Goal: Task Accomplishment & Management: Manage account settings

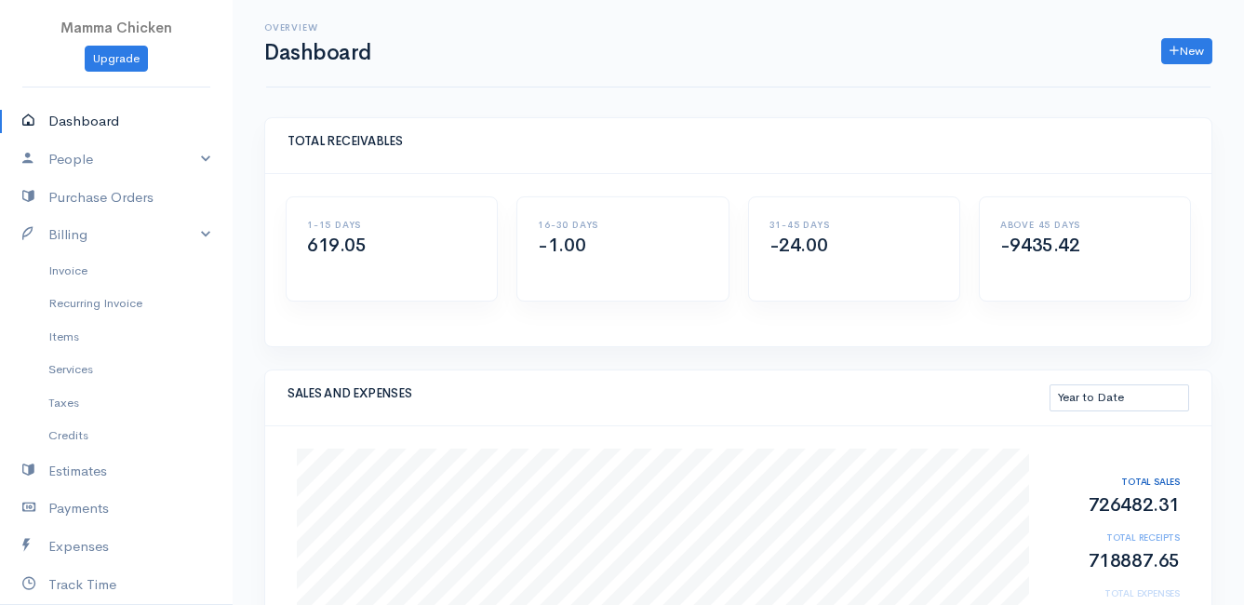
select select "thistoyear"
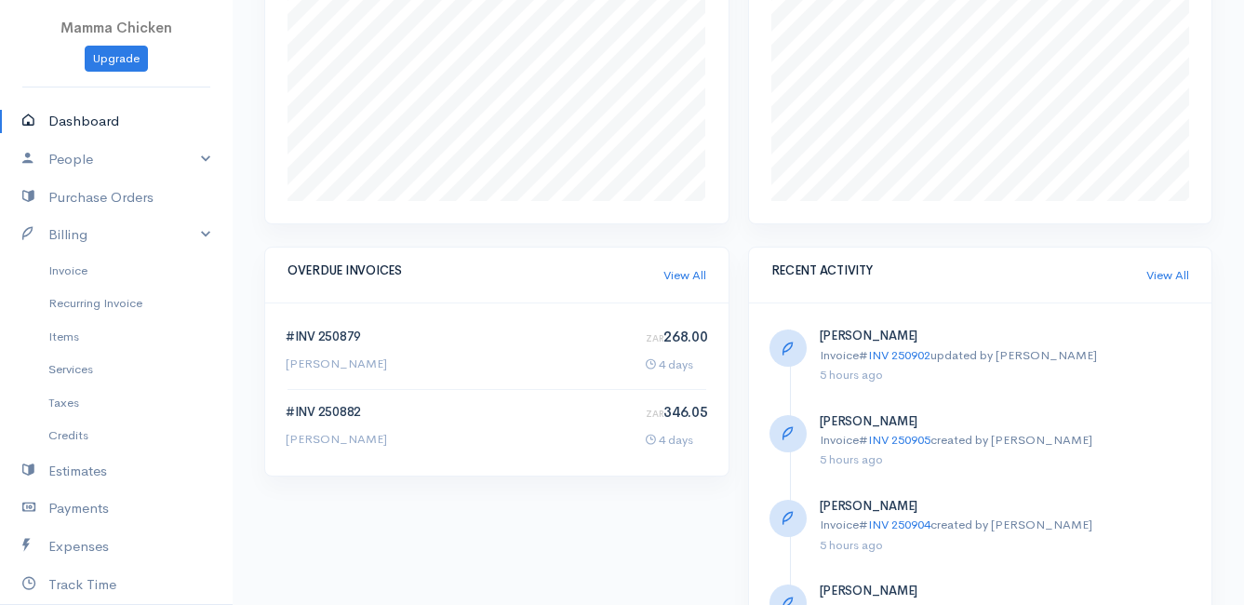
scroll to position [837, 0]
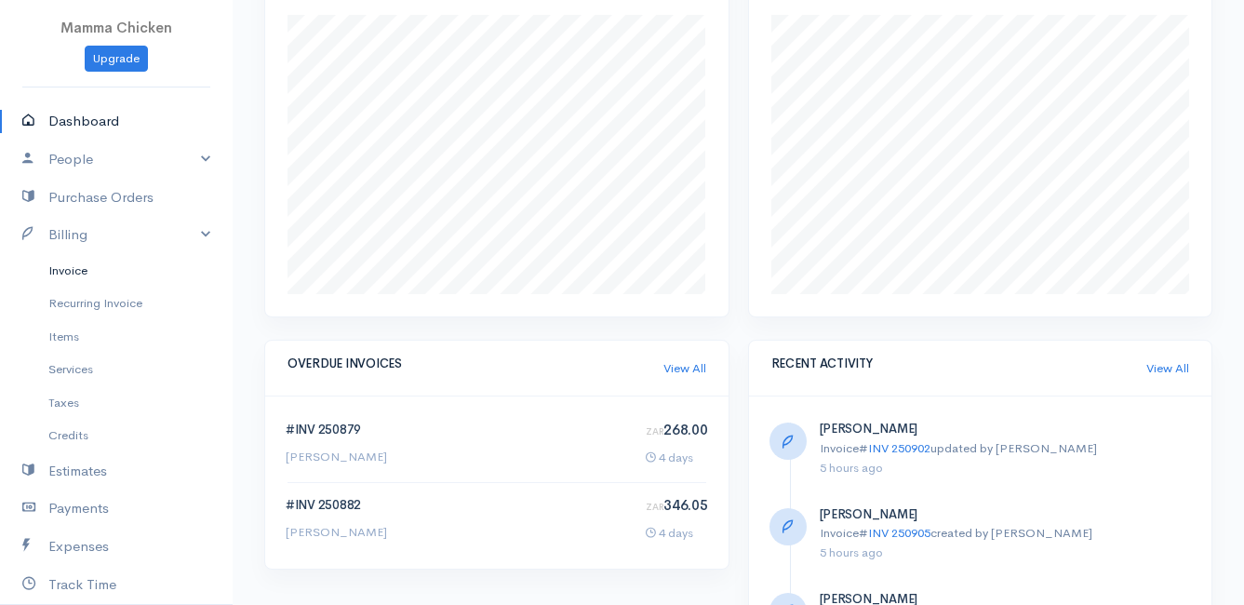
click at [79, 263] on link "Invoice" at bounding box center [116, 270] width 233 height 33
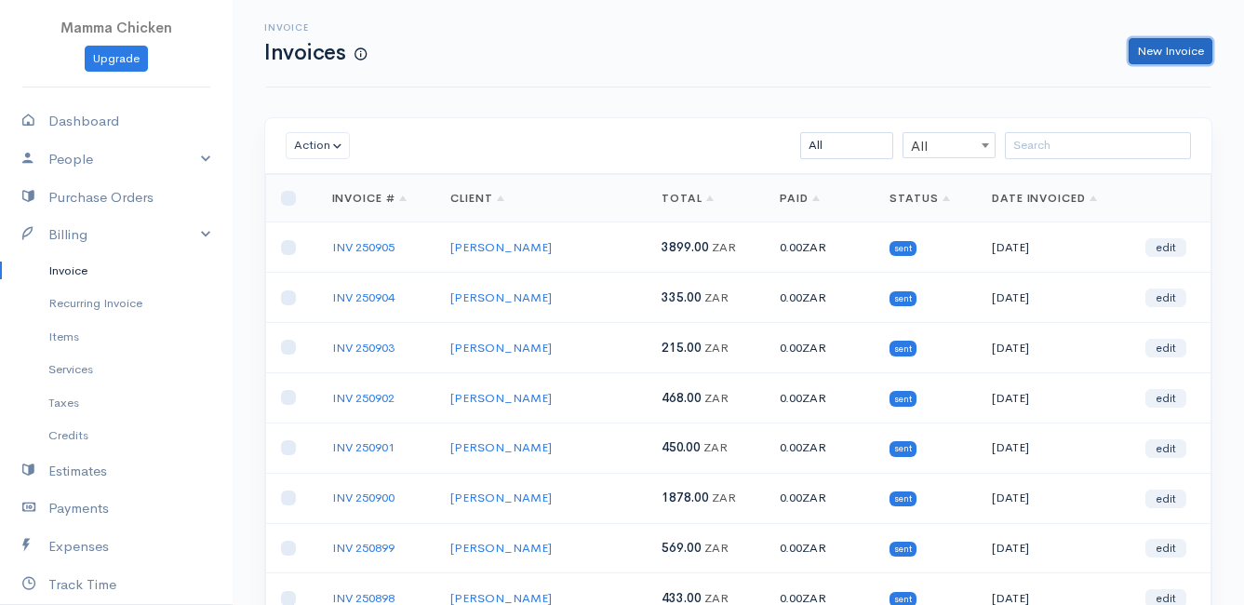
click at [1164, 44] on link "New Invoice" at bounding box center [1171, 51] width 84 height 27
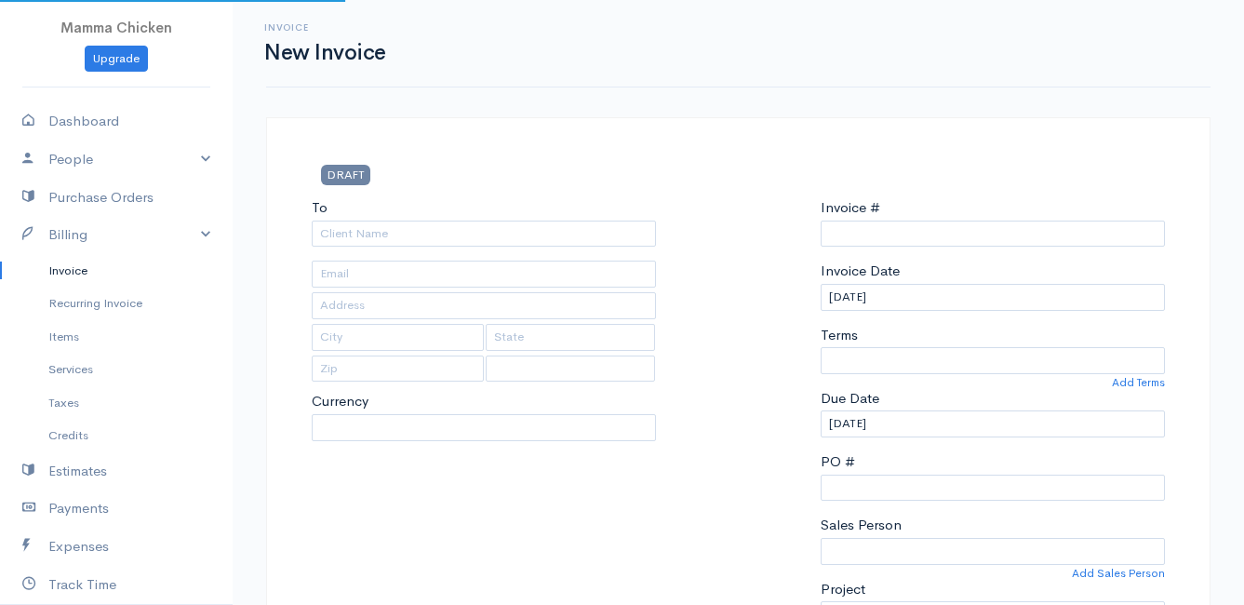
type input "INV 250906"
select select "[GEOGRAPHIC_DATA]"
select select "ZAR"
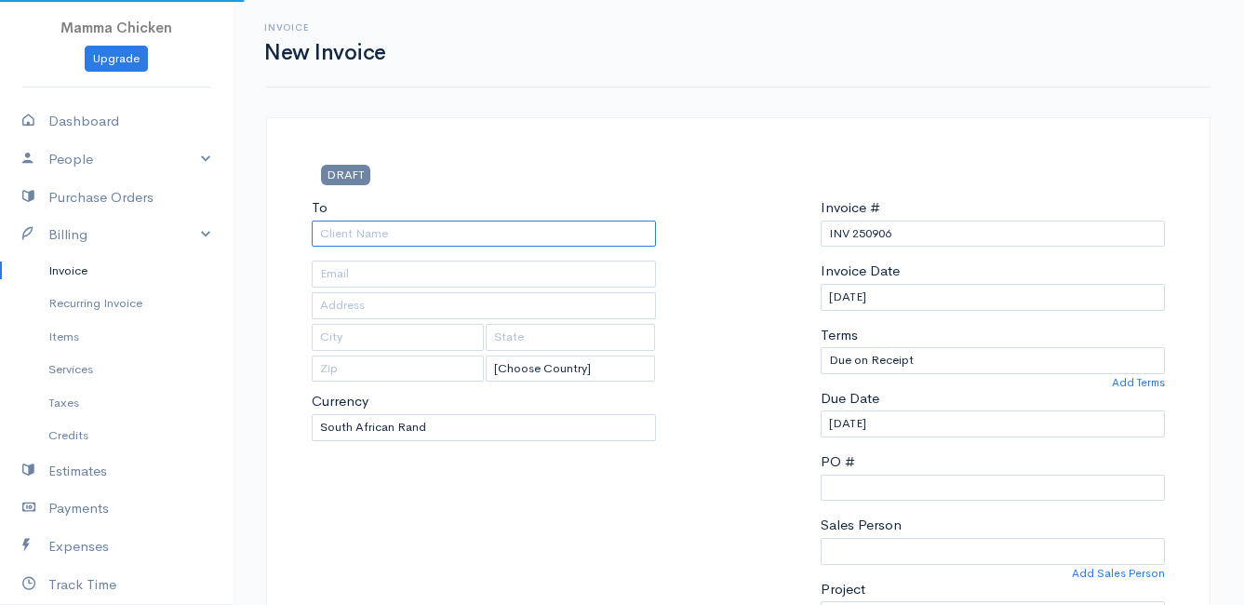
click at [407, 238] on input "To" at bounding box center [484, 234] width 344 height 27
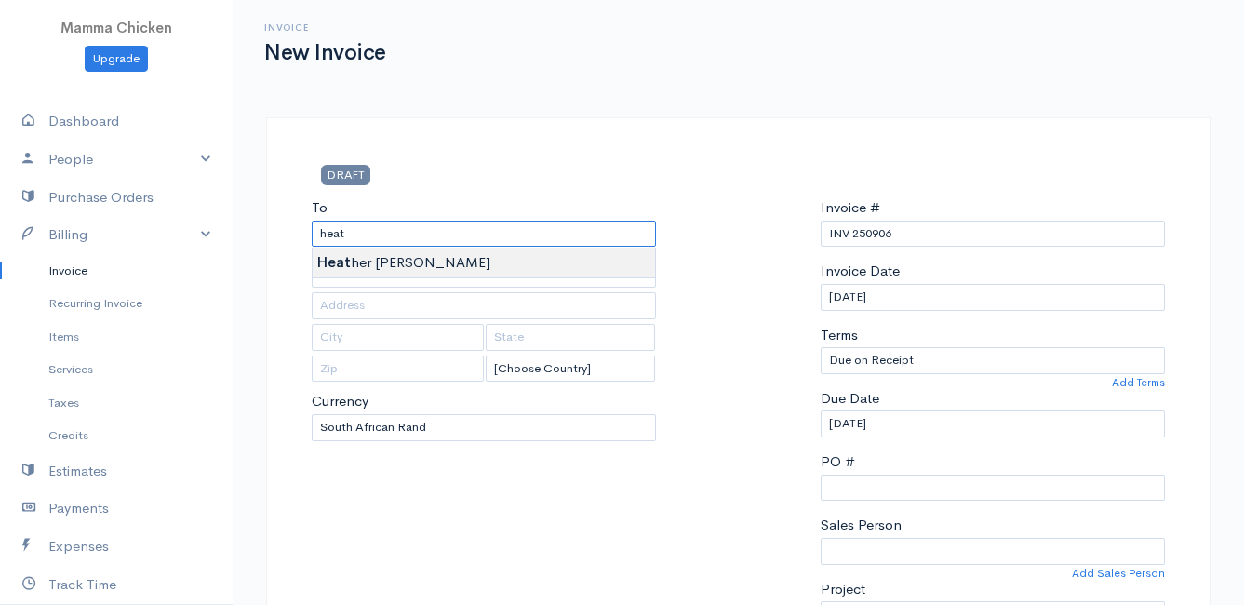
type input "[PERSON_NAME]"
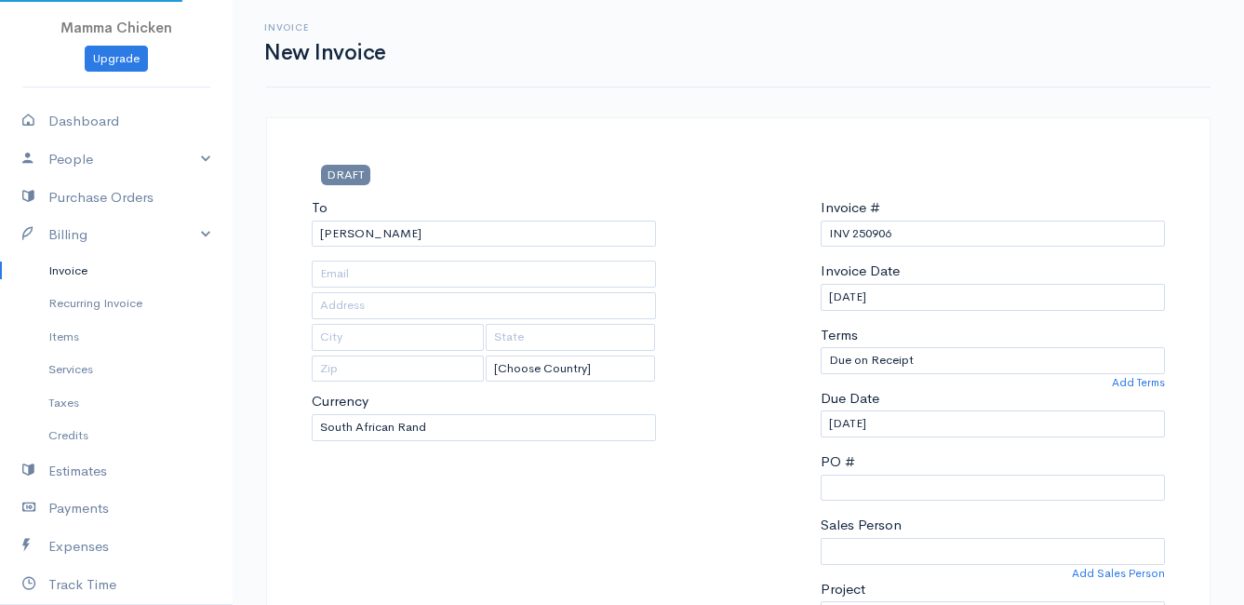
type input "[STREET_ADDRESS]"
type input "Rooiels"
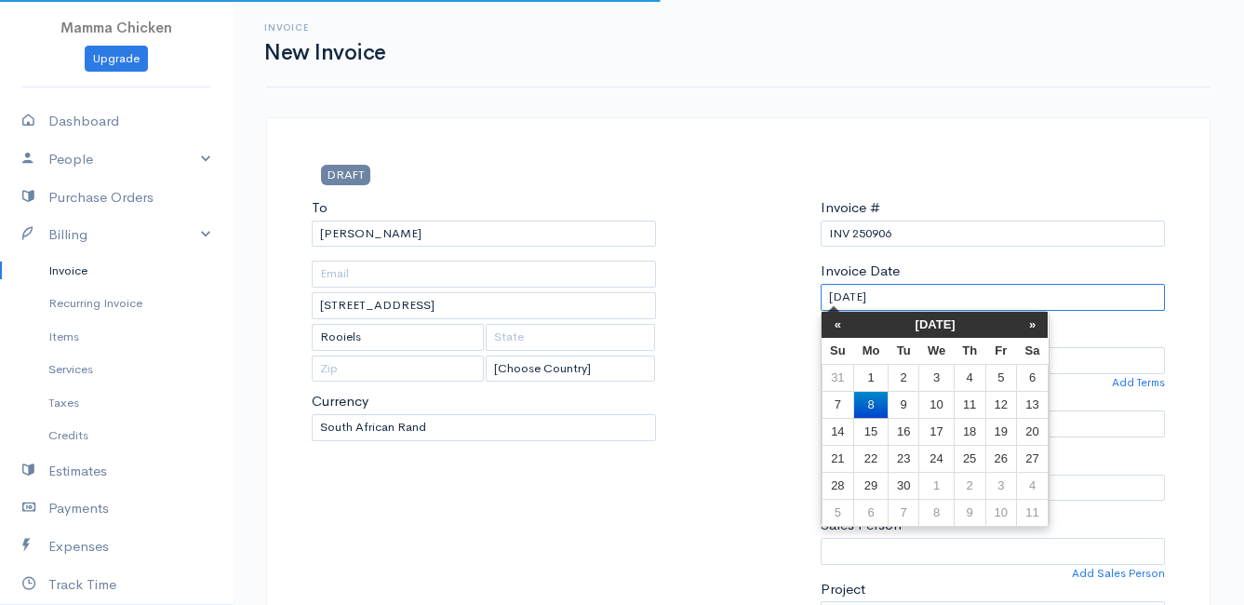
click at [975, 299] on input "[DATE]" at bounding box center [993, 297] width 344 height 27
click at [1003, 404] on td "12" at bounding box center [1000, 404] width 31 height 27
type input "[DATE]"
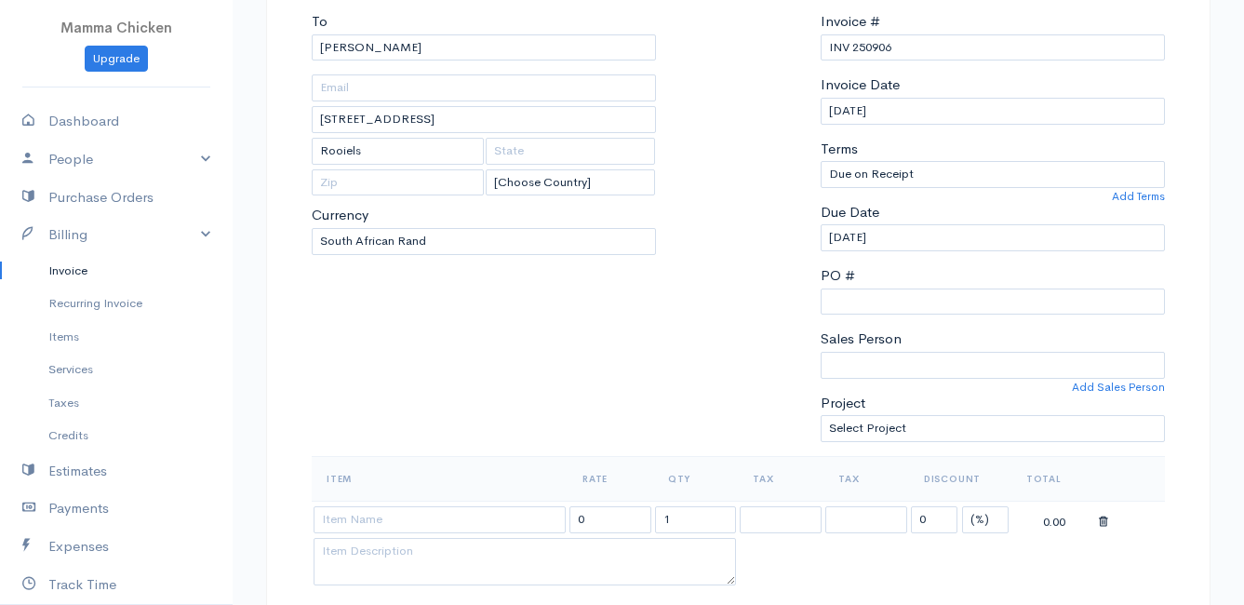
scroll to position [279, 0]
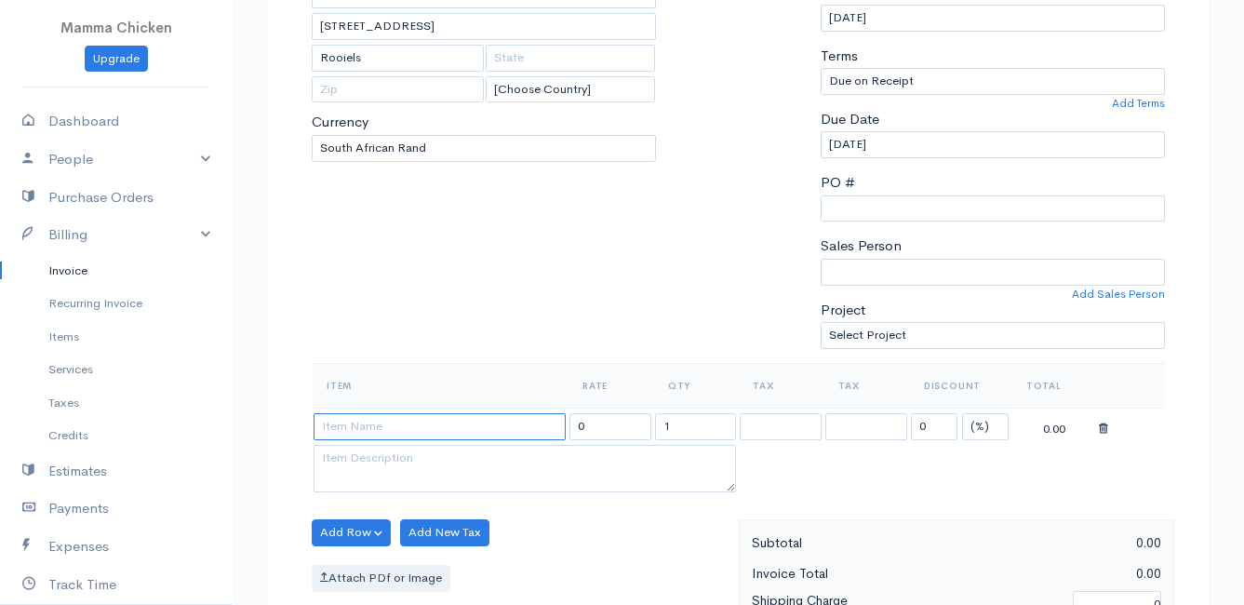
click at [408, 435] on input at bounding box center [440, 426] width 252 height 27
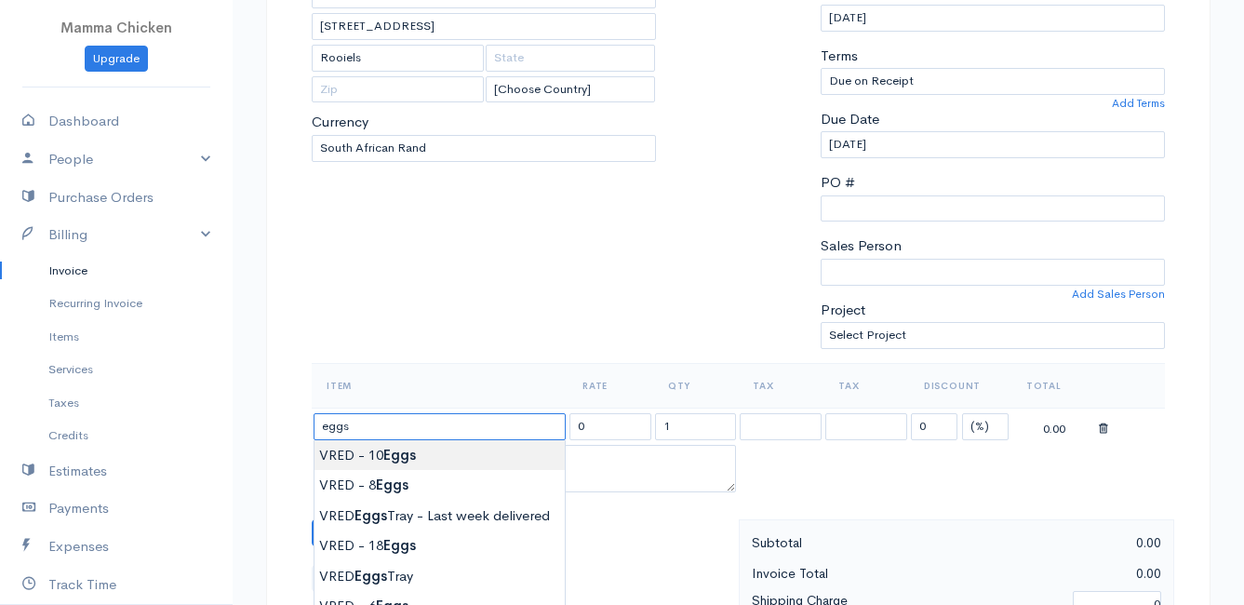
scroll to position [372, 0]
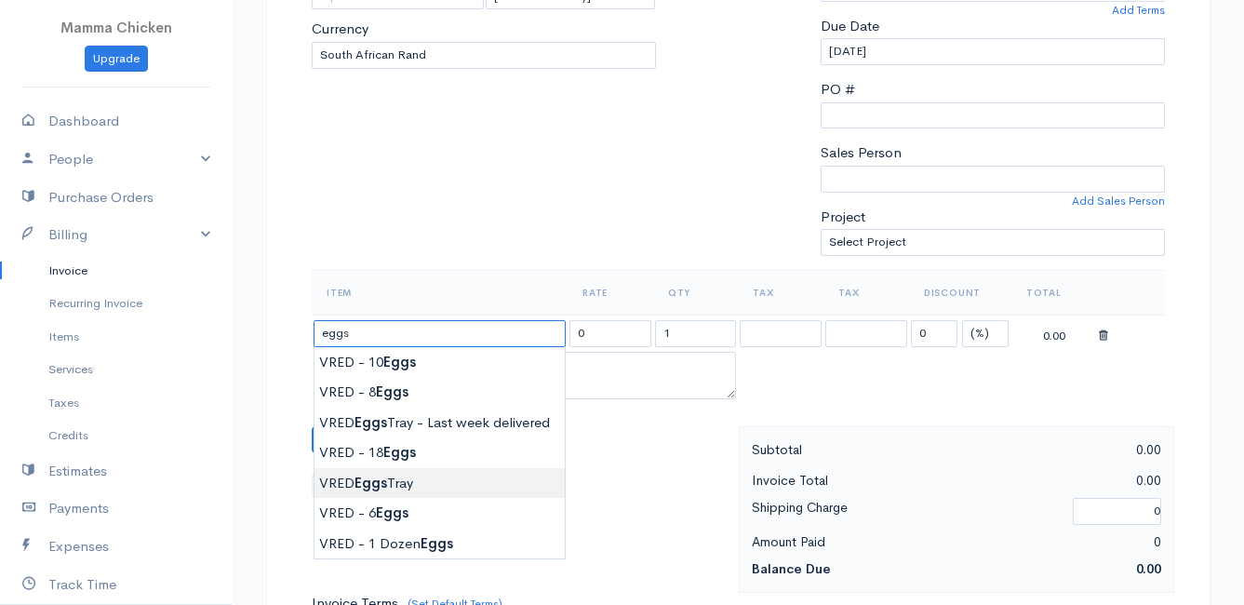
type input "VRED Eggs Tray"
type input "135.00"
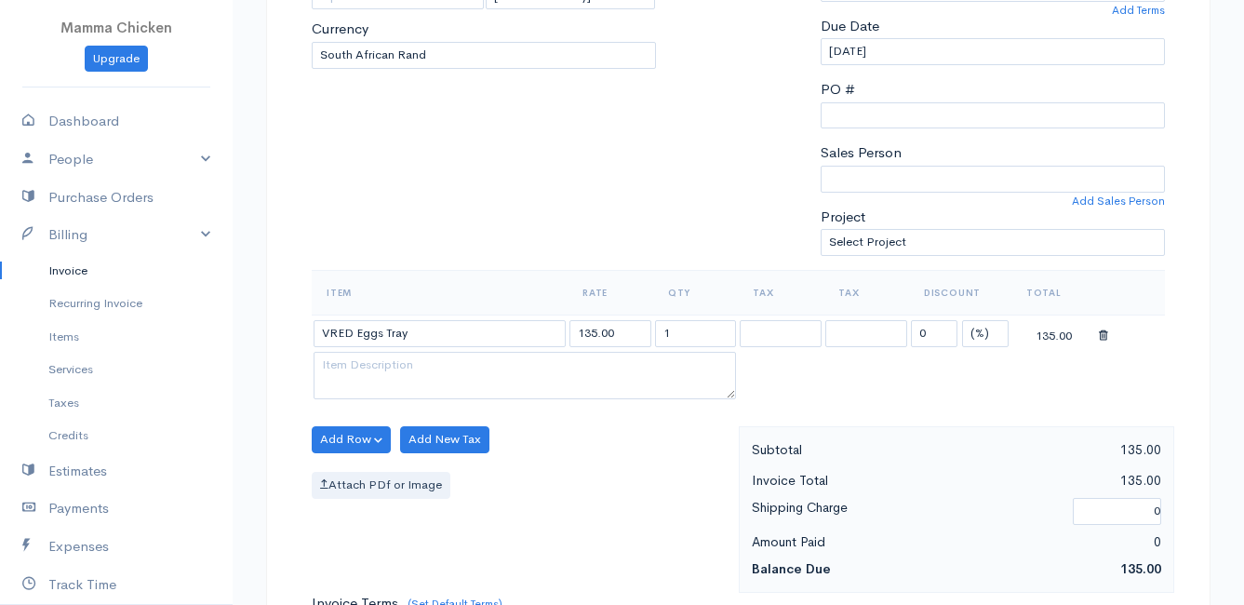
click at [422, 475] on body "Mamma Chicken Upgrade Dashboard People Clients Vendors Staff Users Purchase Ord…" at bounding box center [622, 432] width 1244 height 1609
click at [344, 438] on button "Add Row" at bounding box center [351, 439] width 79 height 27
click at [350, 475] on link "Add Item Row" at bounding box center [386, 478] width 147 height 33
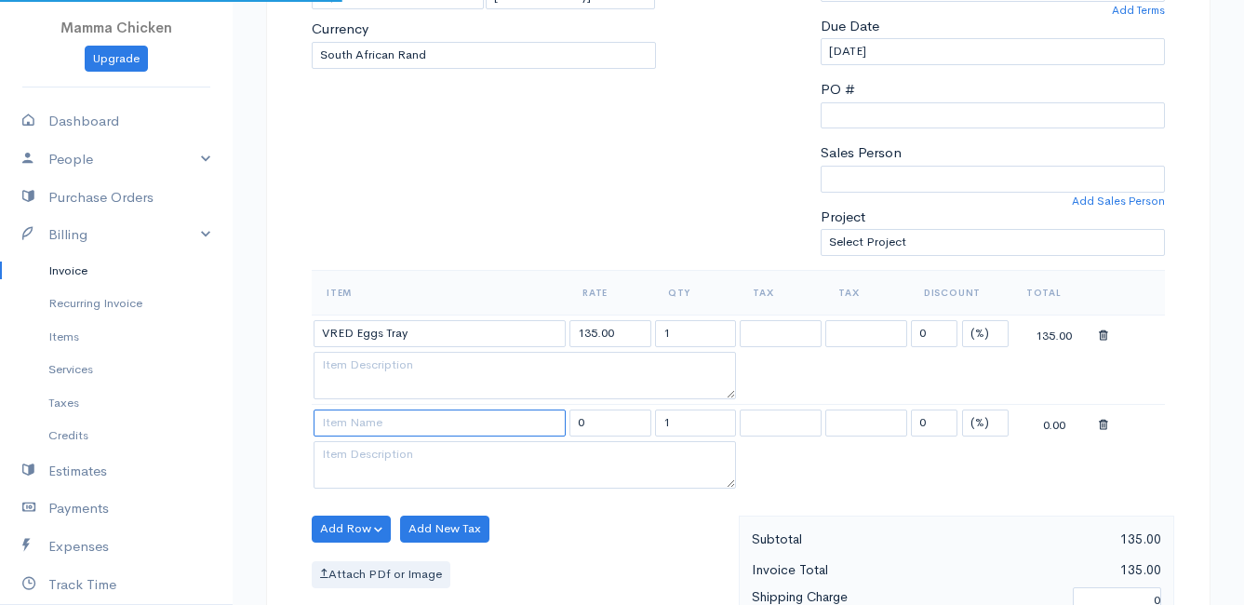
click at [344, 422] on input at bounding box center [440, 422] width 252 height 27
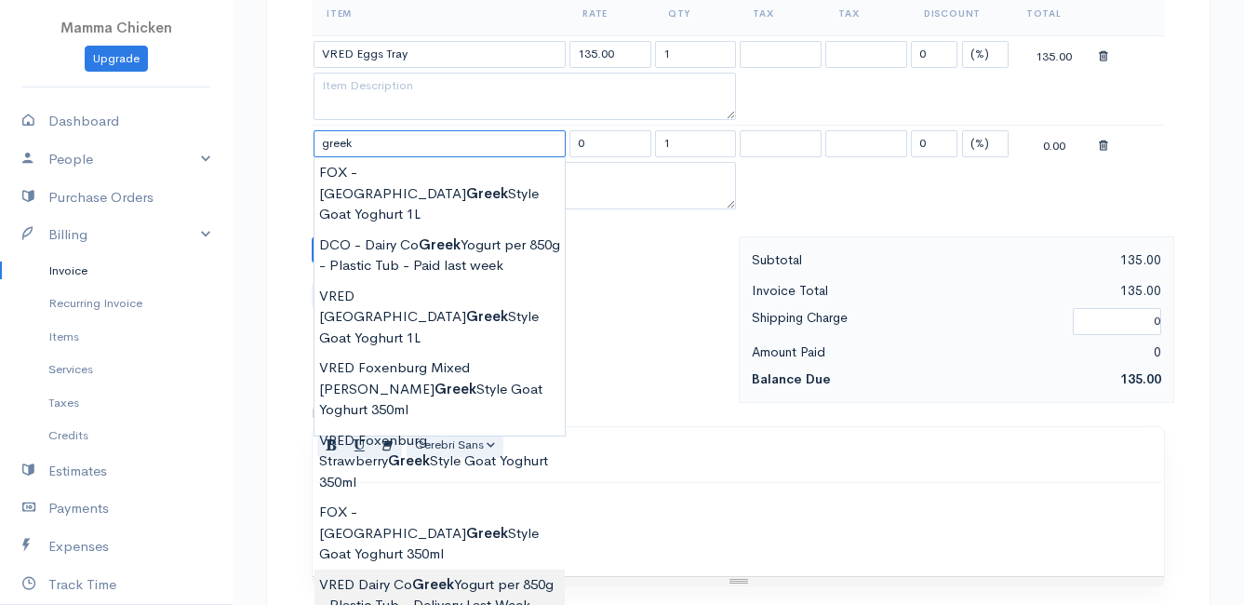
scroll to position [744, 0]
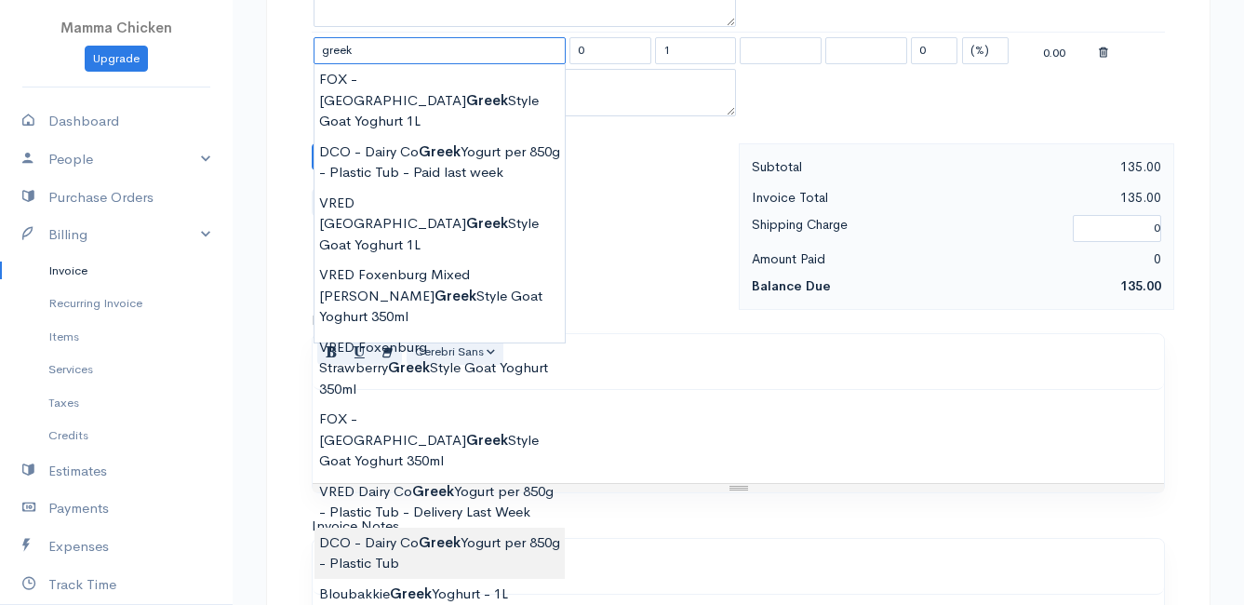
type input "DCO - Dairy Co Greek Yogurt per 850g - Plastic Tub"
type input "82.00"
click at [414, 444] on body "Mamma Chicken Upgrade Dashboard People Clients Vendors Staff Users Purchase Ord…" at bounding box center [622, 105] width 1244 height 1698
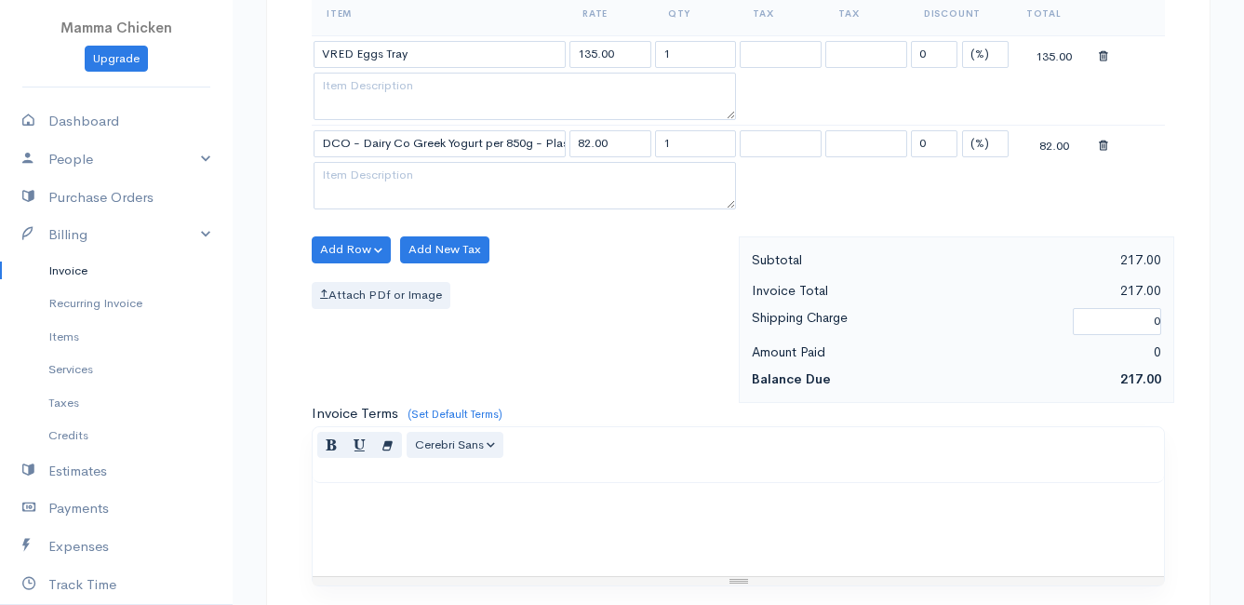
scroll to position [558, 0]
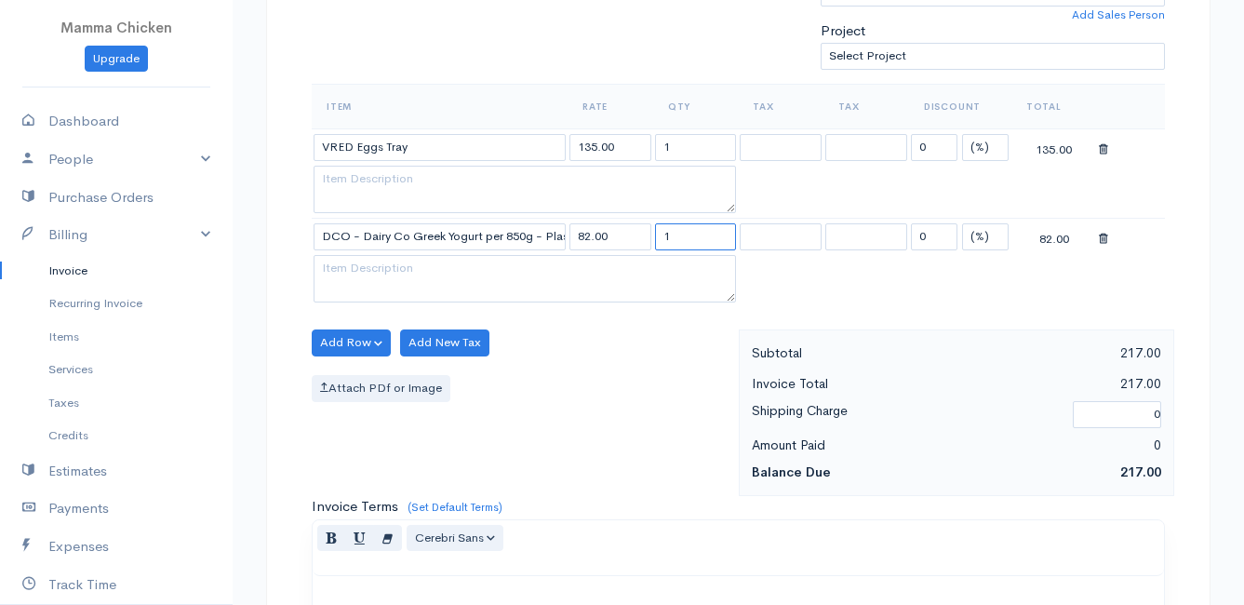
drag, startPoint x: 695, startPoint y: 233, endPoint x: 637, endPoint y: 237, distance: 57.9
click at [637, 237] on tr "DCO - Dairy Co Greek Yogurt per 850g - Plastic Tub 82.00 1 0 (%) Flat 82.00" at bounding box center [738, 237] width 853 height 36
type input "2"
click at [555, 409] on div "Add Row Add Item Row Add Time Row Add New Tax Attach PDf or Image" at bounding box center [520, 412] width 436 height 167
click at [353, 343] on button "Add Row" at bounding box center [351, 342] width 79 height 27
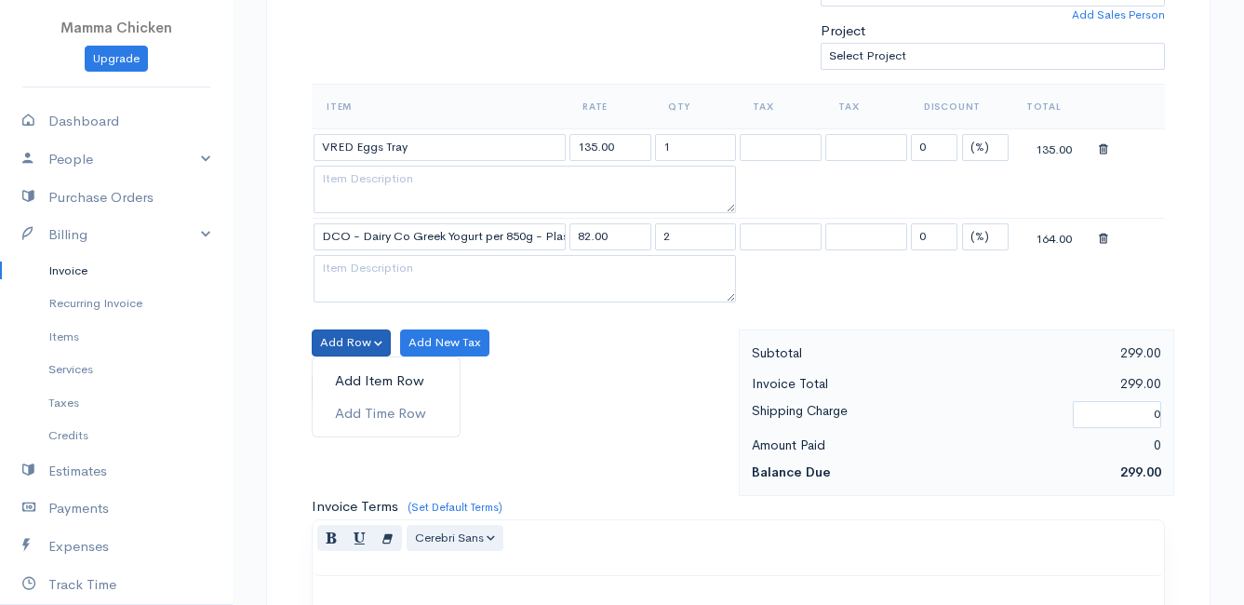
click at [354, 375] on link "Add Item Row" at bounding box center [386, 381] width 147 height 33
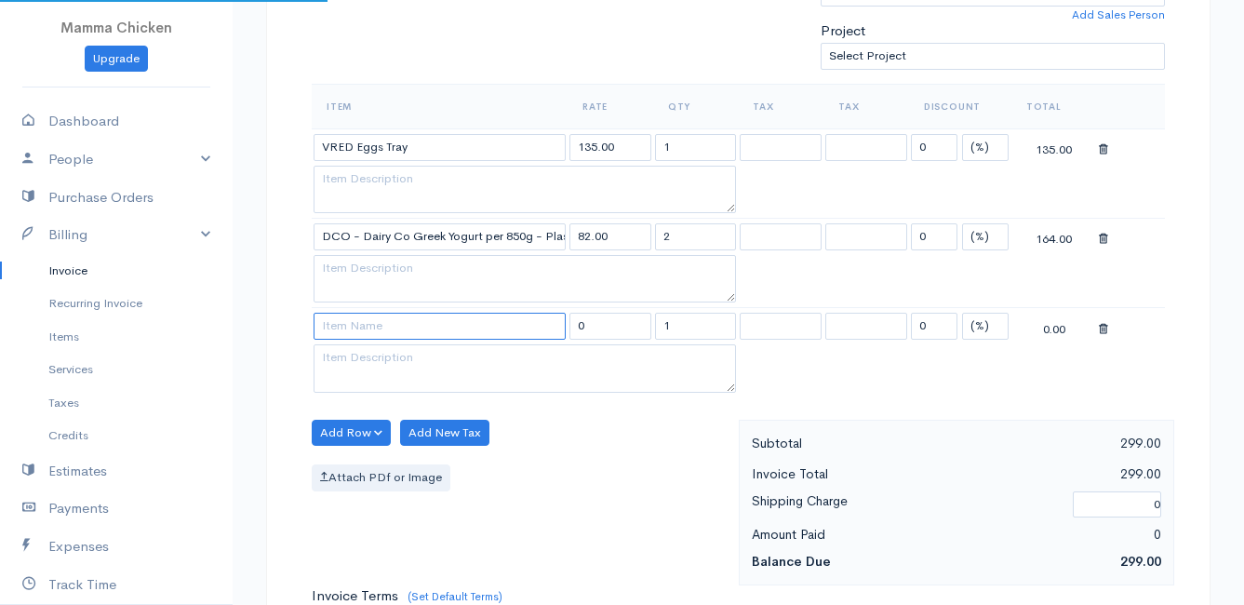
click at [353, 327] on input at bounding box center [440, 326] width 252 height 27
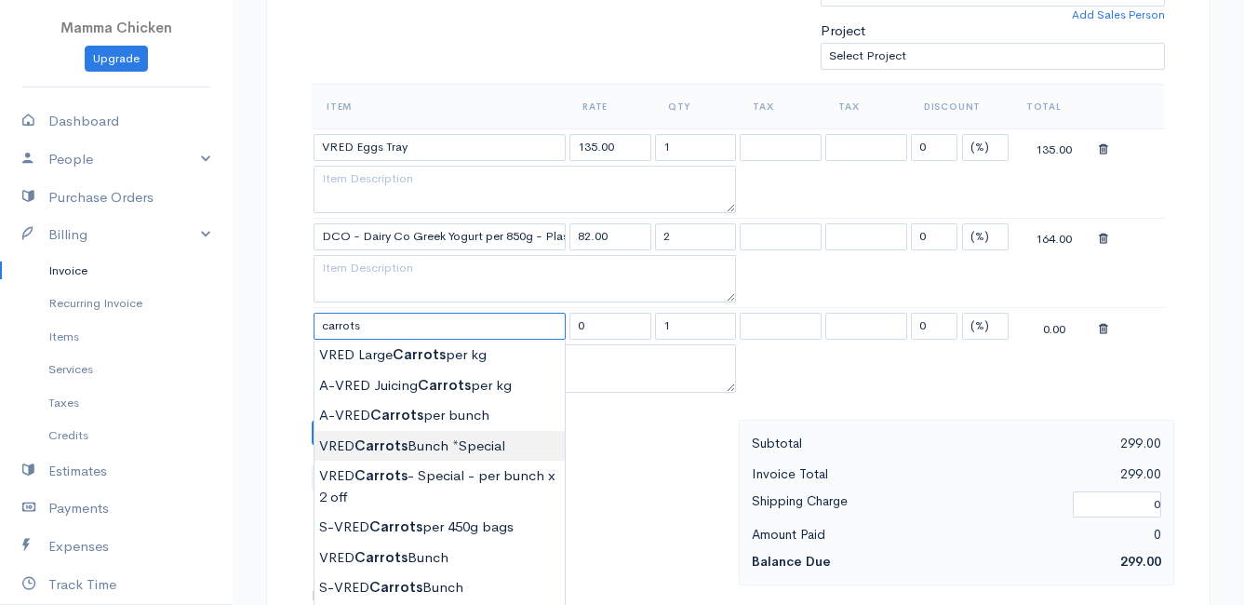
scroll to position [651, 0]
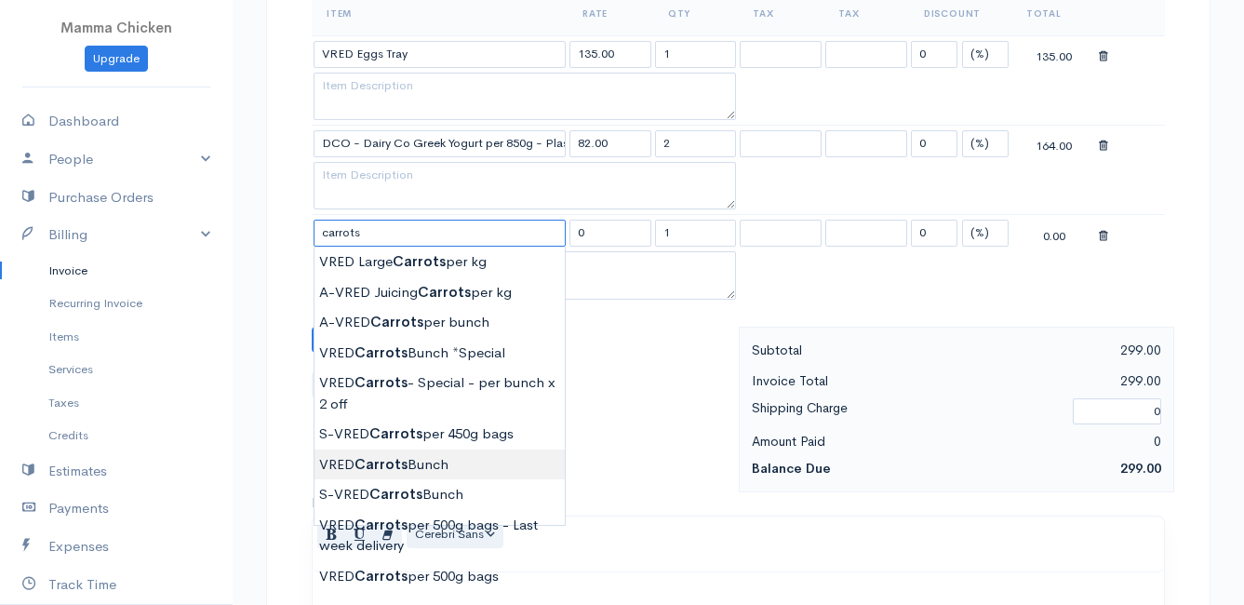
type input "VRED Carrots Bunch"
type input "23.00"
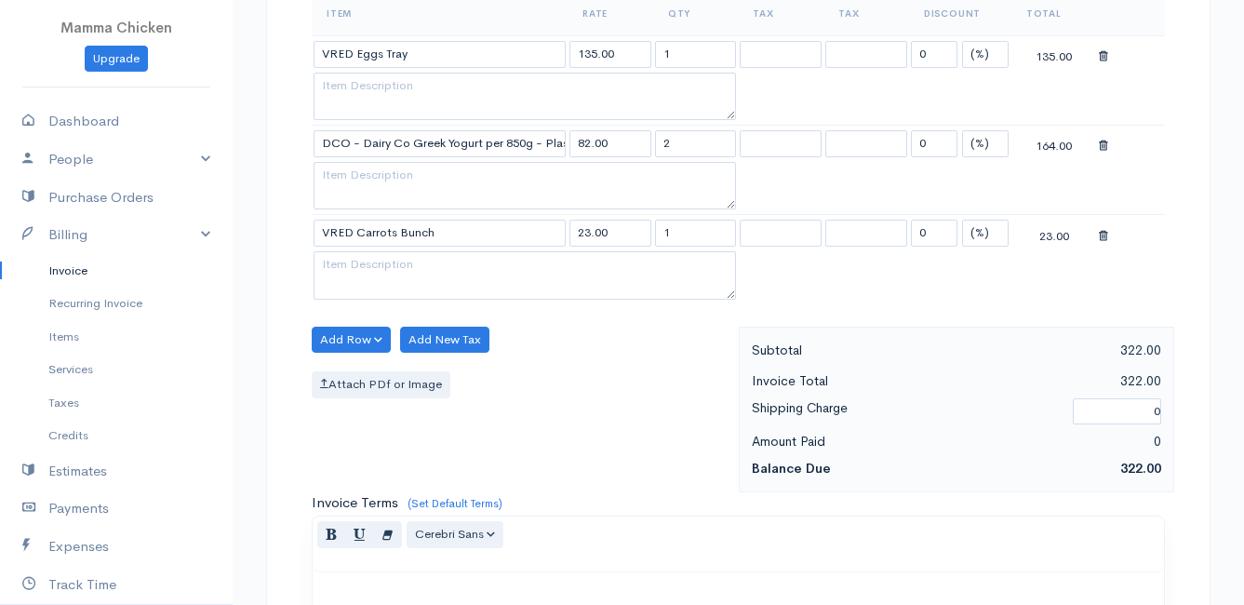
click at [422, 459] on body "Mamma Chicken Upgrade Dashboard People Clients Vendors Staff Users Purchase Ord…" at bounding box center [622, 242] width 1244 height 1787
click at [338, 325] on div "Item Rate Qty Tax Tax Discount Total VRED Eggs Tray 135.00 1 0 (%) Flat 135.00 …" at bounding box center [738, 159] width 853 height 336
click at [336, 336] on button "Add Row" at bounding box center [351, 340] width 79 height 27
click at [350, 380] on link "Add Item Row" at bounding box center [386, 378] width 147 height 33
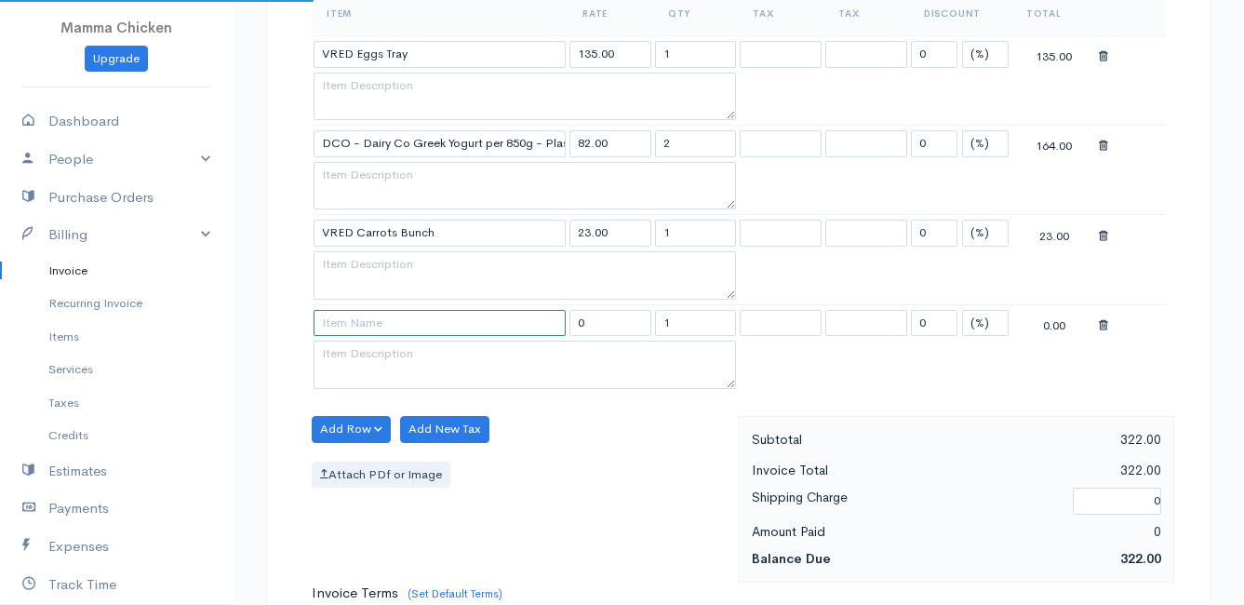
click at [359, 334] on input at bounding box center [440, 323] width 252 height 27
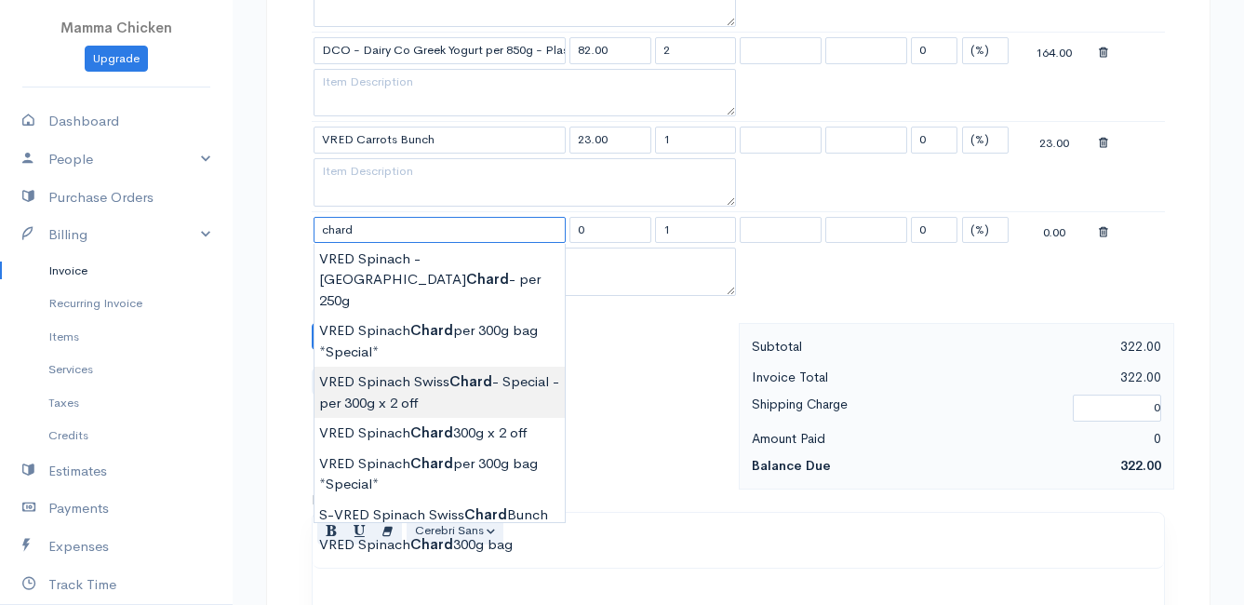
scroll to position [837, 0]
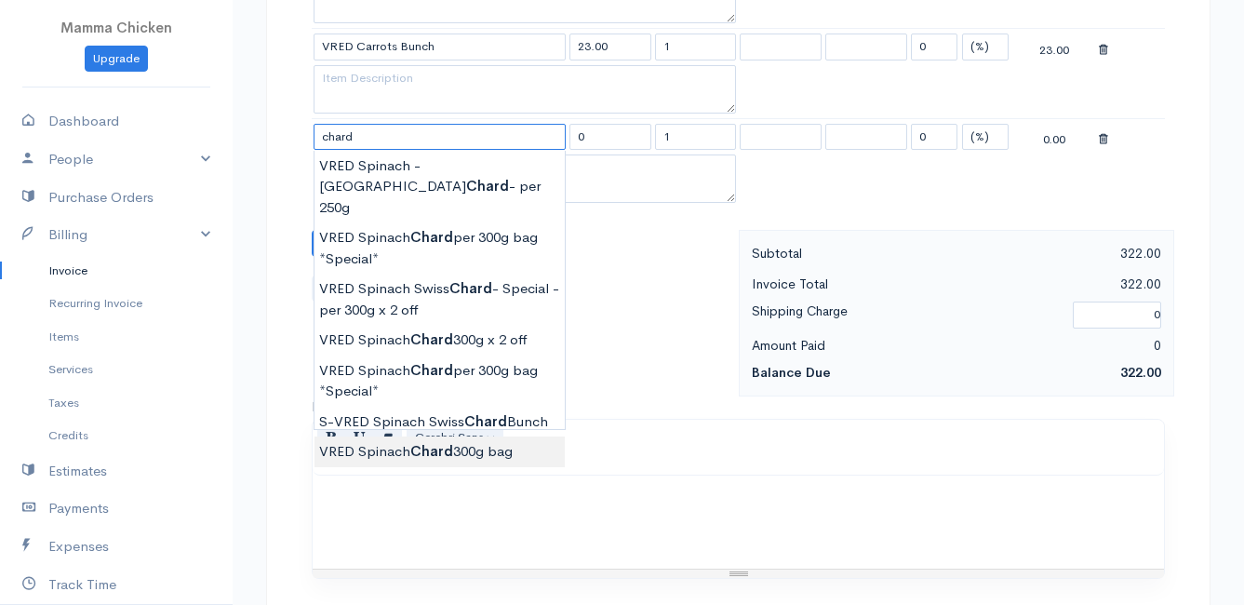
type input "VRED Spinach Chard 300g bag"
type input "30.00"
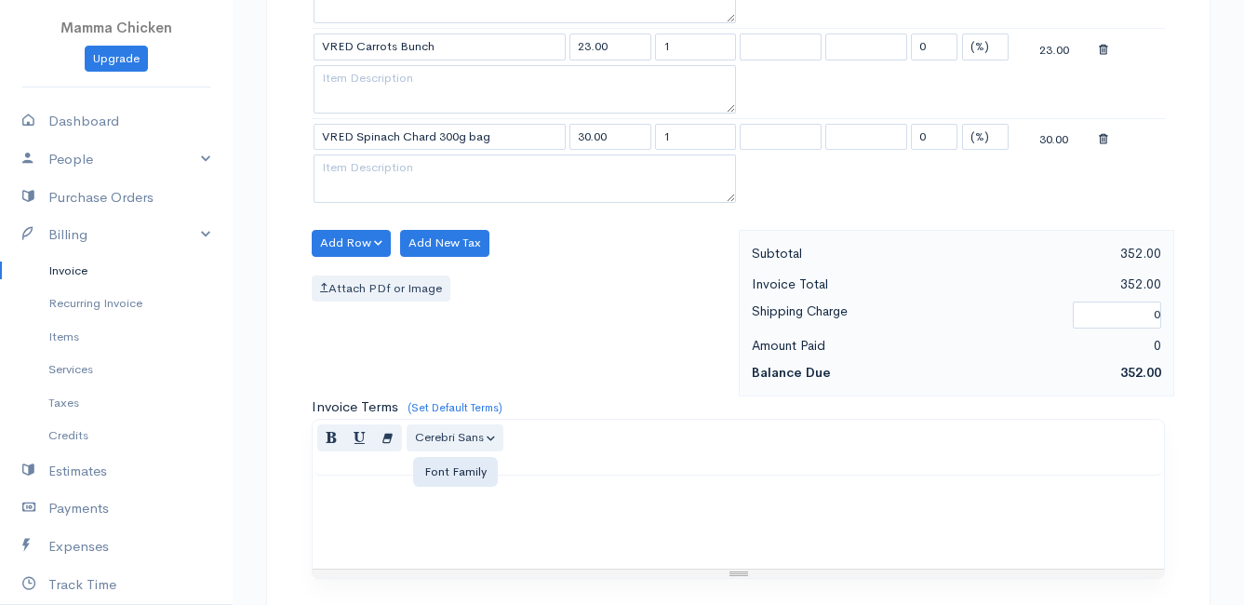
click at [436, 429] on body "Mamma Chicken Upgrade Dashboard People Clients Vendors Staff Users Purchase Ord…" at bounding box center [622, 101] width 1244 height 1877
click at [342, 240] on button "Add Row" at bounding box center [351, 243] width 79 height 27
click at [348, 274] on link "Add Item Row" at bounding box center [386, 281] width 147 height 33
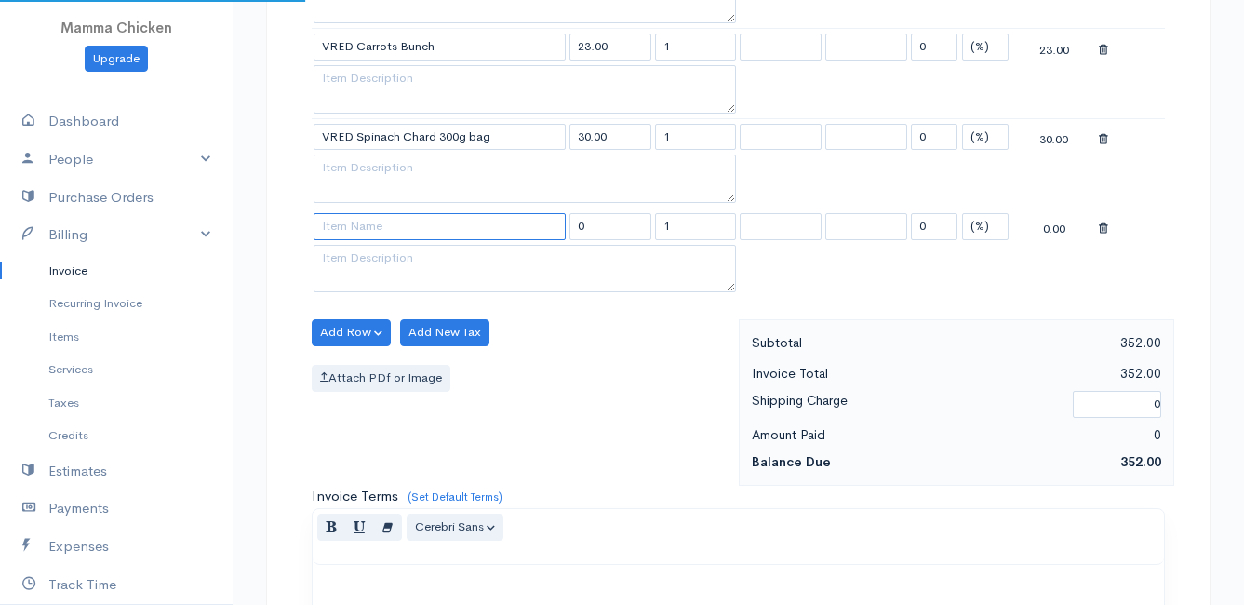
click at [349, 234] on input at bounding box center [440, 226] width 252 height 27
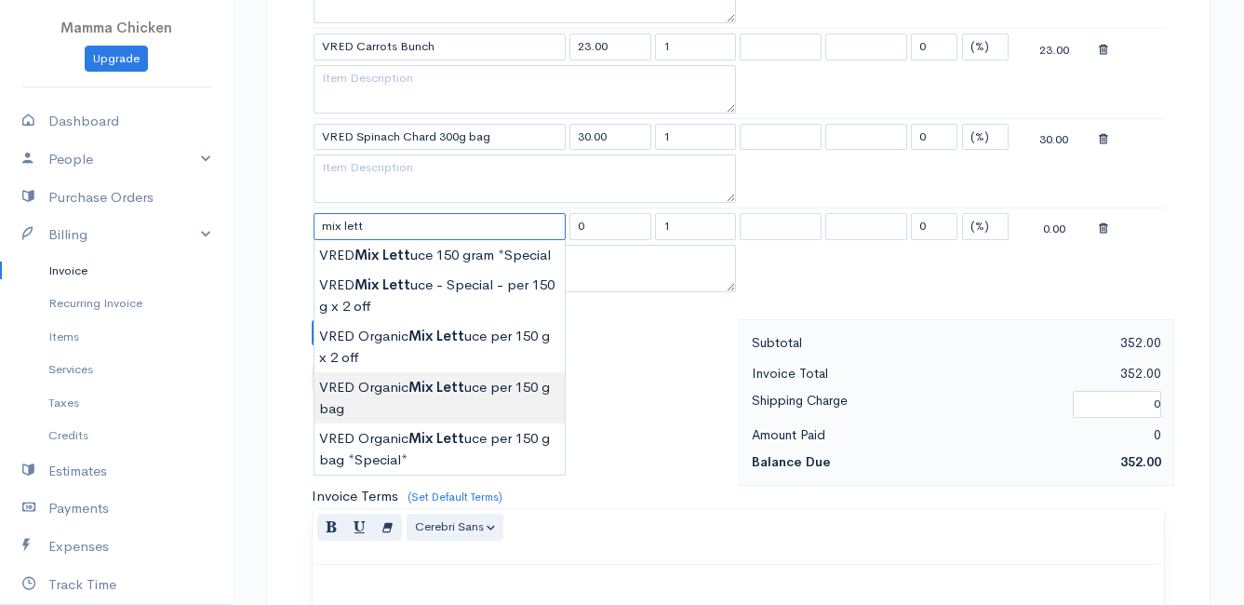
type input "VRED Organic Mix Lettuce per 150 g bag"
type input "21.00"
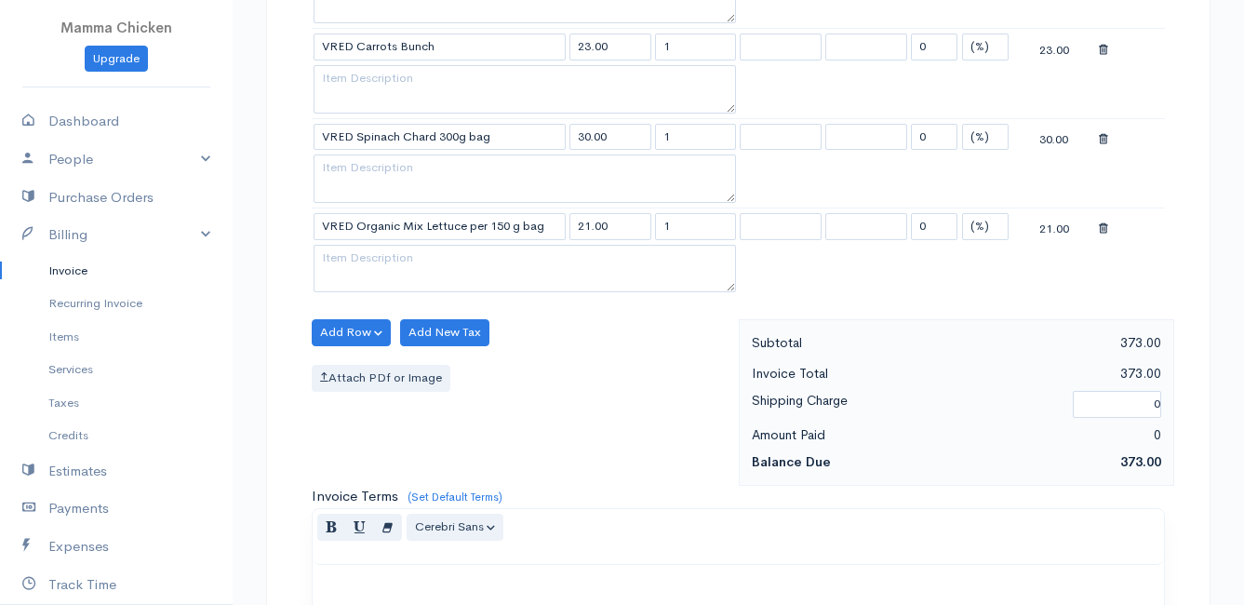
click at [445, 389] on body "Mamma Chicken Upgrade Dashboard People Clients Vendors Staff Users Purchase Ord…" at bounding box center [622, 146] width 1244 height 1967
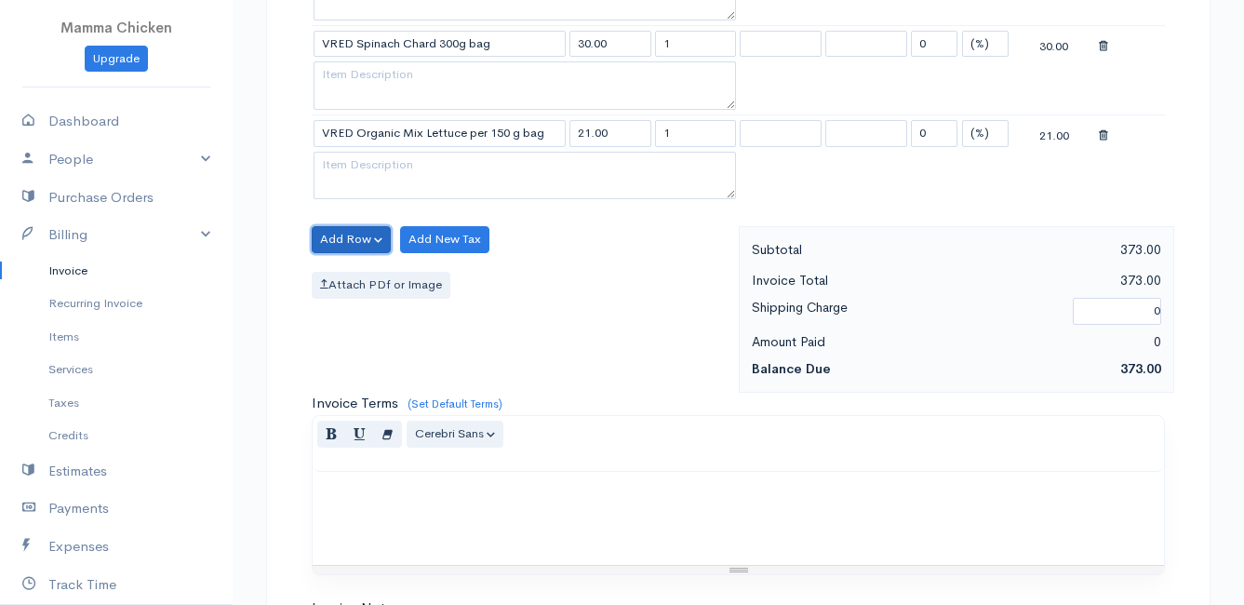
click at [336, 228] on button "Add Row" at bounding box center [351, 239] width 79 height 27
click at [358, 283] on link "Add Item Row" at bounding box center [386, 277] width 147 height 33
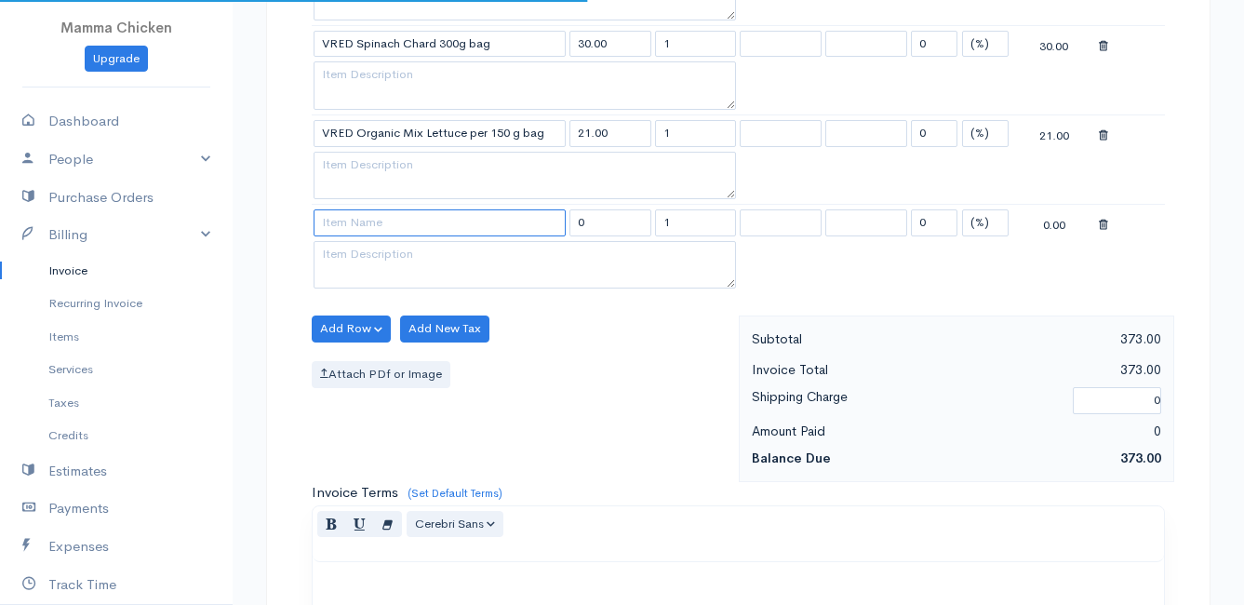
click at [347, 228] on input at bounding box center [440, 222] width 252 height 27
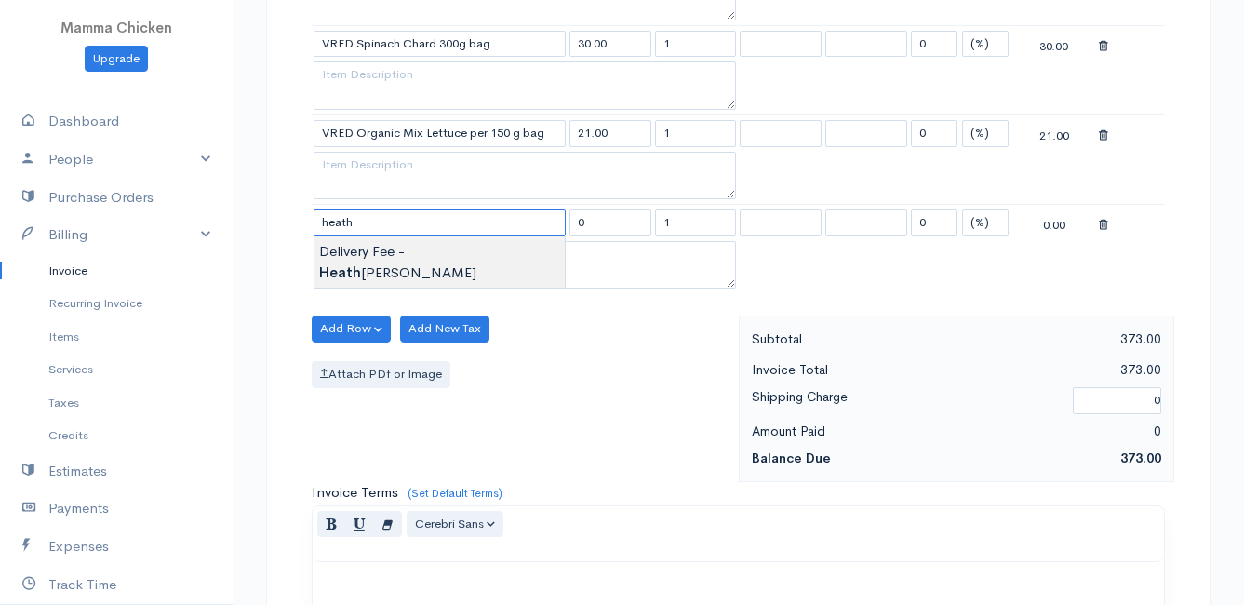
type input "Delivery Fee - [PERSON_NAME]"
type input "25.00"
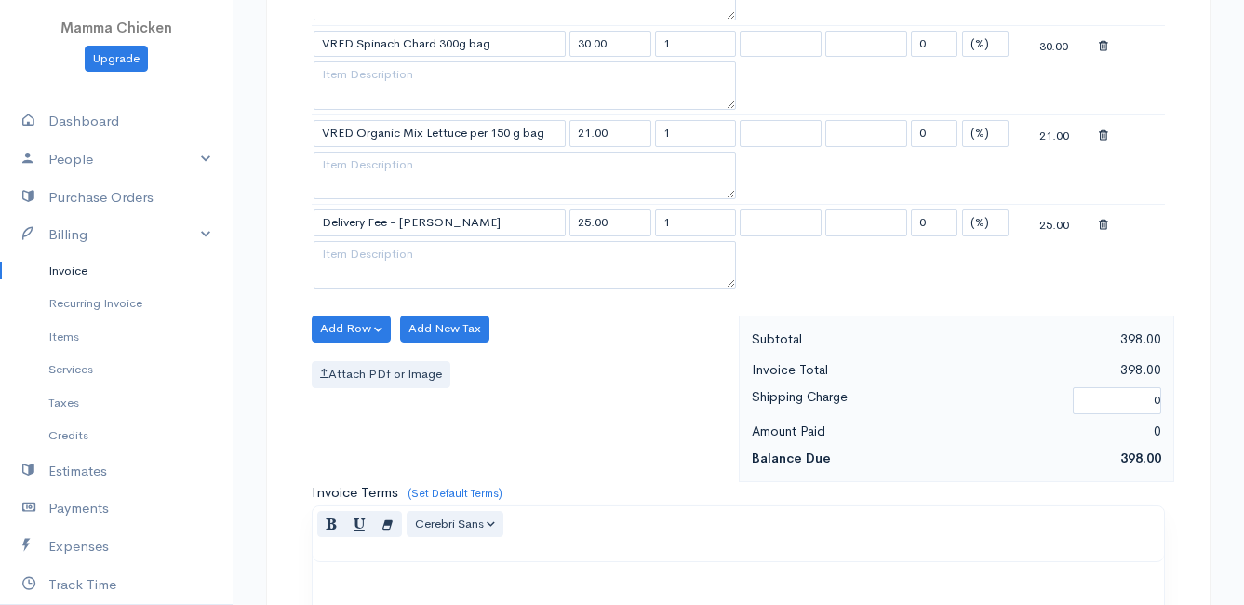
click at [358, 251] on body "Mamma Chicken Upgrade Dashboard People Clients Vendors Staff Users Purchase Ord…" at bounding box center [622, 98] width 1244 height 2056
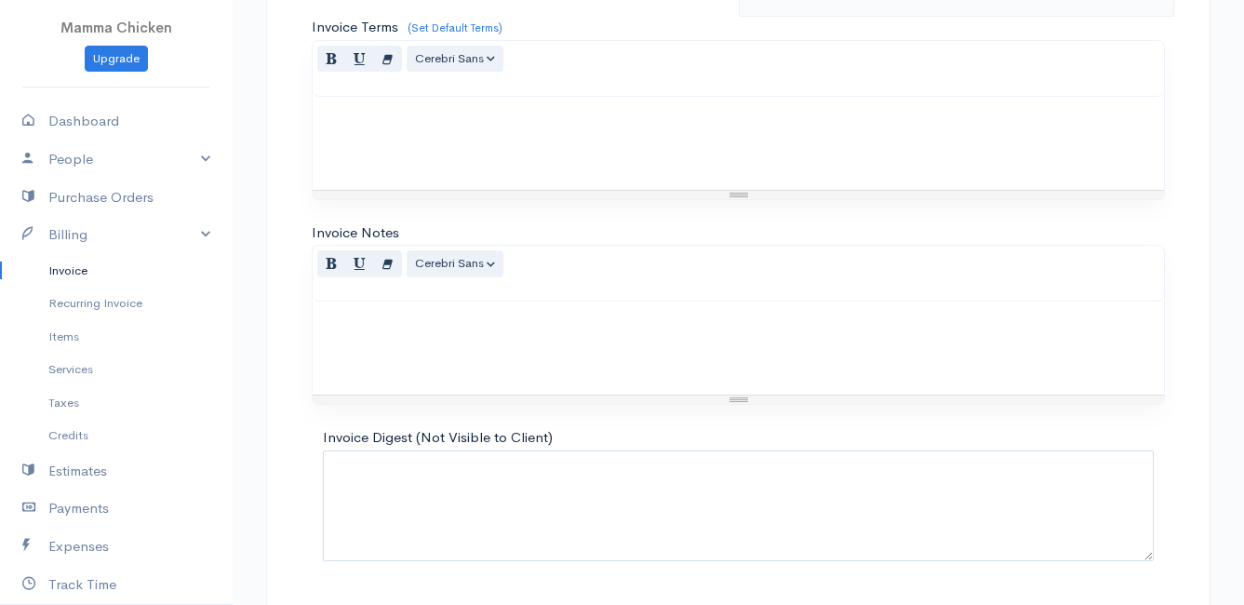
scroll to position [1452, 0]
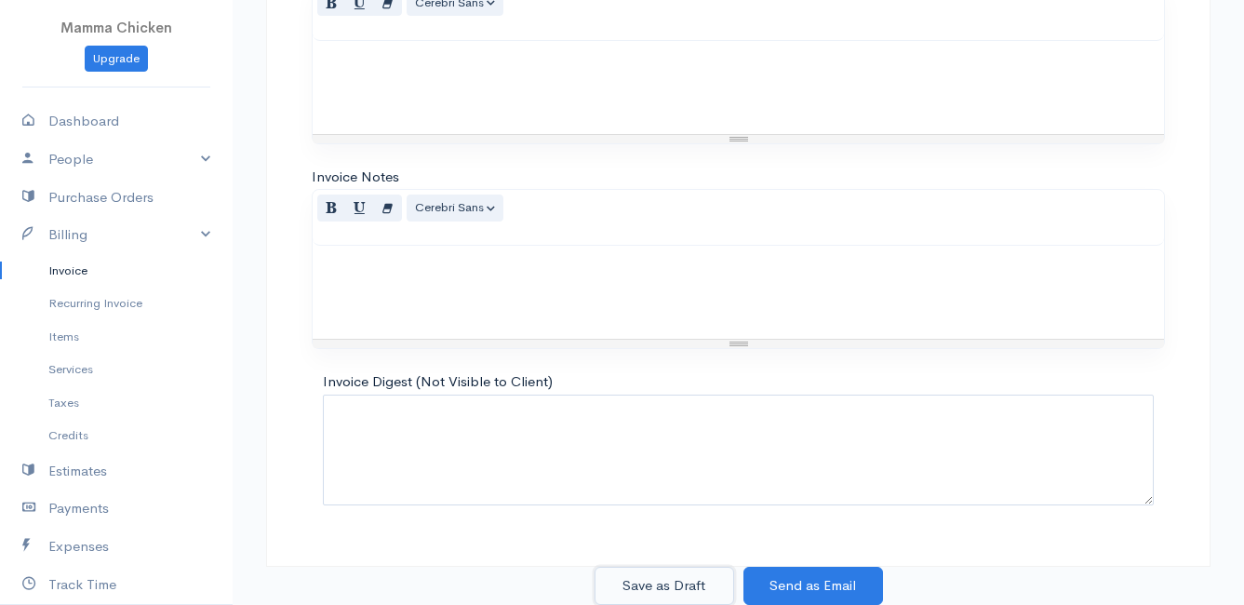
click at [665, 583] on button "Save as Draft" at bounding box center [665, 586] width 140 height 38
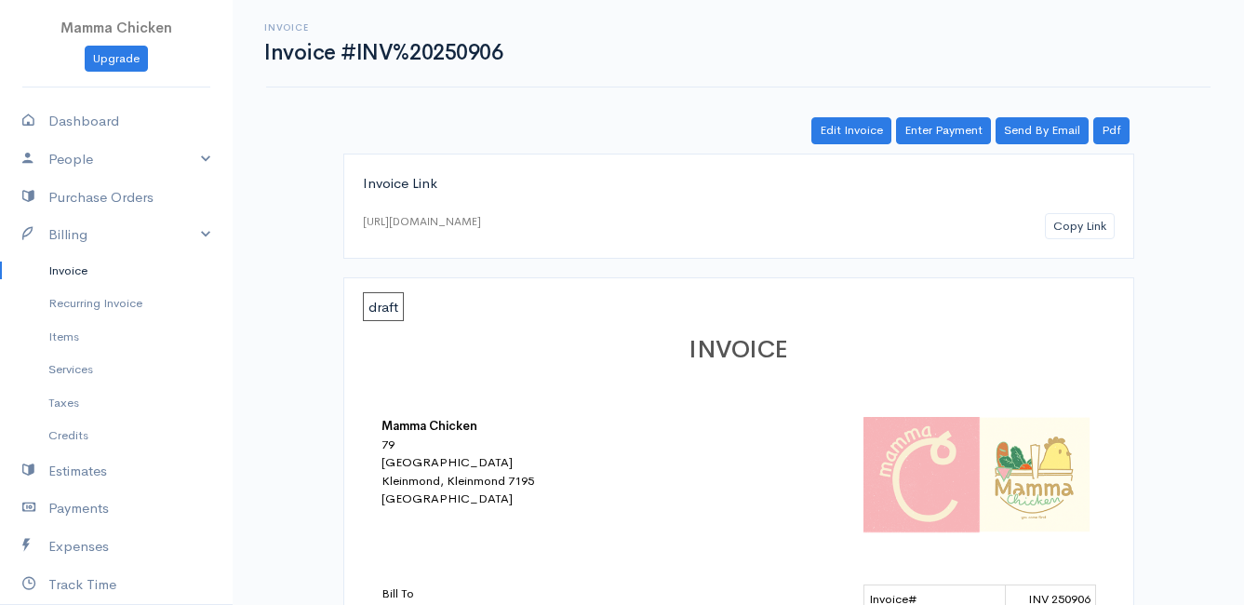
click at [56, 269] on link "Invoice" at bounding box center [116, 270] width 233 height 33
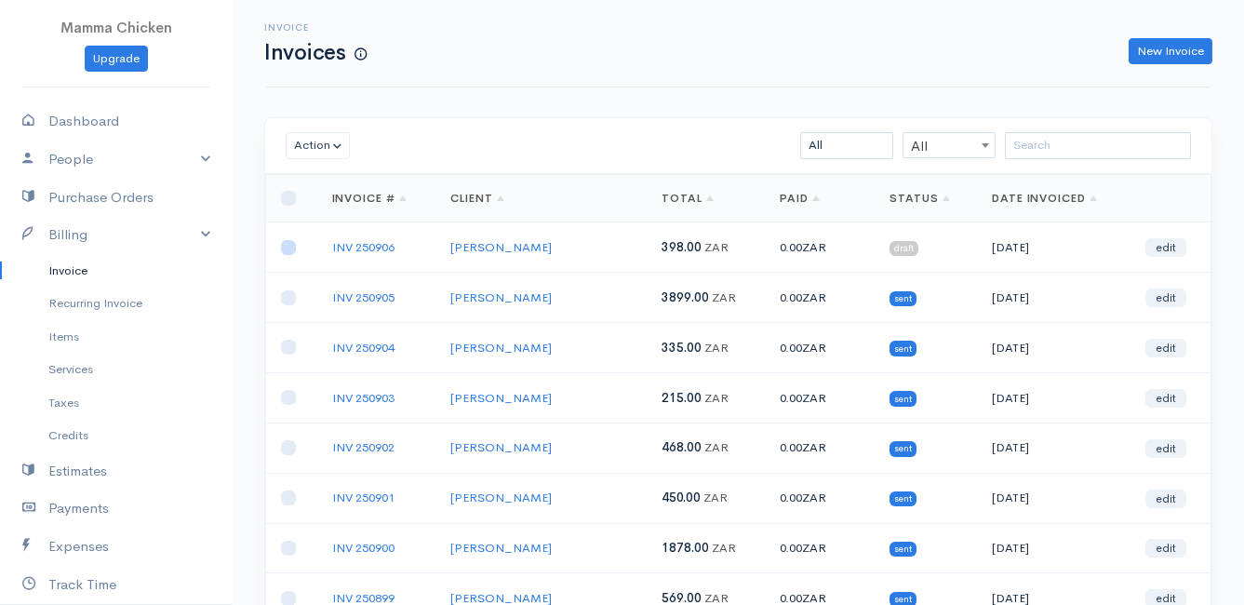
click at [284, 248] on input "checkbox" at bounding box center [288, 247] width 15 height 15
checkbox input "true"
click at [326, 142] on button "Action" at bounding box center [318, 145] width 64 height 27
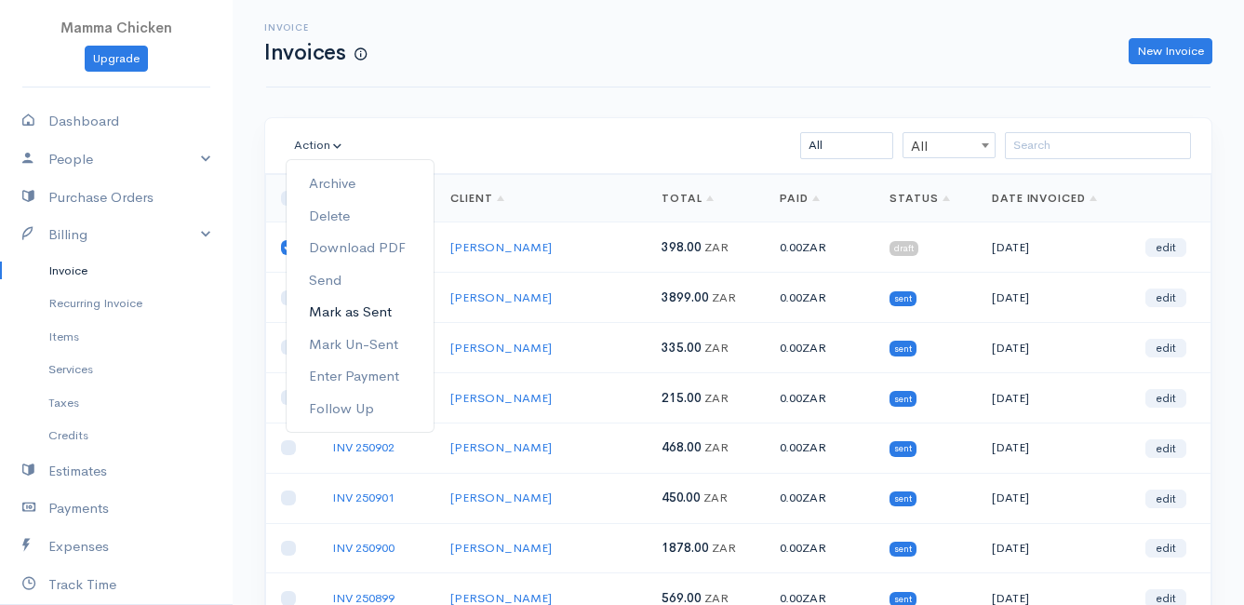
click at [362, 314] on link "Mark as Sent" at bounding box center [360, 312] width 147 height 33
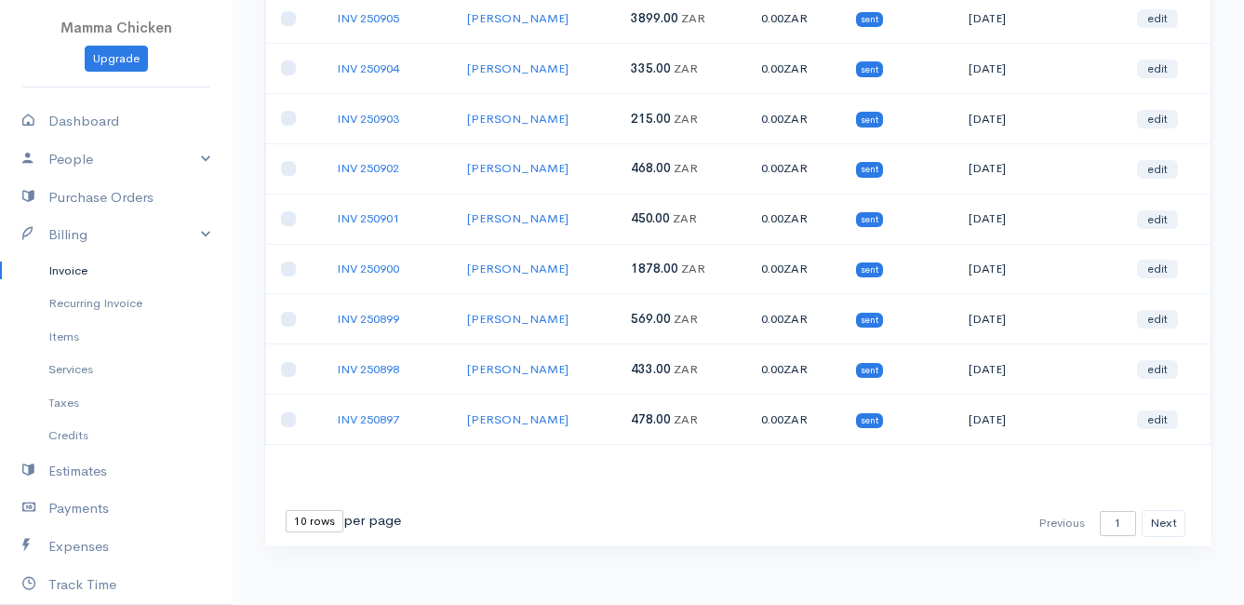
scroll to position [290, 0]
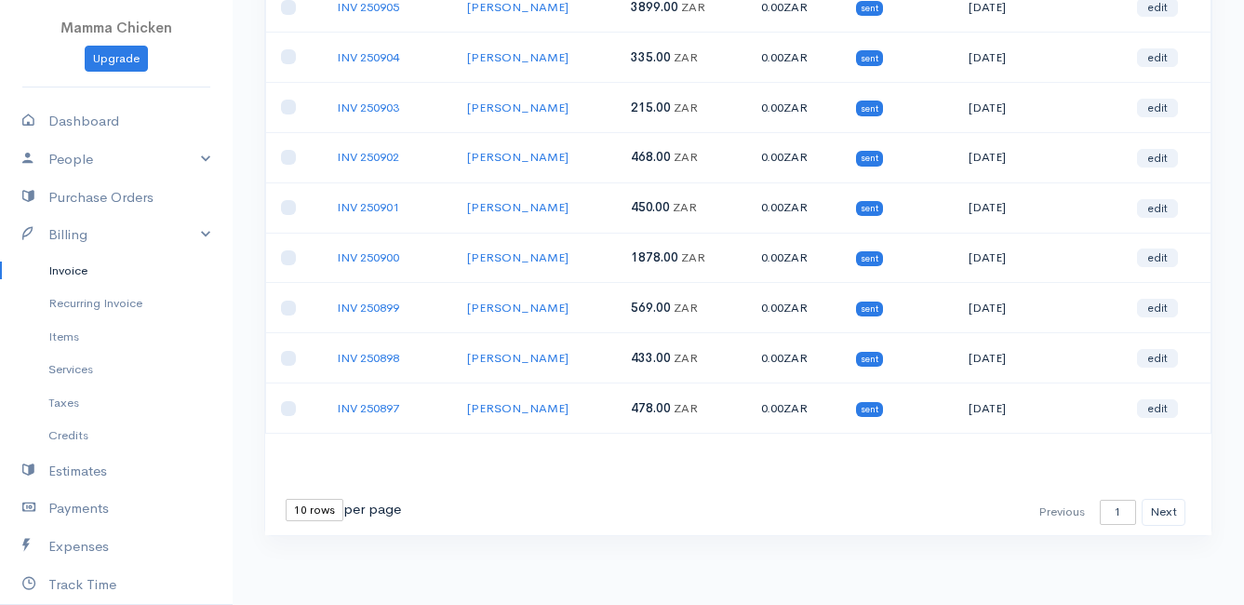
click at [306, 510] on select "10 rows 25 rows 50 rows" at bounding box center [315, 510] width 58 height 22
select select "25"
click at [286, 499] on select "10 rows 25 rows 50 rows" at bounding box center [315, 510] width 58 height 22
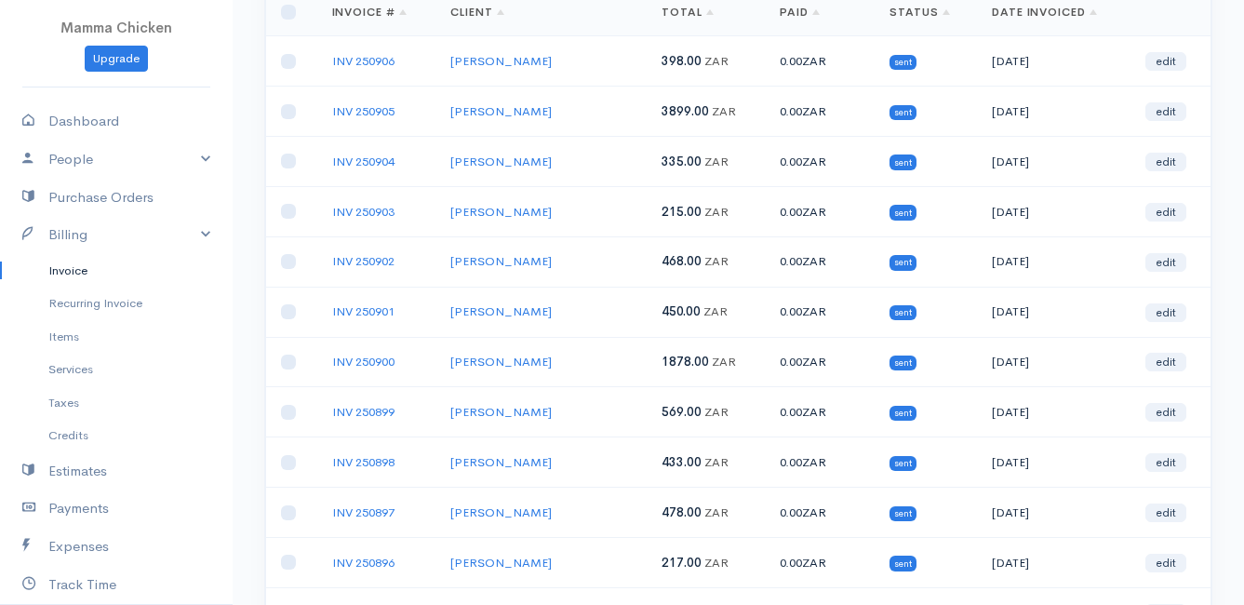
scroll to position [0, 0]
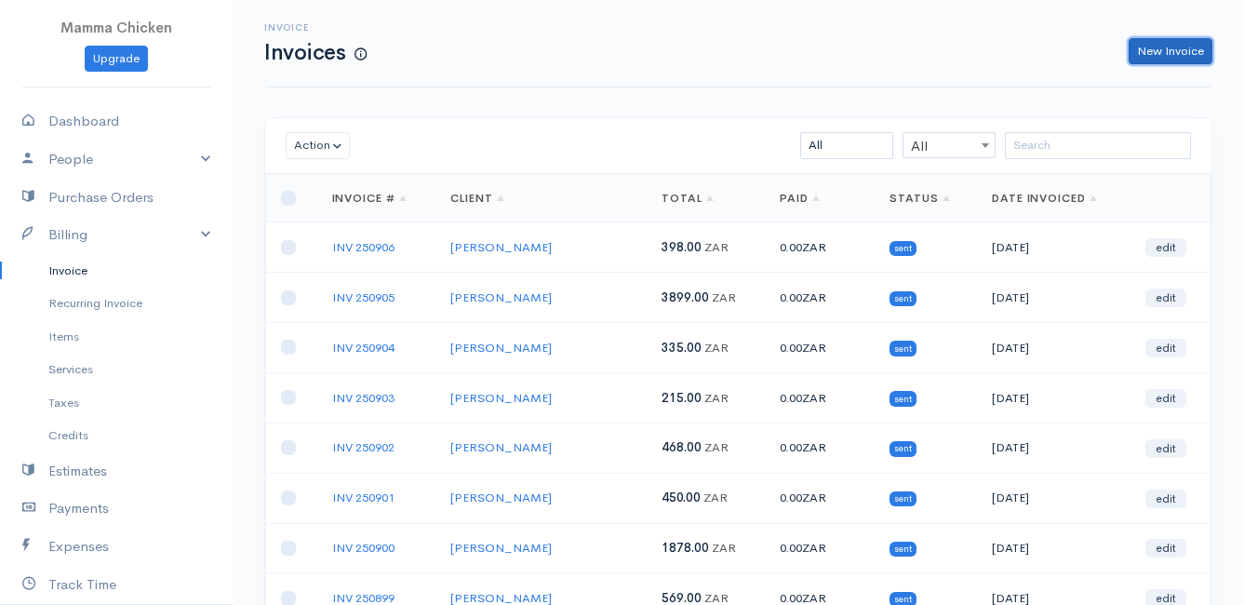
click at [1155, 52] on link "New Invoice" at bounding box center [1171, 51] width 84 height 27
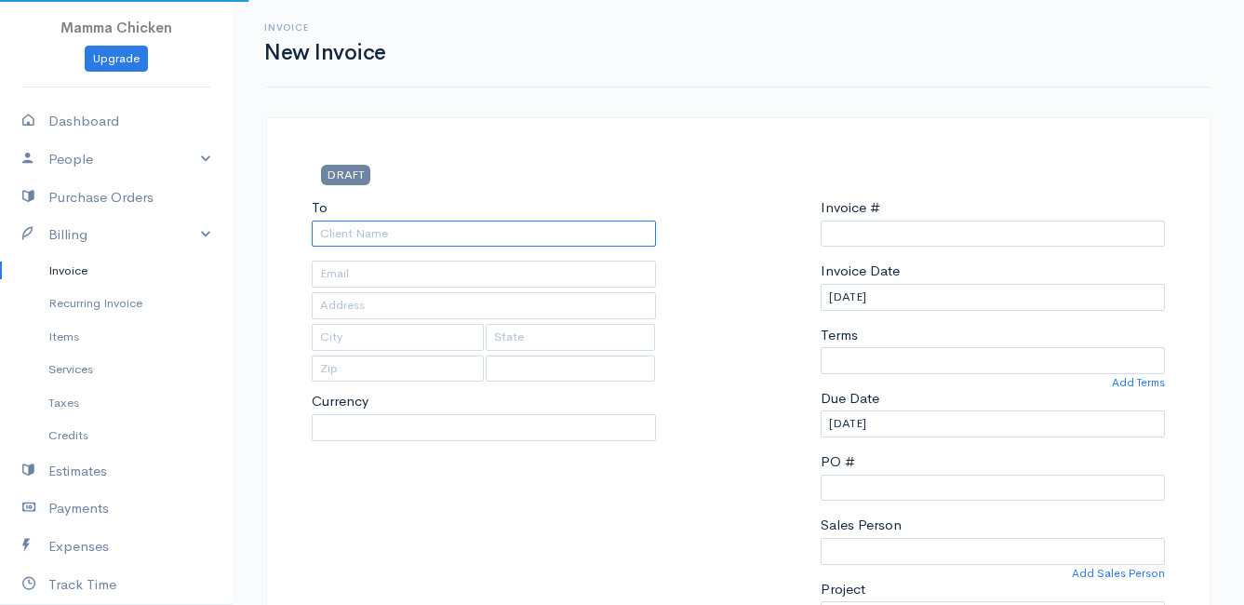
click at [391, 240] on input "To" at bounding box center [484, 234] width 344 height 27
select select "[GEOGRAPHIC_DATA]"
select select "ZAR"
type input "INV 250907"
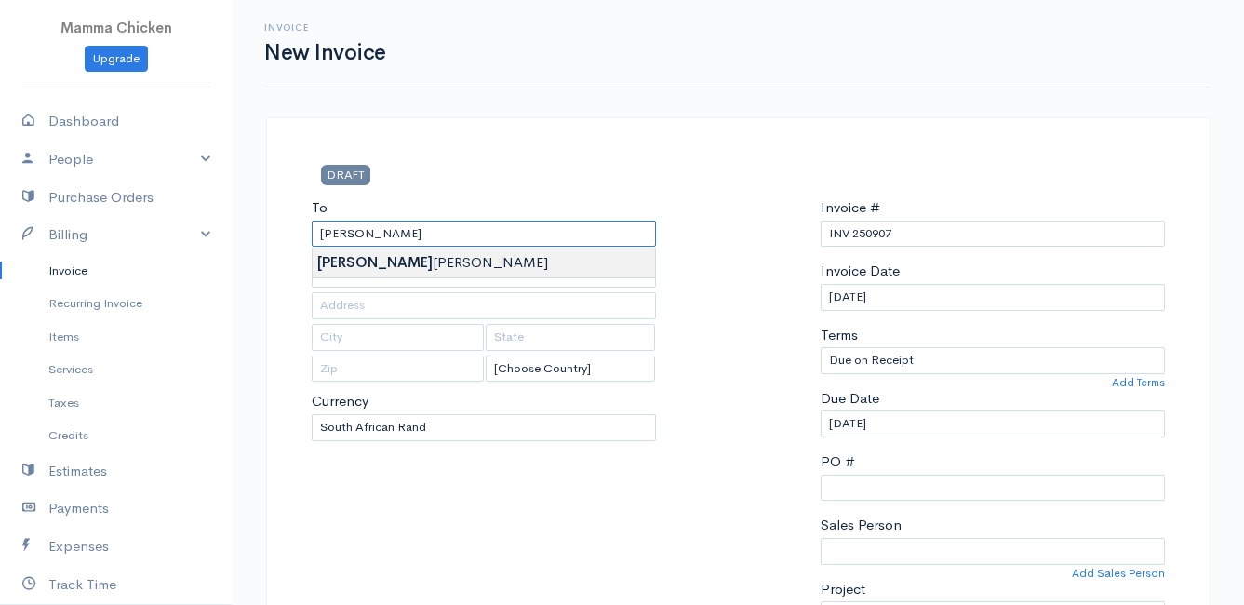
type input "[PERSON_NAME]"
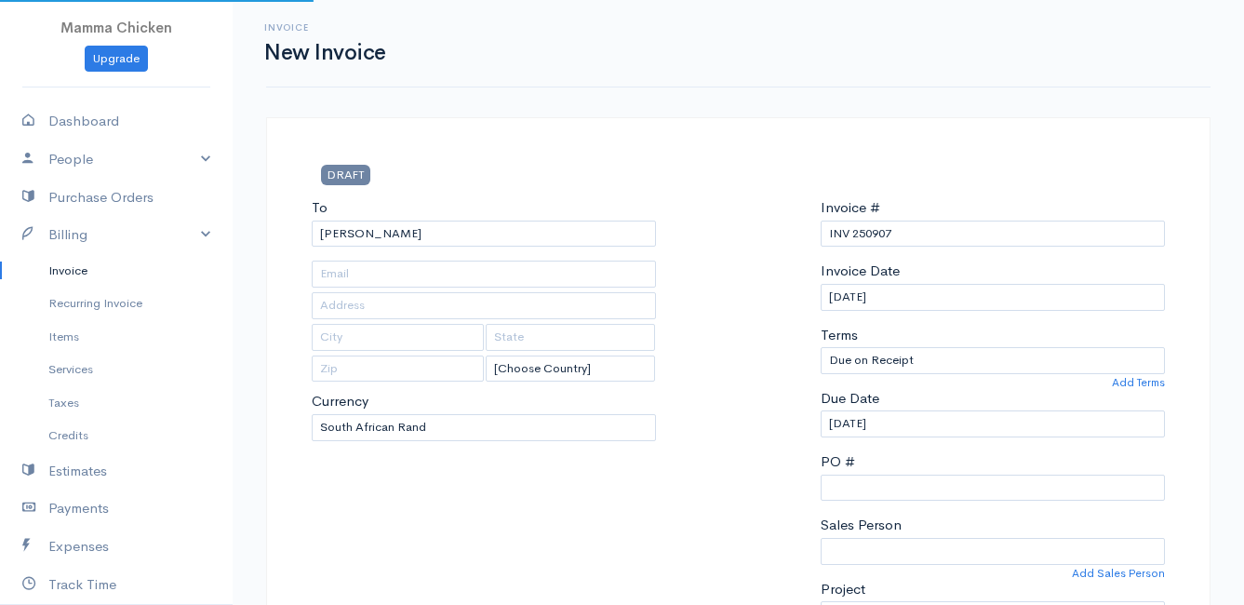
type input "[STREET_ADDRESS]"
type input "Bettys Bay"
type input "7195"
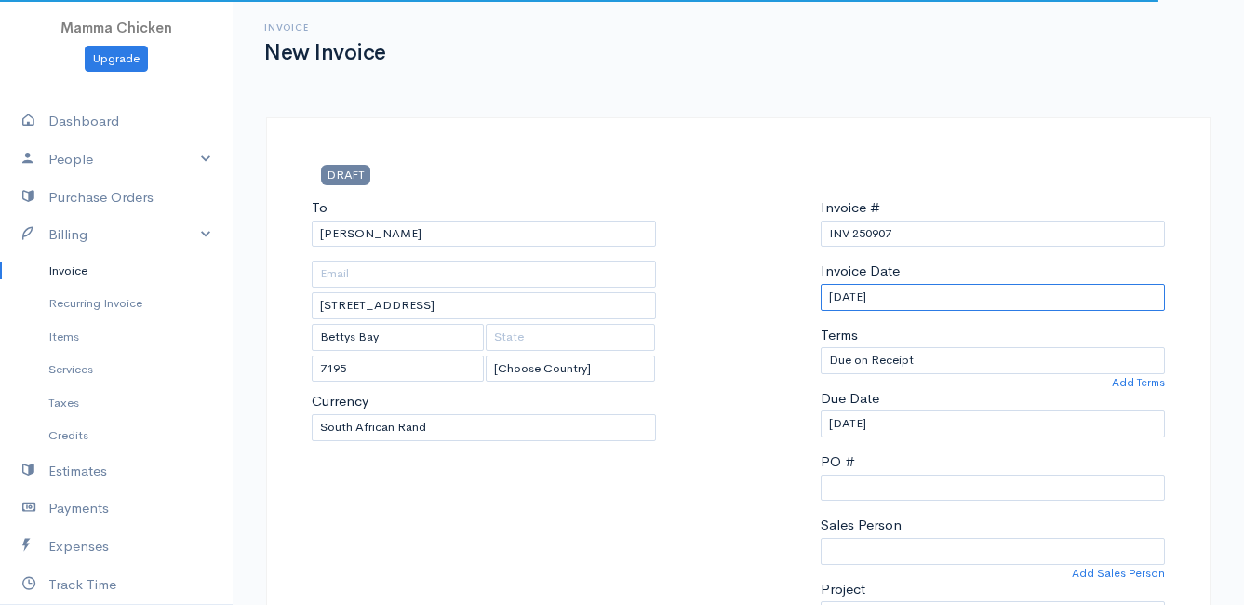
click at [1025, 290] on input "[DATE]" at bounding box center [993, 297] width 344 height 27
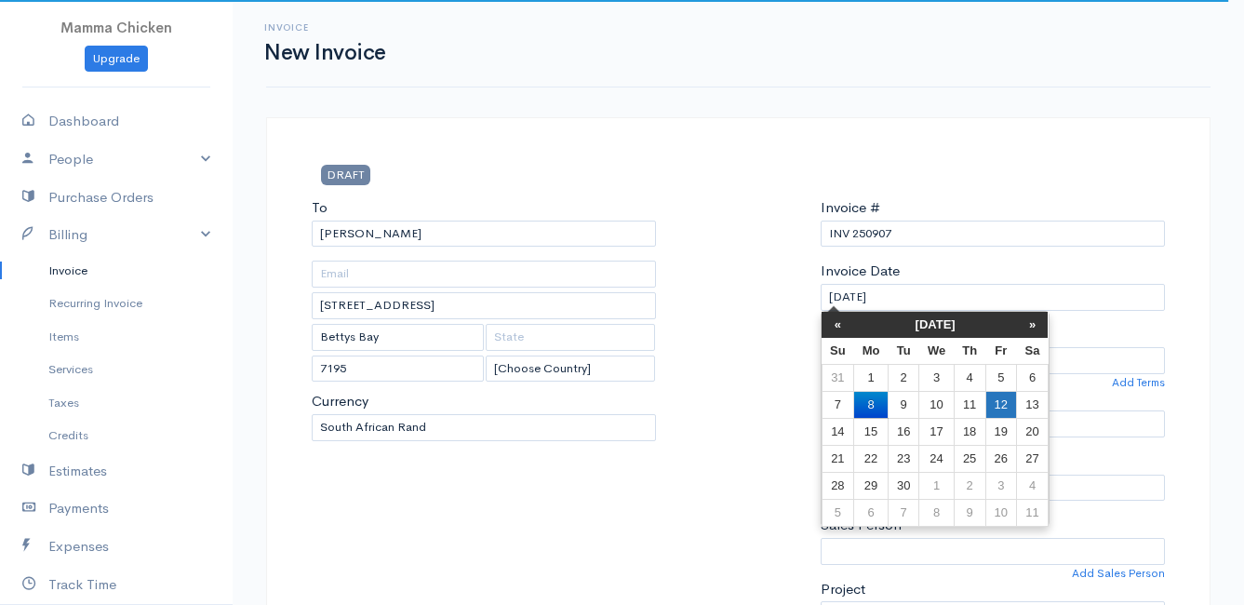
click at [1006, 400] on td "12" at bounding box center [1000, 404] width 31 height 27
type input "[DATE]"
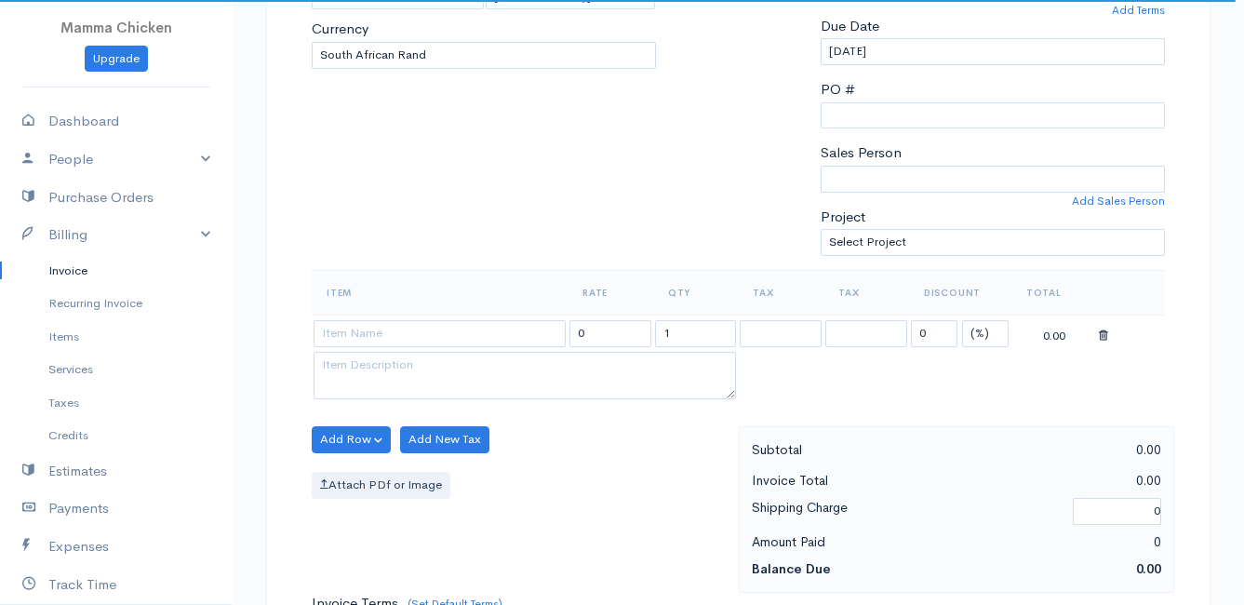
scroll to position [465, 0]
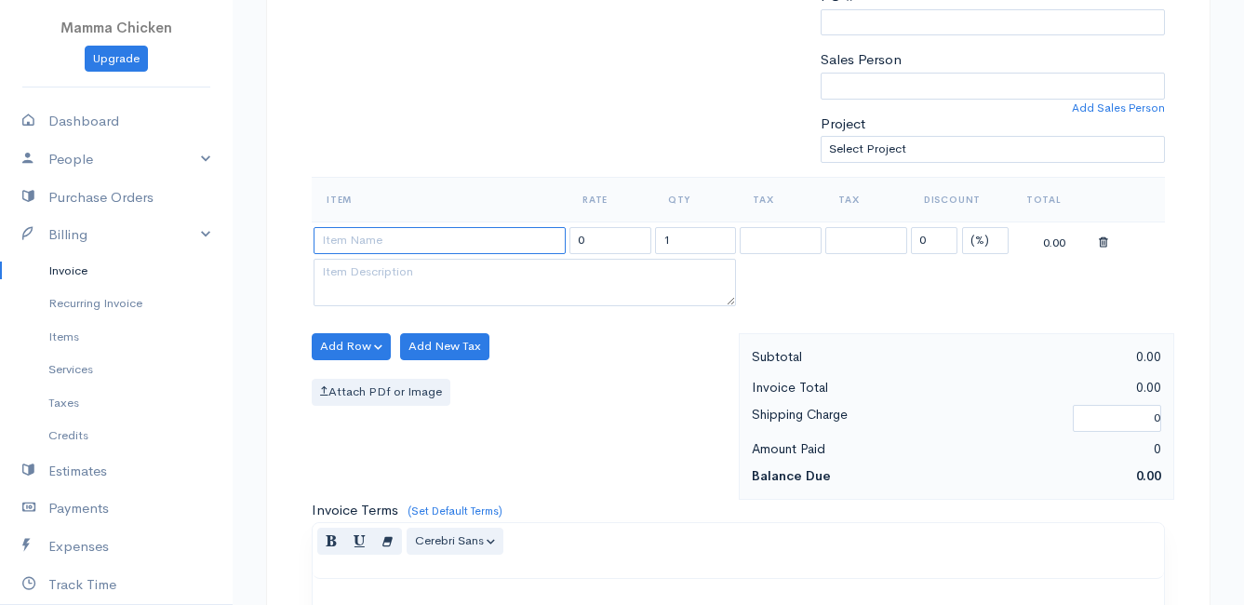
click at [388, 234] on input at bounding box center [440, 240] width 252 height 27
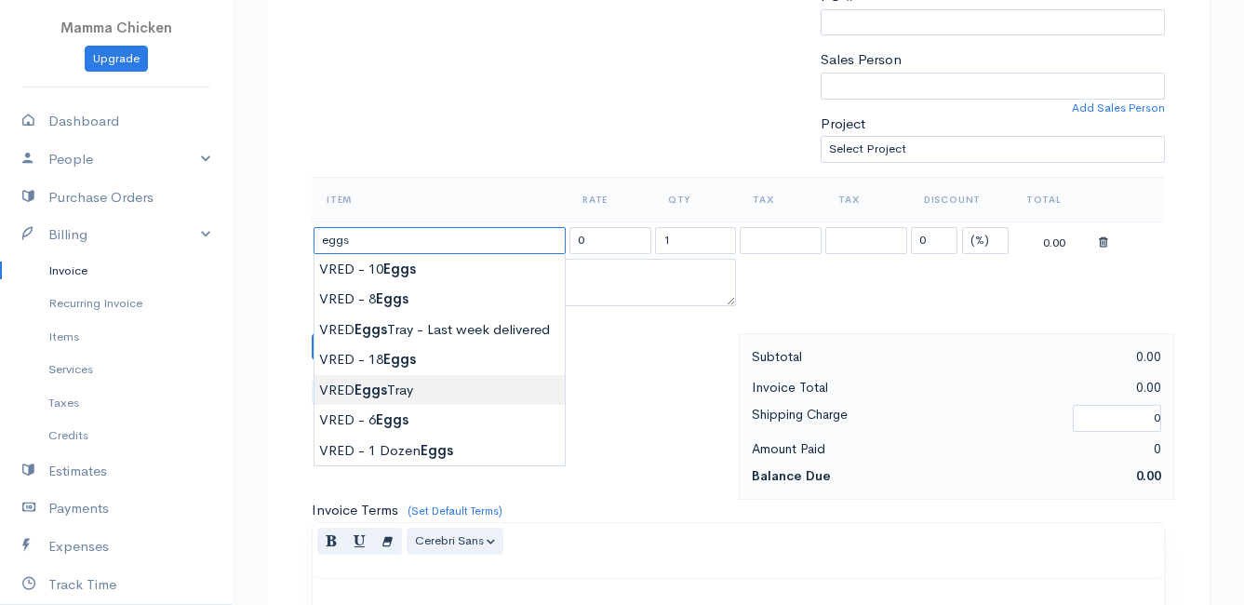
type input "VRED Eggs Tray"
type input "135.00"
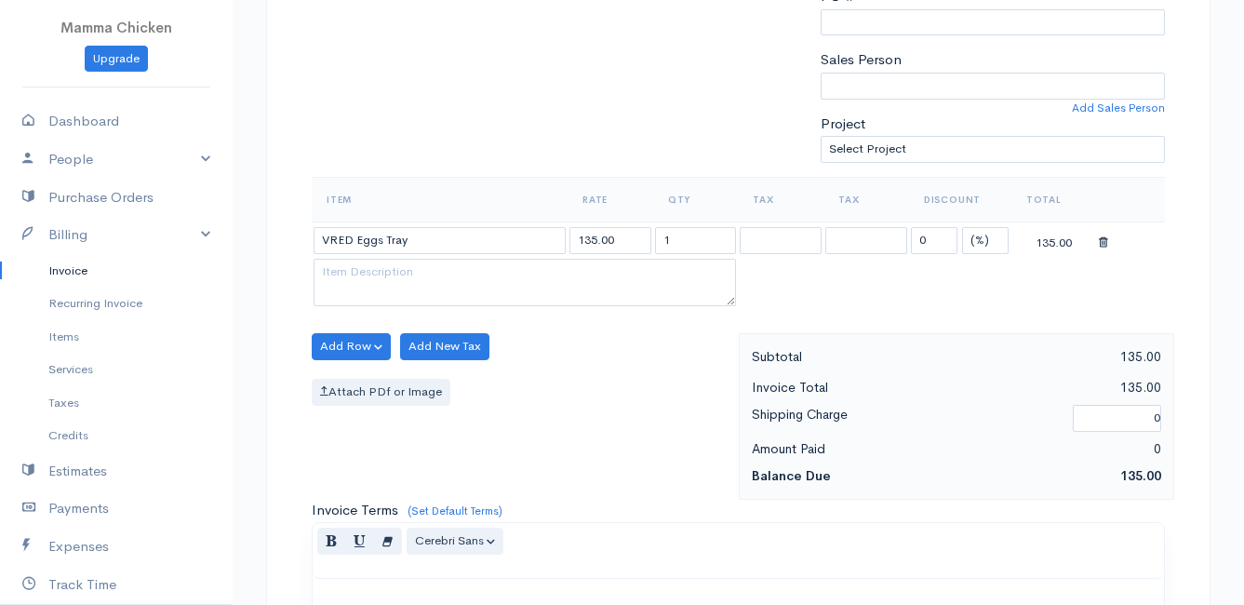
click at [411, 384] on body "Mamma Chicken Upgrade Dashboard People Clients Vendors Staff Users Purchase Ord…" at bounding box center [622, 339] width 1244 height 1609
click at [328, 340] on button "Add Row" at bounding box center [351, 346] width 79 height 27
click at [370, 379] on link "Add Item Row" at bounding box center [386, 384] width 147 height 33
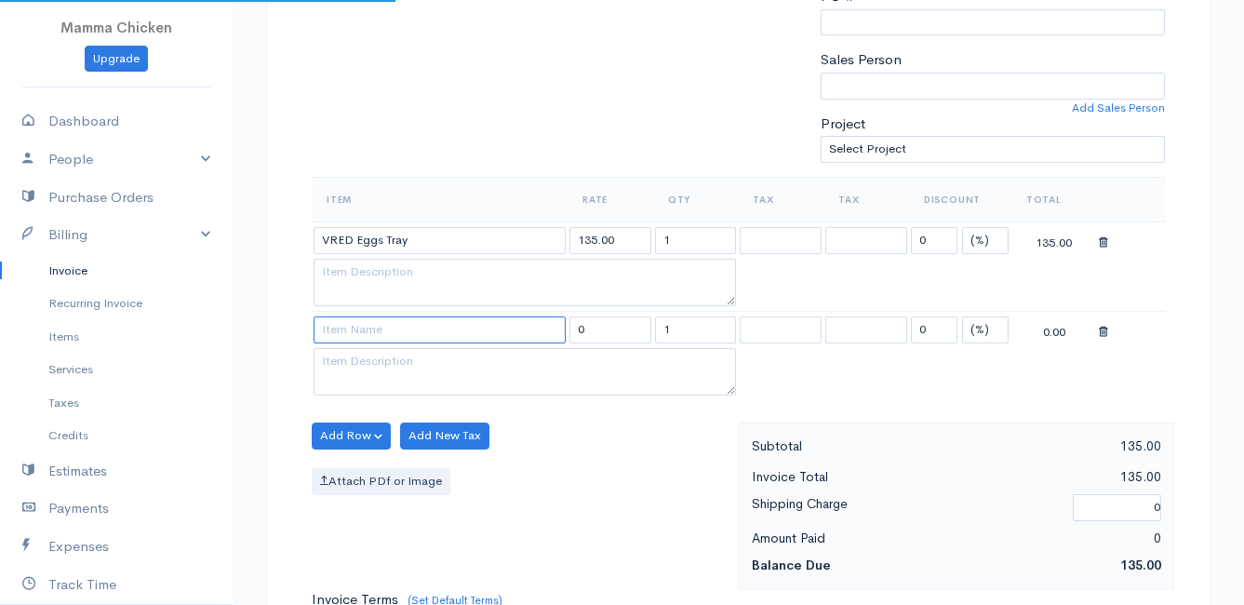
click at [363, 330] on input at bounding box center [440, 329] width 252 height 27
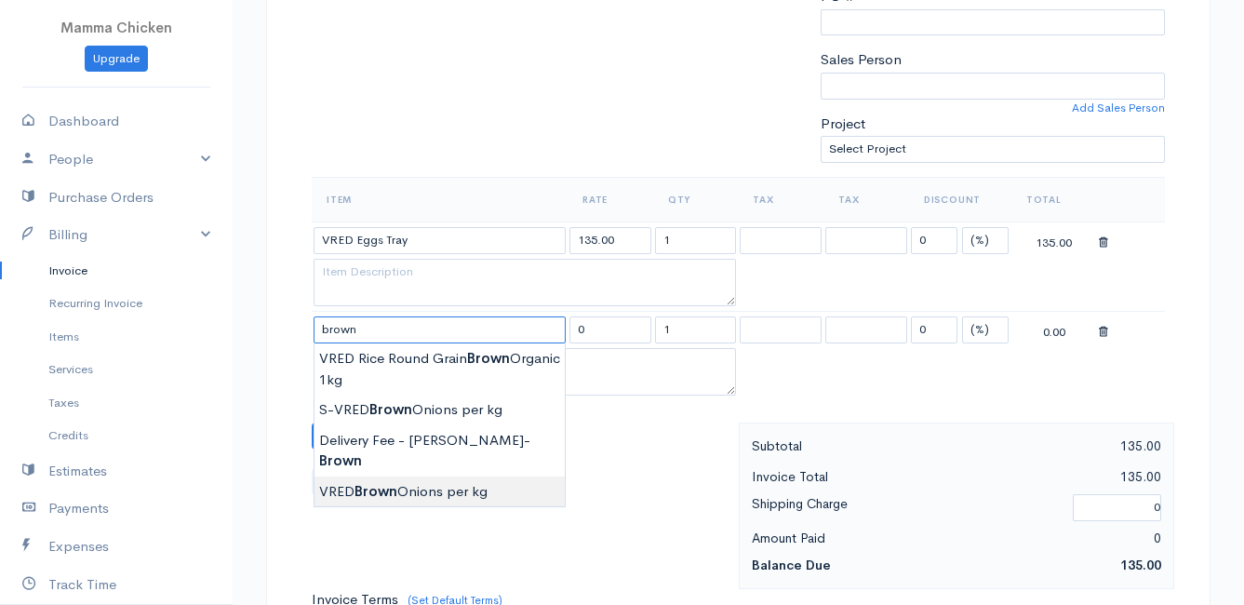
type input "VRED Brown Onions per kg"
type input "29.00"
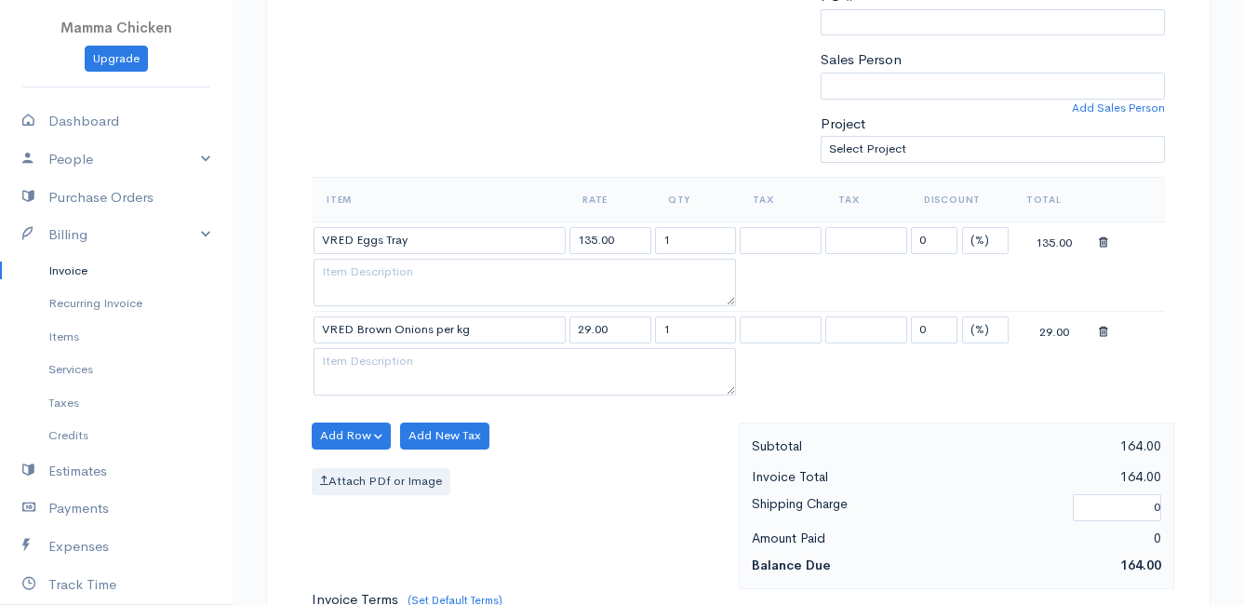
click at [424, 471] on body "Mamma Chicken Upgrade Dashboard People Clients Vendors Staff Users Purchase Ord…" at bounding box center [622, 384] width 1244 height 1698
click at [348, 431] on button "Add Row" at bounding box center [351, 435] width 79 height 27
click at [351, 462] on link "Add Item Row" at bounding box center [386, 474] width 147 height 33
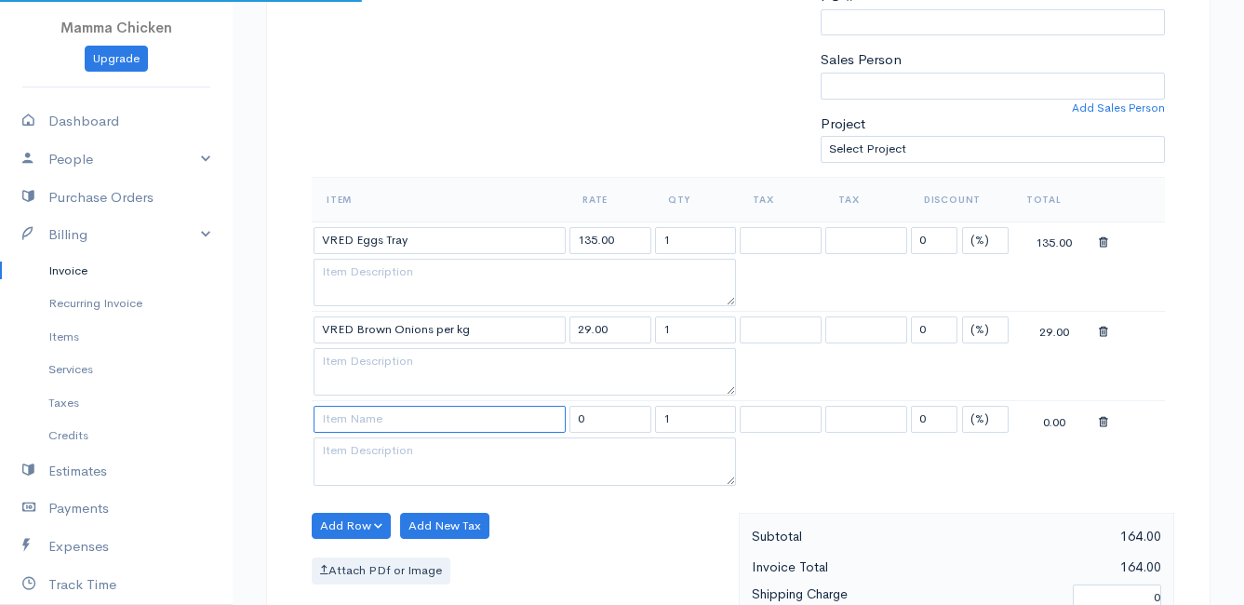
click at [345, 411] on input at bounding box center [440, 419] width 252 height 27
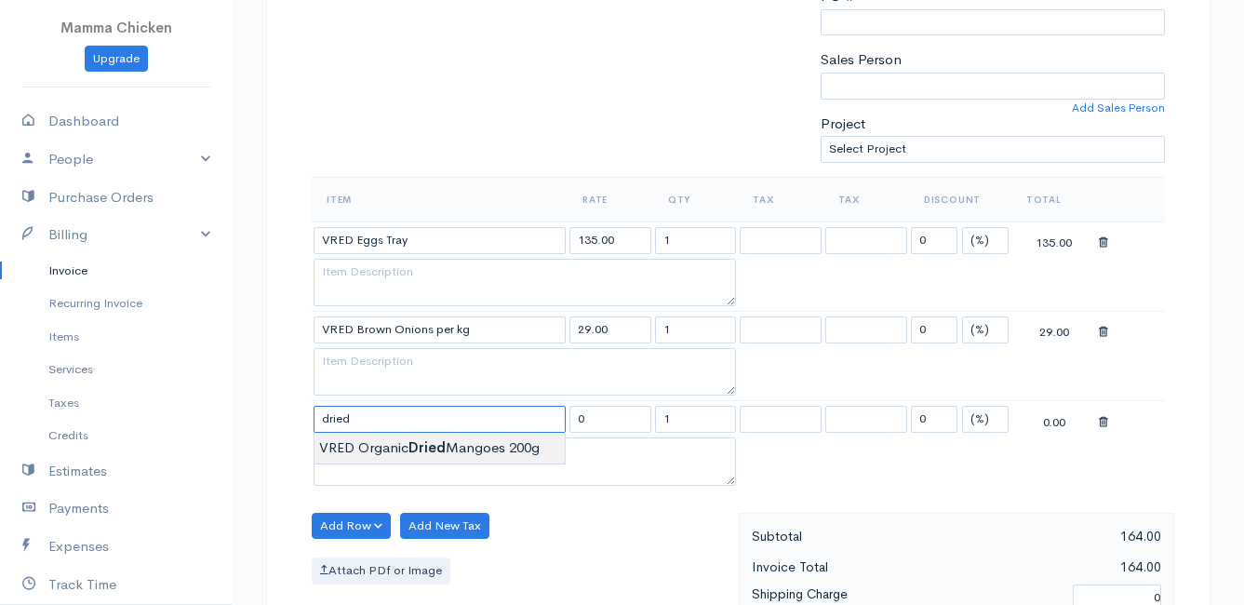
type input "VRED Organic Dried Mangoes 200g"
type input "97.00"
click at [364, 445] on body "Mamma Chicken Upgrade Dashboard People Clients Vendors Staff Users Purchase Ord…" at bounding box center [622, 428] width 1244 height 1787
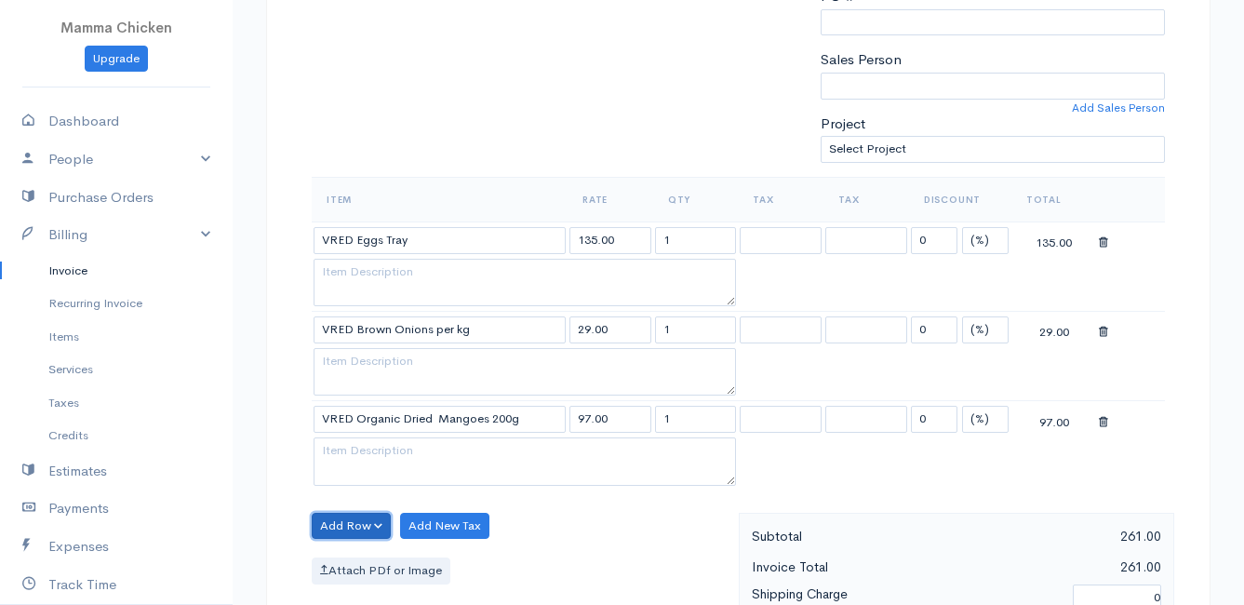
click at [351, 520] on button "Add Row" at bounding box center [351, 526] width 79 height 27
click at [372, 452] on link "Add Item Row" at bounding box center [386, 456] width 147 height 33
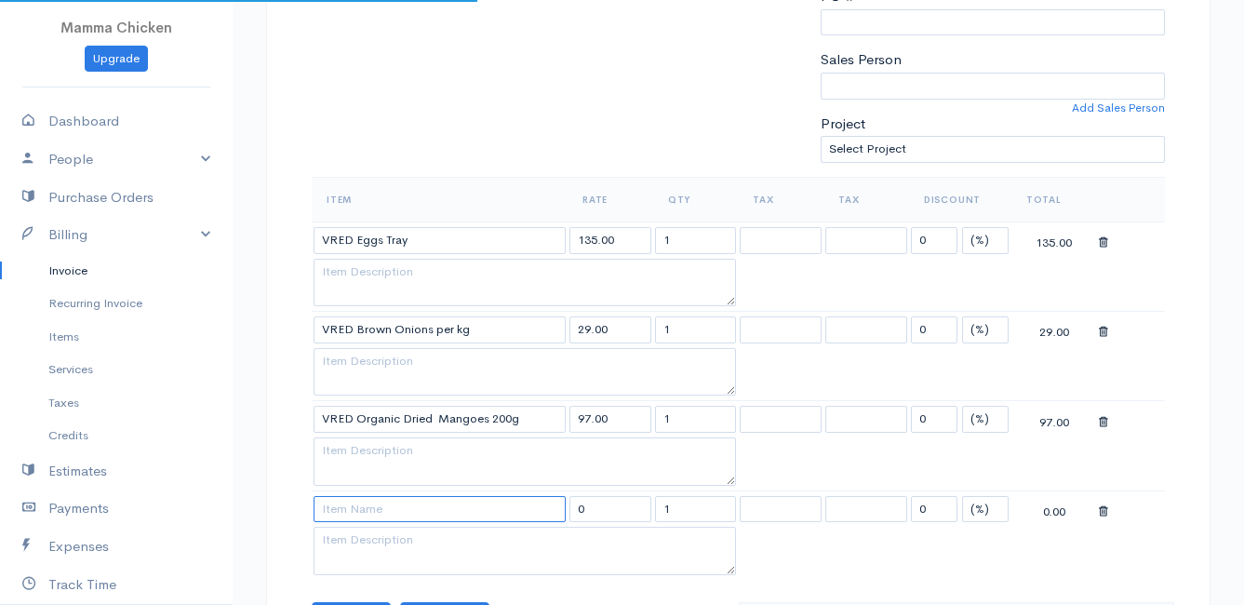
click at [362, 501] on input at bounding box center [440, 509] width 252 height 27
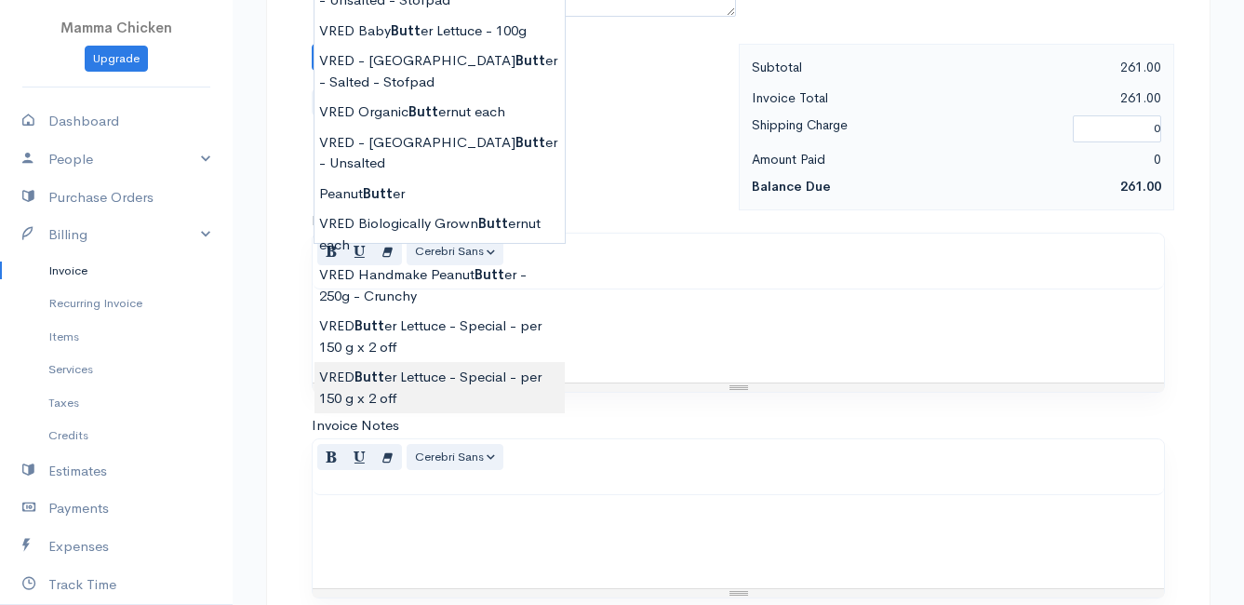
scroll to position [372, 0]
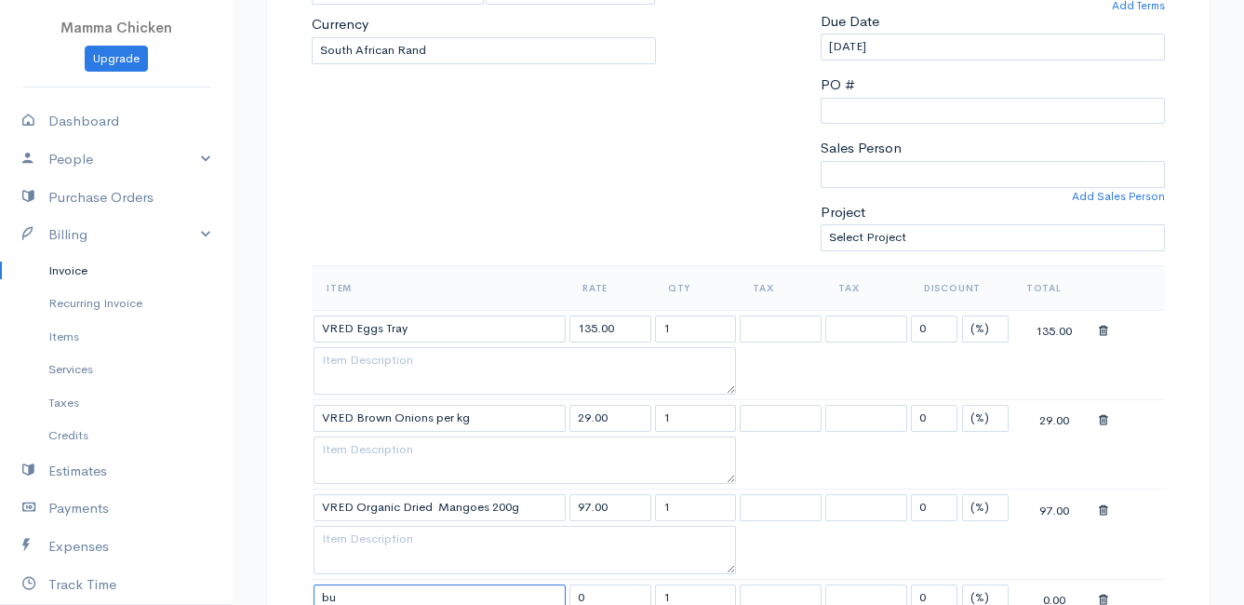
type input "b"
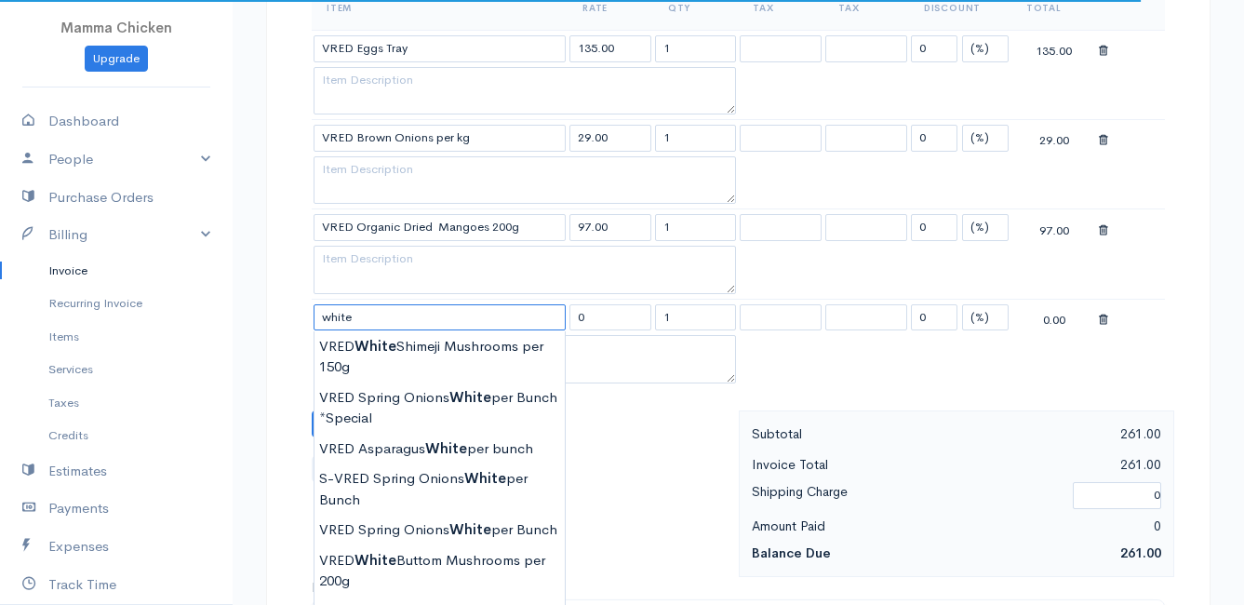
scroll to position [750, 0]
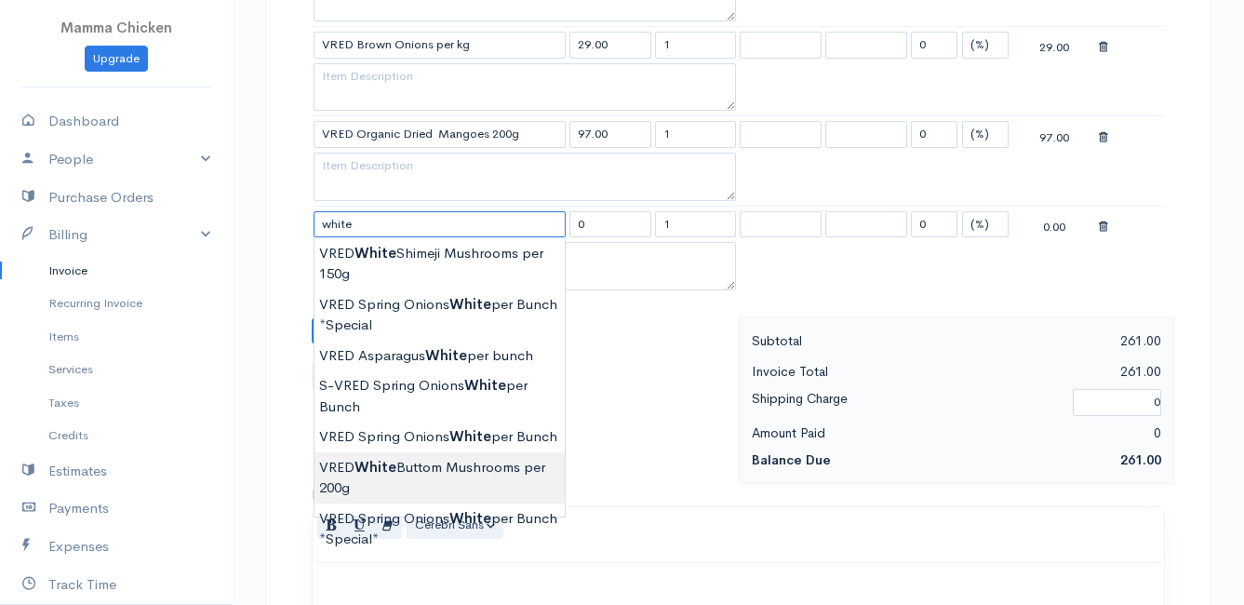
type input "VRED White Buttom Mushrooms per 200g"
type input "31.00"
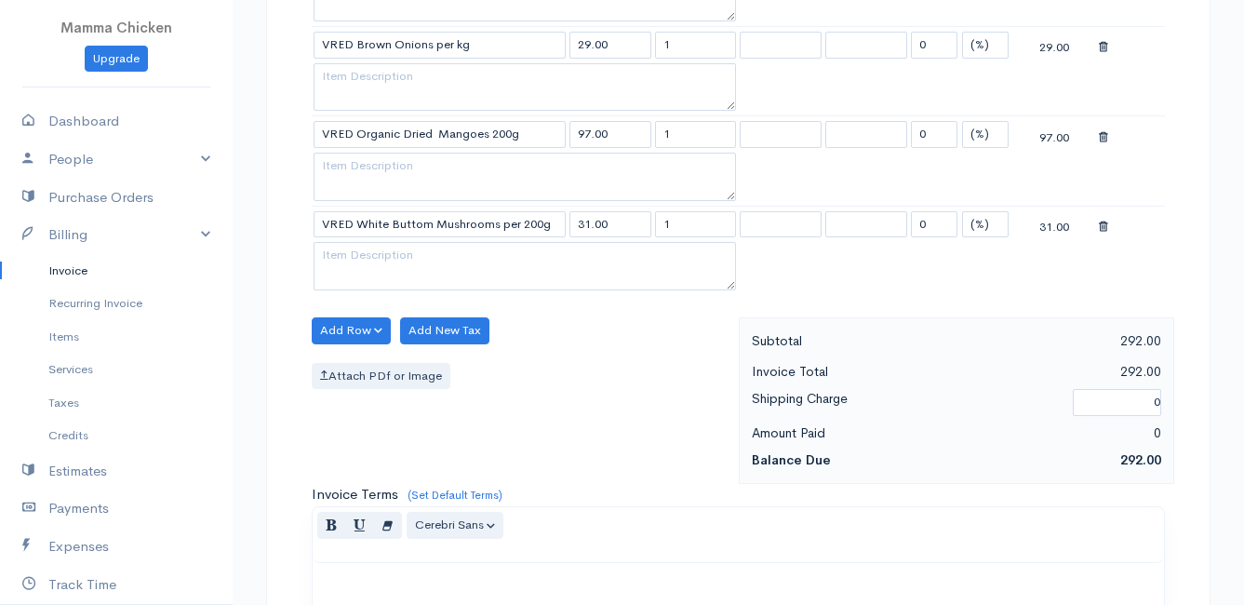
click at [458, 468] on body "Mamma Chicken Upgrade Dashboard People Clients Vendors Staff Users Purchase Ord…" at bounding box center [622, 188] width 1244 height 1877
click at [364, 318] on button "Add Row" at bounding box center [351, 330] width 79 height 27
click at [363, 365] on link "Add Item Row" at bounding box center [386, 369] width 147 height 33
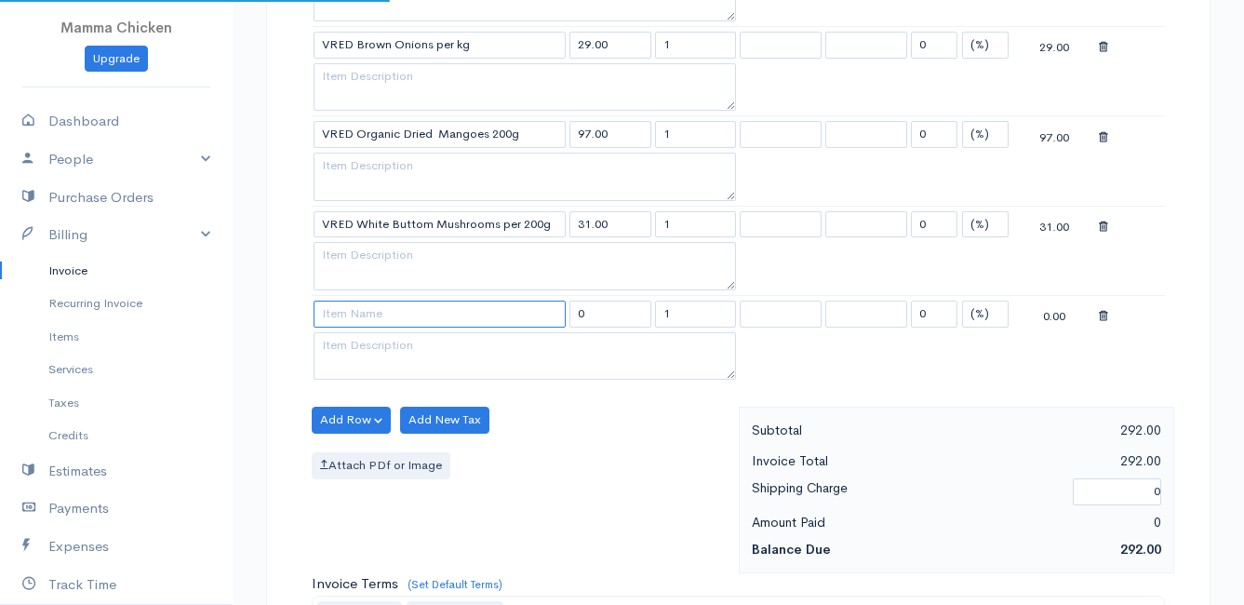
click at [357, 321] on input at bounding box center [440, 314] width 252 height 27
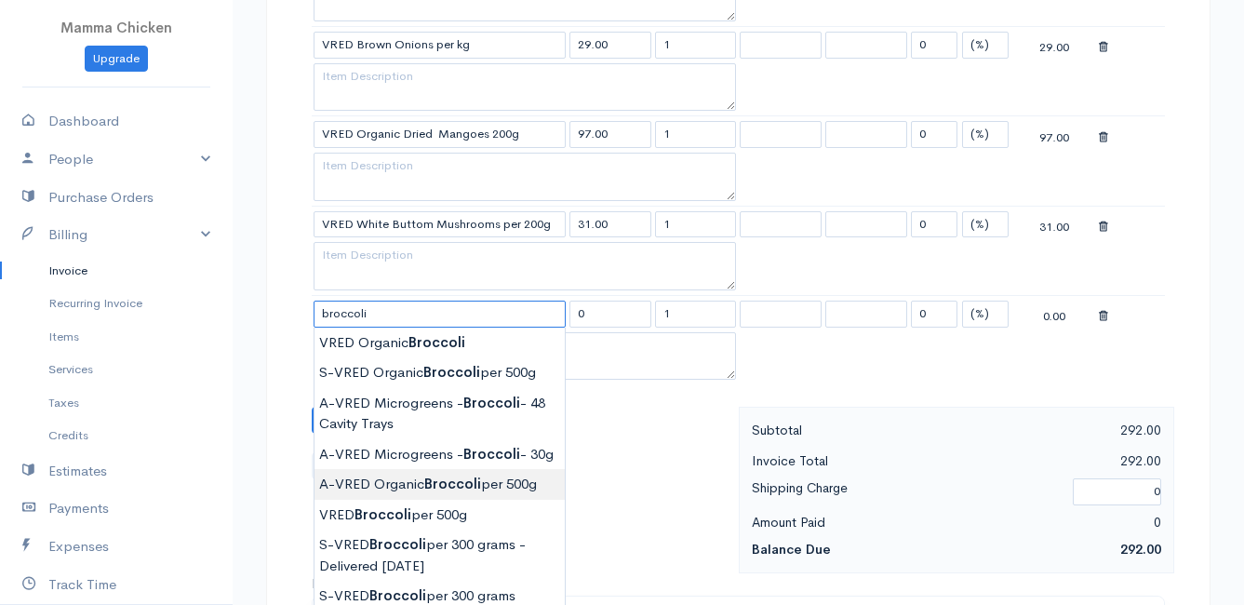
type input "A-VRED Organic Broccoli per 500g"
type input "45.00"
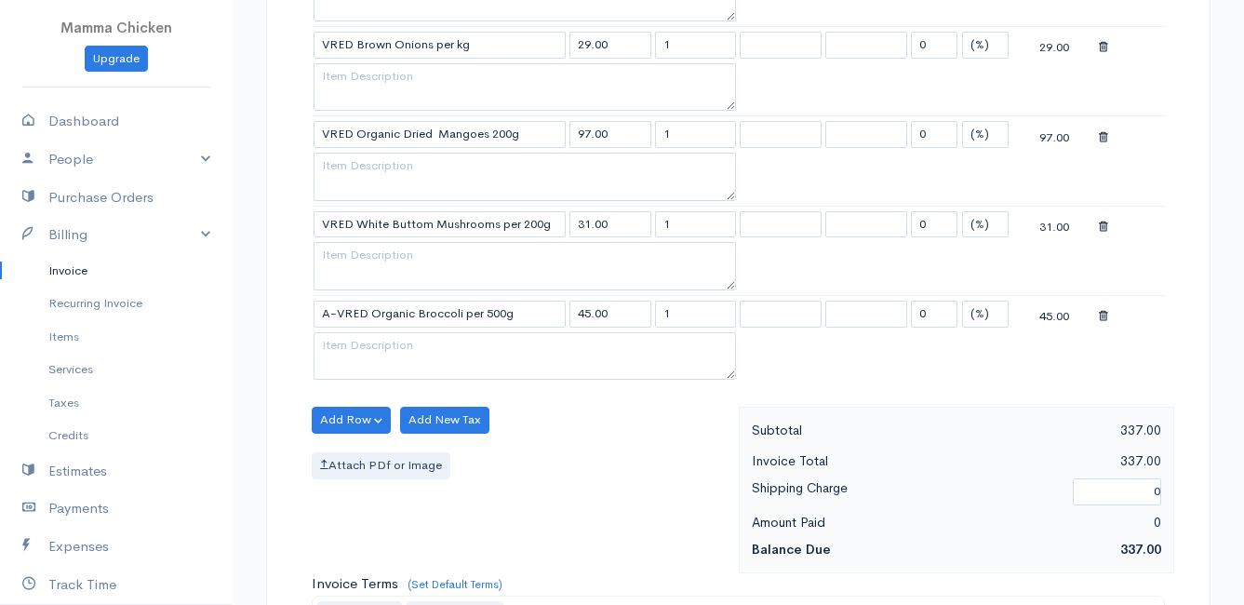
click at [470, 508] on body "Mamma Chicken Upgrade Dashboard People Clients Vendors Staff Users Purchase Ord…" at bounding box center [622, 233] width 1244 height 1967
click at [350, 416] on button "Add Row" at bounding box center [351, 420] width 79 height 27
click at [355, 449] on link "Add Item Row" at bounding box center [386, 458] width 147 height 33
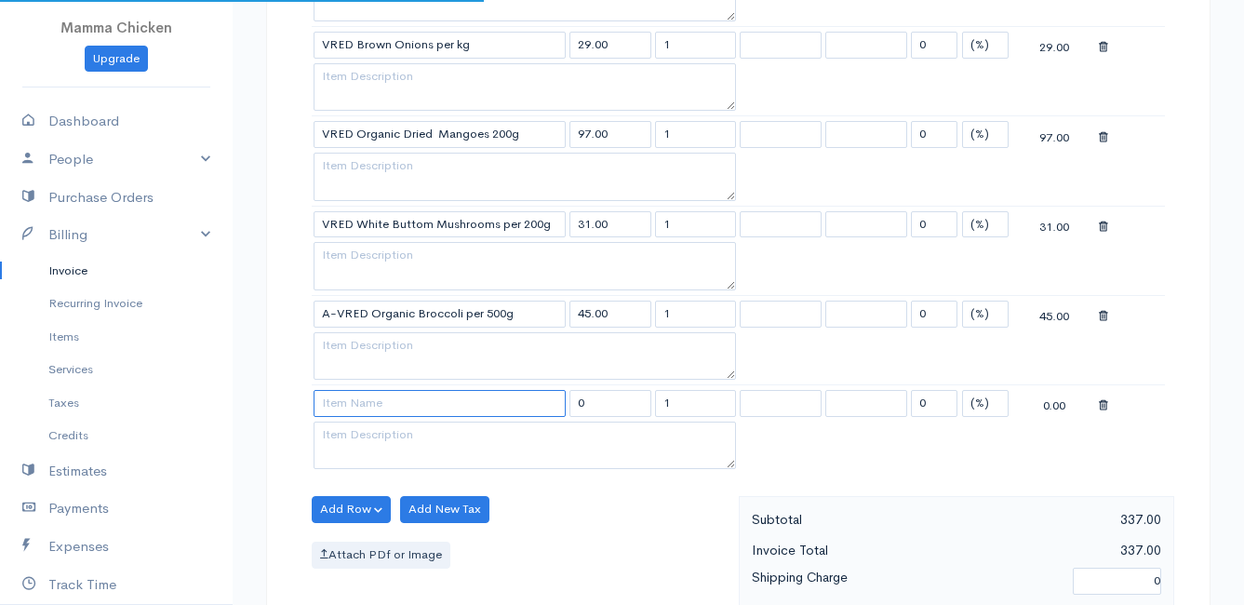
click at [351, 399] on input at bounding box center [440, 403] width 252 height 27
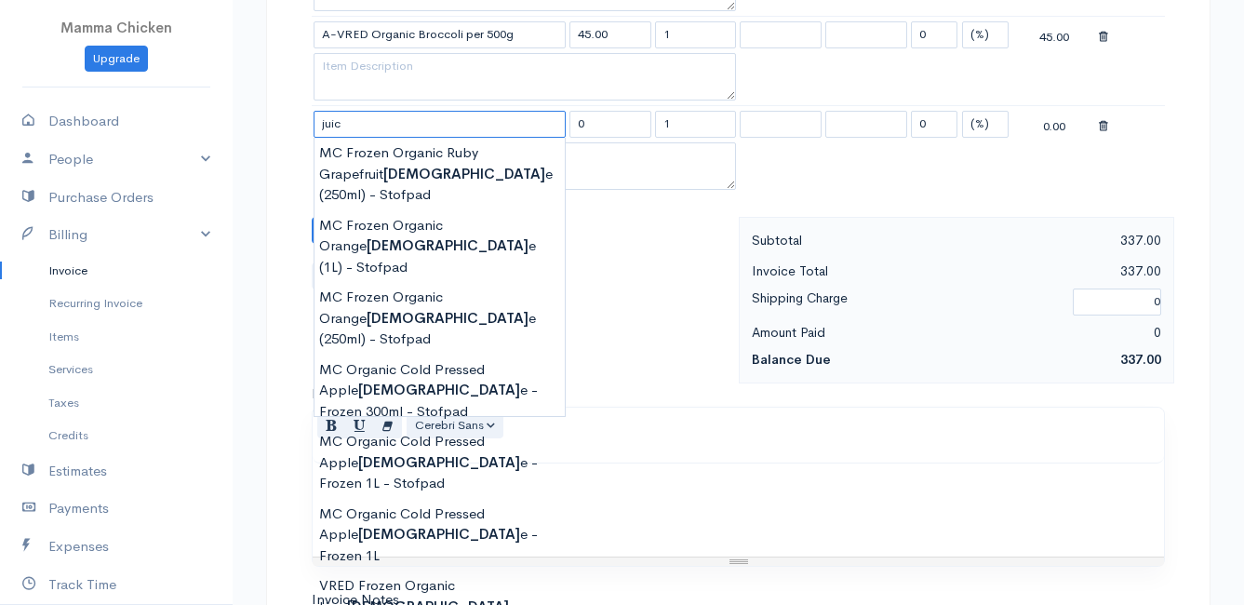
scroll to position [1122, 0]
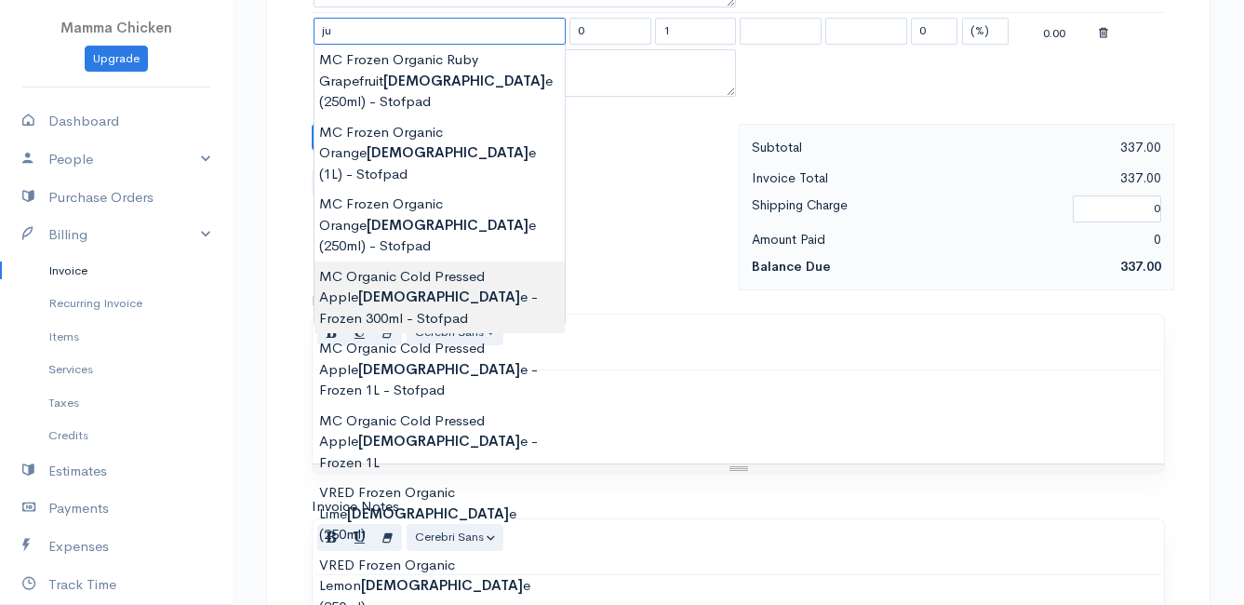
type input "j"
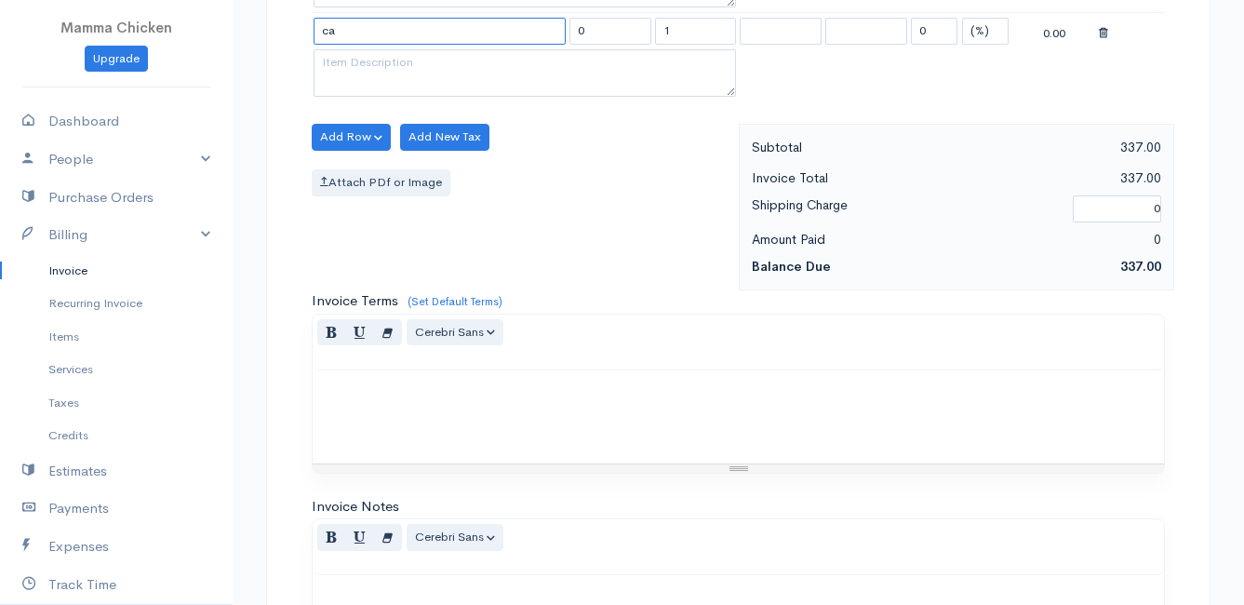
type input "c"
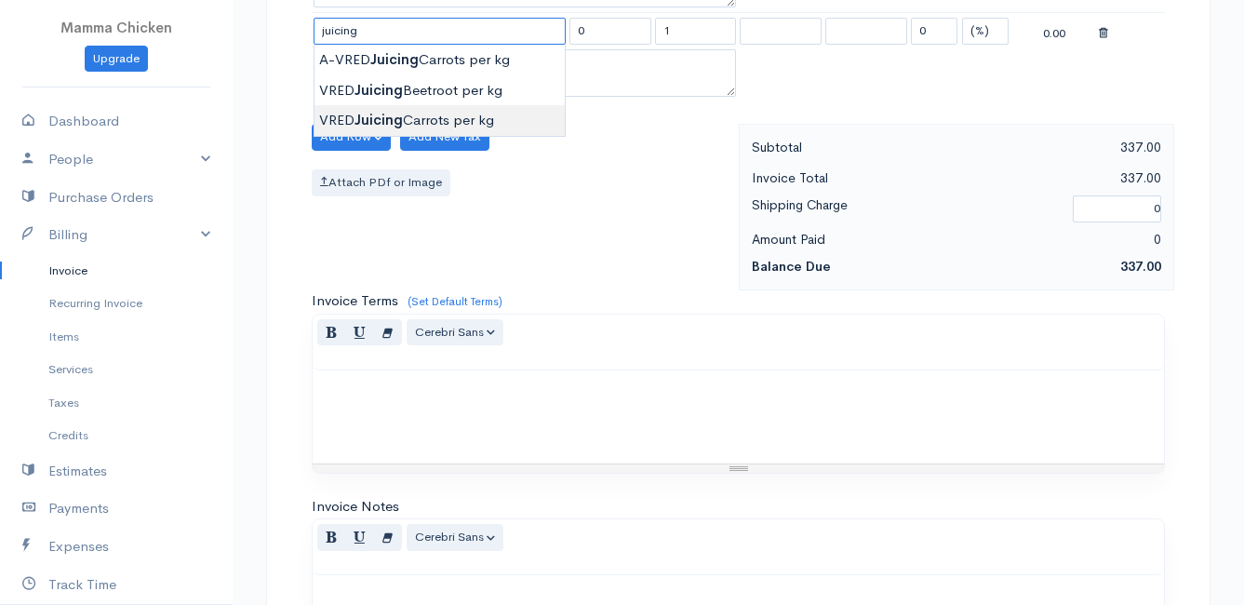
type input "VRED Juicing Carrots per kg"
type input "23.00"
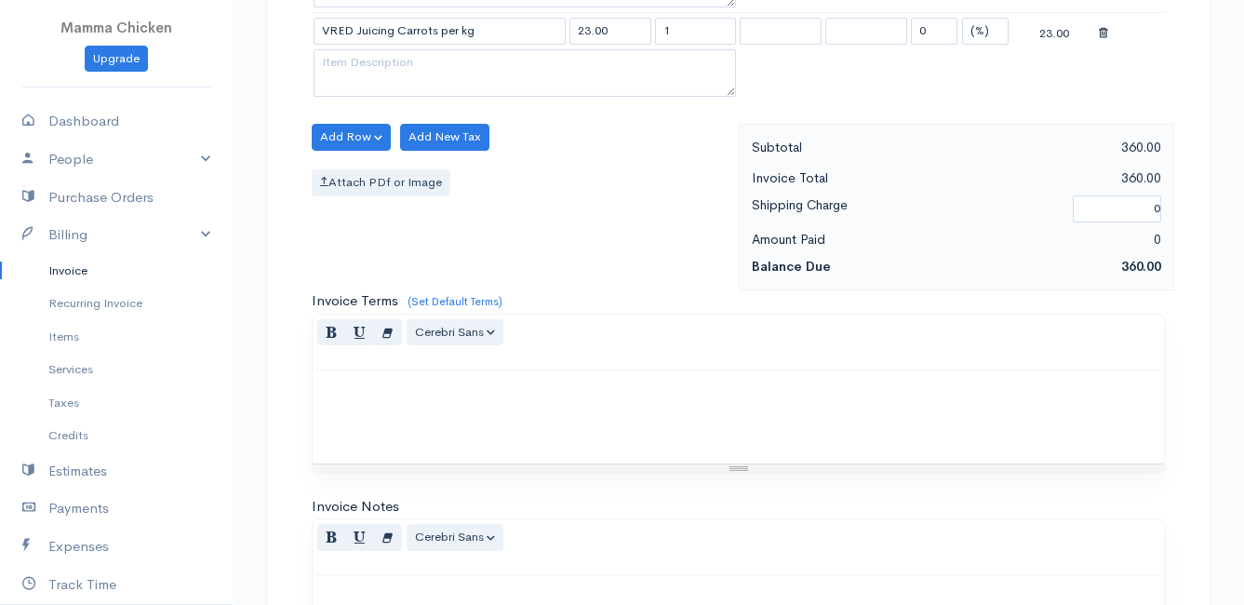
click at [349, 132] on button "Add Row" at bounding box center [351, 137] width 79 height 27
click at [355, 167] on link "Add Item Row" at bounding box center [386, 175] width 147 height 33
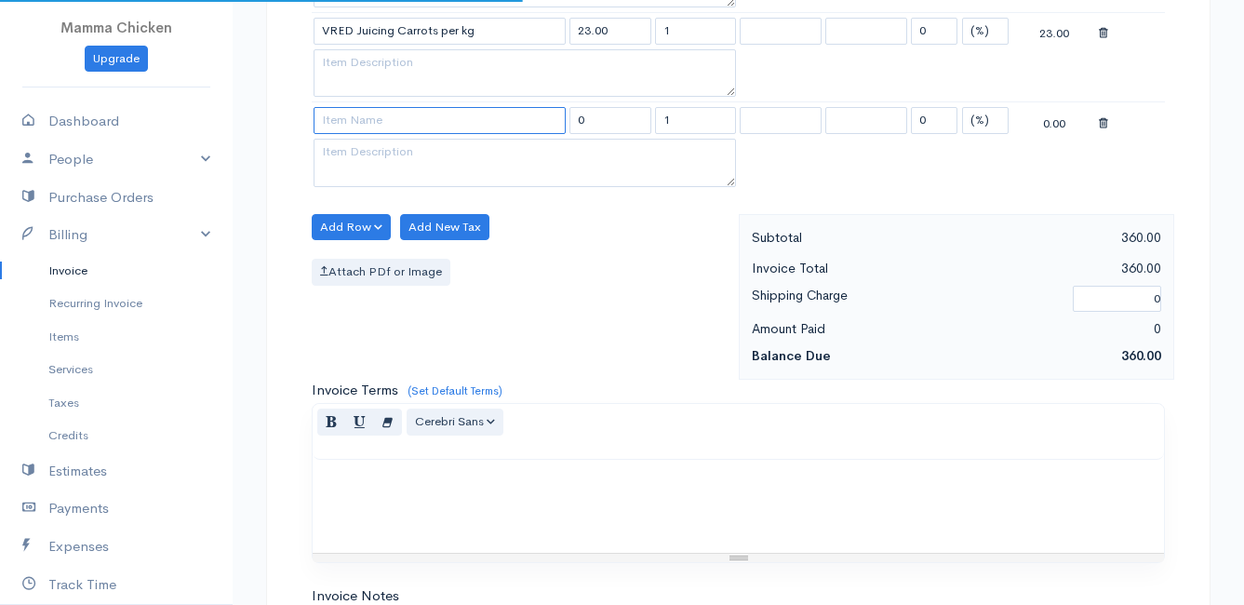
click at [352, 127] on input at bounding box center [440, 120] width 252 height 27
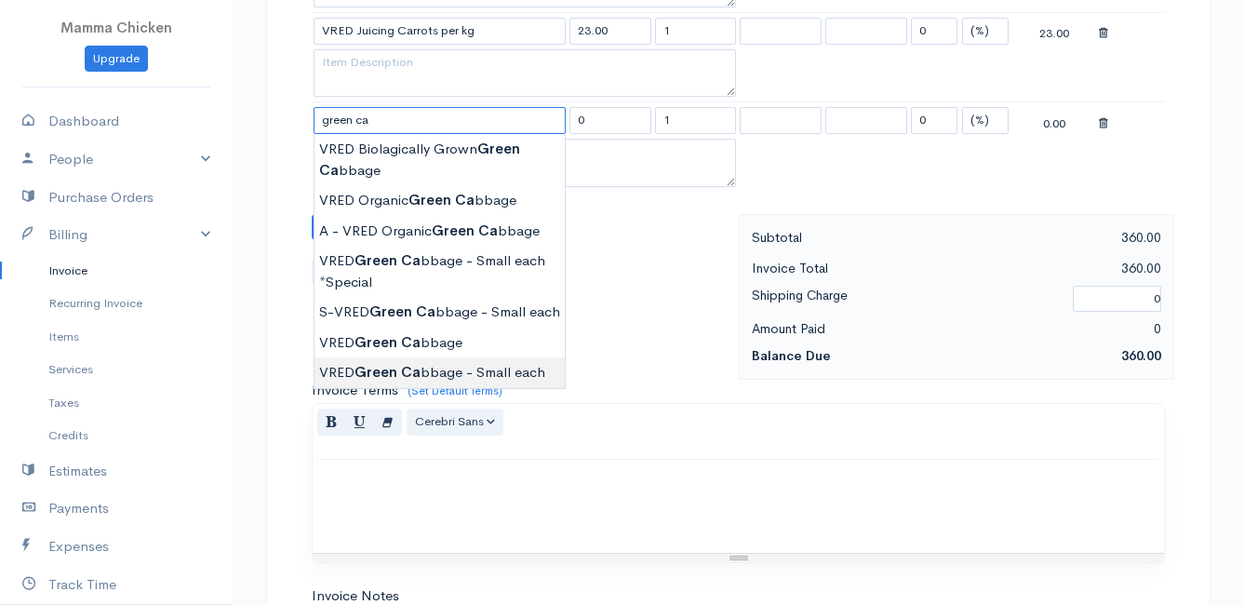
type input "VRED Green Cabbage - Small each"
type input "30.00"
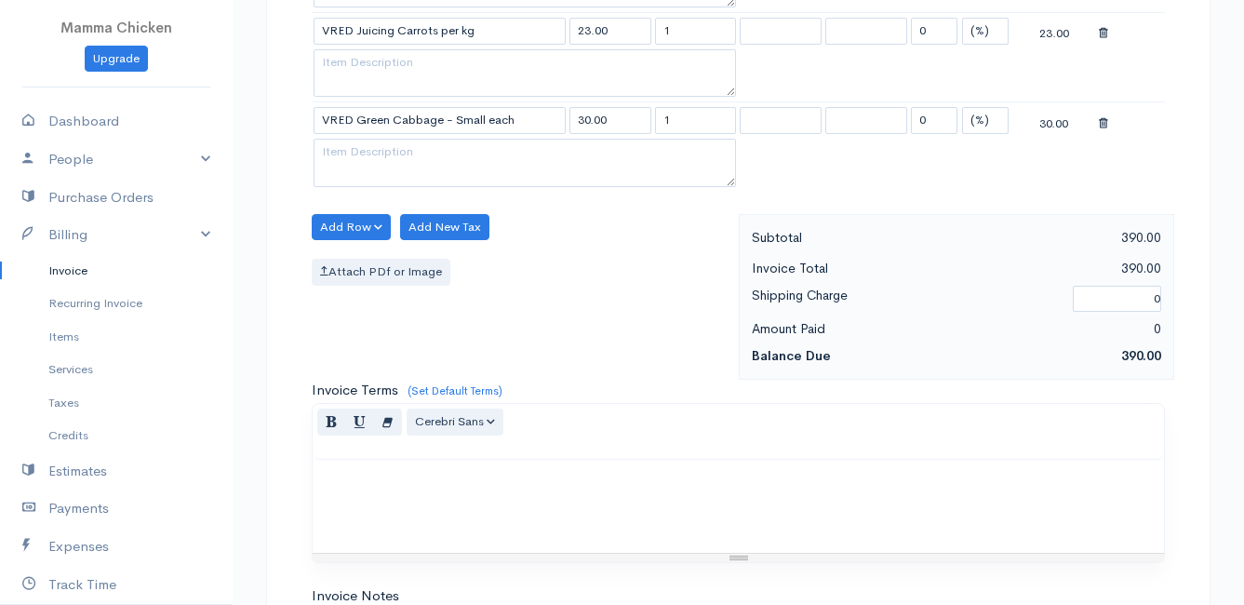
click at [347, 224] on button "Add Row" at bounding box center [351, 227] width 79 height 27
click at [350, 258] on link "Add Item Row" at bounding box center [386, 265] width 147 height 33
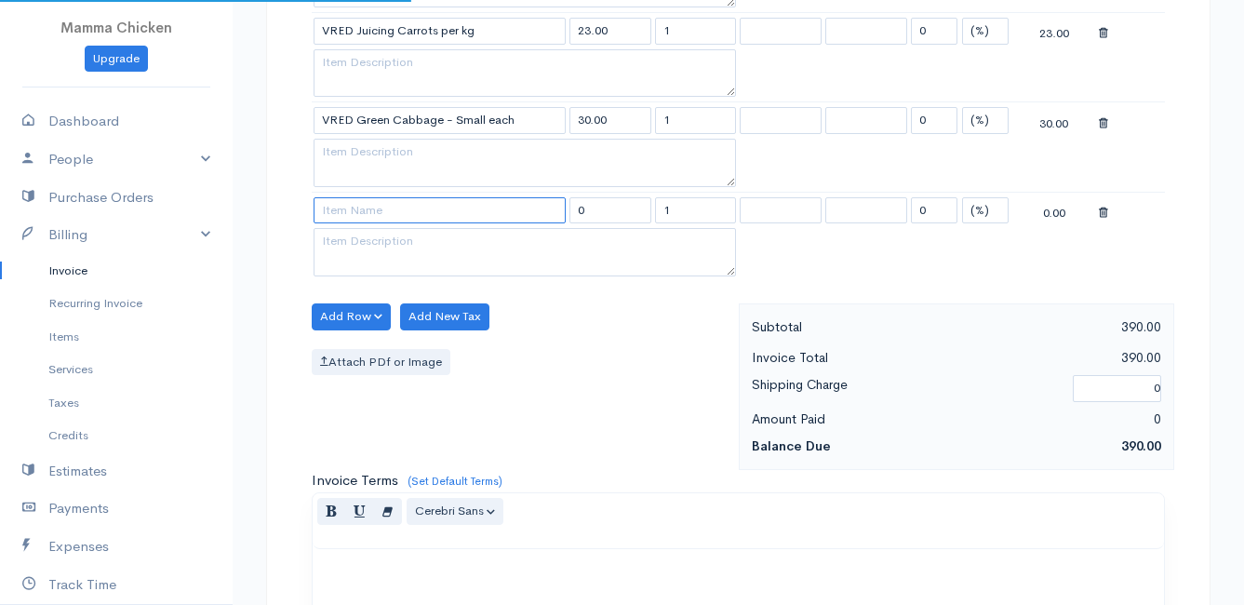
click at [357, 215] on input at bounding box center [440, 210] width 252 height 27
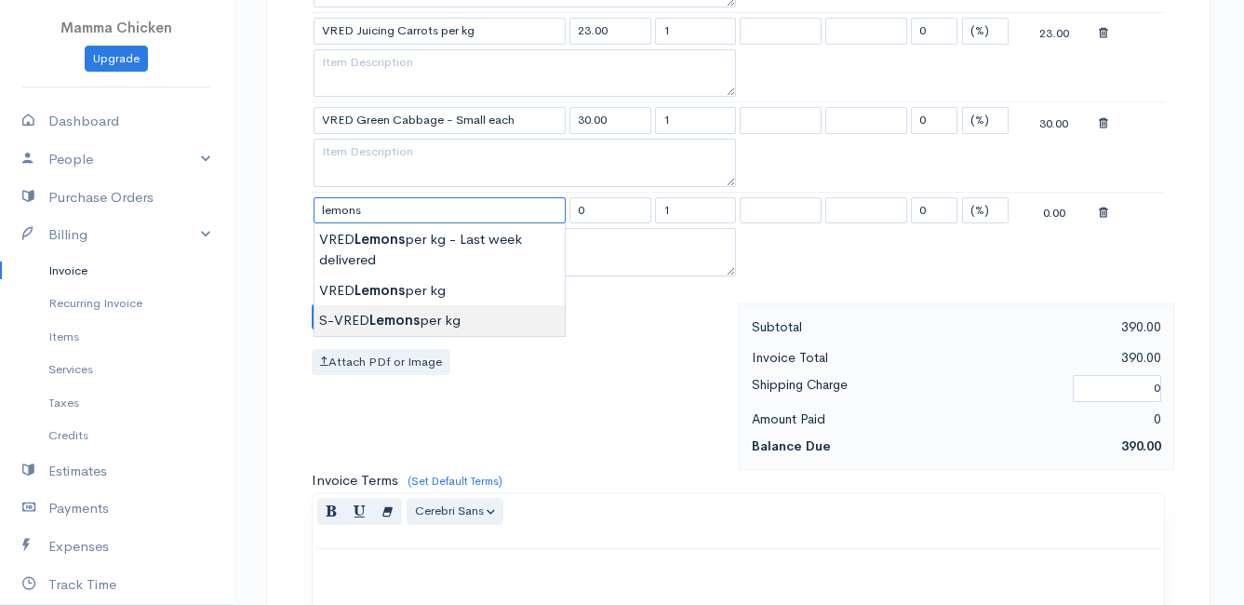
type input "S-VRED Lemons per kg"
type input "32.00"
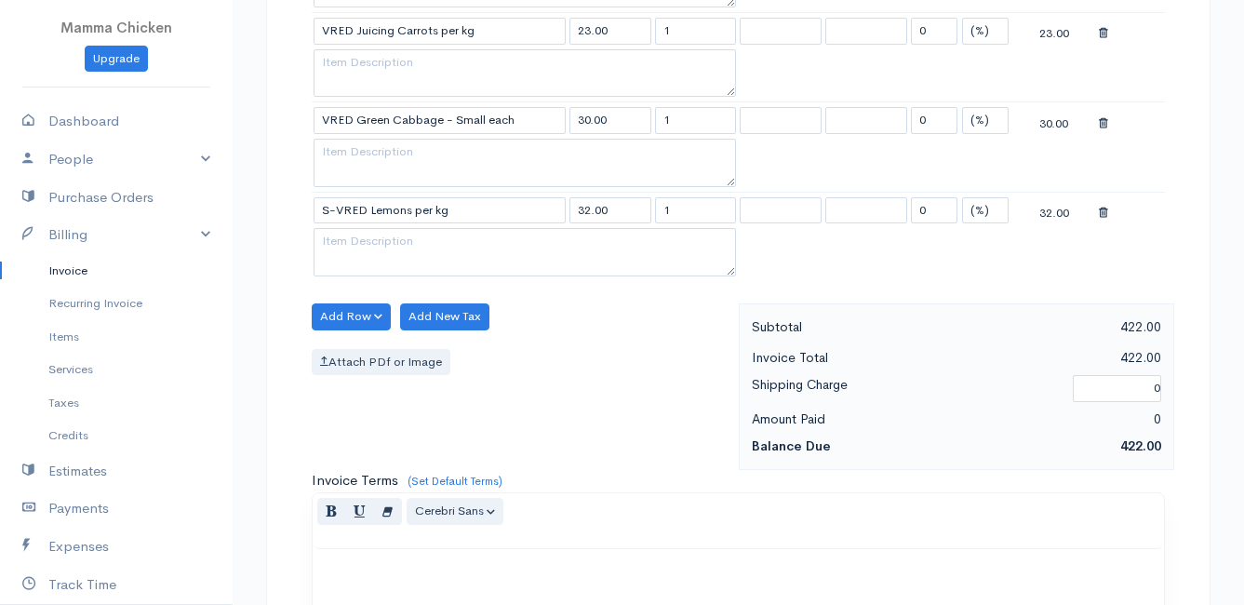
click at [347, 313] on button "Add Row" at bounding box center [351, 316] width 79 height 27
click at [349, 354] on link "Add Item Row" at bounding box center [386, 355] width 147 height 33
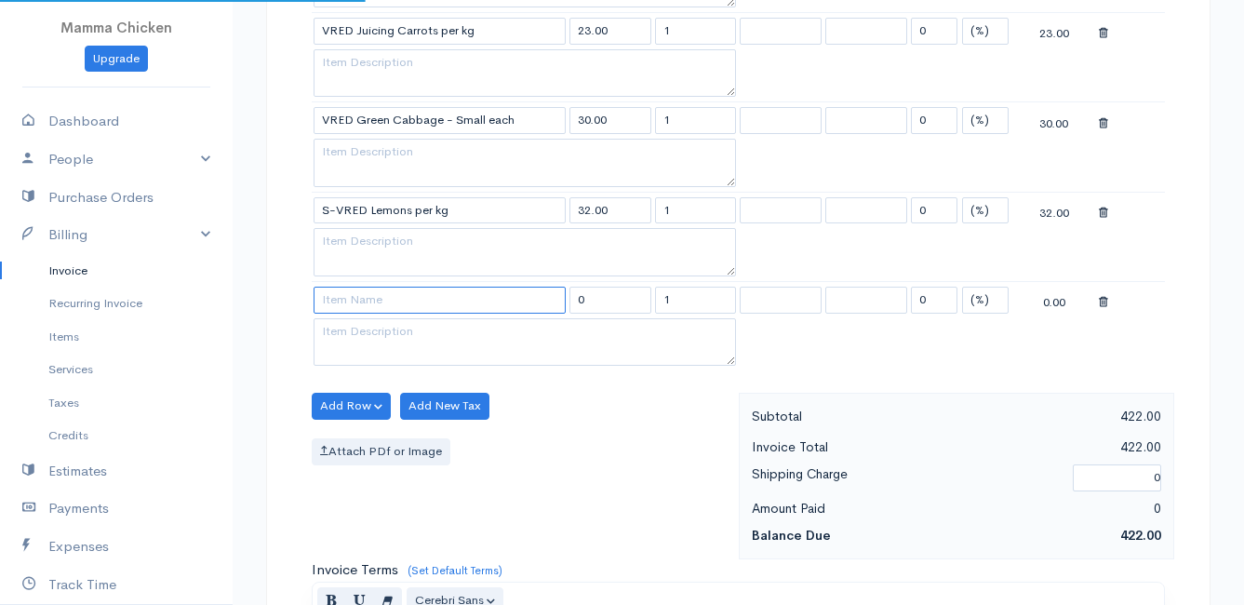
click at [350, 305] on input at bounding box center [440, 300] width 252 height 27
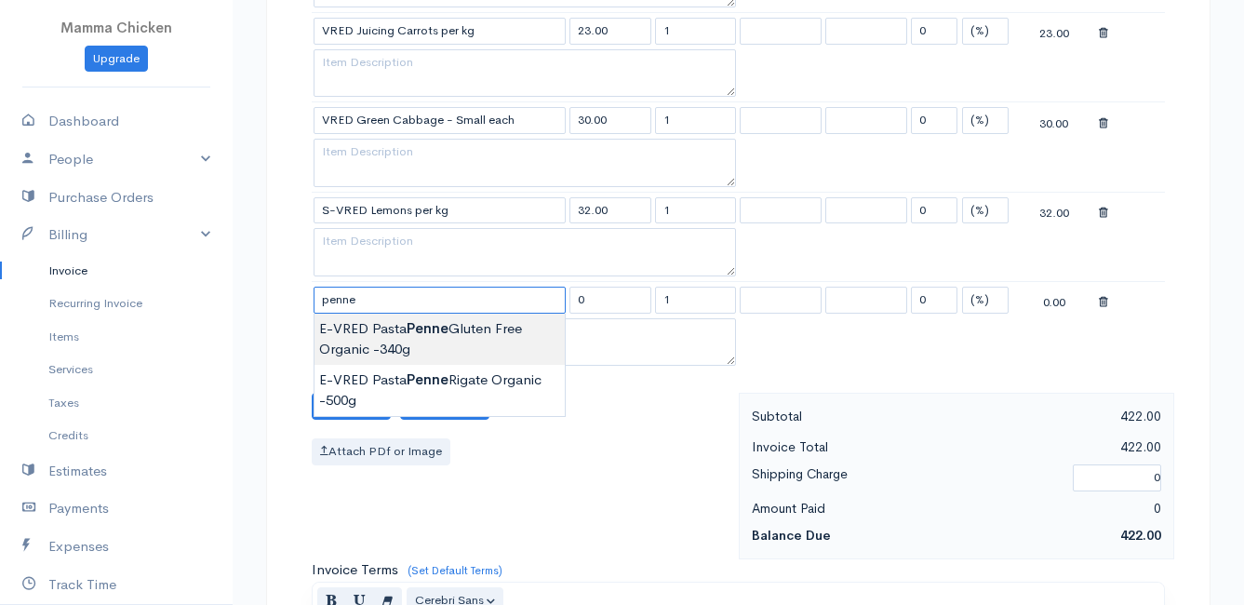
type input "E-VRED Pasta Penne Gluten Free Organic -340g"
type input "92.00"
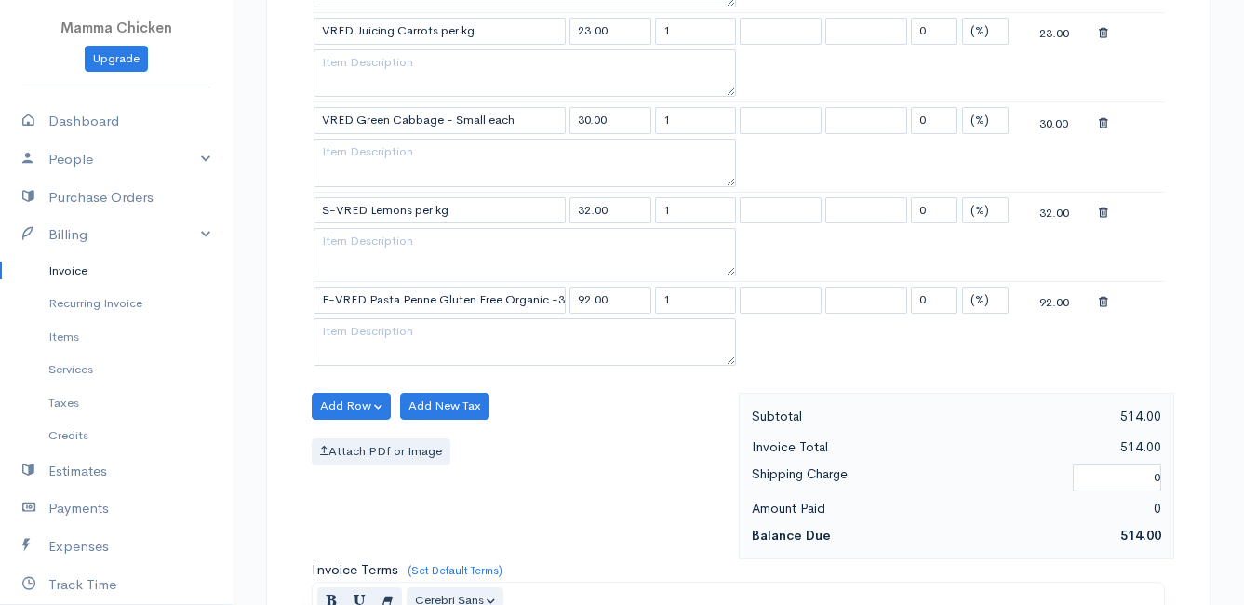
click at [421, 337] on body "Mamma Chicken Upgrade Dashboard People Clients Vendors Staff Users Purchase Ord…" at bounding box center [622, 40] width 1244 height 2325
click at [352, 401] on button "Add Row" at bounding box center [351, 406] width 79 height 27
click at [362, 440] on link "Add Item Row" at bounding box center [386, 444] width 147 height 33
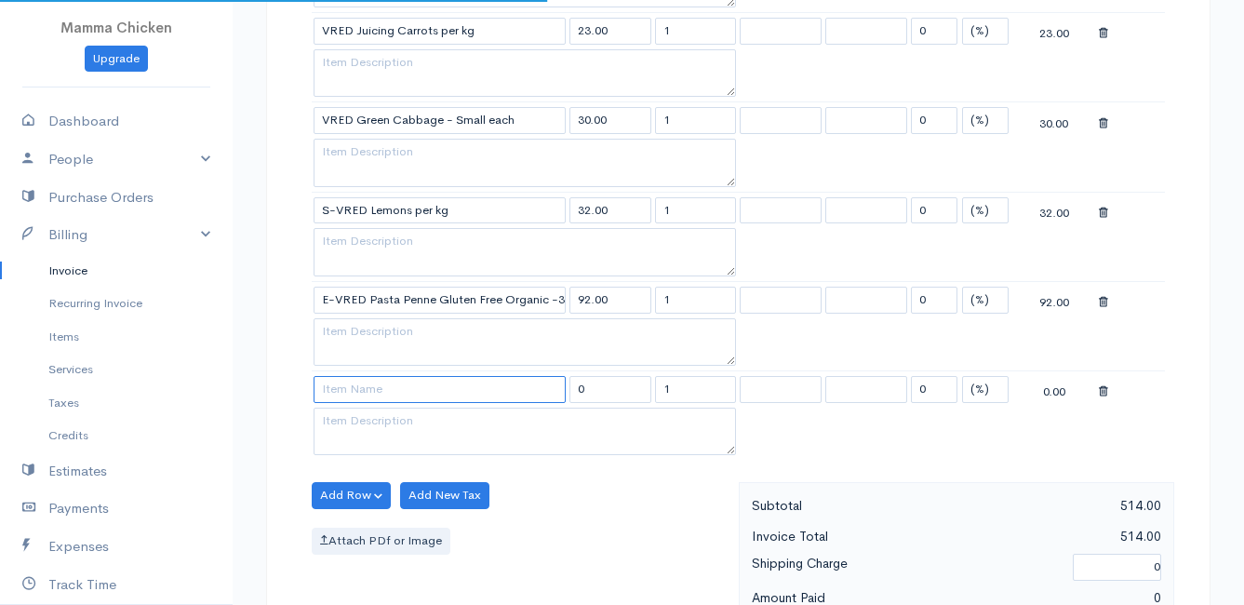
click at [361, 395] on input at bounding box center [440, 389] width 252 height 27
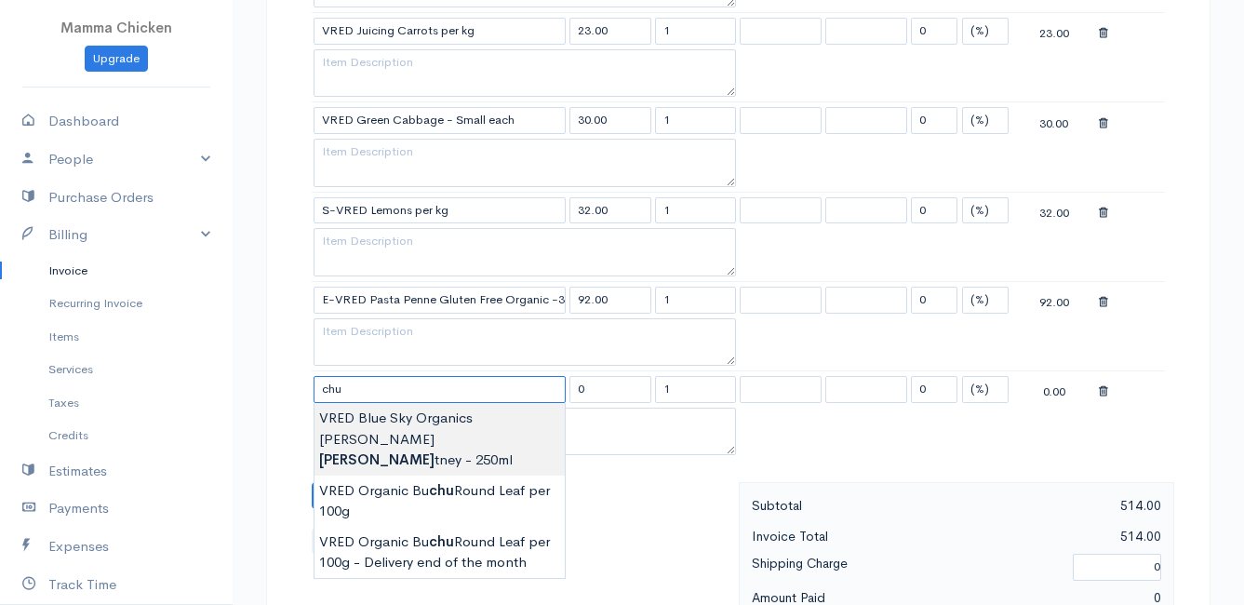
type input "VRED Blue Sky Organics [PERSON_NAME] Chutney - 250ml"
type input "50.00"
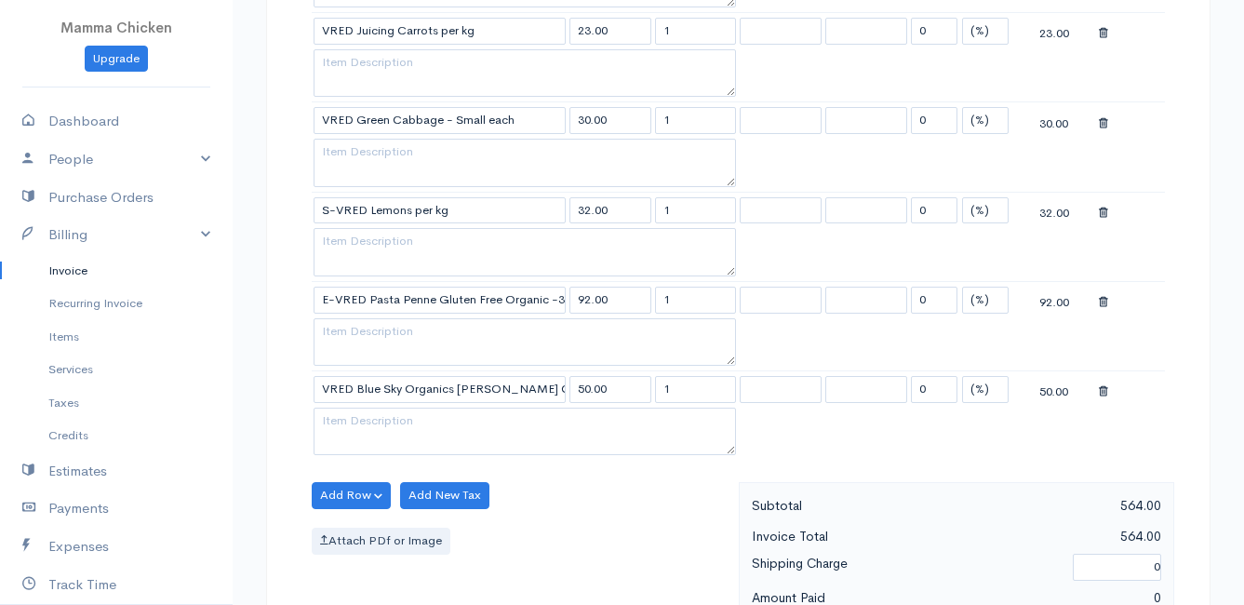
click at [378, 420] on body "Mamma Chicken Upgrade Dashboard People Clients Vendors Staff Users Purchase Ord…" at bounding box center [622, 85] width 1244 height 2415
click at [354, 487] on button "Add Row" at bounding box center [351, 495] width 79 height 27
click at [351, 529] on link "Add Item Row" at bounding box center [386, 533] width 147 height 33
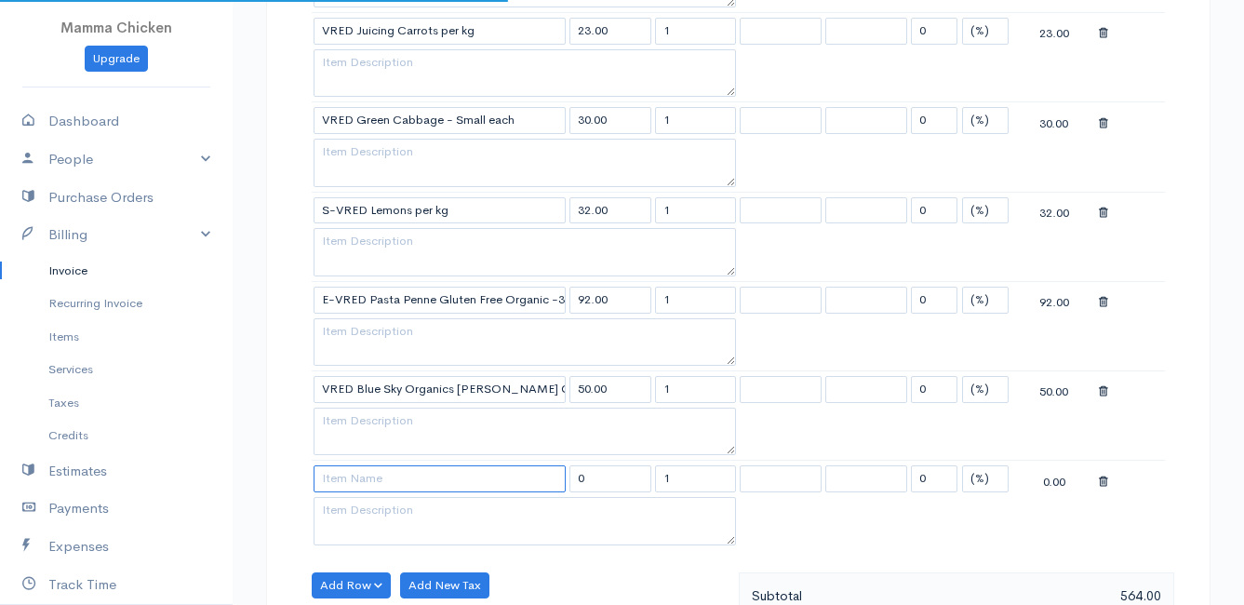
click at [347, 481] on input at bounding box center [440, 478] width 252 height 27
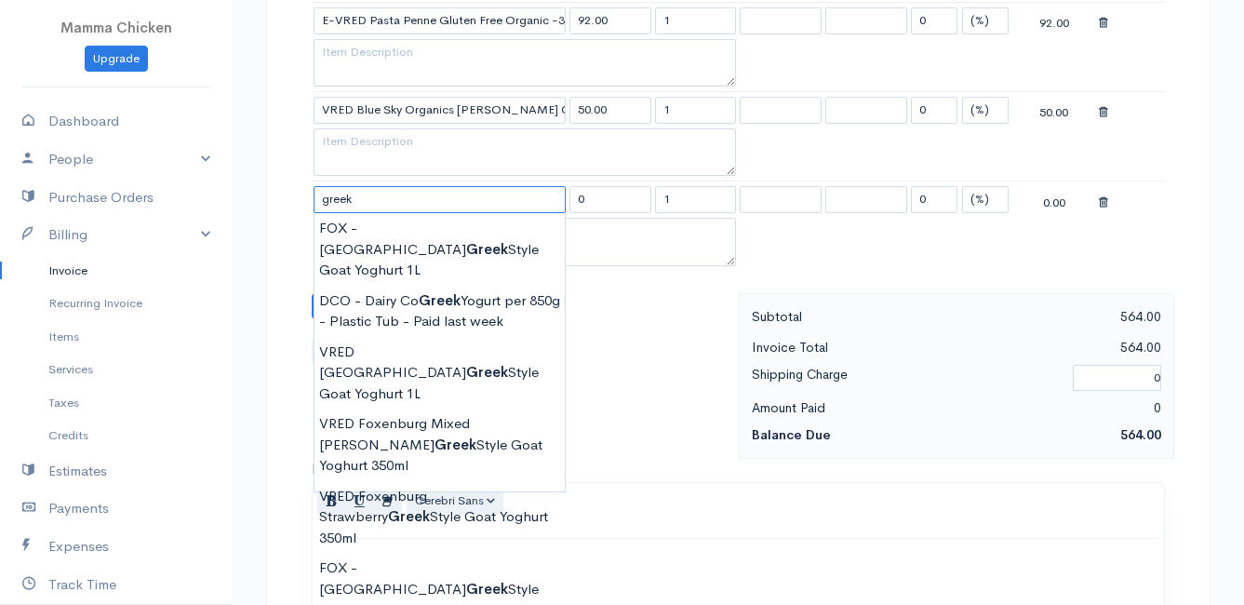
scroll to position [1494, 0]
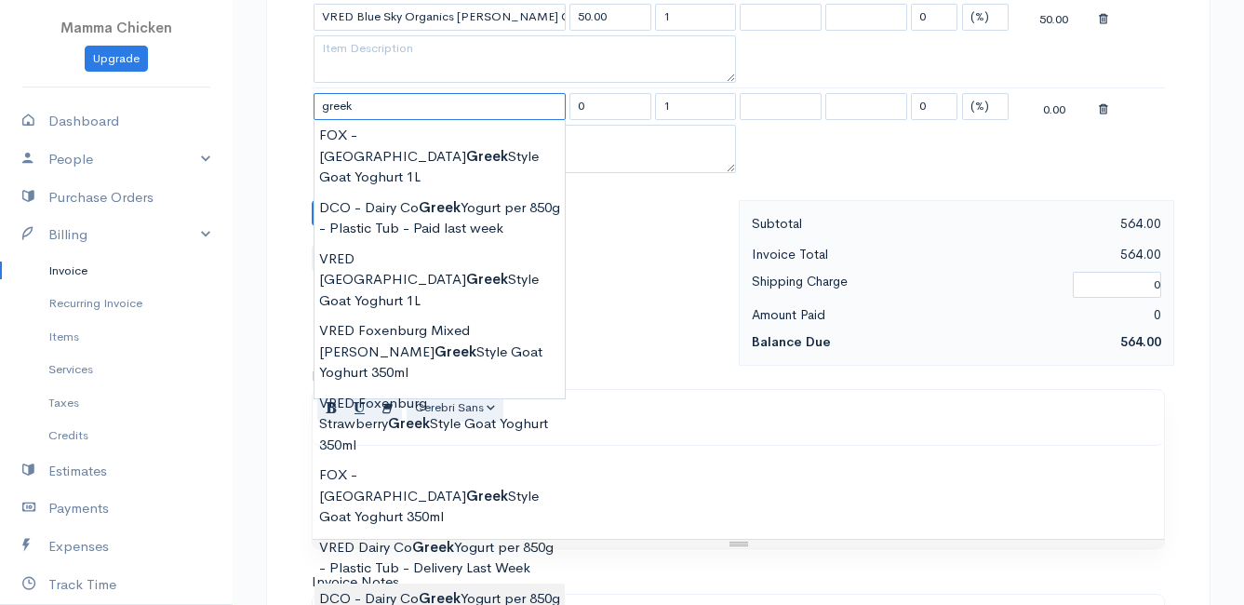
type input "DCO - Dairy Co Greek Yogurt per 850g - Plastic Tub"
type input "82.00"
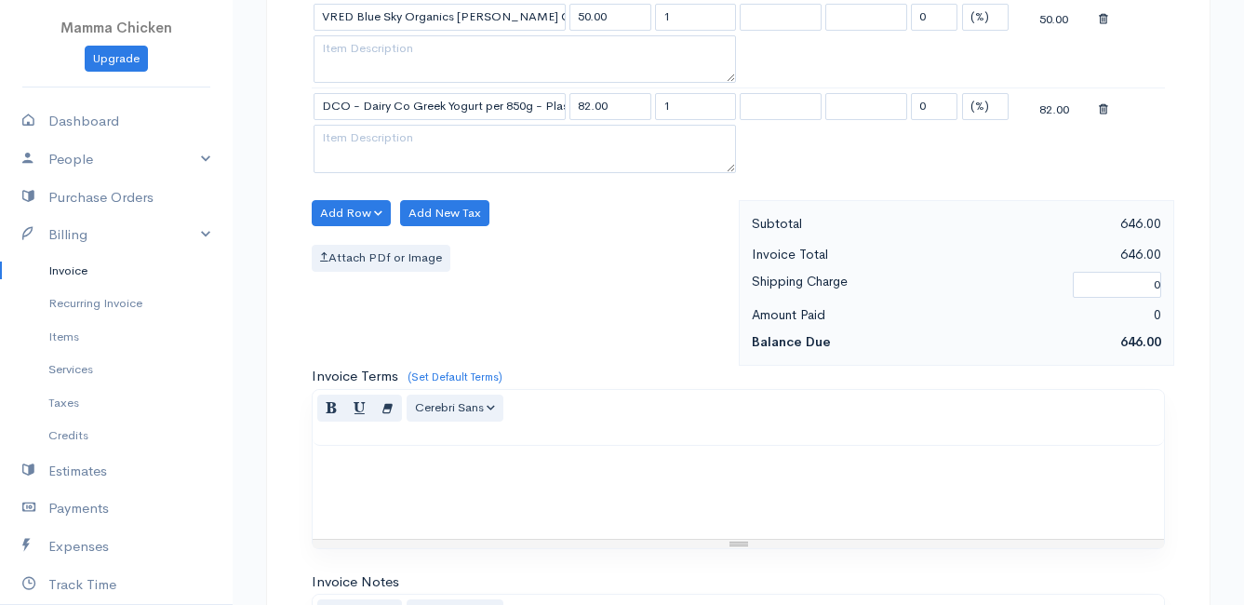
scroll to position [1401, 0]
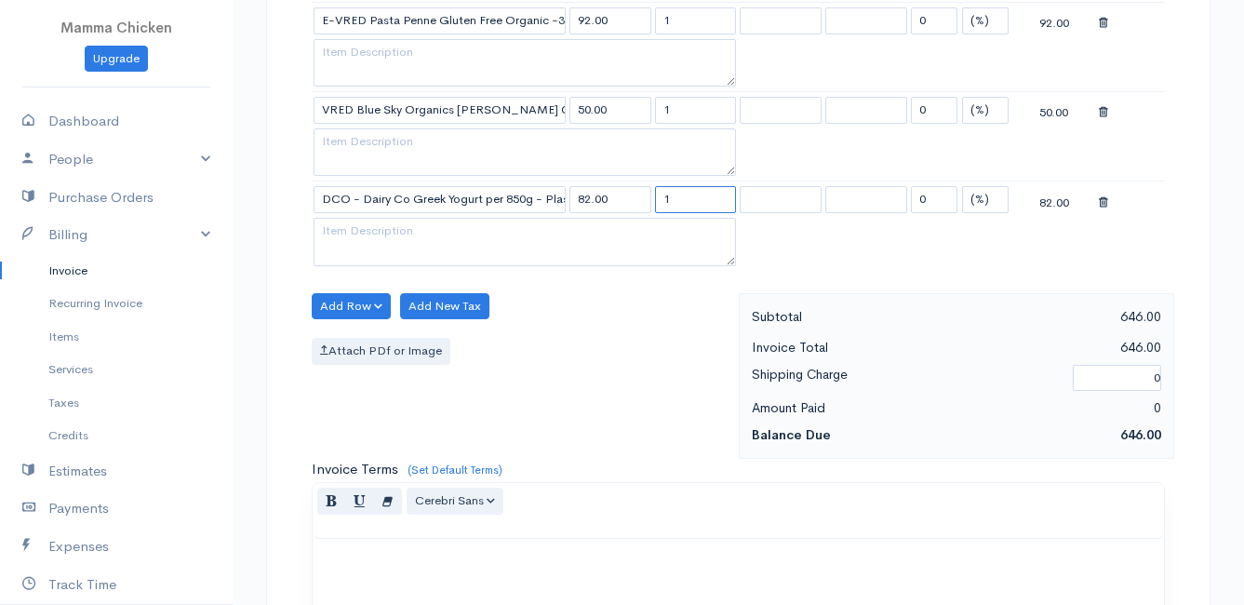
drag, startPoint x: 682, startPoint y: 199, endPoint x: 652, endPoint y: 201, distance: 29.8
click at [653, 201] on td "1" at bounding box center [696, 199] width 86 height 36
type input "3"
click at [645, 374] on div "Add Row Add Item Row Add Time Row Add New Tax Attach PDf or Image" at bounding box center [520, 376] width 436 height 167
click at [364, 308] on button "Add Row" at bounding box center [351, 306] width 79 height 27
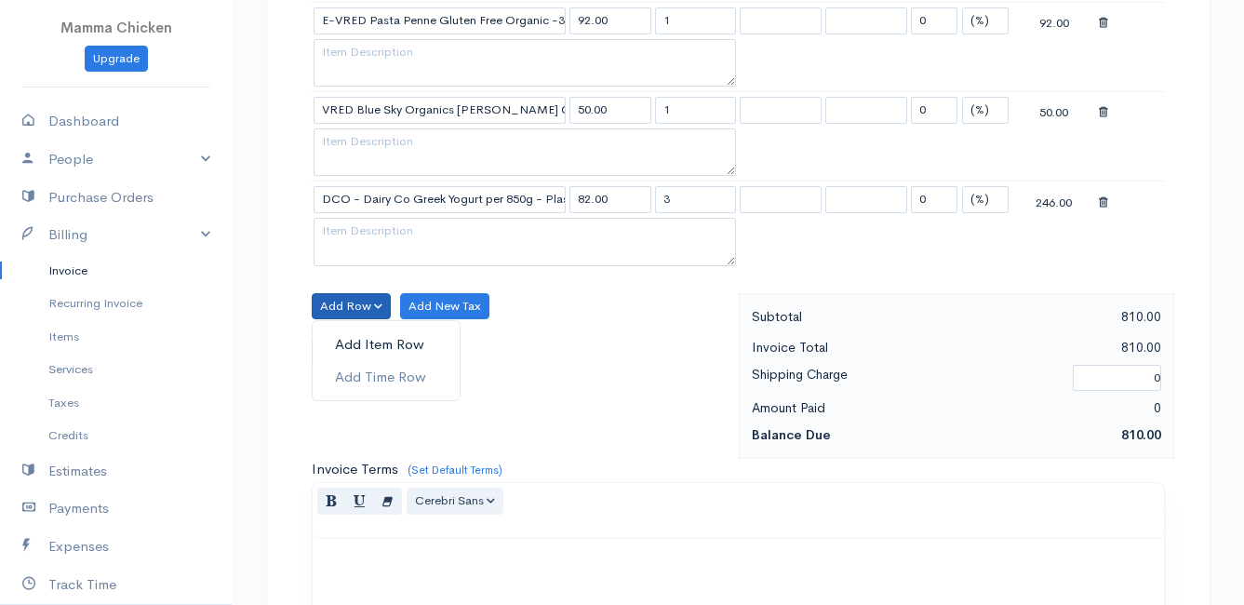
click at [364, 343] on link "Add Item Row" at bounding box center [386, 344] width 147 height 33
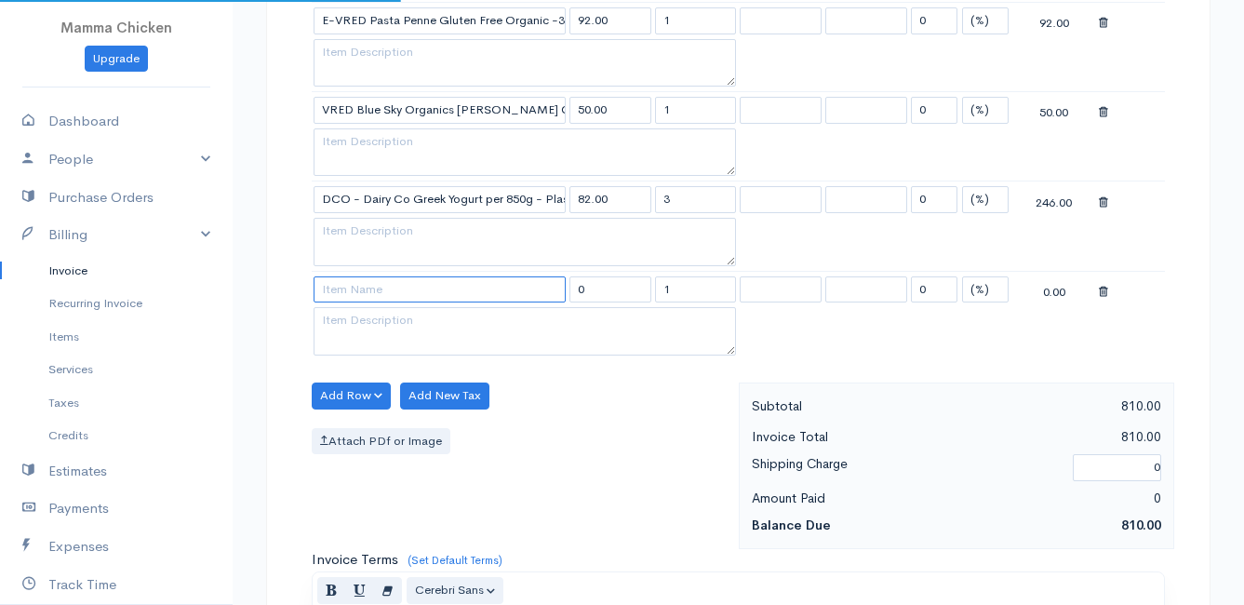
click at [355, 289] on input at bounding box center [440, 289] width 252 height 27
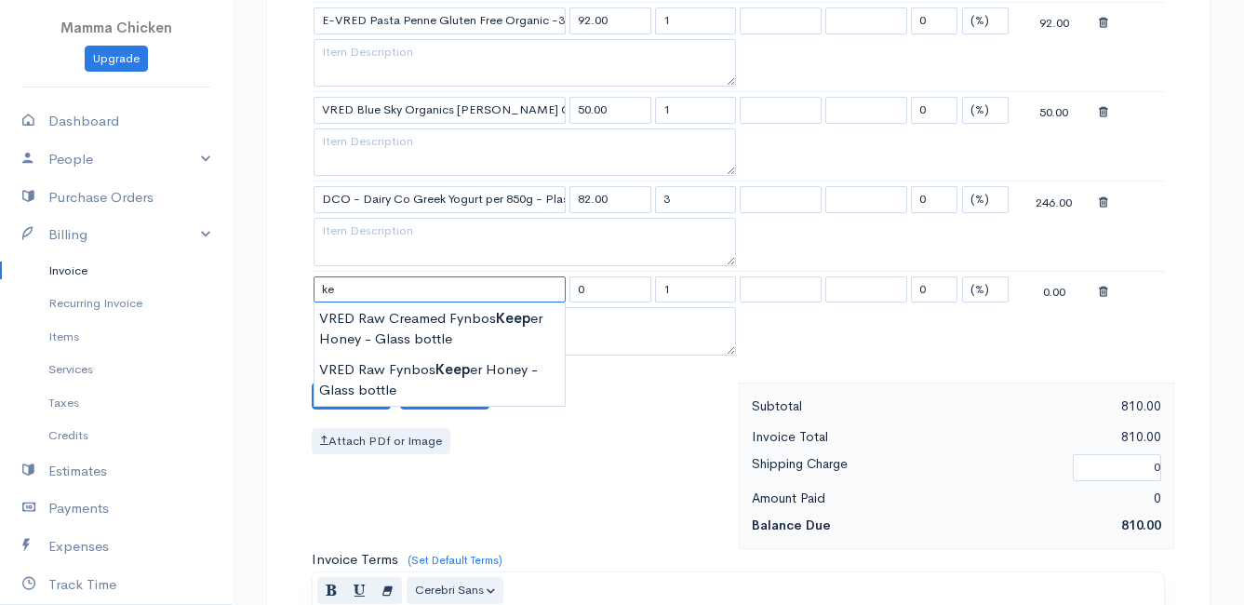
type input "k"
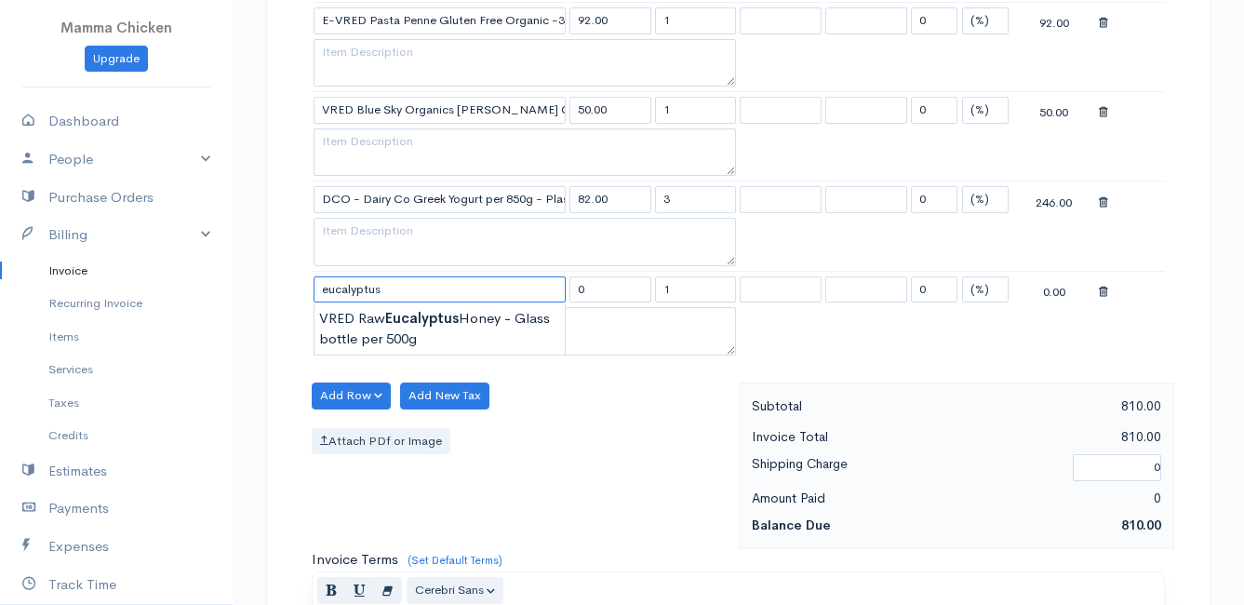
type input "eucalyptus"
click at [1101, 293] on icon at bounding box center [1103, 292] width 9 height 13
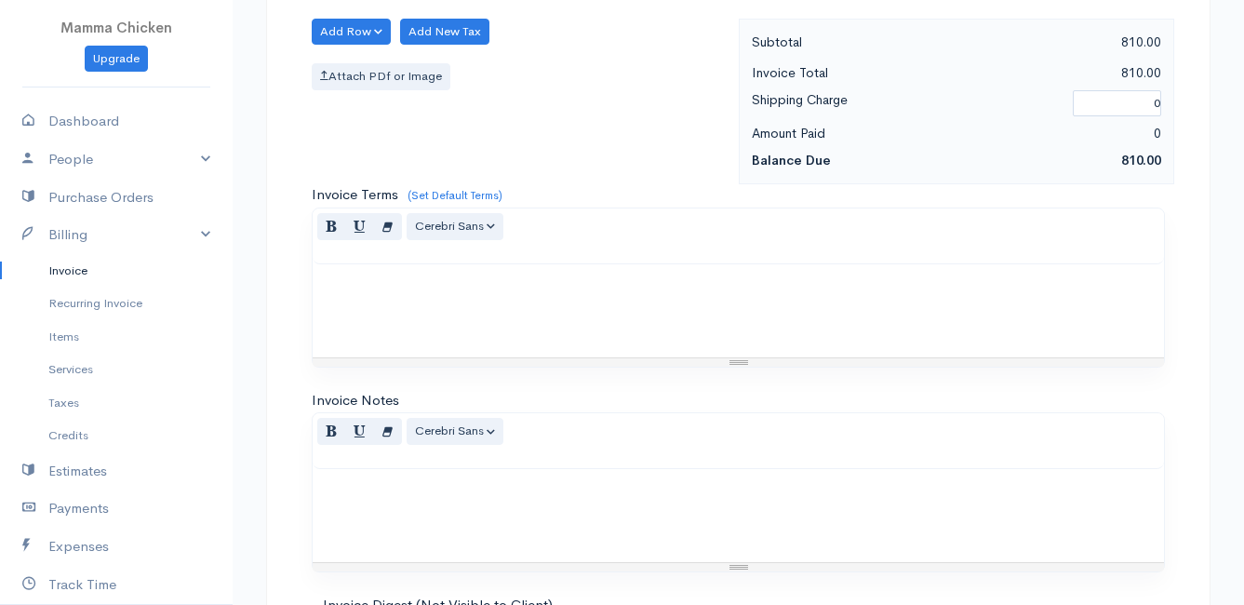
scroll to position [1904, 0]
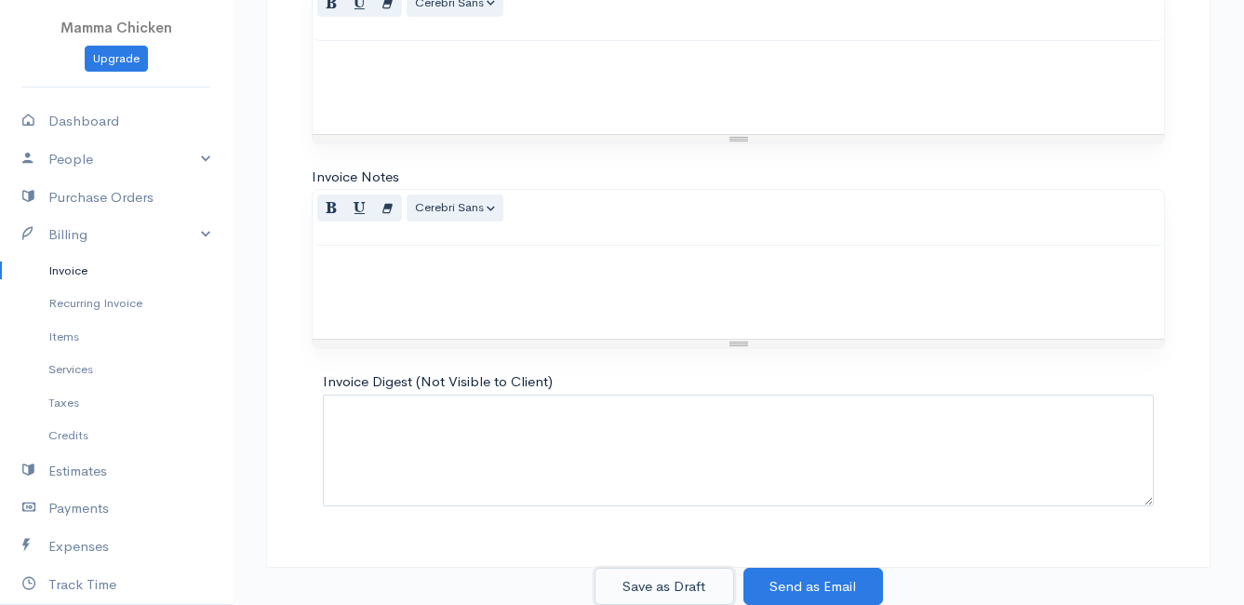
click at [651, 580] on button "Save as Draft" at bounding box center [665, 587] width 140 height 38
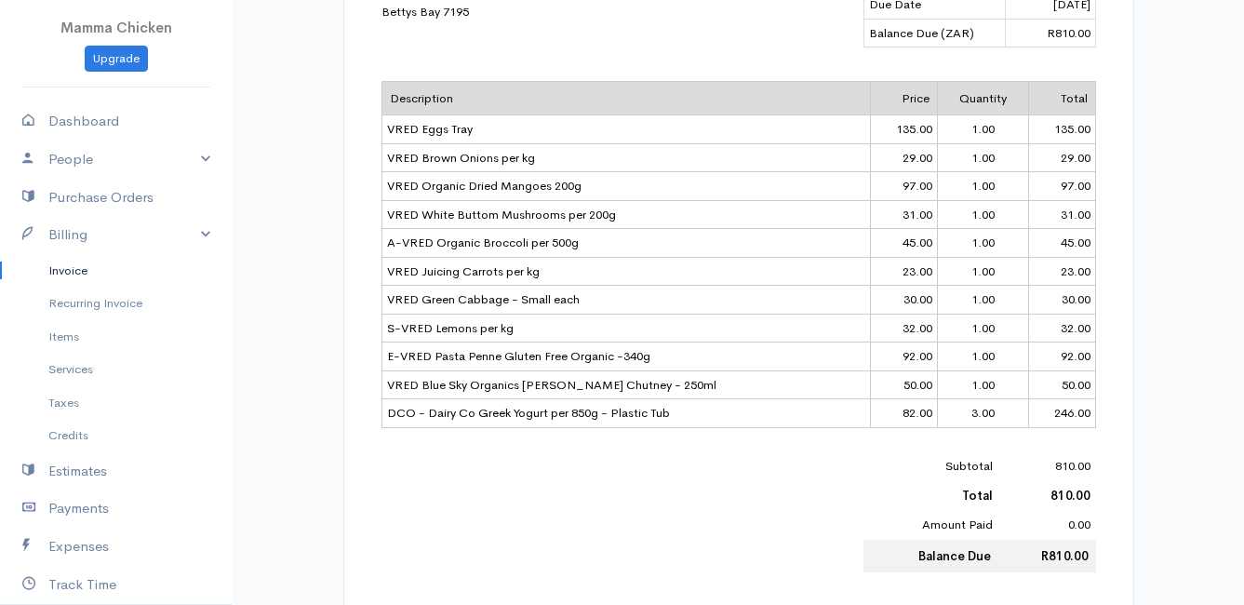
scroll to position [465, 0]
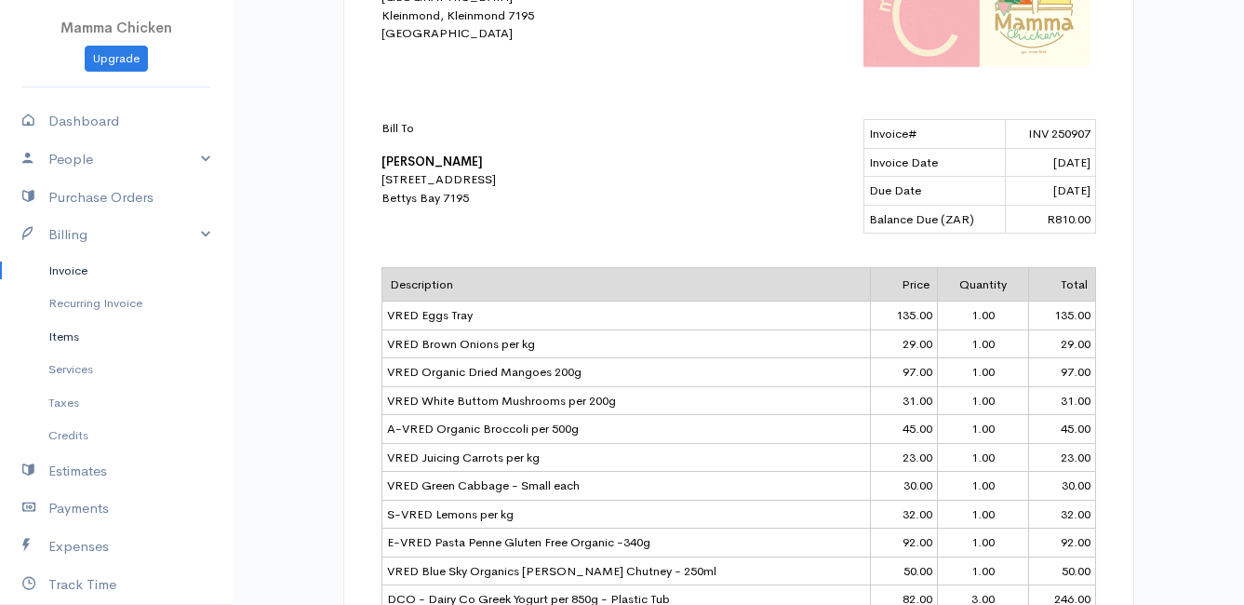
click at [69, 335] on link "Items" at bounding box center [116, 336] width 233 height 33
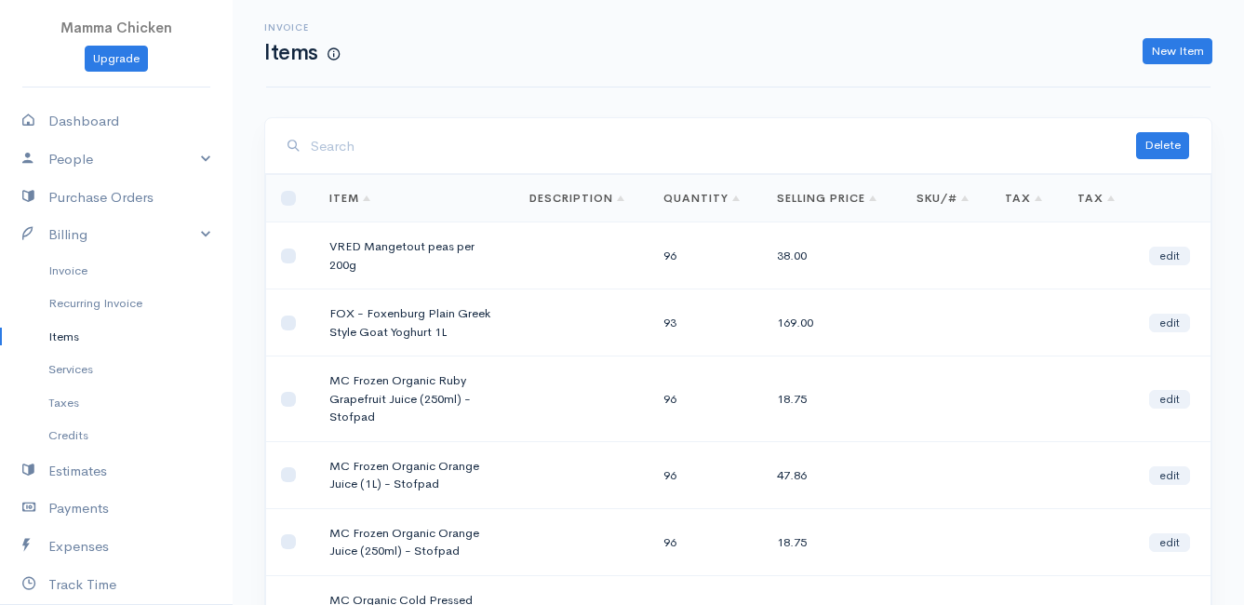
click at [380, 157] on input "search" at bounding box center [723, 146] width 825 height 38
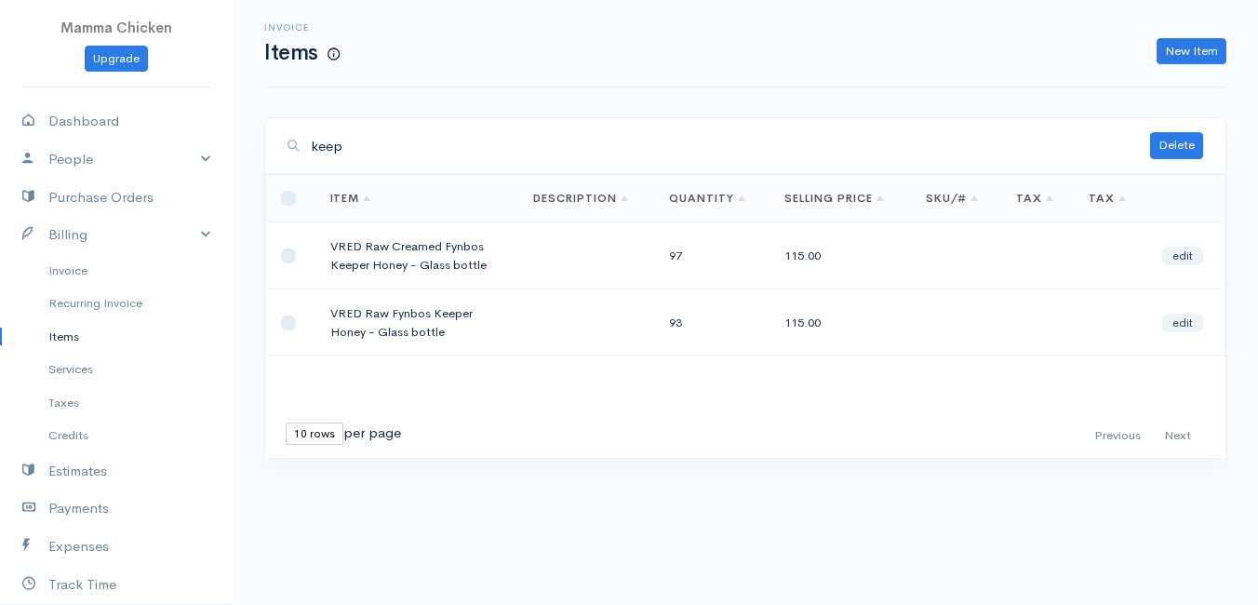
type input "keep"
drag, startPoint x: 440, startPoint y: 331, endPoint x: 328, endPoint y: 314, distance: 112.9
click at [328, 314] on td "VRED Raw Fynbos Keeper Honey - Glass bottle" at bounding box center [417, 322] width 204 height 67
drag, startPoint x: 328, startPoint y: 314, endPoint x: 370, endPoint y: 326, distance: 43.3
copy td "VRED Raw Fynbos Keeper Honey - Glass bottle"
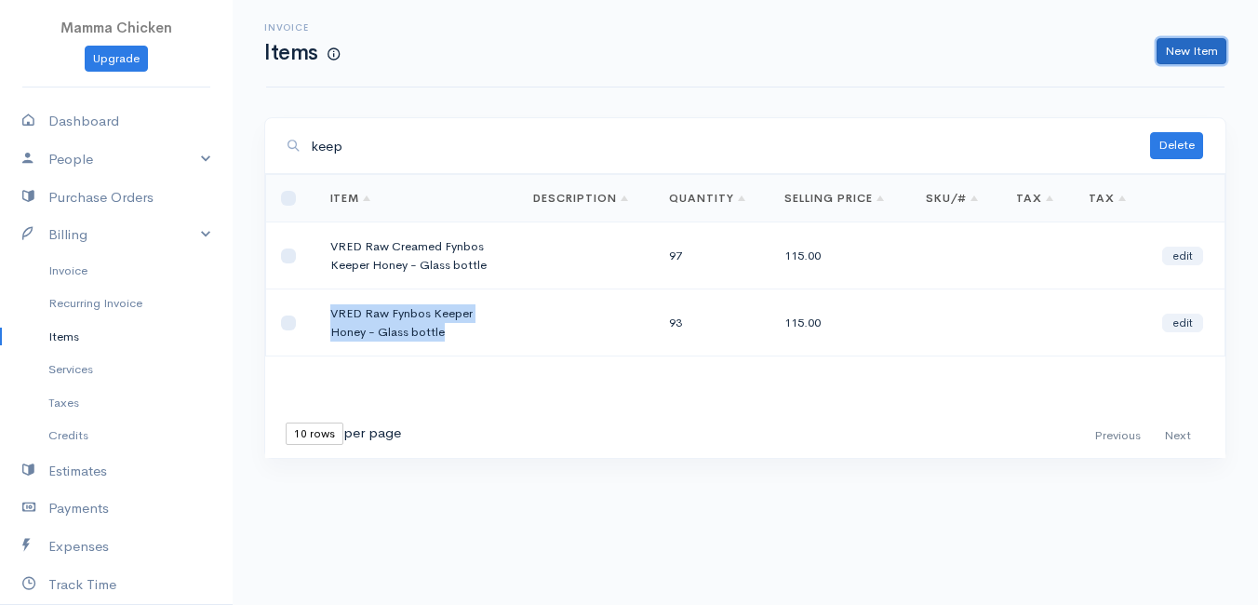
drag, startPoint x: 1184, startPoint y: 52, endPoint x: 1144, endPoint y: 57, distance: 41.2
click at [1184, 52] on link "New Item" at bounding box center [1192, 51] width 70 height 27
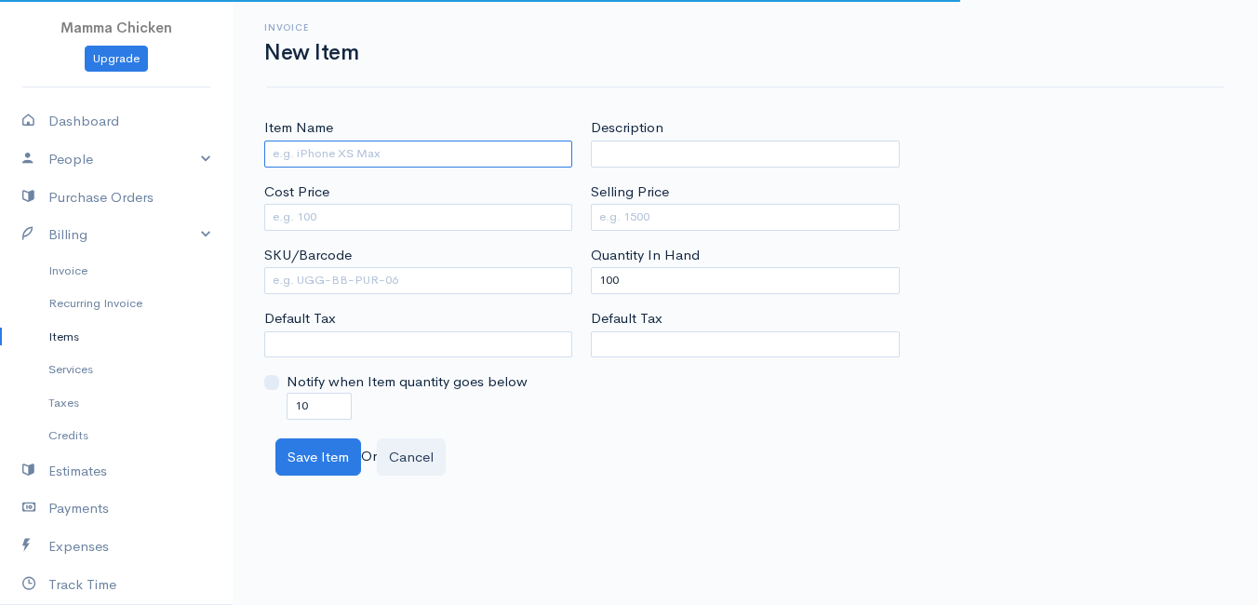
click at [341, 158] on input "Item Name" at bounding box center [418, 154] width 308 height 27
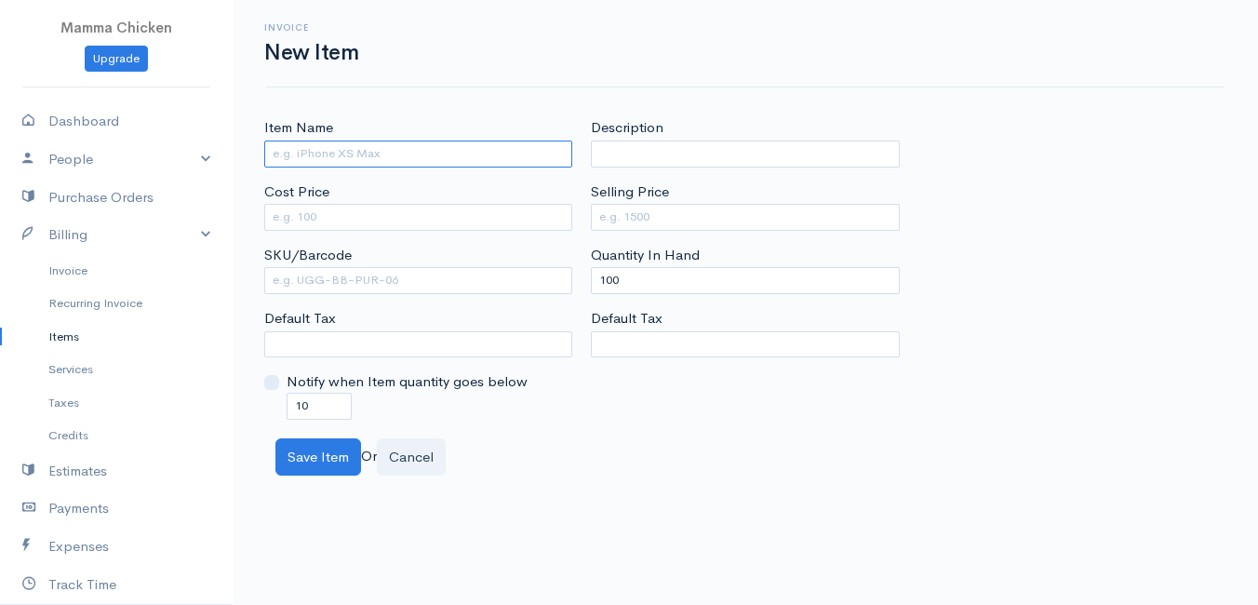
paste input "VRED Raw Fynbos Keeper Honey - Glass bottle"
type input "VRED Raw Fynbos Keeper Honey - Glass bottle"
click at [72, 336] on link "Items" at bounding box center [116, 336] width 233 height 33
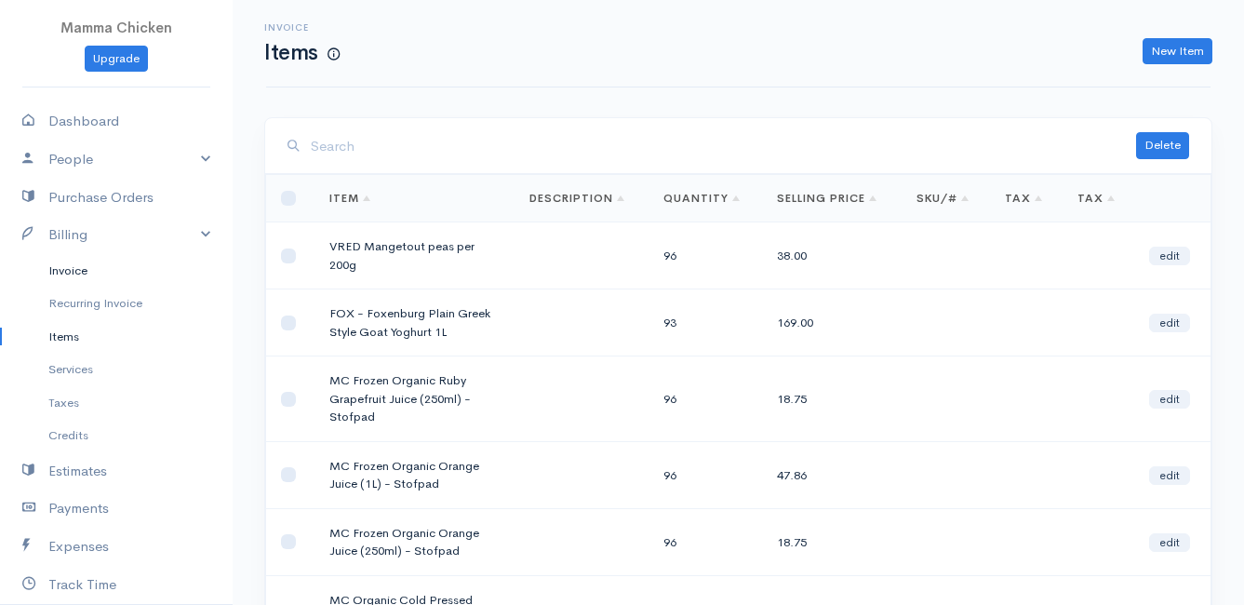
click at [70, 265] on link "Invoice" at bounding box center [116, 270] width 233 height 33
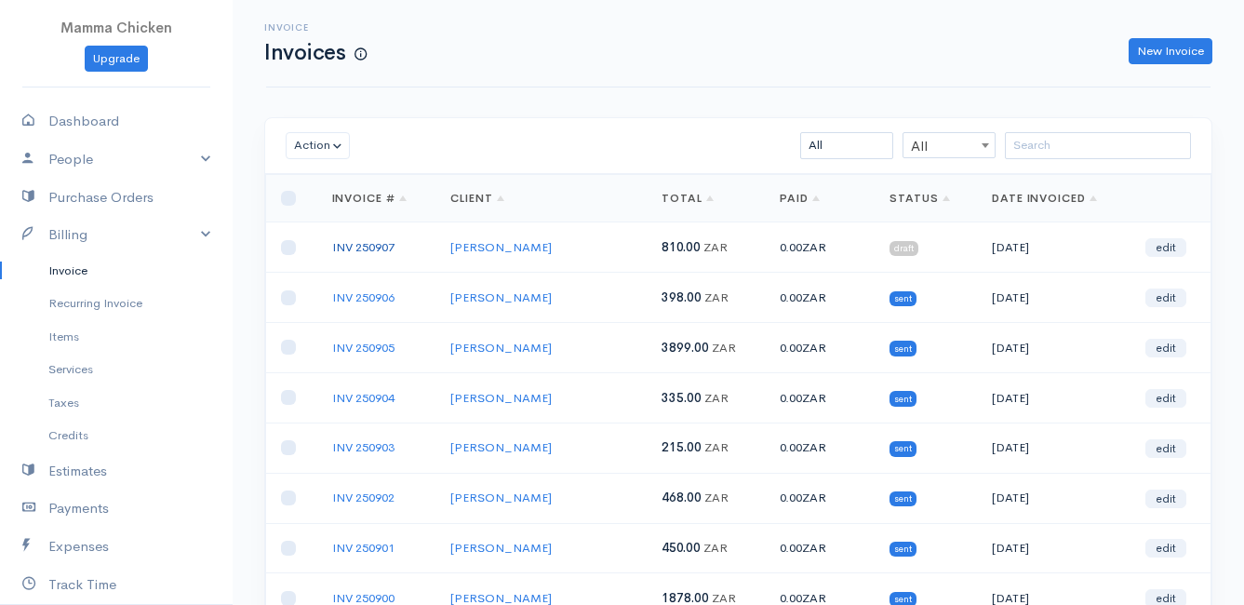
click at [363, 248] on link "INV 250907" at bounding box center [363, 247] width 62 height 16
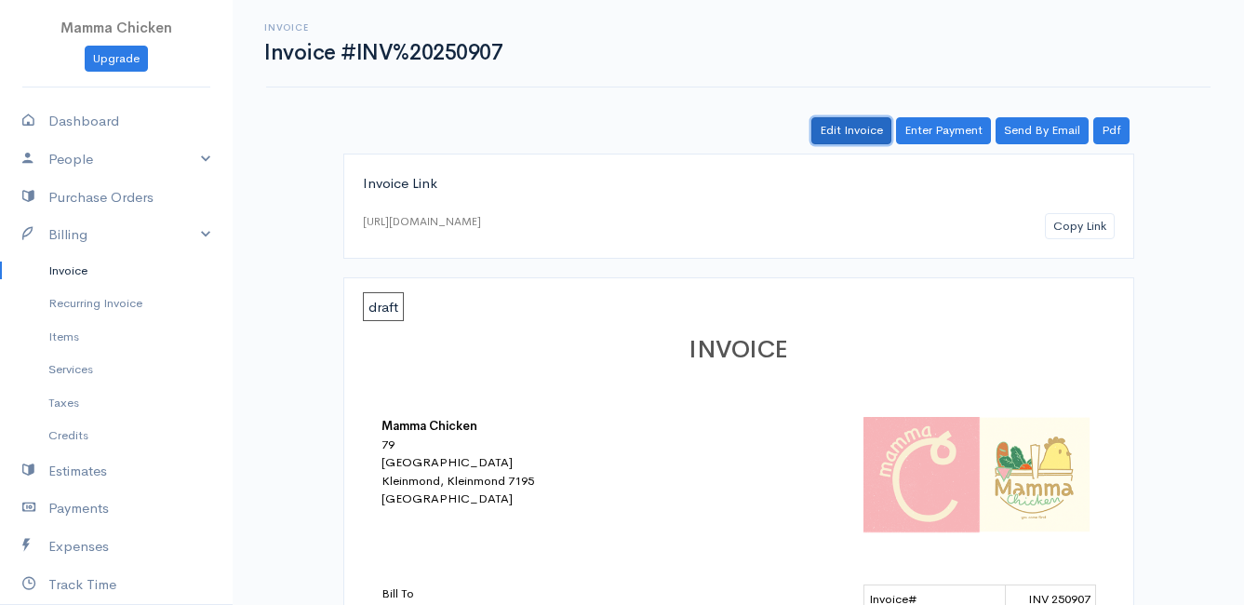
click at [862, 124] on link "Edit Invoice" at bounding box center [851, 130] width 80 height 27
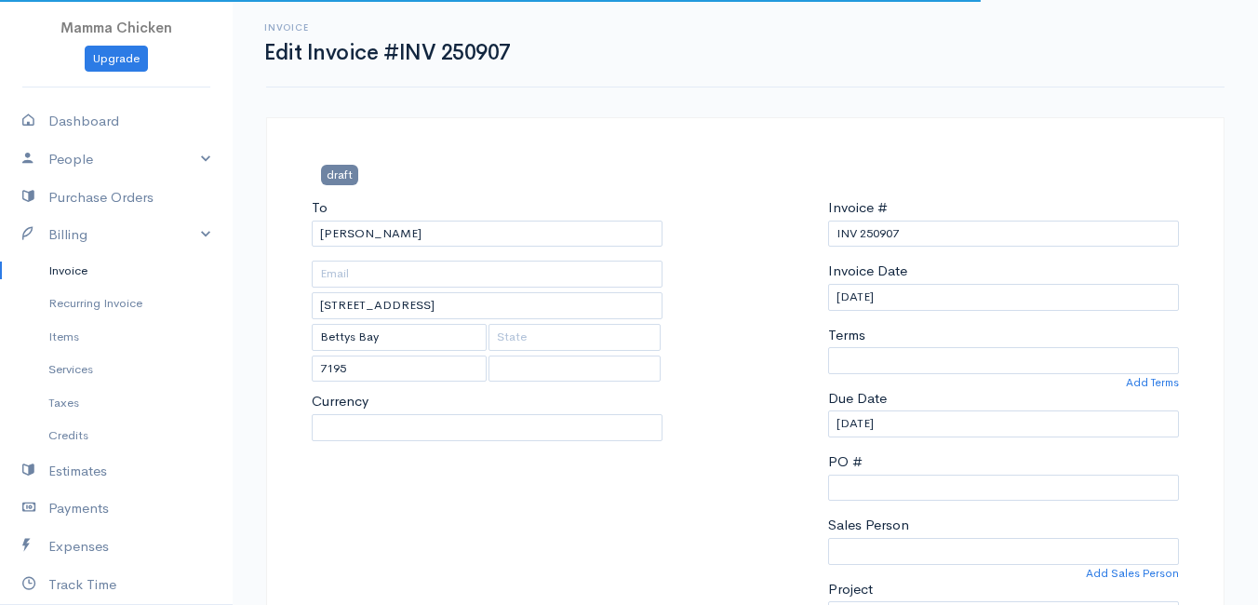
select select "0"
select select
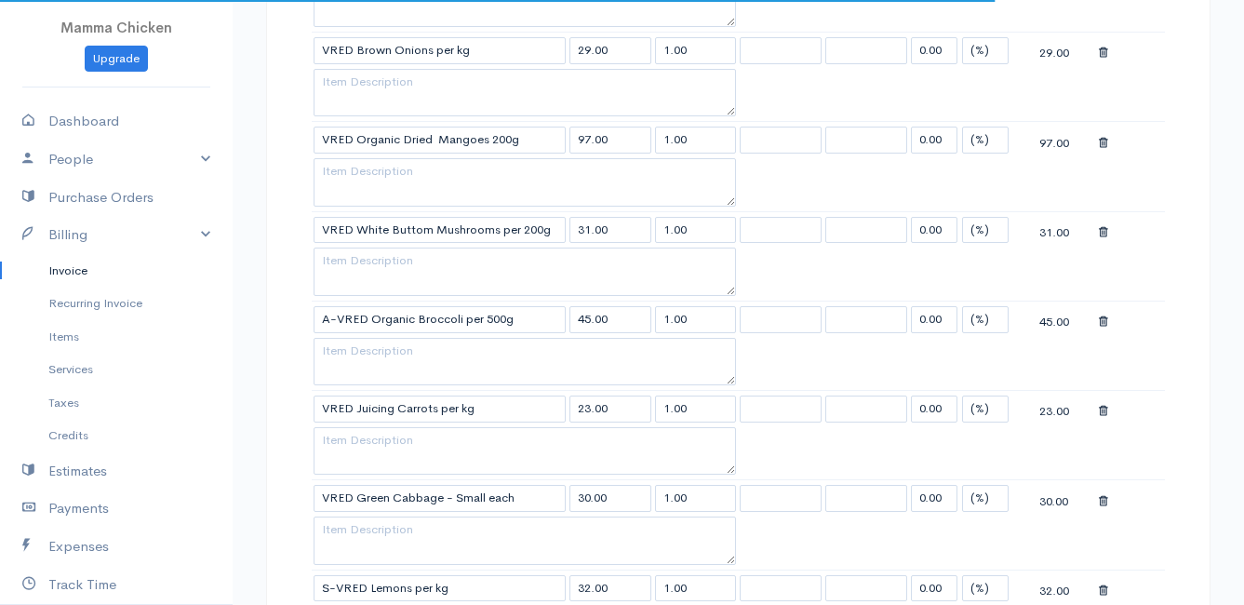
select select "[GEOGRAPHIC_DATA]"
select select "ZAR"
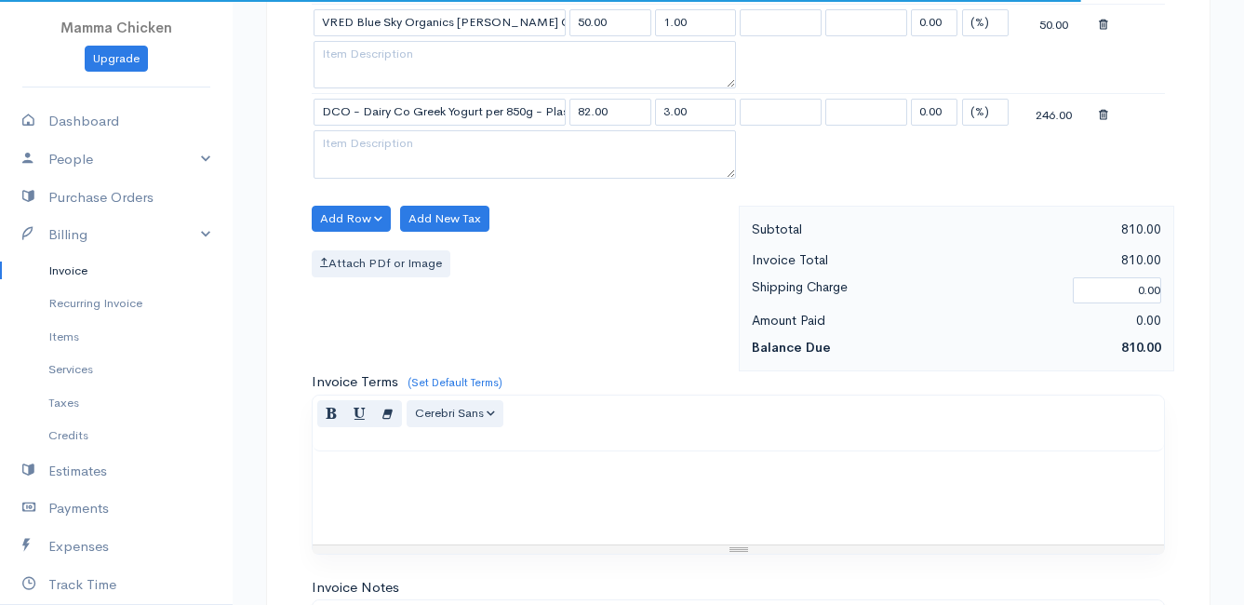
scroll to position [1303, 0]
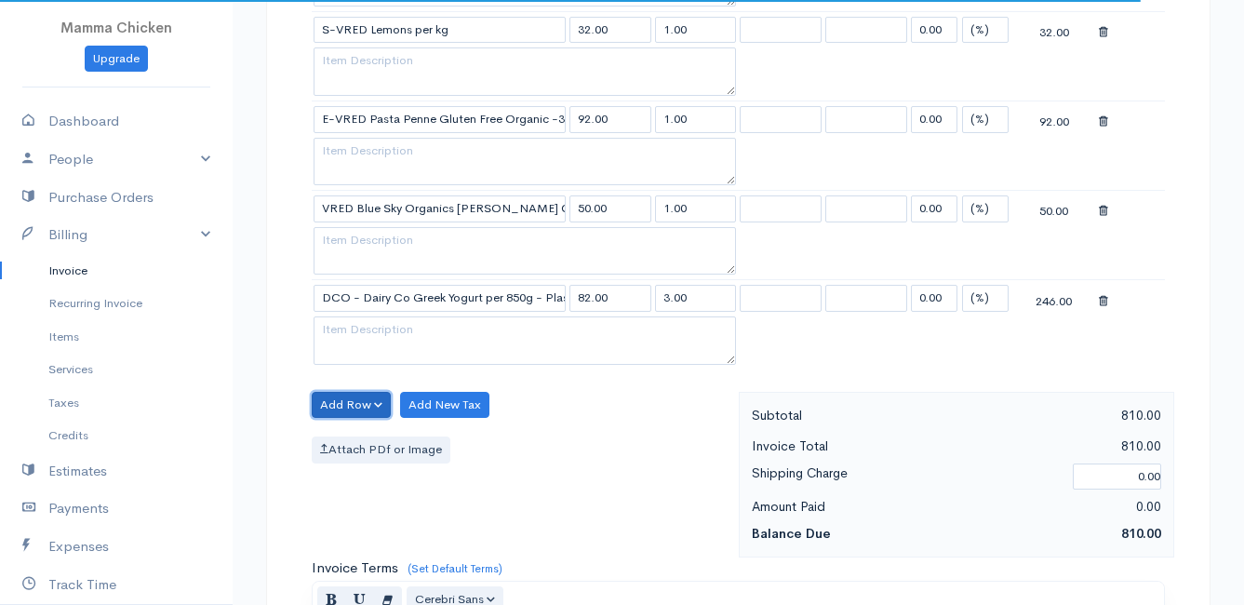
click at [360, 404] on button "Add Row" at bounding box center [351, 405] width 79 height 27
click at [361, 435] on link "Add Item Row" at bounding box center [386, 443] width 147 height 33
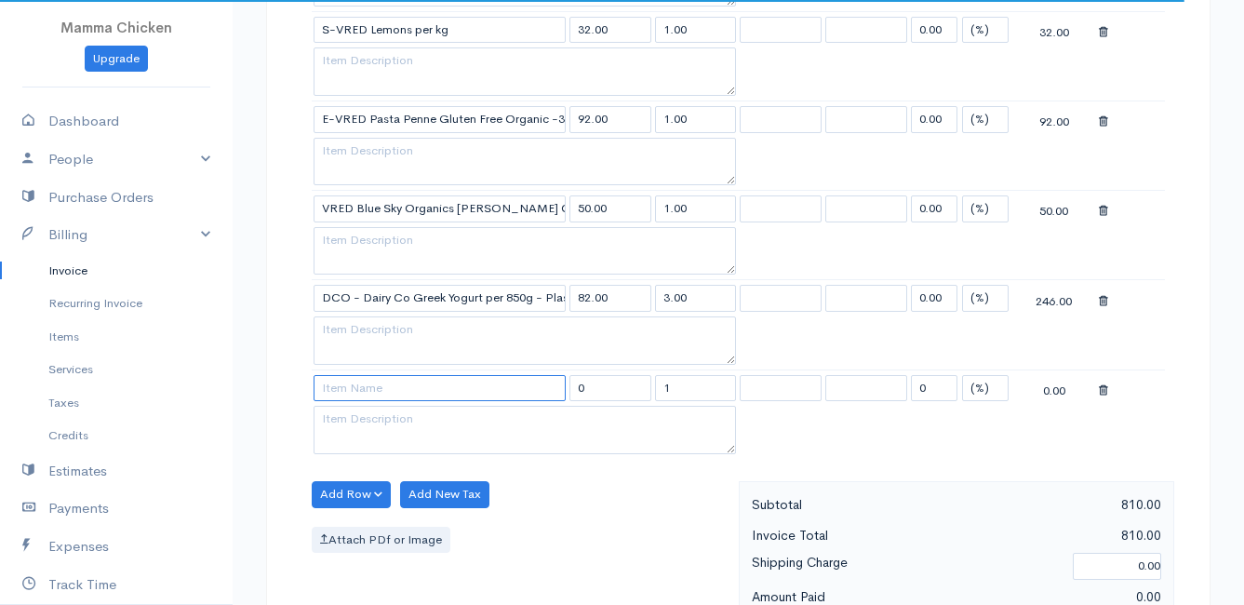
click at [357, 388] on input at bounding box center [440, 388] width 252 height 27
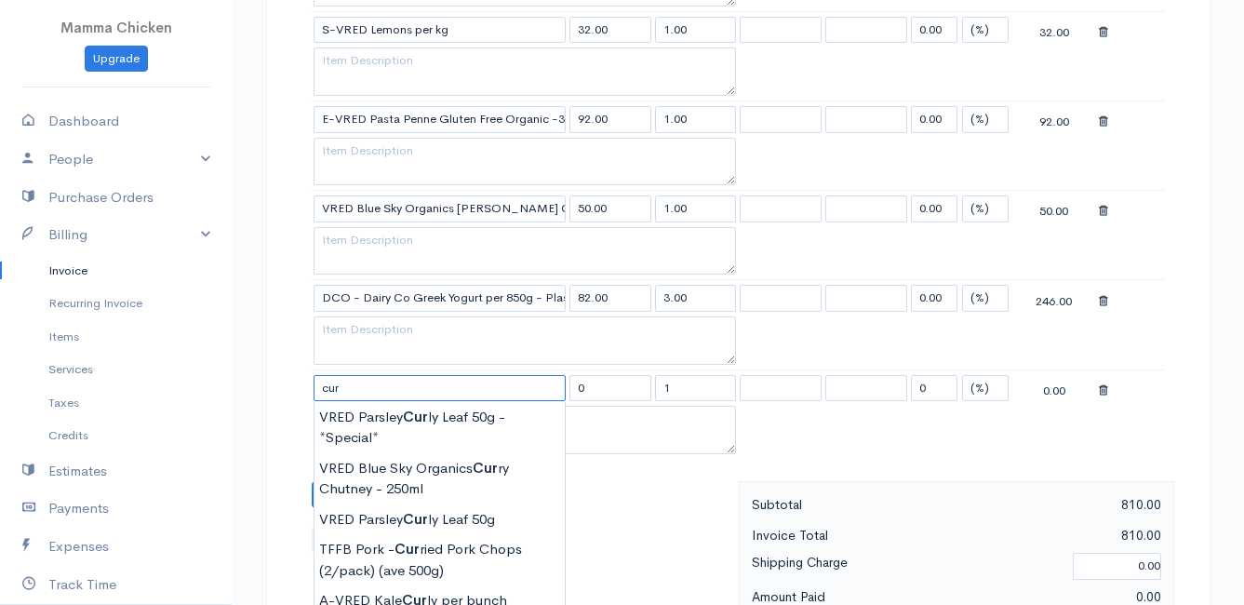
scroll to position [1210, 0]
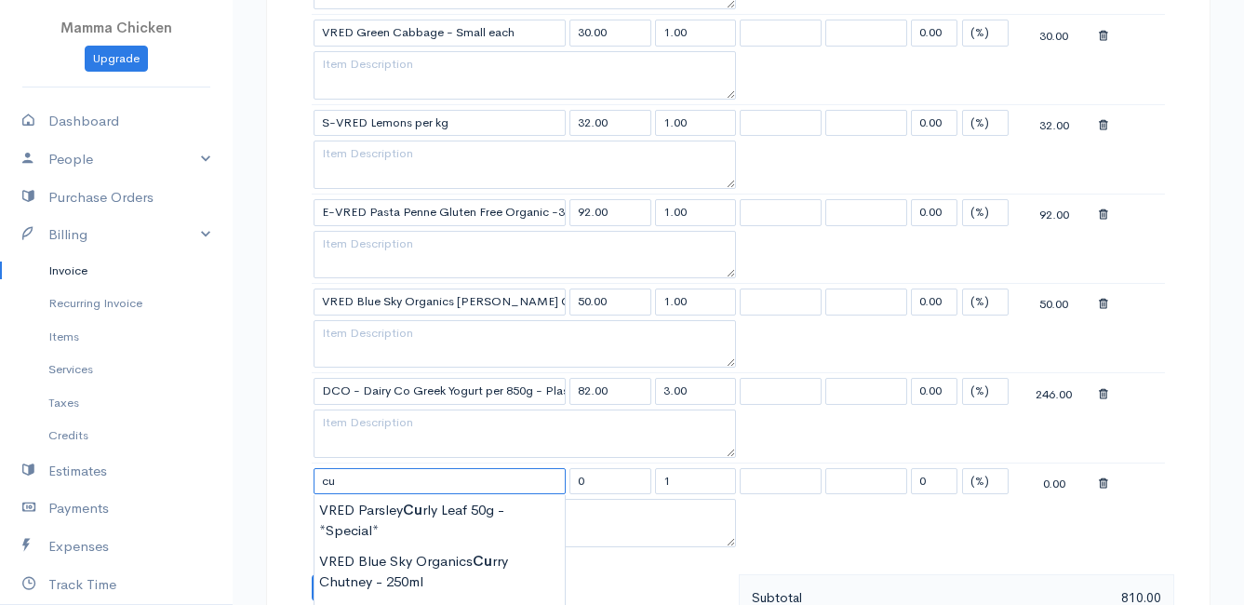
type input "c"
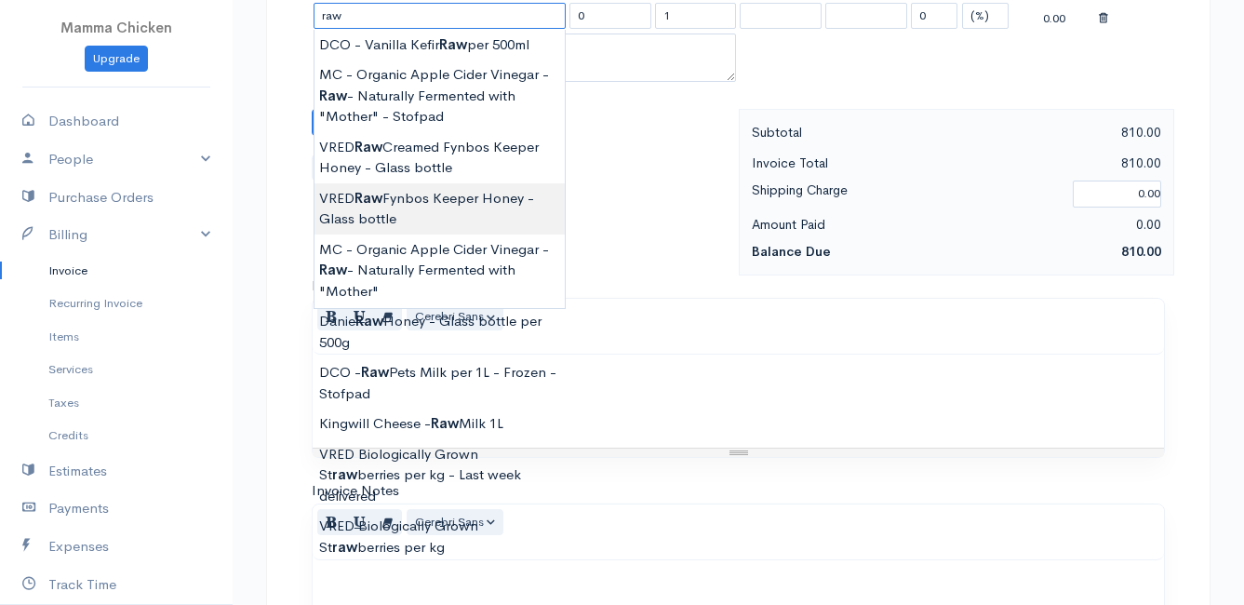
scroll to position [1303, 0]
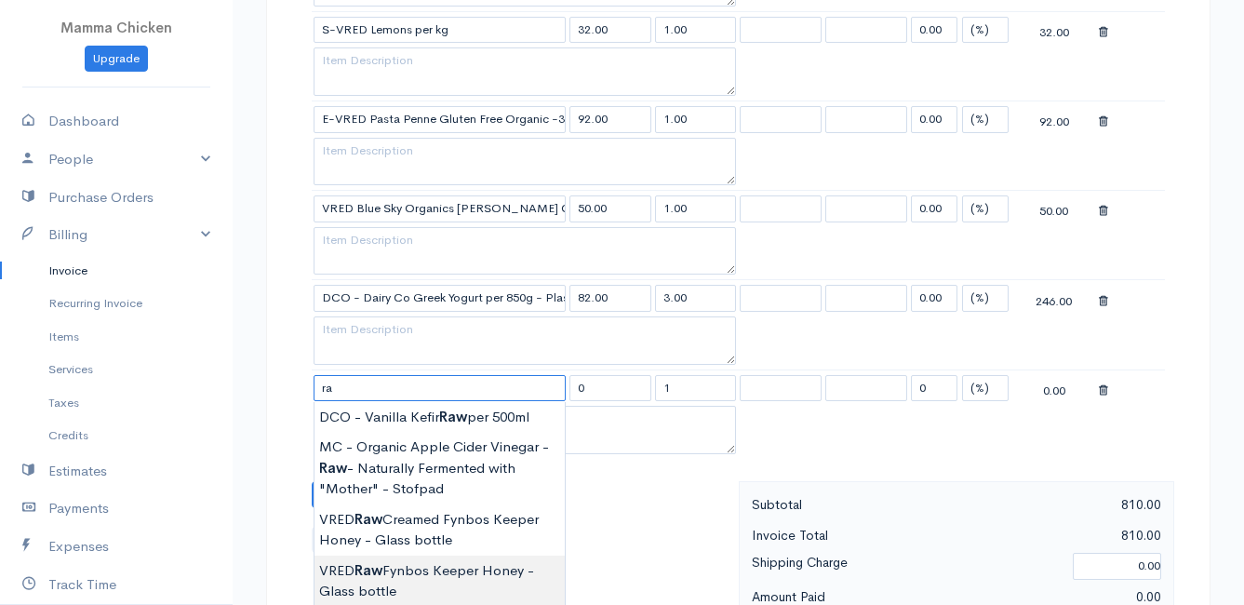
type input "r"
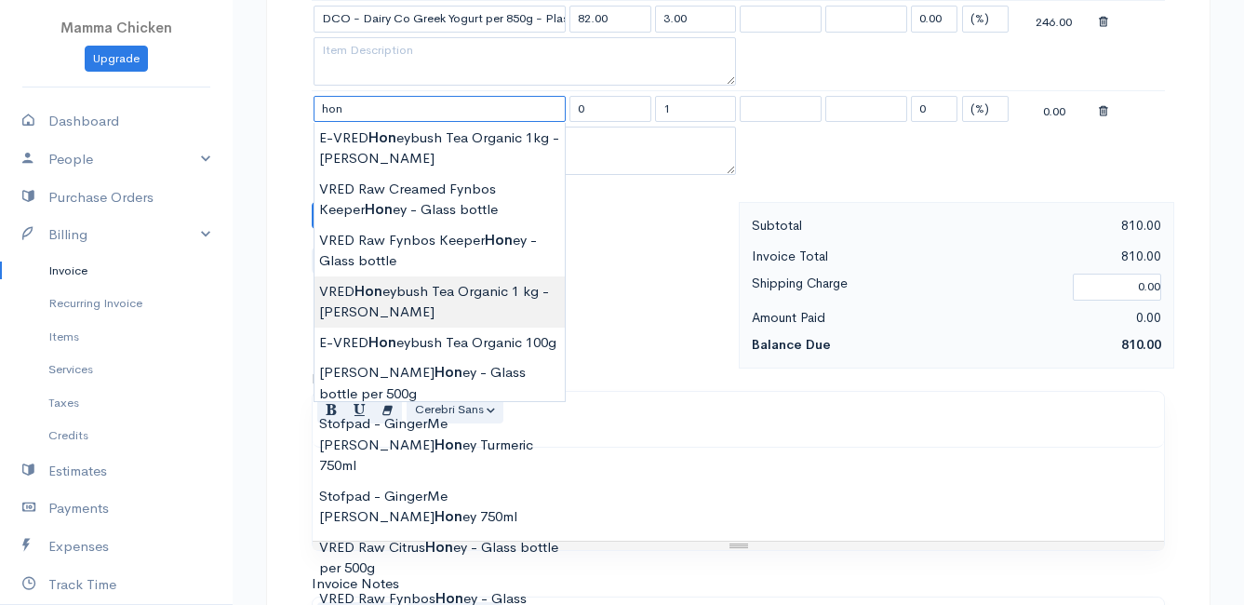
scroll to position [1675, 0]
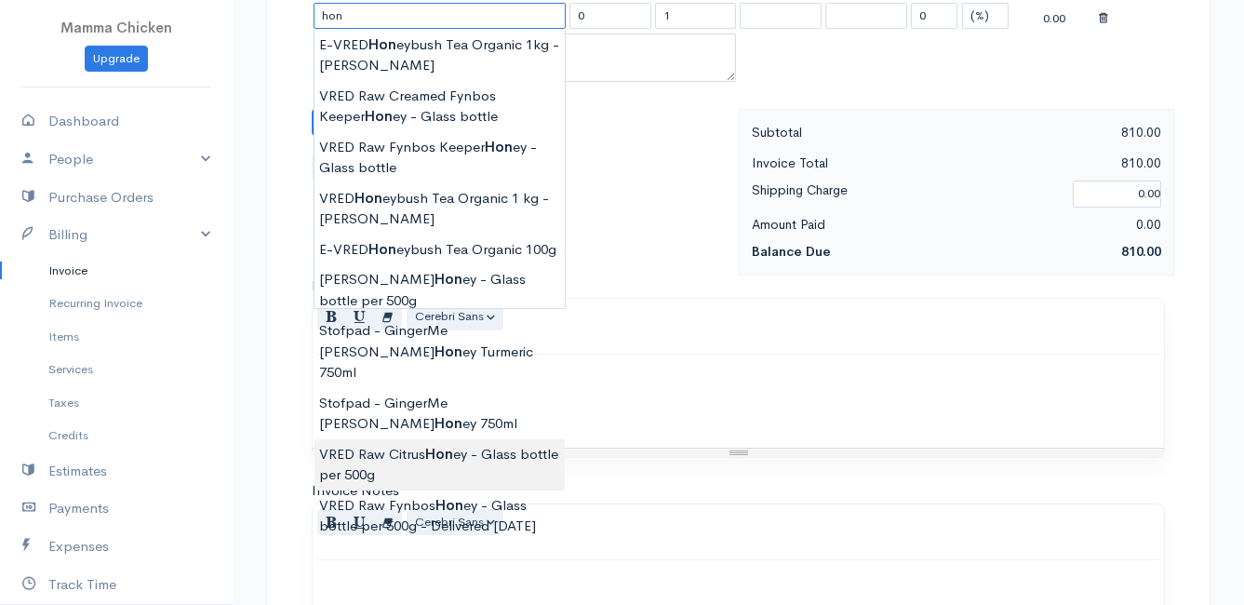
type input "VRED Raw Citrus Honey - Glass bottle per 500g"
type input "115.00"
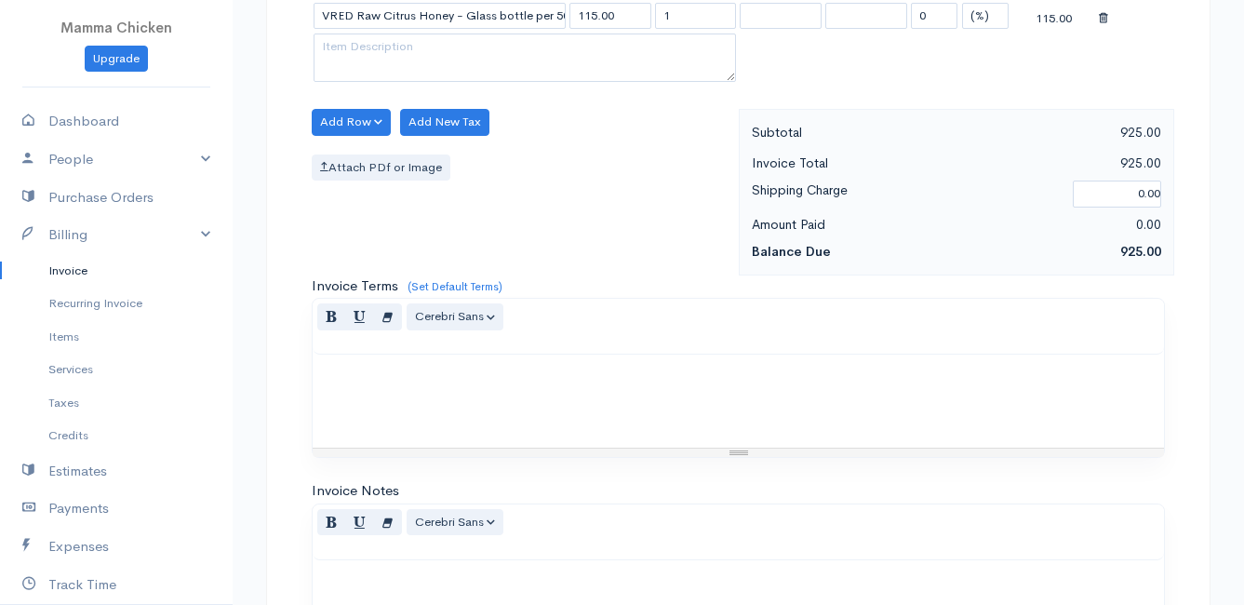
scroll to position [1489, 0]
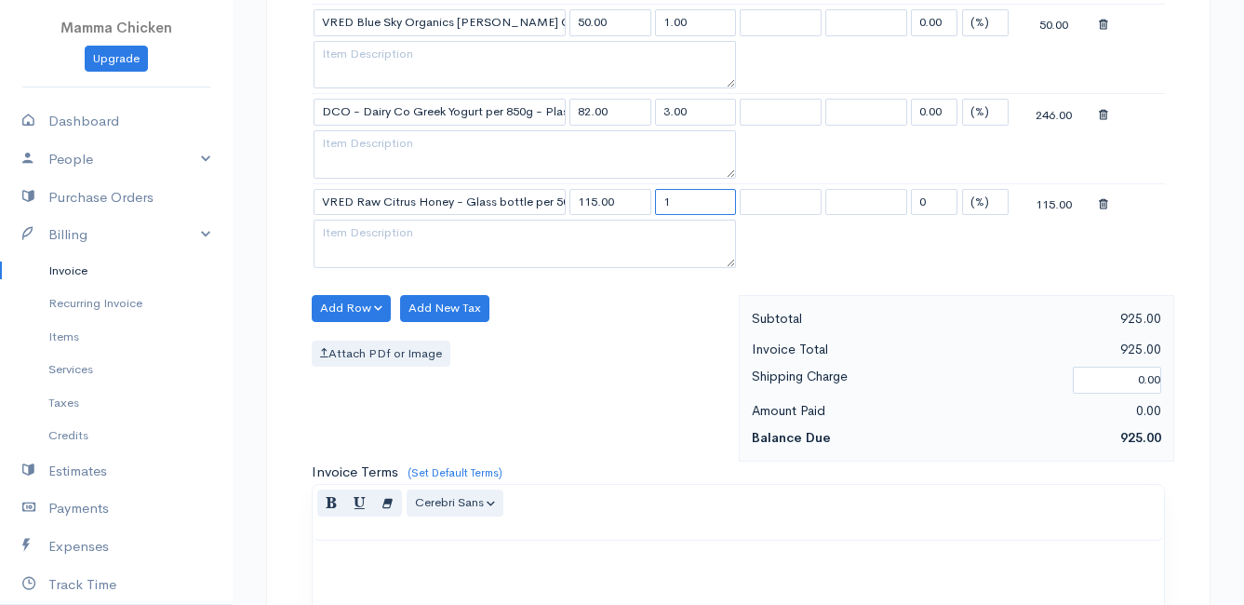
drag, startPoint x: 680, startPoint y: 194, endPoint x: 643, endPoint y: 205, distance: 38.9
click at [643, 205] on tr "VRED Raw Citrus Honey - Glass bottle per 500g 115.00 1 0 (%) Flat 115.00" at bounding box center [738, 201] width 853 height 36
type input "2"
click at [586, 335] on div "Add Row Add Item Row Add Time Row Add New Tax Attach PDf or Image" at bounding box center [520, 378] width 436 height 167
click at [332, 304] on button "Add Row" at bounding box center [351, 308] width 79 height 27
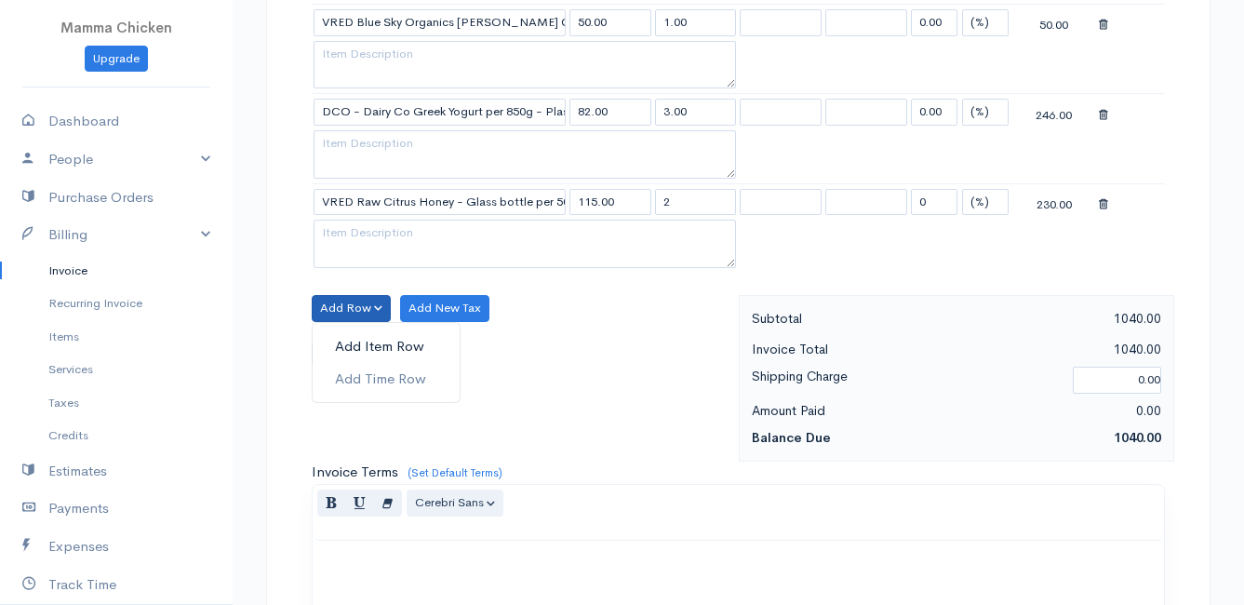
click at [357, 349] on link "Add Item Row" at bounding box center [386, 346] width 147 height 33
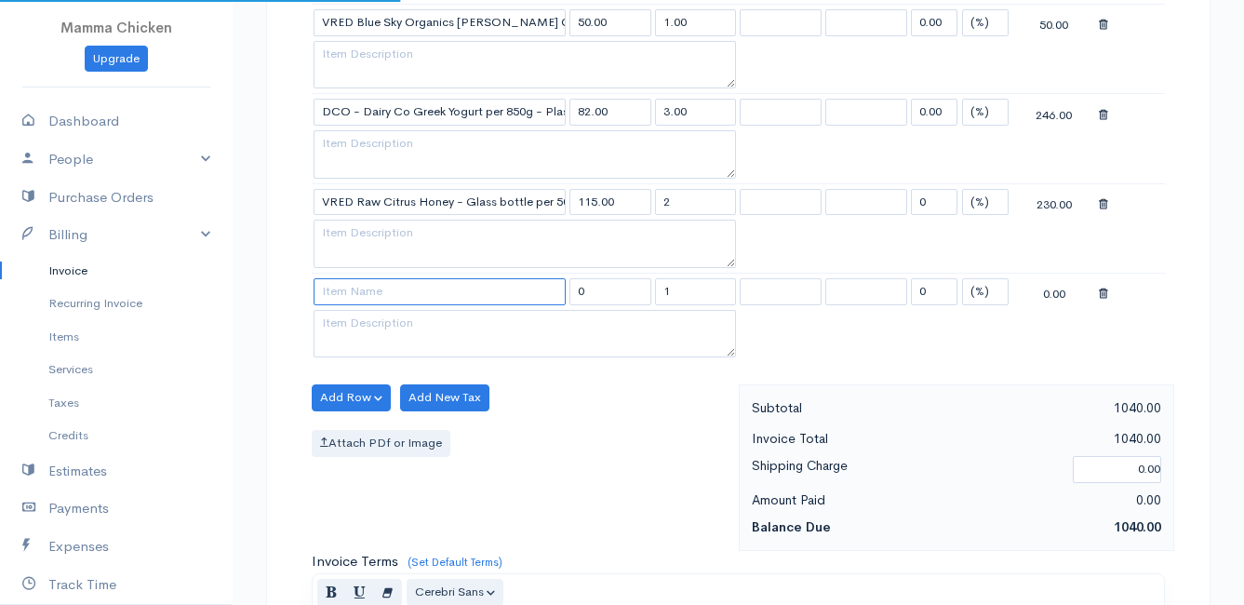
click at [349, 295] on input at bounding box center [440, 291] width 252 height 27
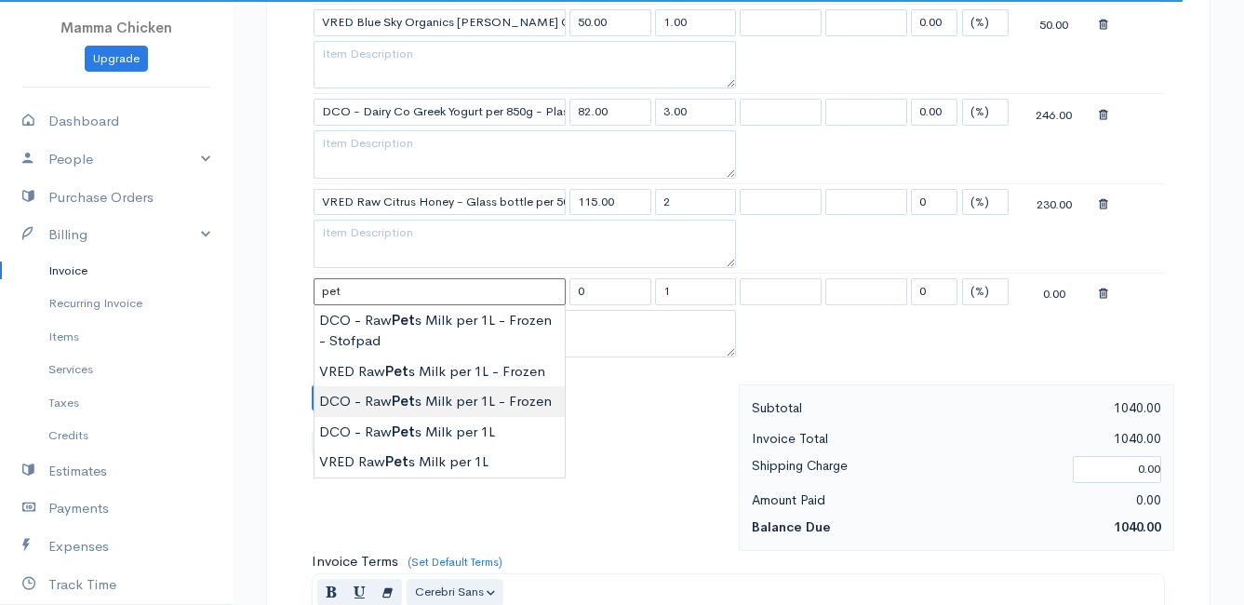
type input "DCO - Raw Pets Milk per 1L - Frozen"
type input "42.00"
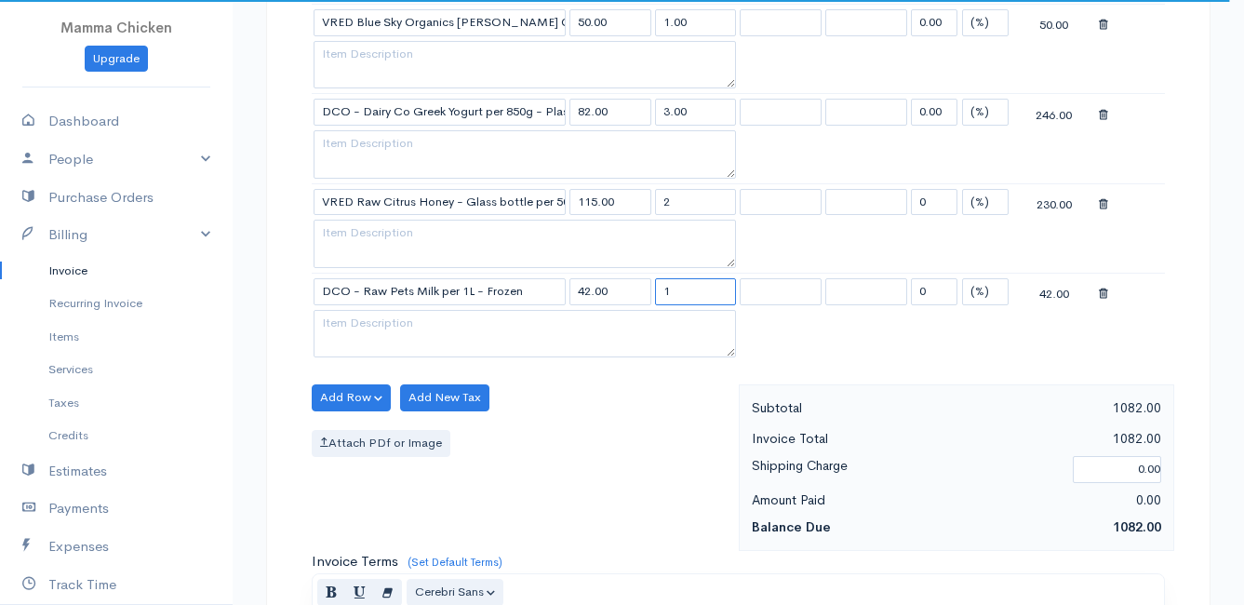
drag, startPoint x: 687, startPoint y: 293, endPoint x: 638, endPoint y: 290, distance: 48.5
click at [638, 290] on tr "DCO - Raw Pets Milk per 1L - Frozen 42.00 1 0 (%) Flat 42.00" at bounding box center [738, 291] width 853 height 36
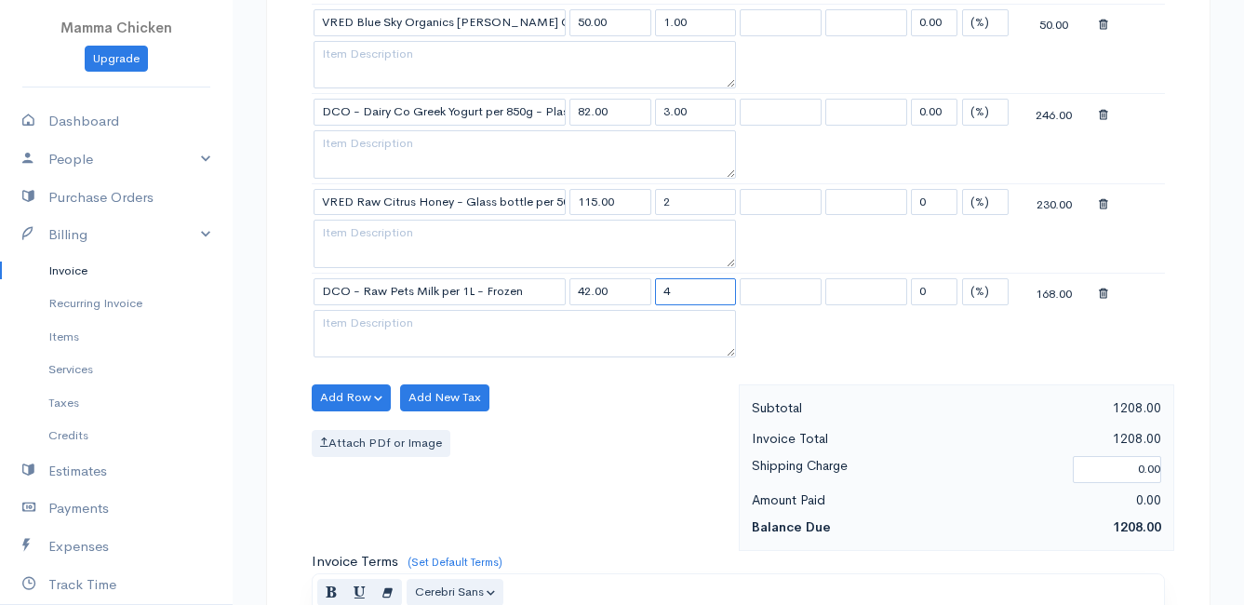
type input "4"
click at [597, 442] on div "Attach PDf or Image" at bounding box center [521, 443] width 418 height 27
click at [342, 398] on button "Add Row" at bounding box center [351, 397] width 79 height 27
click at [348, 433] on link "Add Item Row" at bounding box center [386, 436] width 147 height 33
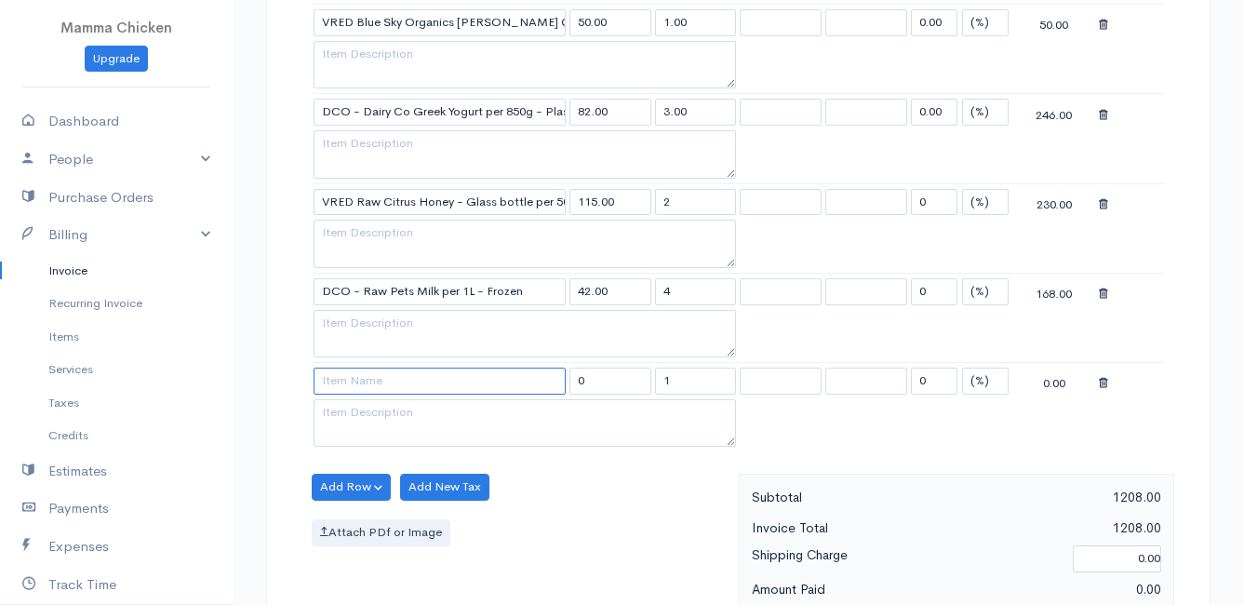
click at [349, 382] on input at bounding box center [440, 381] width 252 height 27
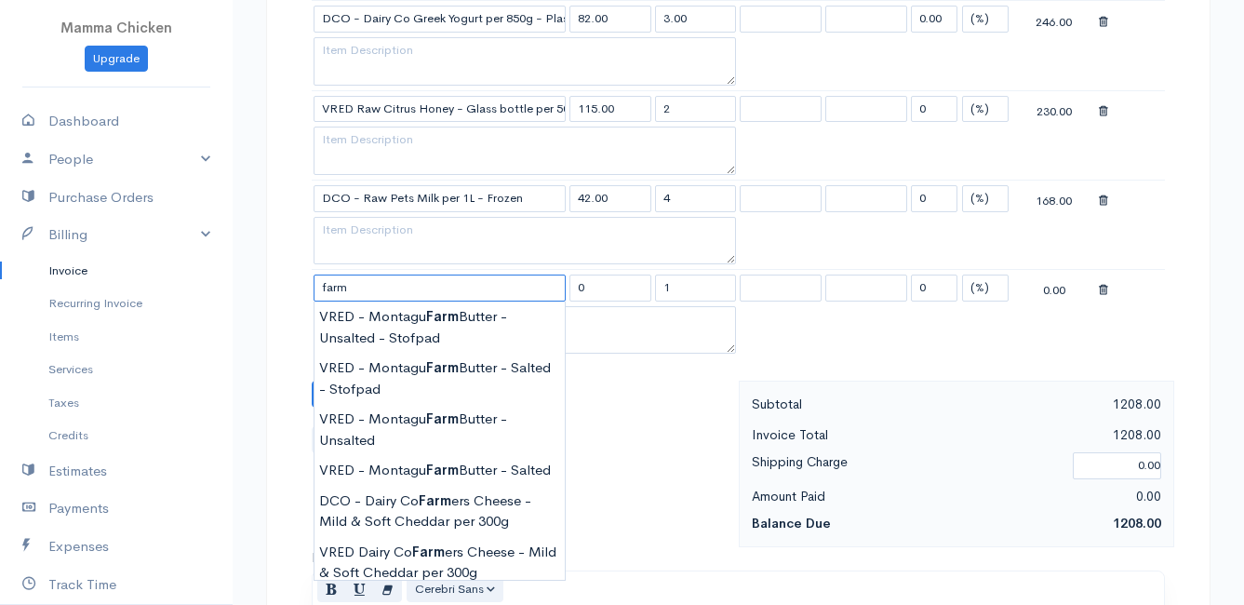
scroll to position [1675, 0]
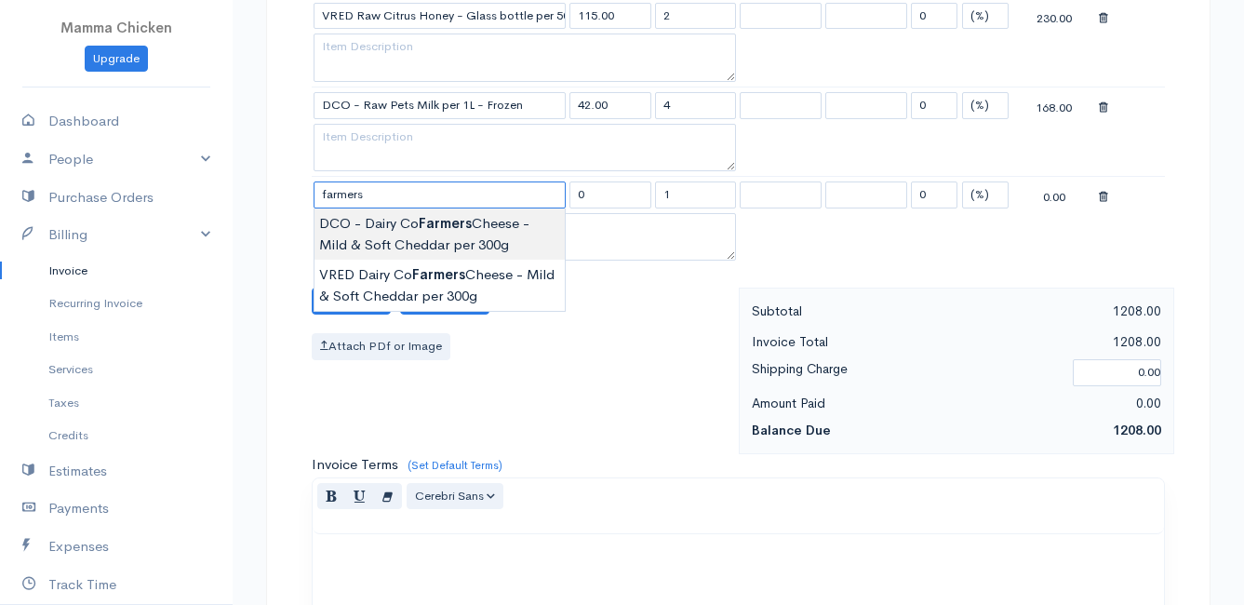
type input "DCO - Dairy Co Farmers Cheese - Mild & Soft Cheddar per 300g"
type input "112.00"
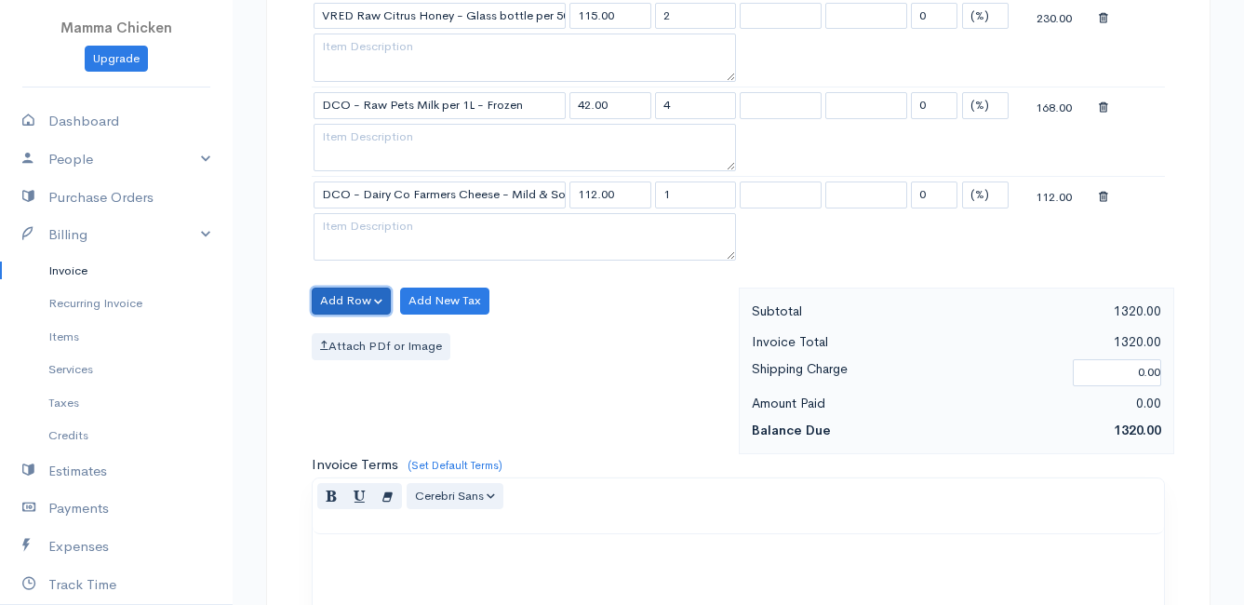
click at [350, 295] on button "Add Row" at bounding box center [351, 301] width 79 height 27
click at [367, 341] on link "Add Item Row" at bounding box center [386, 339] width 147 height 33
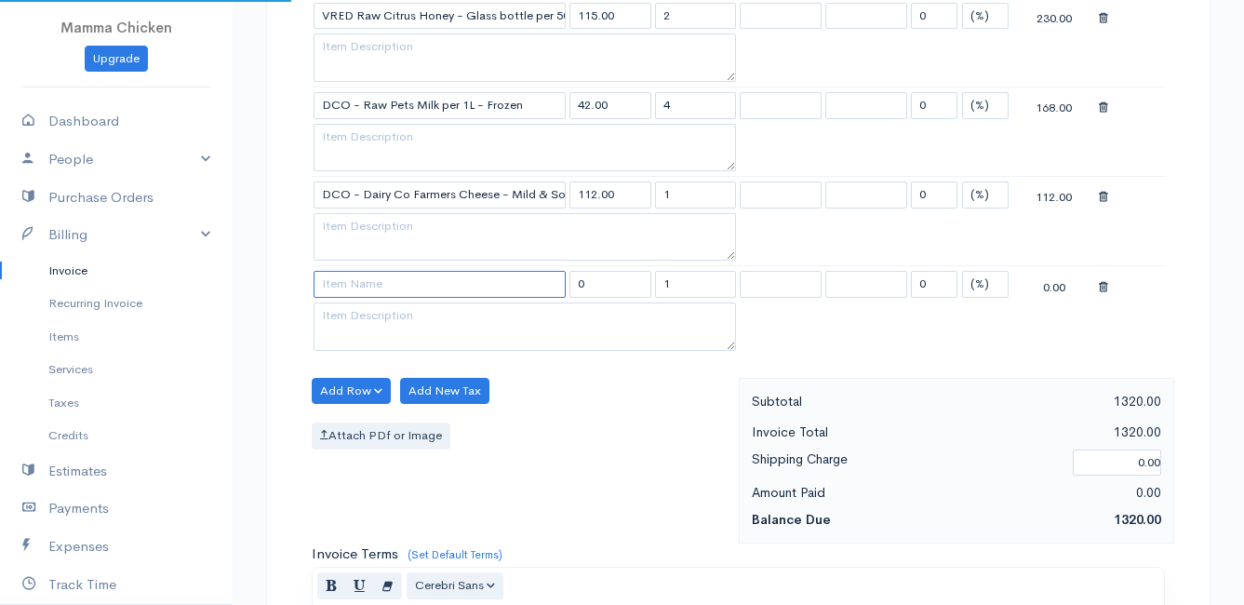
click at [355, 288] on input at bounding box center [440, 284] width 252 height 27
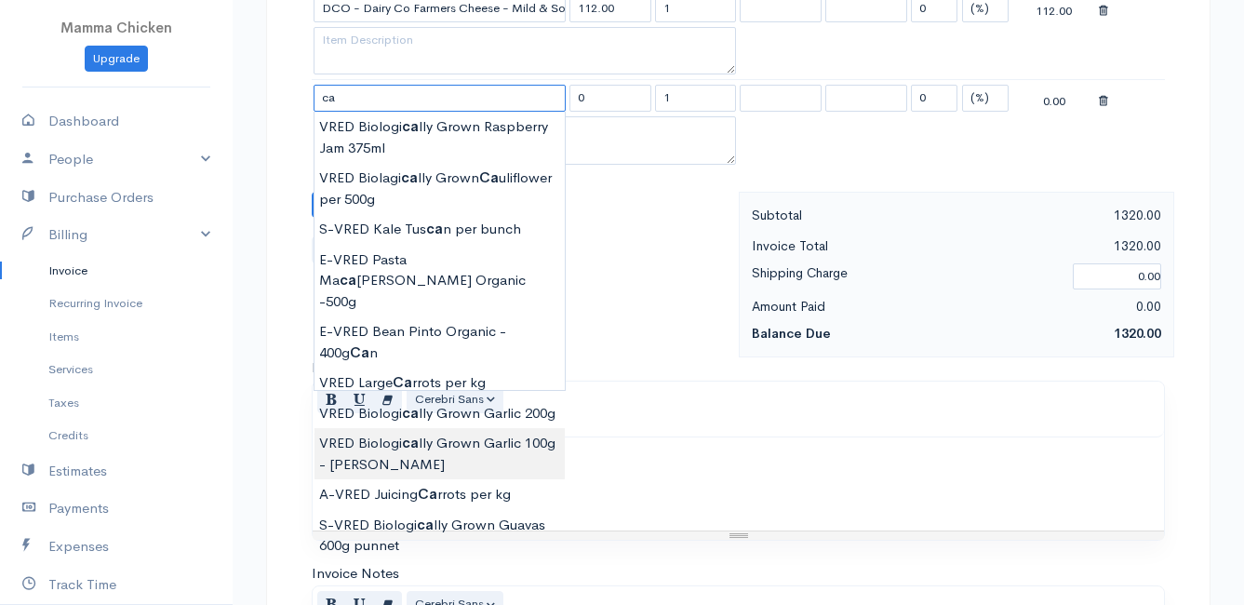
scroll to position [1768, 0]
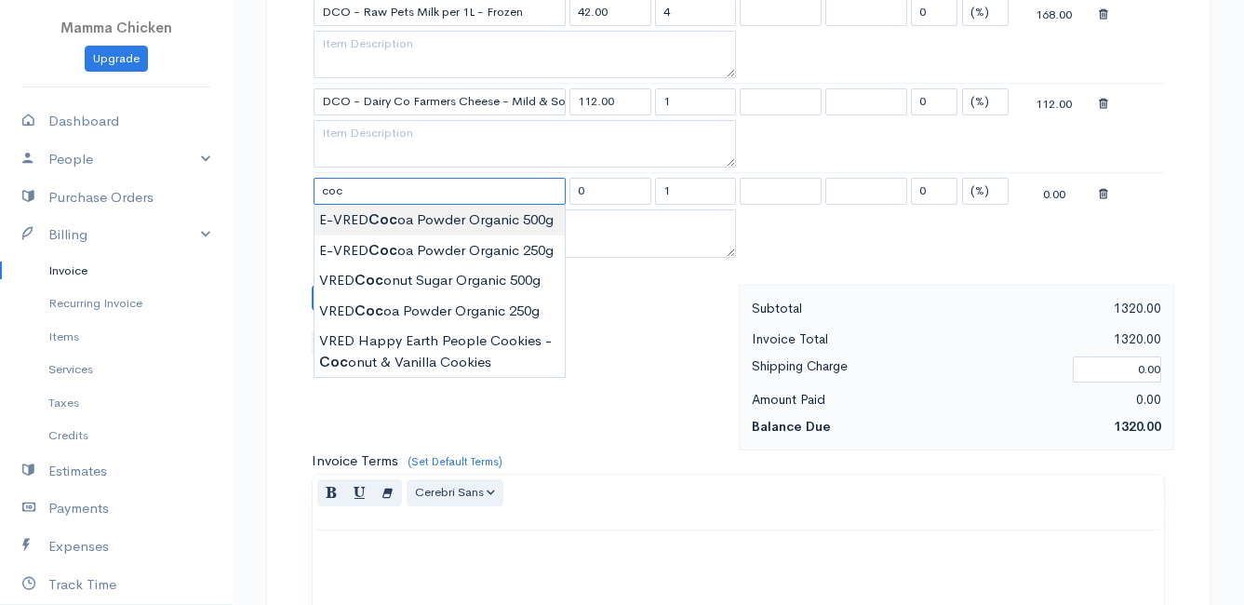
type input "E-VRED Cocoa Powder Organic 500g"
type input "230.00"
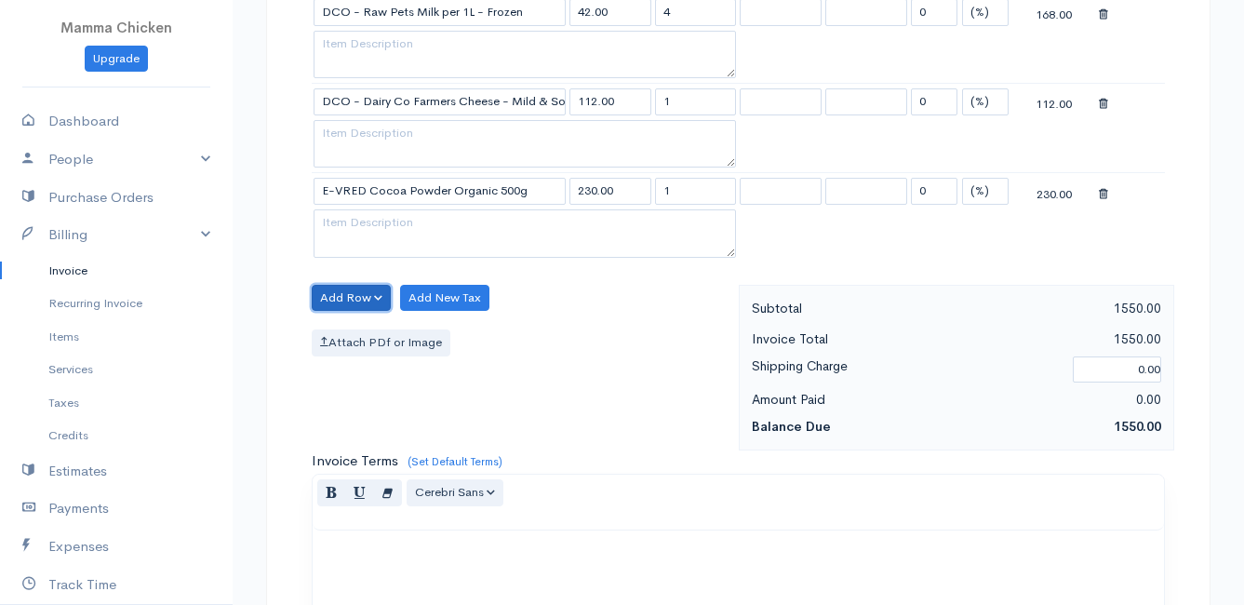
click at [368, 295] on button "Add Row" at bounding box center [351, 298] width 79 height 27
click at [379, 336] on link "Add Item Row" at bounding box center [386, 336] width 147 height 33
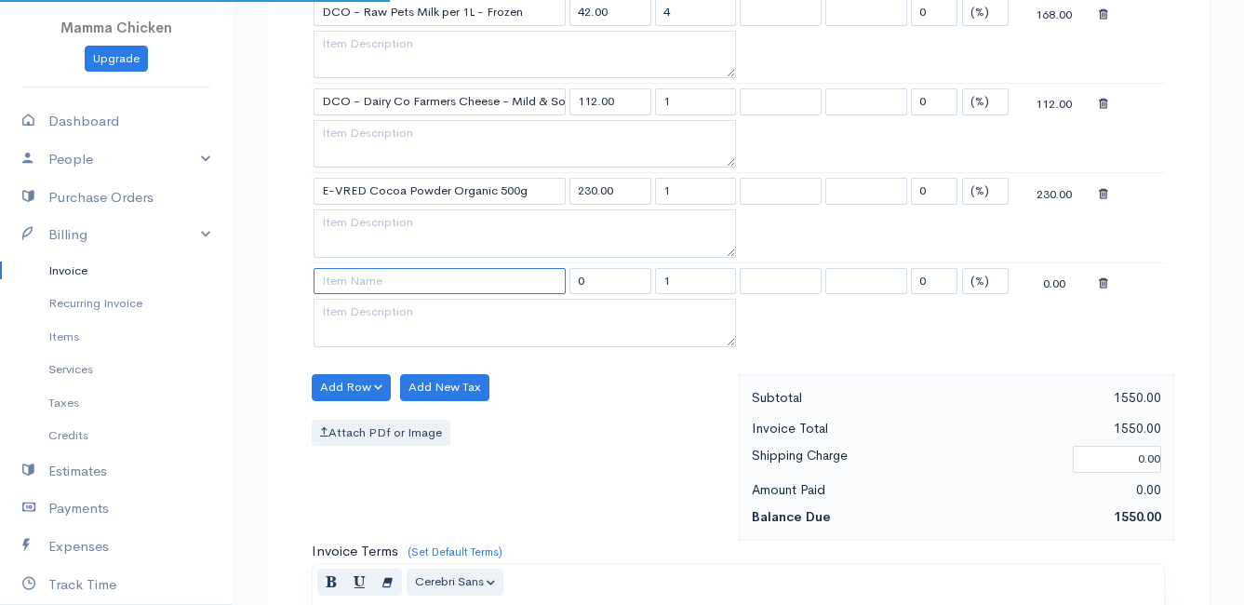
click at [365, 280] on input at bounding box center [440, 281] width 252 height 27
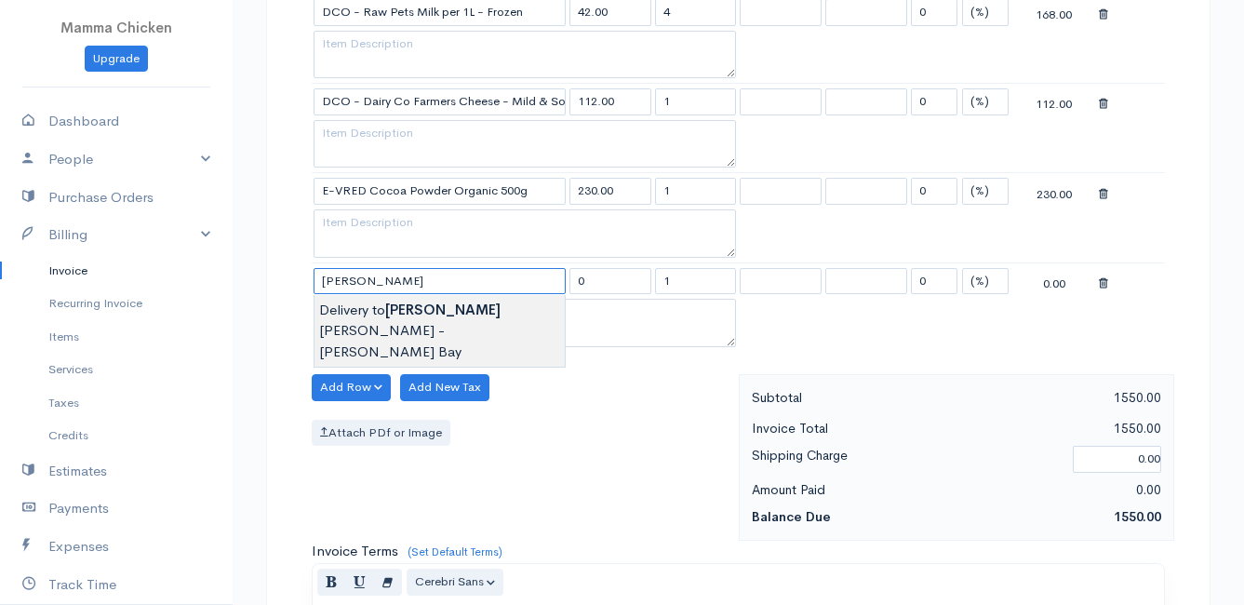
type input "Delivery to [PERSON_NAME] - [PERSON_NAME]"
type input "120.00"
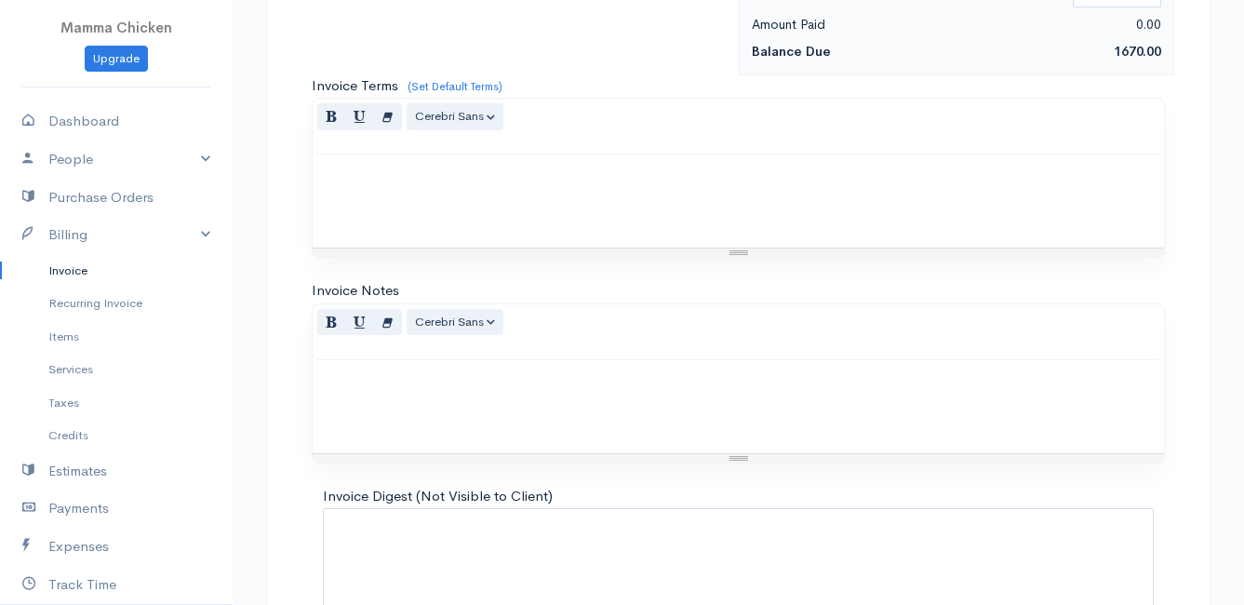
scroll to position [2347, 0]
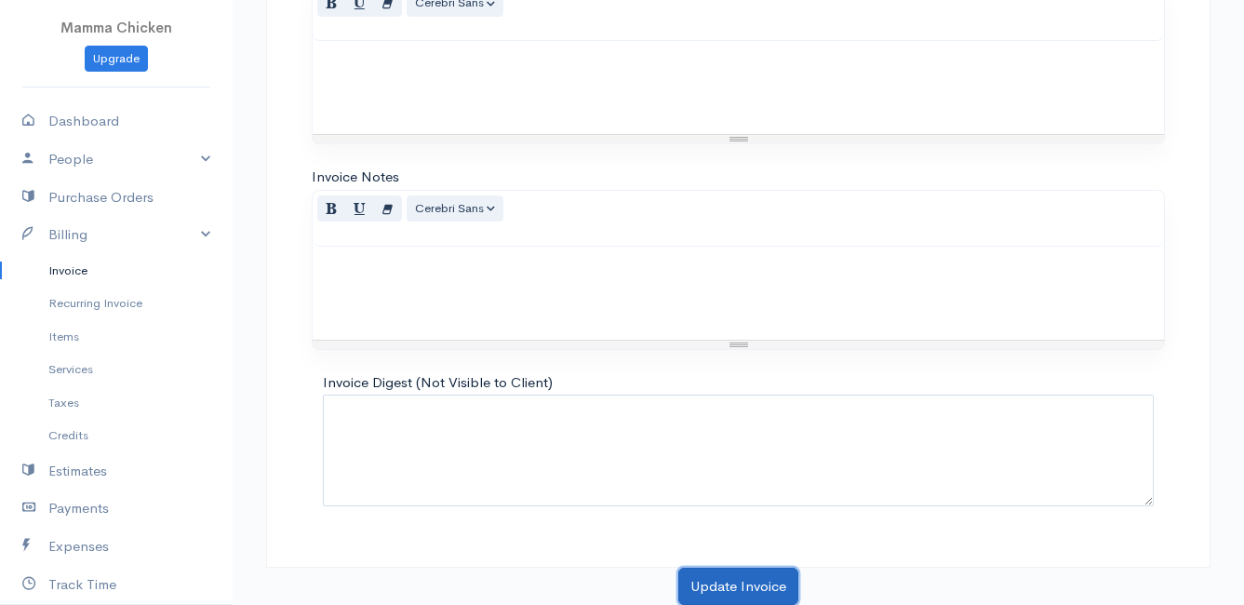
click at [718, 577] on button "Update Invoice" at bounding box center [738, 587] width 120 height 38
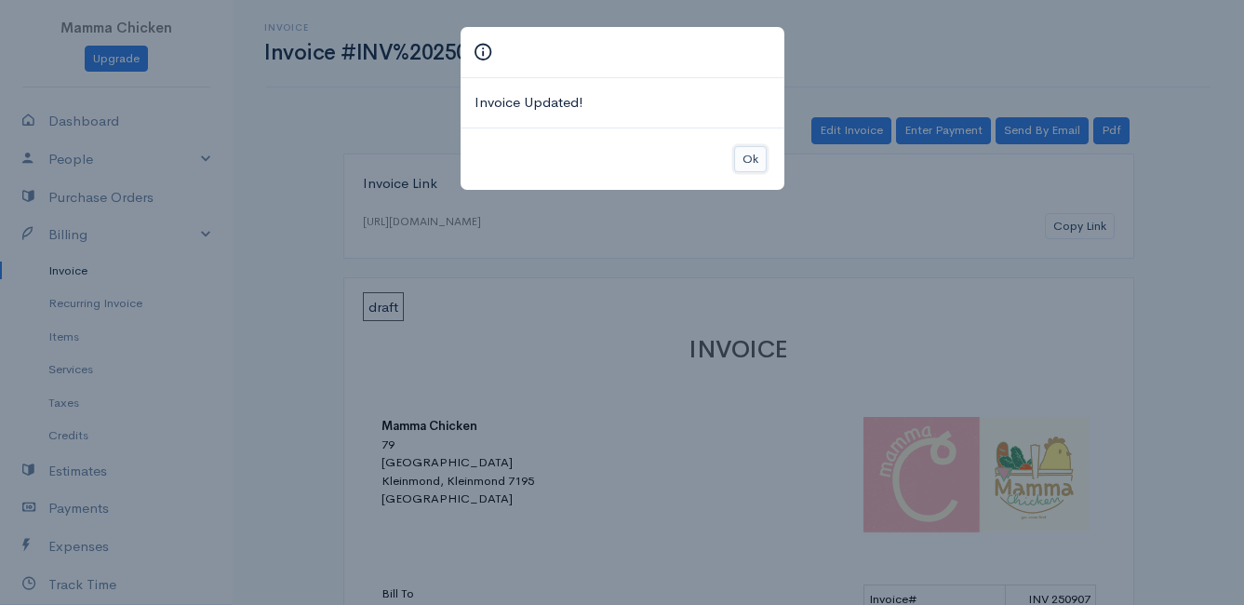
click at [747, 158] on button "Ok" at bounding box center [750, 159] width 33 height 27
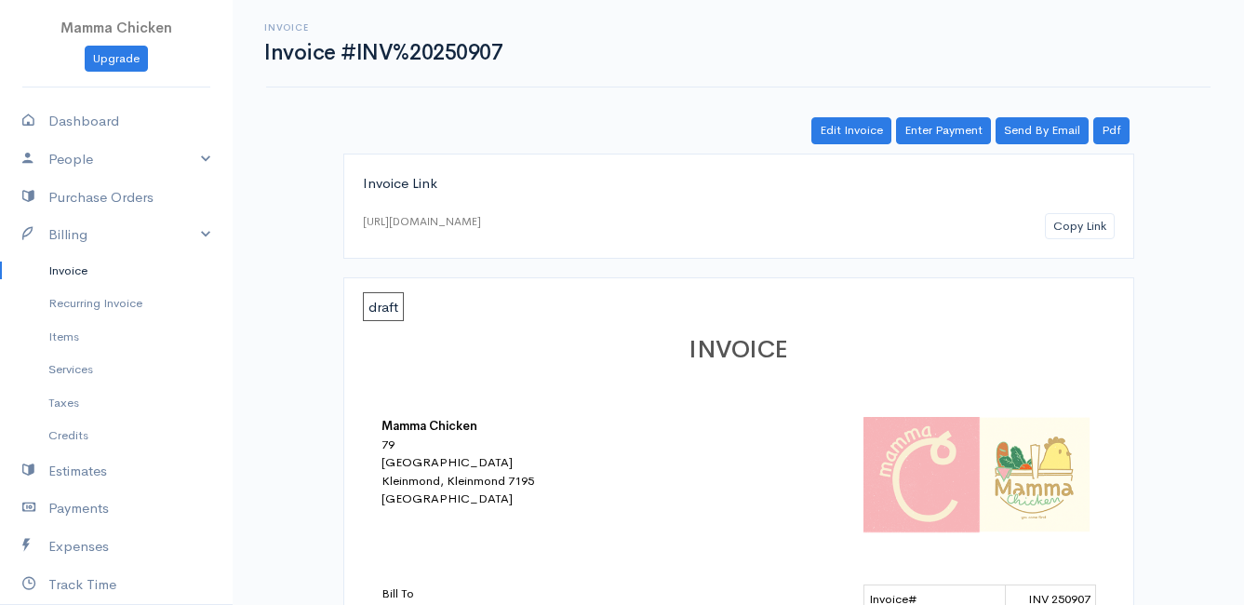
click at [66, 270] on link "Invoice" at bounding box center [116, 270] width 233 height 33
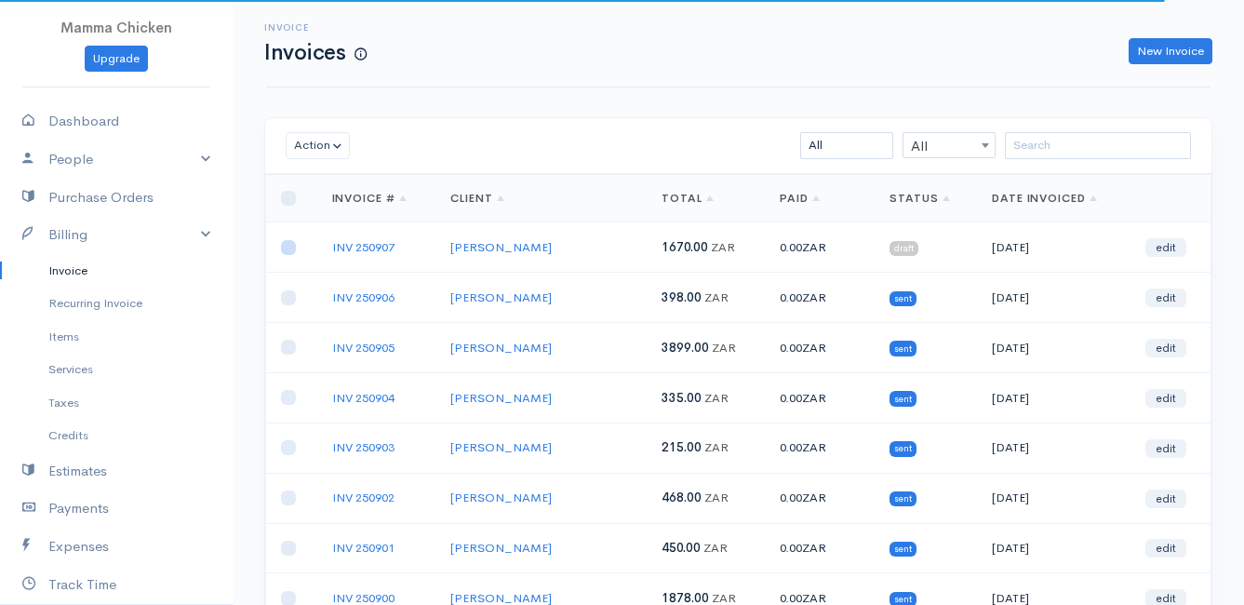
click at [295, 251] on input "checkbox" at bounding box center [288, 247] width 15 height 15
checkbox input "true"
click at [313, 143] on button "Action" at bounding box center [318, 145] width 64 height 27
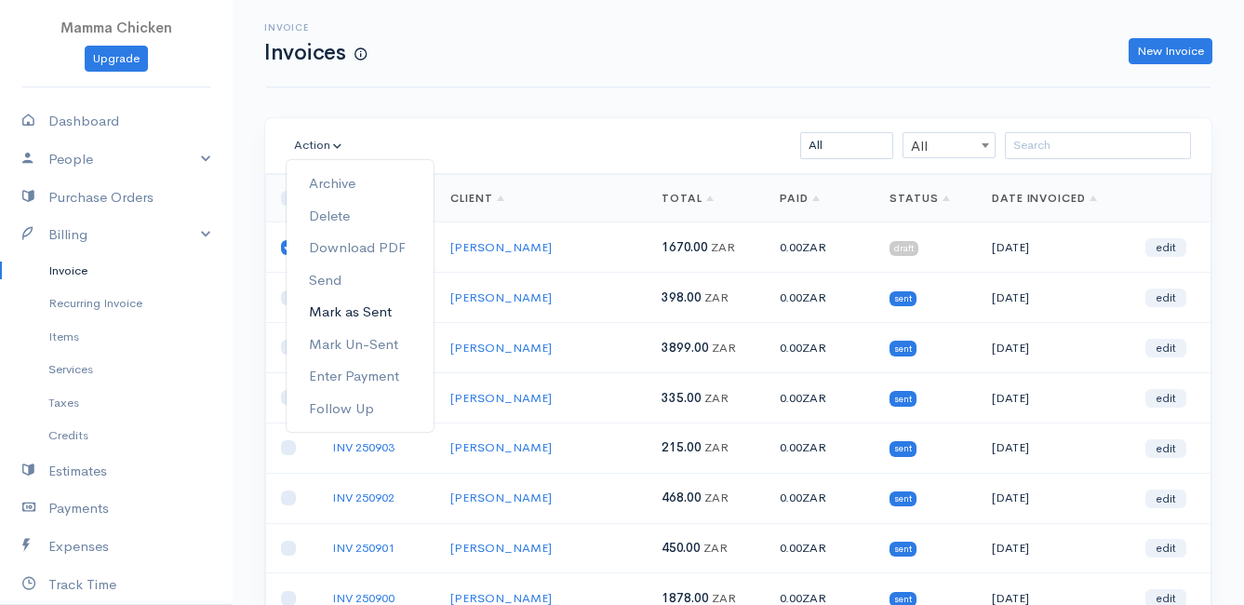
click at [390, 312] on link "Mark as Sent" at bounding box center [360, 312] width 147 height 33
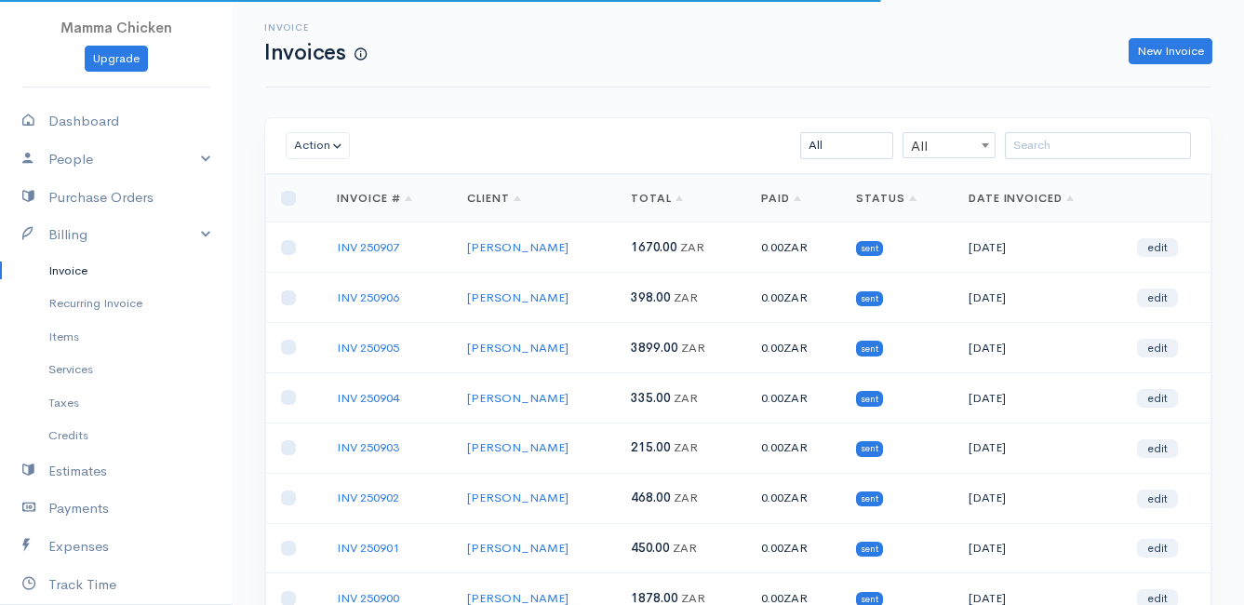
scroll to position [290, 0]
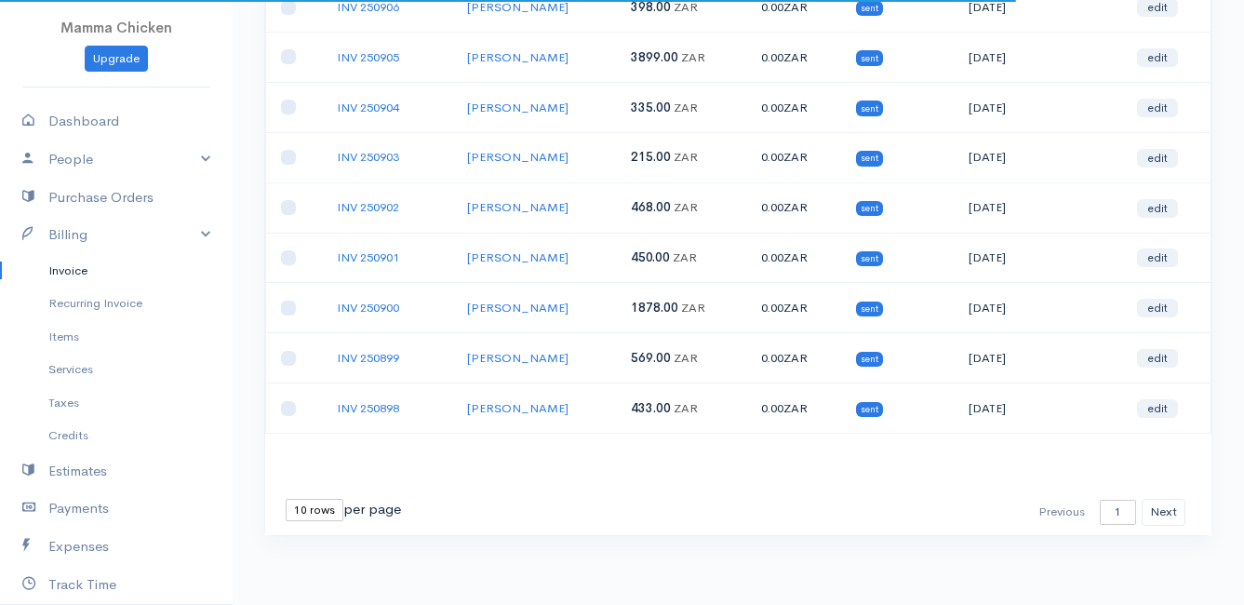
drag, startPoint x: 313, startPoint y: 514, endPoint x: 322, endPoint y: 522, distance: 12.5
click at [313, 514] on select "10 rows 25 rows 50 rows" at bounding box center [315, 510] width 58 height 22
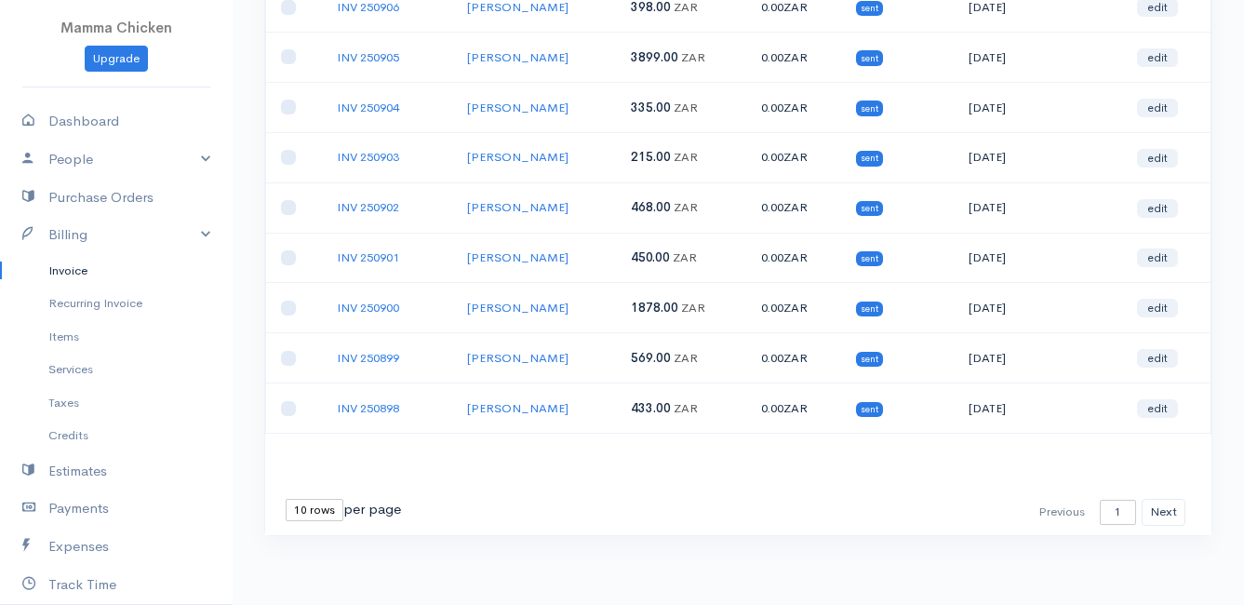
select select "25"
click at [286, 499] on select "10 rows 25 rows 50 rows" at bounding box center [315, 510] width 58 height 22
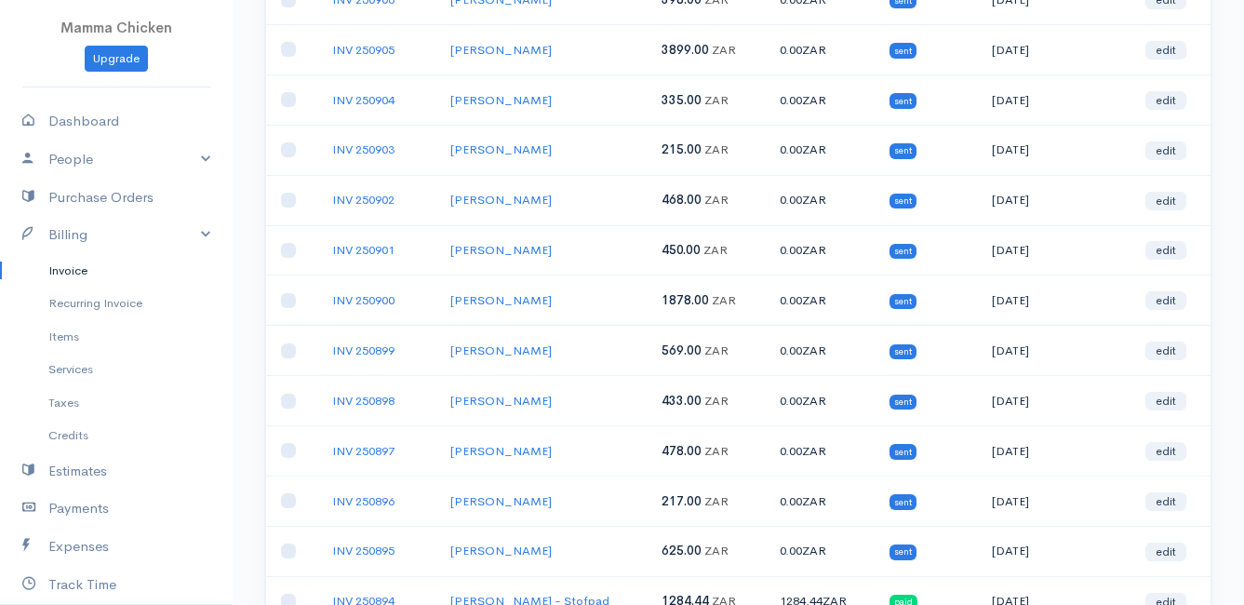
scroll to position [0, 0]
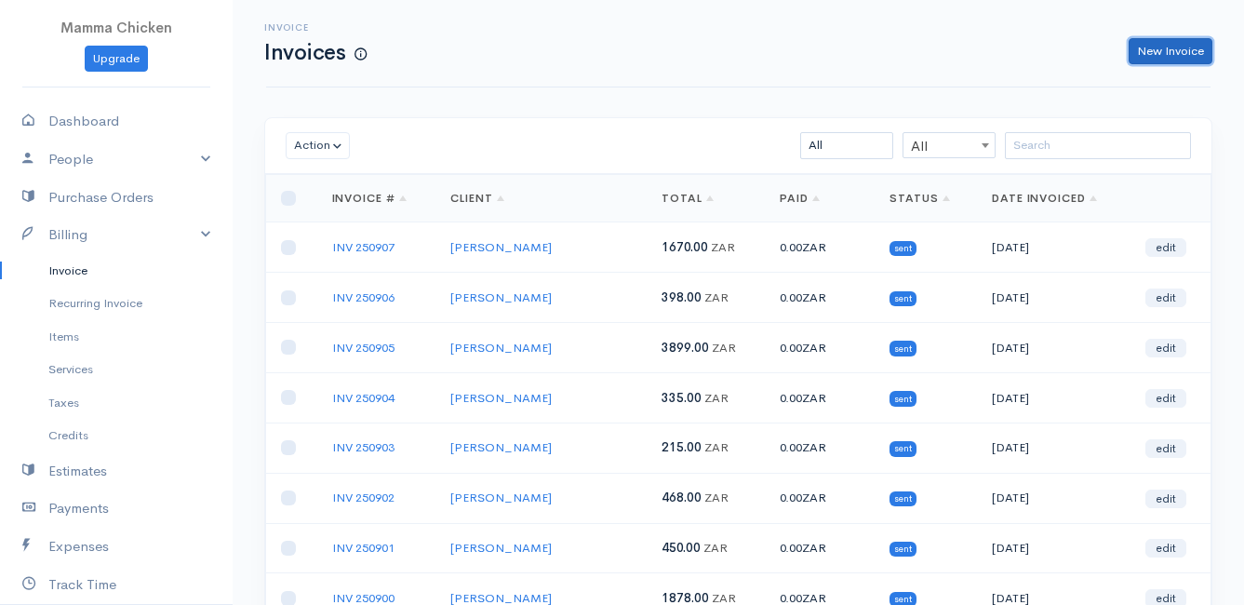
click at [1184, 50] on link "New Invoice" at bounding box center [1171, 51] width 84 height 27
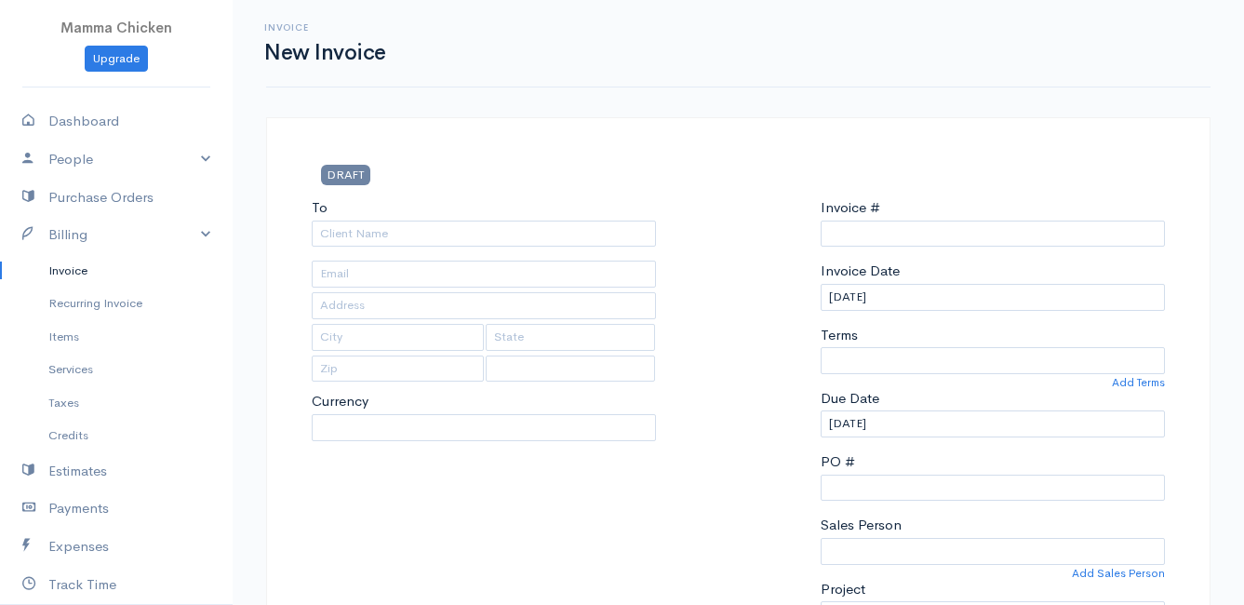
select select "[GEOGRAPHIC_DATA]"
select select "ZAR"
type input "INV 250908"
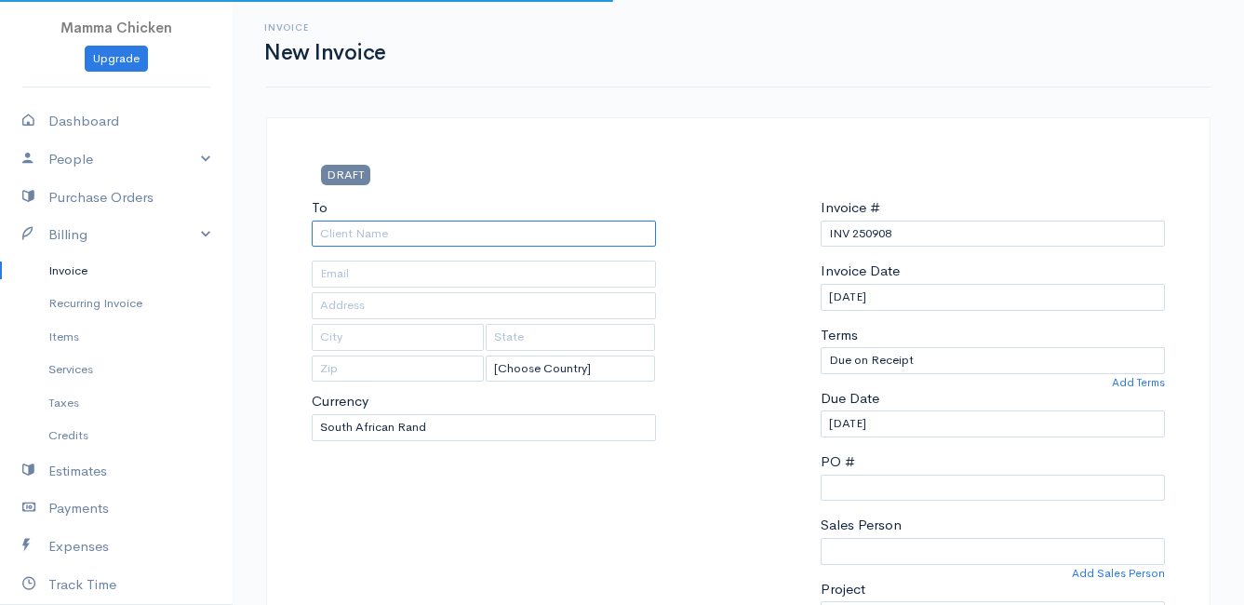
click at [377, 238] on input "To" at bounding box center [484, 234] width 344 height 27
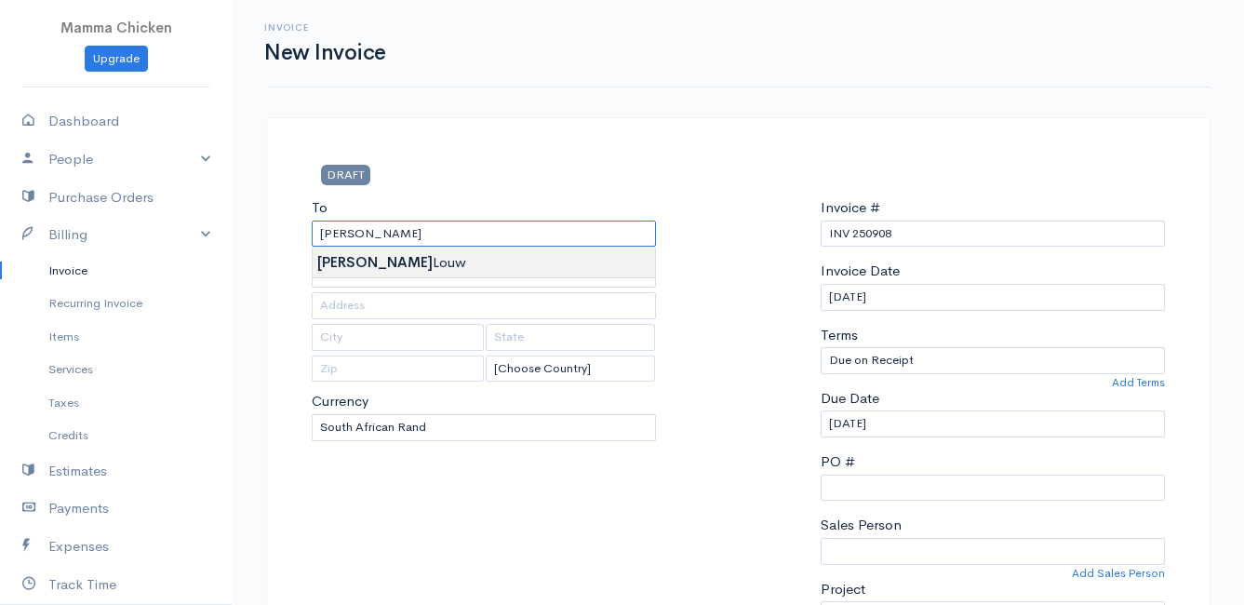
type input "[PERSON_NAME]"
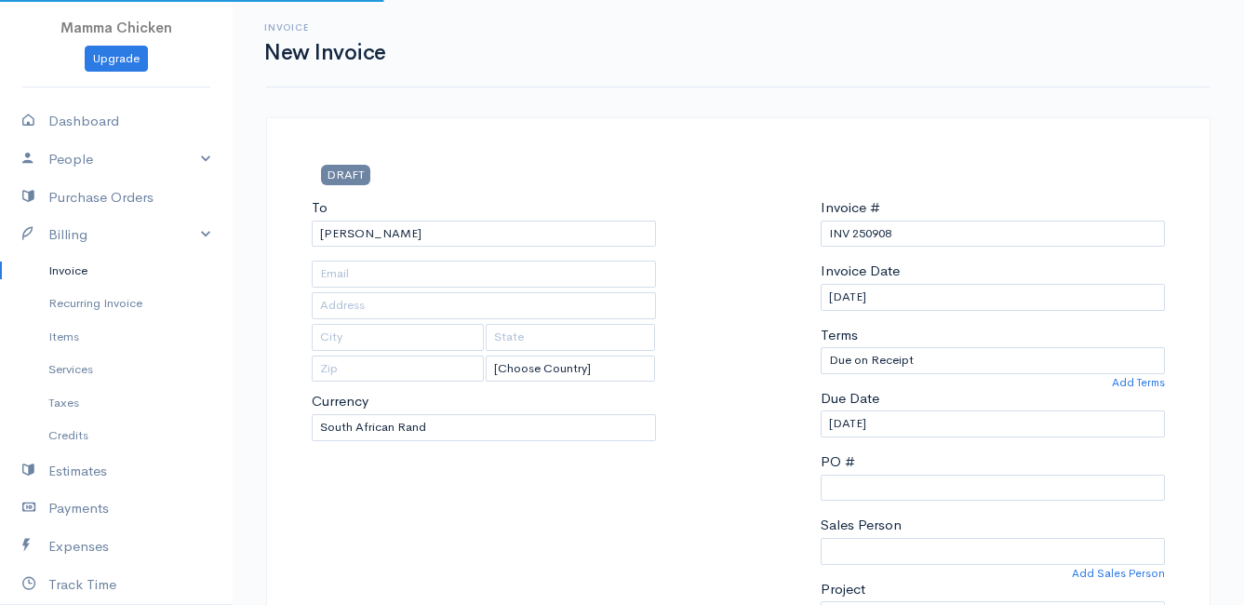
type input "[STREET_ADDRESS]), Corner of [GEOGRAPHIC_DATA]"
type input "Rooiels"
type input "7195"
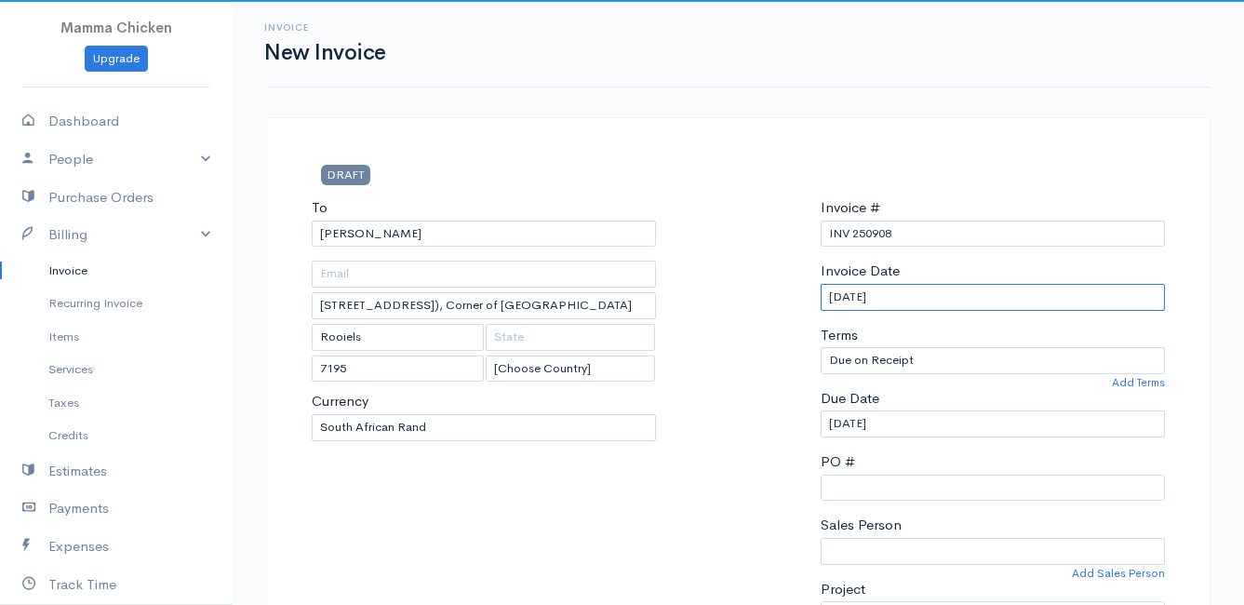
click at [977, 293] on input "[DATE]" at bounding box center [993, 297] width 344 height 27
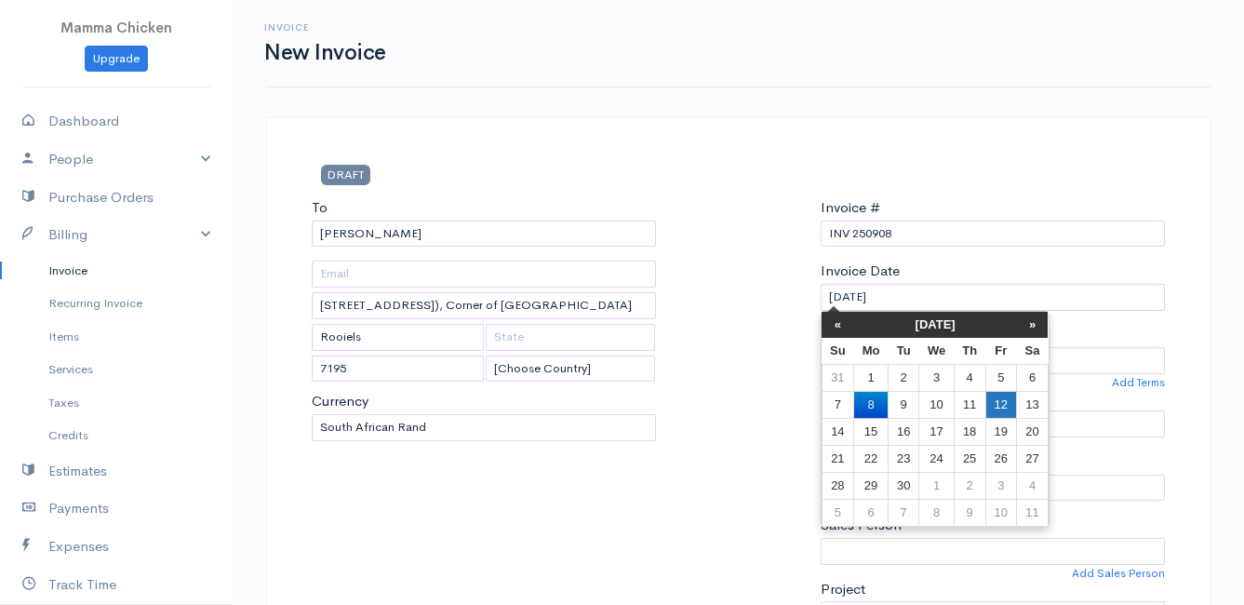
click at [998, 406] on td "12" at bounding box center [1000, 404] width 31 height 27
type input "[DATE]"
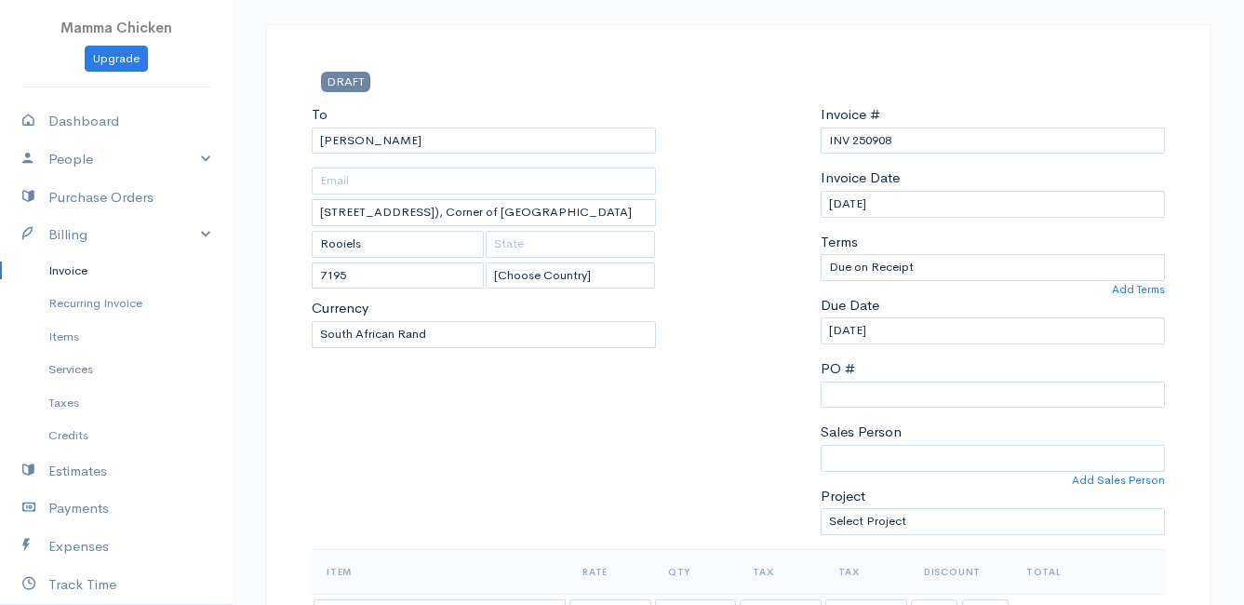
scroll to position [465, 0]
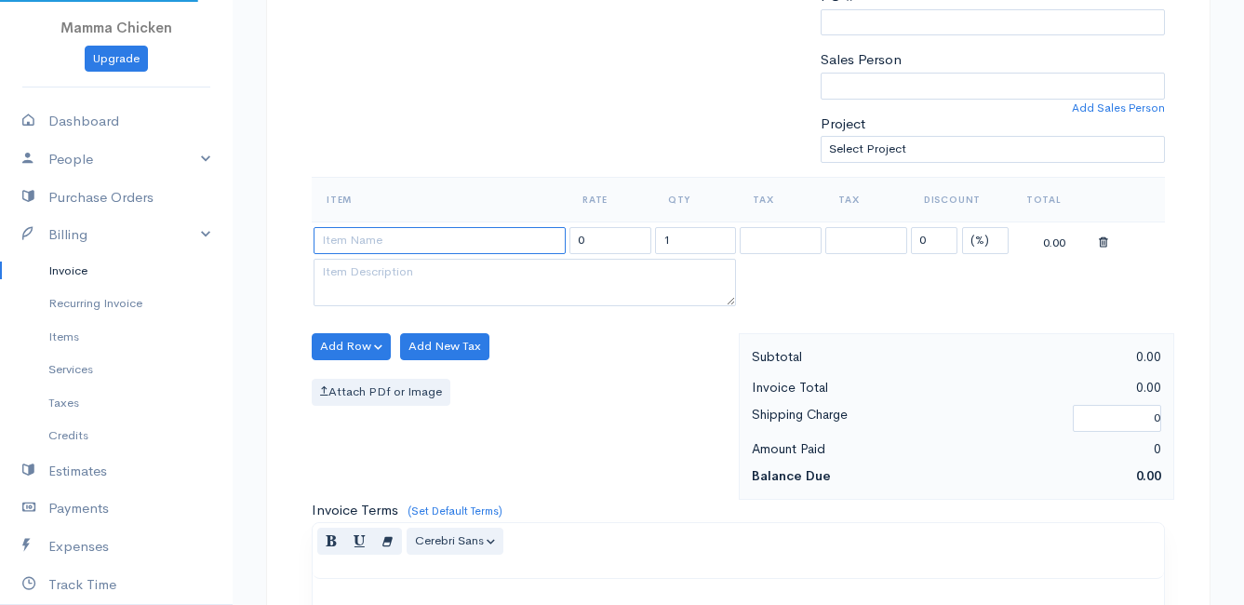
click at [364, 239] on input at bounding box center [440, 240] width 252 height 27
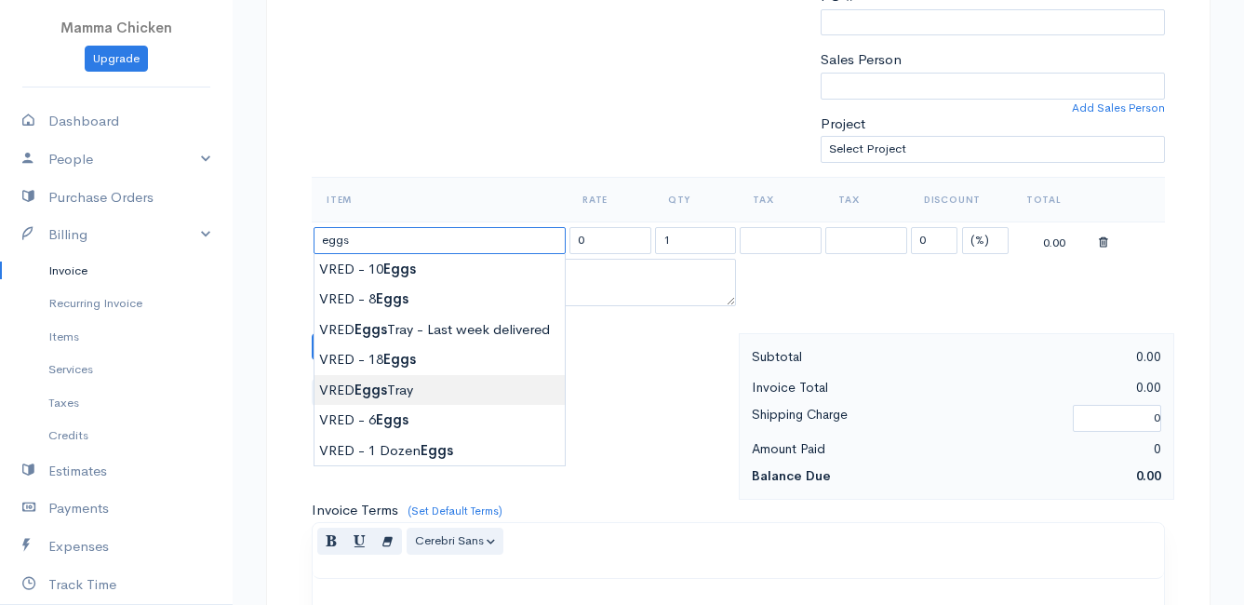
type input "VRED Eggs Tray"
type input "135.00"
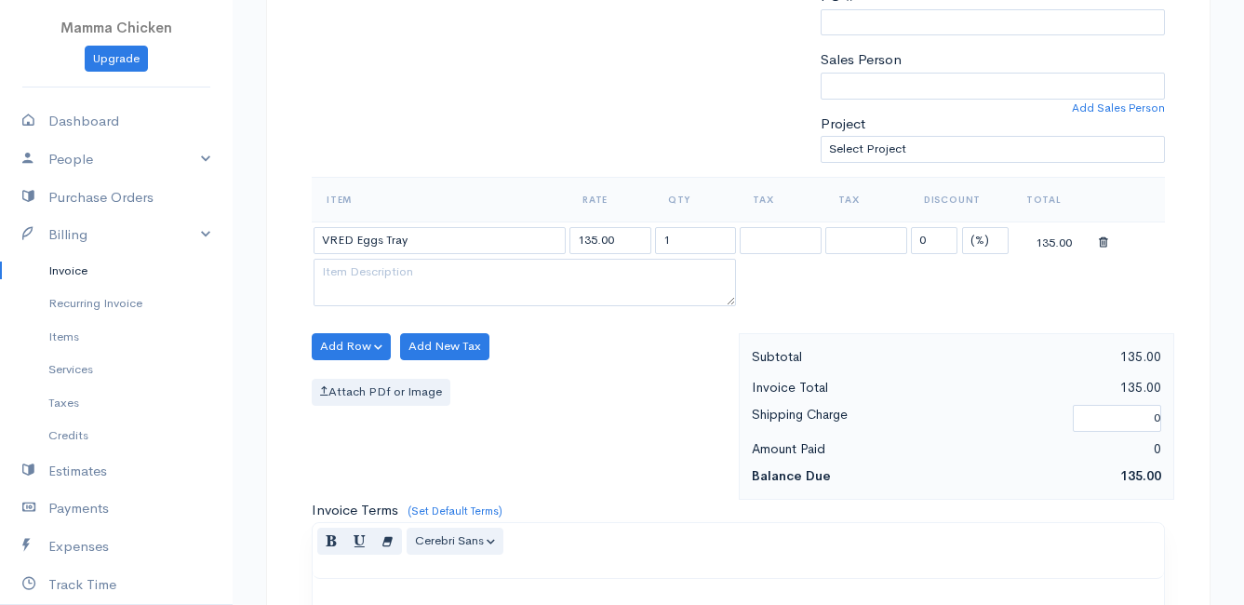
click at [411, 397] on body "Mamma Chicken Upgrade Dashboard People Clients Vendors Staff Users Purchase Ord…" at bounding box center [622, 339] width 1244 height 1609
drag, startPoint x: 716, startPoint y: 234, endPoint x: 634, endPoint y: 238, distance: 82.0
click at [634, 238] on tr "VRED Eggs Tray 135.00 1 0 (%) Flat 135.00" at bounding box center [738, 239] width 853 height 36
type input "5"
click at [580, 385] on div "Attach PDf or Image" at bounding box center [521, 392] width 418 height 27
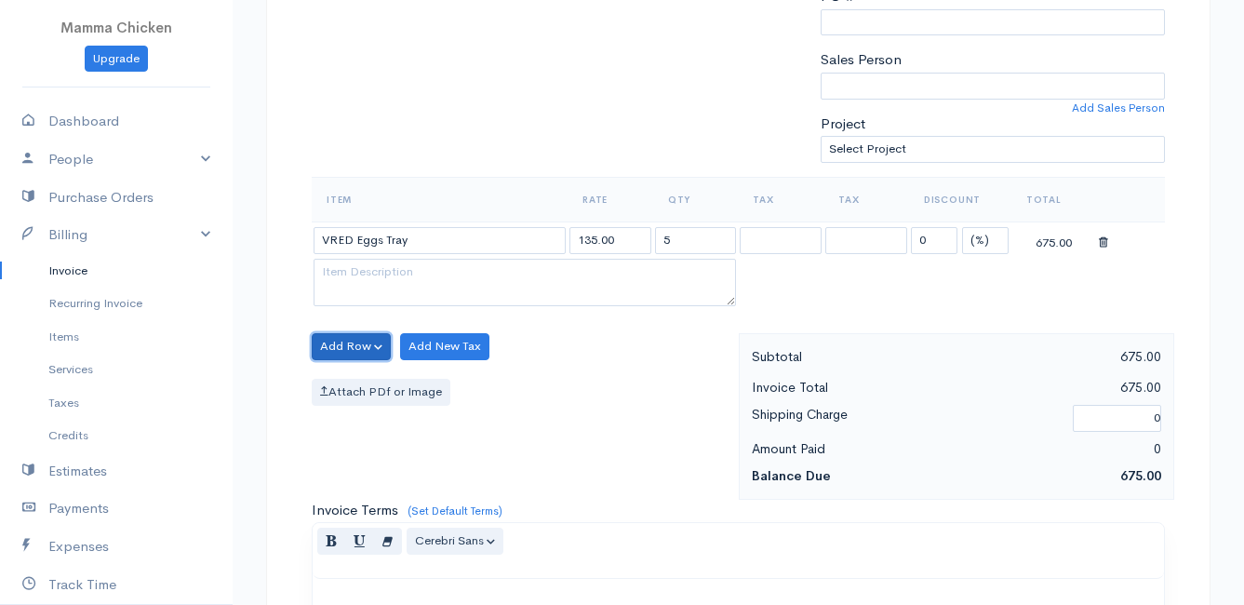
click at [349, 340] on button "Add Row" at bounding box center [351, 346] width 79 height 27
click at [359, 381] on link "Add Item Row" at bounding box center [386, 384] width 147 height 33
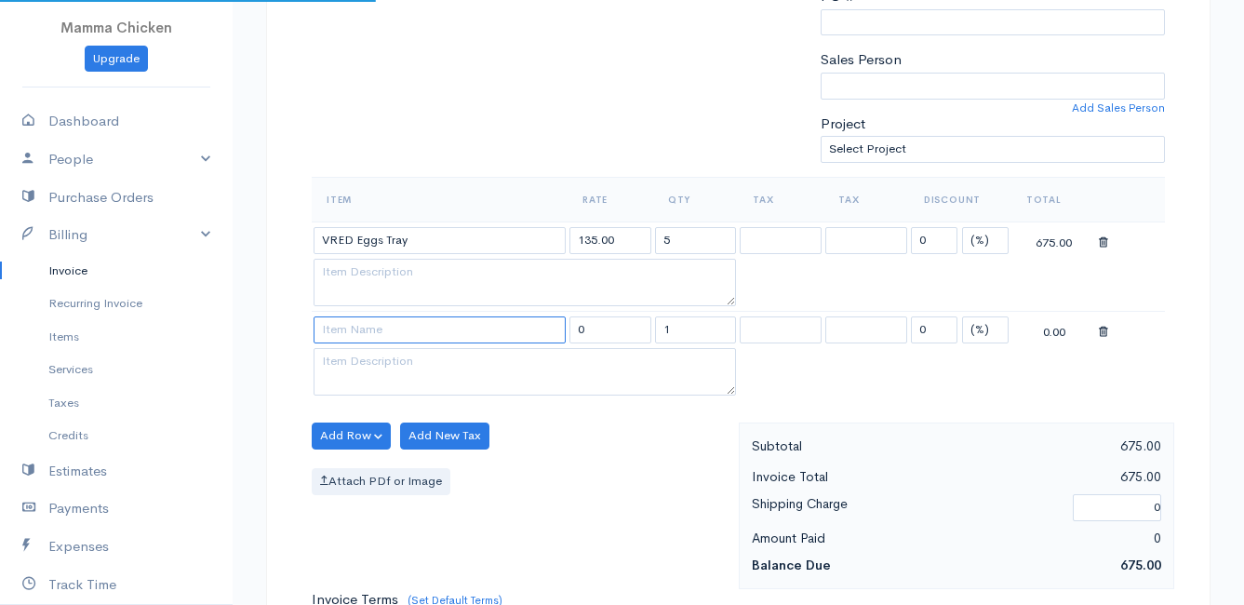
click at [352, 329] on input at bounding box center [440, 329] width 252 height 27
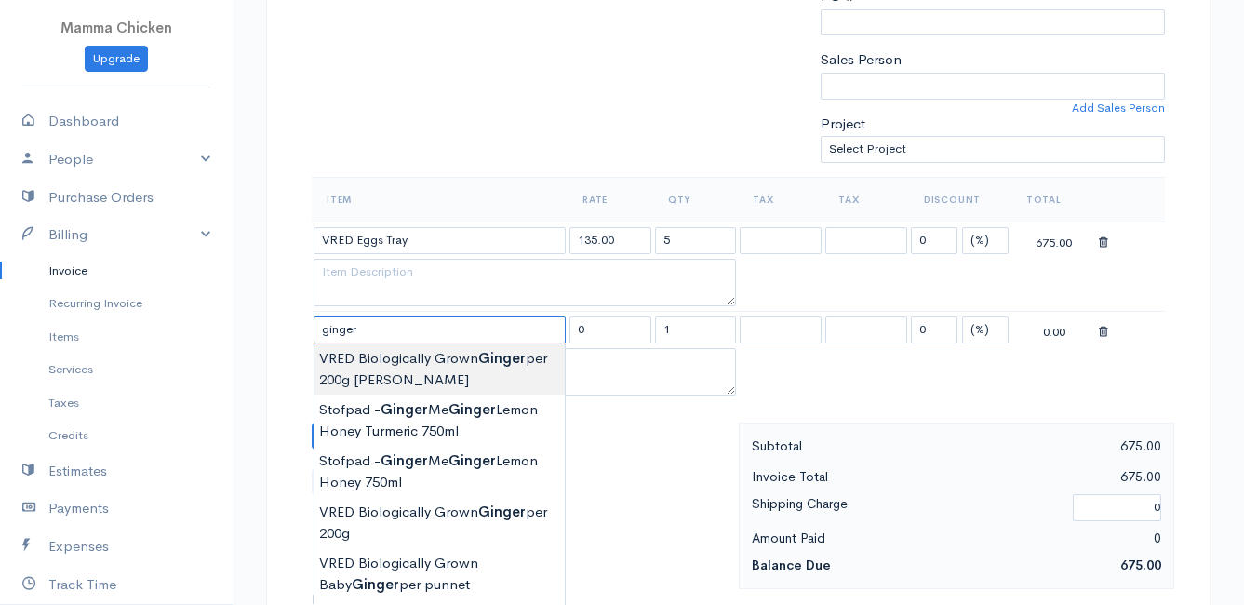
scroll to position [558, 0]
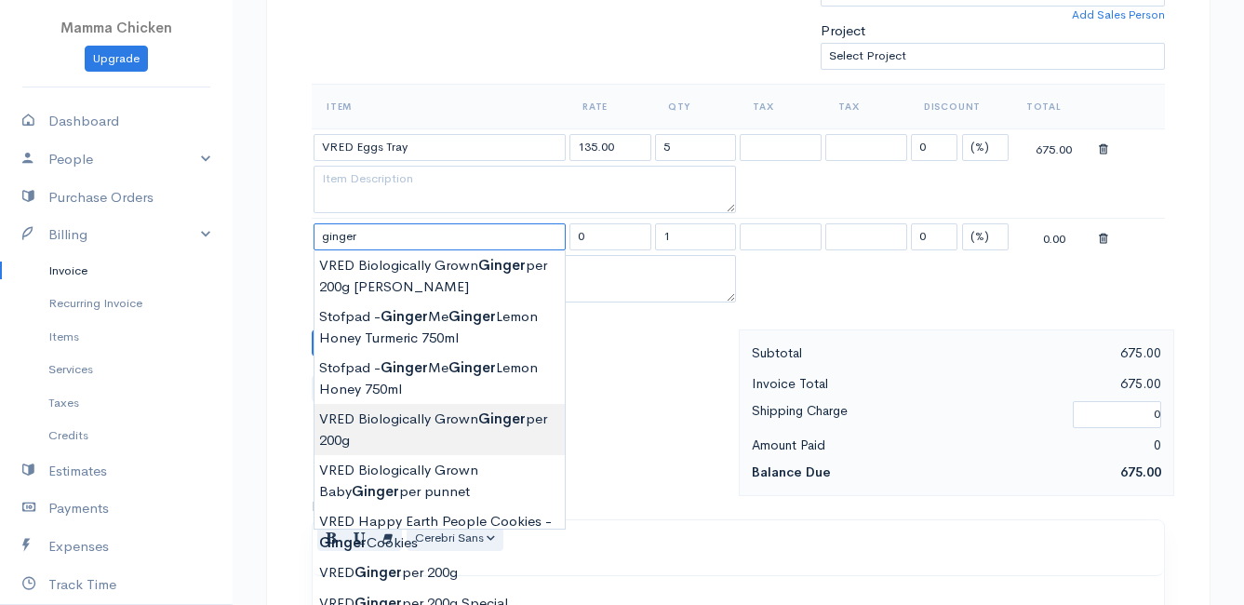
type input "VRED Biologically Grown Ginger per 200g"
type input "58.00"
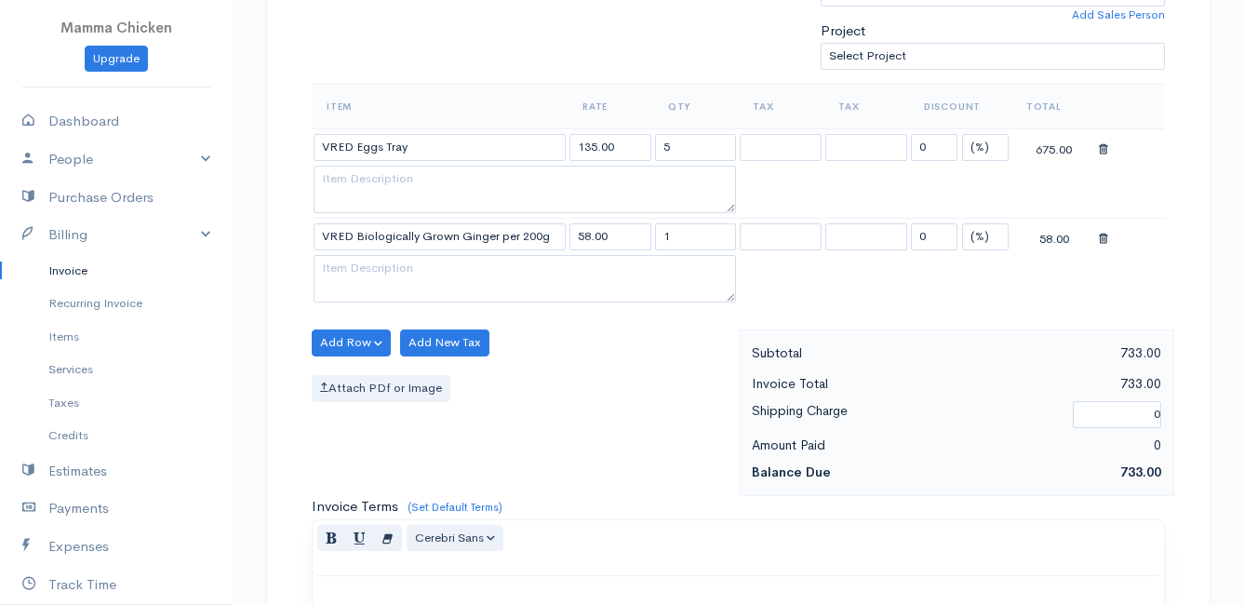
click at [442, 429] on body "Mamma Chicken Upgrade Dashboard People Clients Vendors Staff Users Purchase Ord…" at bounding box center [622, 291] width 1244 height 1698
click at [344, 332] on button "Add Row" at bounding box center [351, 342] width 79 height 27
click at [358, 378] on link "Add Item Row" at bounding box center [386, 381] width 147 height 33
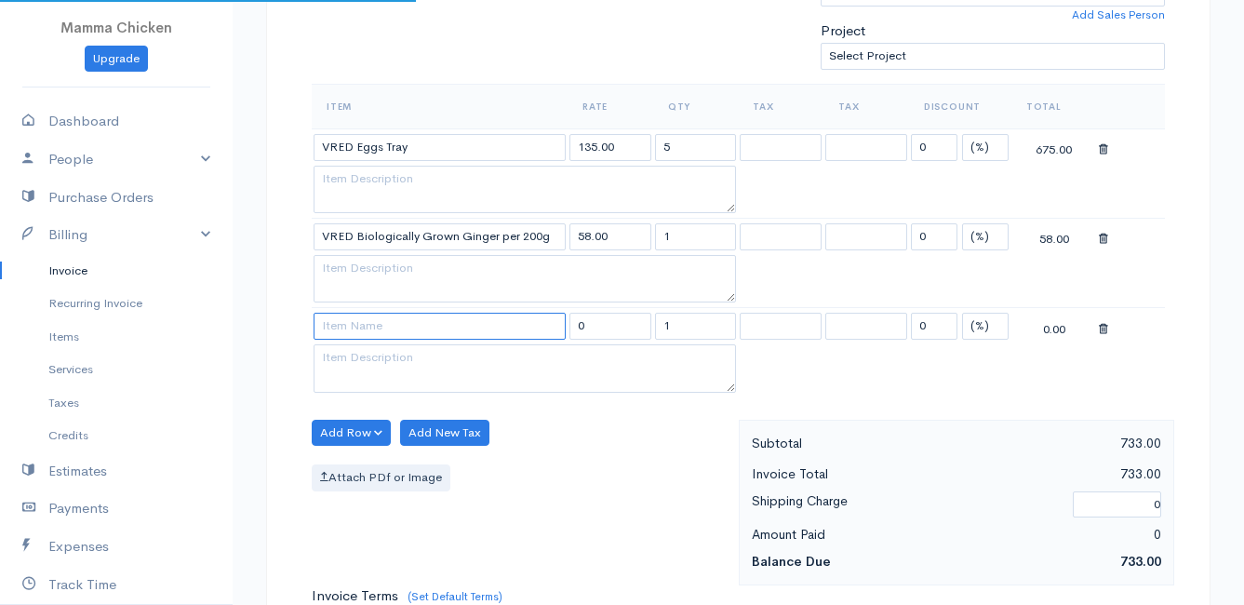
click at [344, 331] on input at bounding box center [440, 326] width 252 height 27
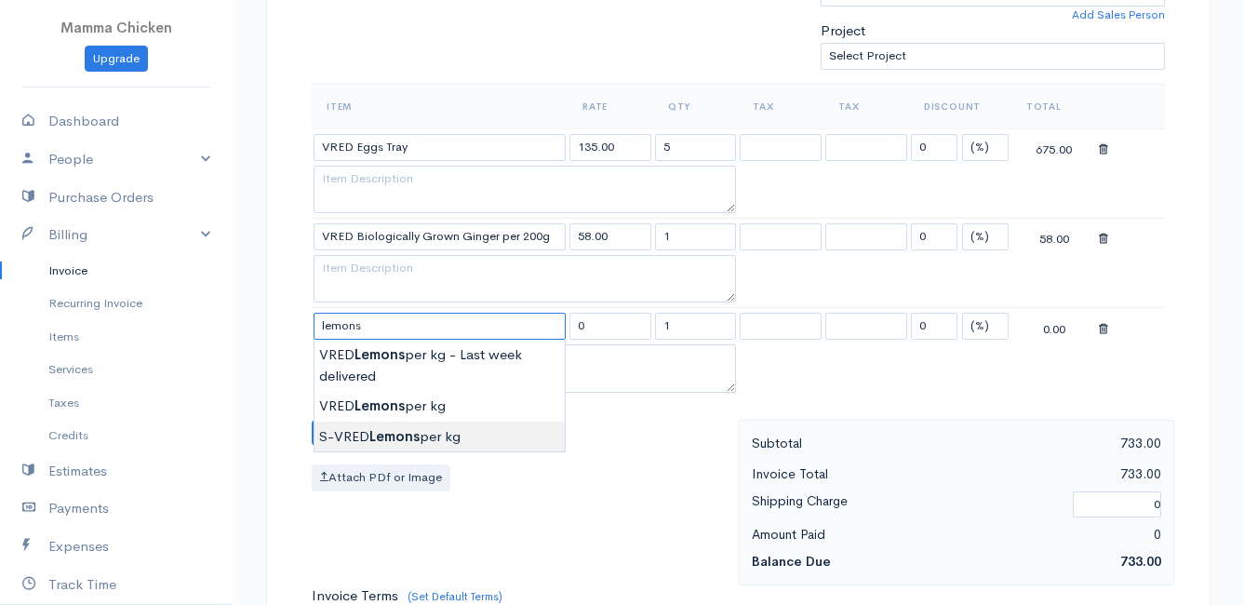
type input "S-VRED Lemons per kg"
type input "32.00"
click at [413, 434] on body "Mamma Chicken Upgrade Dashboard People Clients Vendors Staff Users Purchase Ord…" at bounding box center [622, 335] width 1244 height 1787
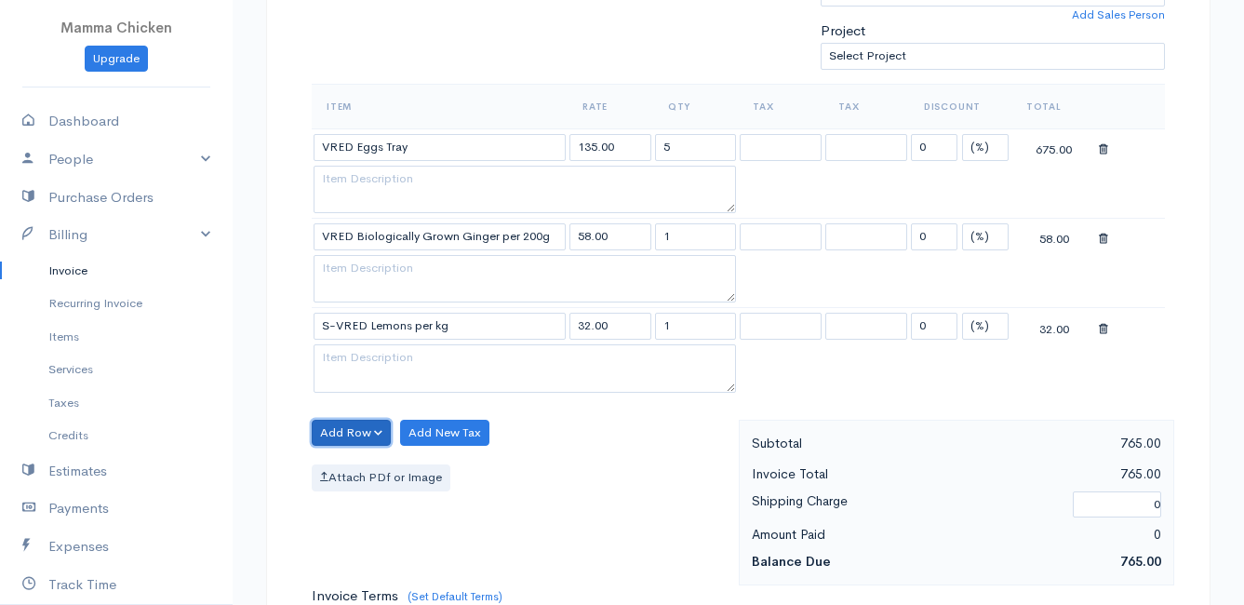
click at [367, 426] on button "Add Row" at bounding box center [351, 433] width 79 height 27
click at [362, 466] on link "Add Item Row" at bounding box center [386, 471] width 147 height 33
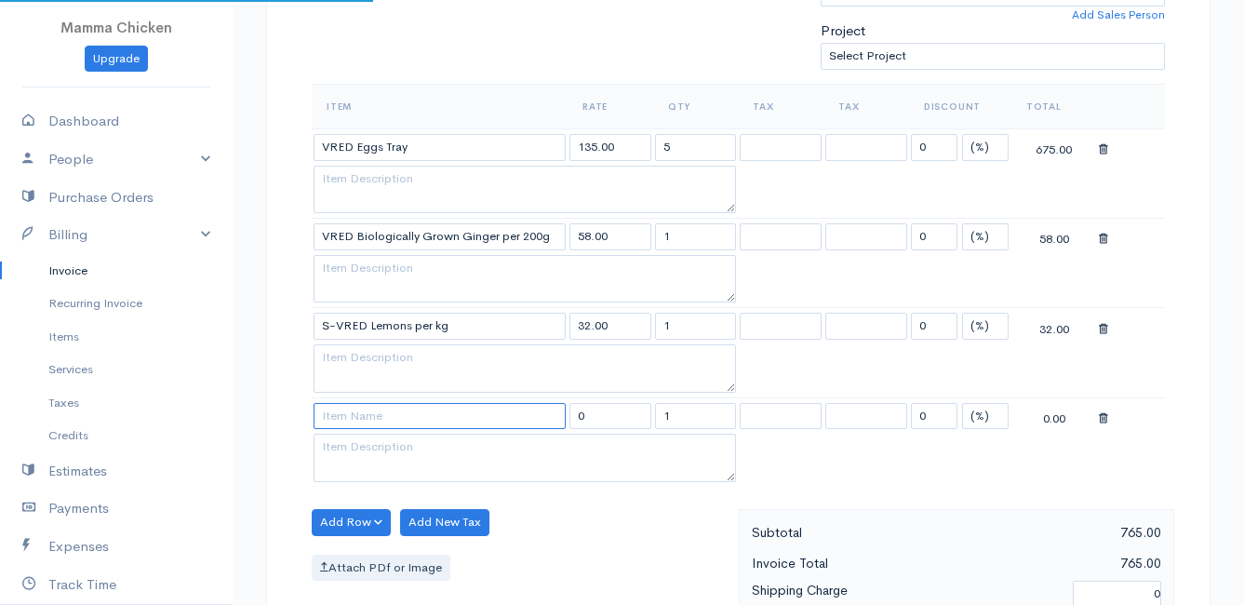
click at [353, 417] on input at bounding box center [440, 416] width 252 height 27
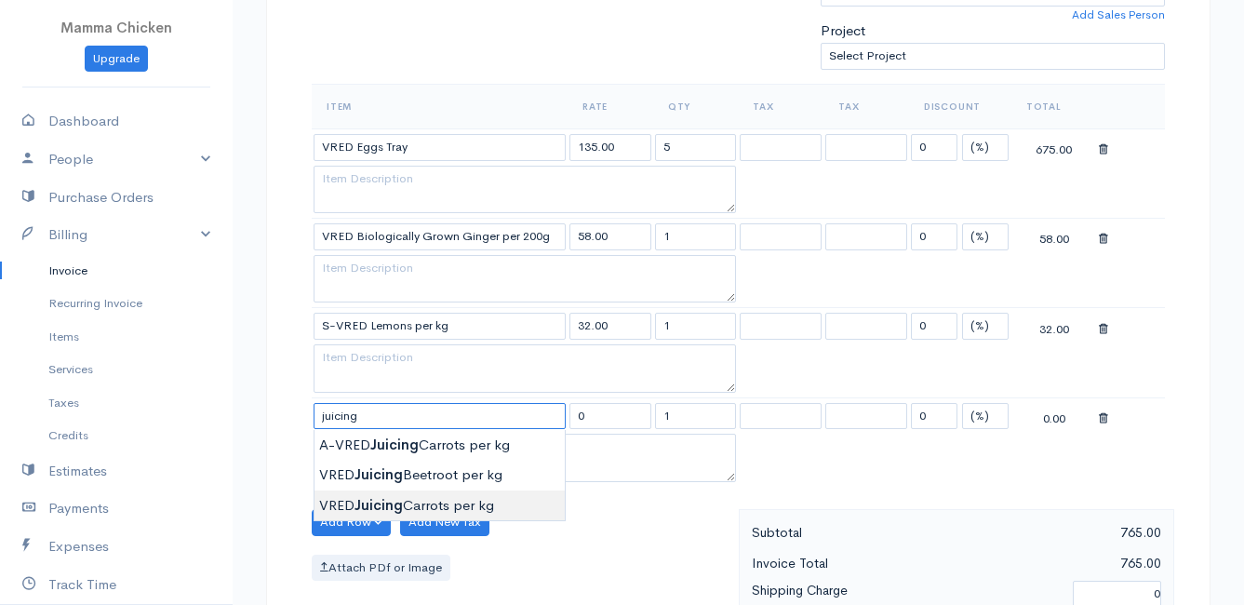
type input "VRED Juicing Carrots per kg"
type input "23.00"
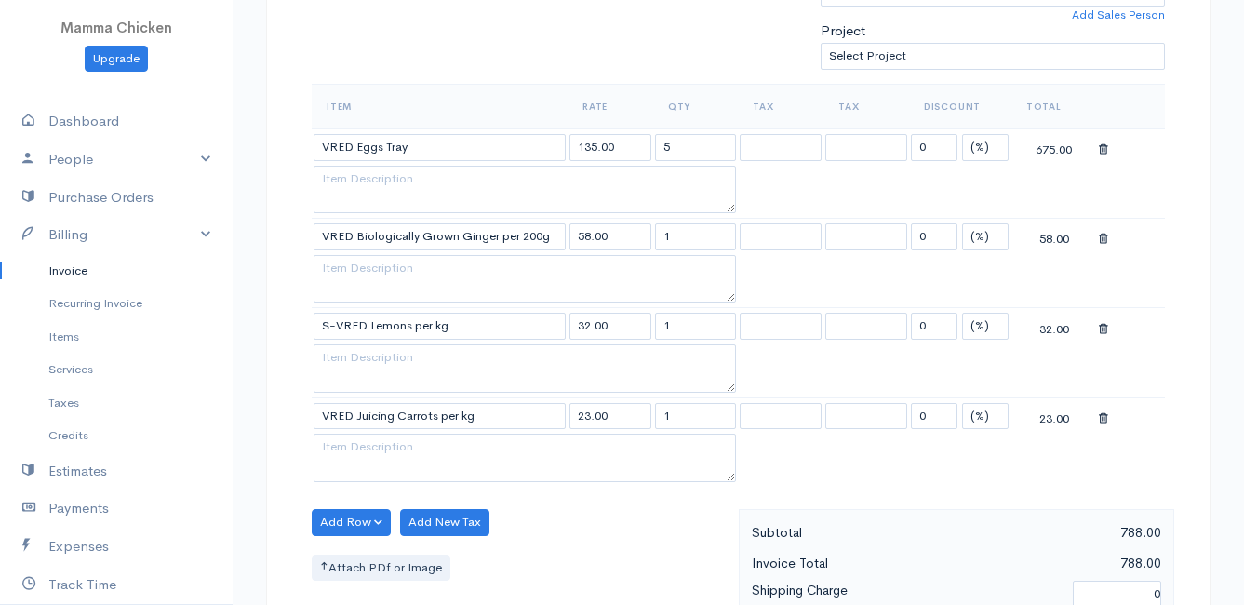
click at [460, 499] on body "Mamma Chicken Upgrade Dashboard People Clients Vendors Staff Users Purchase Ord…" at bounding box center [622, 380] width 1244 height 1877
click at [334, 520] on button "Add Row" at bounding box center [351, 522] width 79 height 27
drag, startPoint x: 371, startPoint y: 448, endPoint x: 373, endPoint y: 470, distance: 21.5
click at [371, 448] on link "Add Item Row" at bounding box center [386, 452] width 147 height 33
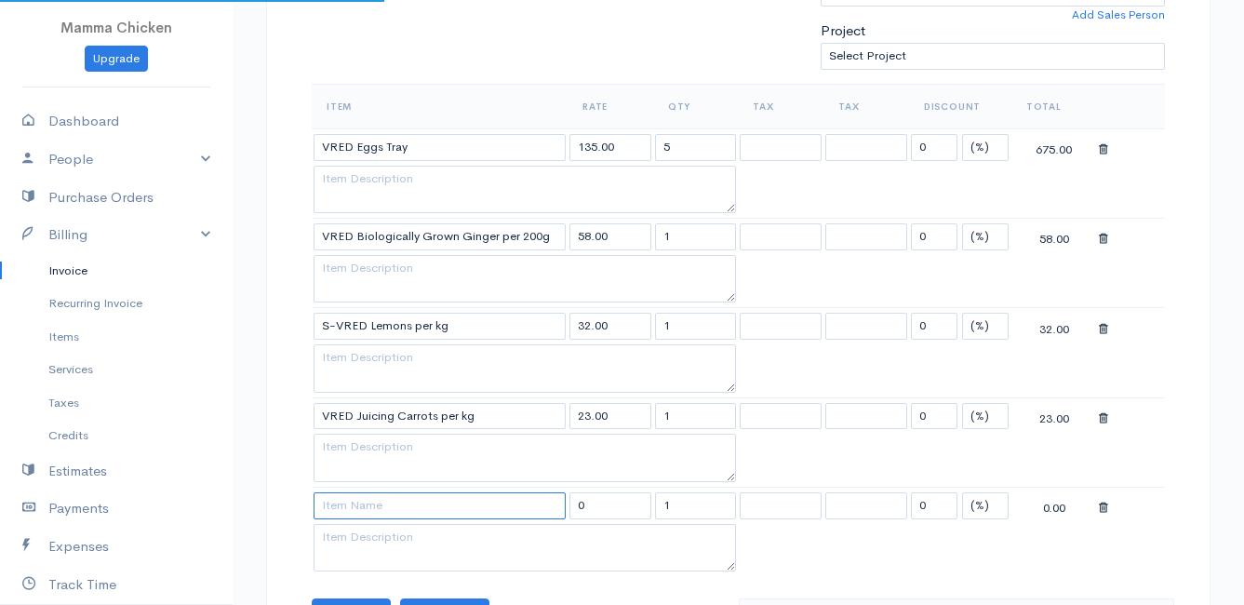
click at [370, 514] on input at bounding box center [440, 505] width 252 height 27
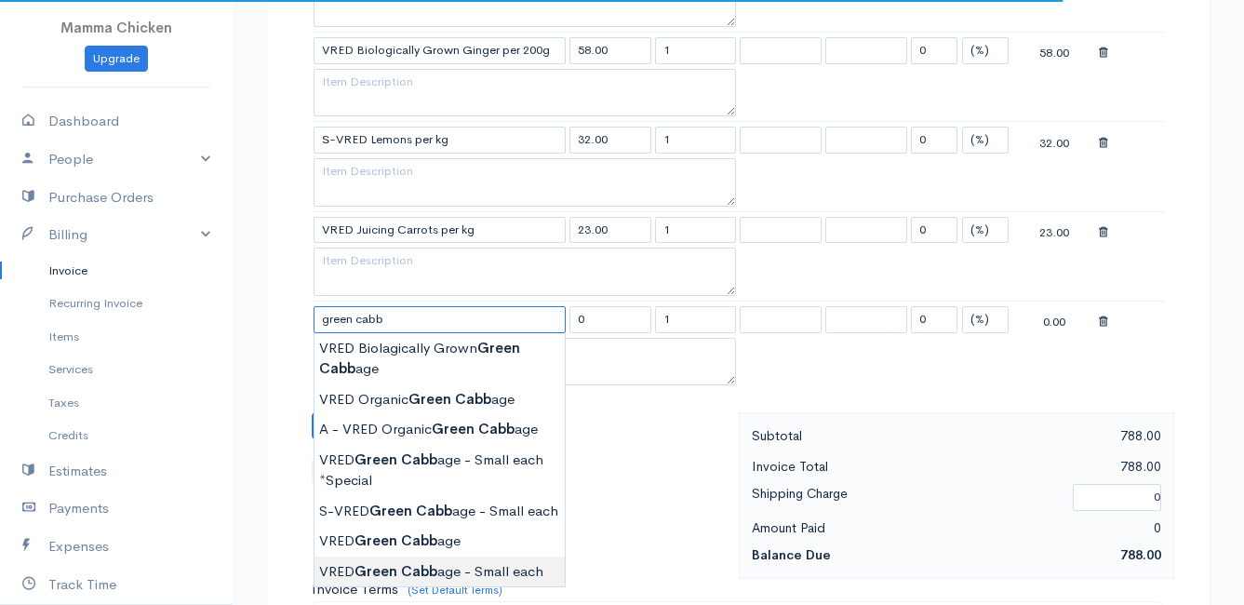
scroll to position [837, 0]
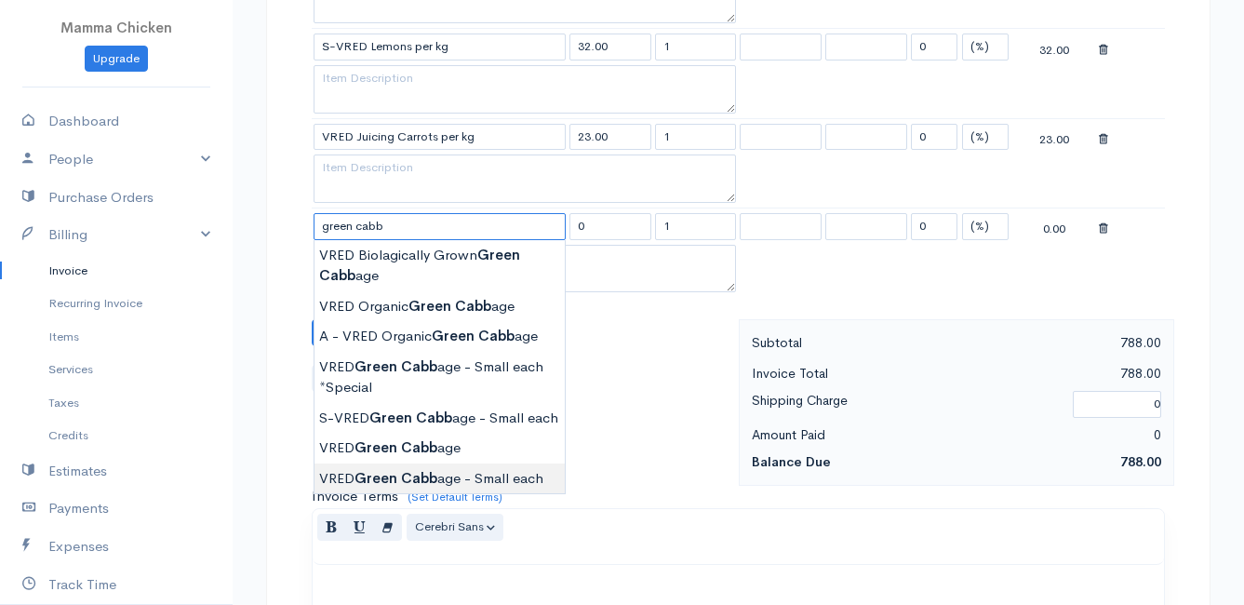
type input "VRED Green Cabbage - Small each"
type input "30.00"
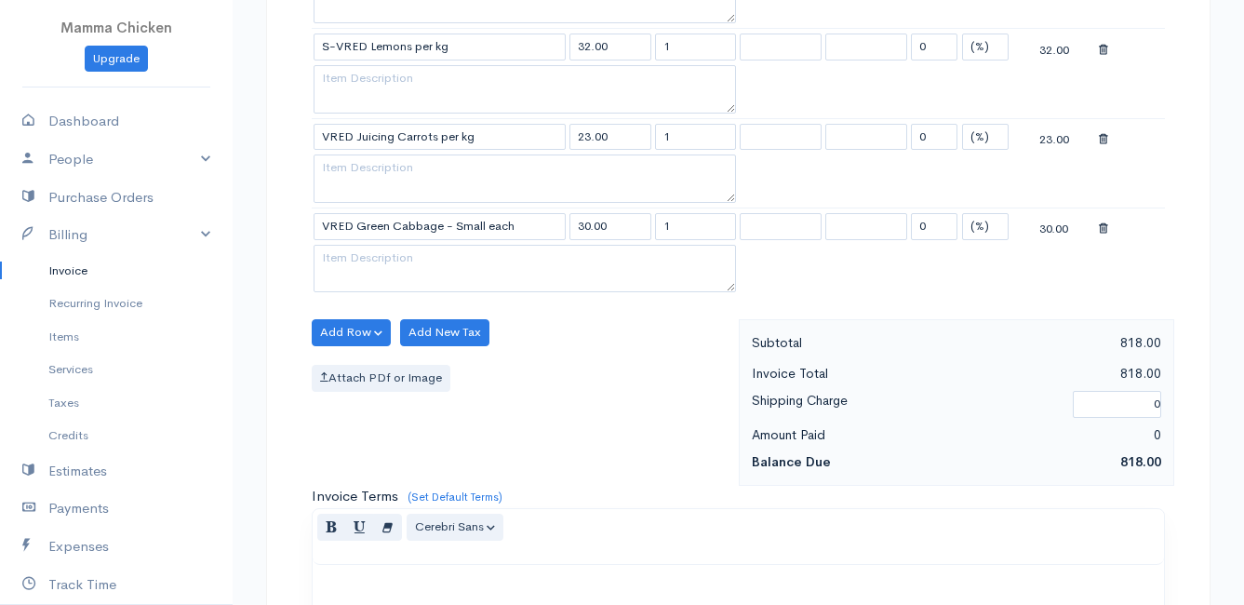
click at [435, 475] on body "Mamma Chicken Upgrade Dashboard People Clients Vendors Staff Users Purchase Ord…" at bounding box center [622, 146] width 1244 height 1967
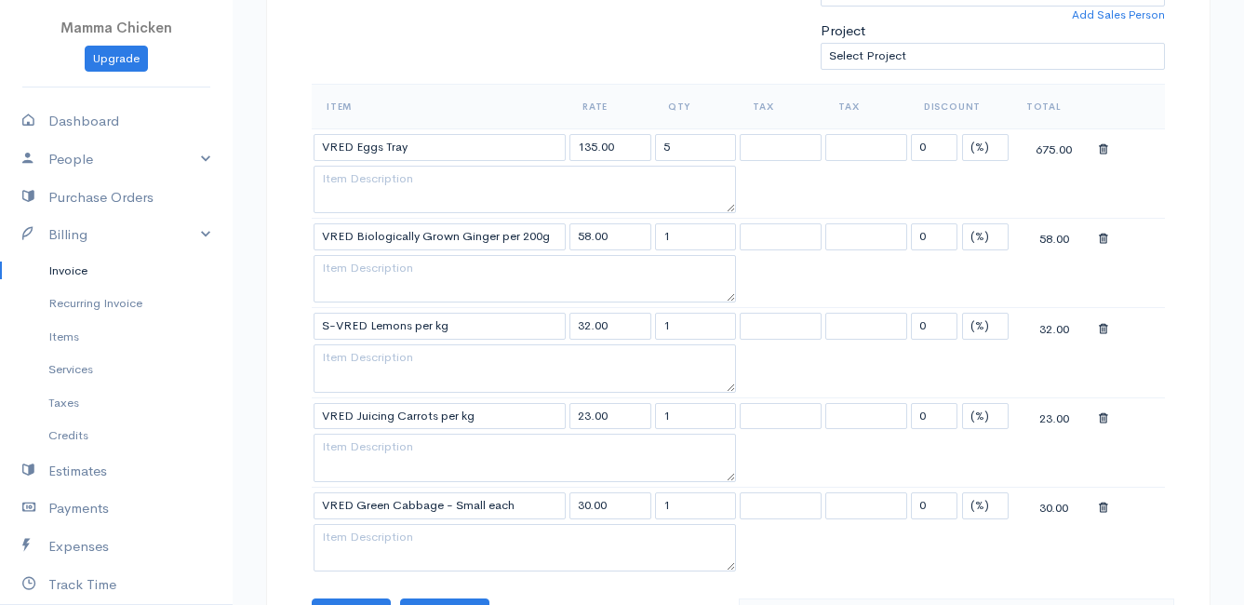
scroll to position [744, 0]
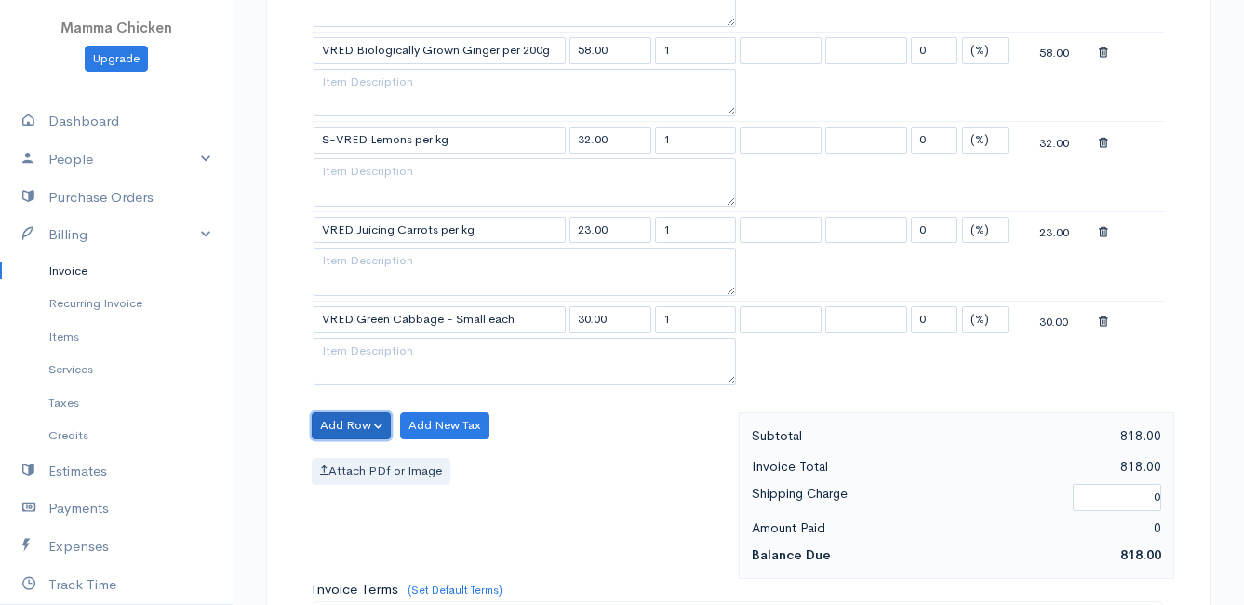
click at [354, 423] on button "Add Row" at bounding box center [351, 425] width 79 height 27
click at [355, 457] on link "Add Item Row" at bounding box center [386, 464] width 147 height 33
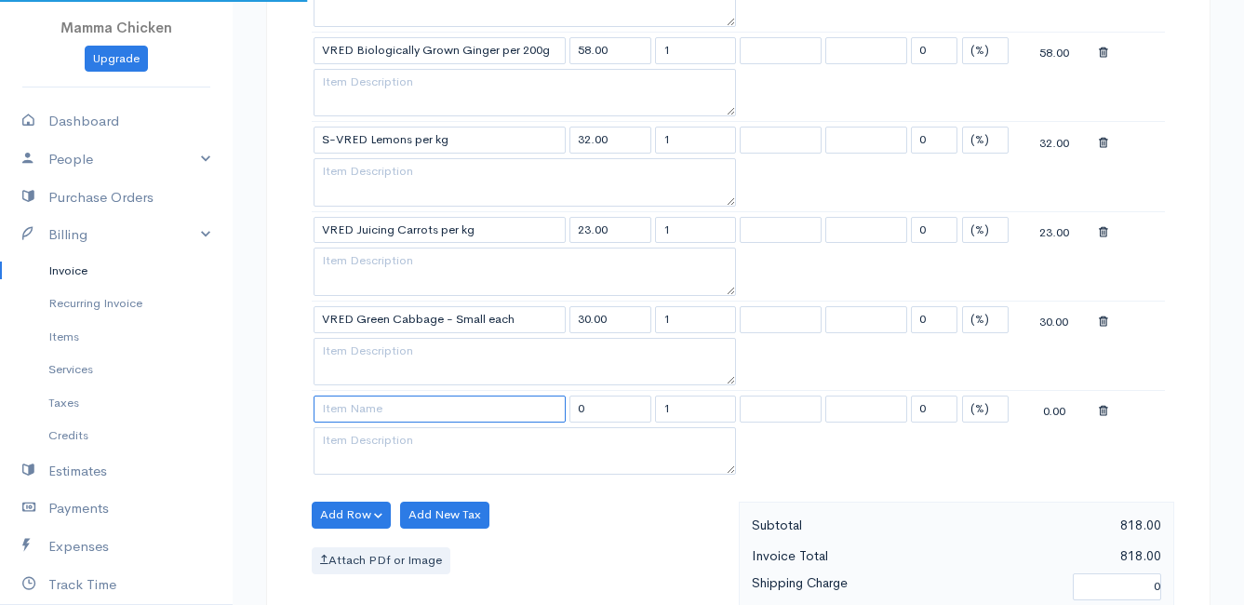
click at [352, 414] on input at bounding box center [440, 408] width 252 height 27
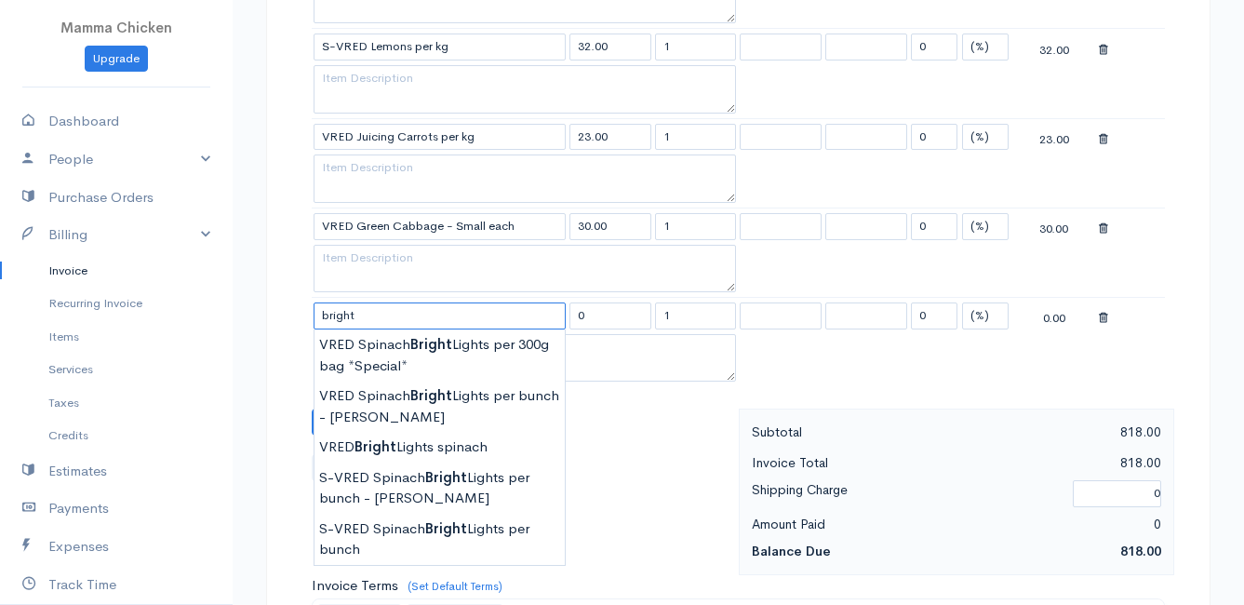
scroll to position [930, 0]
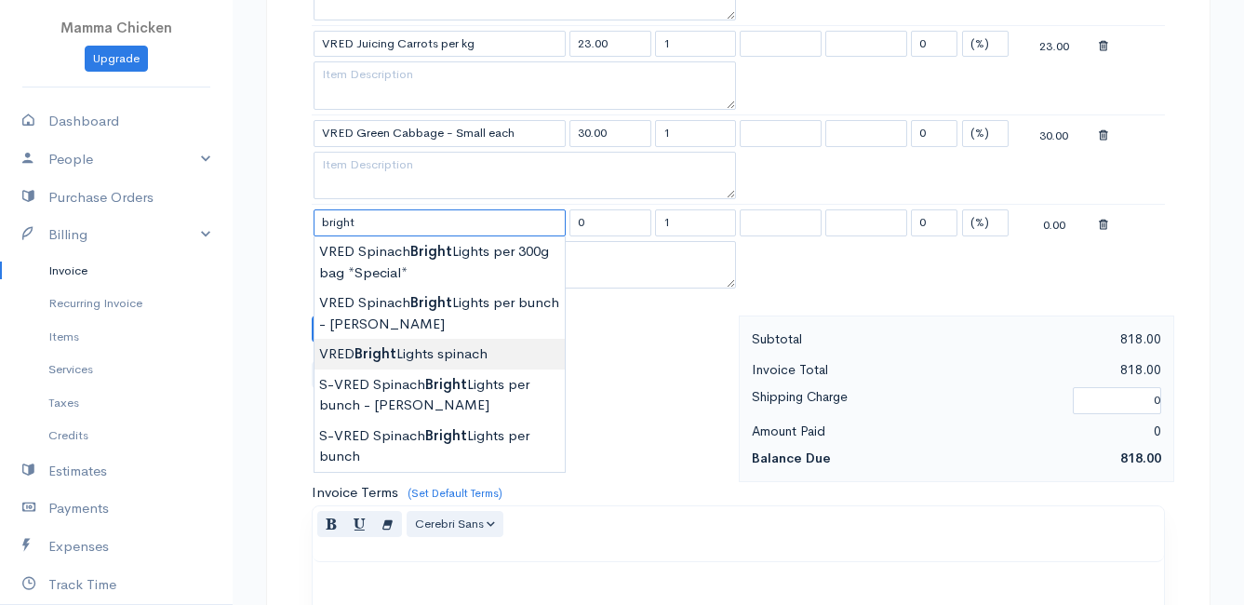
type input "VRED Bright Lights spinach"
type input "30.00"
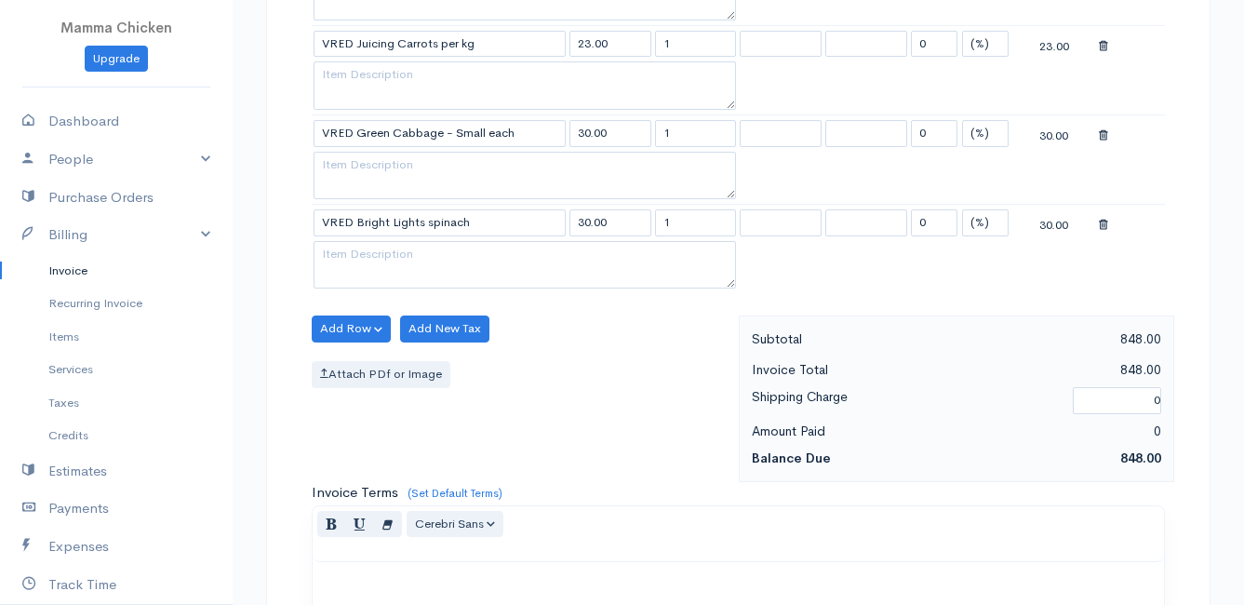
click at [448, 349] on body "Mamma Chicken Upgrade Dashboard People Clients Vendors Staff Users Purchase Ord…" at bounding box center [622, 98] width 1244 height 2056
drag, startPoint x: 695, startPoint y: 222, endPoint x: 645, endPoint y: 227, distance: 50.5
click at [645, 227] on tr "VRED Bright Lights spinach 30.00 1 0 (%) Flat 30.00" at bounding box center [738, 223] width 853 height 36
type input "2"
click at [567, 351] on div "Add Row Add Item Row Add Time Row Add New Tax Attach PDf or Image" at bounding box center [520, 398] width 436 height 167
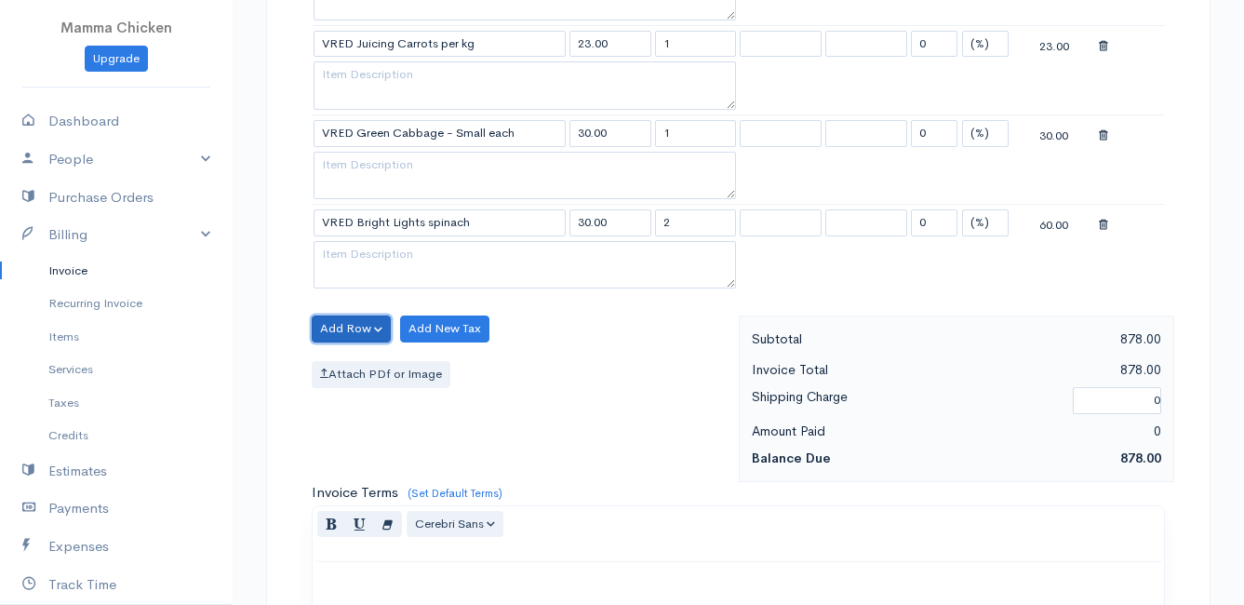
click at [343, 328] on button "Add Row" at bounding box center [351, 328] width 79 height 27
click at [349, 366] on link "Add Item Row" at bounding box center [386, 367] width 147 height 33
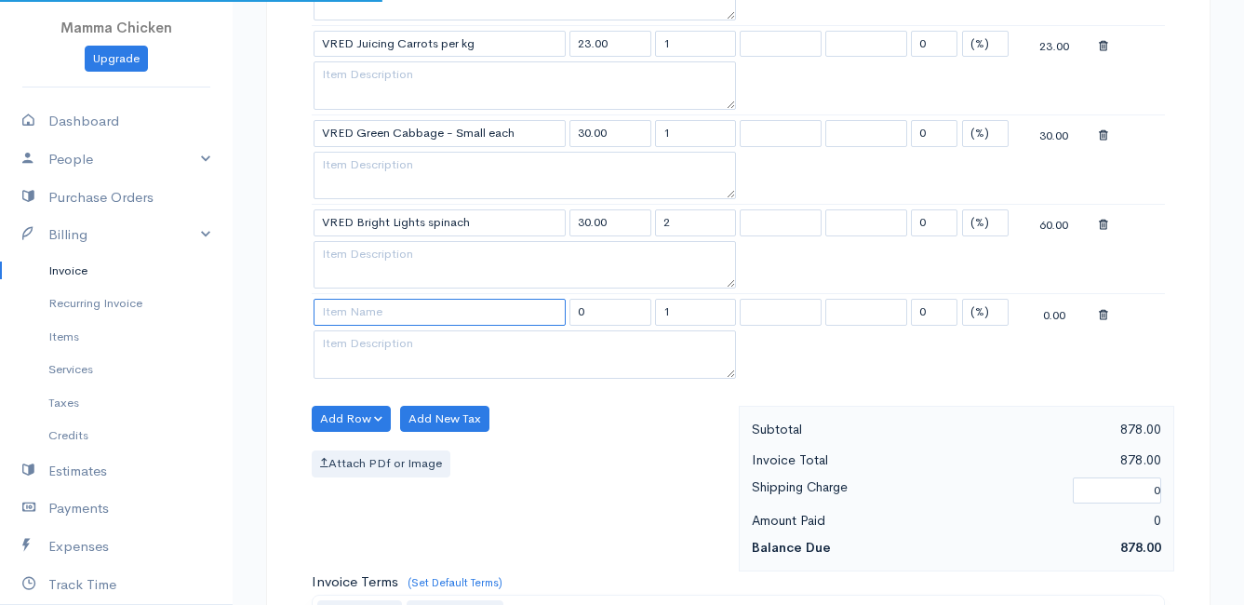
click at [347, 320] on input at bounding box center [440, 312] width 252 height 27
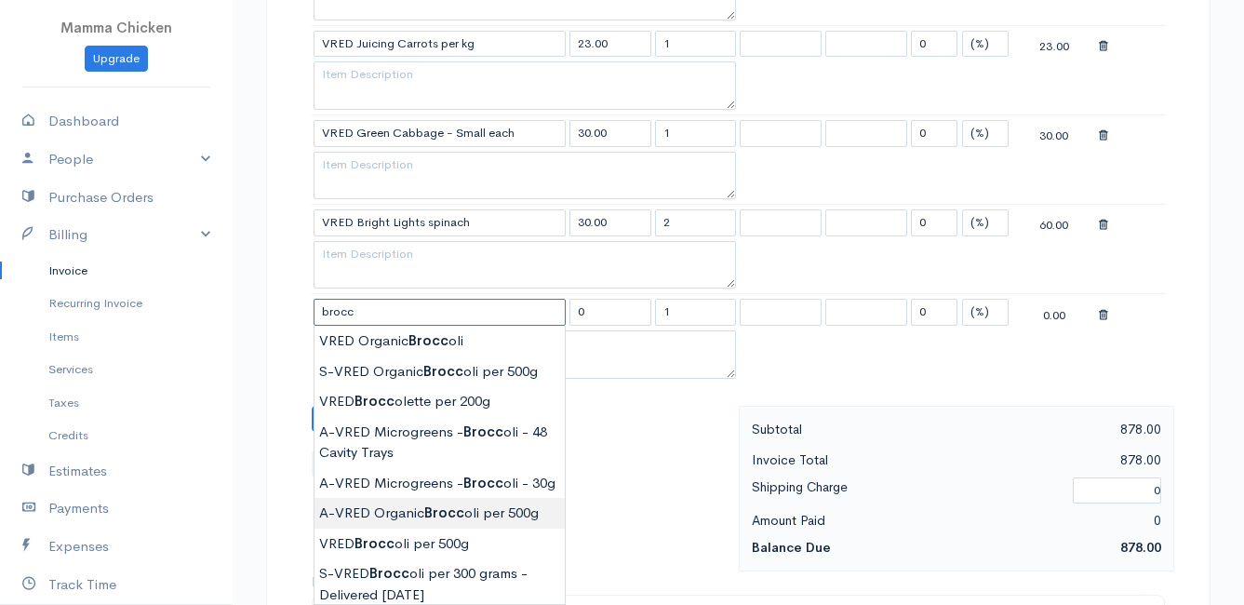
type input "A-VRED Organic Broccoli per 500g"
type input "45.00"
click at [480, 514] on body "Mamma Chicken Upgrade Dashboard People Clients Vendors Staff Users Purchase Ord…" at bounding box center [622, 143] width 1244 height 2146
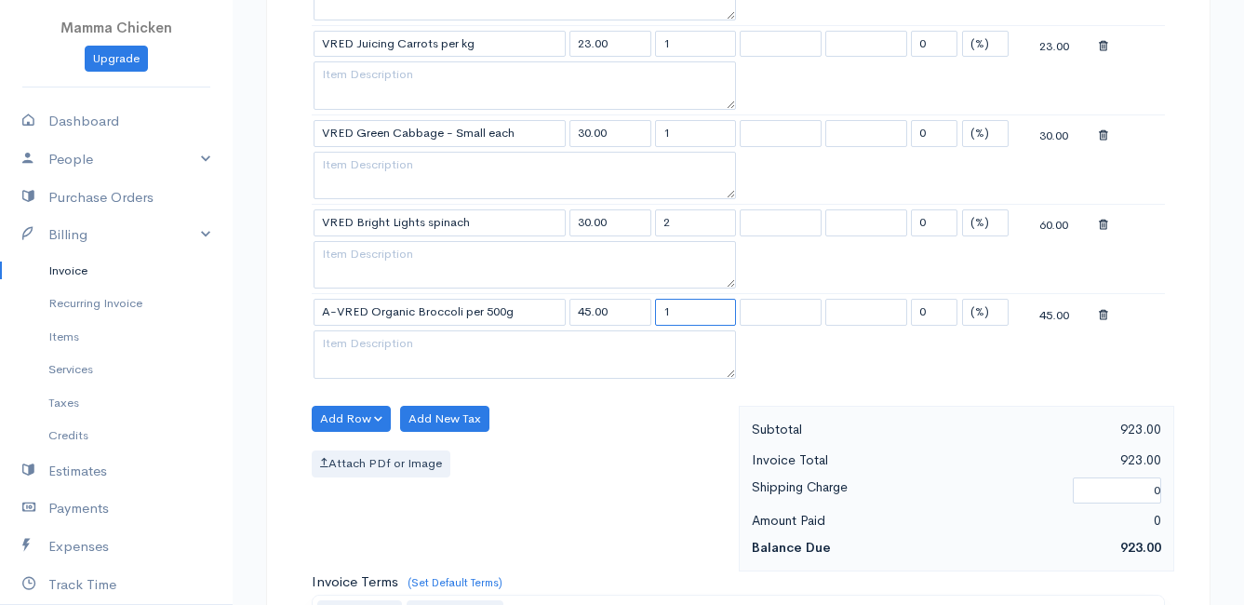
drag, startPoint x: 707, startPoint y: 320, endPoint x: 654, endPoint y: 318, distance: 53.1
click at [655, 318] on input "1" at bounding box center [696, 312] width 82 height 27
type input "2"
click at [595, 462] on div "Attach PDf or Image" at bounding box center [521, 463] width 418 height 27
click at [348, 412] on button "Add Row" at bounding box center [351, 419] width 79 height 27
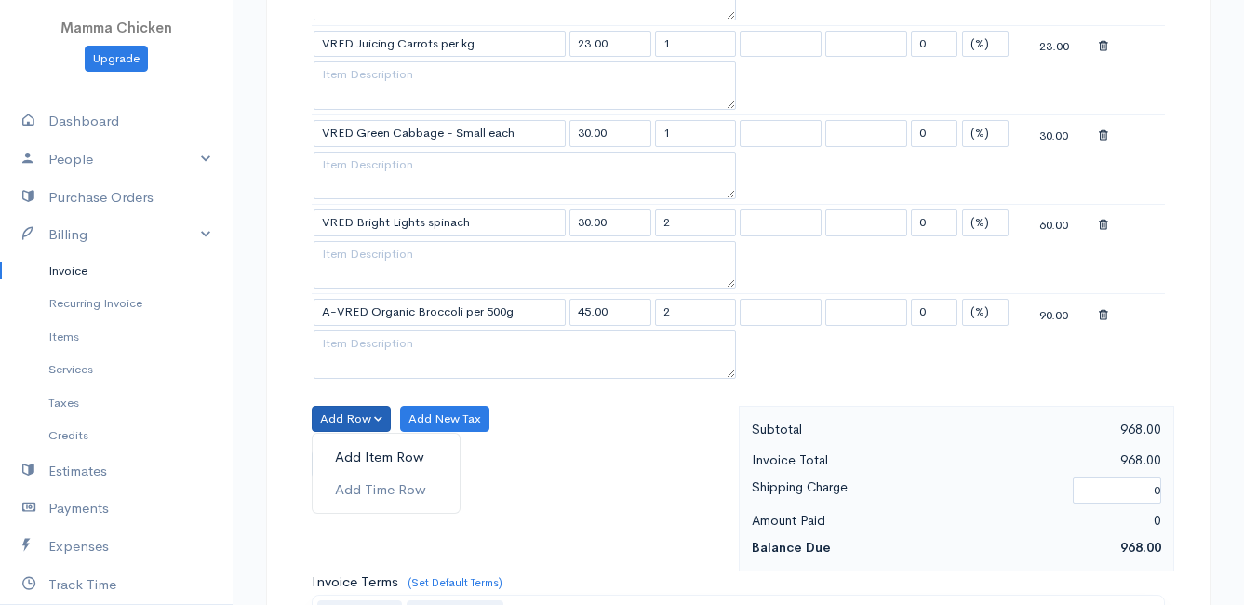
click at [342, 454] on link "Add Item Row" at bounding box center [386, 457] width 147 height 33
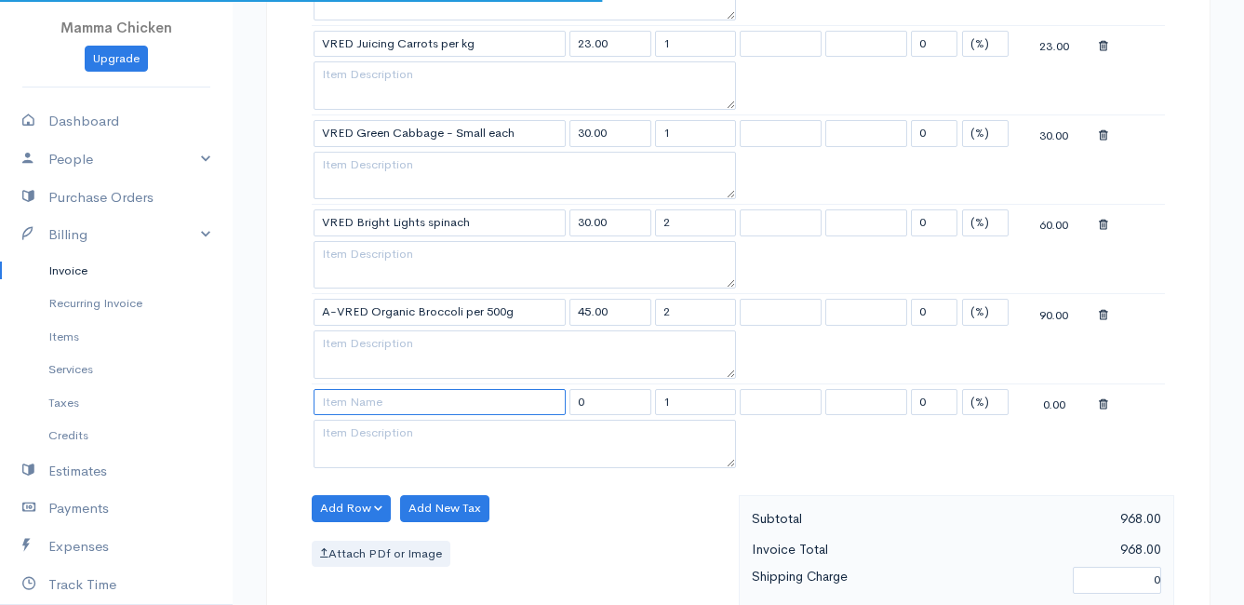
click at [345, 407] on input at bounding box center [440, 402] width 252 height 27
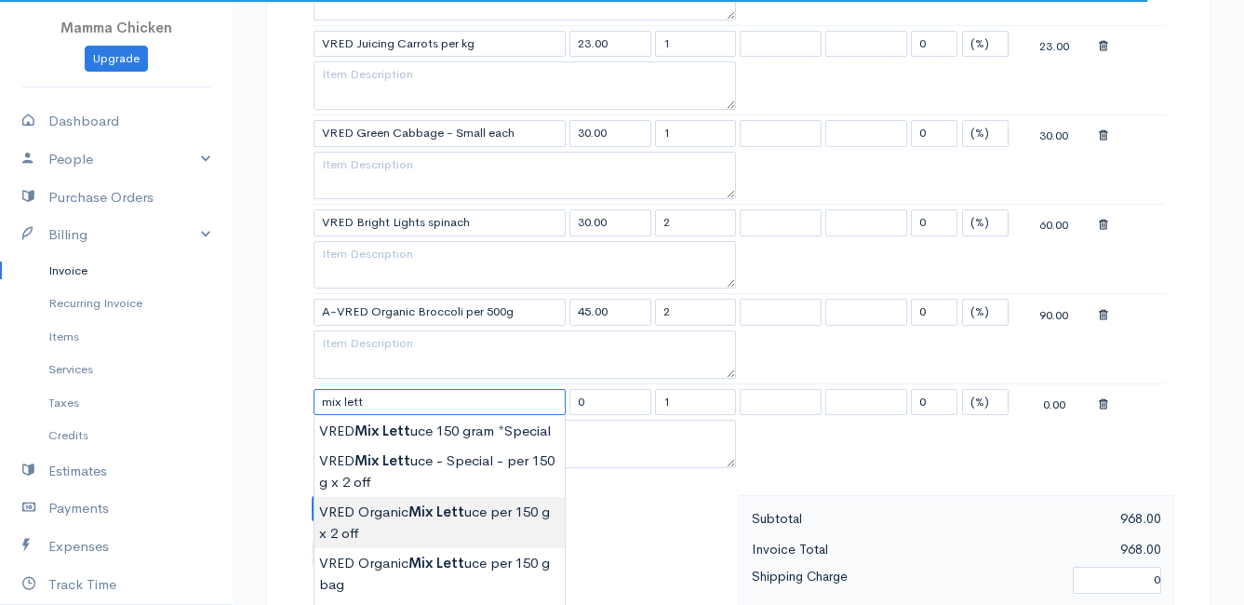
scroll to position [1024, 0]
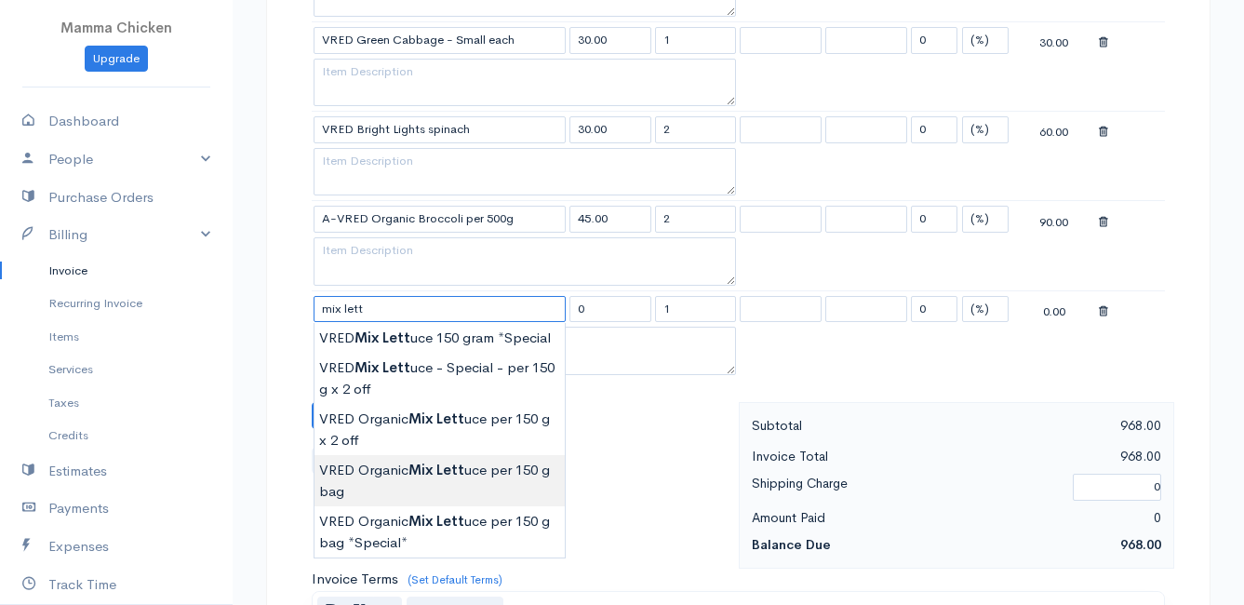
type input "VRED Organic Mix Lettuce per 150 g bag"
type input "21.00"
click at [464, 480] on body "Mamma Chicken Upgrade Dashboard People Clients Vendors Staff Users Purchase Ord…" at bounding box center [622, 93] width 1244 height 2235
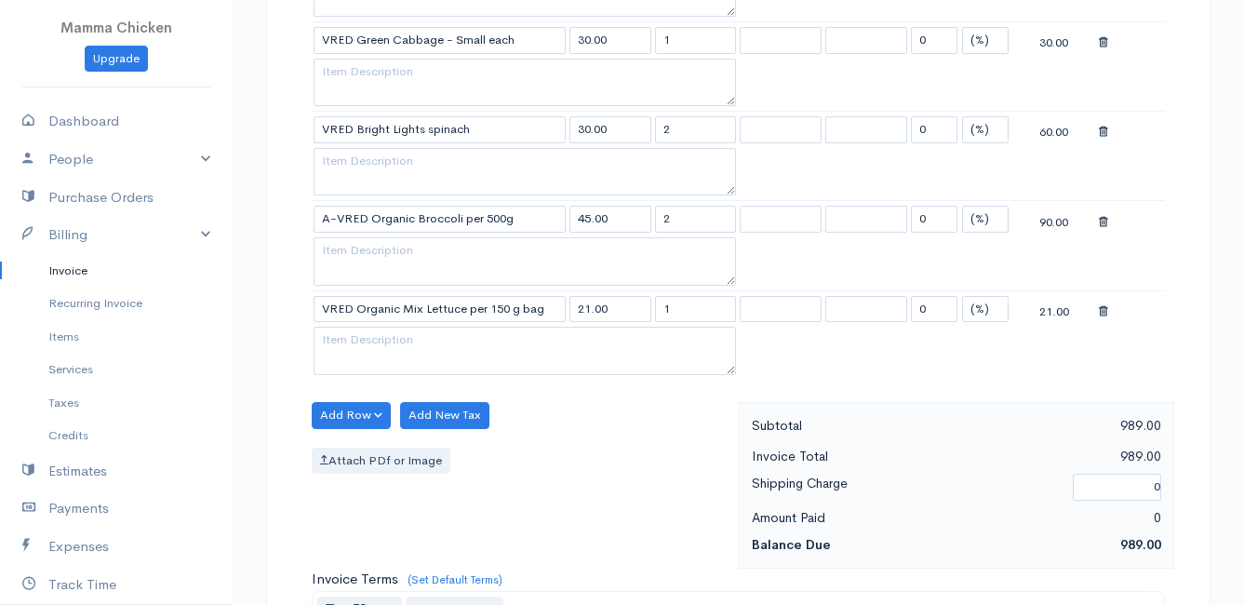
scroll to position [1117, 0]
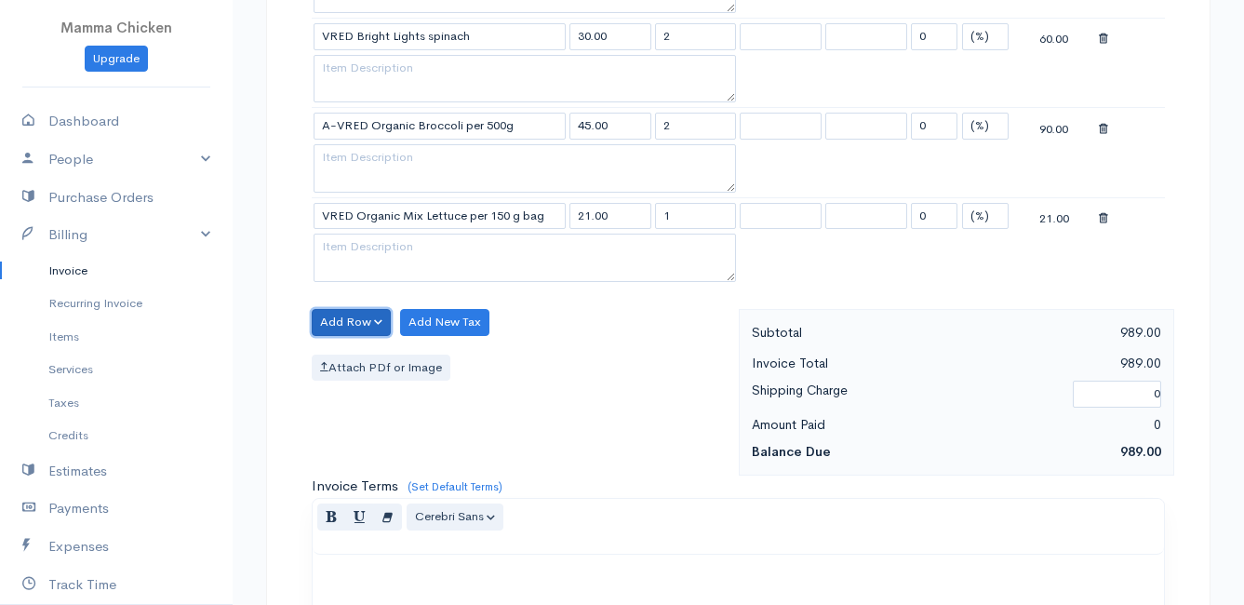
click at [329, 328] on button "Add Row" at bounding box center [351, 322] width 79 height 27
click at [339, 356] on link "Add Item Row" at bounding box center [386, 360] width 147 height 33
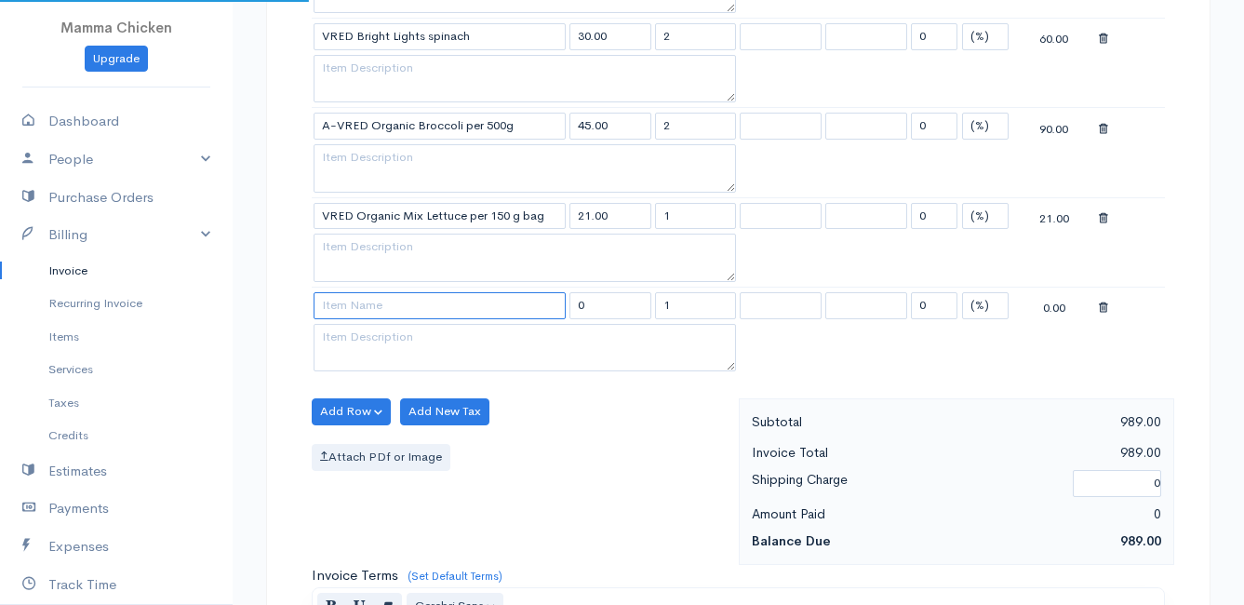
click at [344, 302] on input at bounding box center [440, 305] width 252 height 27
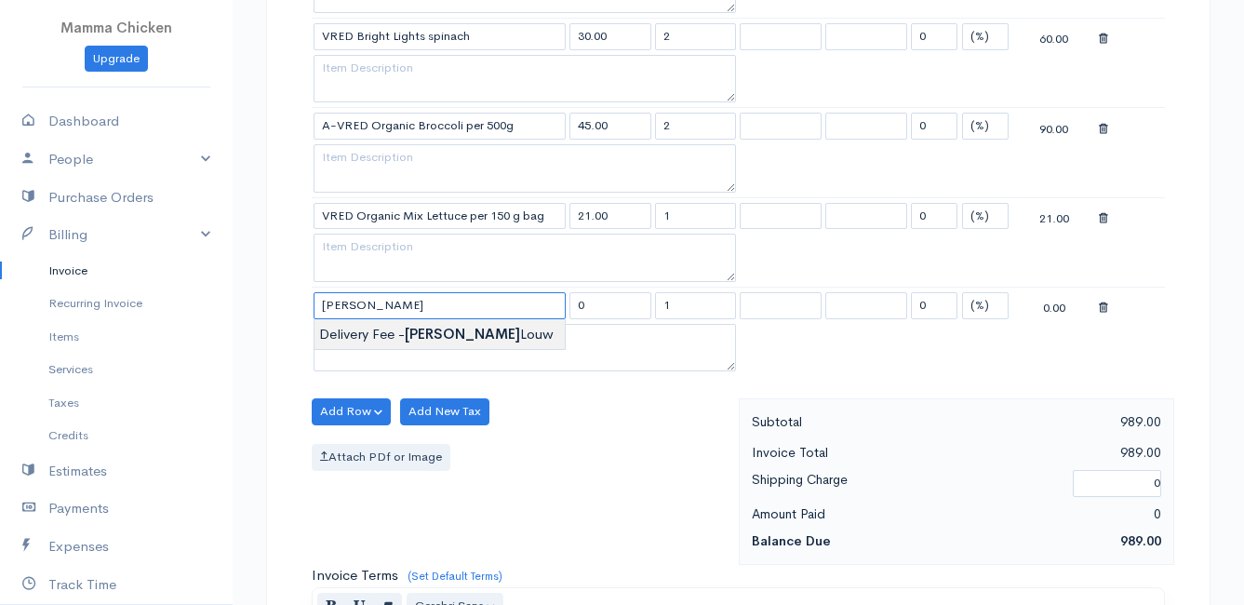
type input "Delivery Fee - [PERSON_NAME]"
type input "25.00"
click at [403, 332] on body "Mamma Chicken Upgrade Dashboard People Clients Vendors Staff Users Purchase Ord…" at bounding box center [622, 45] width 1244 height 2325
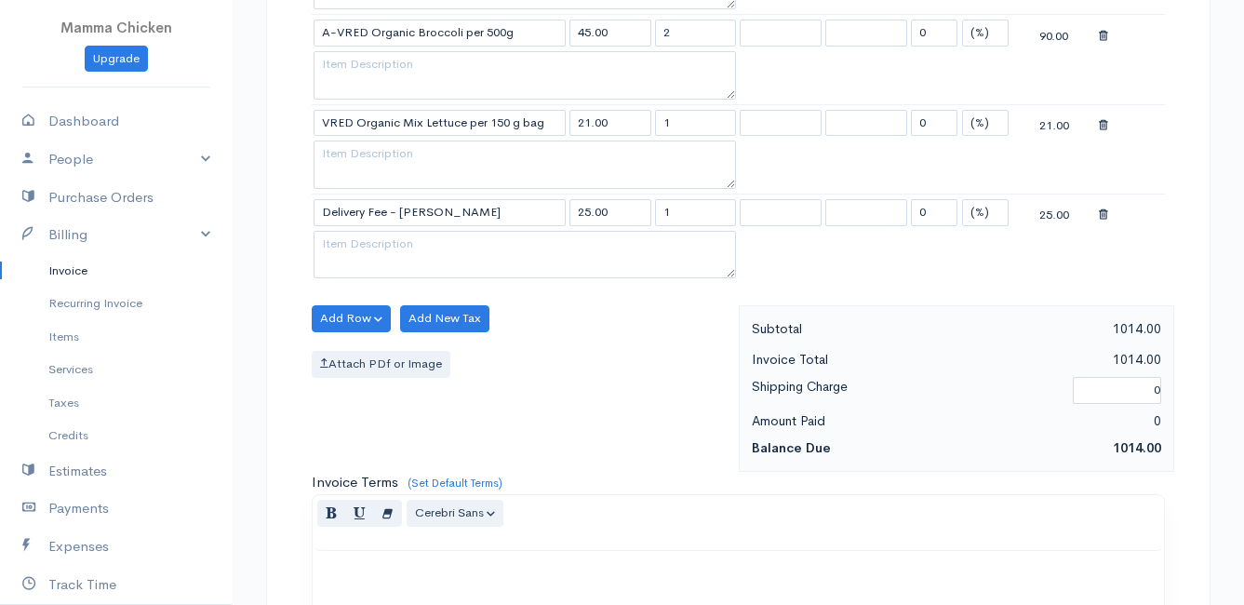
scroll to position [1720, 0]
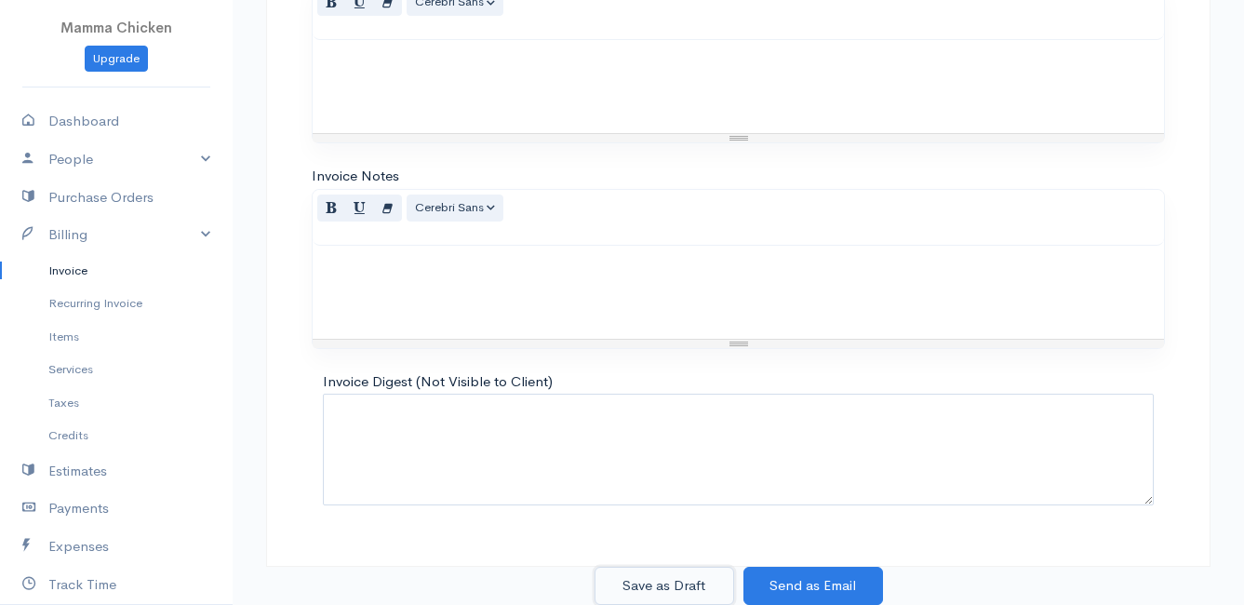
click at [679, 586] on button "Save as Draft" at bounding box center [665, 586] width 140 height 38
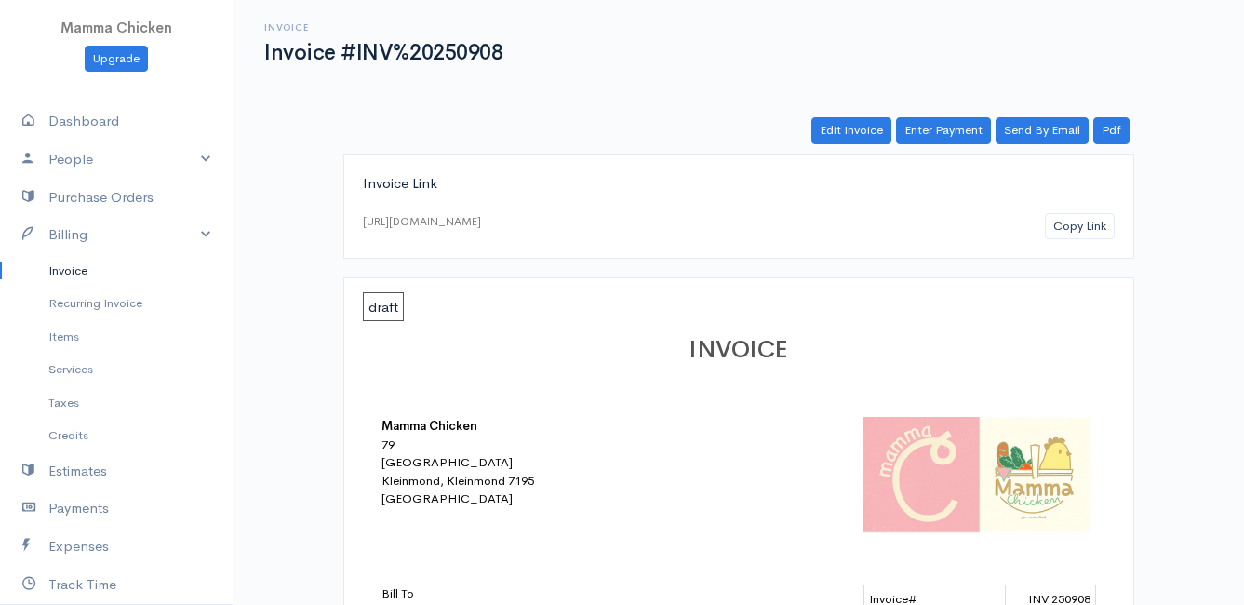
click at [61, 268] on link "Invoice" at bounding box center [116, 270] width 233 height 33
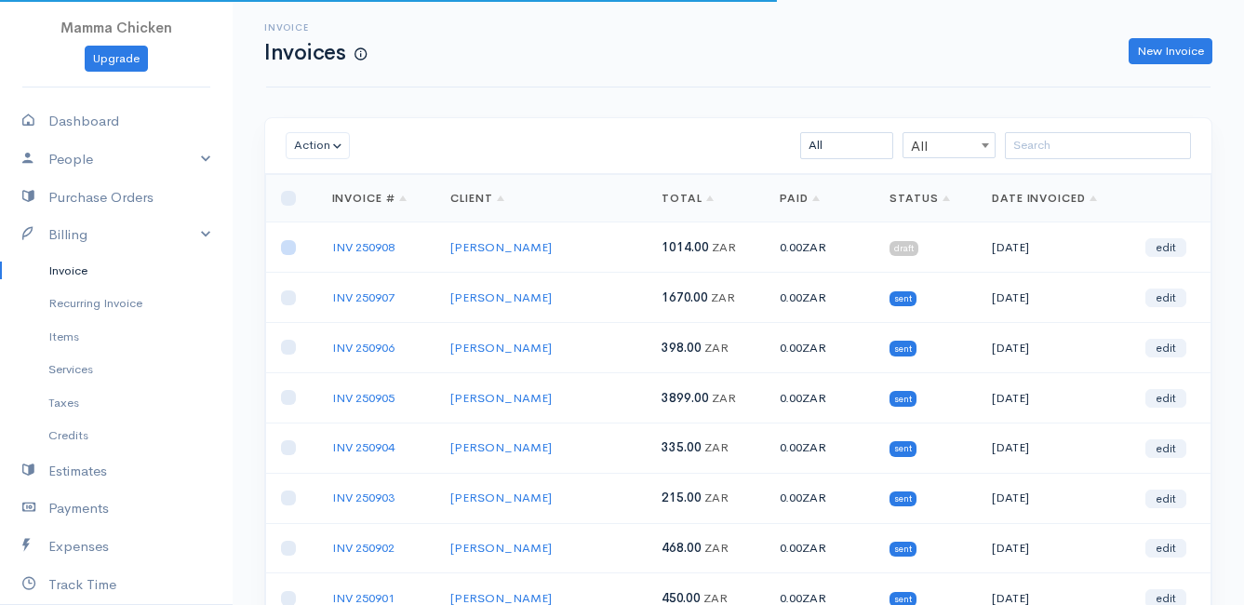
click at [287, 247] on input "checkbox" at bounding box center [288, 247] width 15 height 15
checkbox input "true"
click at [307, 144] on button "Action" at bounding box center [318, 145] width 64 height 27
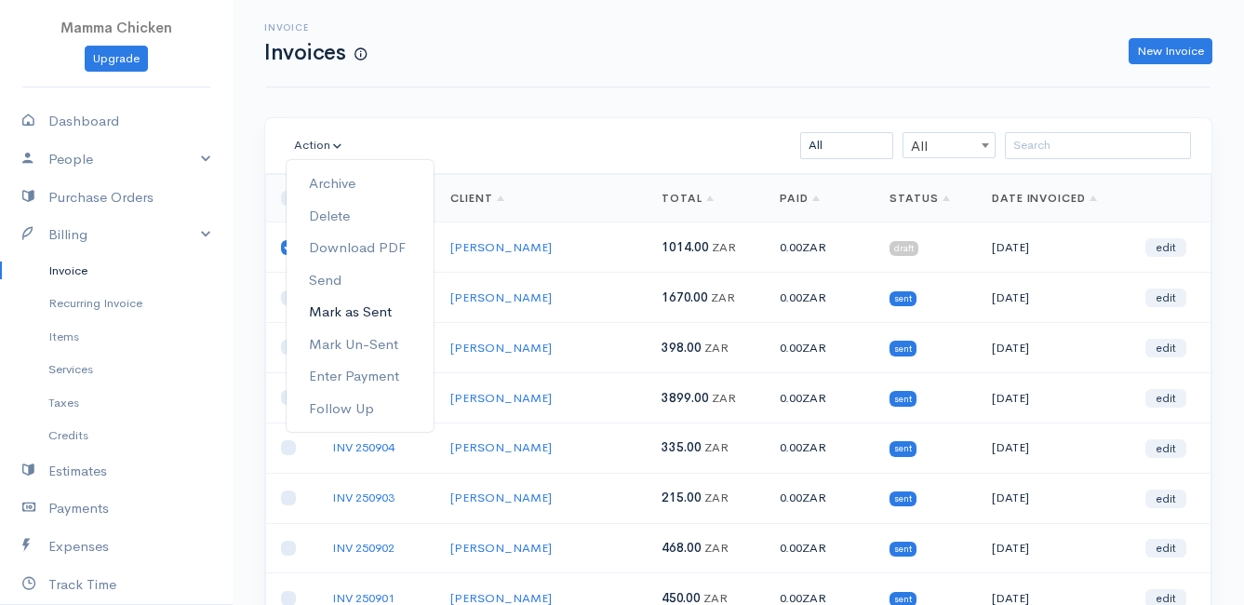
click at [346, 312] on link "Mark as Sent" at bounding box center [360, 312] width 147 height 33
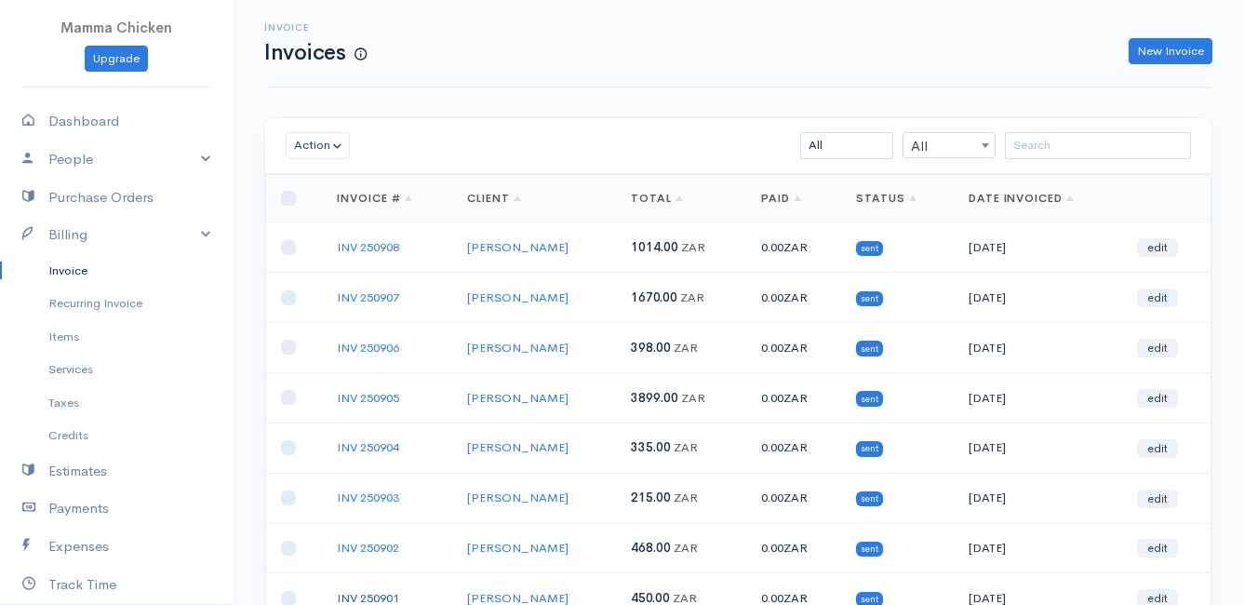
scroll to position [290, 0]
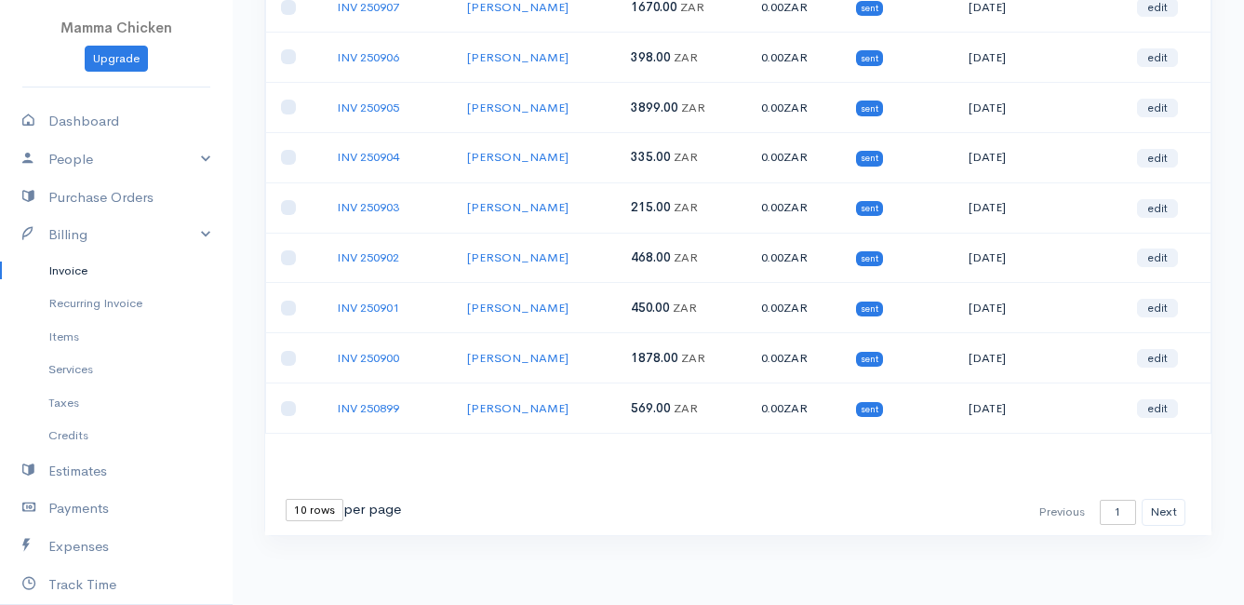
click at [313, 499] on select "10 rows 25 rows 50 rows" at bounding box center [315, 510] width 58 height 22
select select "25"
click at [286, 499] on select "10 rows 25 rows 50 rows" at bounding box center [315, 510] width 58 height 22
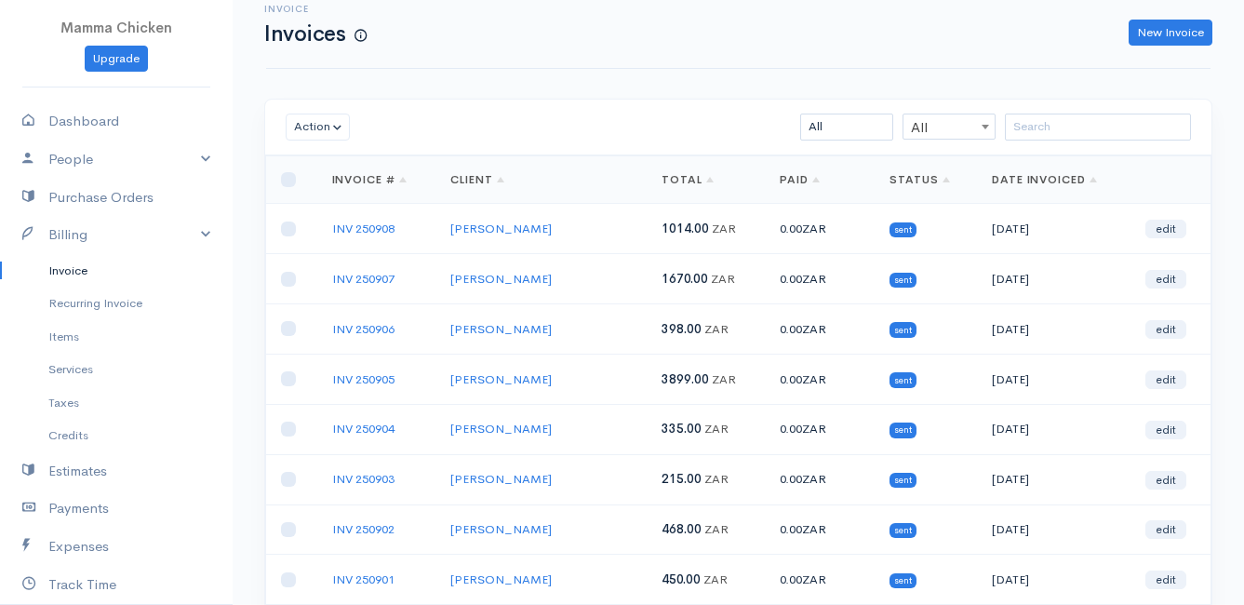
scroll to position [0, 0]
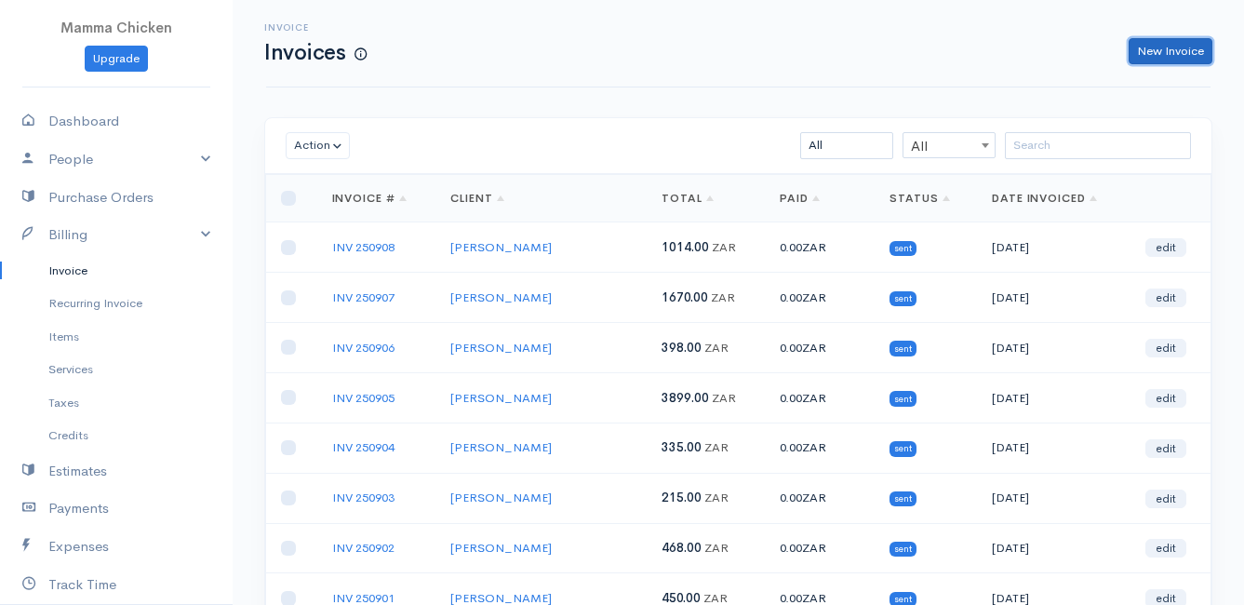
click at [1185, 56] on link "New Invoice" at bounding box center [1171, 51] width 84 height 27
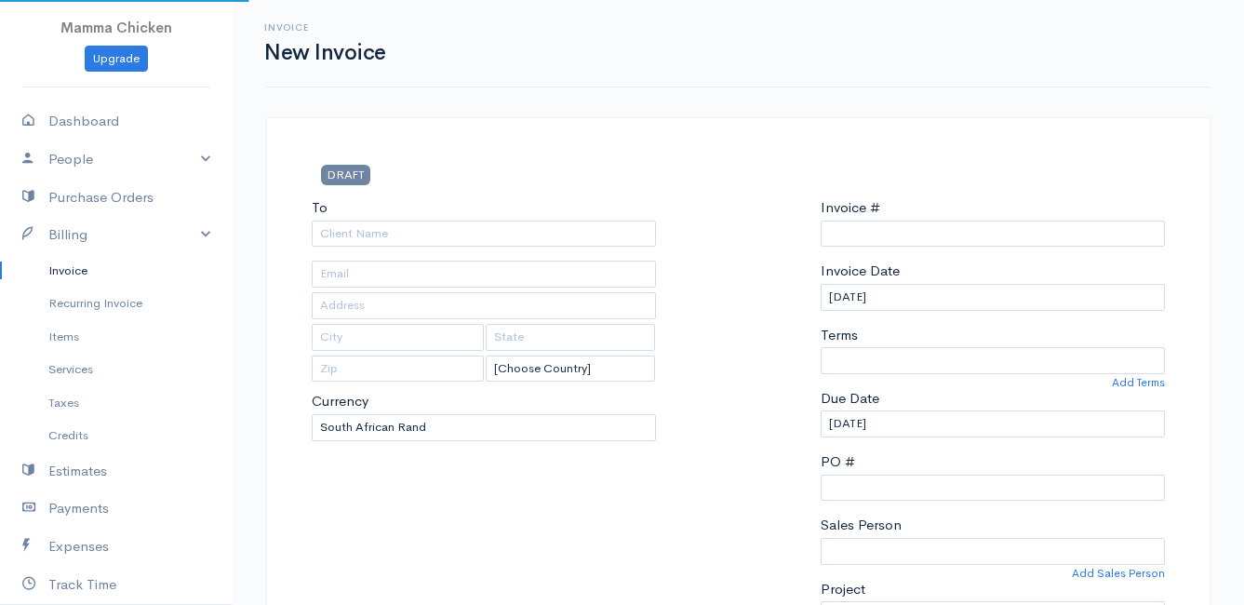
select select "[GEOGRAPHIC_DATA]"
select select "ZAR"
type input "INV 250909"
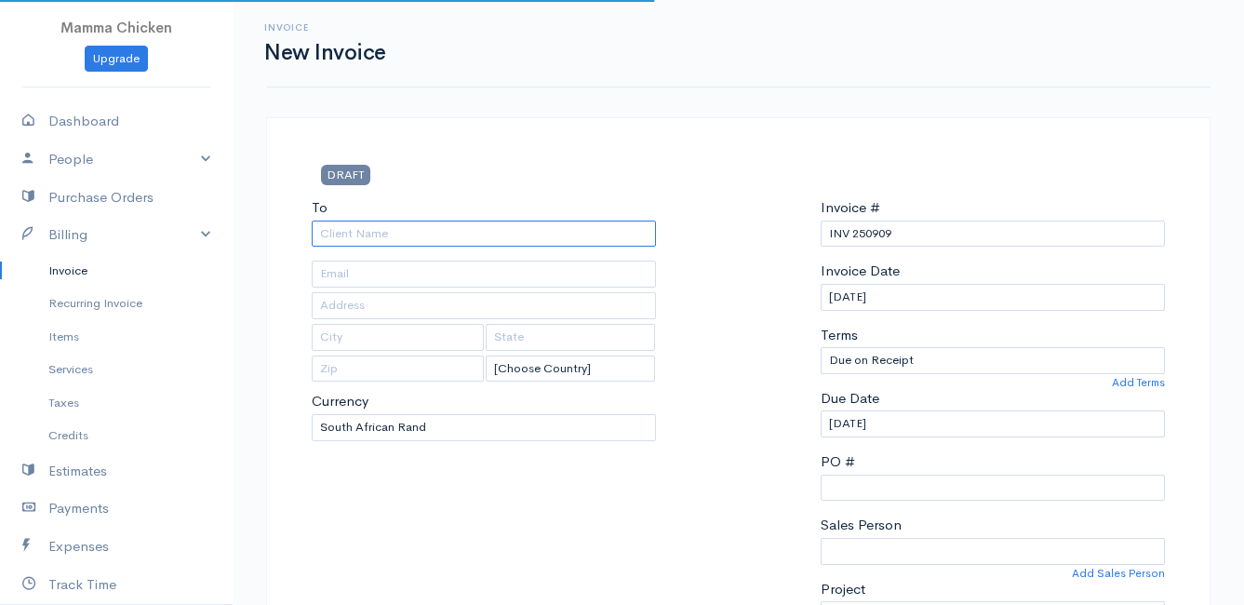
click at [358, 233] on input "To" at bounding box center [484, 234] width 344 height 27
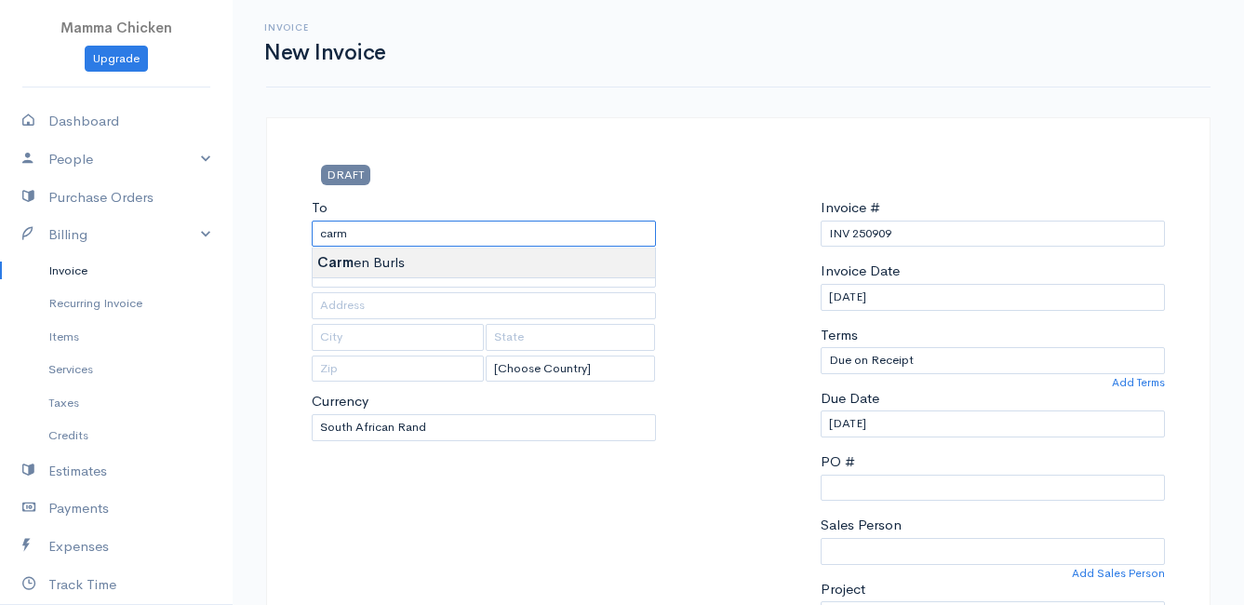
type input "[PERSON_NAME]"
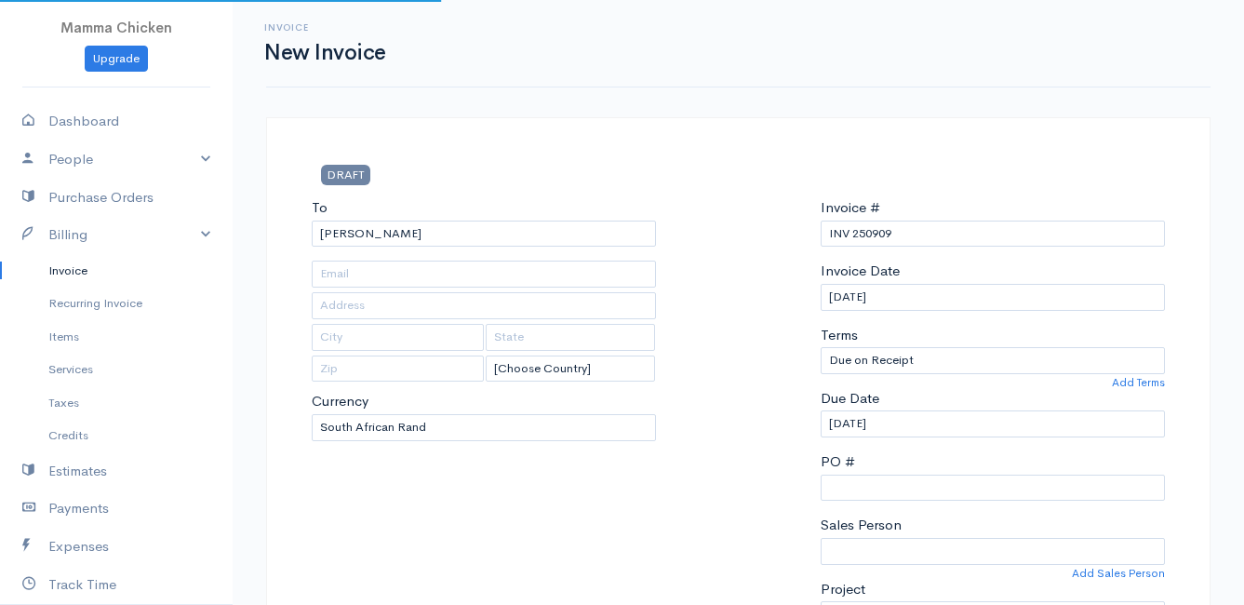
type input "[STREET_ADDRESS]"
type input "[PERSON_NAME] Bay"
type input "7195"
click at [960, 295] on input "[DATE]" at bounding box center [993, 297] width 344 height 27
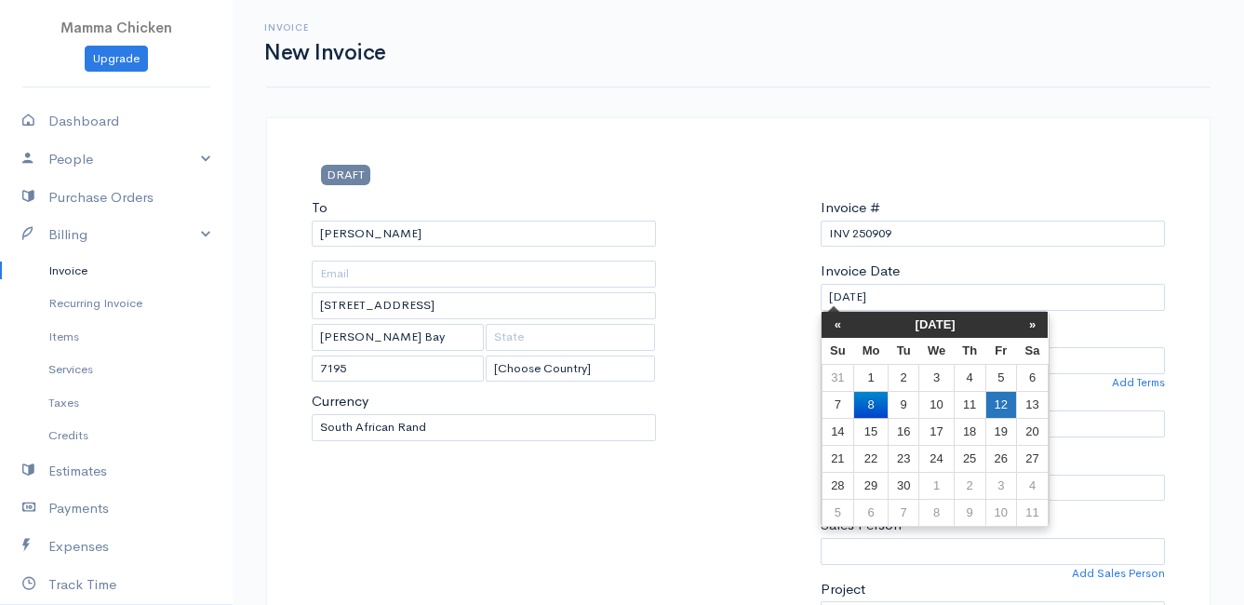
click at [1007, 408] on td "12" at bounding box center [1000, 404] width 31 height 27
type input "[DATE]"
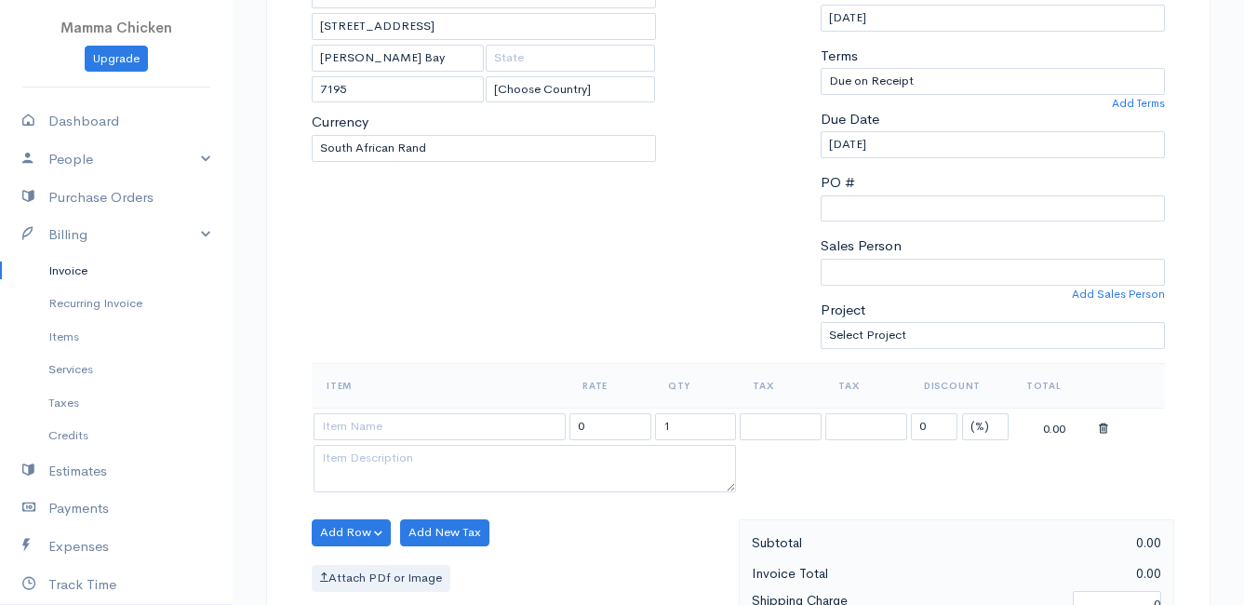
scroll to position [465, 0]
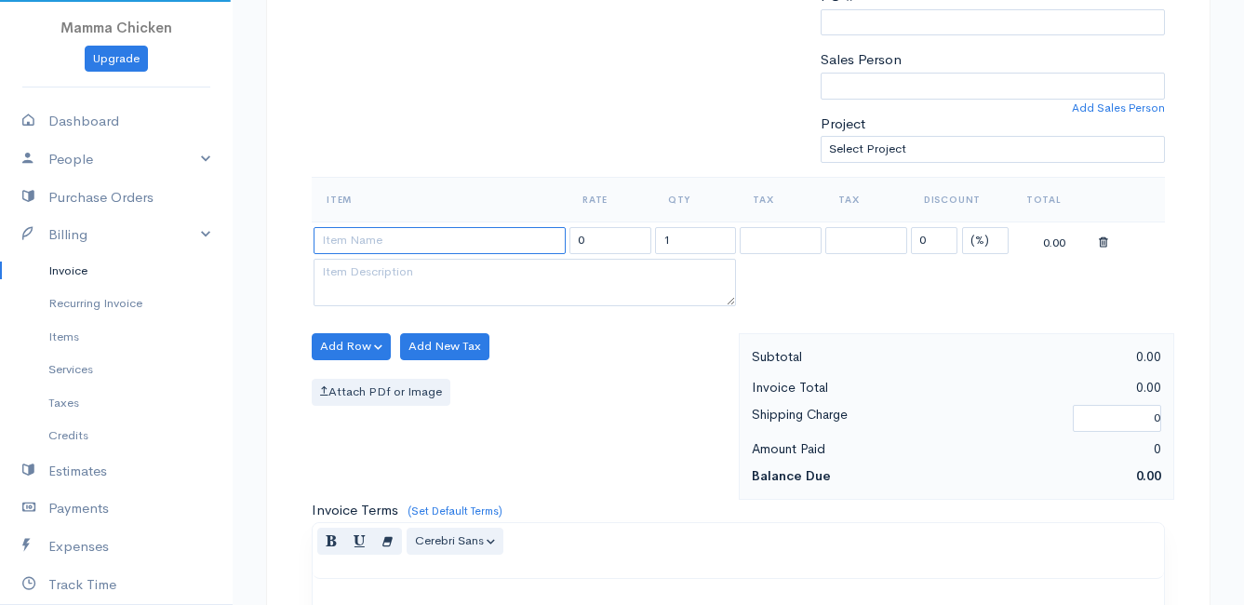
click at [366, 237] on input at bounding box center [440, 240] width 252 height 27
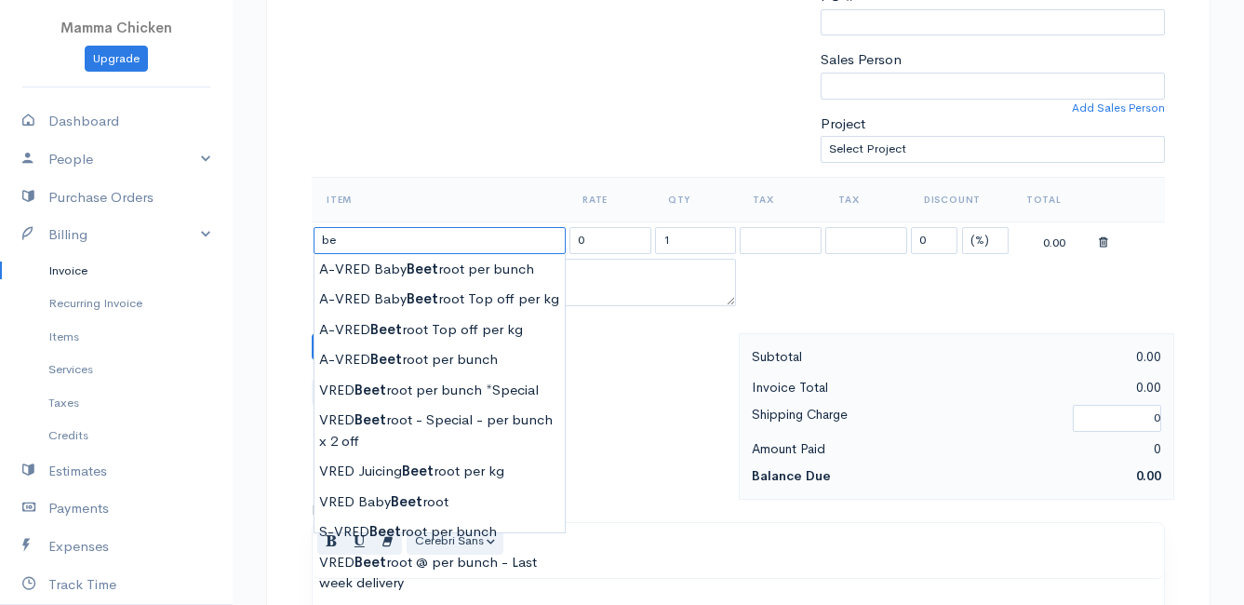
type input "b"
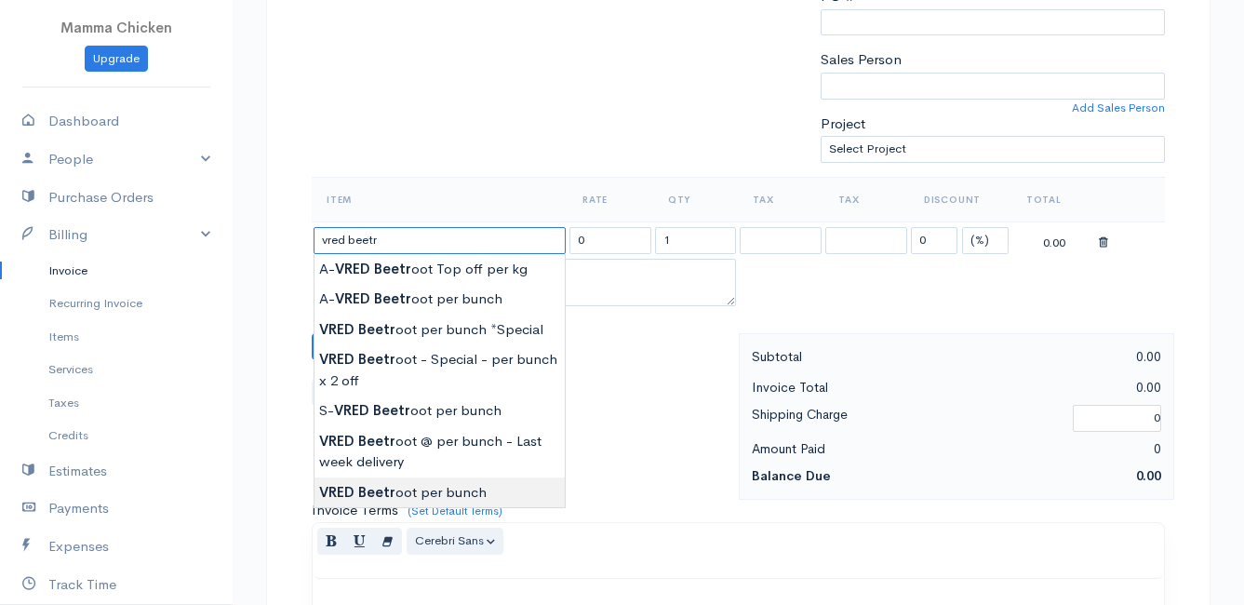
type input "VRED Beetroot per bunch"
type input "30.00"
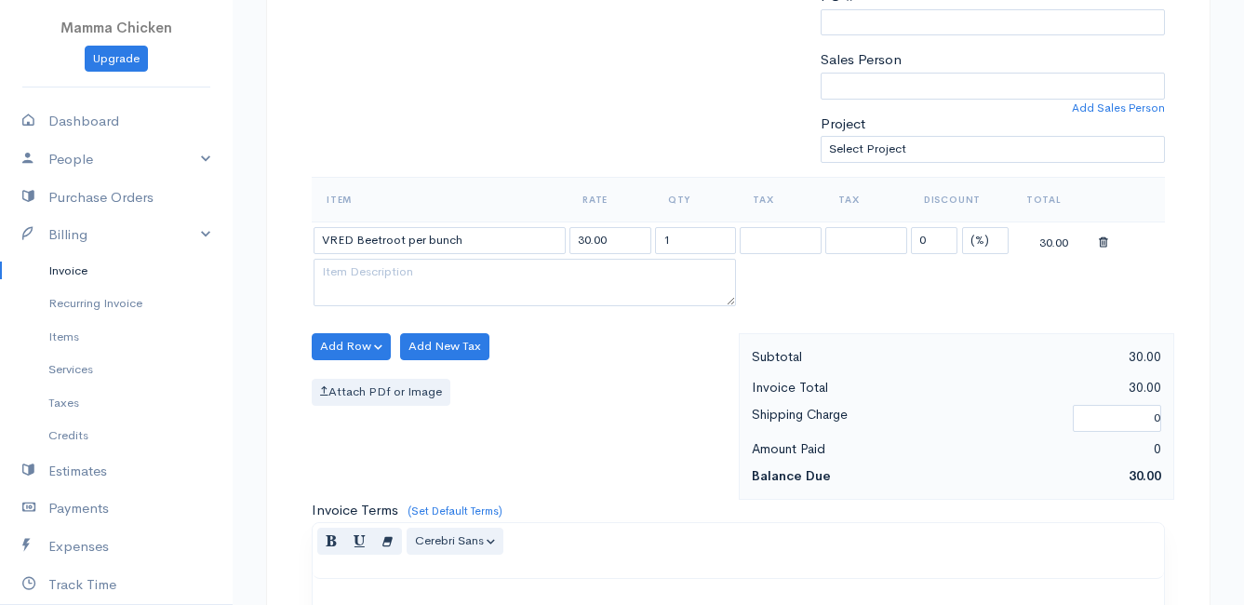
click at [452, 486] on body "Mamma Chicken Upgrade Dashboard People Clients Vendors Staff Users Purchase Ord…" at bounding box center [622, 339] width 1244 height 1609
click at [325, 342] on button "Add Row" at bounding box center [351, 346] width 79 height 27
click at [360, 382] on link "Add Item Row" at bounding box center [386, 384] width 147 height 33
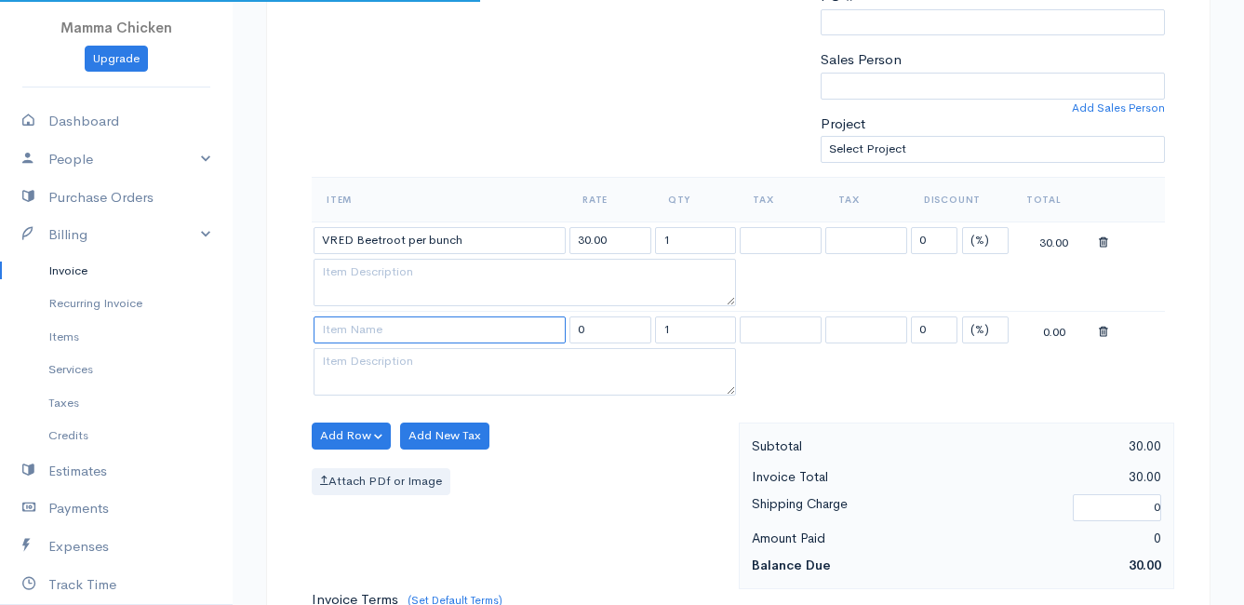
click at [346, 336] on input at bounding box center [440, 329] width 252 height 27
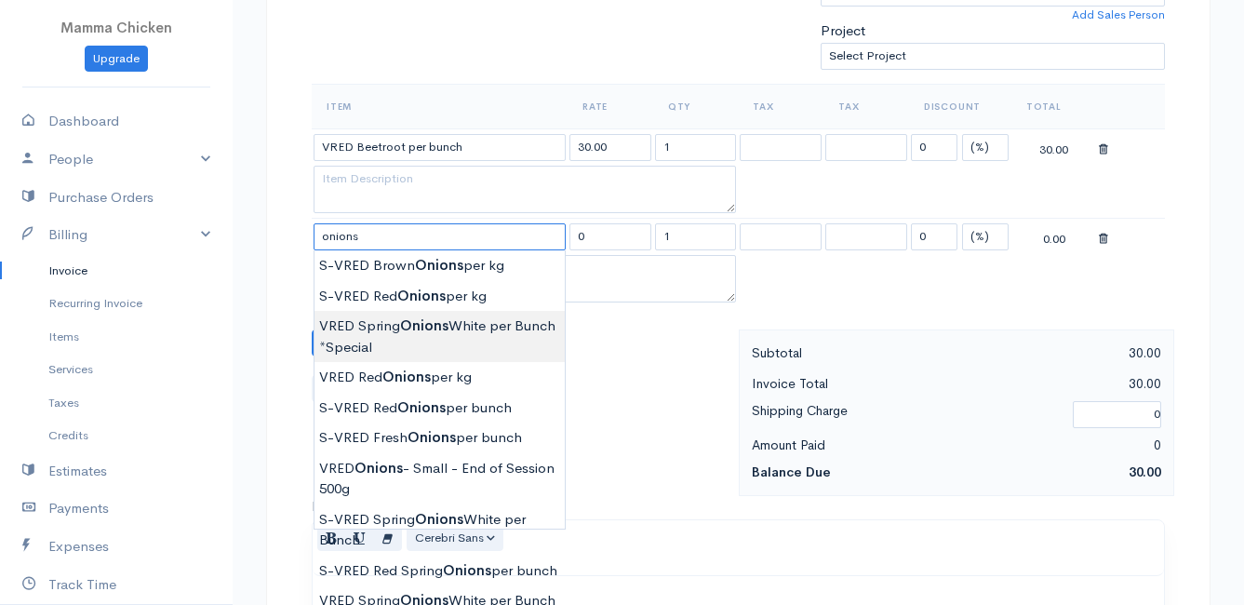
scroll to position [651, 0]
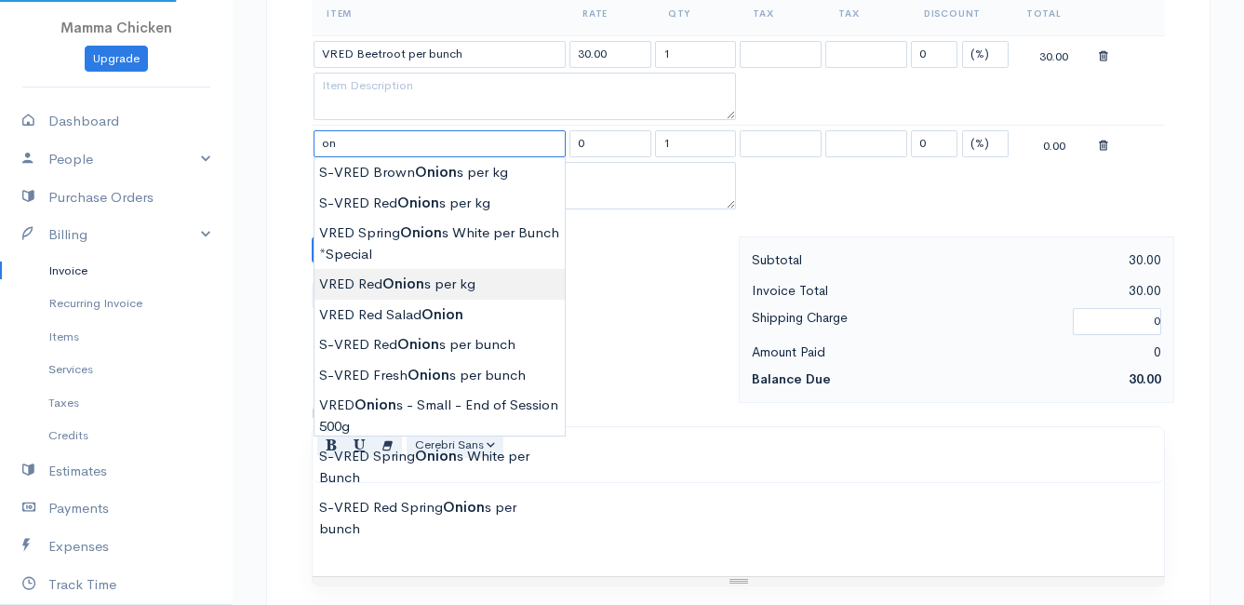
type input "o"
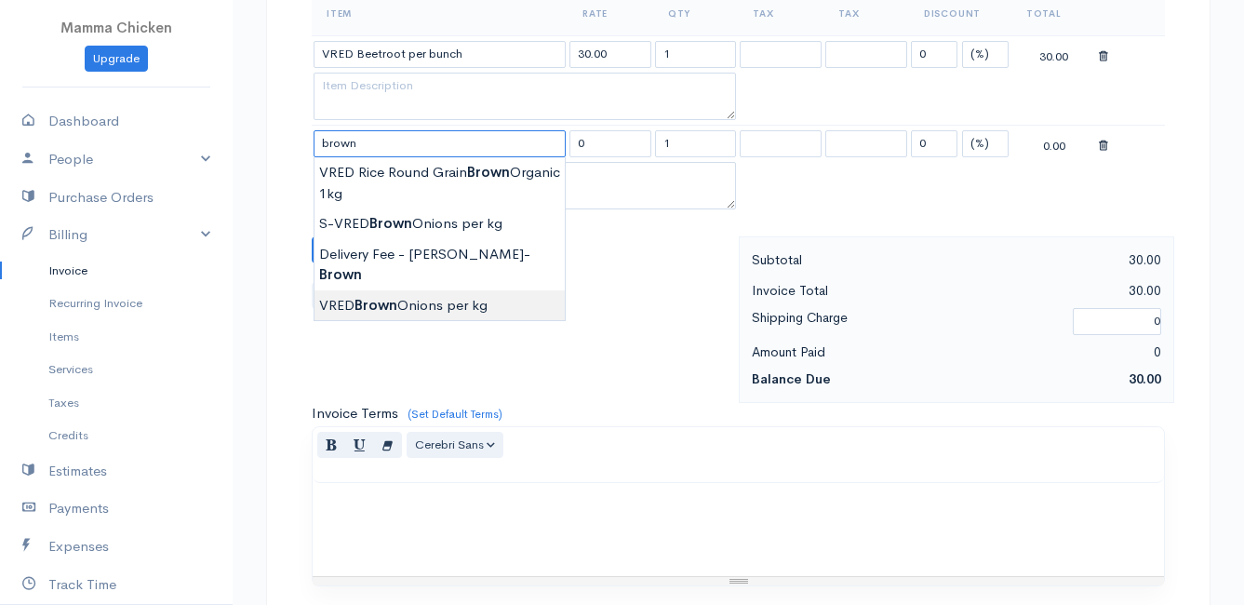
type input "VRED Brown Onions per kg"
type input "29.00"
click at [366, 282] on body "Mamma Chicken Upgrade Dashboard People Clients Vendors Staff Users Purchase Ord…" at bounding box center [622, 198] width 1244 height 1698
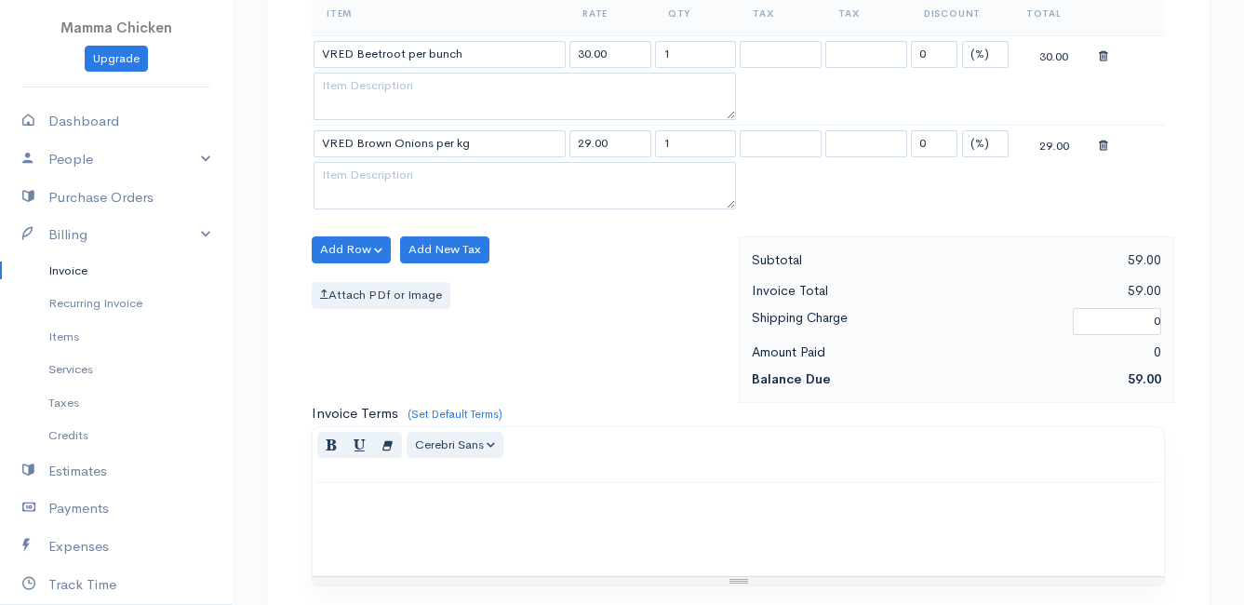
click at [337, 232] on div "Item Rate Qty Tax Tax Discount Total VRED Beetroot per bunch 30.00 1 0 (%) Flat…" at bounding box center [738, 114] width 853 height 247
click at [332, 248] on button "Add Row" at bounding box center [351, 249] width 79 height 27
click at [348, 285] on link "Add Item Row" at bounding box center [386, 288] width 147 height 33
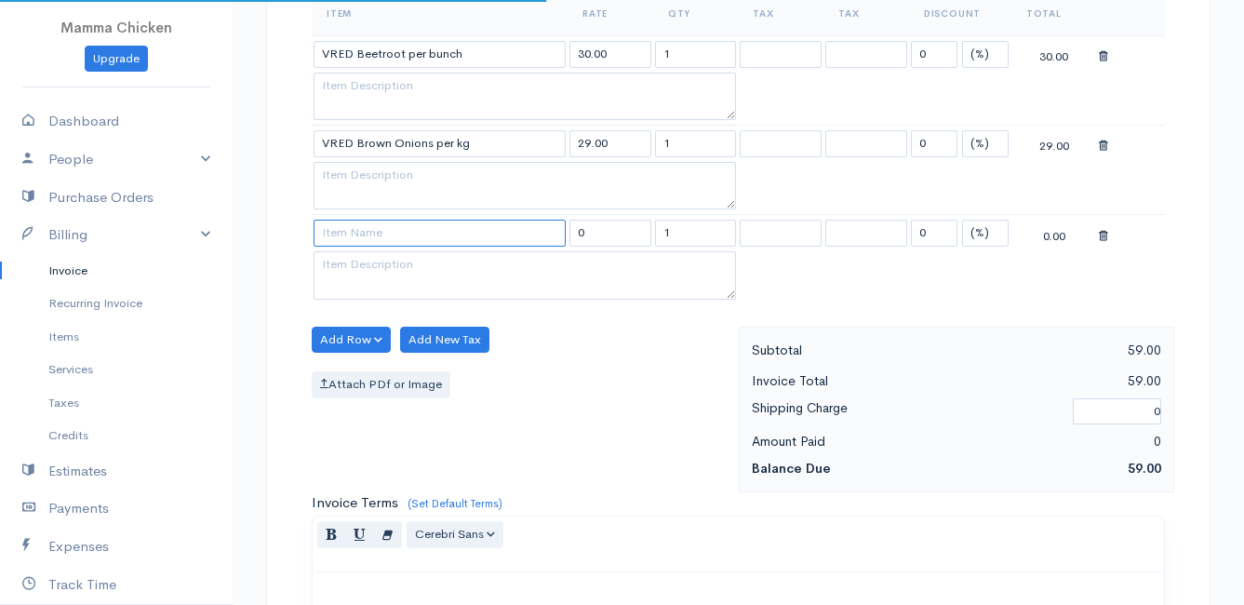
click at [347, 234] on input at bounding box center [440, 233] width 252 height 27
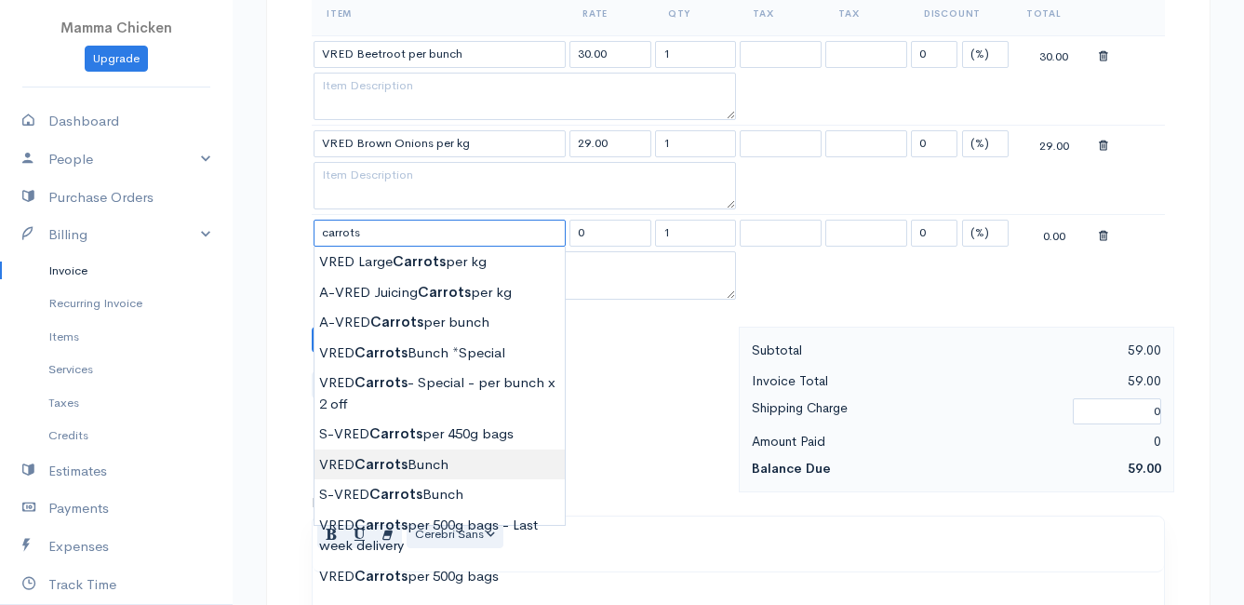
type input "VRED Carrots Bunch"
type input "23.00"
click at [412, 460] on body "Mamma Chicken Upgrade Dashboard People Clients Vendors Staff Users Purchase Ord…" at bounding box center [622, 242] width 1244 height 1787
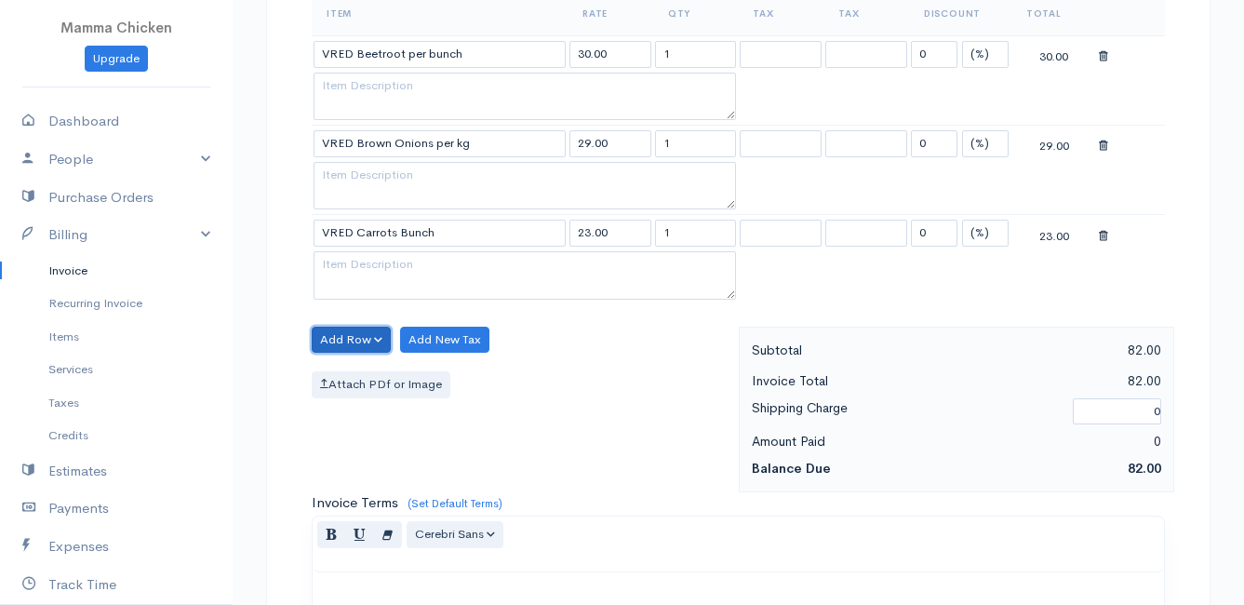
click at [335, 331] on button "Add Row" at bounding box center [351, 340] width 79 height 27
click at [340, 374] on link "Add Item Row" at bounding box center [386, 378] width 147 height 33
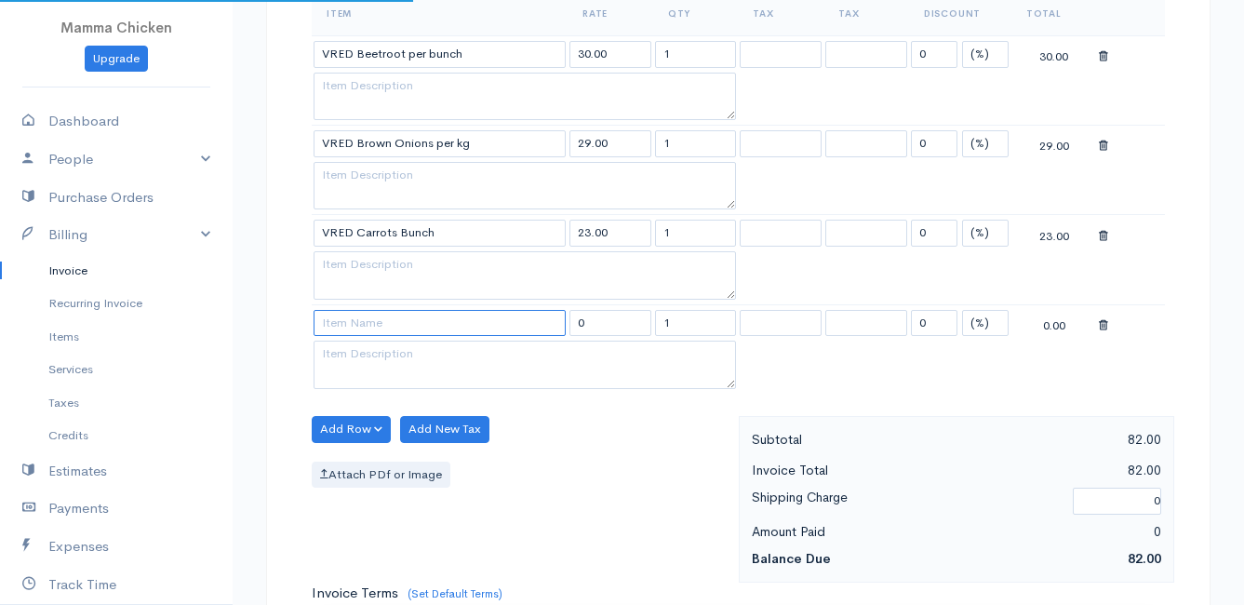
click at [341, 322] on input at bounding box center [440, 323] width 252 height 27
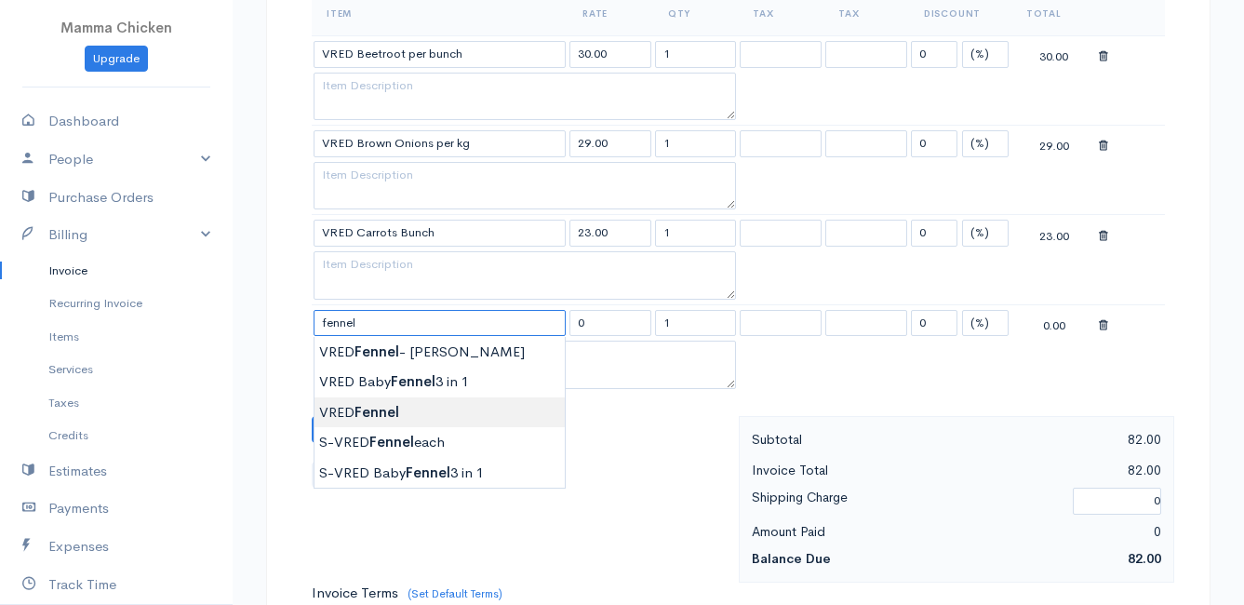
type input "VRED Fennel"
type input "26.00"
click at [378, 403] on body "Mamma Chicken Upgrade Dashboard People Clients Vendors Staff Users Purchase Ord…" at bounding box center [622, 287] width 1244 height 1877
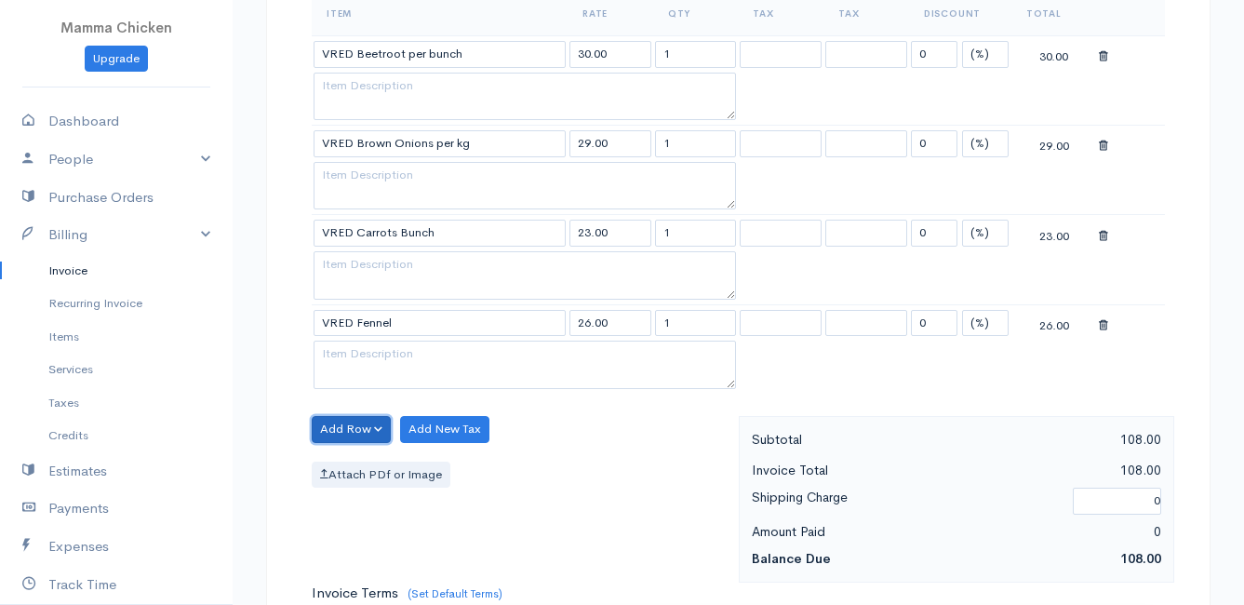
click at [365, 430] on button "Add Row" at bounding box center [351, 429] width 79 height 27
click at [364, 459] on link "Add Item Row" at bounding box center [386, 467] width 147 height 33
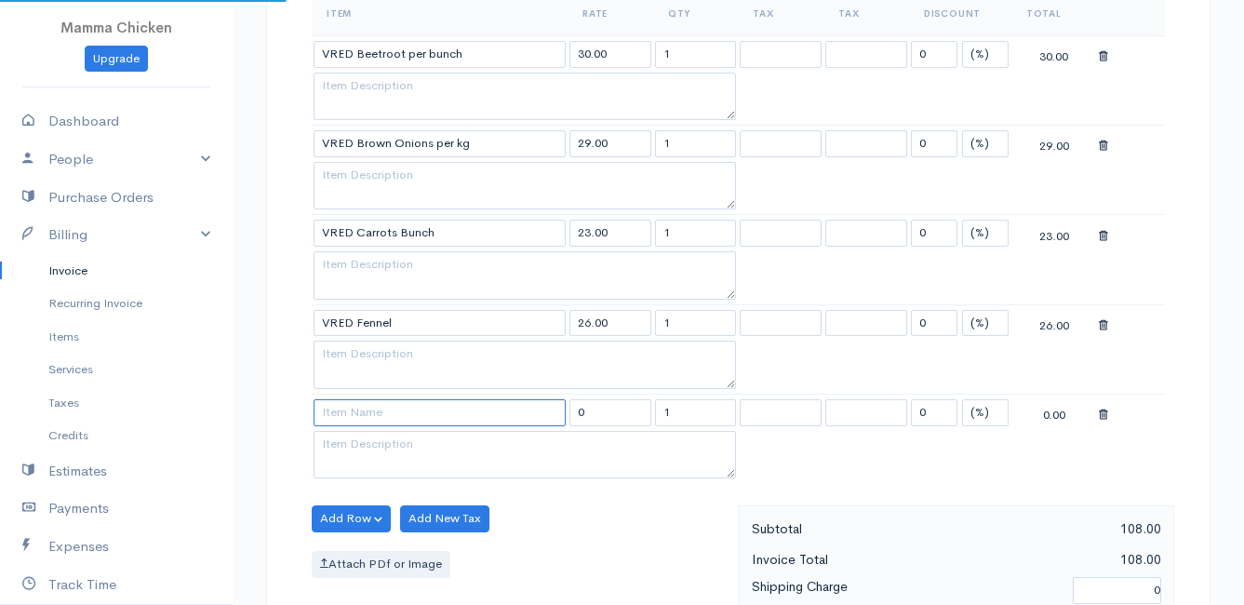
click at [358, 409] on input at bounding box center [440, 412] width 252 height 27
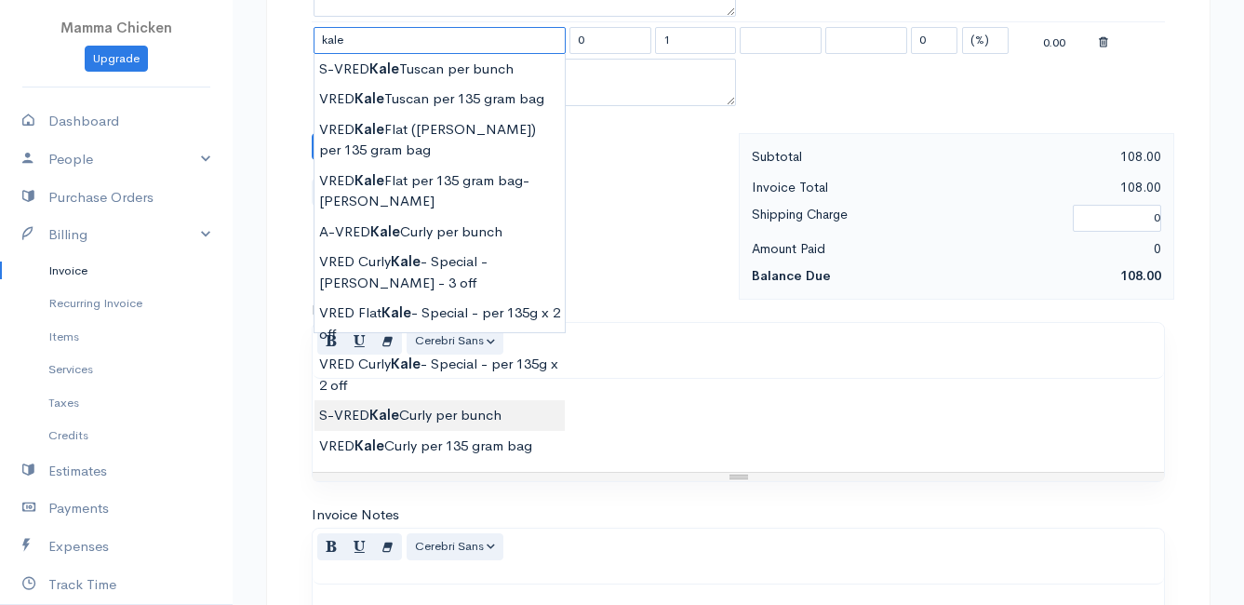
scroll to position [930, 0]
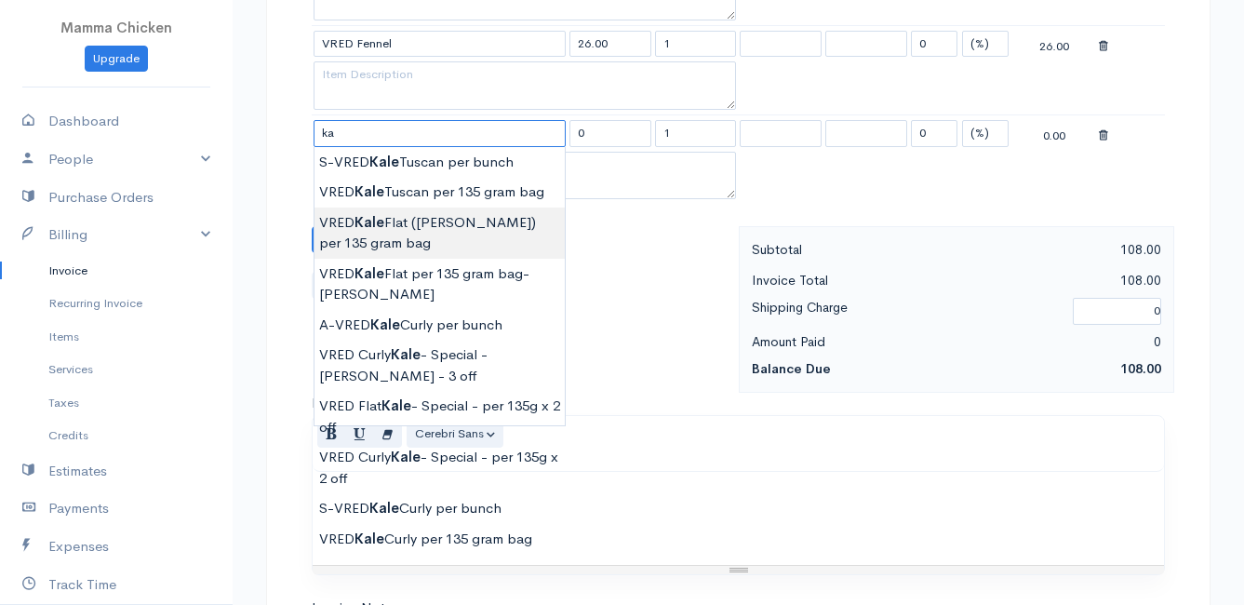
type input "k"
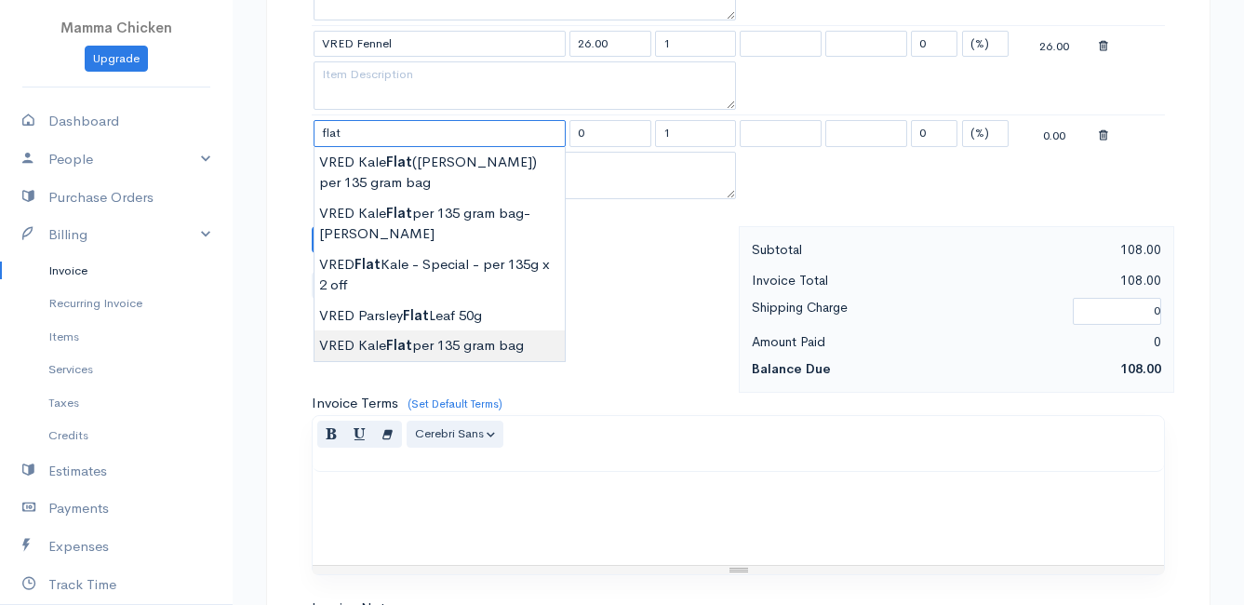
type input "VRED Kale Flat per 135 gram bag"
type input "24.00"
click at [454, 348] on body "Mamma Chicken Upgrade Dashboard People Clients Vendors Staff Users Purchase Ord…" at bounding box center [622, 53] width 1244 height 1967
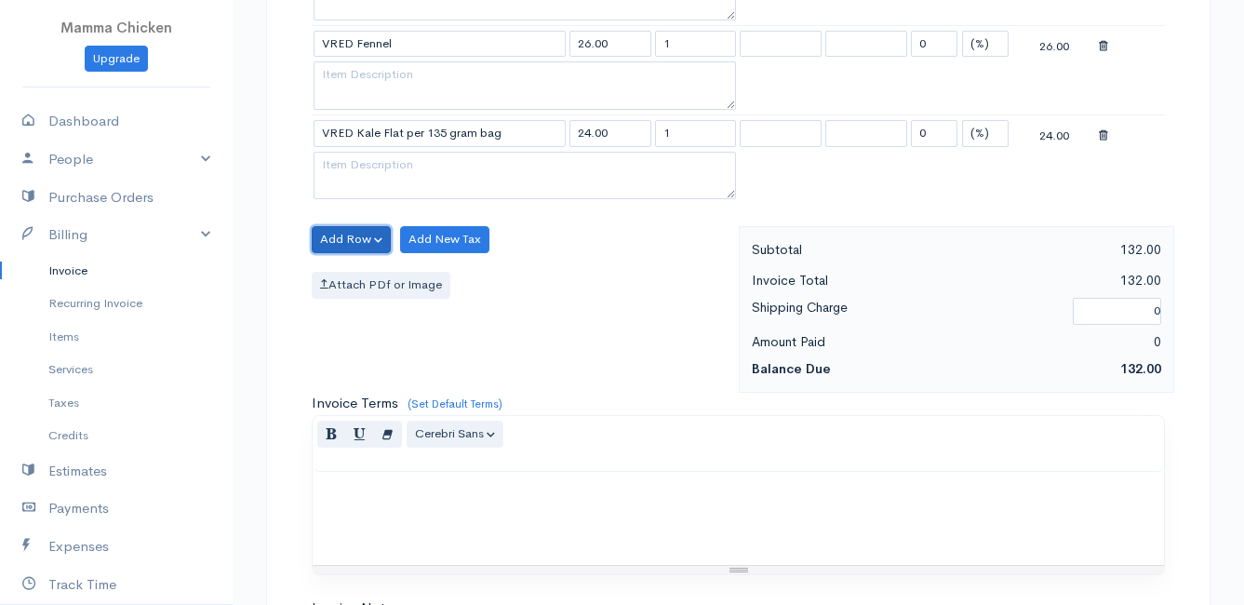
click at [355, 230] on button "Add Row" at bounding box center [351, 239] width 79 height 27
click at [352, 273] on link "Add Item Row" at bounding box center [386, 277] width 147 height 33
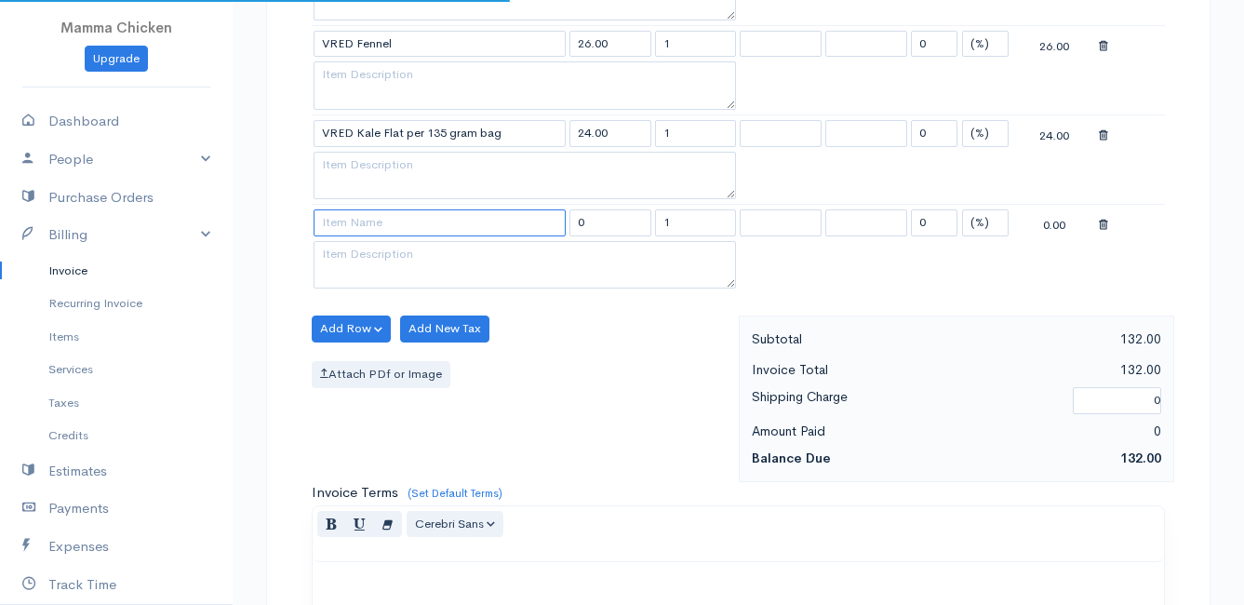
click at [350, 225] on input at bounding box center [440, 222] width 252 height 27
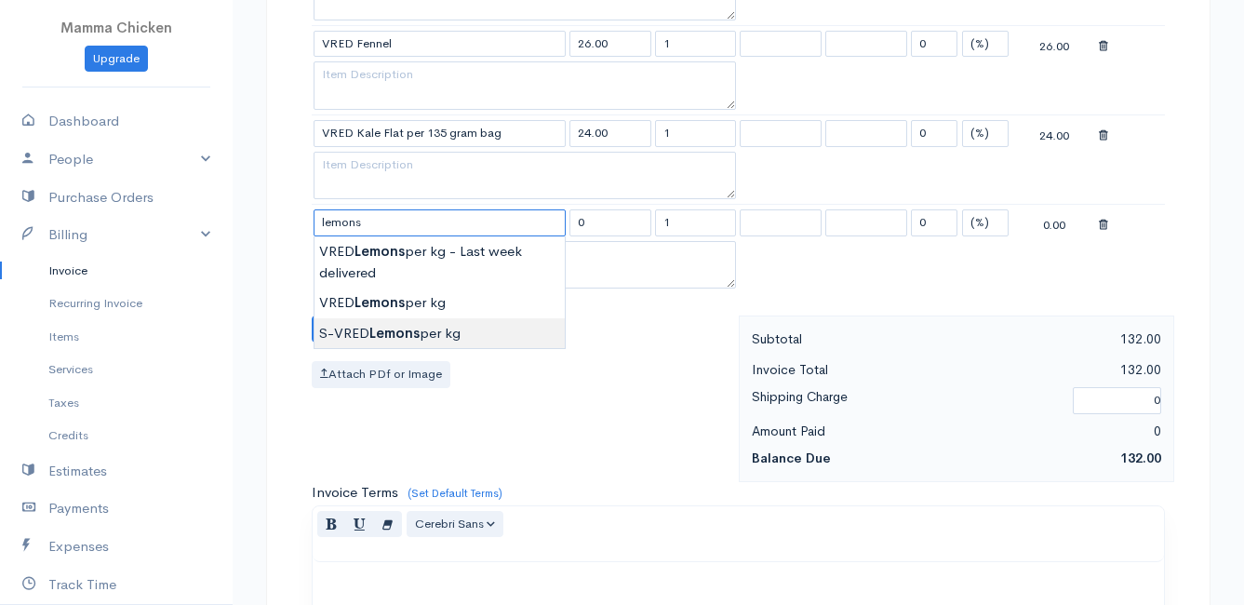
type input "S-VRED Lemons per kg"
type input "32.00"
click at [435, 327] on body "Mamma Chicken Upgrade Dashboard People Clients Vendors Staff Users Purchase Ord…" at bounding box center [622, 98] width 1244 height 2056
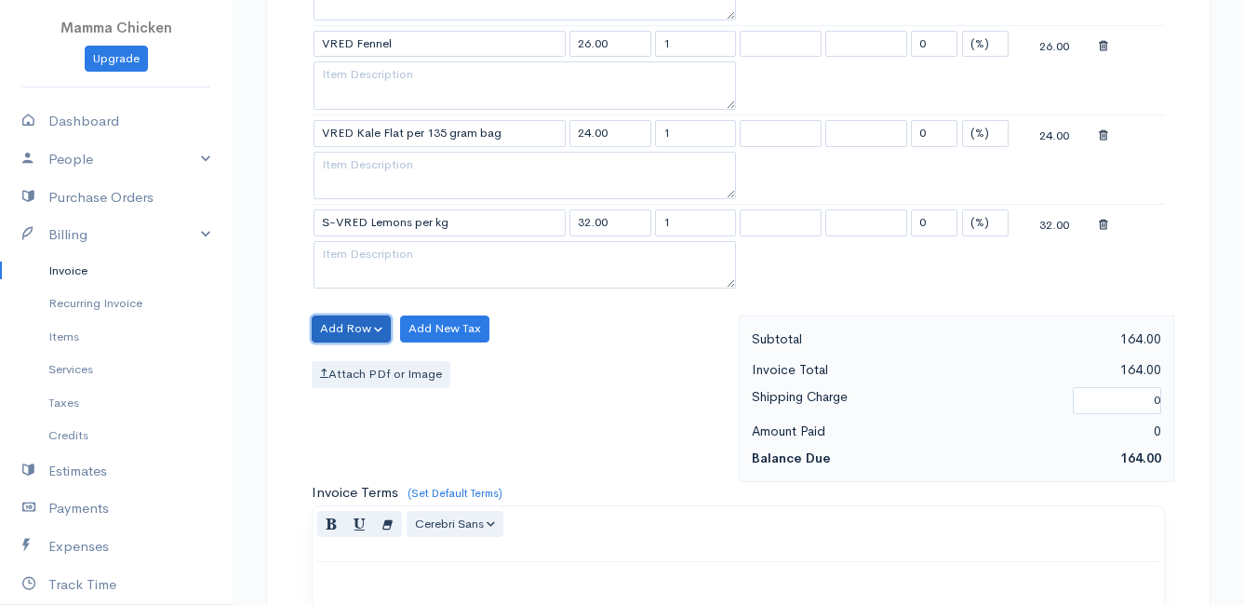
click at [346, 322] on button "Add Row" at bounding box center [351, 328] width 79 height 27
click at [357, 359] on link "Add Item Row" at bounding box center [386, 367] width 147 height 33
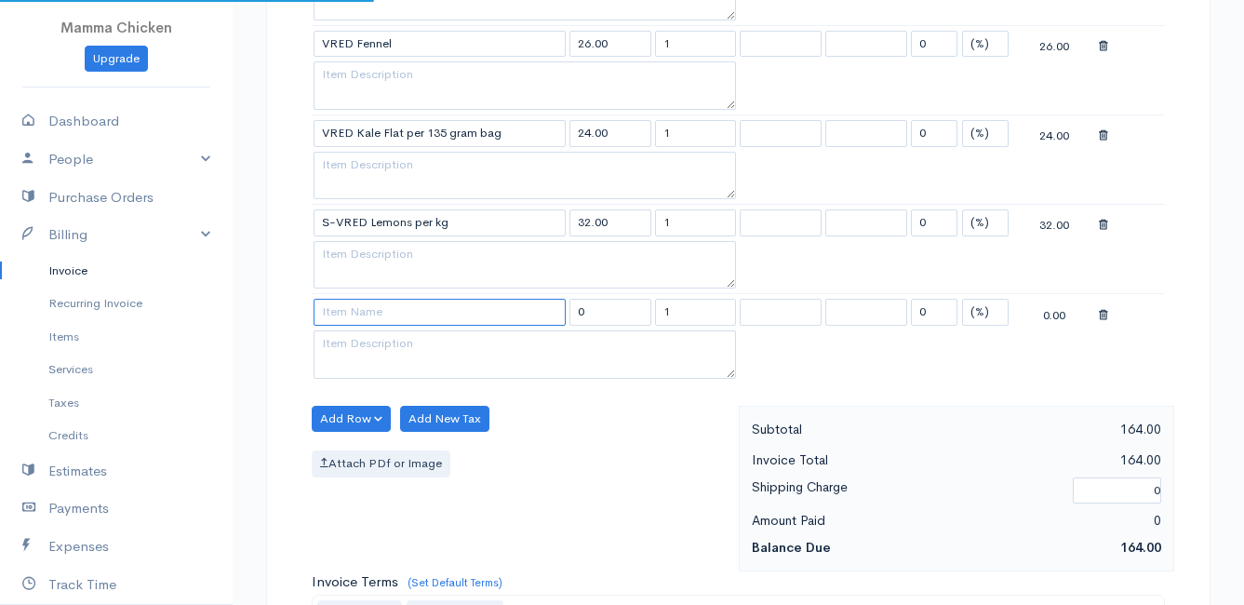
click at [352, 307] on input at bounding box center [440, 312] width 252 height 27
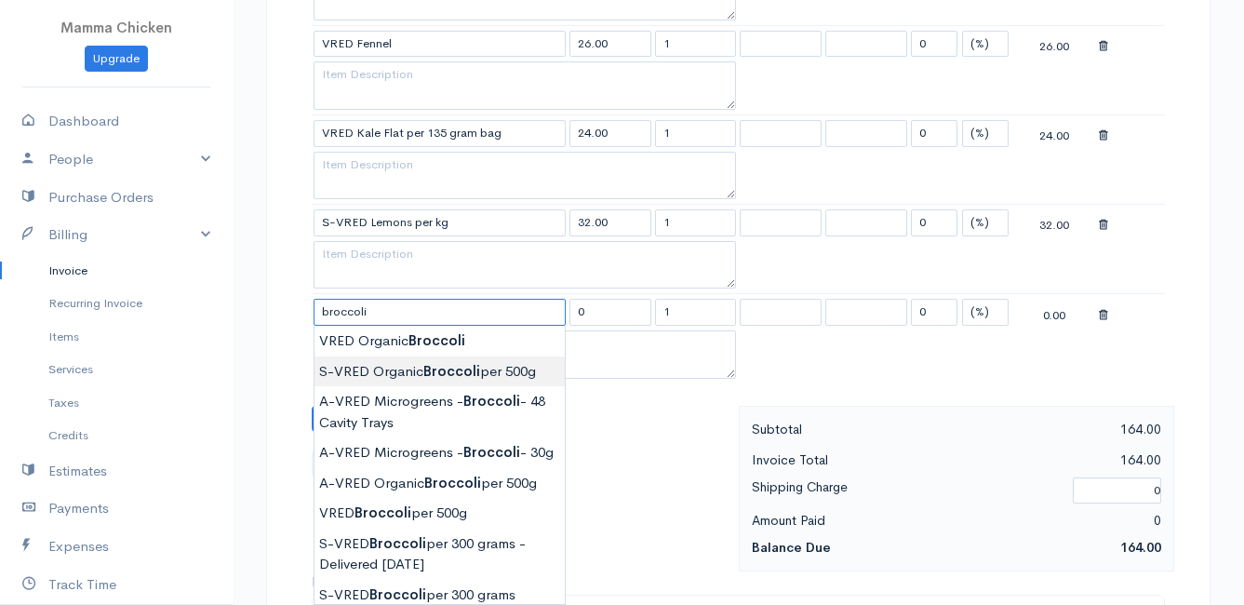
scroll to position [1024, 0]
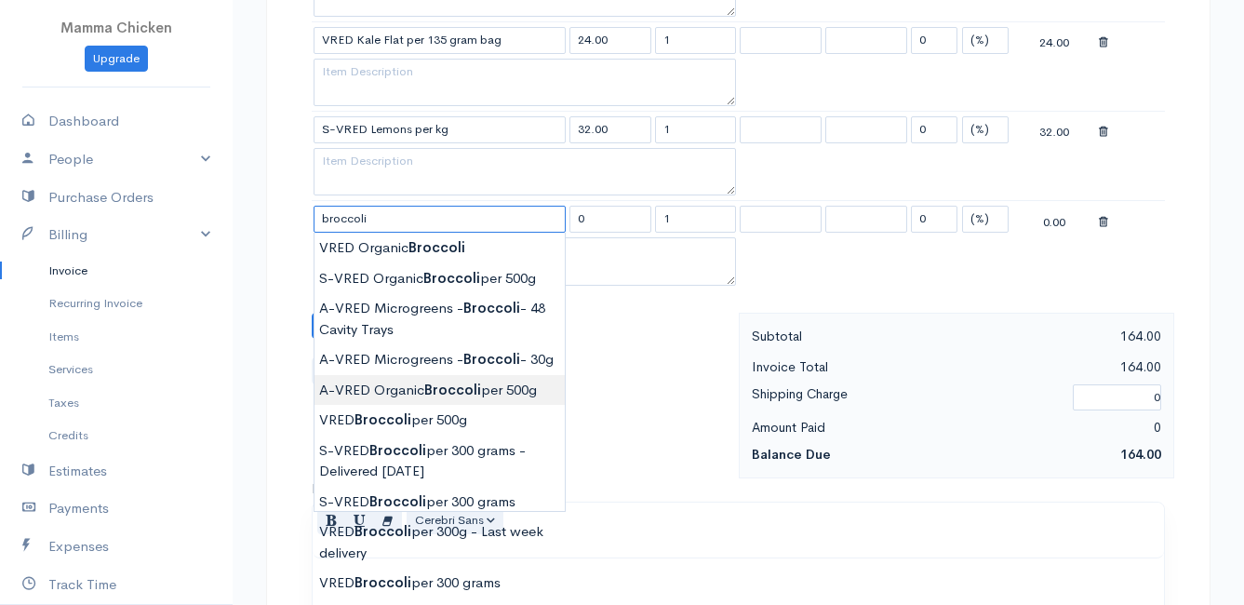
type input "A-VRED Organic Broccoli per 500g"
type input "45.00"
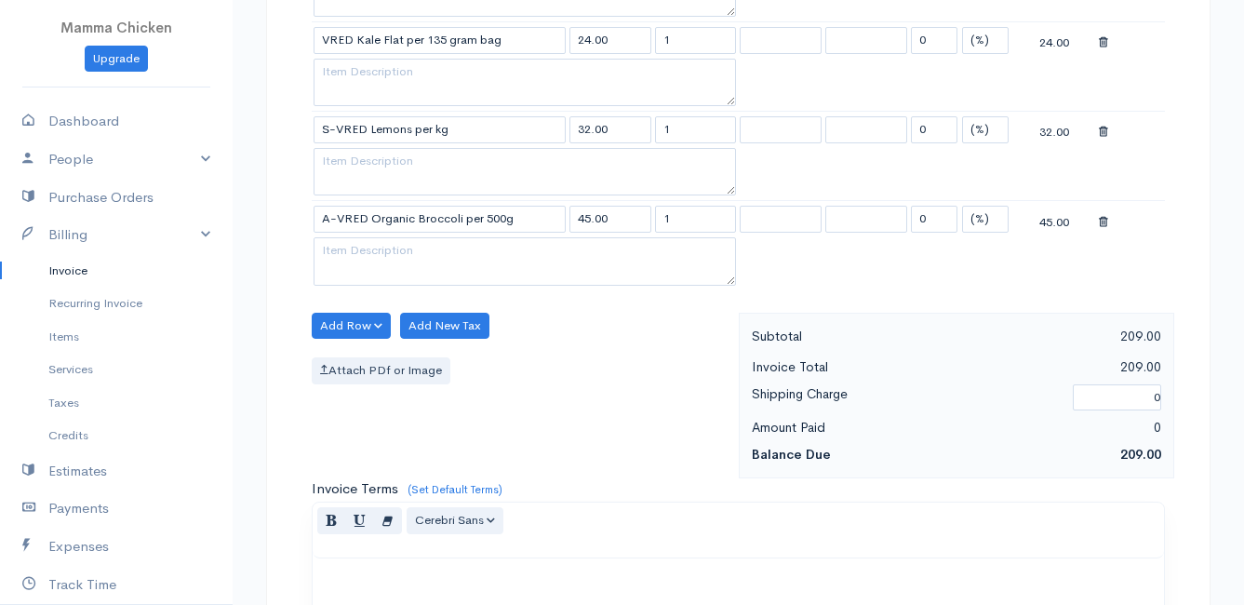
click at [395, 407] on body "Mamma Chicken Upgrade Dashboard People Clients Vendors Staff Users Purchase Ord…" at bounding box center [622, 49] width 1244 height 2146
click at [367, 329] on button "Add Row" at bounding box center [351, 326] width 79 height 27
click at [358, 361] on link "Add Item Row" at bounding box center [386, 364] width 147 height 33
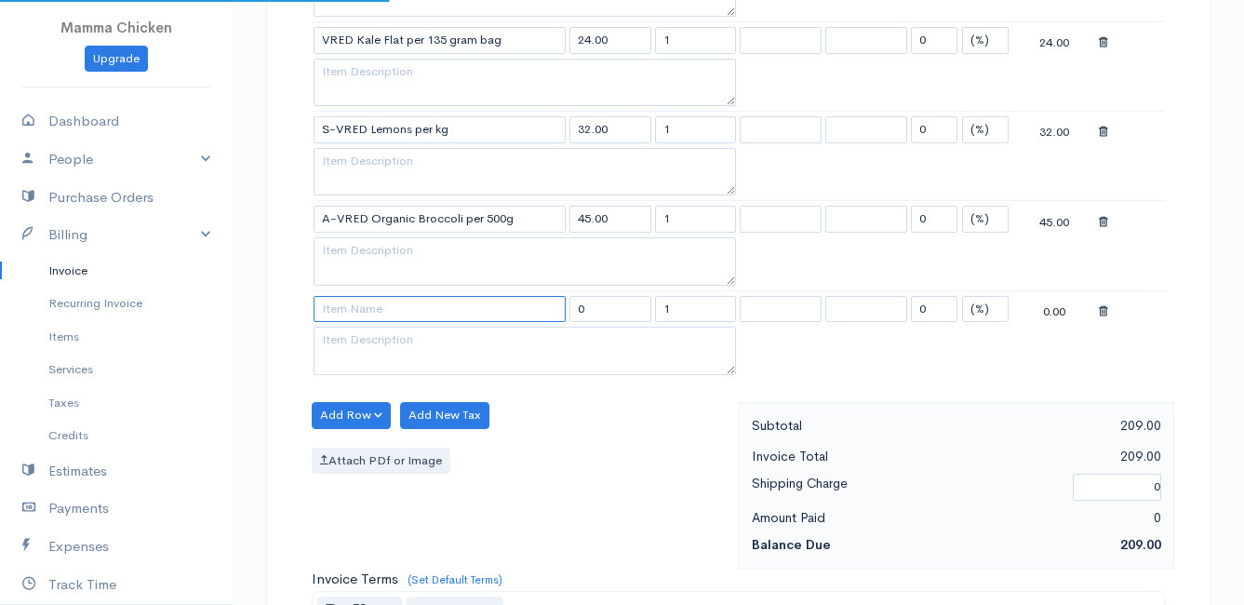
click at [358, 310] on input at bounding box center [440, 309] width 252 height 27
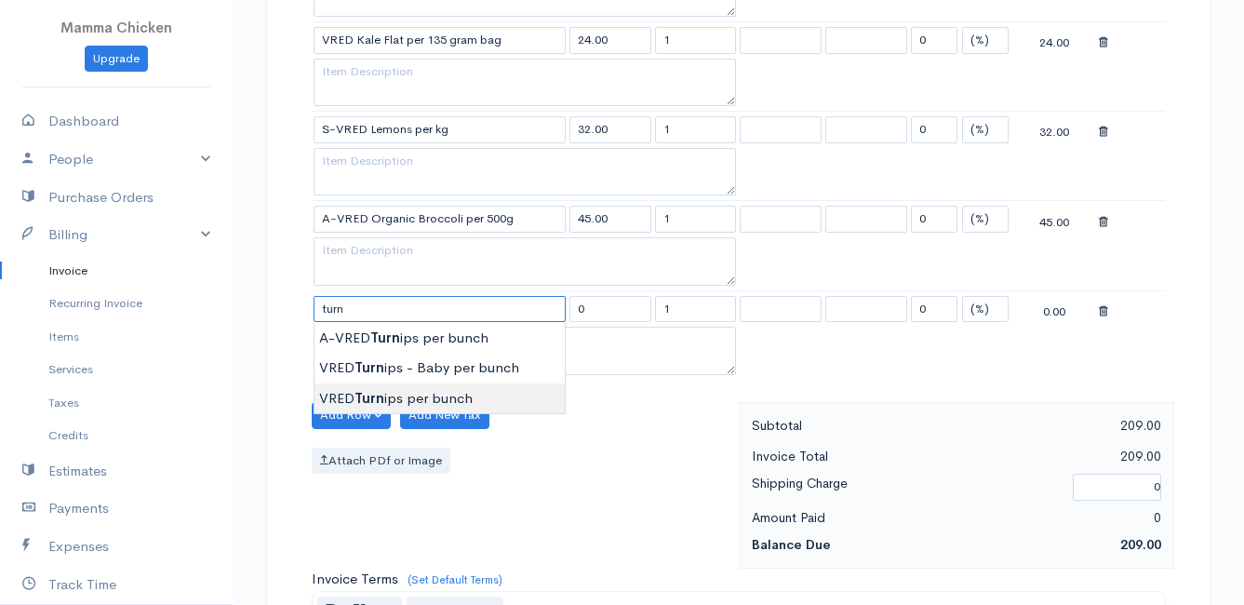
type input "VRED Turnips per bunch"
type input "29.00"
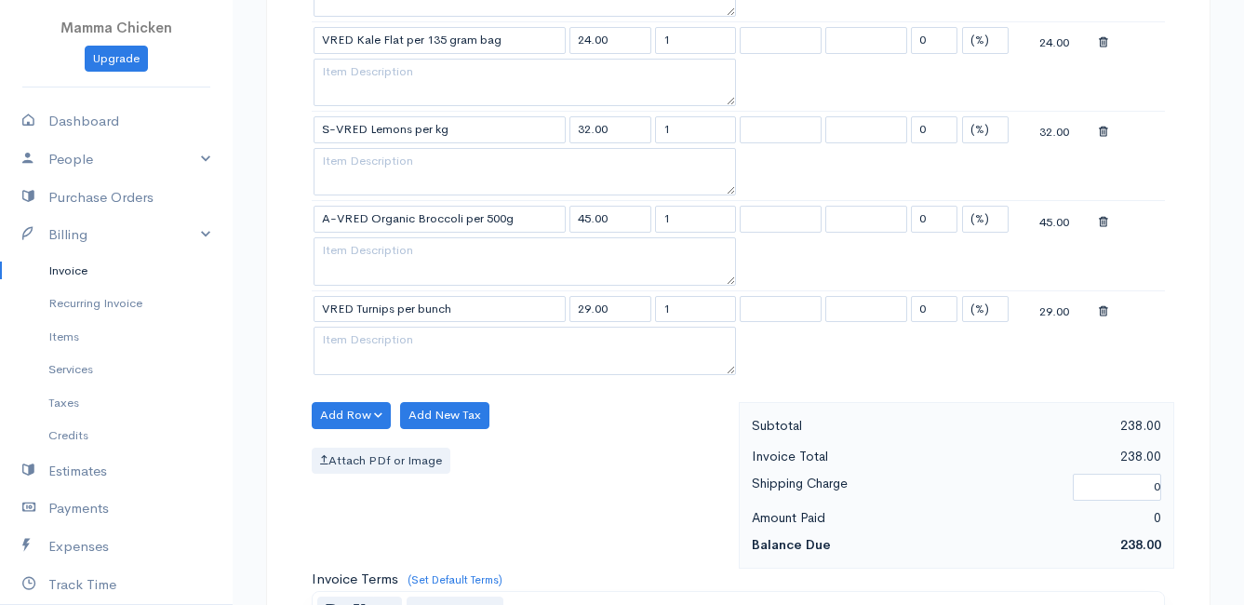
click at [396, 395] on body "Mamma Chicken Upgrade Dashboard People Clients Vendors Staff Users Purchase Ord…" at bounding box center [622, 93] width 1244 height 2235
click at [358, 415] on button "Add Row" at bounding box center [351, 415] width 79 height 27
click at [355, 448] on link "Add Item Row" at bounding box center [386, 453] width 147 height 33
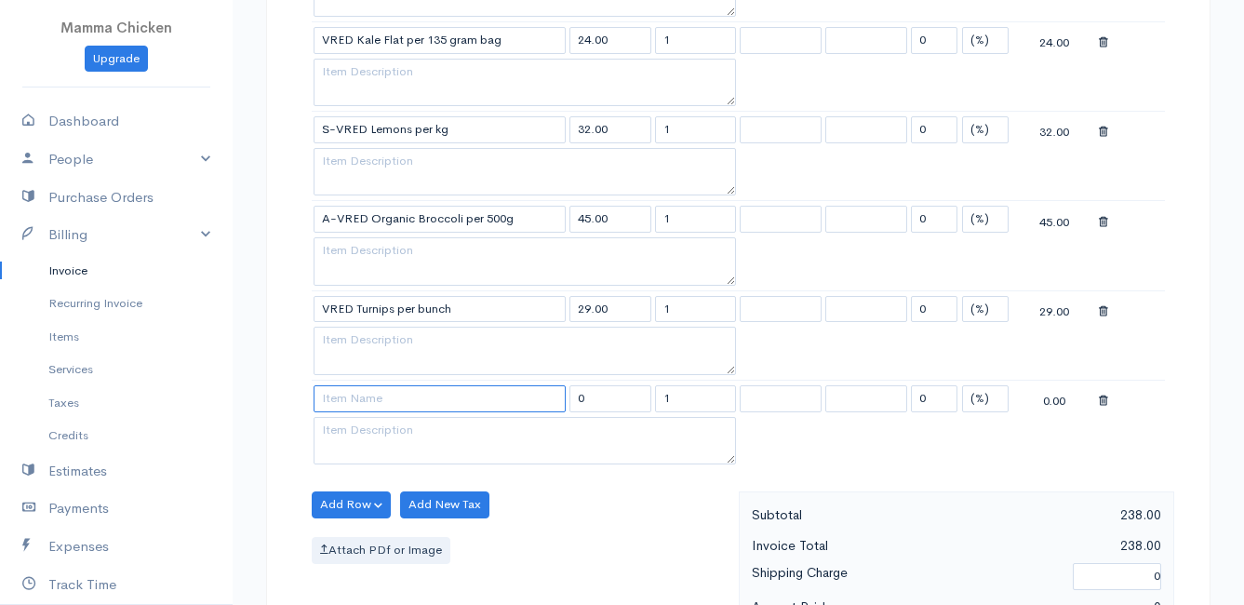
click at [353, 398] on input at bounding box center [440, 398] width 252 height 27
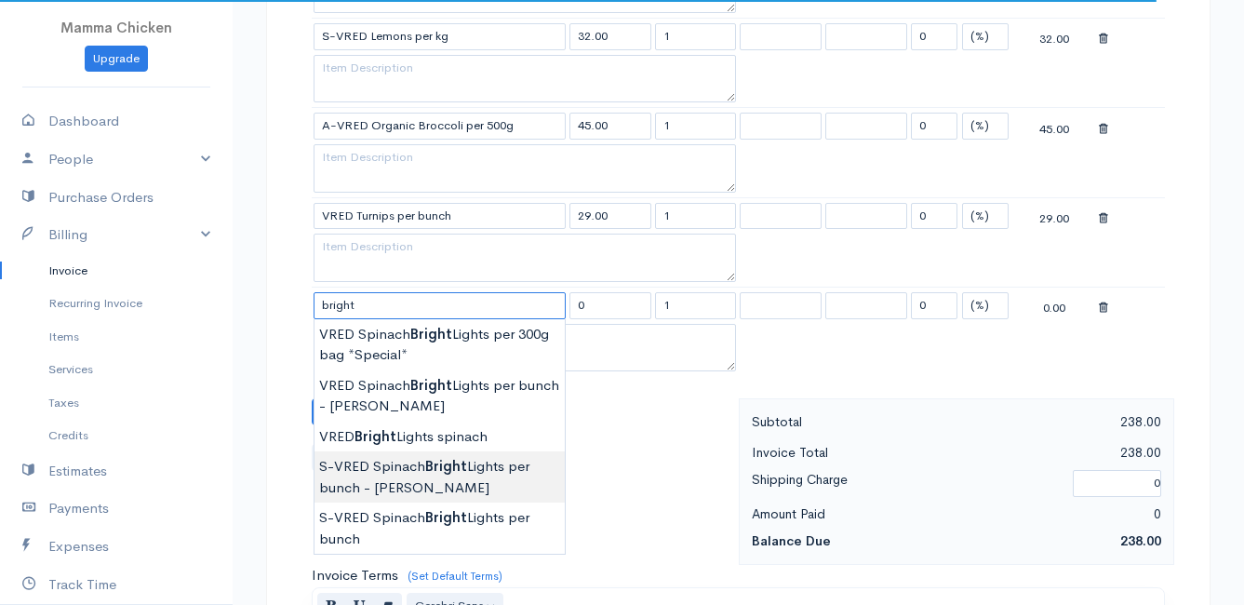
scroll to position [1210, 0]
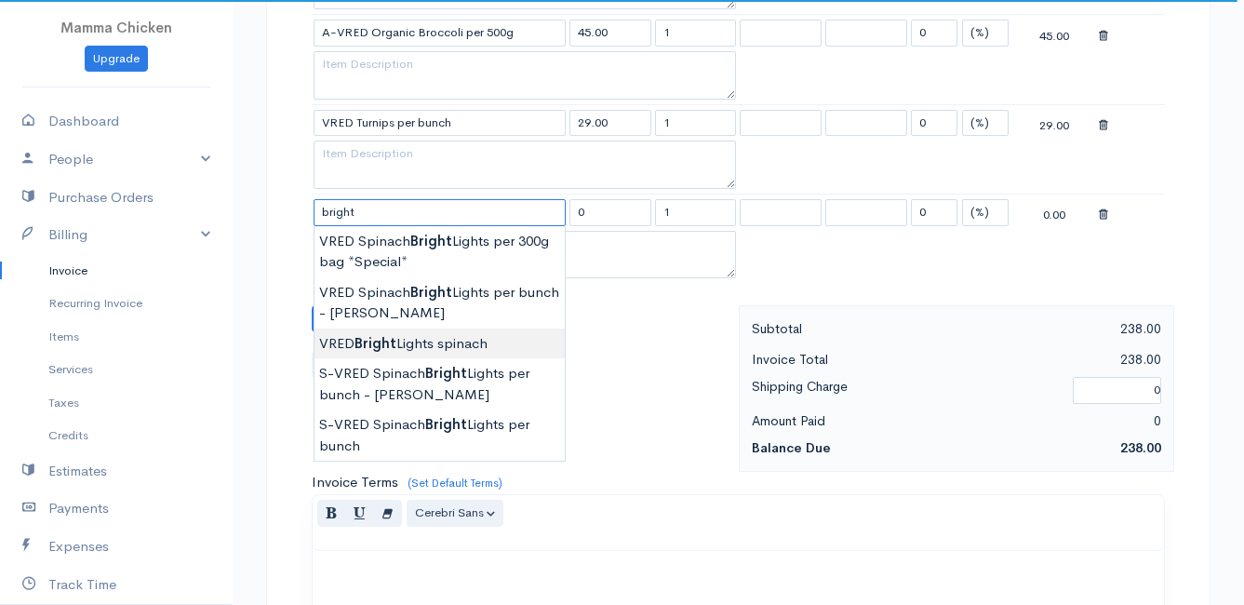
type input "VRED Bright Lights spinach"
type input "30.00"
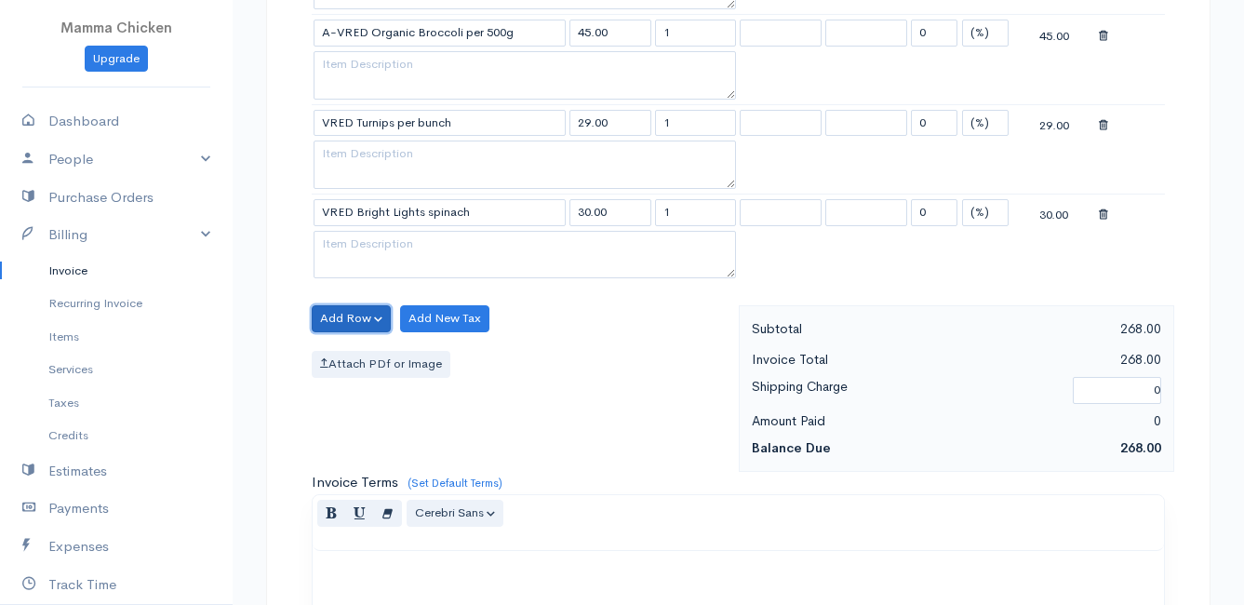
click at [364, 311] on button "Add Row" at bounding box center [351, 318] width 79 height 27
click at [363, 354] on link "Add Item Row" at bounding box center [386, 357] width 147 height 33
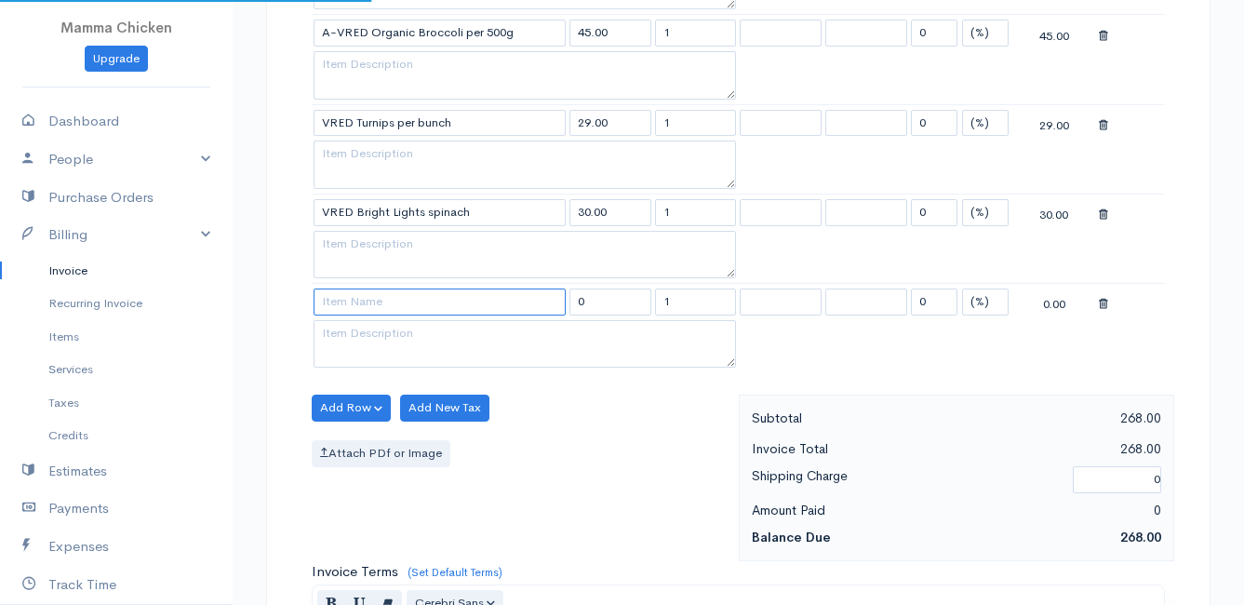
click at [356, 303] on input at bounding box center [440, 301] width 252 height 27
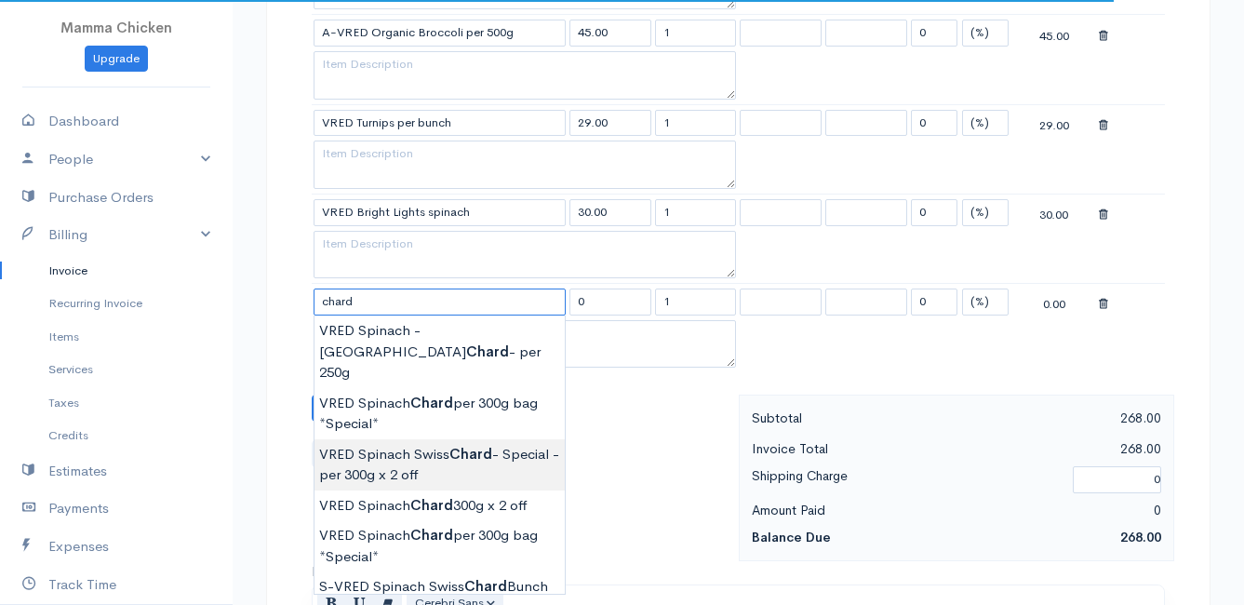
scroll to position [1303, 0]
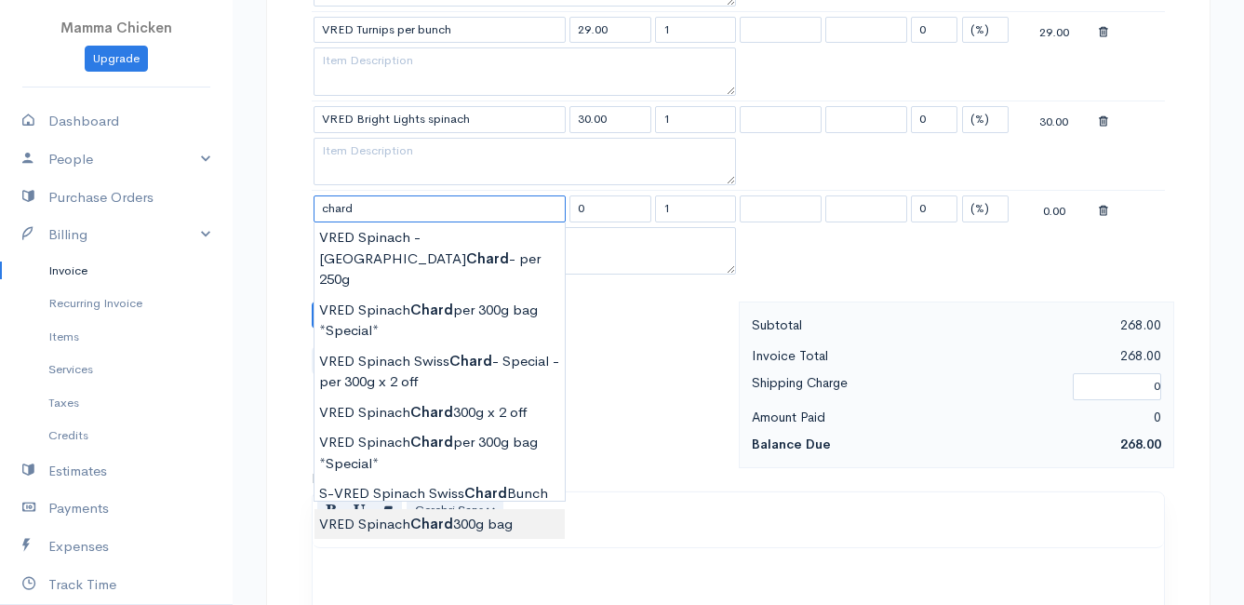
type input "VRED Spinach Chard 300g bag"
type input "30.00"
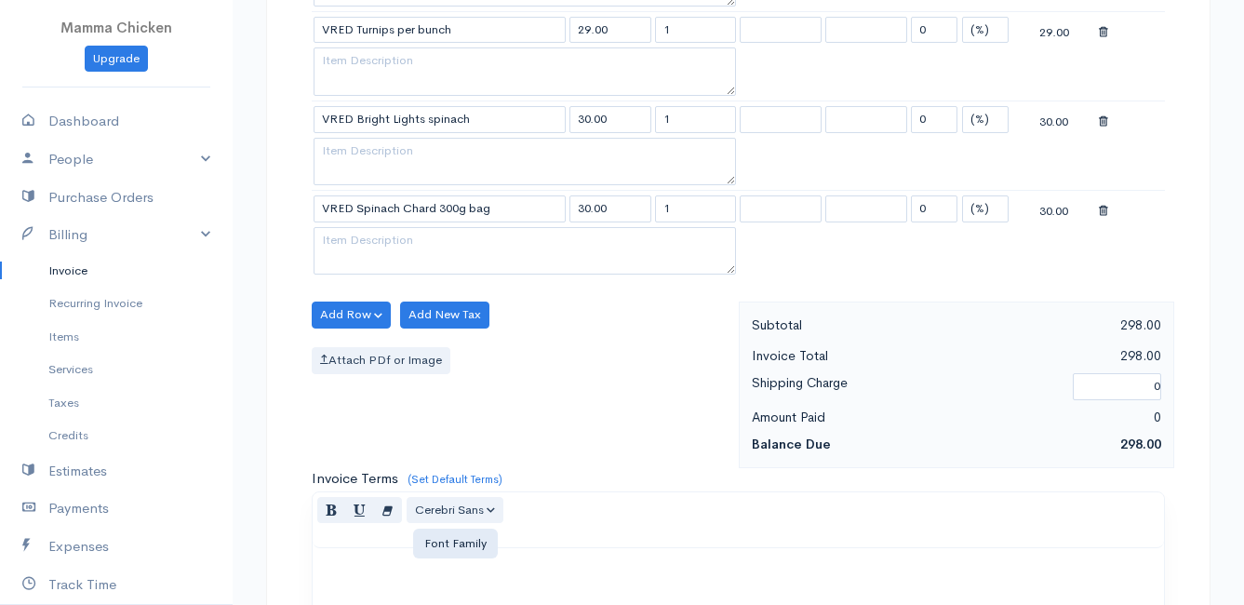
click at [344, 309] on button "Add Row" at bounding box center [351, 314] width 79 height 27
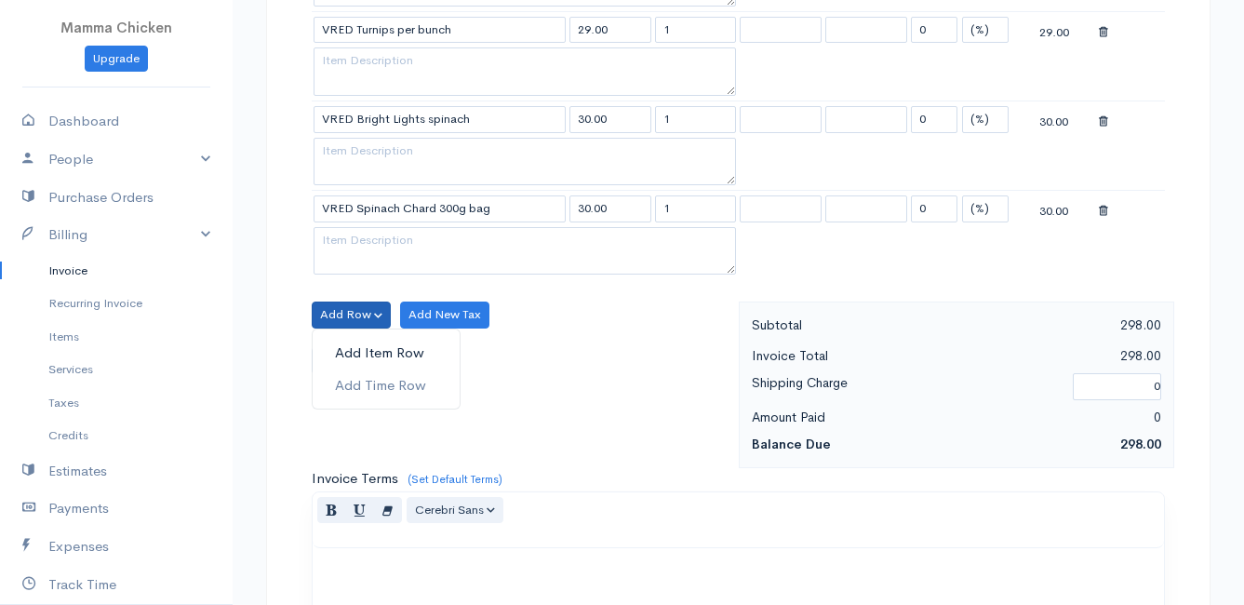
click at [353, 342] on link "Add Item Row" at bounding box center [386, 353] width 147 height 33
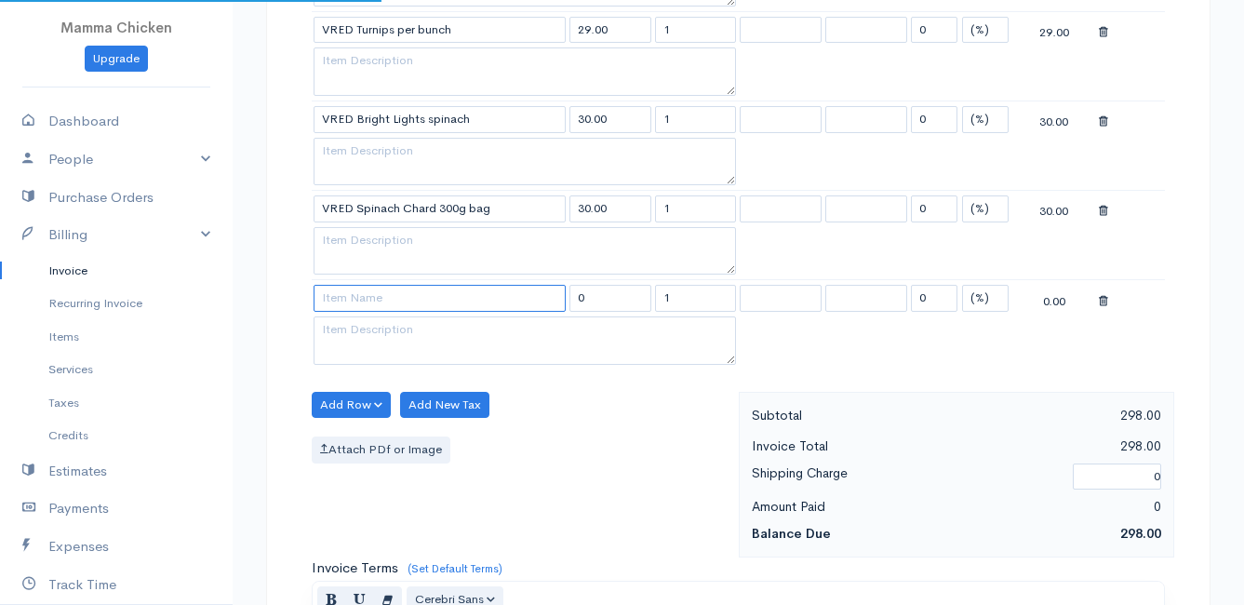
click at [354, 298] on input at bounding box center [440, 298] width 252 height 27
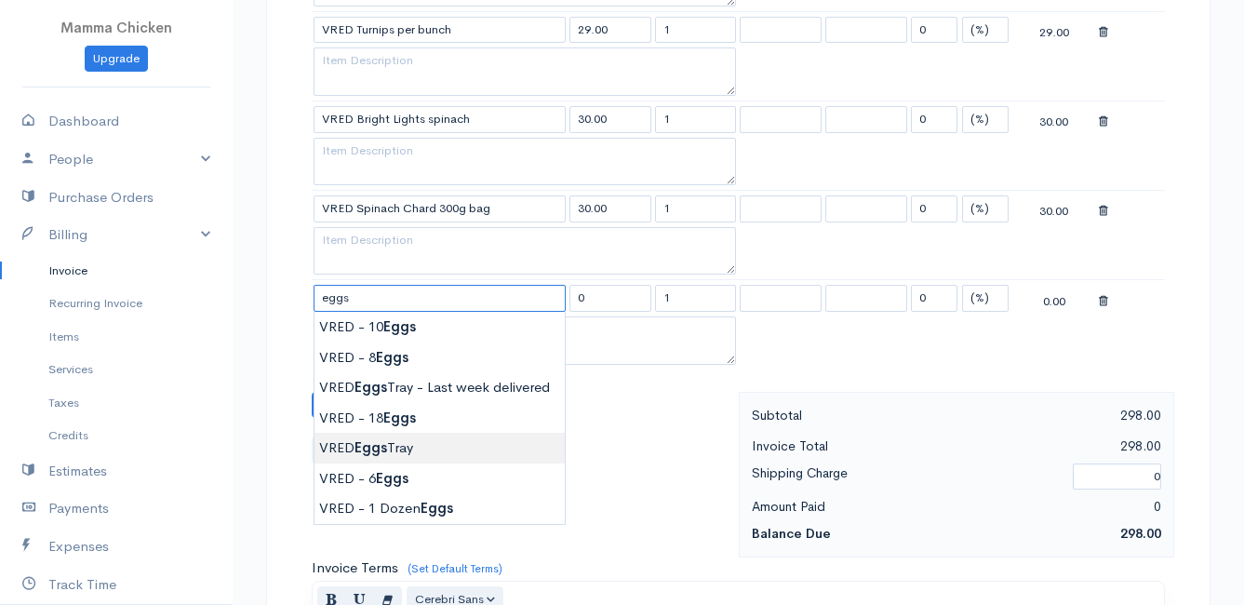
type input "VRED Eggs Tray"
type input "135.00"
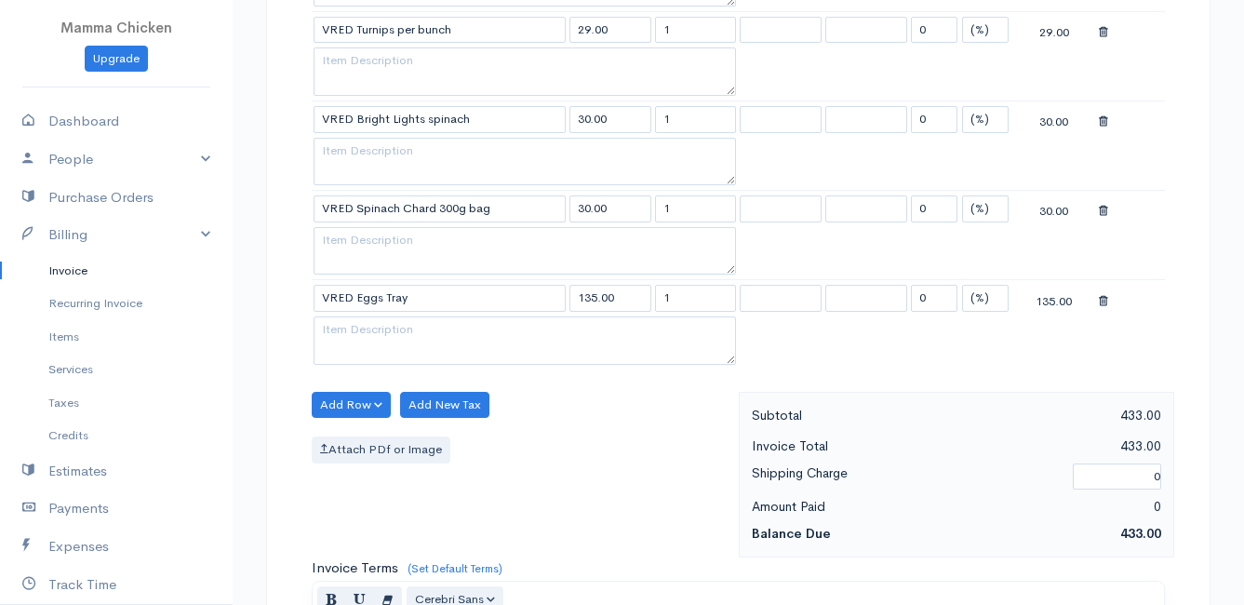
click at [345, 395] on button "Add Row" at bounding box center [351, 405] width 79 height 27
click at [356, 441] on link "Add Item Row" at bounding box center [386, 443] width 147 height 33
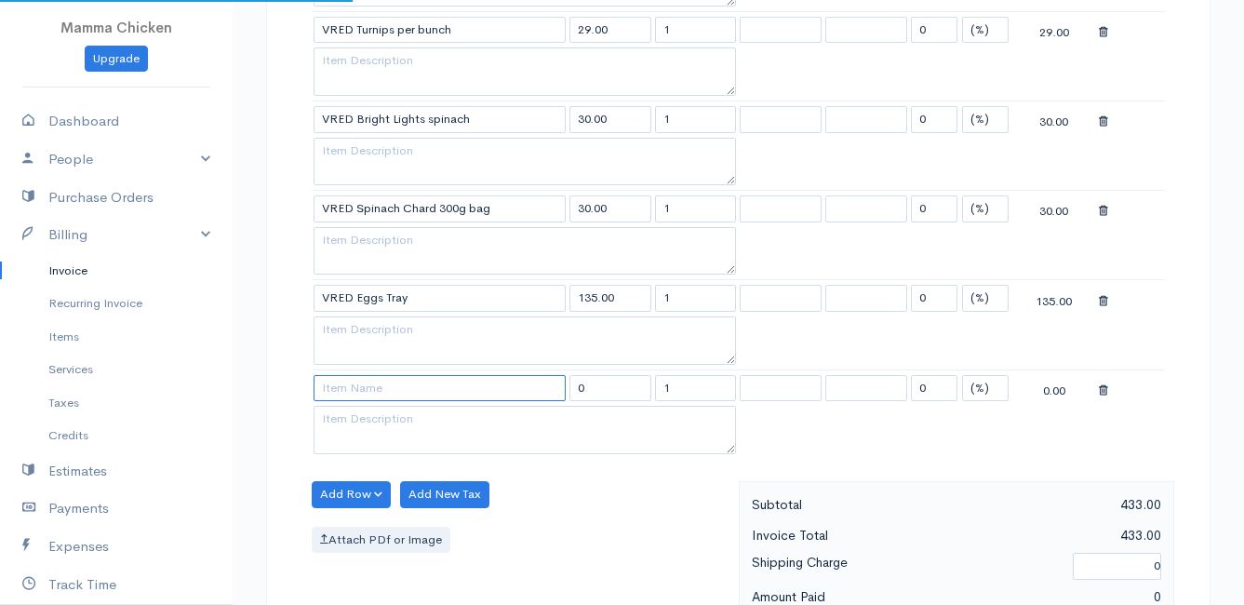
click at [356, 390] on input at bounding box center [440, 388] width 252 height 27
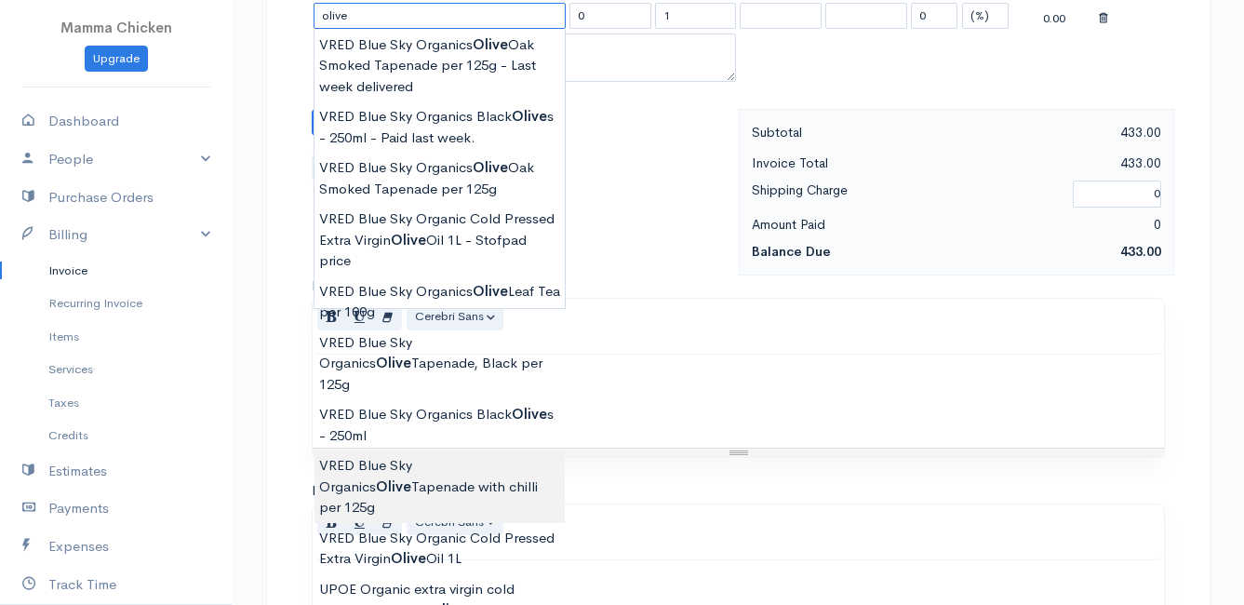
scroll to position [1768, 0]
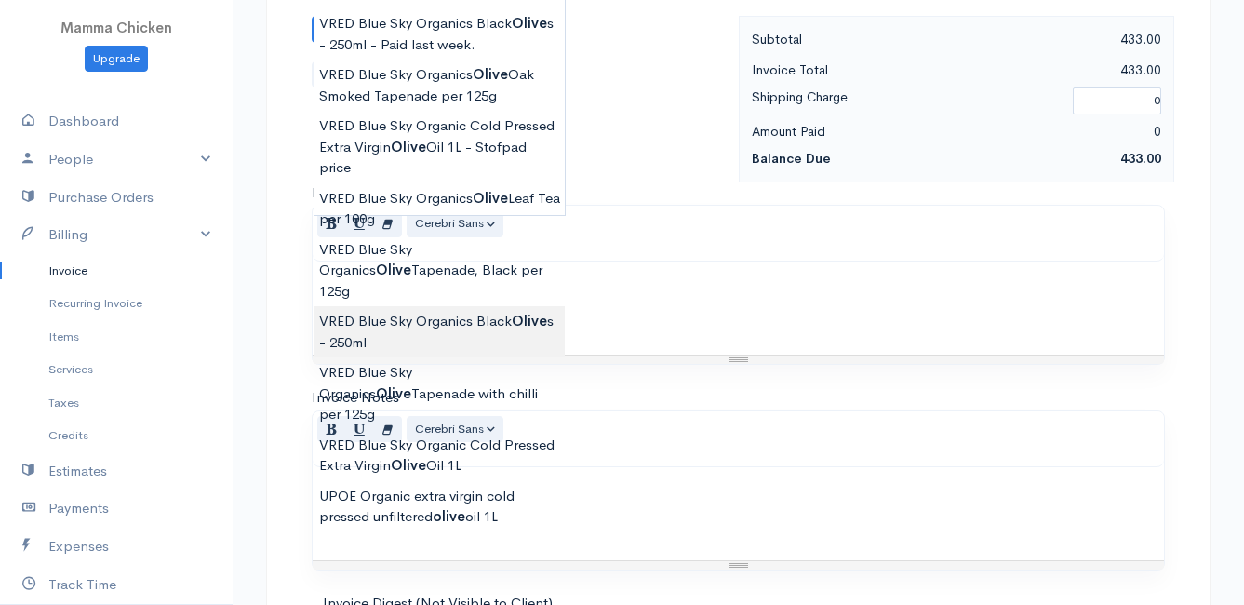
type input "VRED Blue Sky Organics Black Olives - 250ml"
type input "50.00"
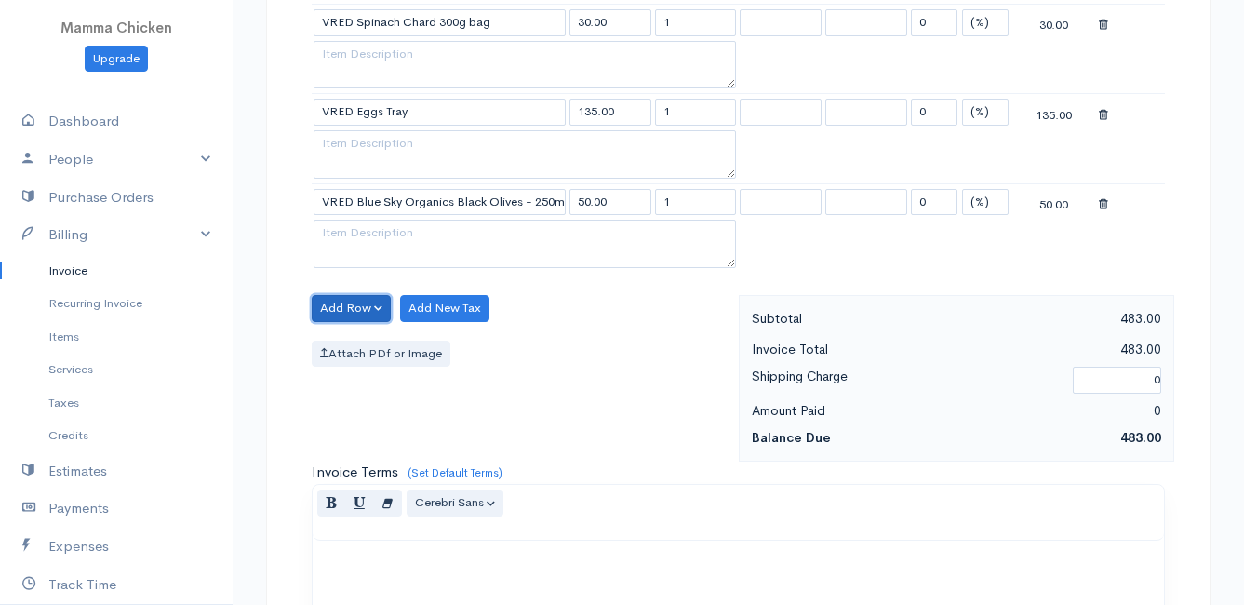
click at [368, 301] on button "Add Row" at bounding box center [351, 308] width 79 height 27
click at [365, 339] on link "Add Item Row" at bounding box center [386, 346] width 147 height 33
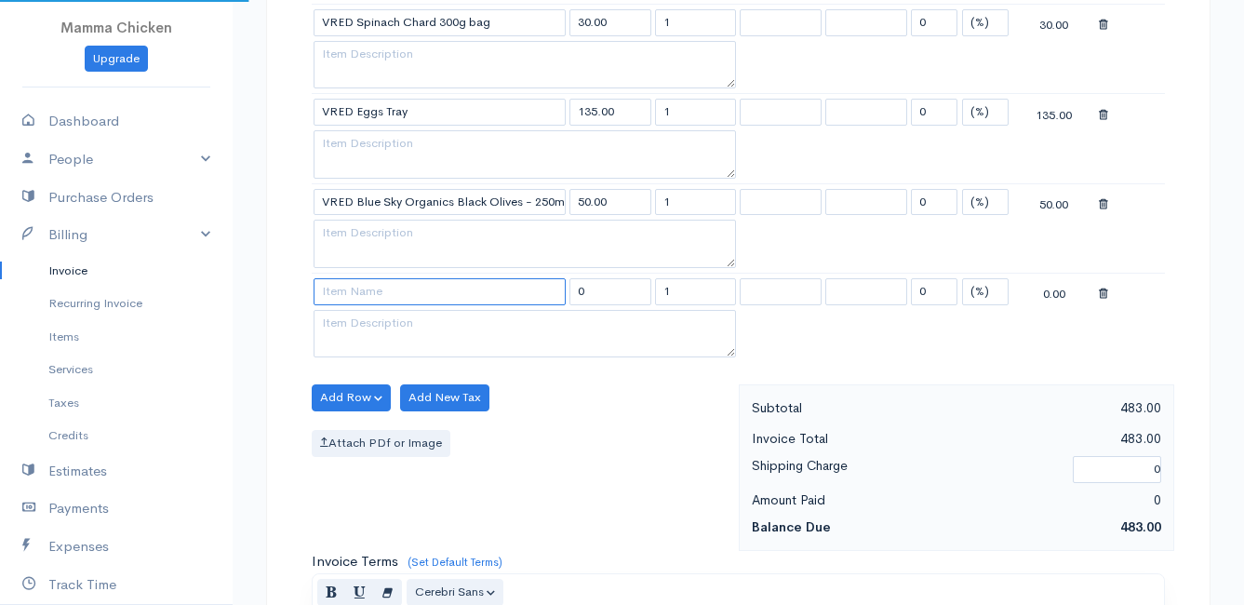
click at [357, 287] on input at bounding box center [440, 291] width 252 height 27
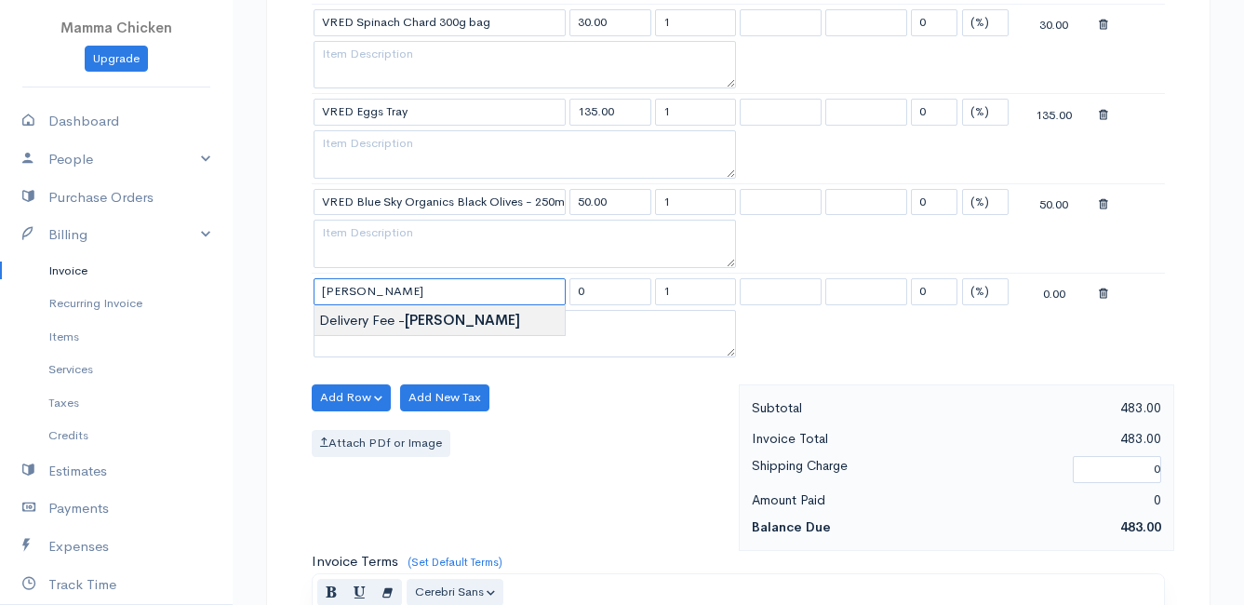
type input "Delivery Fee - [PERSON_NAME]"
type input "25.00"
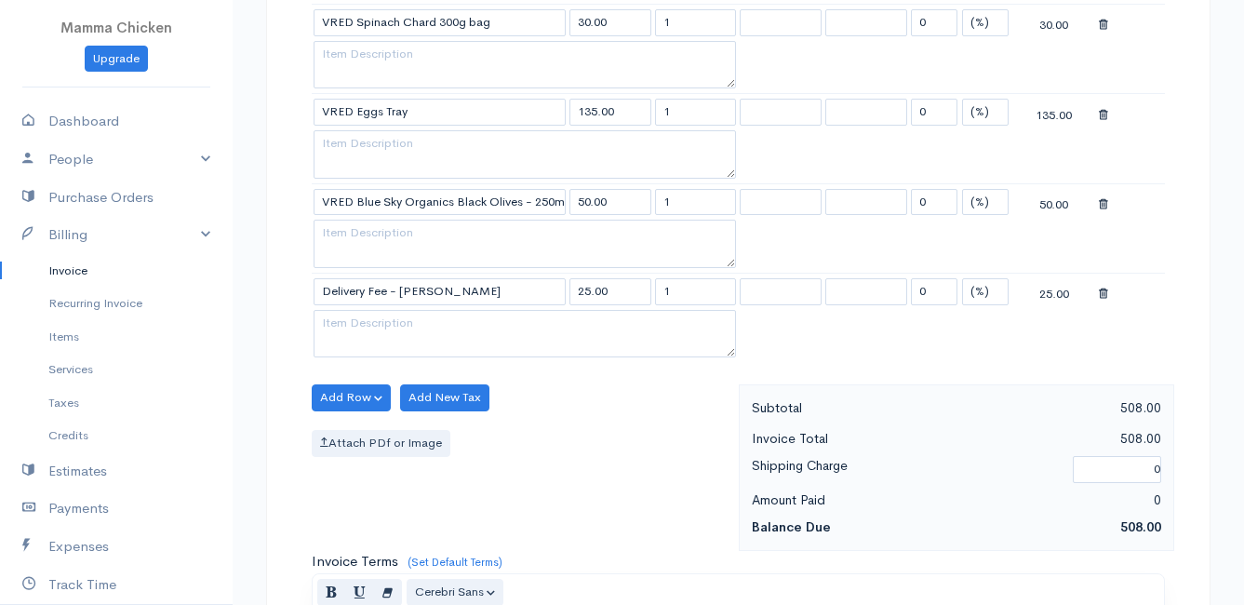
scroll to position [2079, 0]
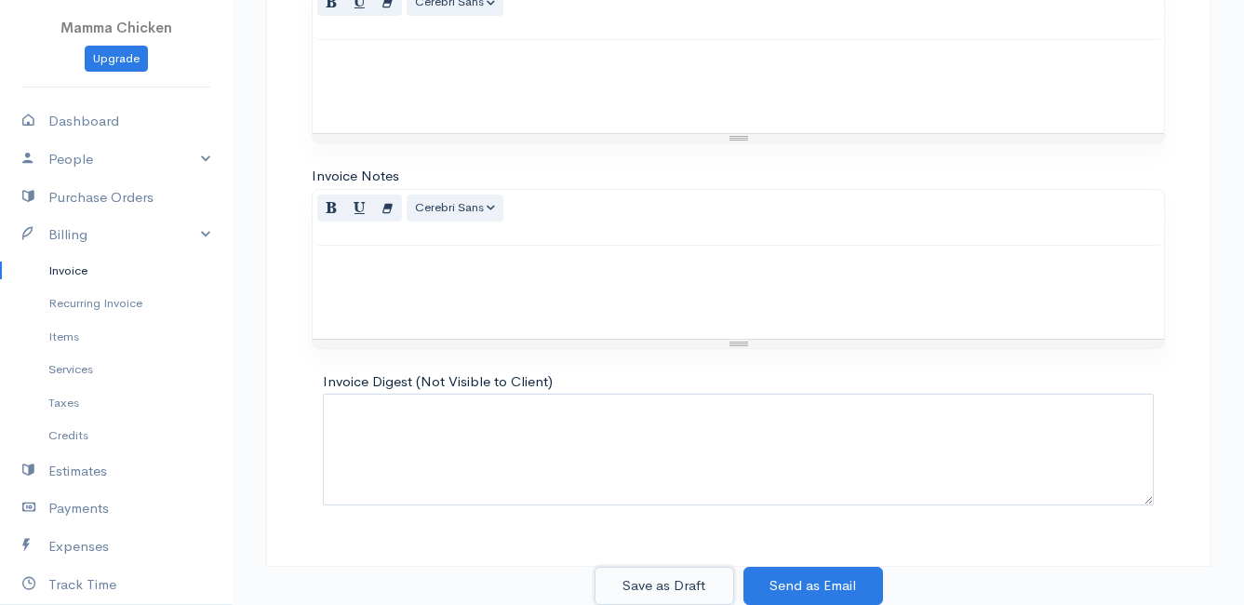
click at [652, 577] on button "Save as Draft" at bounding box center [665, 586] width 140 height 38
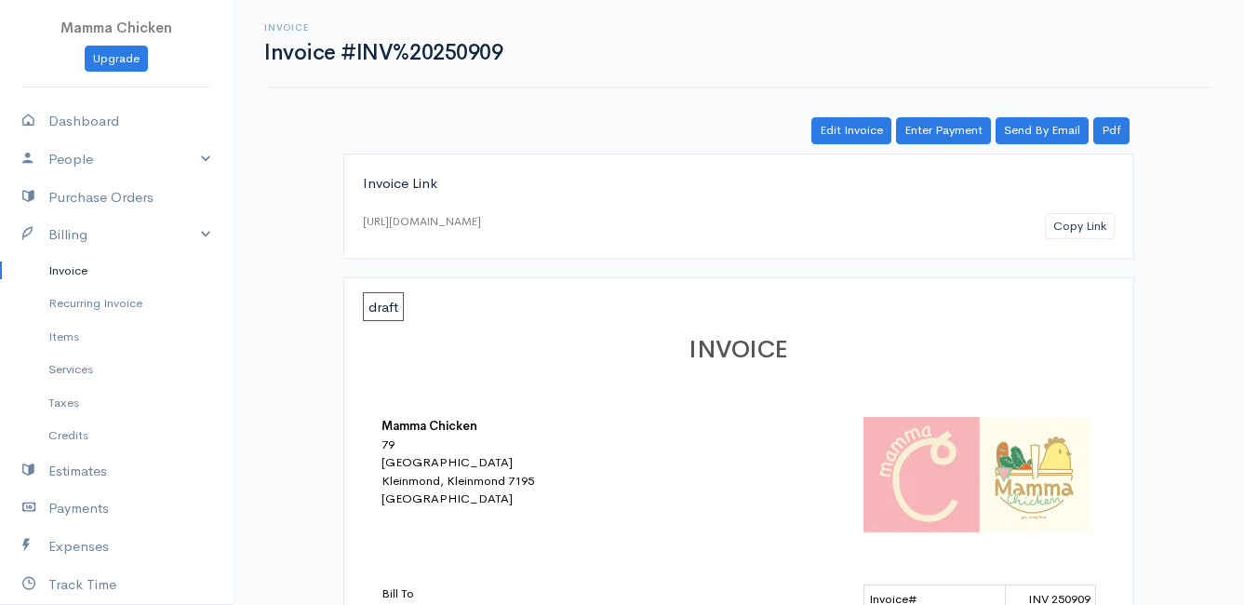
click at [69, 273] on link "Invoice" at bounding box center [116, 270] width 233 height 33
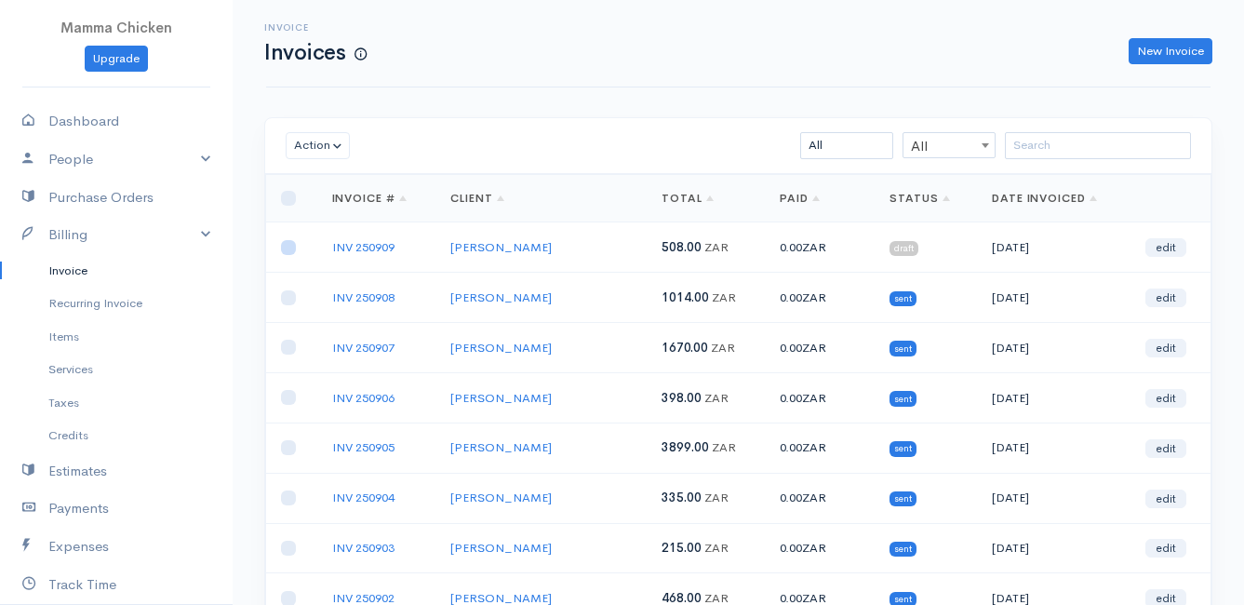
click at [290, 249] on input "checkbox" at bounding box center [288, 247] width 15 height 15
checkbox input "true"
click at [332, 139] on button "Action" at bounding box center [318, 145] width 64 height 27
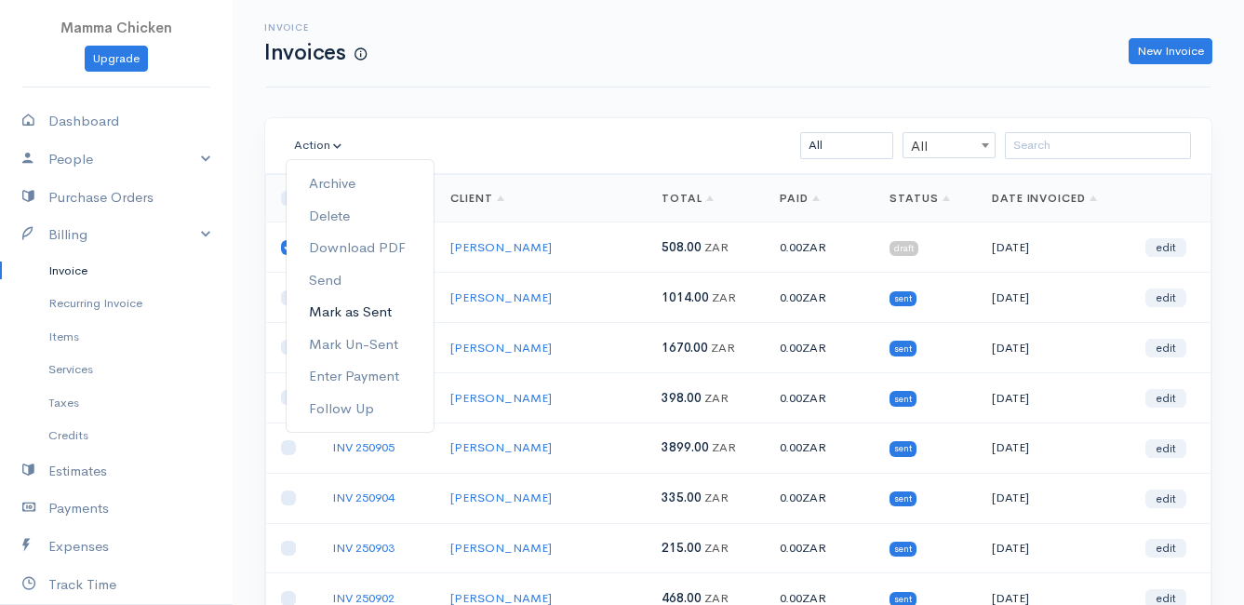
click at [378, 314] on link "Mark as Sent" at bounding box center [360, 312] width 147 height 33
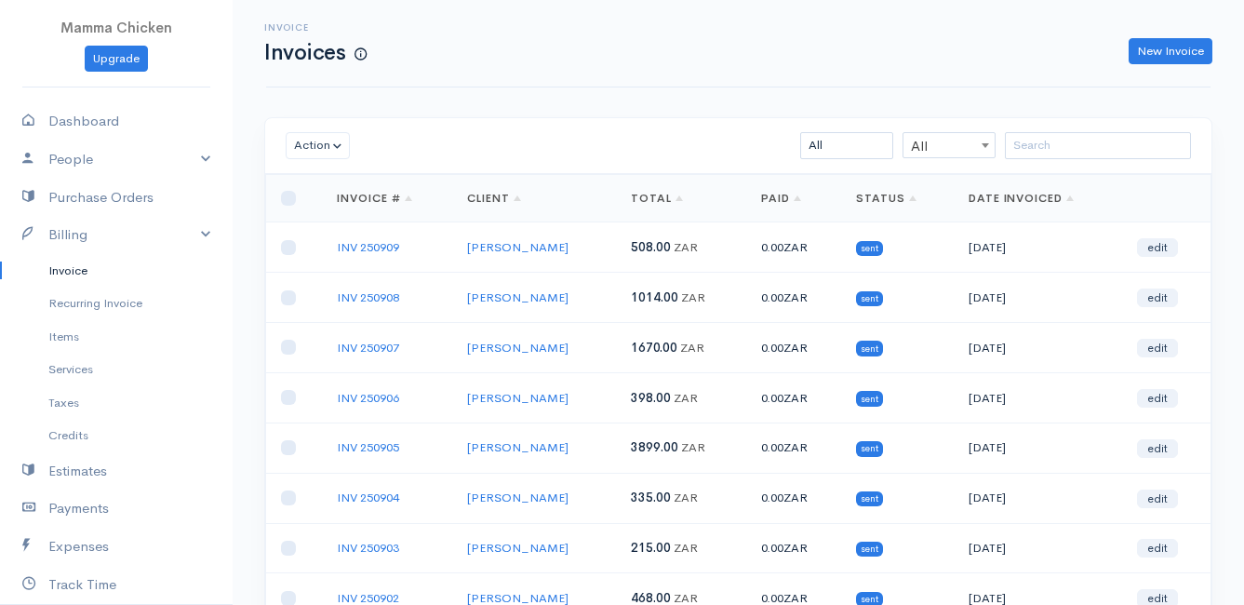
scroll to position [290, 0]
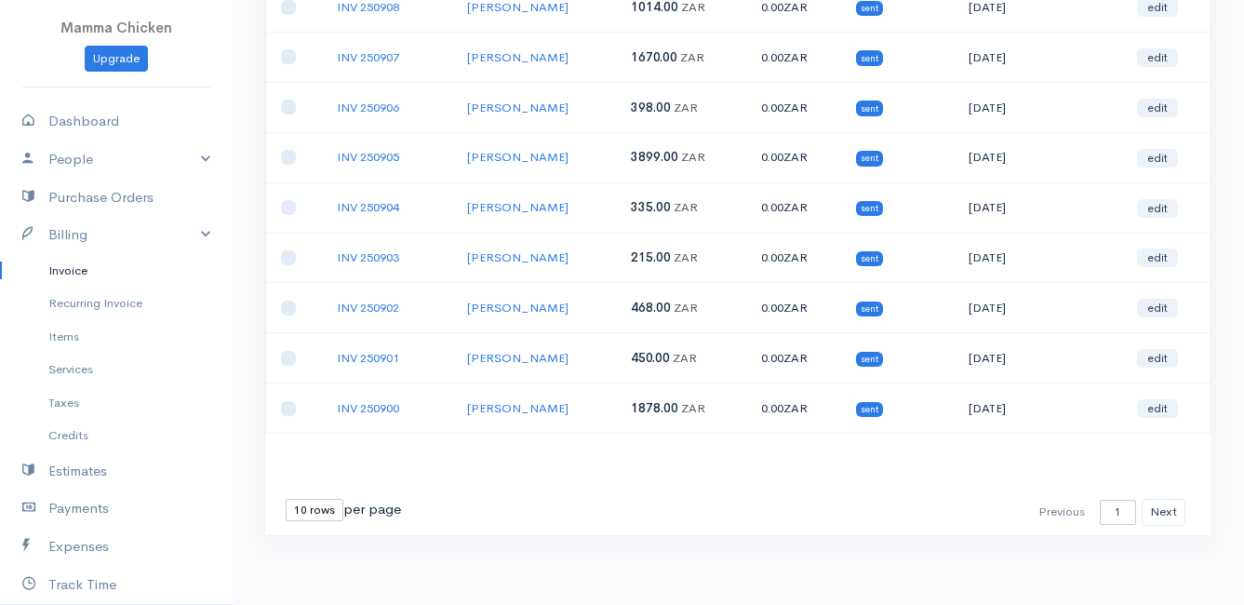
click at [322, 515] on select "10 rows 25 rows 50 rows" at bounding box center [315, 510] width 58 height 22
select select "25"
click at [286, 499] on select "10 rows 25 rows 50 rows" at bounding box center [315, 510] width 58 height 22
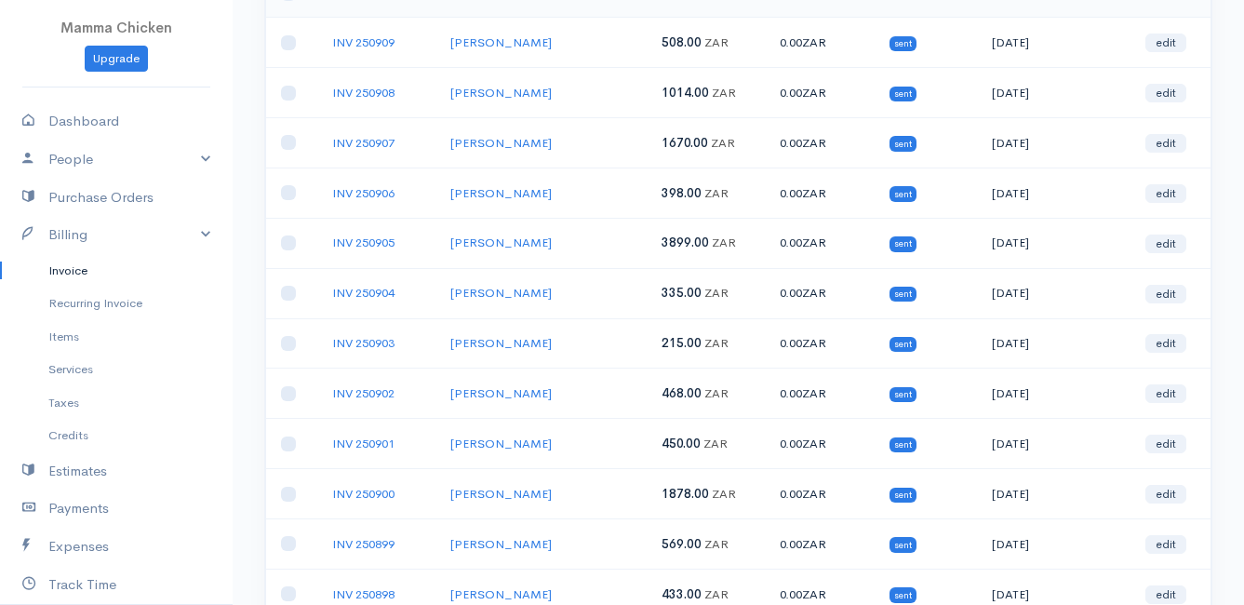
scroll to position [0, 0]
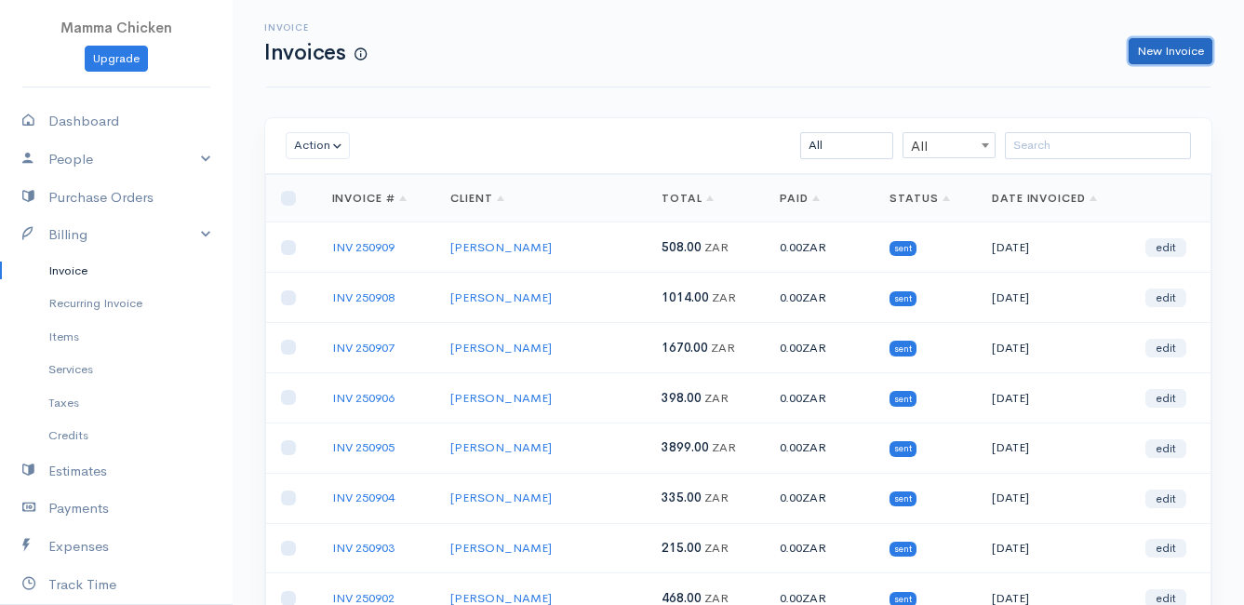
click at [1156, 54] on link "New Invoice" at bounding box center [1171, 51] width 84 height 27
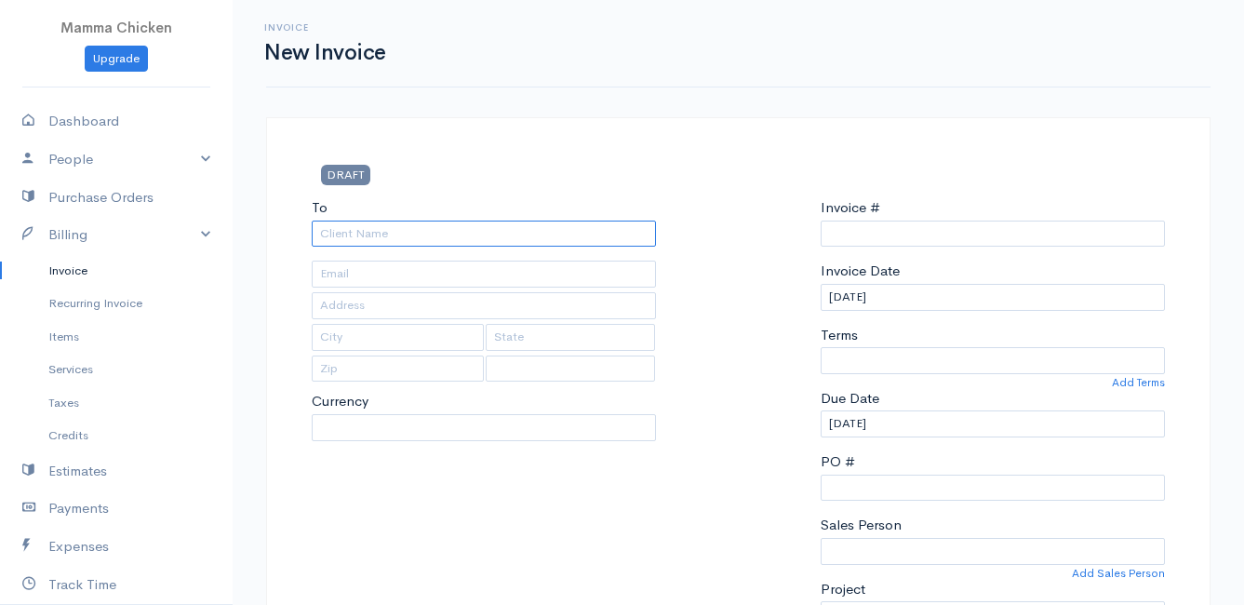
click at [413, 230] on input "To" at bounding box center [484, 234] width 344 height 27
select select "[GEOGRAPHIC_DATA]"
select select "ZAR"
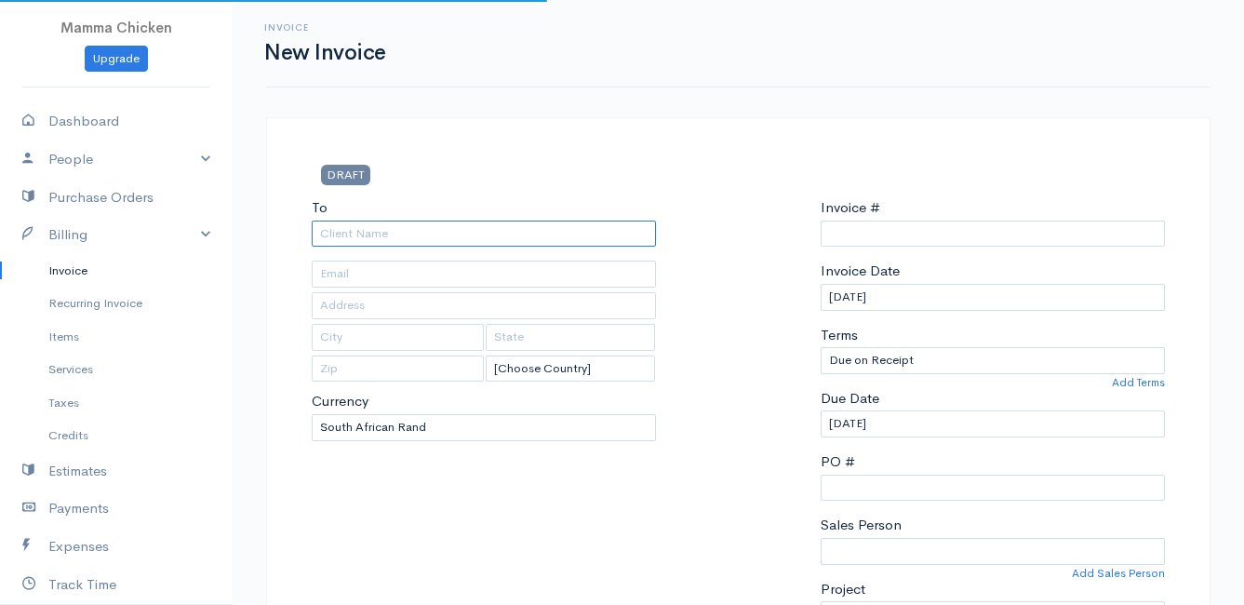
type input "INV 250910"
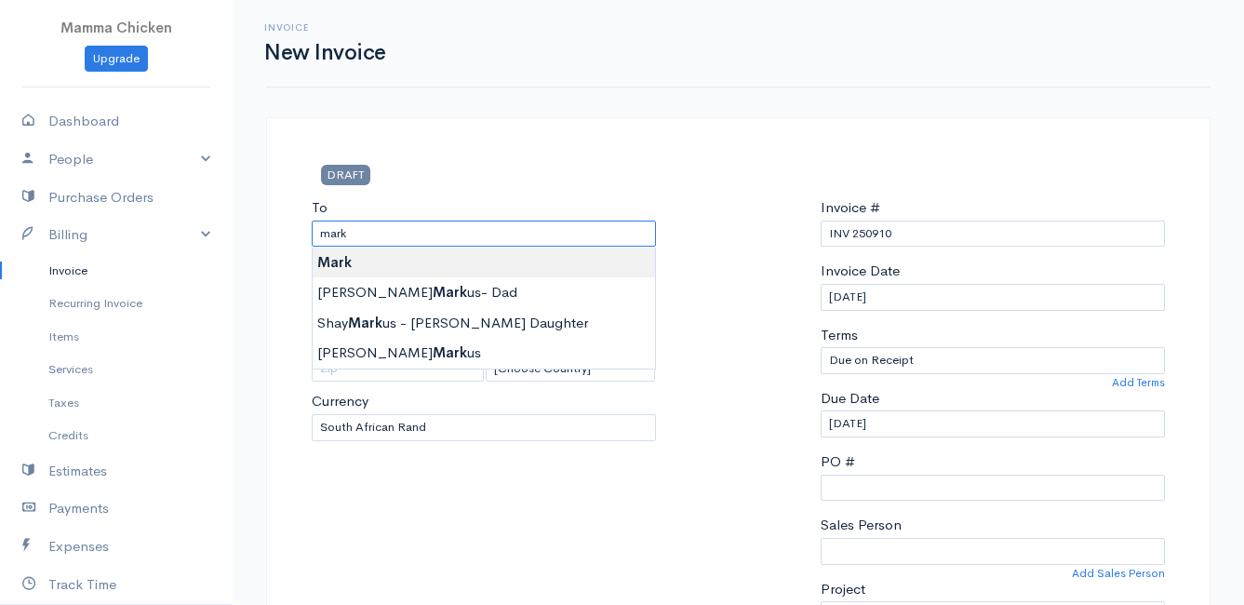
type input "Mark"
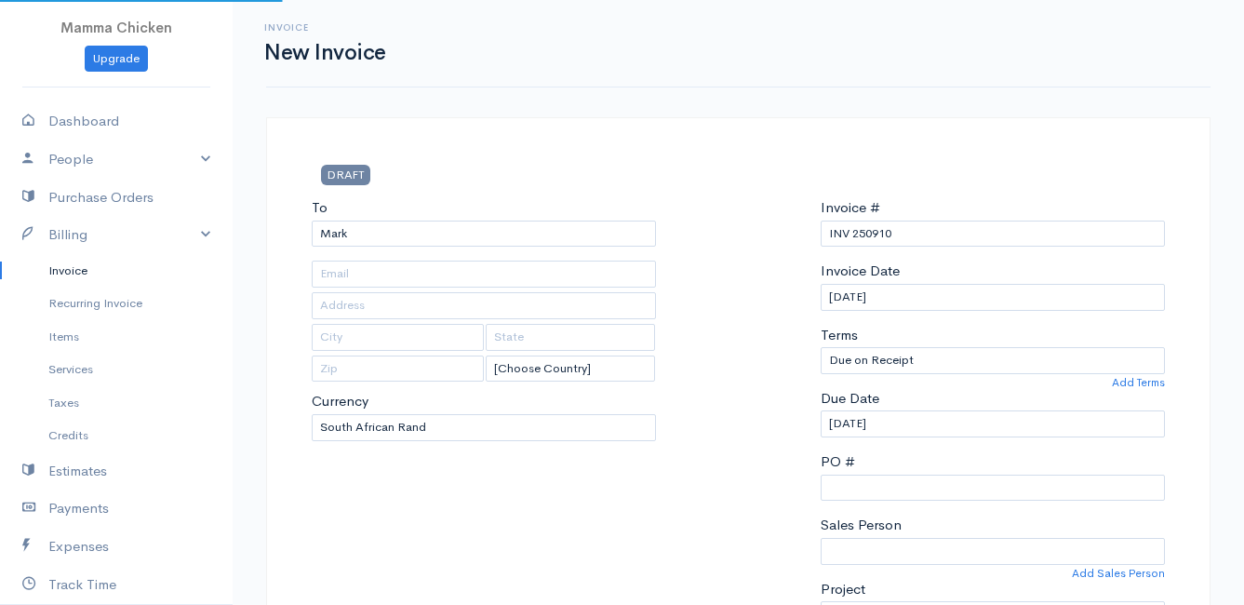
type input "[STREET_ADDRESS][PERSON_NAME]"
type input "Pringlebay"
type input "7195"
click at [924, 291] on input "[DATE]" at bounding box center [993, 297] width 344 height 27
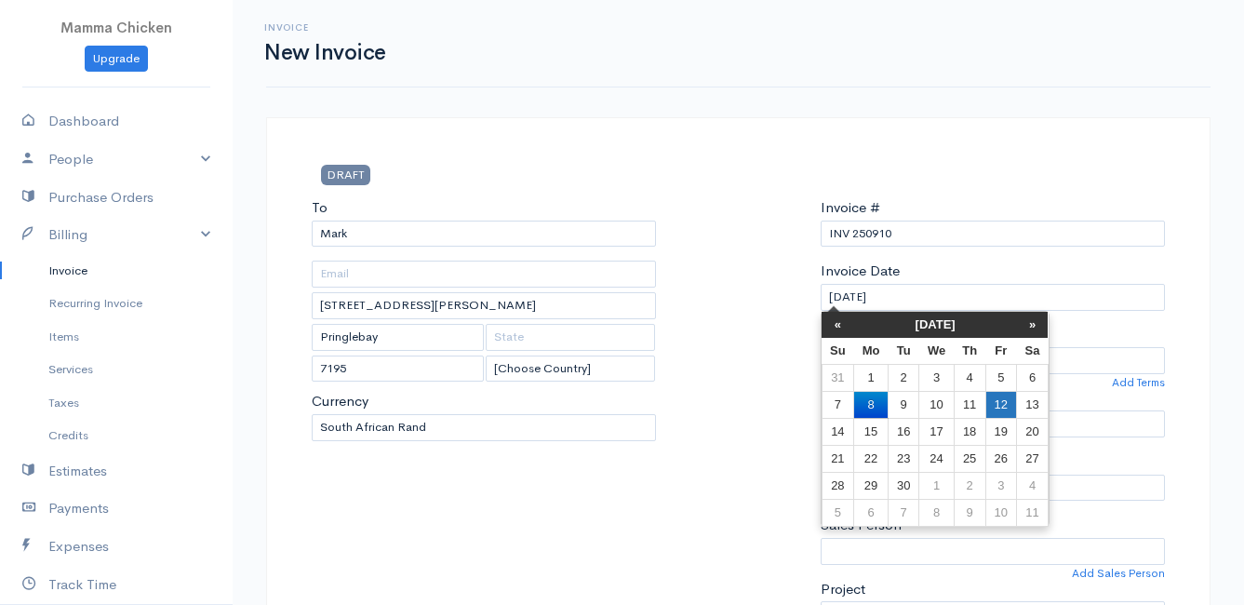
click at [1008, 407] on td "12" at bounding box center [1000, 404] width 31 height 27
type input "[DATE]"
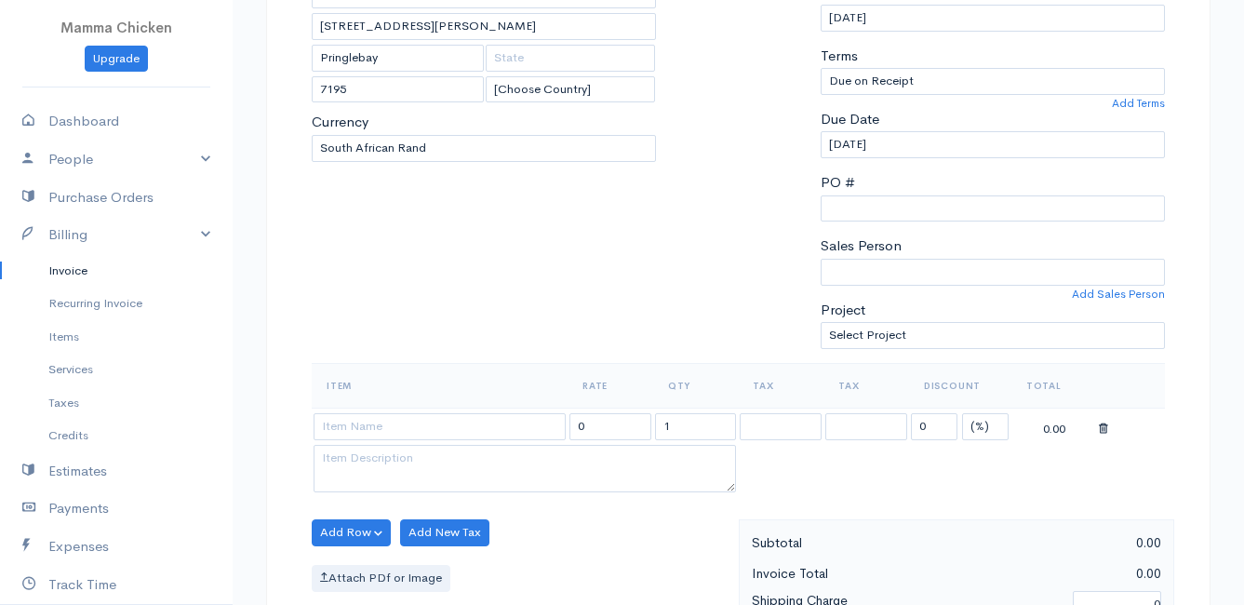
scroll to position [372, 0]
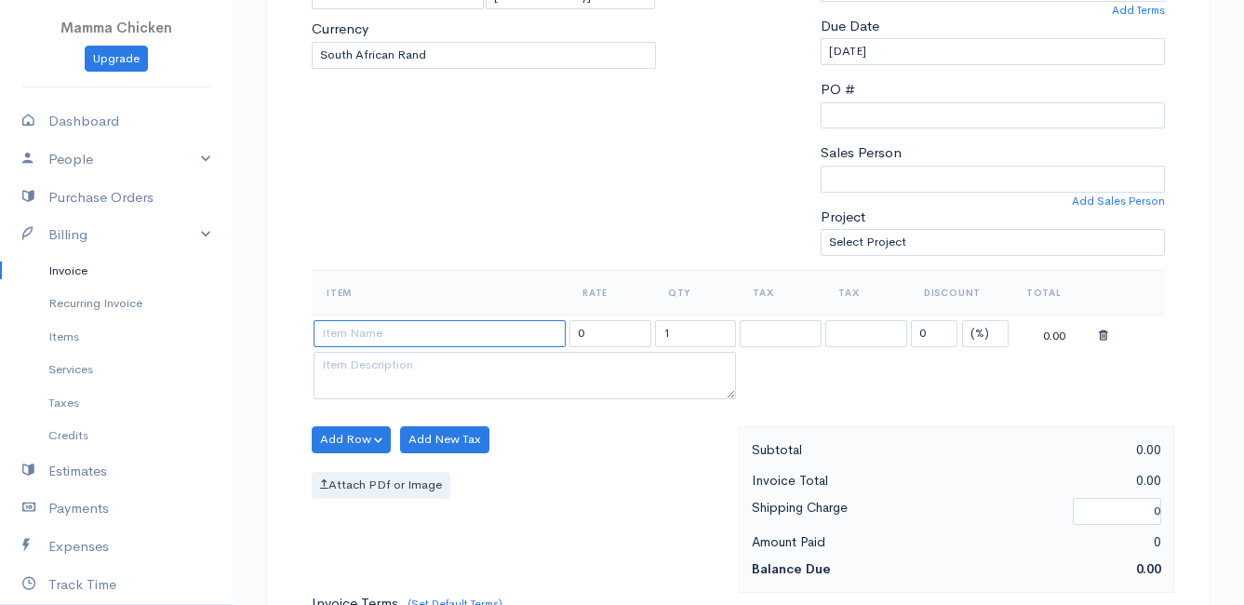
click at [450, 339] on input at bounding box center [440, 333] width 252 height 27
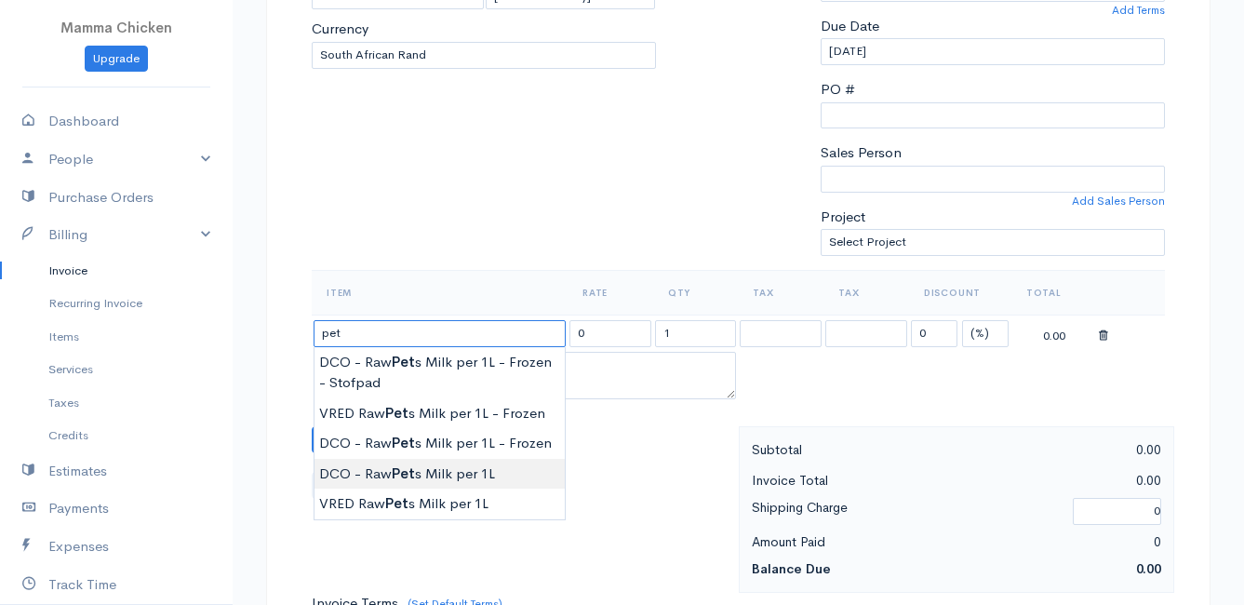
type input "DCO - Raw Pets Milk per 1L"
type input "42.00"
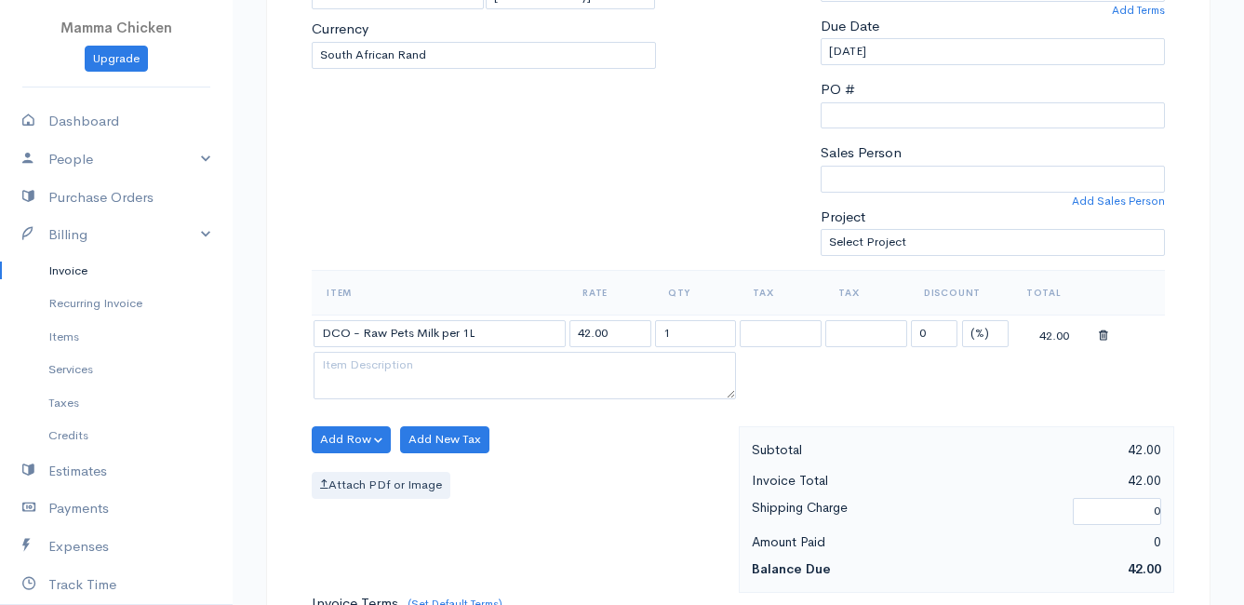
click at [472, 478] on body "Mamma Chicken Upgrade Dashboard People Clients Vendors Staff Users Purchase Ord…" at bounding box center [622, 432] width 1244 height 1609
drag, startPoint x: 680, startPoint y: 337, endPoint x: 622, endPoint y: 336, distance: 57.7
click at [626, 335] on tr "DCO - Raw Pets Milk per 1L 42.00 1 0 (%) Flat 42.00" at bounding box center [738, 332] width 853 height 36
type input "2"
click at [532, 461] on div "Add Row Add Item Row Add Time Row Add New Tax Attach PDf or Image" at bounding box center [520, 509] width 436 height 167
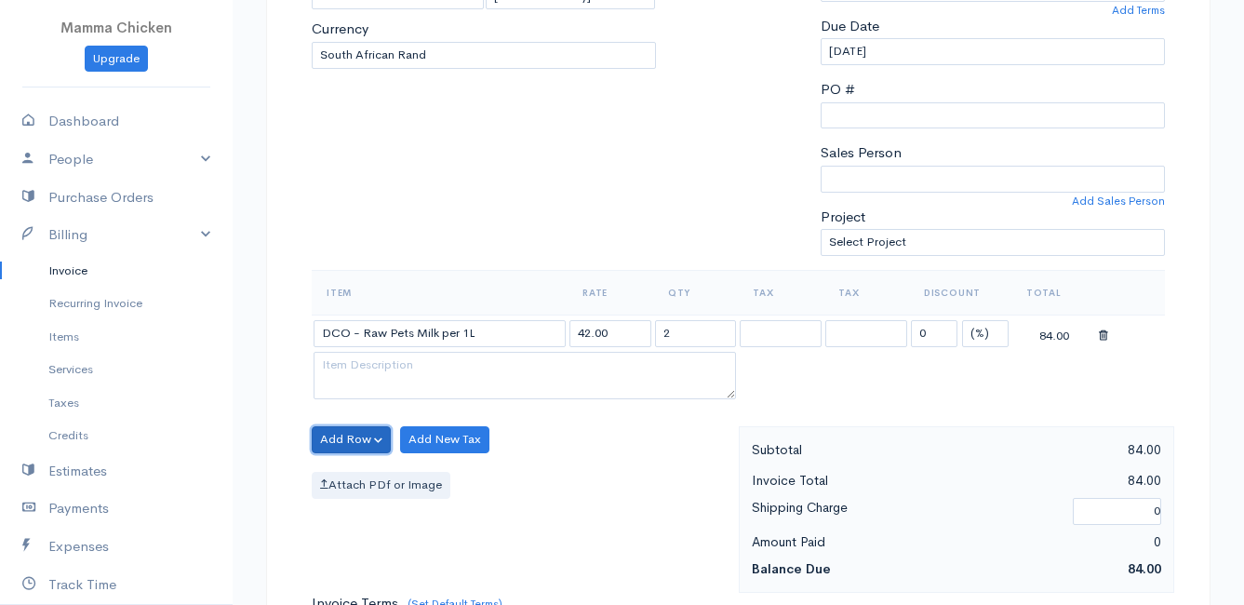
click at [352, 438] on button "Add Row" at bounding box center [351, 439] width 79 height 27
click at [355, 472] on link "Add Item Row" at bounding box center [386, 478] width 147 height 33
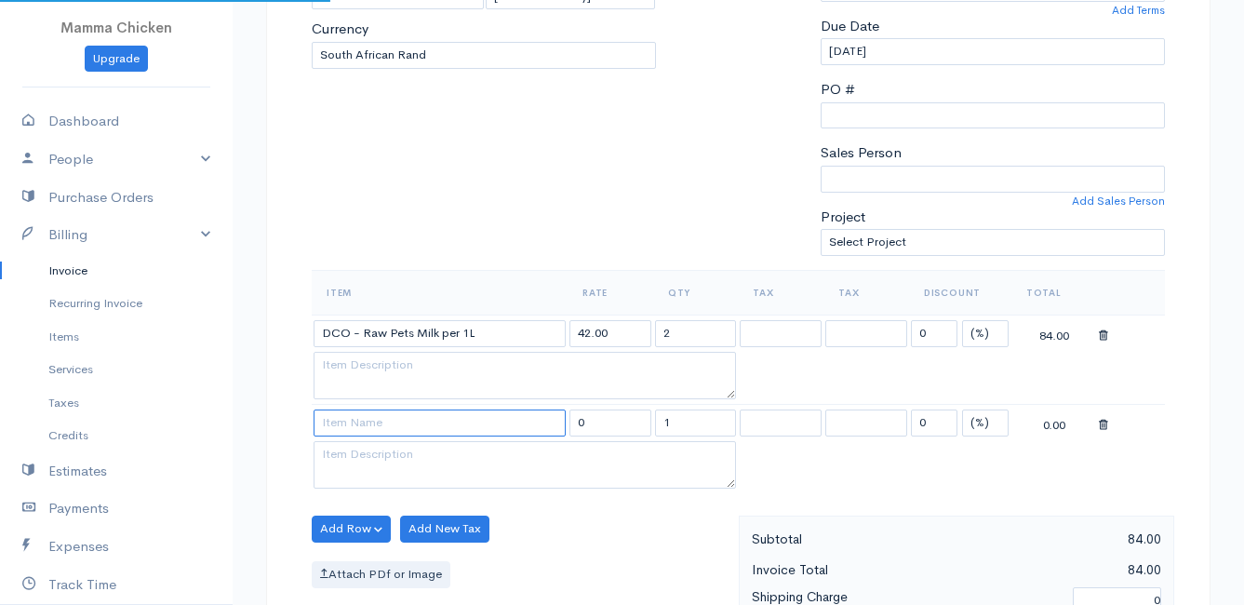
click at [346, 422] on input at bounding box center [440, 422] width 252 height 27
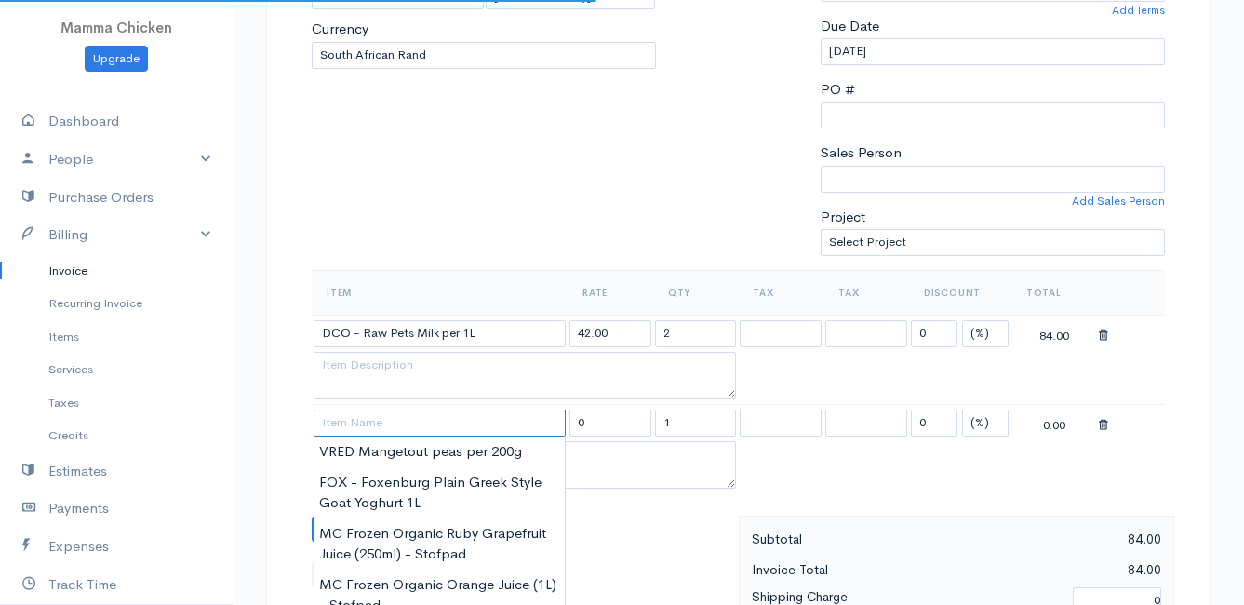
type input "w"
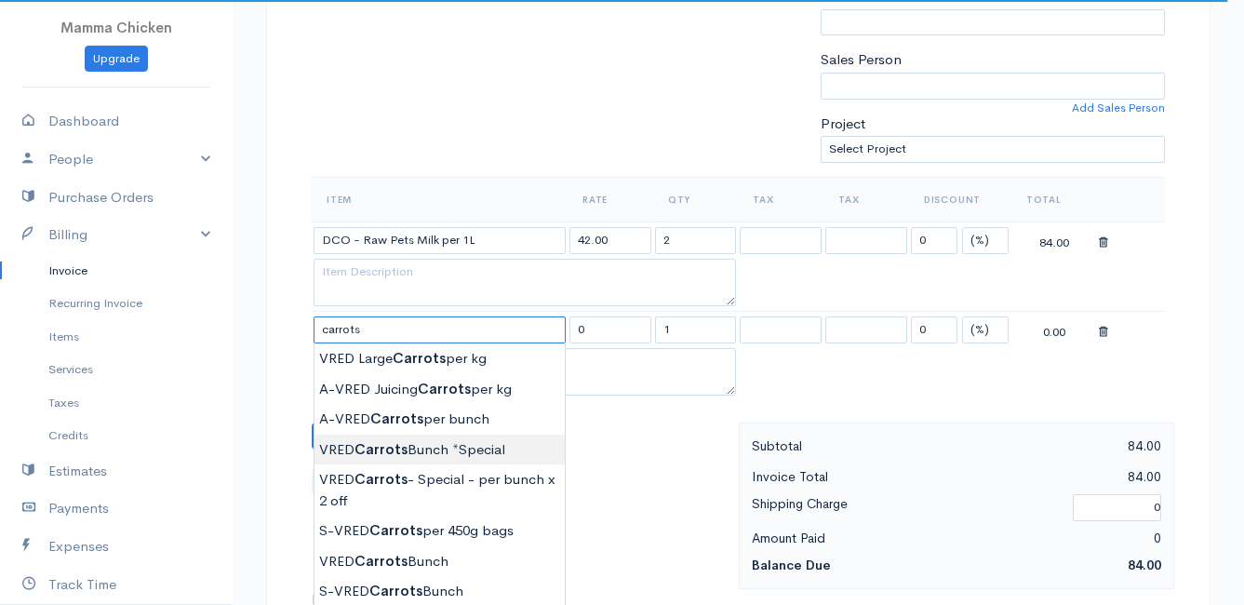
scroll to position [558, 0]
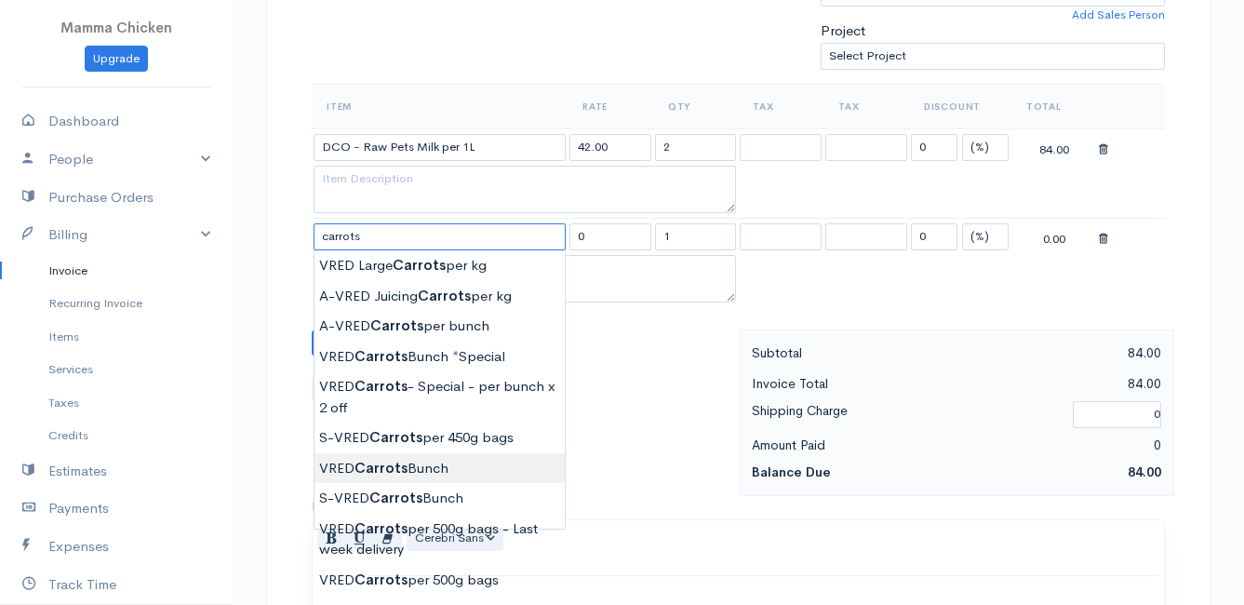
type input "VRED Carrots Bunch"
type input "23.00"
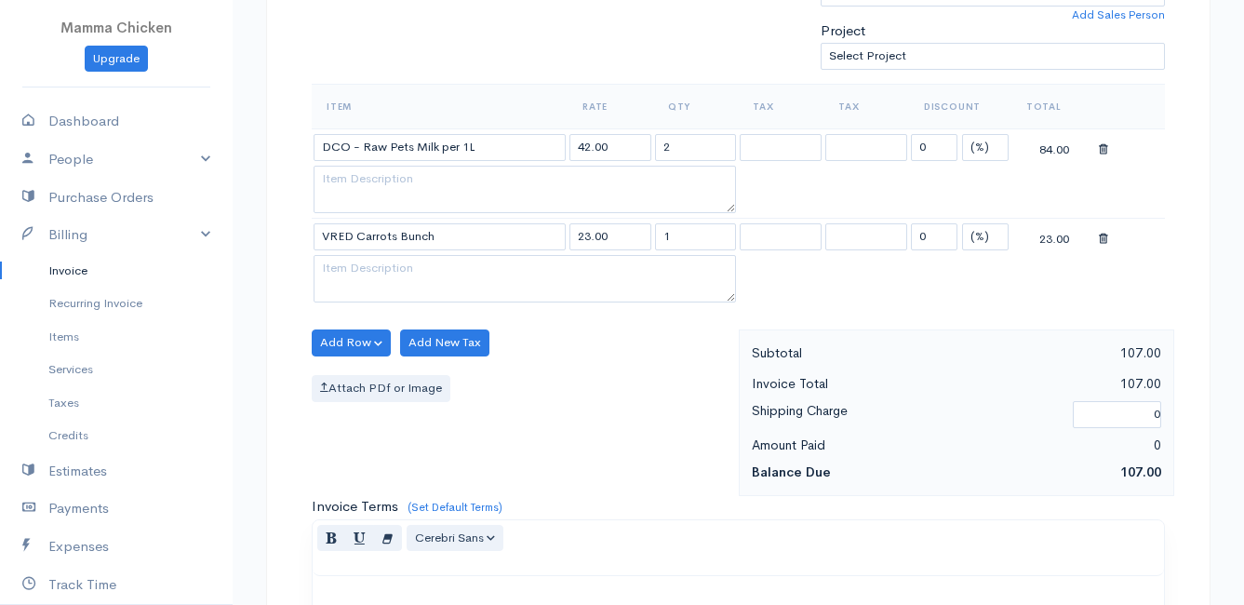
click at [464, 466] on body "Mamma Chicken Upgrade Dashboard People Clients Vendors Staff Users Purchase Ord…" at bounding box center [622, 291] width 1244 height 1698
click at [345, 339] on button "Add Row" at bounding box center [351, 342] width 79 height 27
click at [366, 377] on link "Add Item Row" at bounding box center [386, 381] width 147 height 33
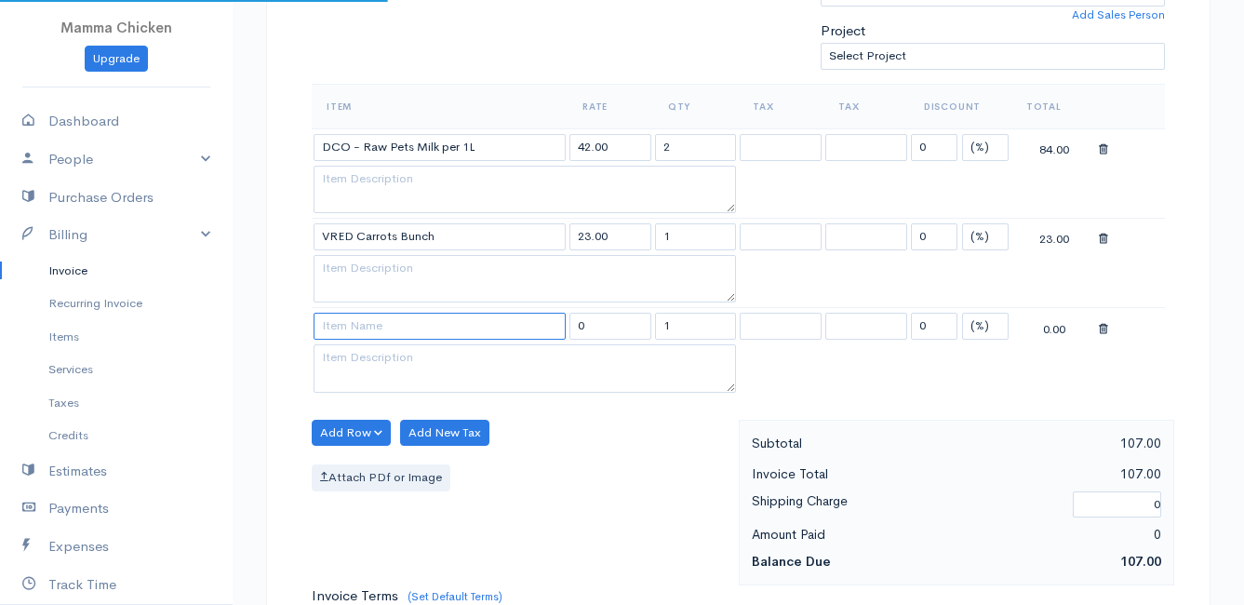
click at [357, 336] on input at bounding box center [440, 326] width 252 height 27
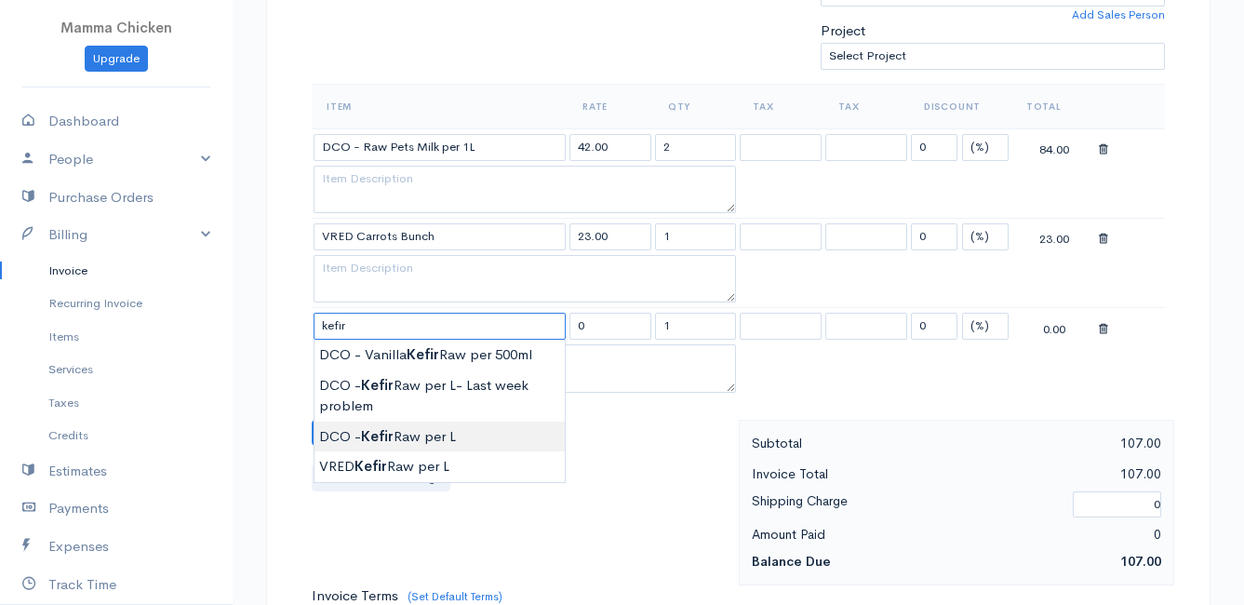
type input "DCO - Kefir Raw per L"
type input "70.00"
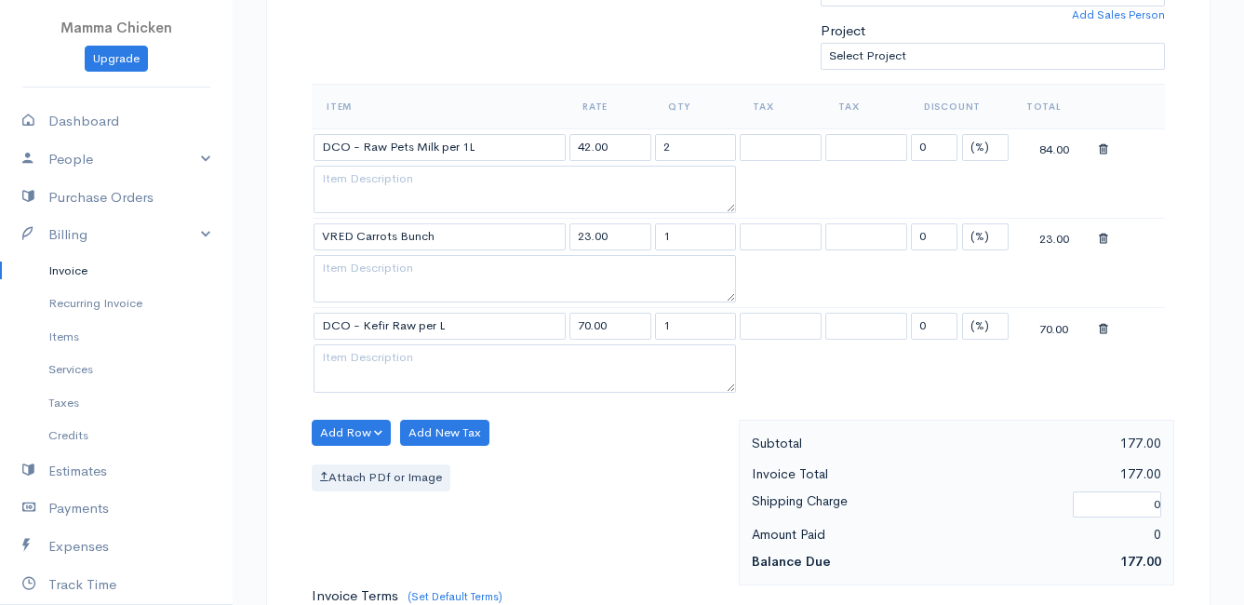
click at [460, 437] on body "Mamma Chicken Upgrade Dashboard People Clients Vendors Staff Users Purchase Ord…" at bounding box center [622, 335] width 1244 height 1787
click at [352, 429] on button "Add Row" at bounding box center [351, 433] width 79 height 27
click at [359, 464] on link "Add Item Row" at bounding box center [386, 471] width 147 height 33
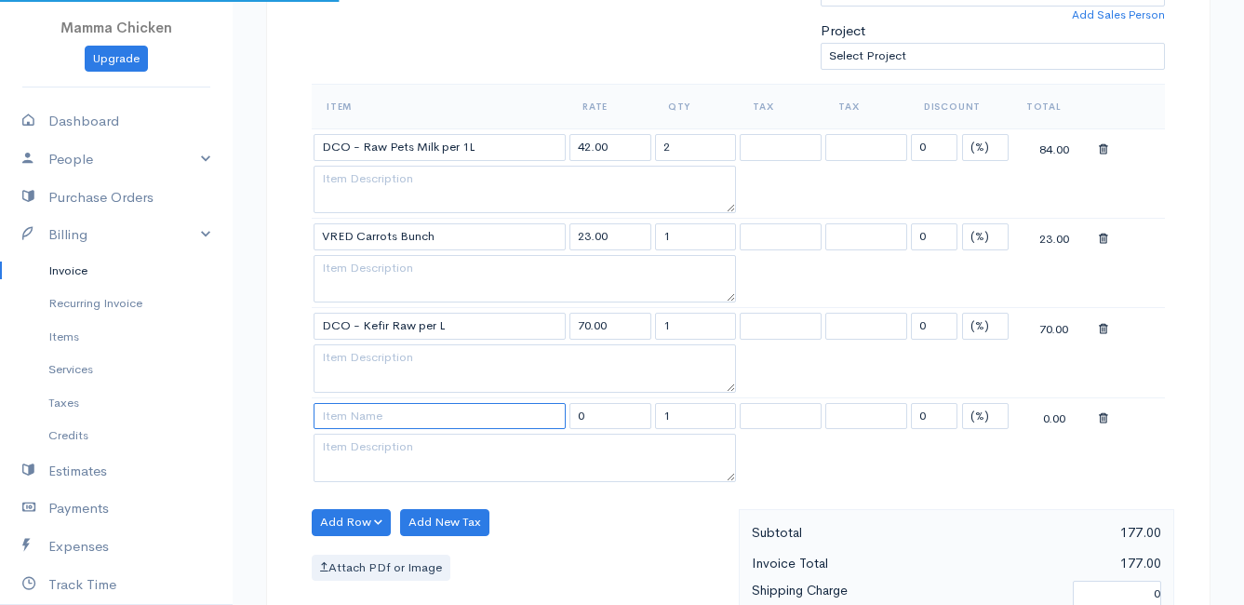
click at [359, 420] on input at bounding box center [440, 416] width 252 height 27
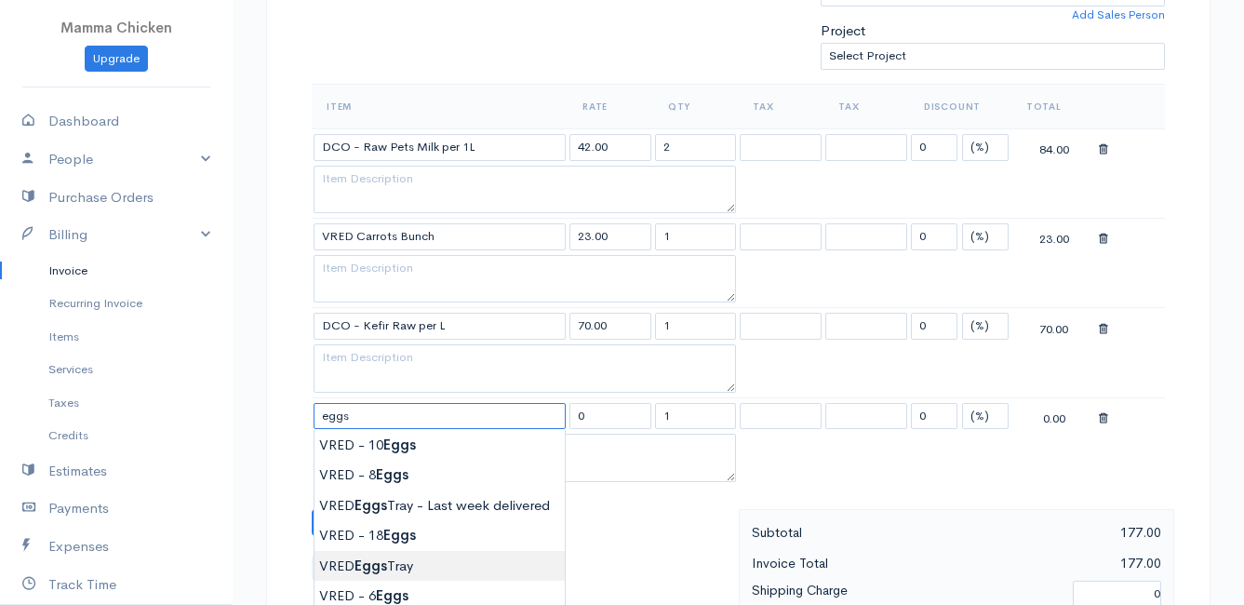
scroll to position [651, 0]
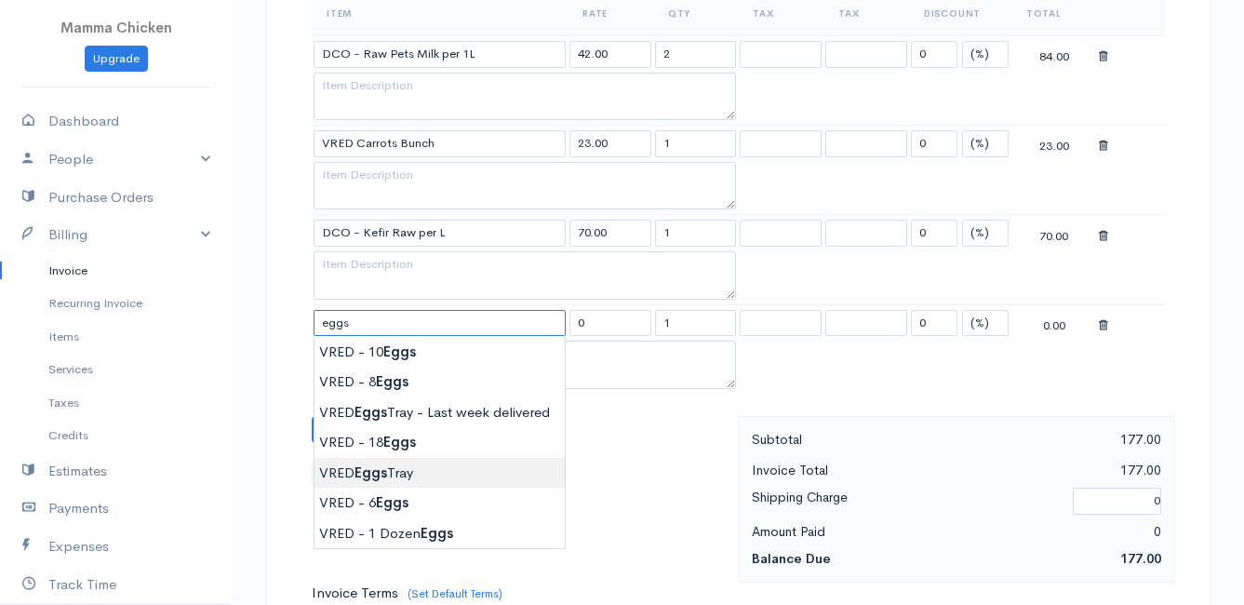
type input "VRED Eggs Tray"
type input "135.00"
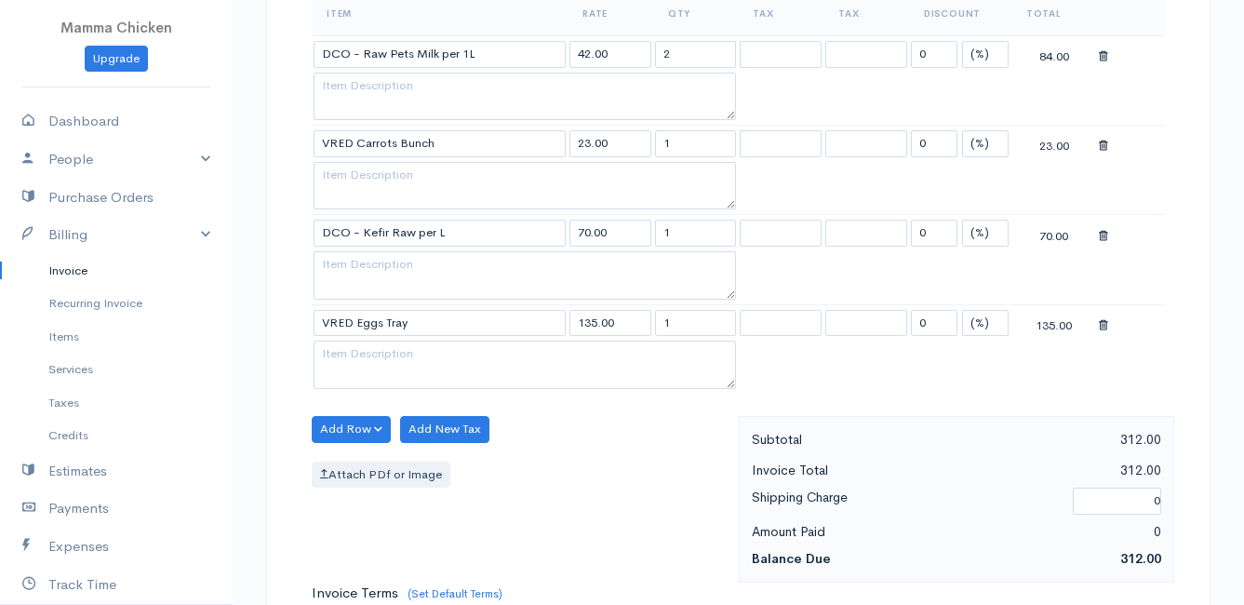
click at [407, 472] on body "Mamma Chicken Upgrade Dashboard People Clients Vendors Staff Users Purchase Ord…" at bounding box center [622, 287] width 1244 height 1877
click at [349, 426] on button "Add Row" at bounding box center [351, 429] width 79 height 27
click at [364, 462] on link "Add Item Row" at bounding box center [386, 467] width 147 height 33
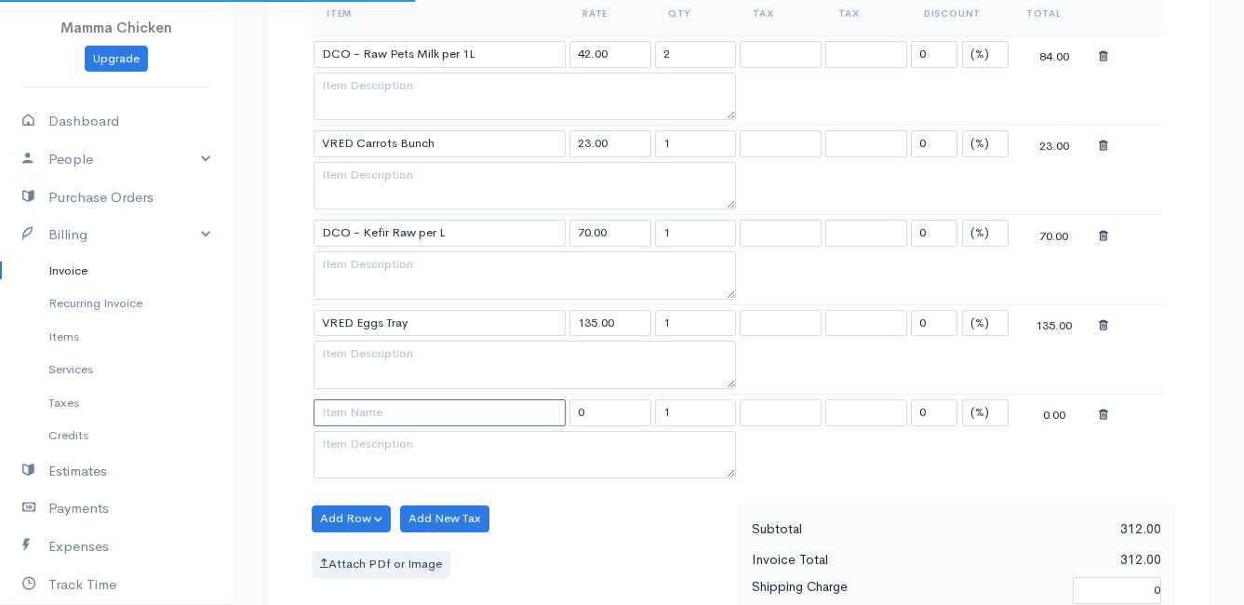
click at [361, 408] on input at bounding box center [440, 412] width 252 height 27
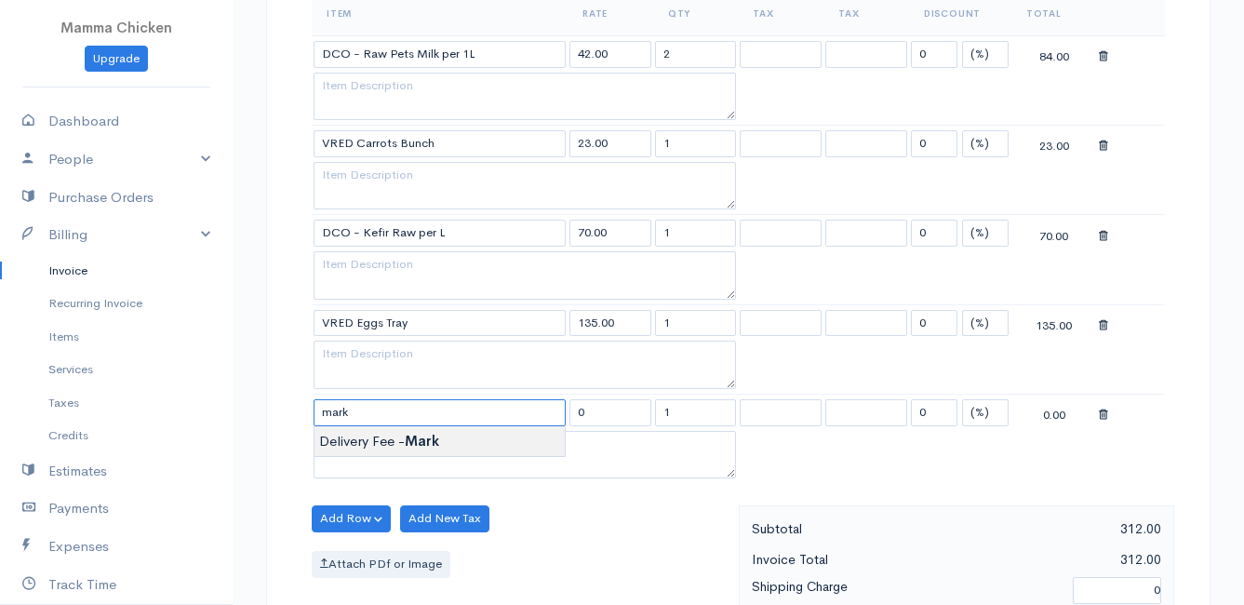
type input "Delivery Fee - [PERSON_NAME]"
type input "25.00"
click at [367, 432] on body "Mamma Chicken Upgrade Dashboard People Clients Vendors Staff Users Purchase Ord…" at bounding box center [622, 332] width 1244 height 1967
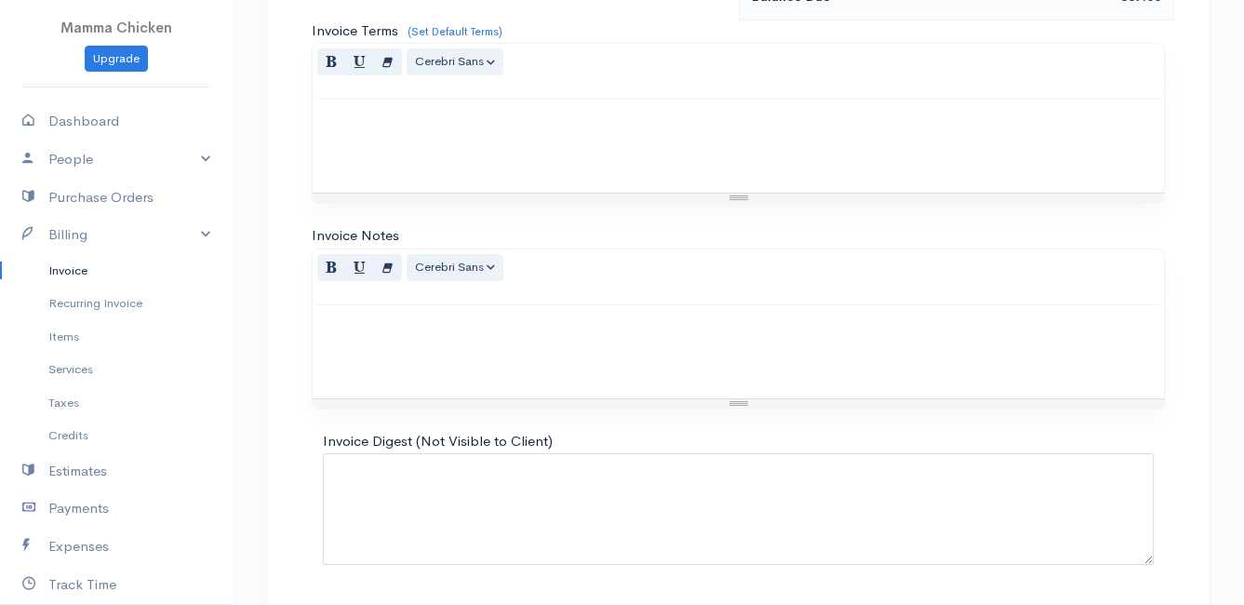
scroll to position [1362, 0]
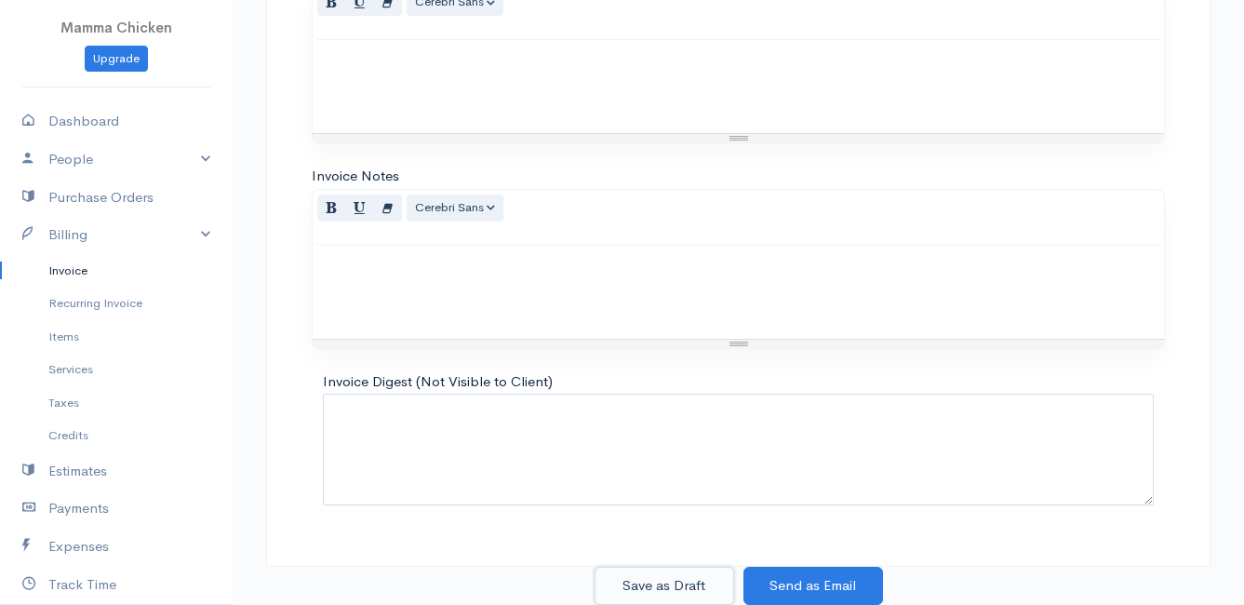
click at [621, 588] on button "Save as Draft" at bounding box center [665, 586] width 140 height 38
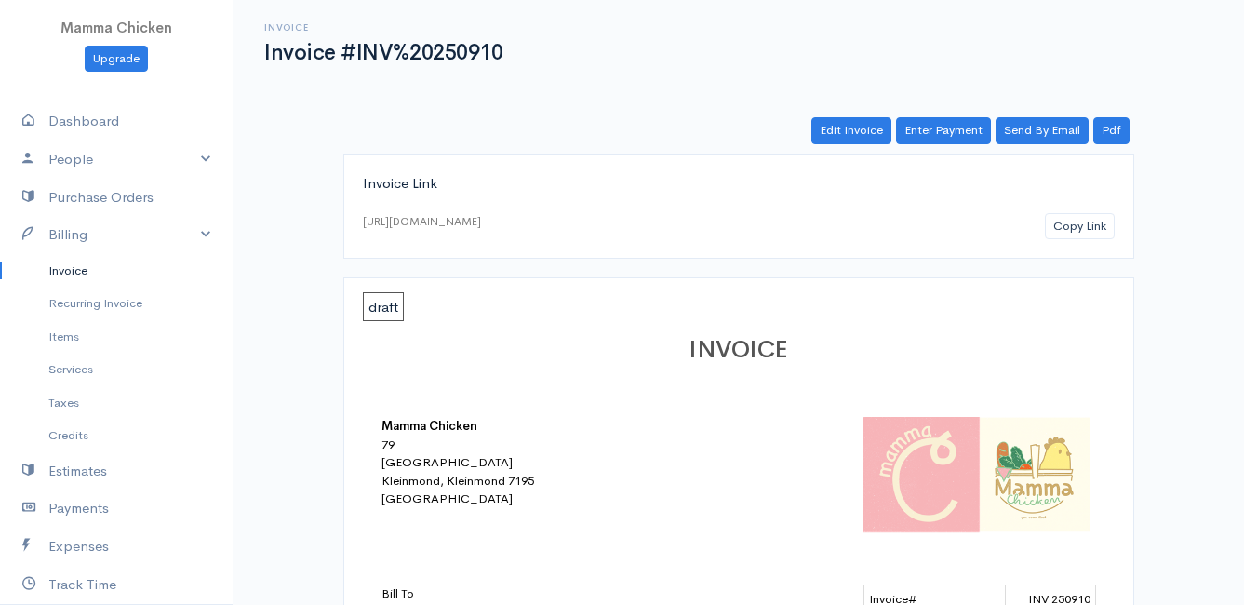
scroll to position [624, 0]
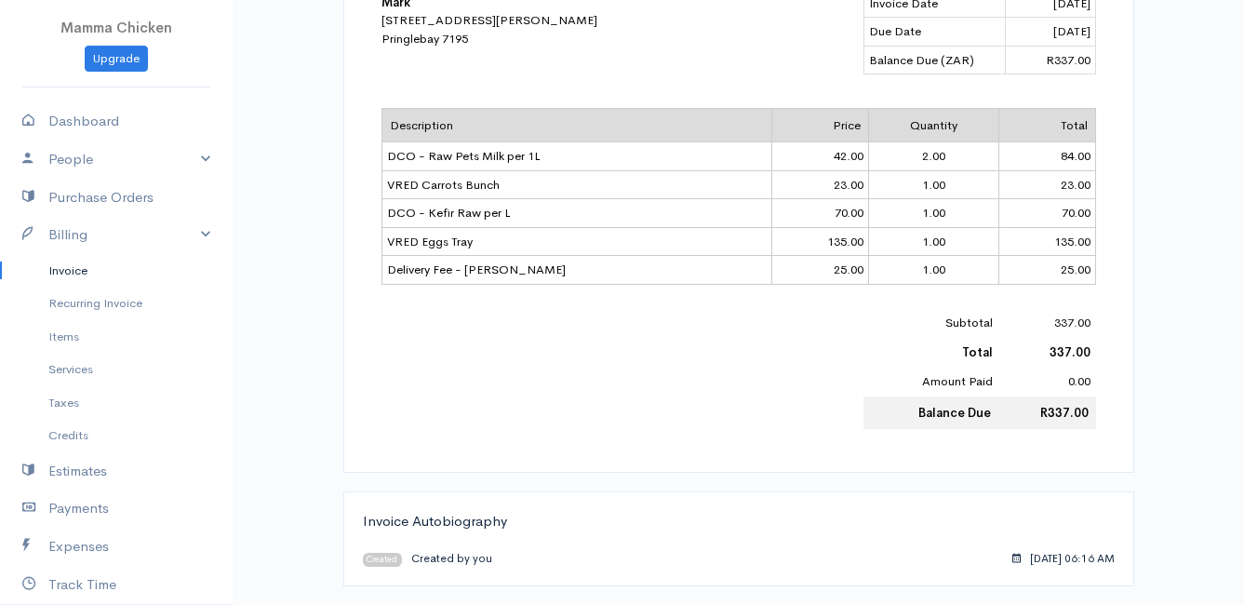
click at [75, 268] on link "Invoice" at bounding box center [116, 270] width 233 height 33
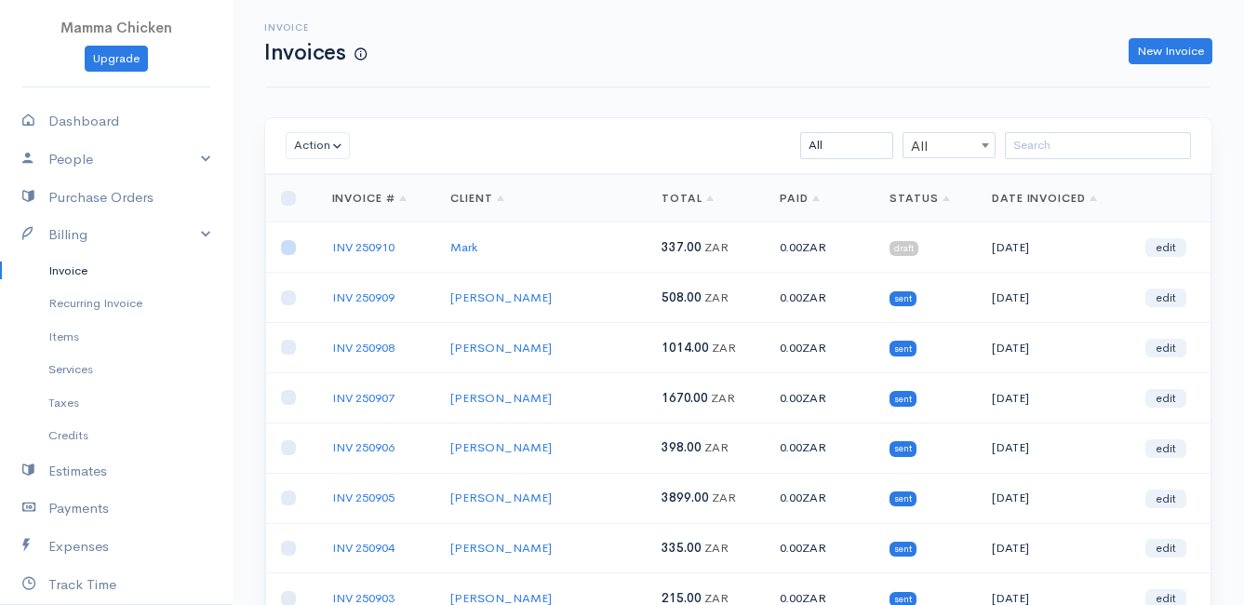
click at [291, 243] on input "checkbox" at bounding box center [288, 247] width 15 height 15
checkbox input "true"
click at [326, 146] on button "Action" at bounding box center [318, 145] width 64 height 27
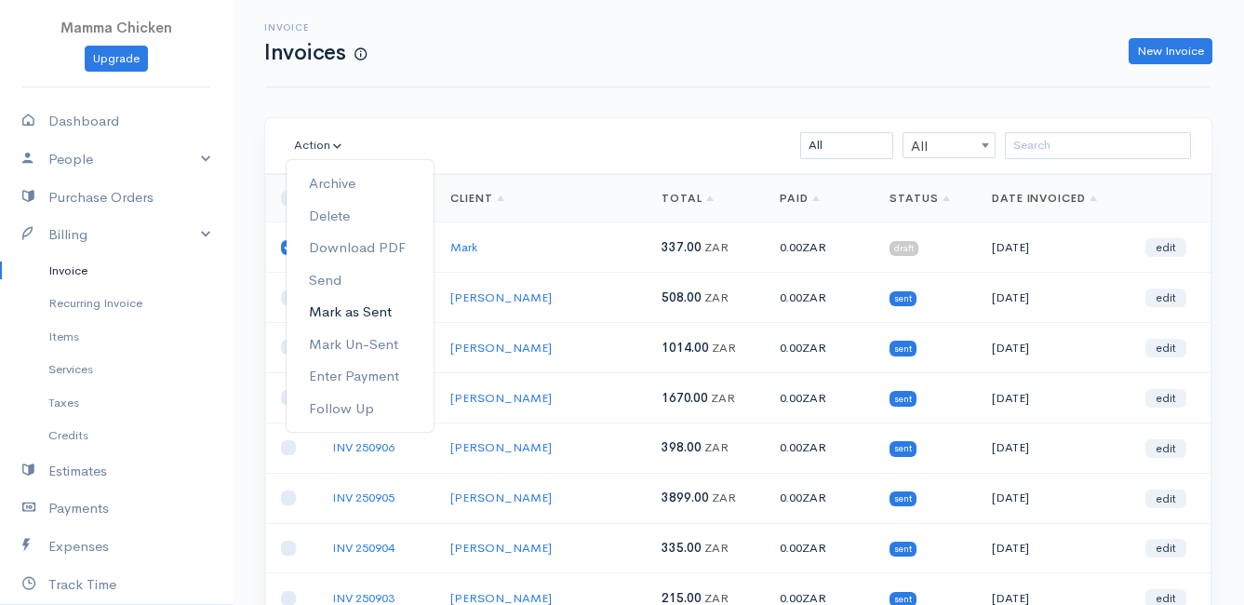
click at [385, 308] on link "Mark as Sent" at bounding box center [360, 312] width 147 height 33
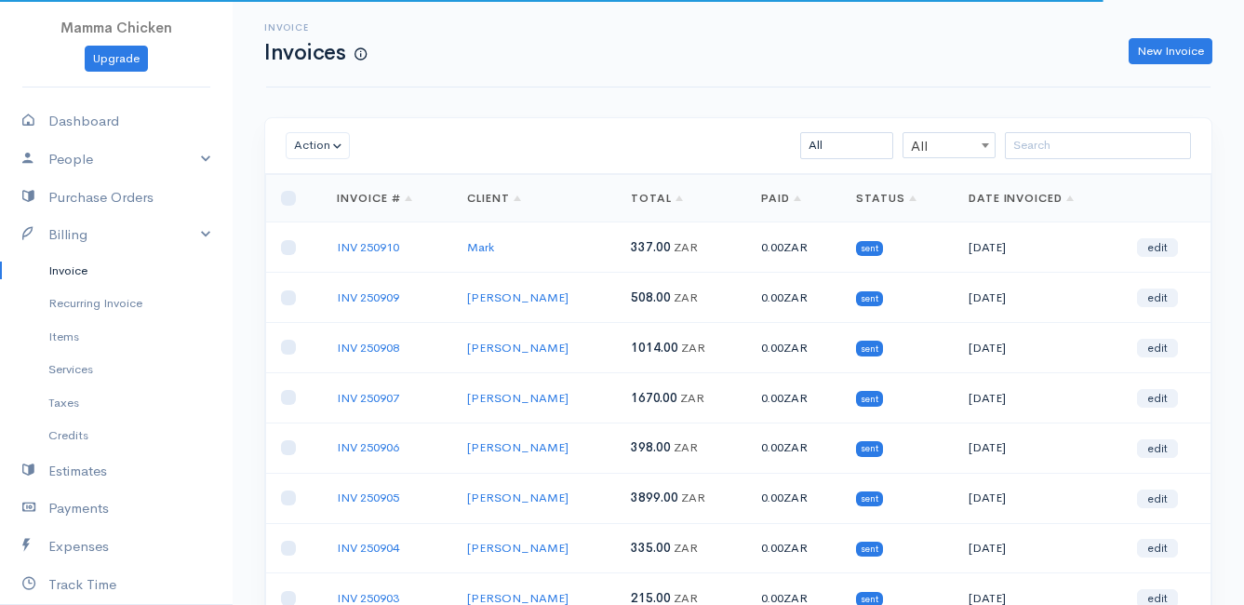
scroll to position [290, 0]
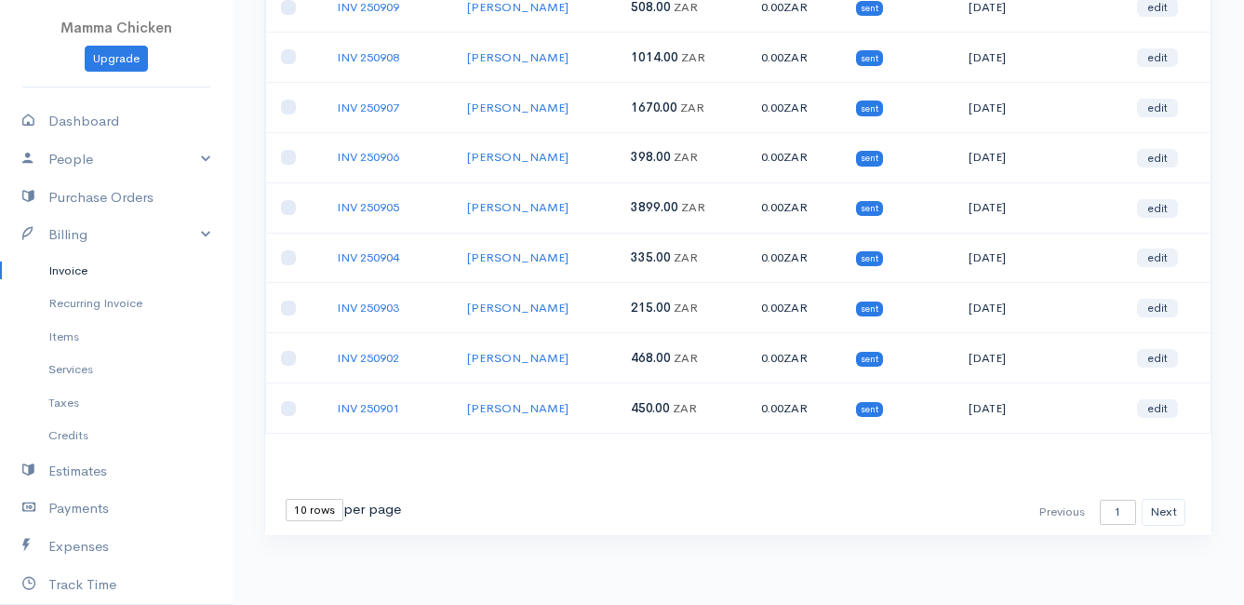
click at [328, 511] on select "10 rows 25 rows 50 rows" at bounding box center [315, 510] width 58 height 22
select select "25"
click at [286, 499] on select "10 rows 25 rows 50 rows" at bounding box center [315, 510] width 58 height 22
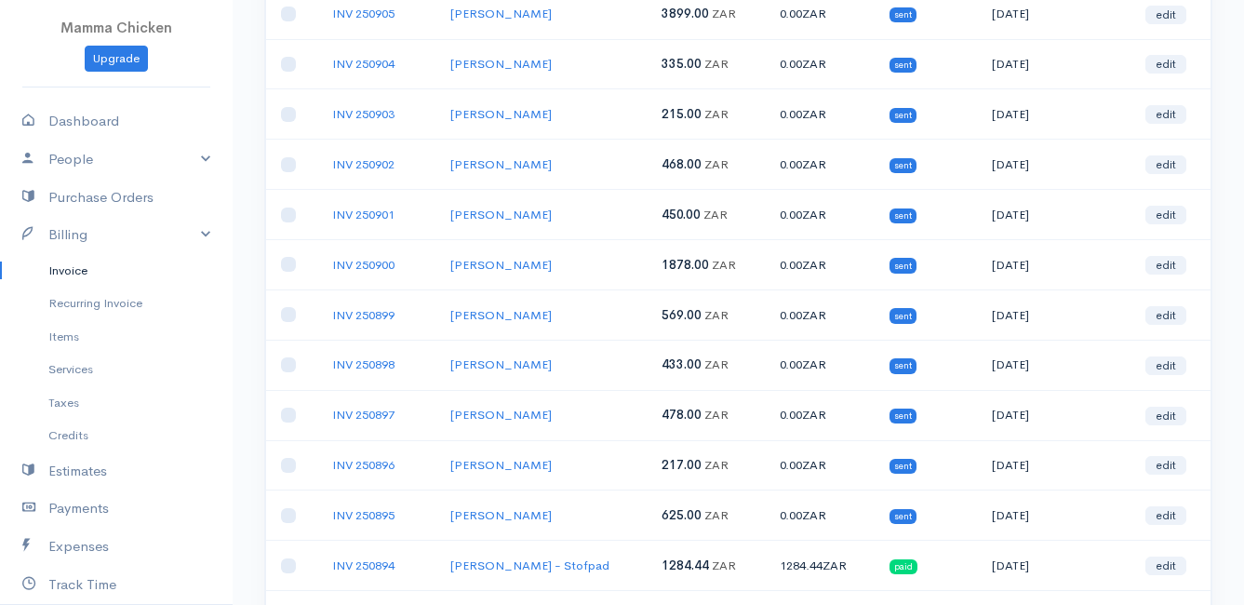
scroll to position [0, 0]
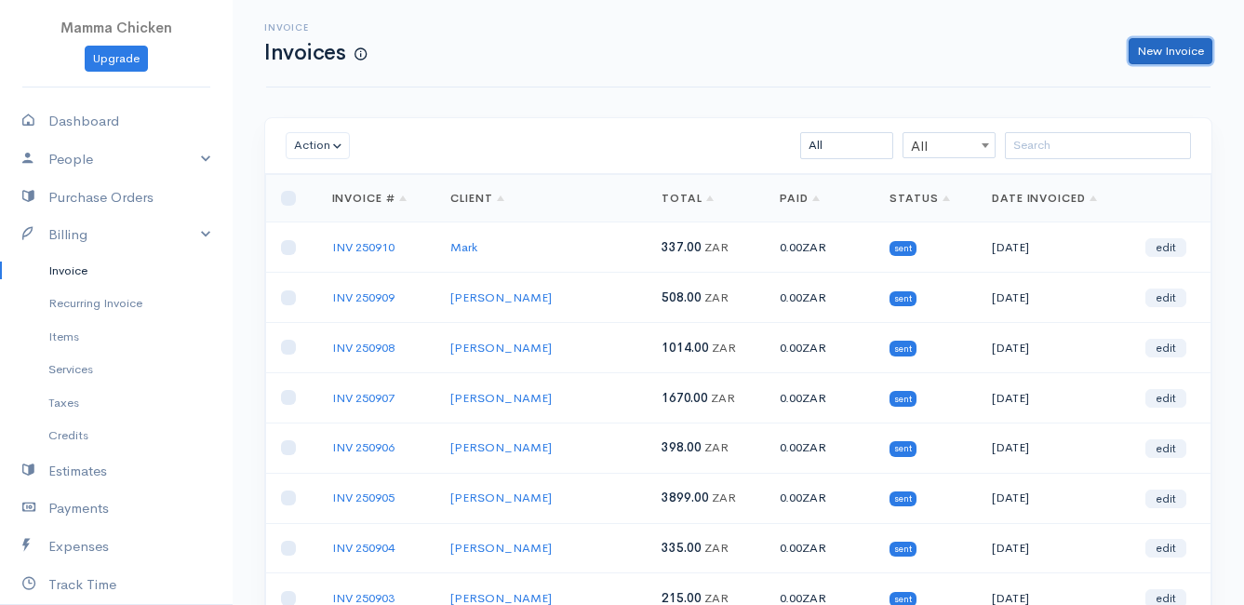
click at [1157, 48] on link "New Invoice" at bounding box center [1171, 51] width 84 height 27
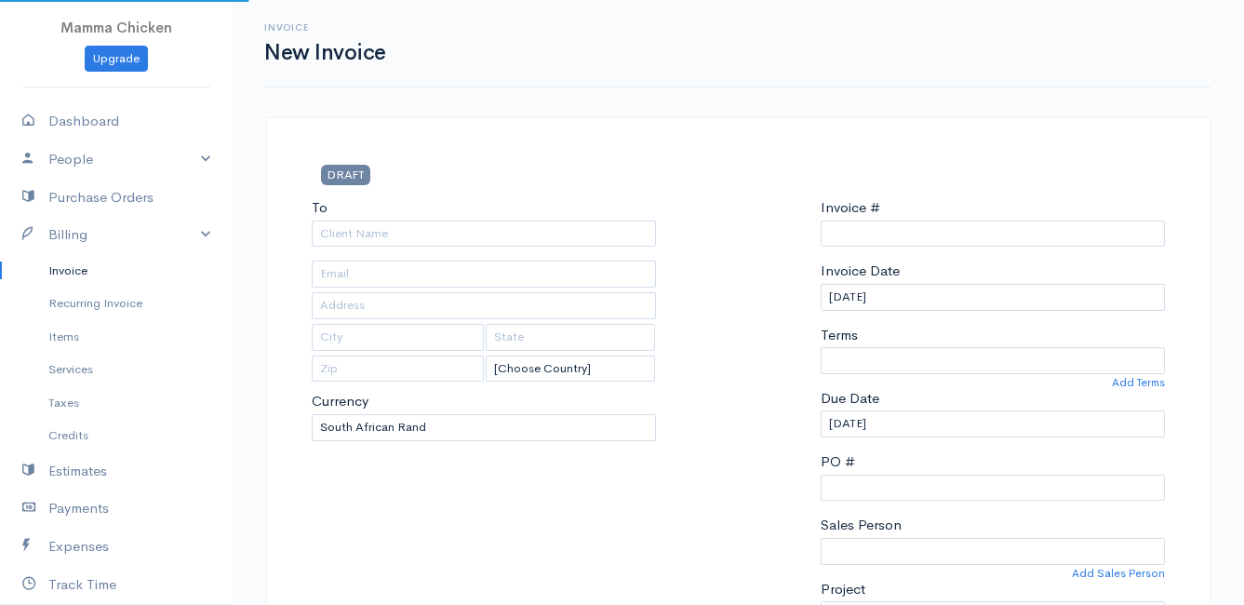
select select "[GEOGRAPHIC_DATA]"
select select "ZAR"
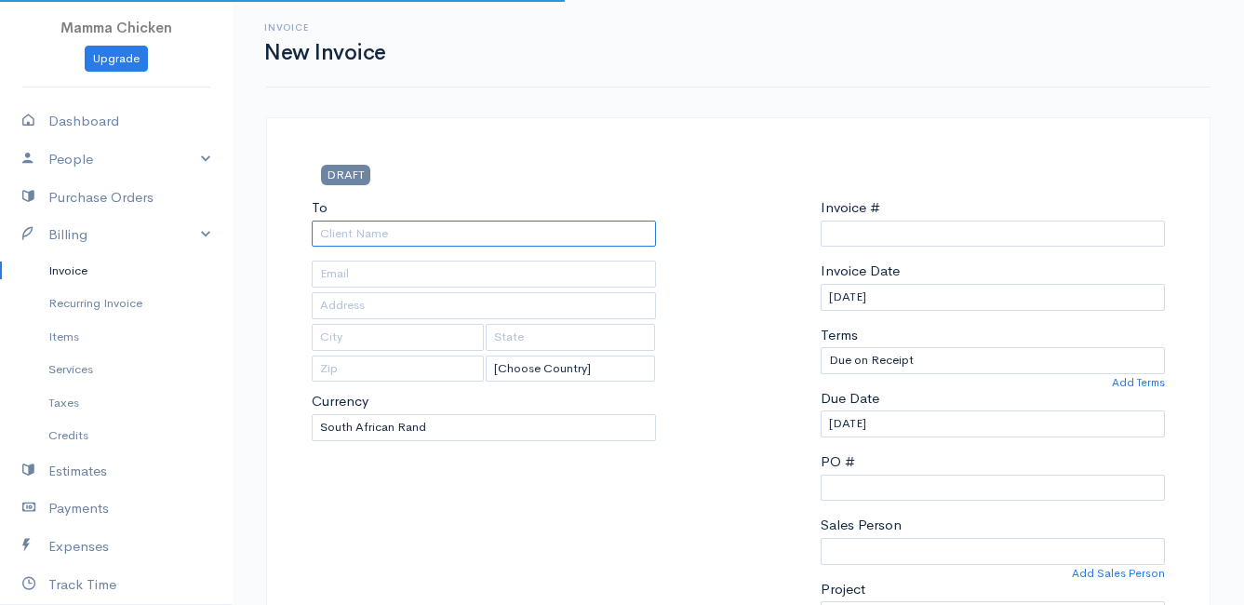
type input "INV 250911"
click at [447, 221] on input "To" at bounding box center [484, 234] width 344 height 27
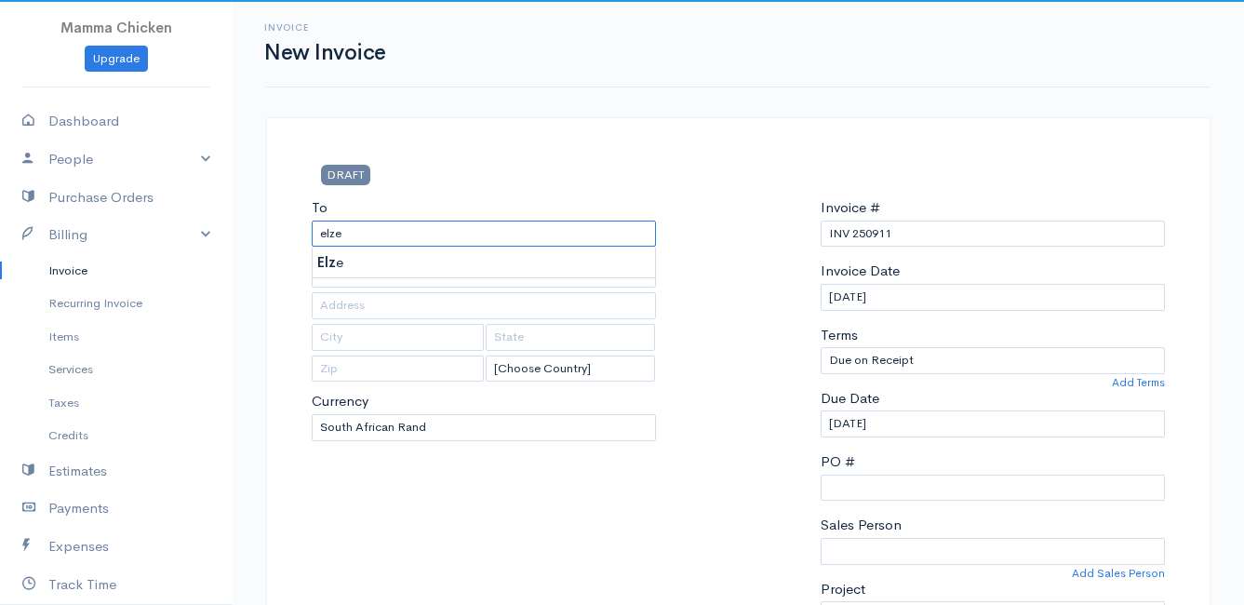
type input "Elze"
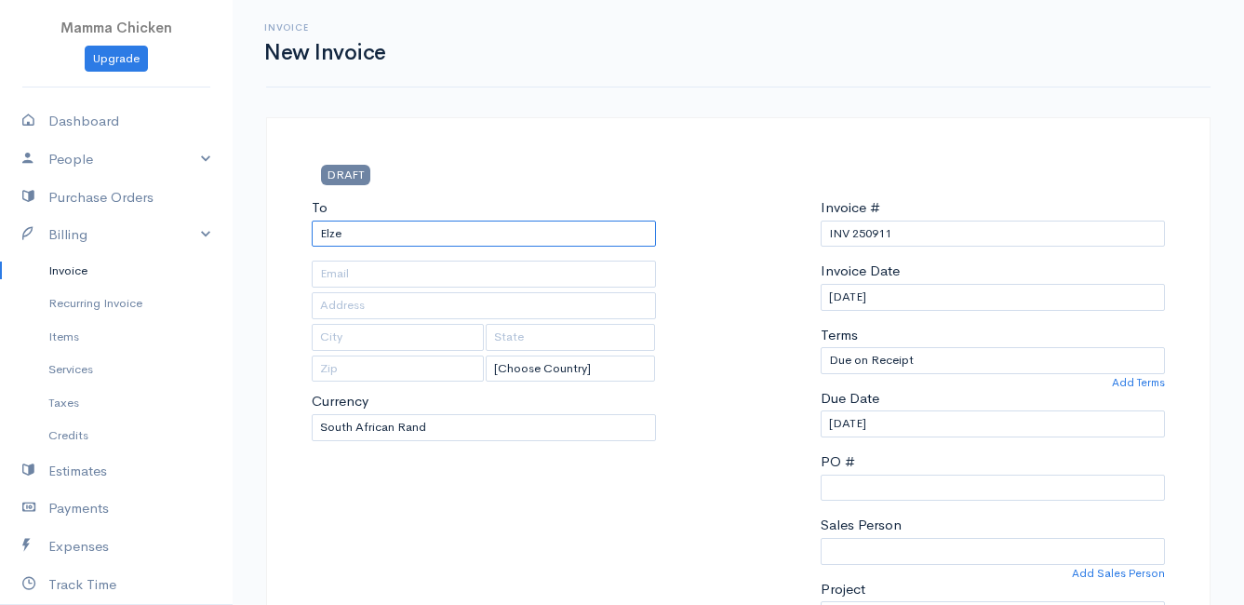
type input "[STREET_ADDRESS]"
type input "Bettys Bay"
type input "7195"
type input "Elze"
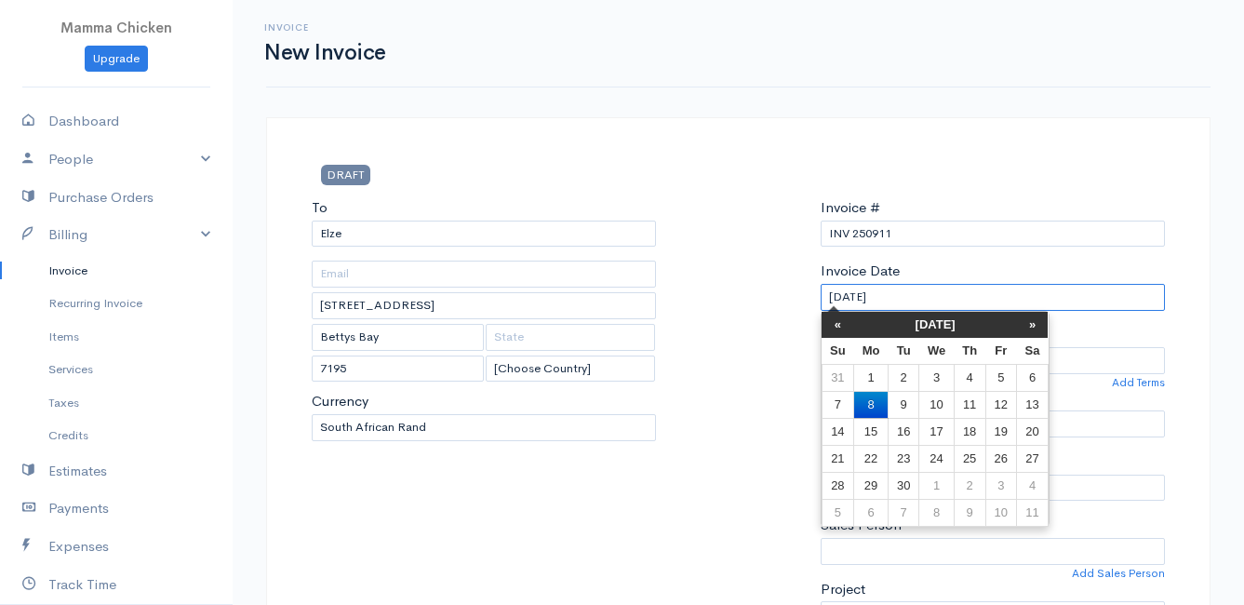
click at [930, 298] on input "[DATE]" at bounding box center [993, 297] width 344 height 27
click at [1001, 403] on td "12" at bounding box center [1000, 404] width 31 height 27
type input "[DATE]"
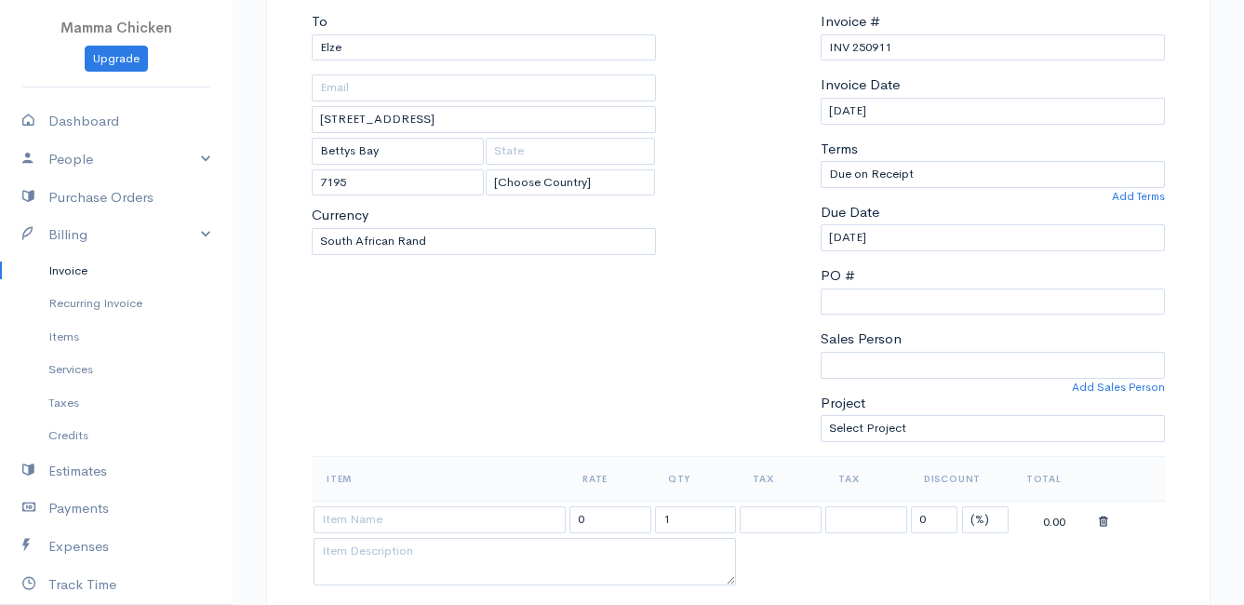
scroll to position [558, 0]
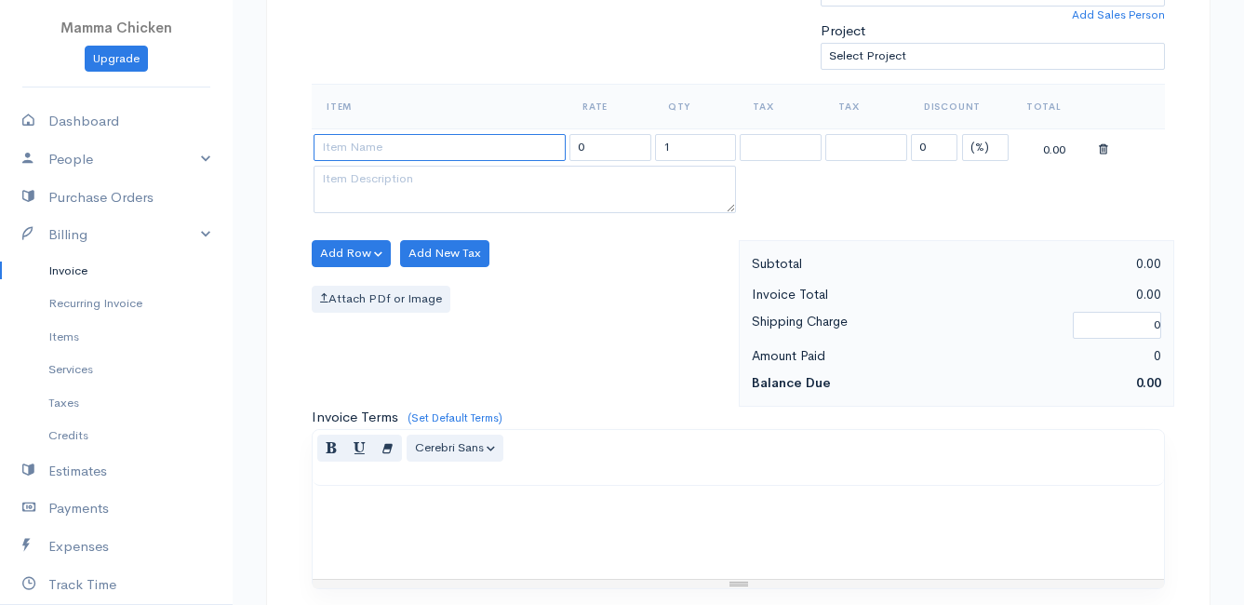
click at [408, 147] on input at bounding box center [440, 147] width 252 height 27
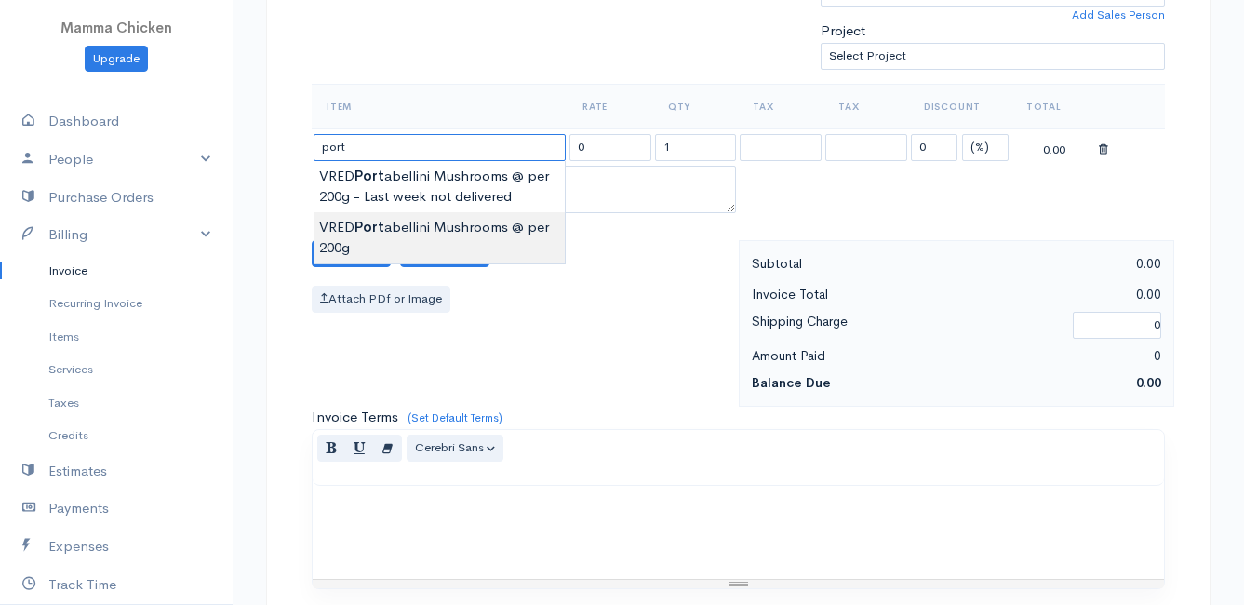
type input "VRED Portabellini Mushrooms @ per 200g"
type input "37.00"
click at [475, 231] on body "Mamma Chicken Upgrade Dashboard People Clients Vendors Staff Users Purchase Ord…" at bounding box center [622, 246] width 1244 height 1609
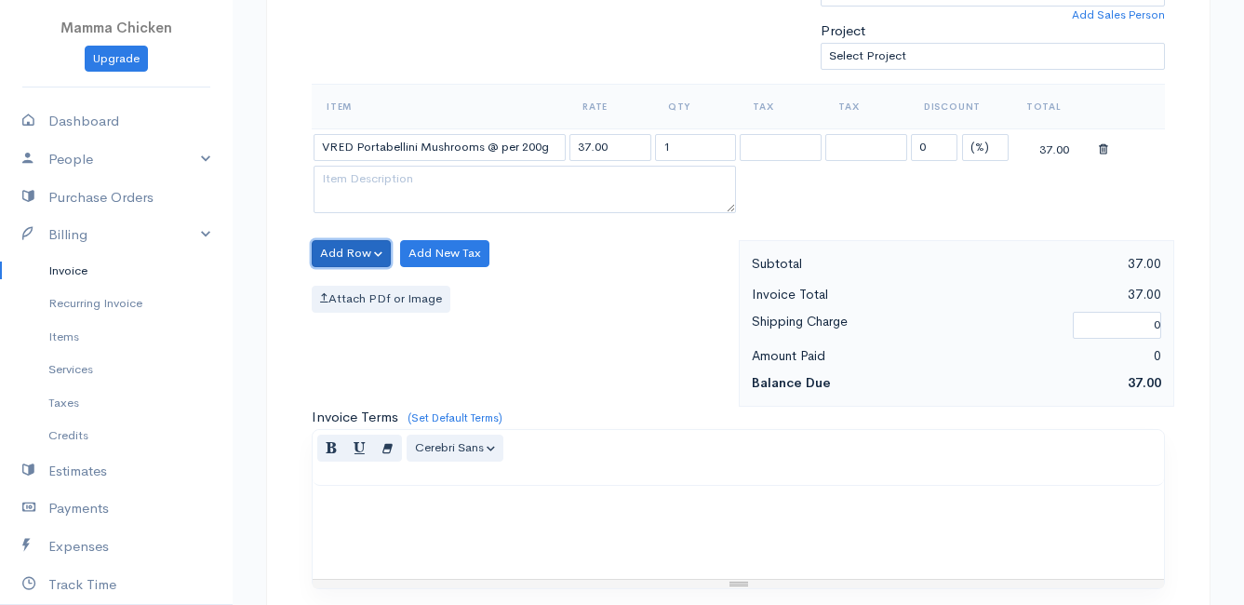
click at [362, 248] on button "Add Row" at bounding box center [351, 253] width 79 height 27
click at [365, 289] on link "Add Item Row" at bounding box center [386, 291] width 147 height 33
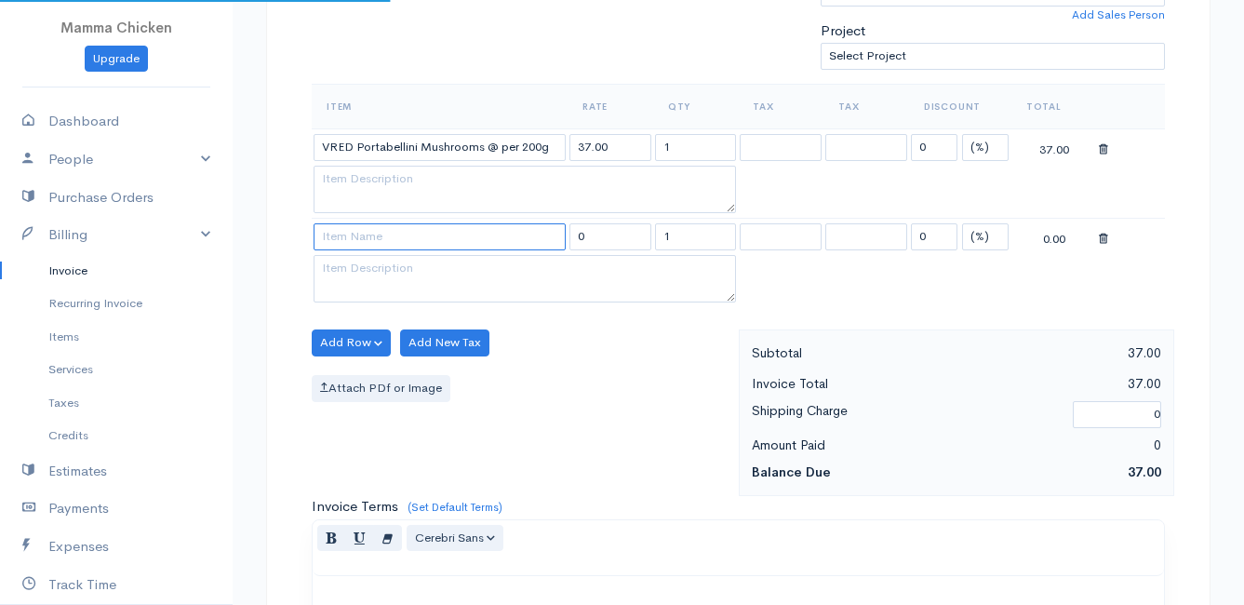
click at [357, 239] on input at bounding box center [440, 236] width 252 height 27
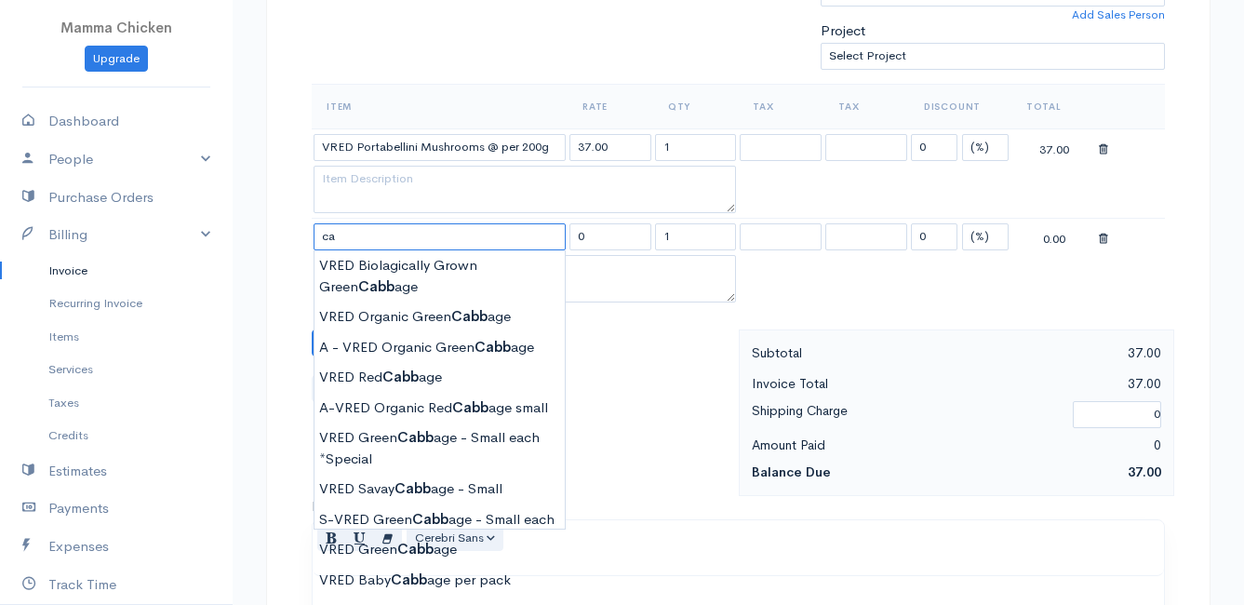
type input "c"
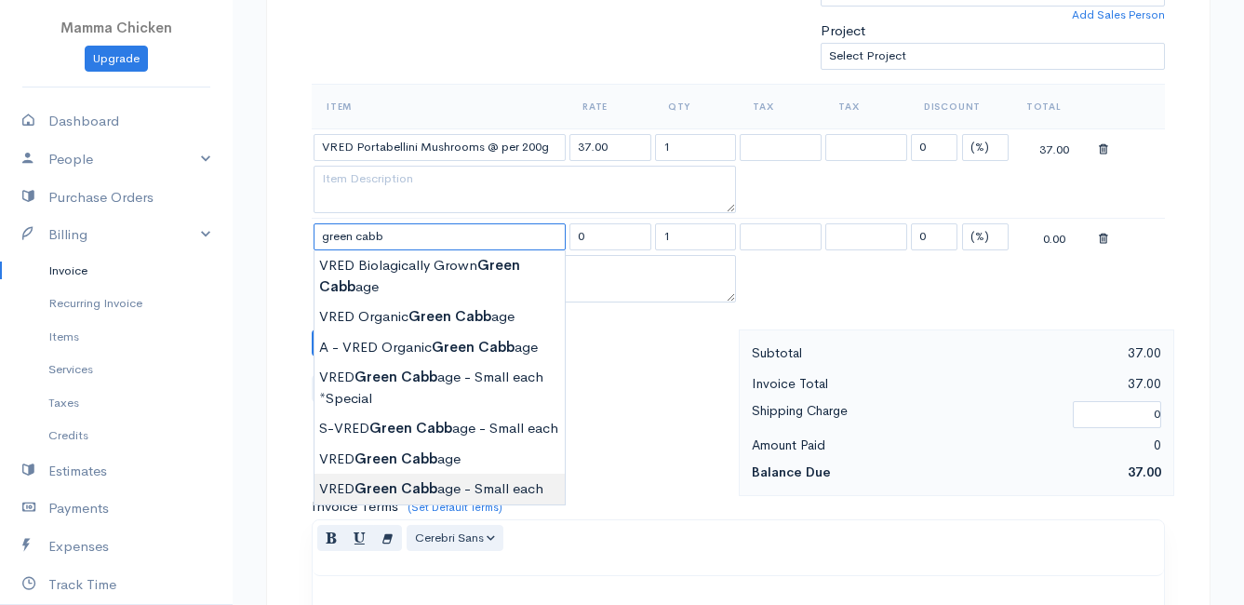
type input "VRED Green Cabbage - Small each"
type input "30.00"
click at [478, 482] on body "Mamma Chicken Upgrade Dashboard People Clients Vendors Staff Users Purchase Ord…" at bounding box center [622, 291] width 1244 height 1698
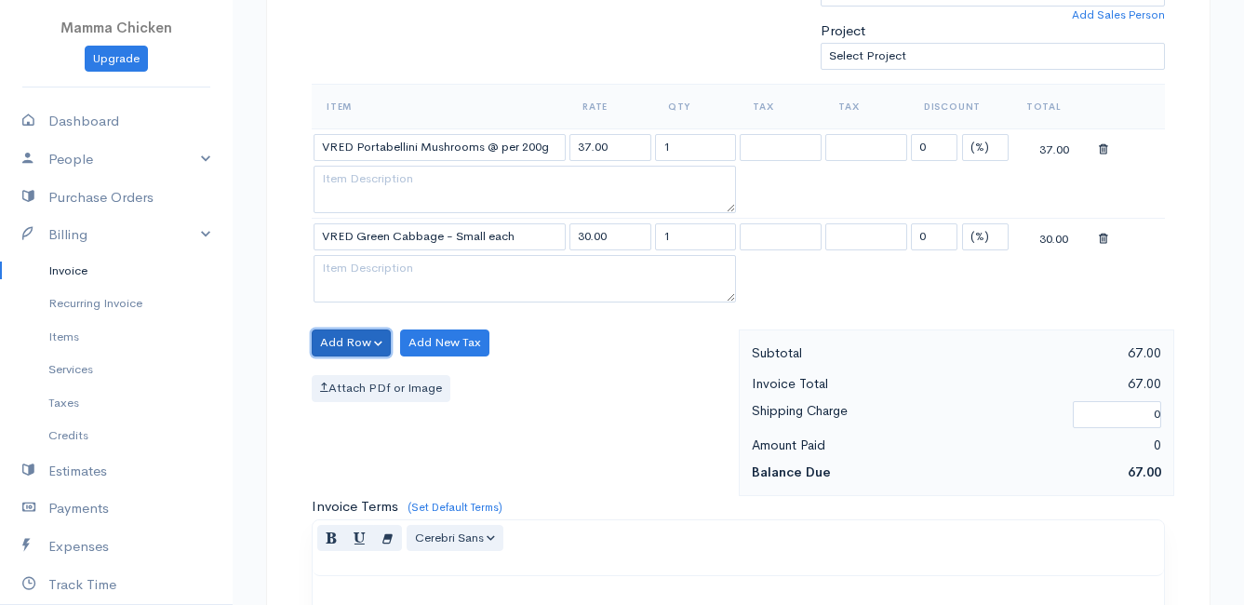
click at [349, 344] on button "Add Row" at bounding box center [351, 342] width 79 height 27
click at [363, 377] on link "Add Item Row" at bounding box center [386, 381] width 147 height 33
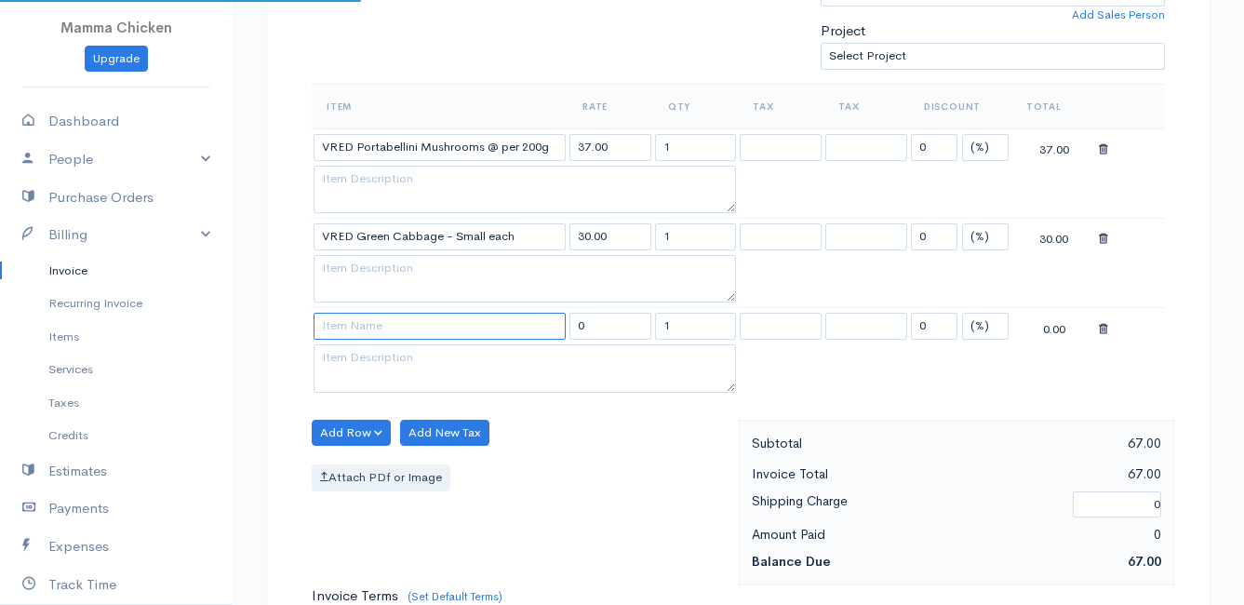
click at [364, 329] on input at bounding box center [440, 326] width 252 height 27
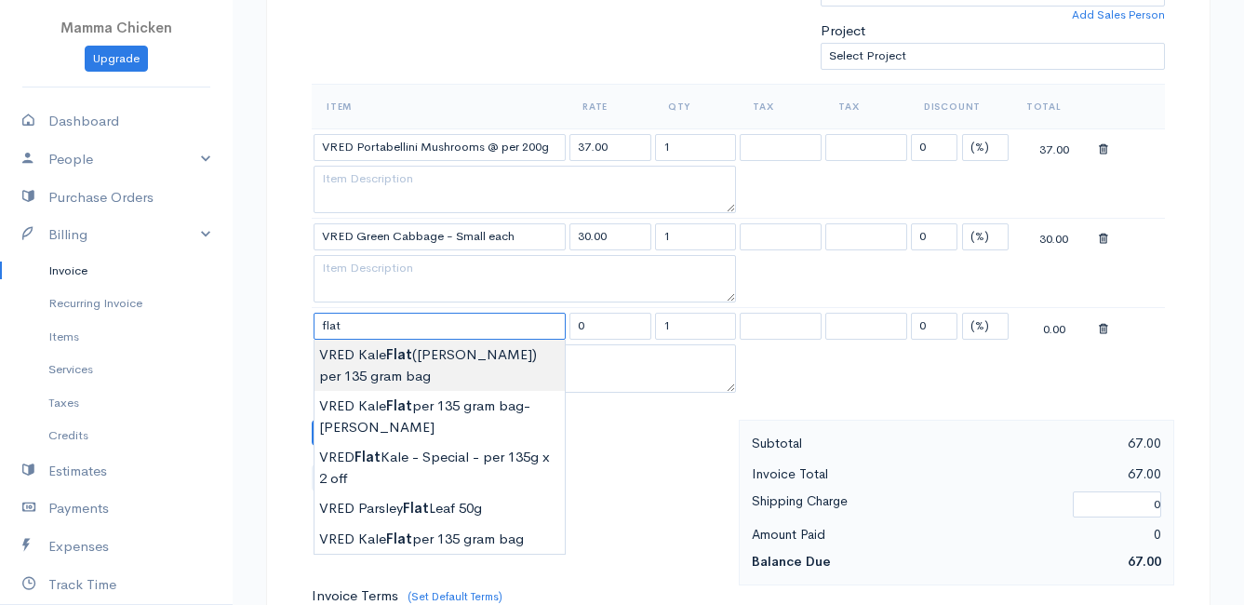
scroll to position [651, 0]
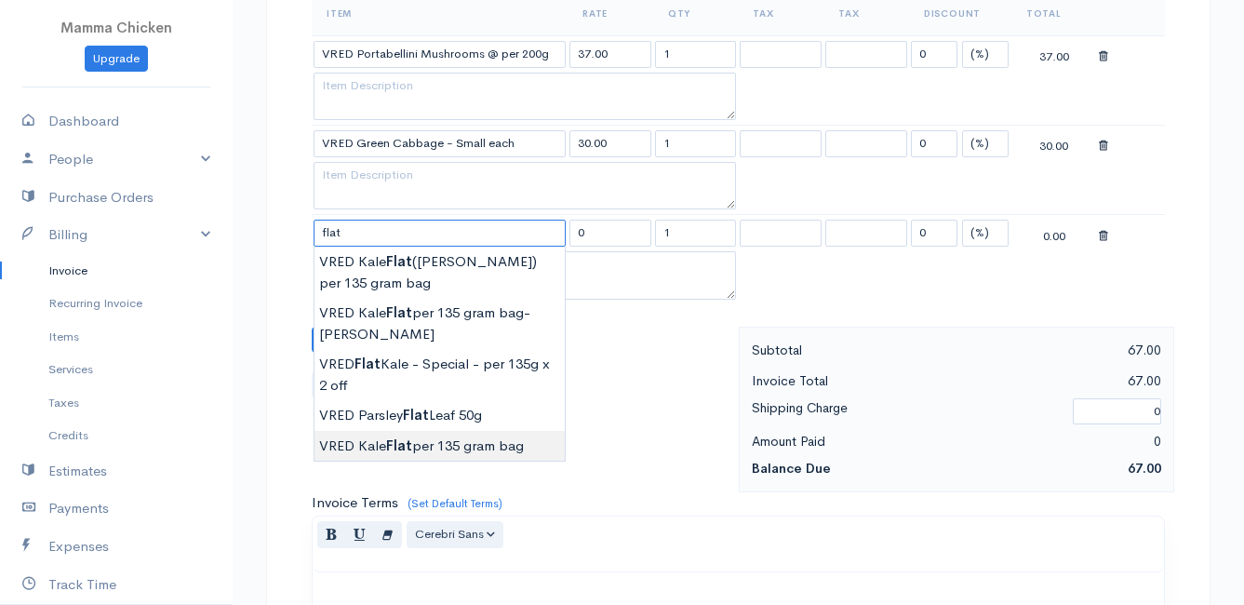
type input "VRED Kale Flat per 135 gram bag"
type input "24.00"
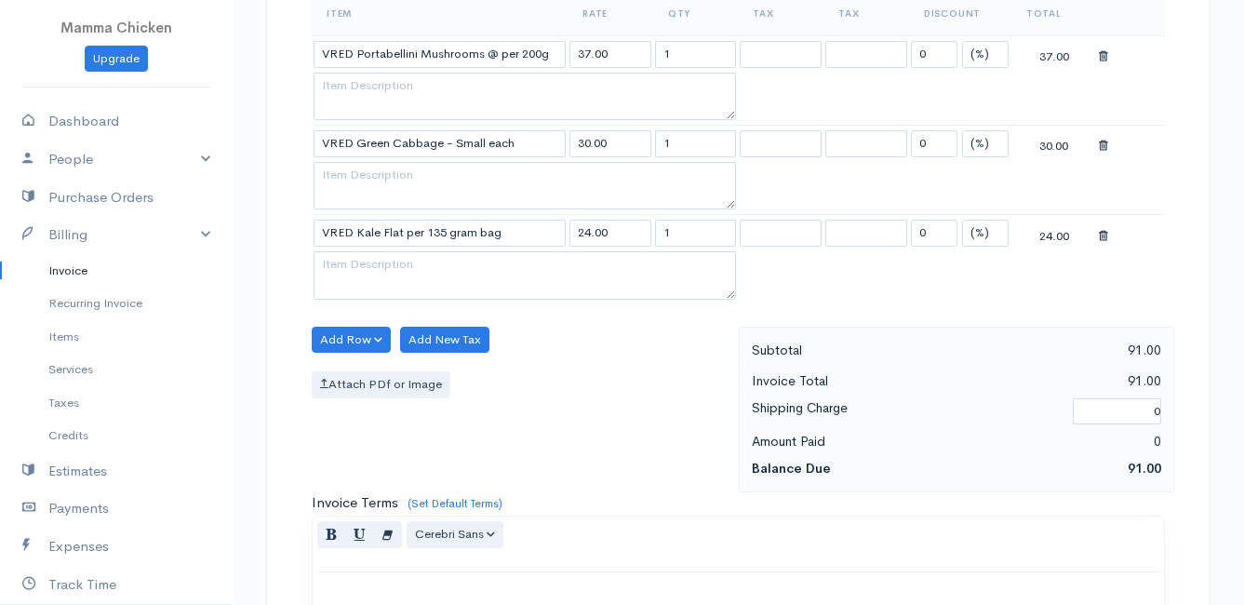
click at [448, 442] on body "Mamma Chicken Upgrade Dashboard People Clients Vendors Staff Users Purchase Ord…" at bounding box center [622, 242] width 1244 height 1787
click at [353, 335] on button "Add Row" at bounding box center [351, 340] width 79 height 27
click at [355, 369] on link "Add Item Row" at bounding box center [386, 378] width 147 height 33
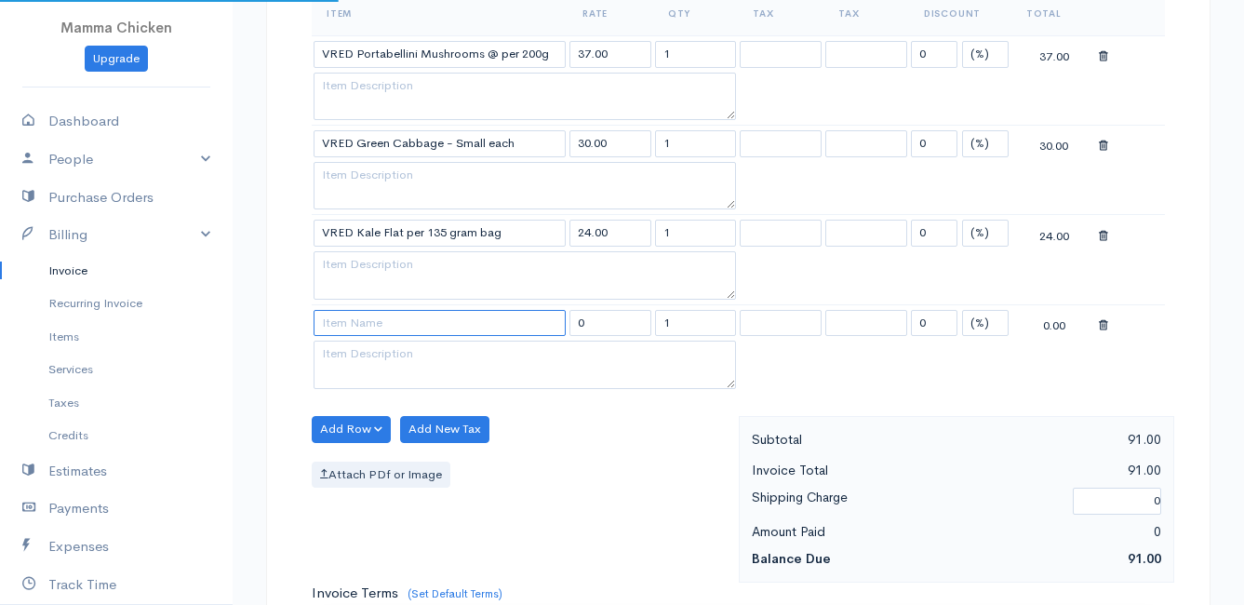
click at [357, 328] on input at bounding box center [440, 323] width 252 height 27
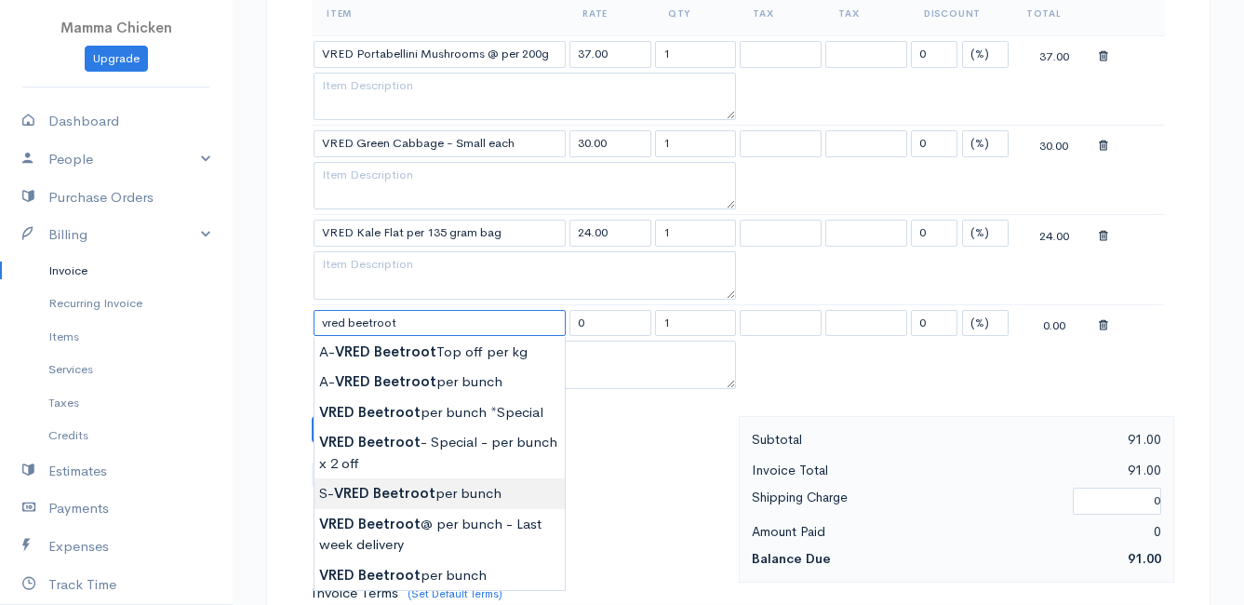
scroll to position [744, 0]
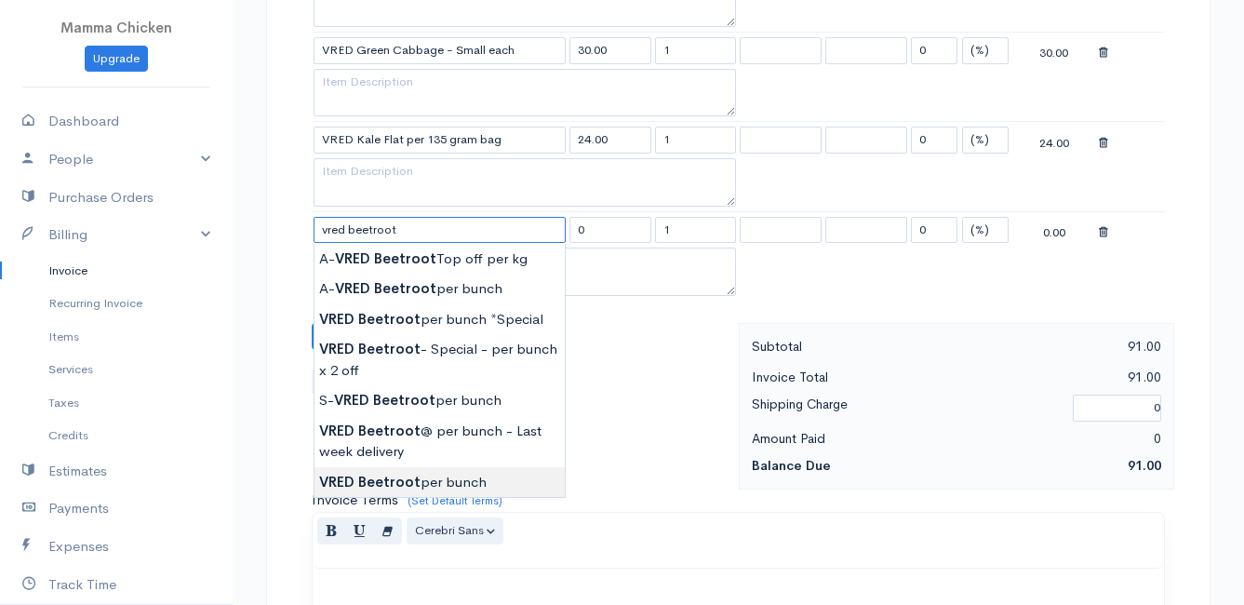
type input "VRED Beetroot per bunch"
type input "30.00"
click at [425, 477] on body "Mamma Chicken Upgrade Dashboard People Clients Vendors Staff Users Purchase Ord…" at bounding box center [622, 194] width 1244 height 1877
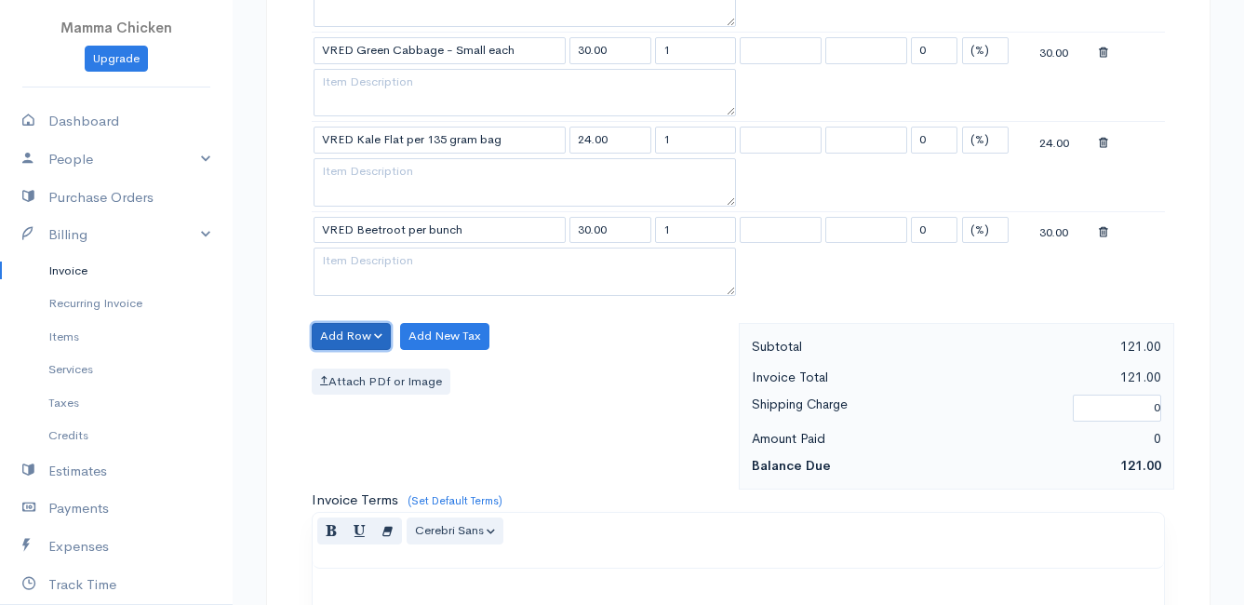
click at [354, 331] on button "Add Row" at bounding box center [351, 336] width 79 height 27
click at [348, 369] on link "Add Item Row" at bounding box center [386, 374] width 147 height 33
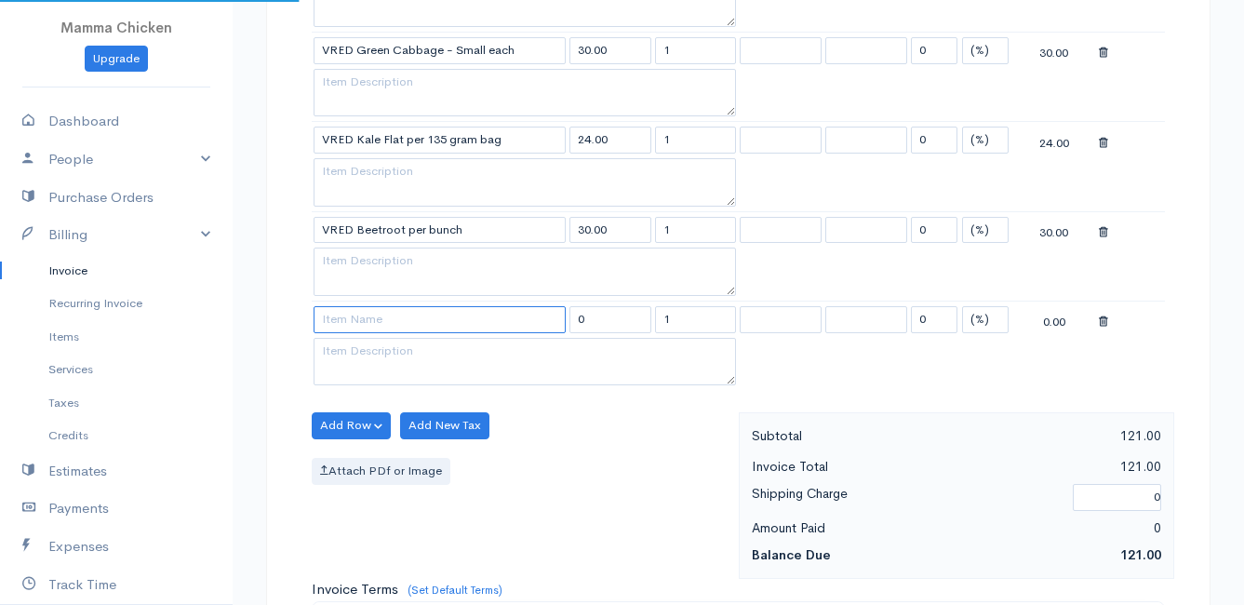
click at [348, 319] on input at bounding box center [440, 319] width 252 height 27
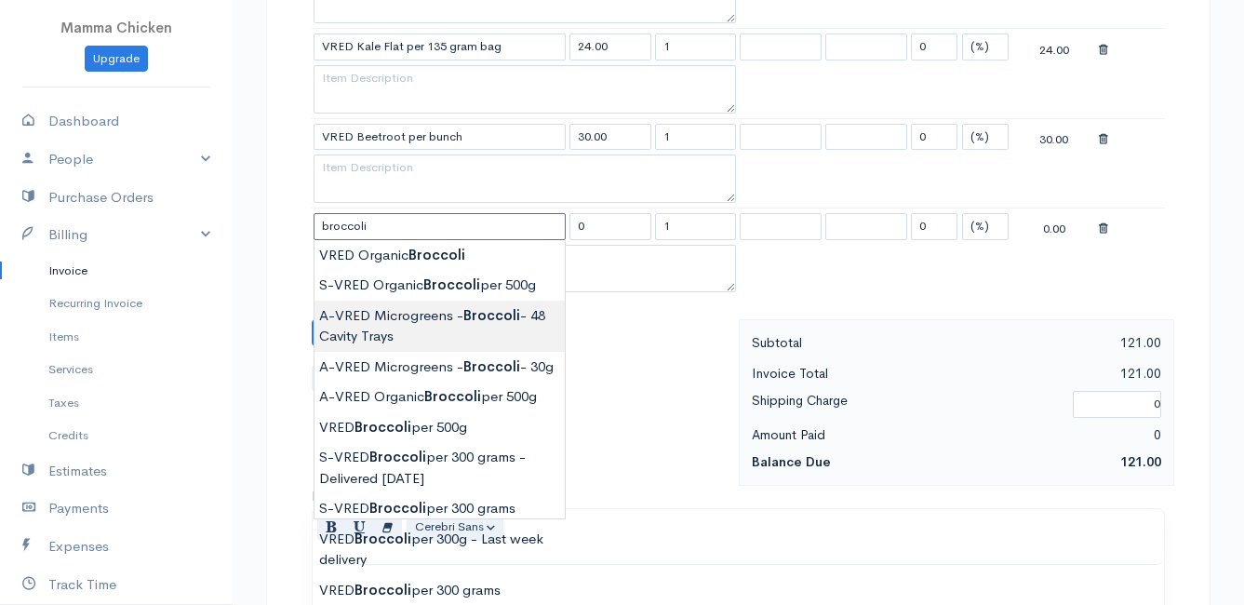
scroll to position [930, 0]
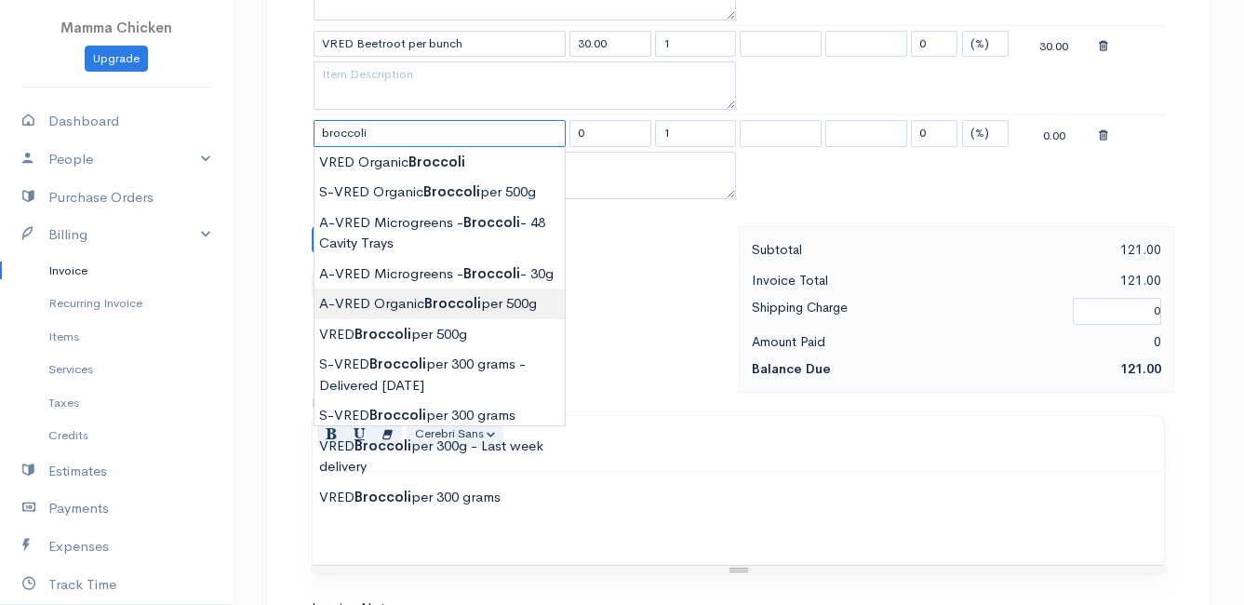
type input "A-VRED Organic Broccoli per 500g"
type input "45.00"
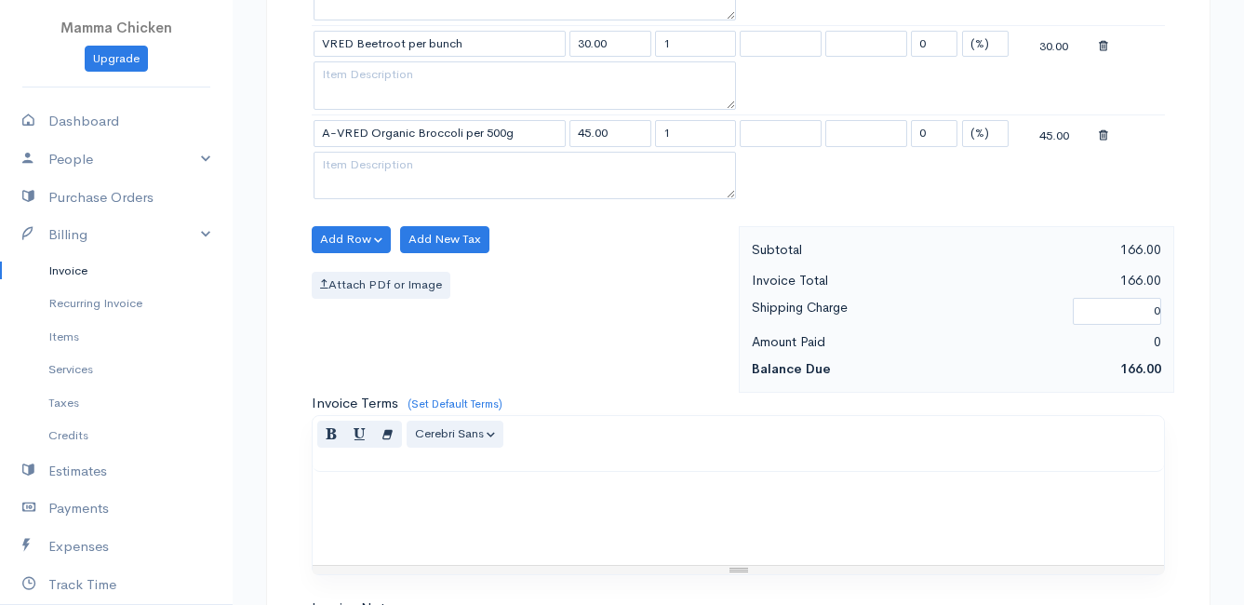
click at [474, 324] on body "Mamma Chicken Upgrade Dashboard People Clients Vendors Staff Users Purchase Ord…" at bounding box center [622, 53] width 1244 height 1967
click at [335, 239] on button "Add Row" at bounding box center [351, 239] width 79 height 27
click at [341, 271] on link "Add Item Row" at bounding box center [386, 277] width 147 height 33
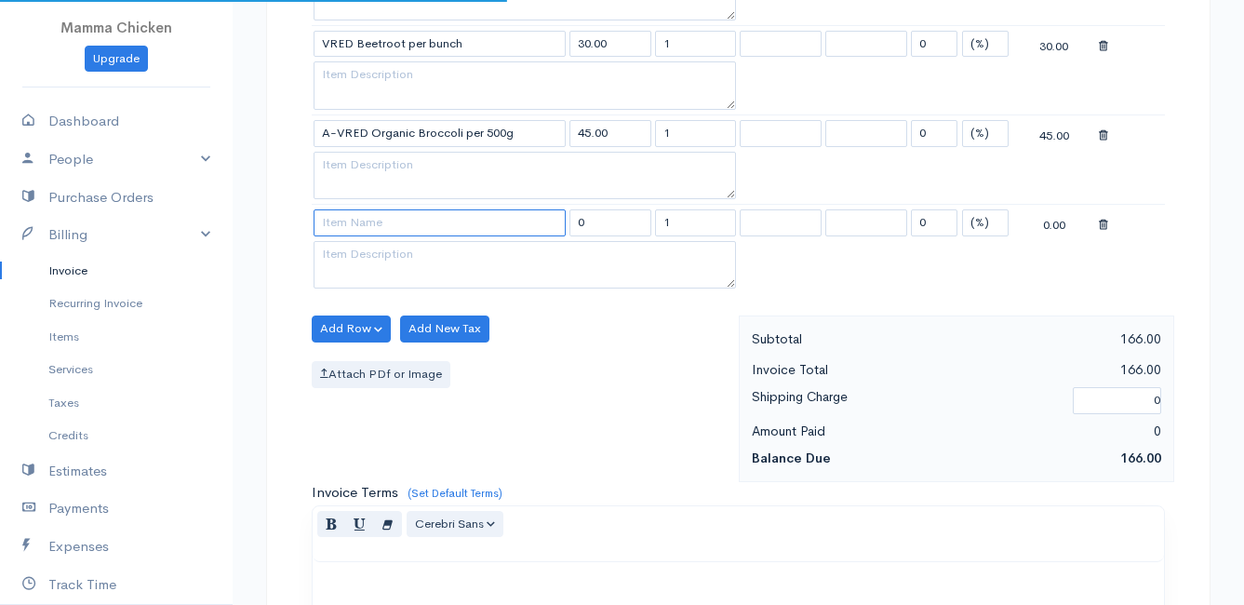
click at [342, 229] on input at bounding box center [440, 222] width 252 height 27
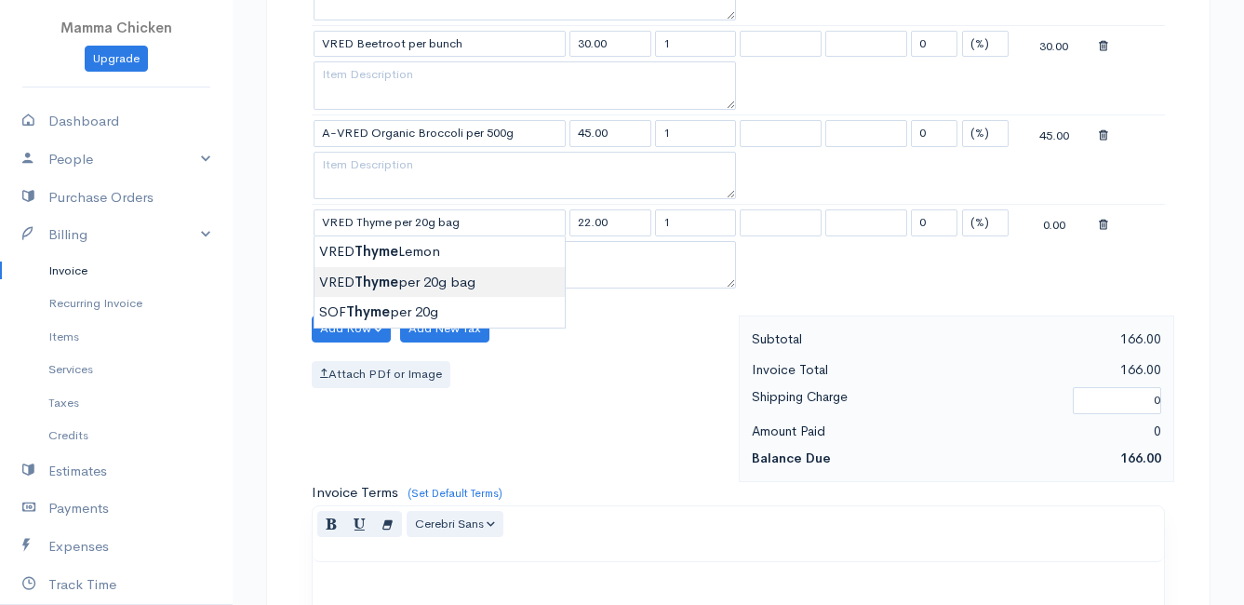
click at [375, 275] on body "Mamma Chicken Upgrade Dashboard People Clients Vendors Staff Users Purchase Ord…" at bounding box center [622, 98] width 1244 height 2056
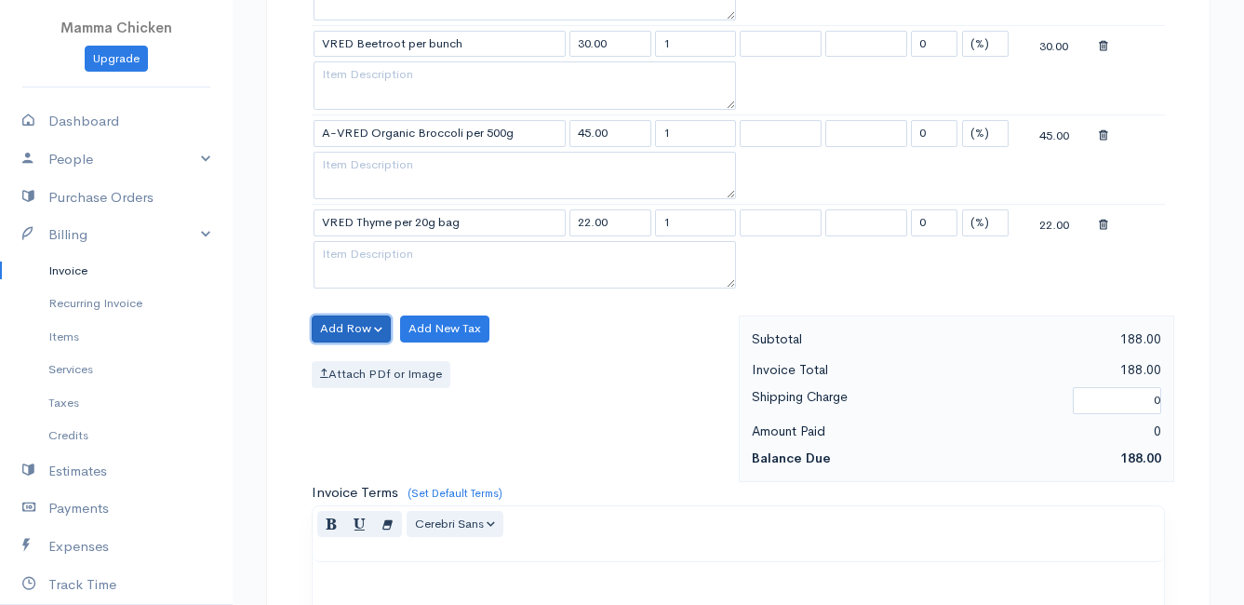
click at [349, 328] on button "Add Row" at bounding box center [351, 328] width 79 height 27
click at [358, 362] on link "Add Item Row" at bounding box center [386, 367] width 147 height 33
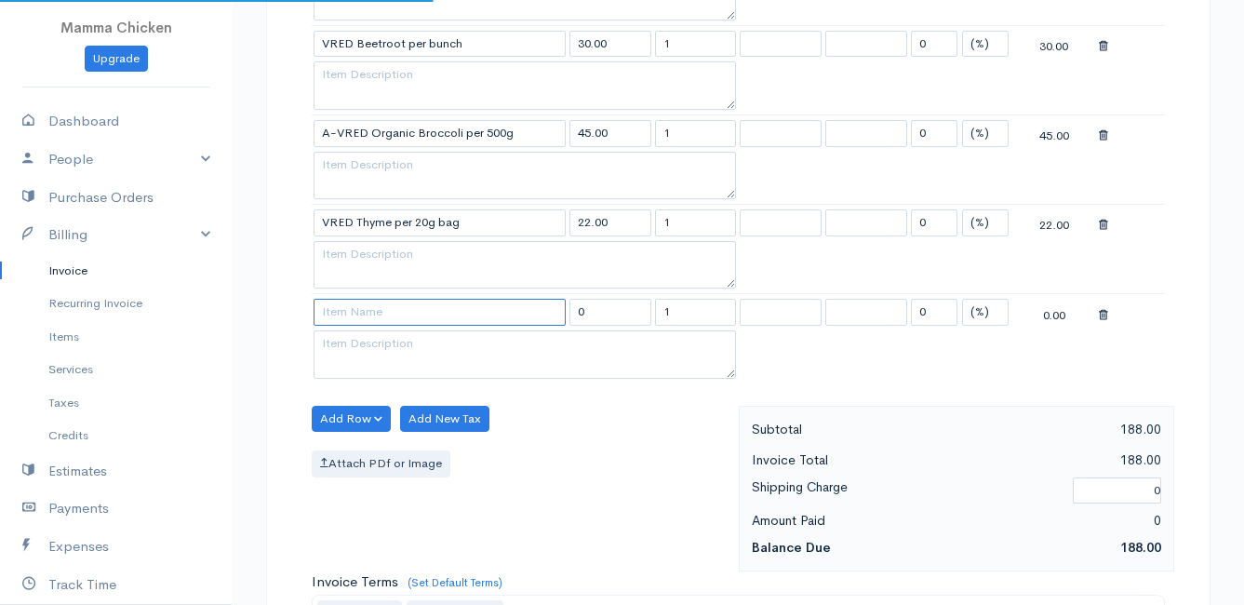
click at [351, 319] on input at bounding box center [440, 312] width 252 height 27
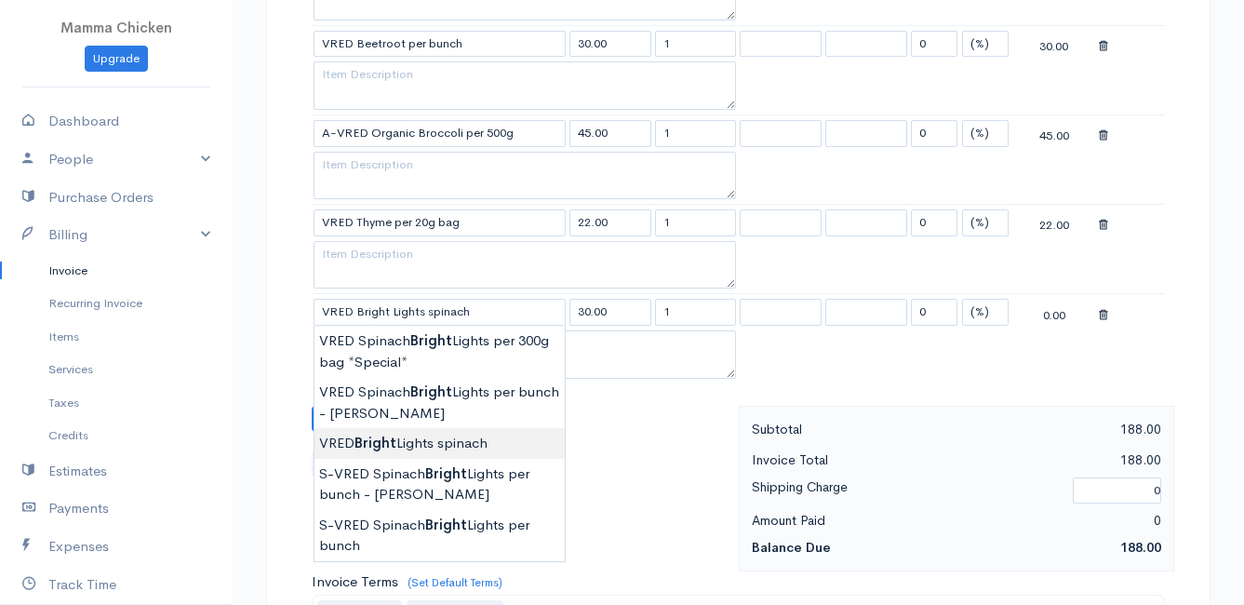
click at [468, 435] on body "Mamma Chicken Upgrade Dashboard People Clients Vendors Staff Users Purchase Ord…" at bounding box center [622, 143] width 1244 height 2146
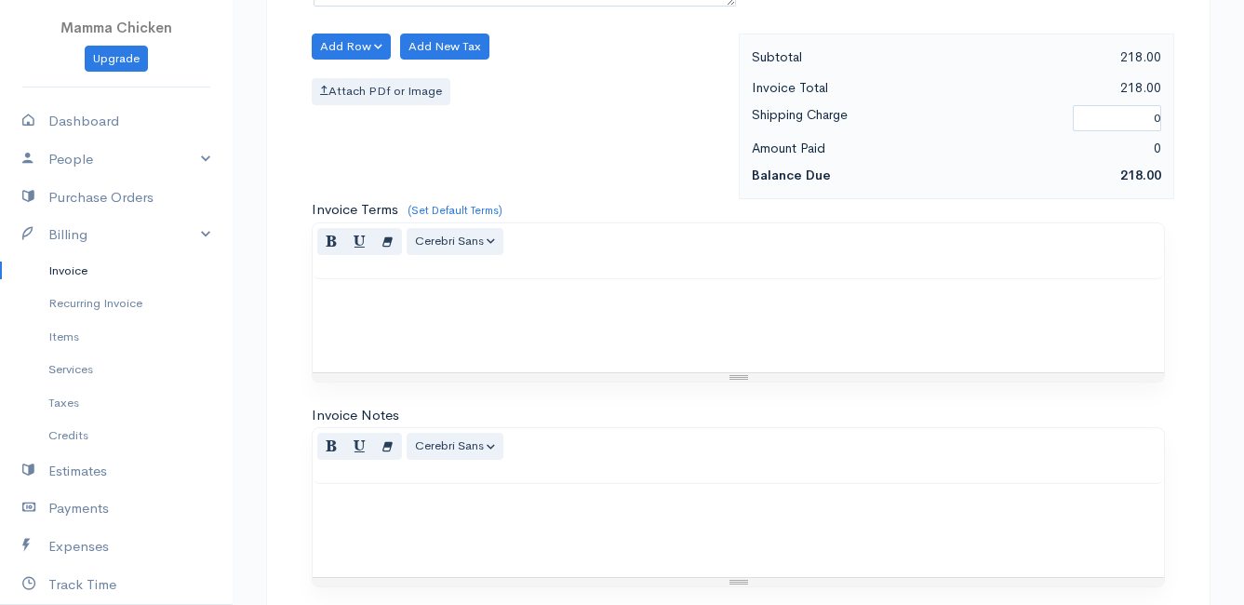
scroll to position [1541, 0]
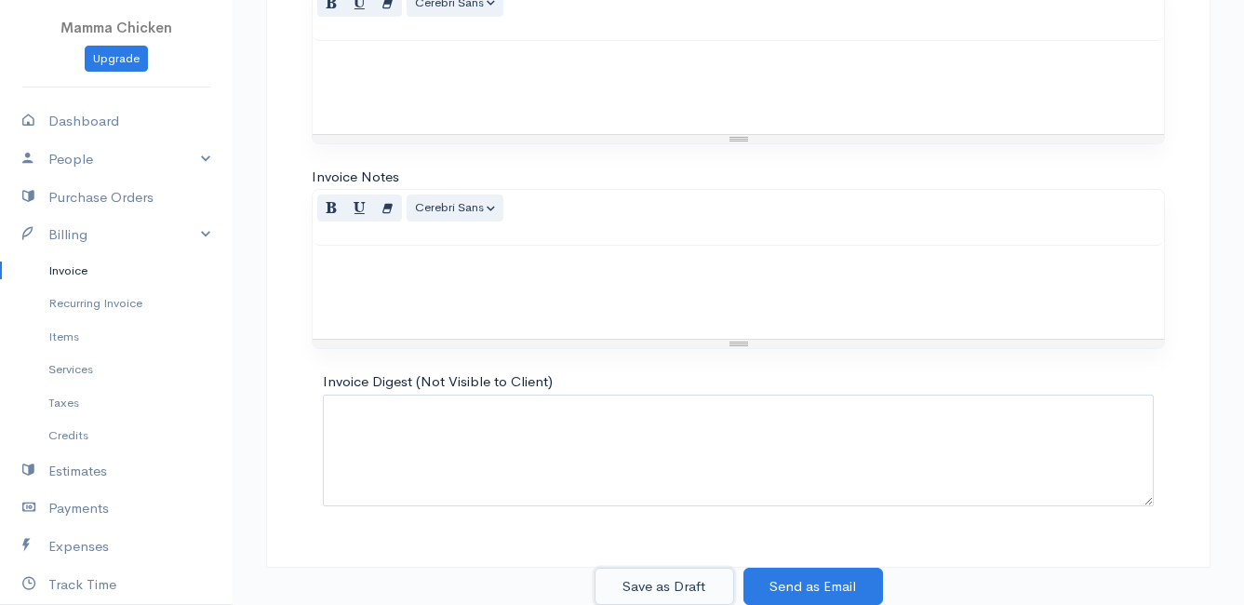
click at [658, 578] on button "Save as Draft" at bounding box center [665, 587] width 140 height 38
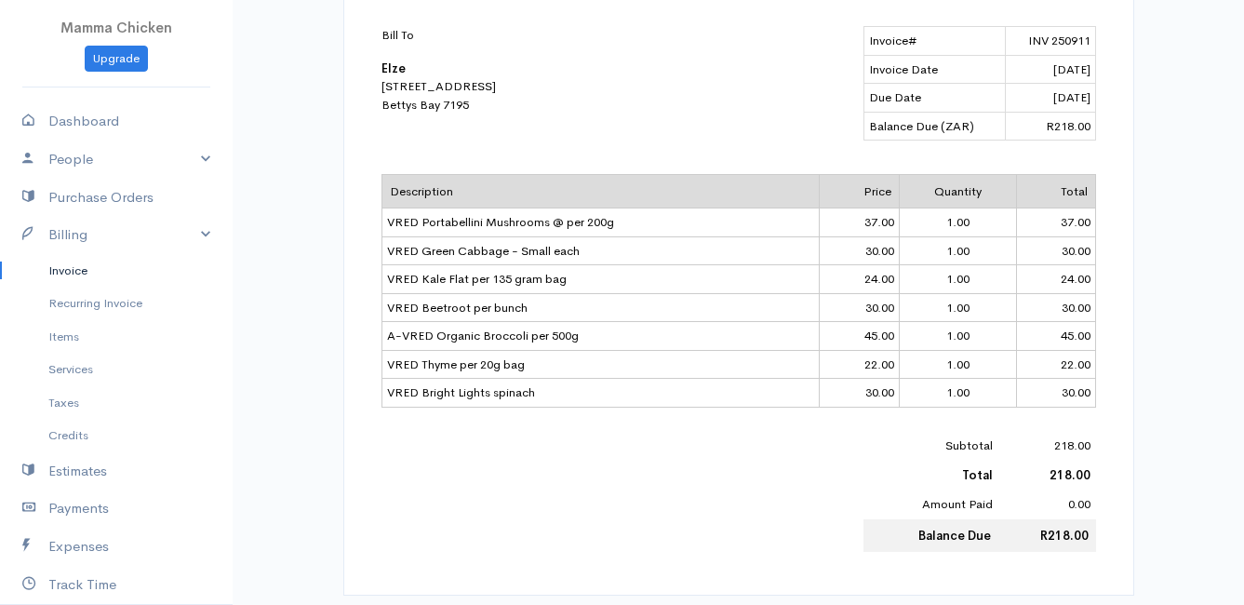
scroll to position [651, 0]
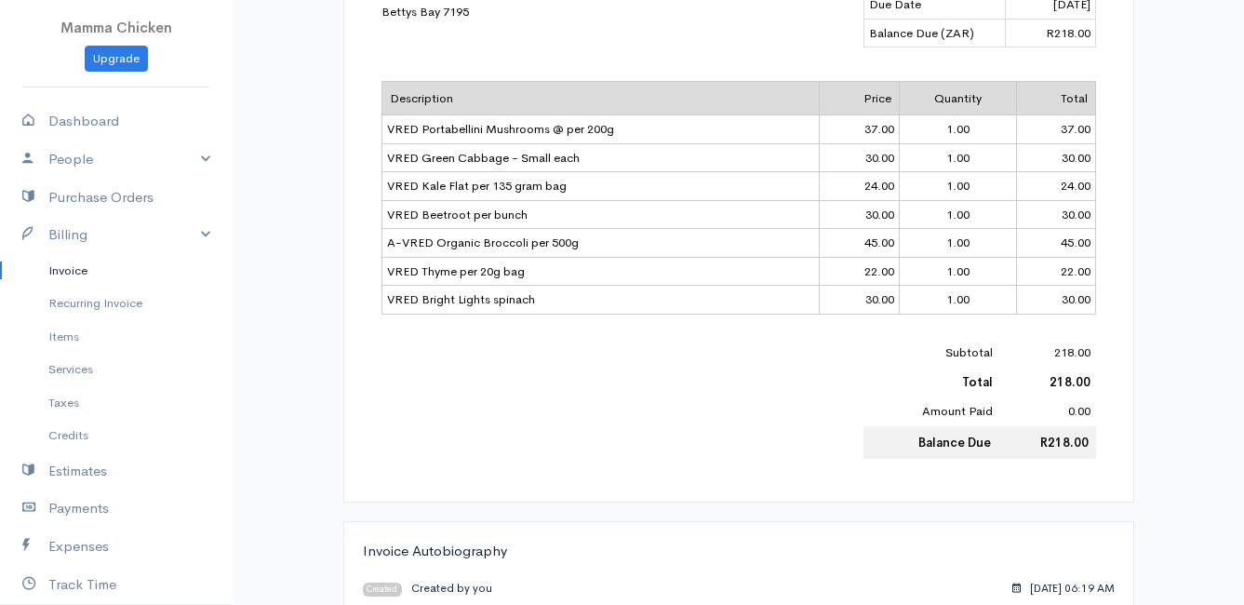
click at [82, 270] on link "Invoice" at bounding box center [116, 270] width 233 height 33
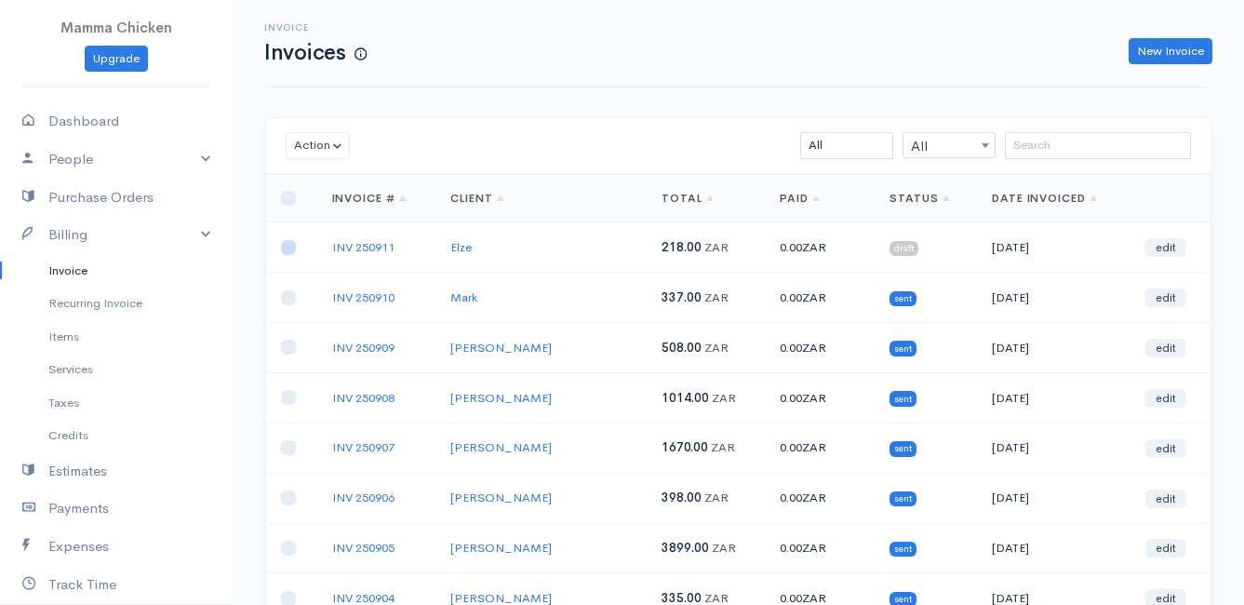
click at [288, 244] on input "checkbox" at bounding box center [288, 247] width 15 height 15
click at [339, 150] on button "Action" at bounding box center [318, 145] width 64 height 27
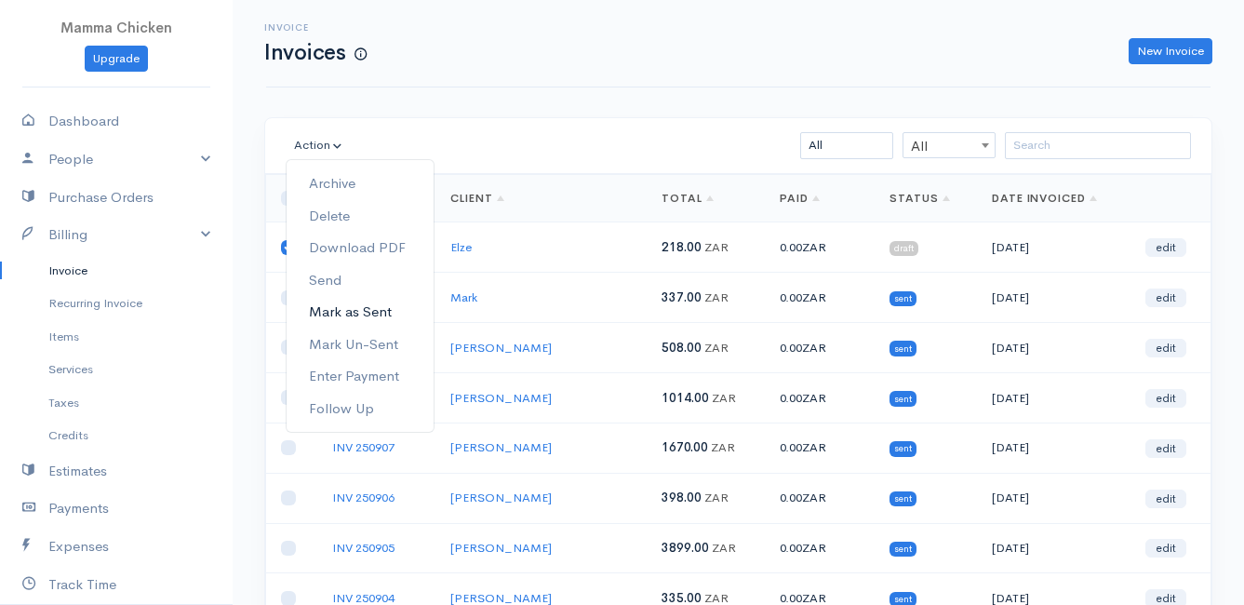
click at [364, 309] on link "Mark as Sent" at bounding box center [360, 312] width 147 height 33
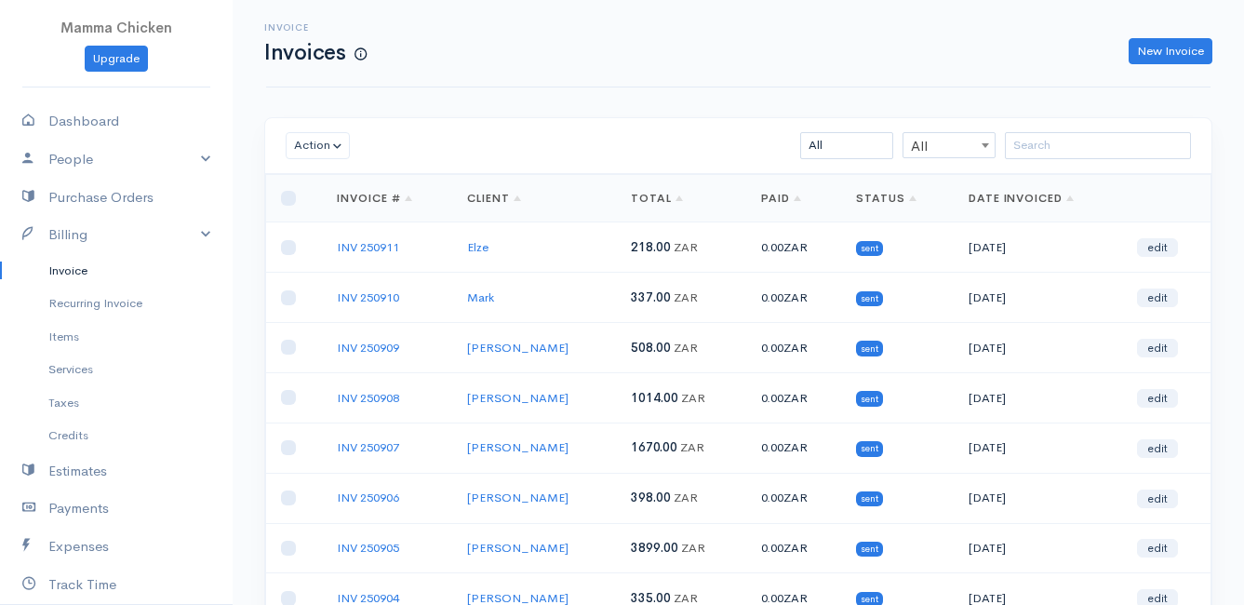
scroll to position [290, 0]
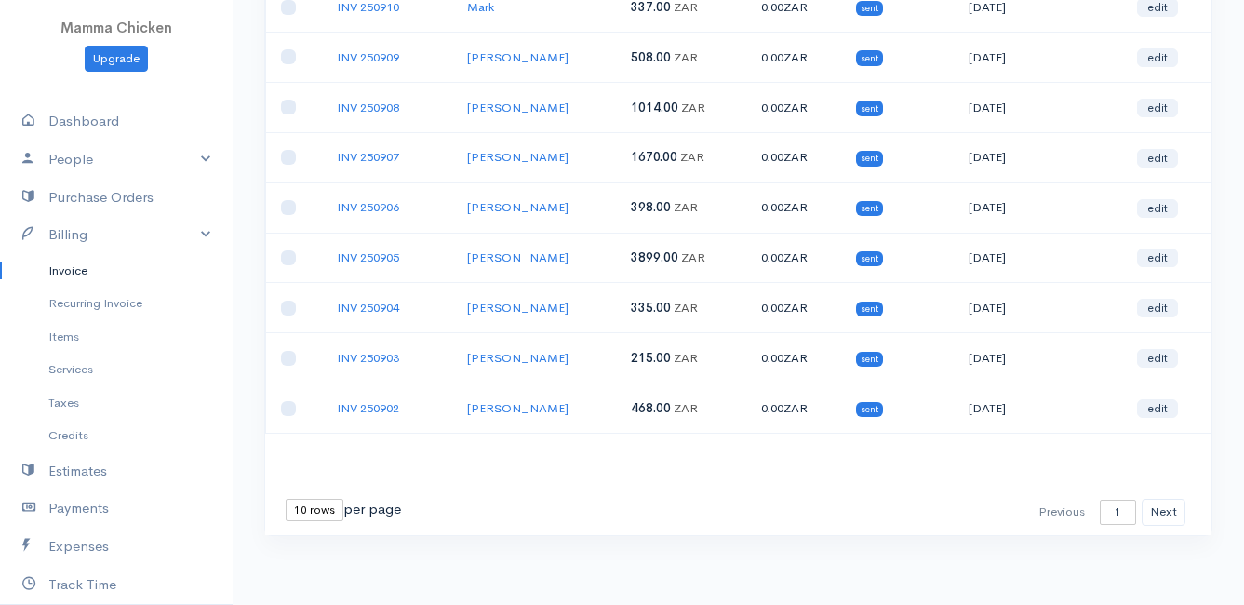
click at [318, 502] on select "10 rows 25 rows 50 rows" at bounding box center [315, 510] width 58 height 22
click at [286, 499] on select "10 rows 25 rows 50 rows" at bounding box center [315, 510] width 58 height 22
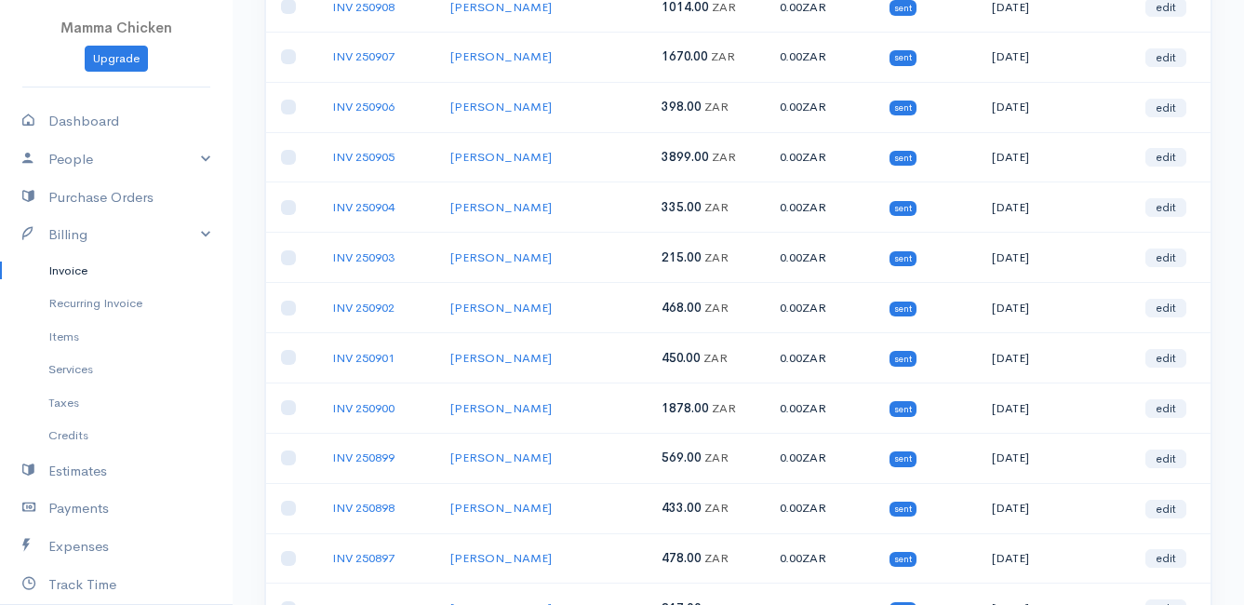
scroll to position [0, 0]
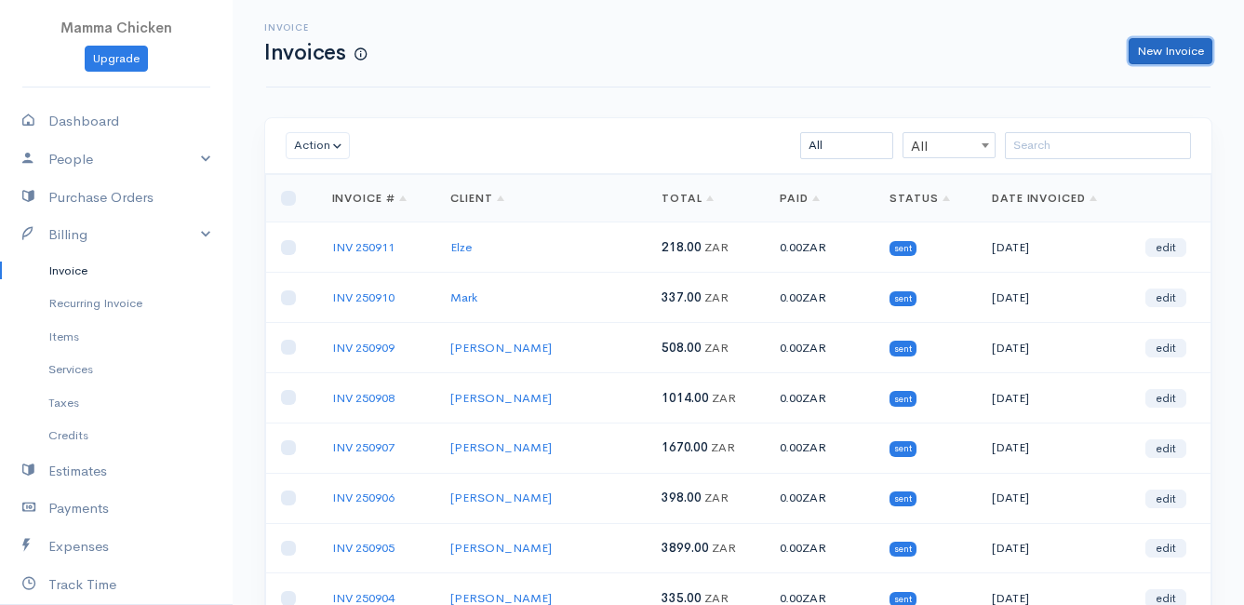
click at [1171, 42] on link "New Invoice" at bounding box center [1171, 51] width 84 height 27
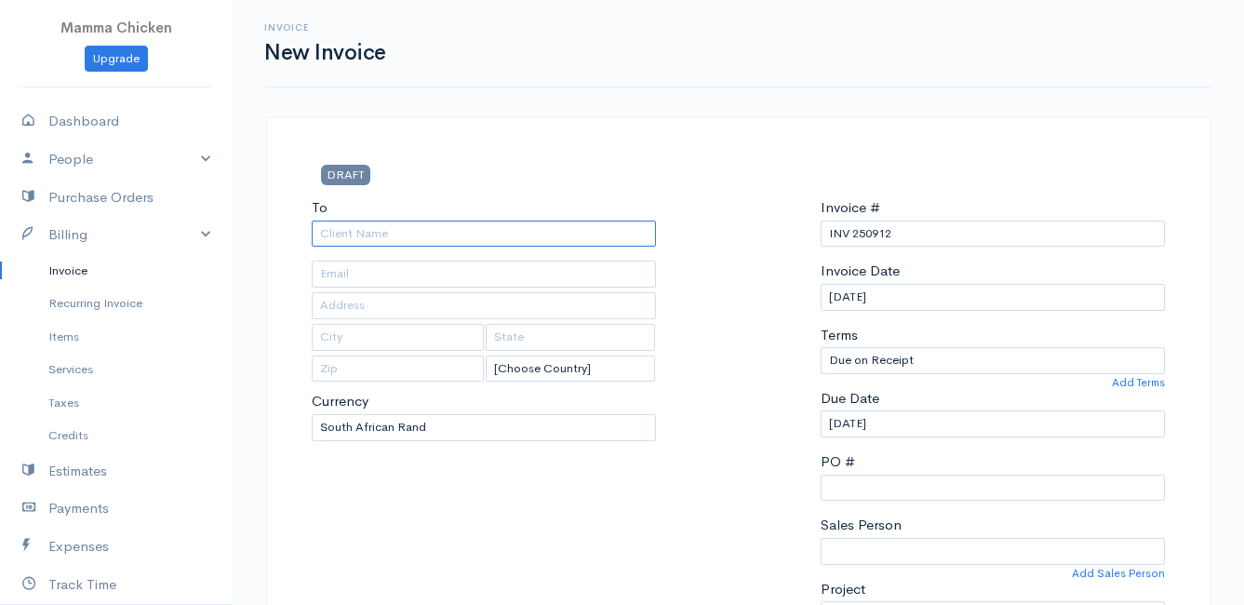
click at [335, 239] on input "To" at bounding box center [484, 234] width 344 height 27
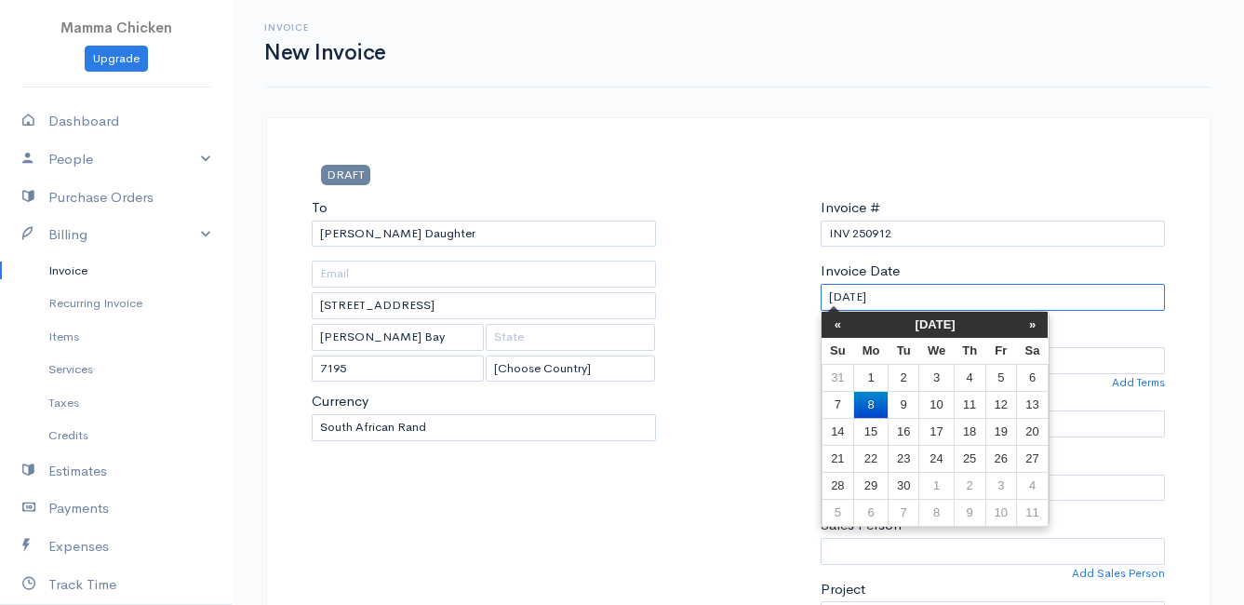
click at [989, 301] on input "[DATE]" at bounding box center [993, 297] width 344 height 27
click at [997, 402] on td "12" at bounding box center [1000, 404] width 31 height 27
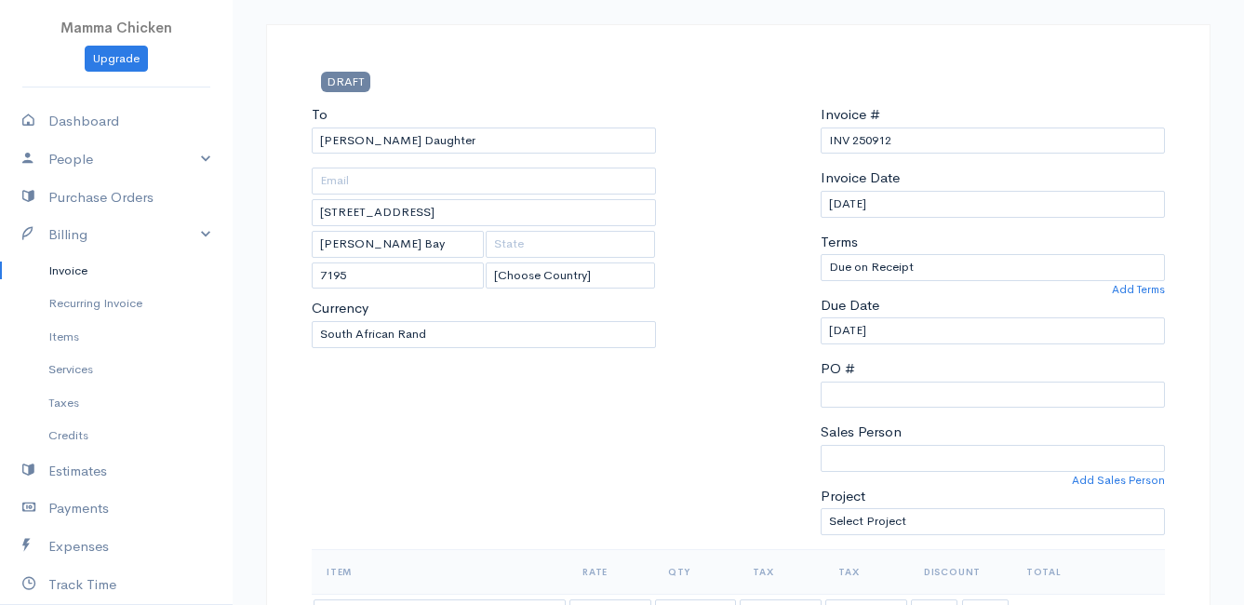
scroll to position [372, 0]
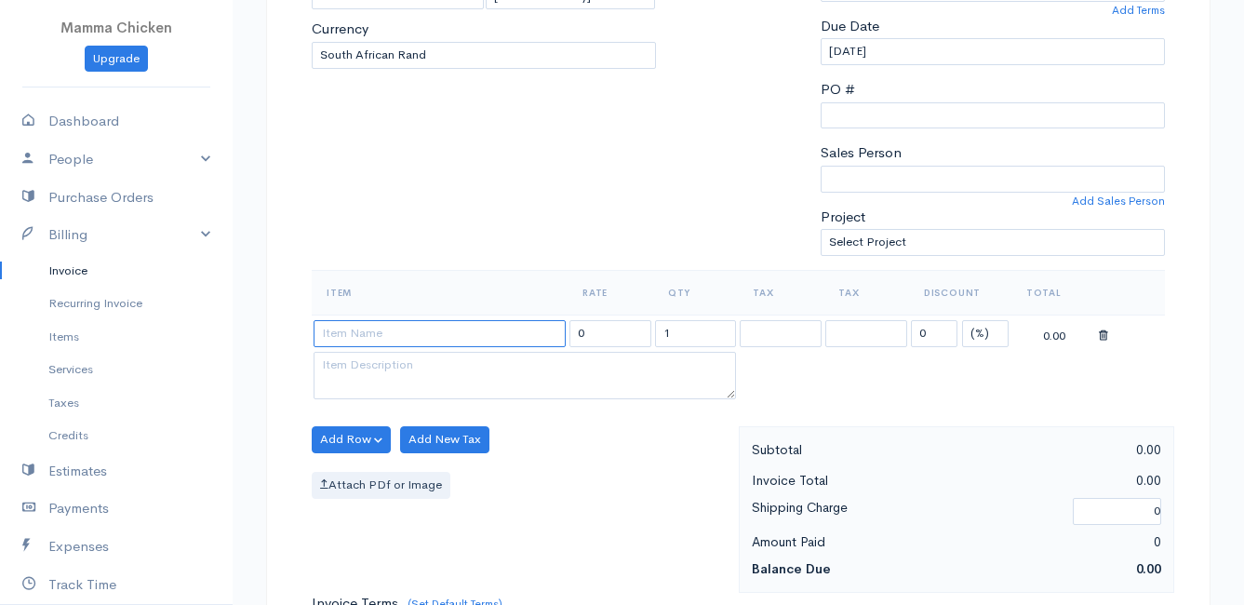
click at [341, 341] on input at bounding box center [440, 333] width 252 height 27
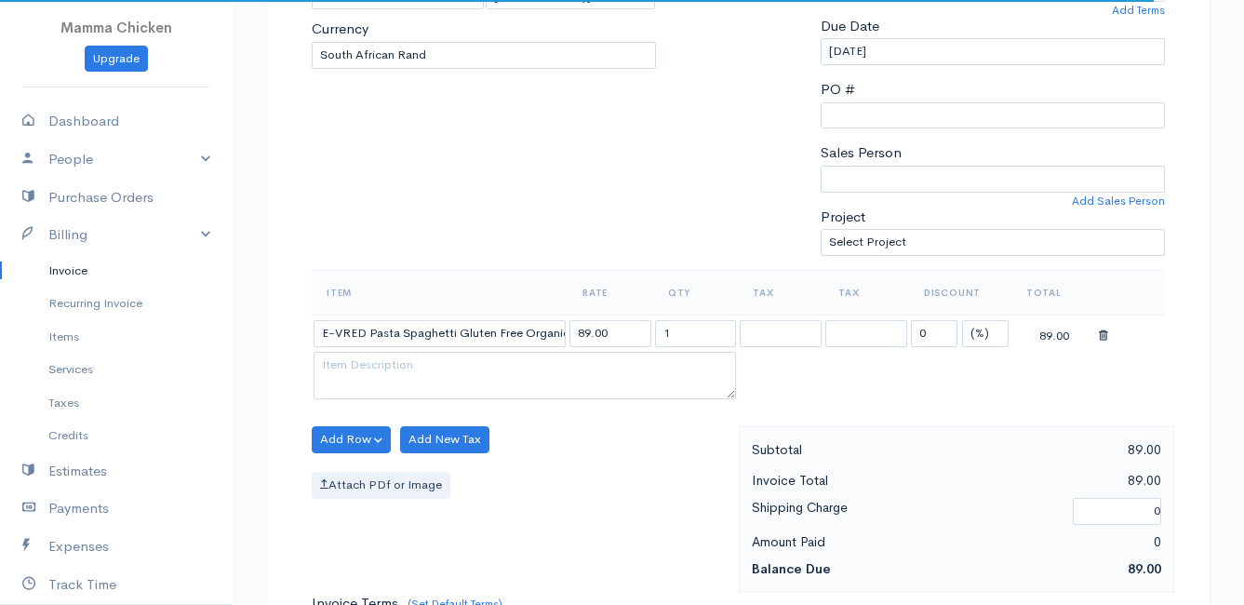
click at [451, 373] on body "Mamma Chicken Upgrade Dashboard People Clients Vendors Staff Users Purchase Ord…" at bounding box center [622, 432] width 1244 height 1609
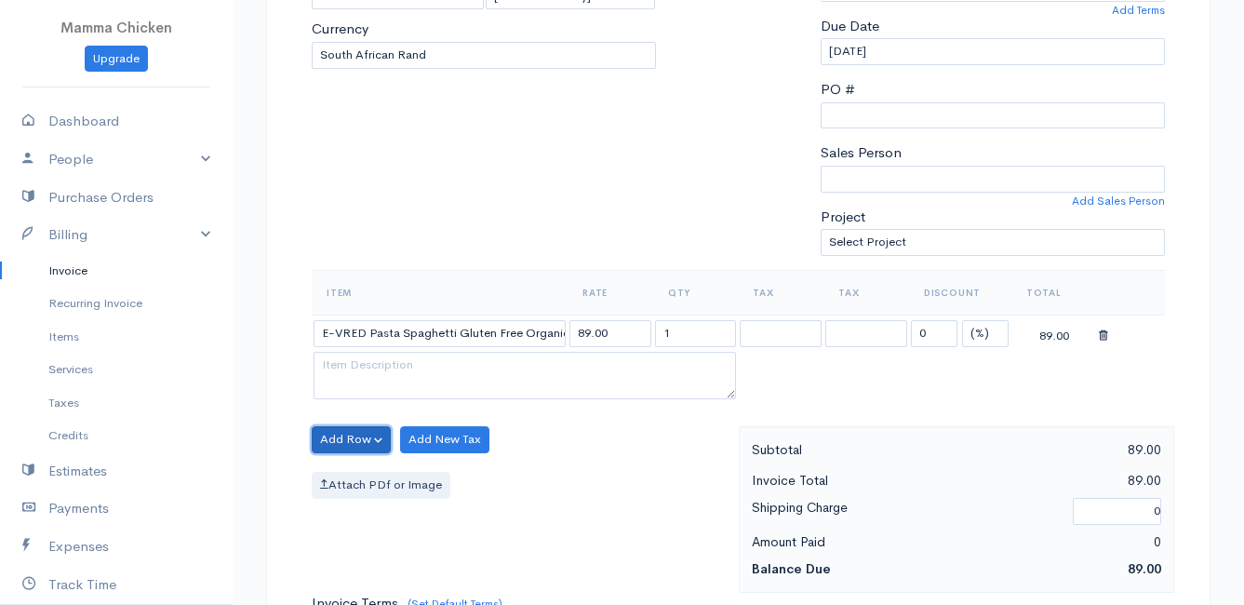
click at [354, 437] on button "Add Row" at bounding box center [351, 439] width 79 height 27
click at [365, 481] on link "Add Item Row" at bounding box center [386, 478] width 147 height 33
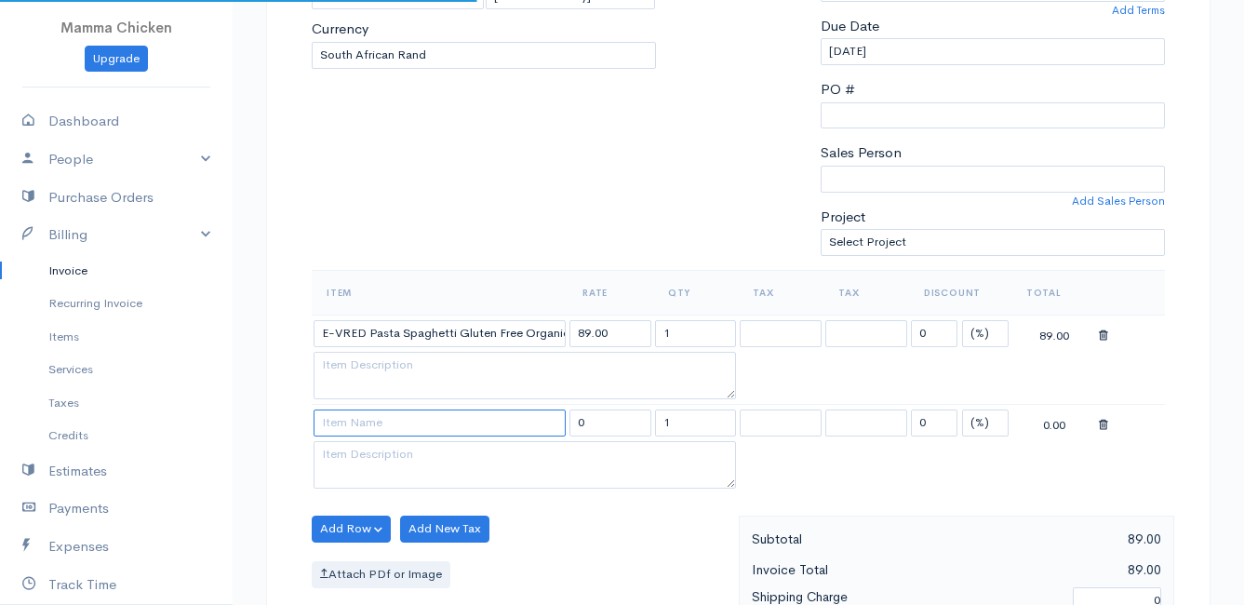
click at [353, 420] on input at bounding box center [440, 422] width 252 height 27
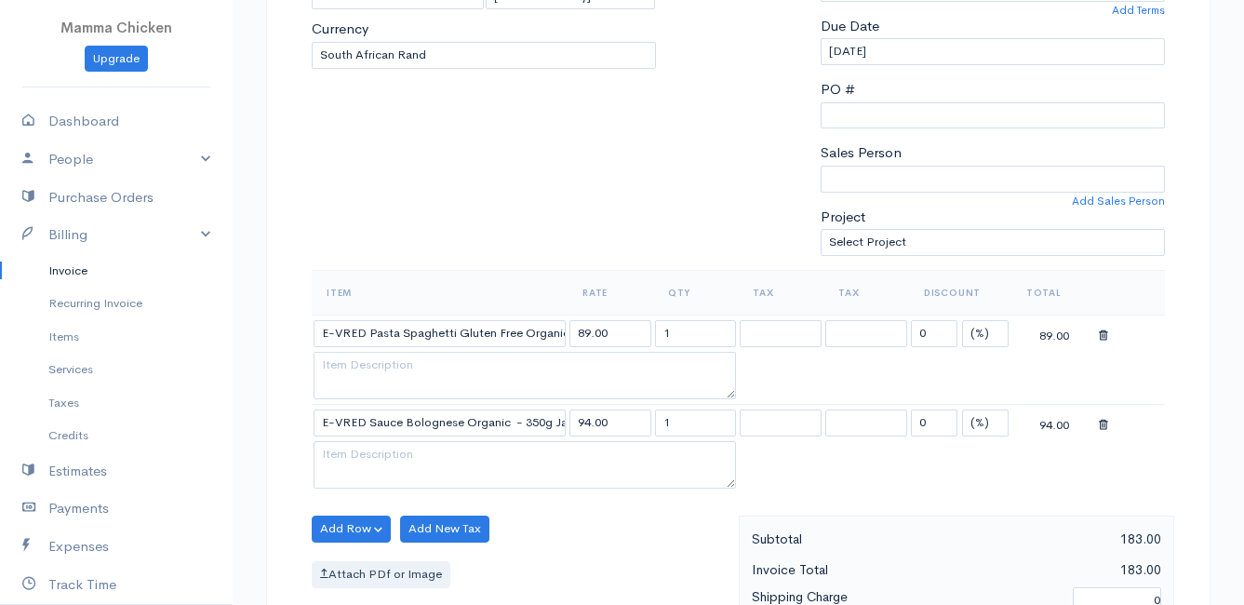
click at [390, 455] on body "Mamma Chicken Upgrade Dashboard People Clients Vendors Staff Users Purchase Ord…" at bounding box center [622, 477] width 1244 height 1698
click at [338, 529] on button "Add Row" at bounding box center [351, 528] width 79 height 27
click at [351, 459] on link "Add Item Row" at bounding box center [386, 459] width 147 height 33
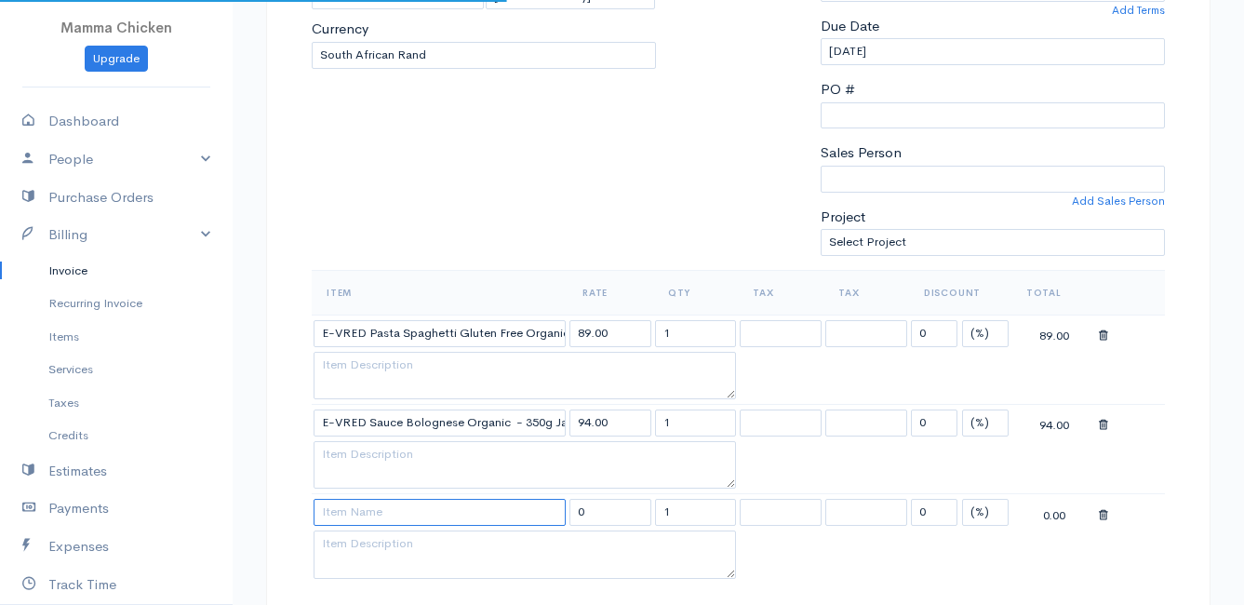
click at [348, 520] on input at bounding box center [440, 512] width 252 height 27
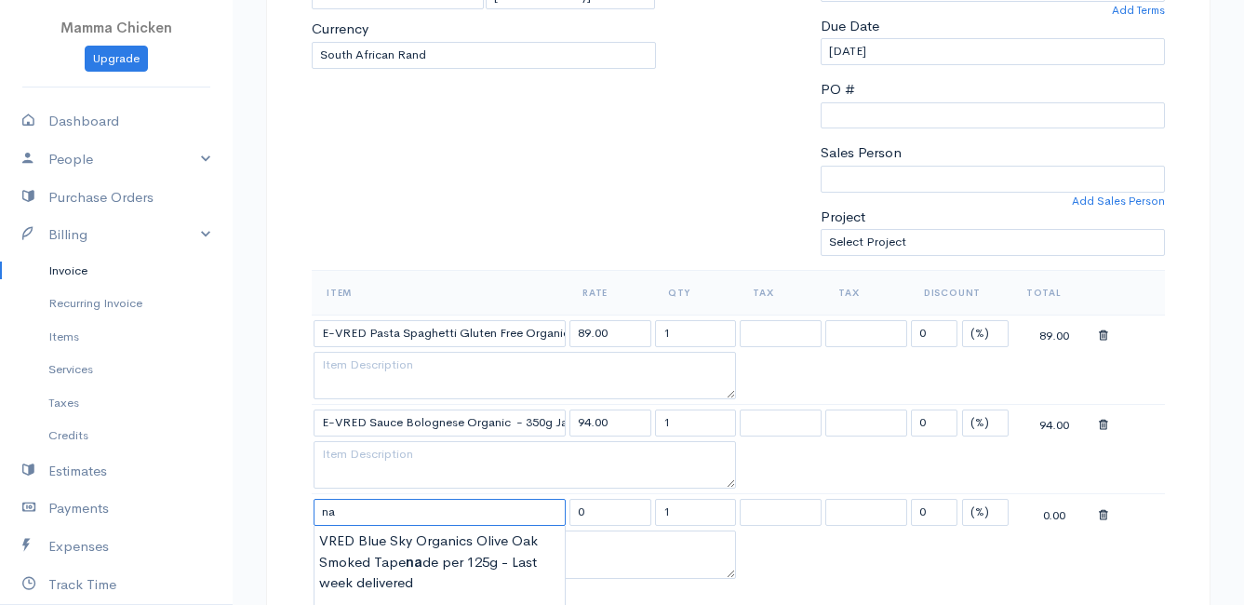
scroll to position [558, 0]
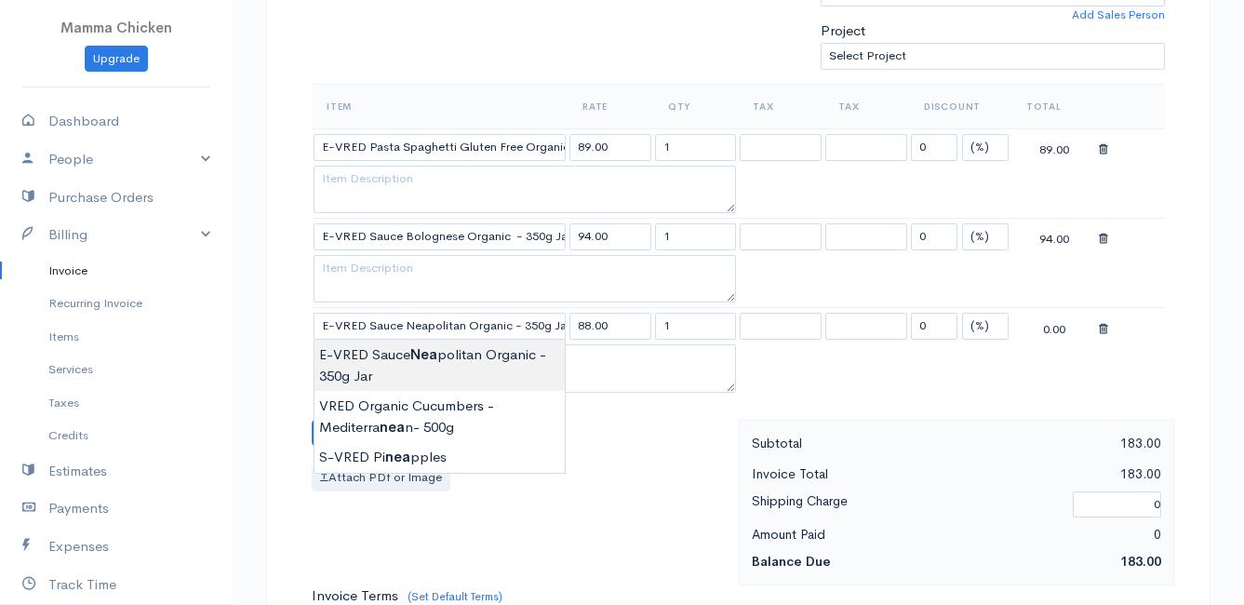
click at [433, 367] on body "Mamma Chicken Upgrade Dashboard People Clients Vendors Staff Users Purchase Ord…" at bounding box center [622, 335] width 1244 height 1787
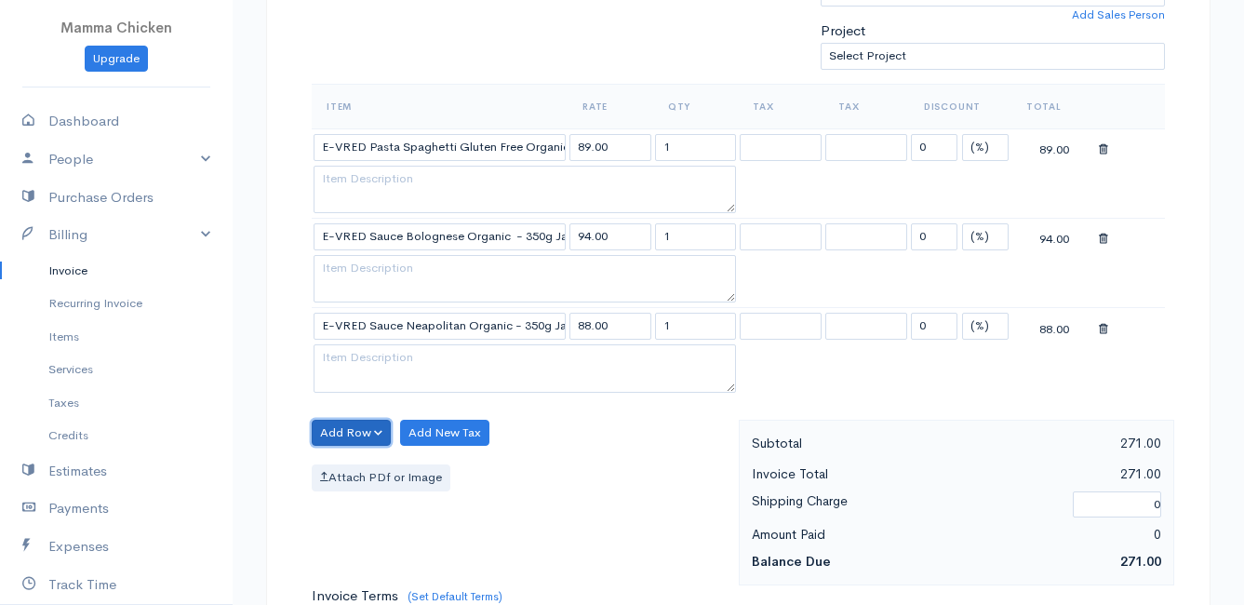
click at [345, 435] on button "Add Row" at bounding box center [351, 433] width 79 height 27
click at [352, 464] on link "Add Item Row" at bounding box center [386, 471] width 147 height 33
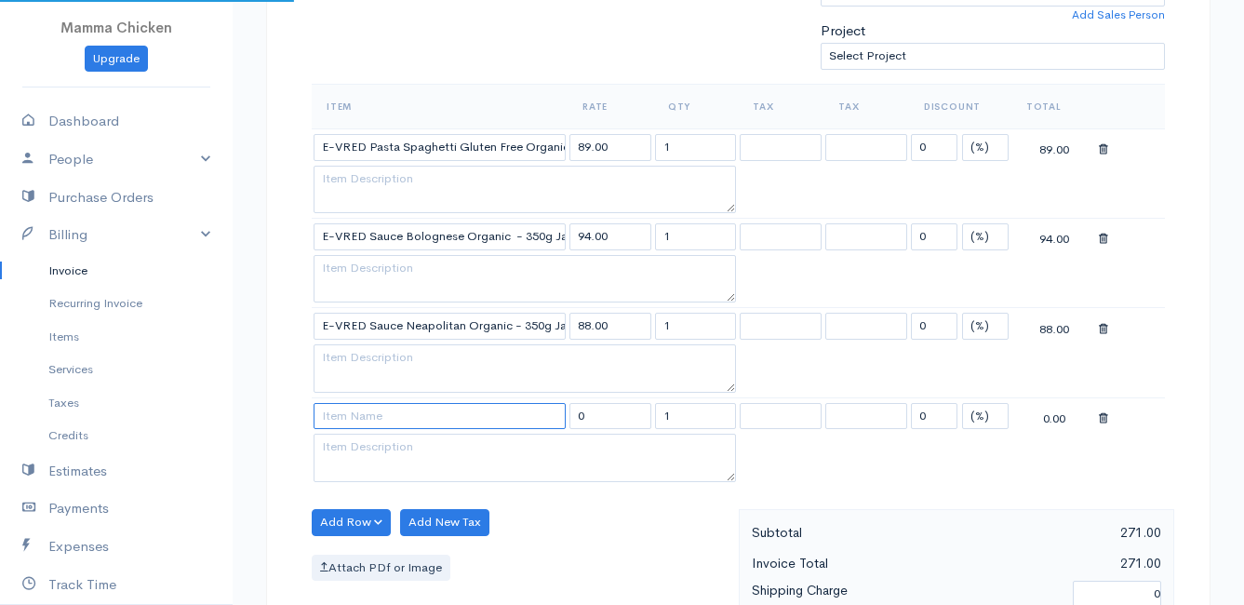
click at [350, 413] on input at bounding box center [440, 416] width 252 height 27
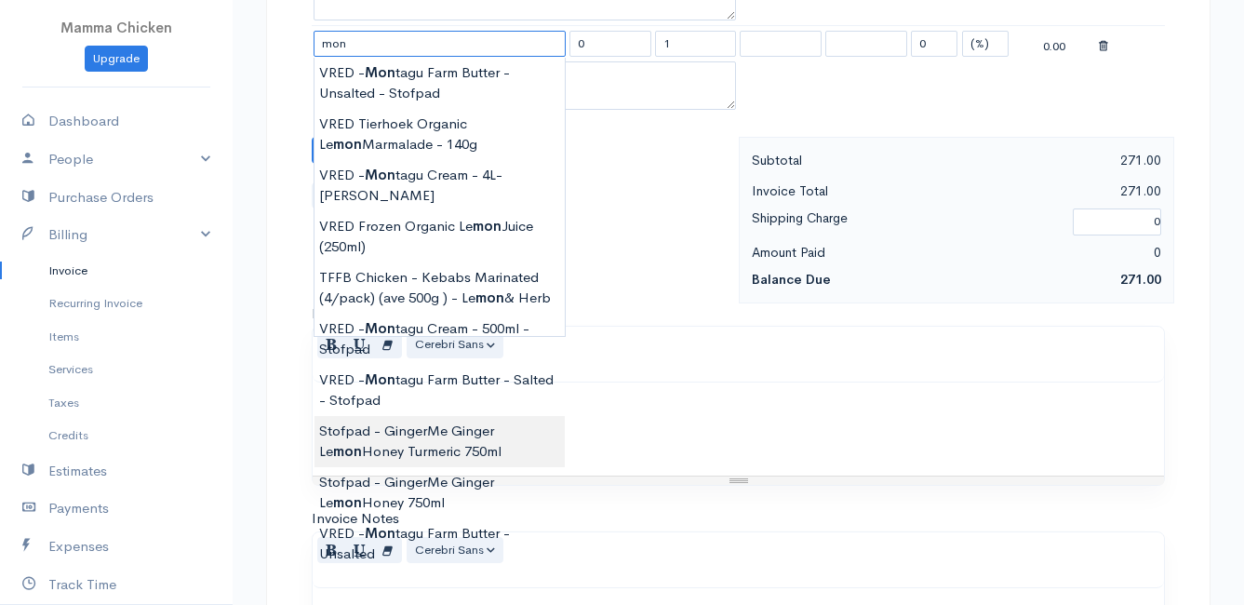
scroll to position [837, 0]
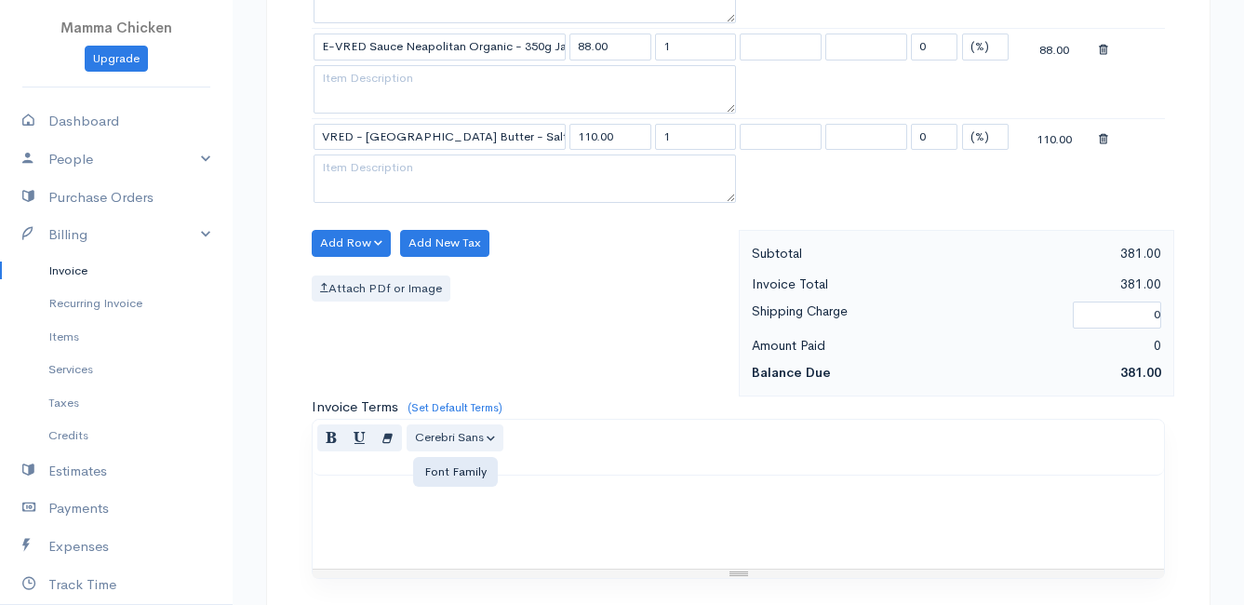
click at [448, 428] on body "Mamma Chicken Upgrade Dashboard People Clients Vendors Staff Users Purchase Ord…" at bounding box center [622, 101] width 1244 height 1877
drag, startPoint x: 681, startPoint y: 138, endPoint x: 636, endPoint y: 140, distance: 44.7
click at [636, 140] on tr "VRED - [GEOGRAPHIC_DATA] - Salted 110.00 1 0 (%) Flat 110.00" at bounding box center [738, 136] width 853 height 36
click at [574, 268] on div "Add Row Add Item Row Add Time Row Add New Tax Attach PDf or Image" at bounding box center [520, 313] width 436 height 167
click at [331, 236] on button "Add Row" at bounding box center [351, 243] width 79 height 27
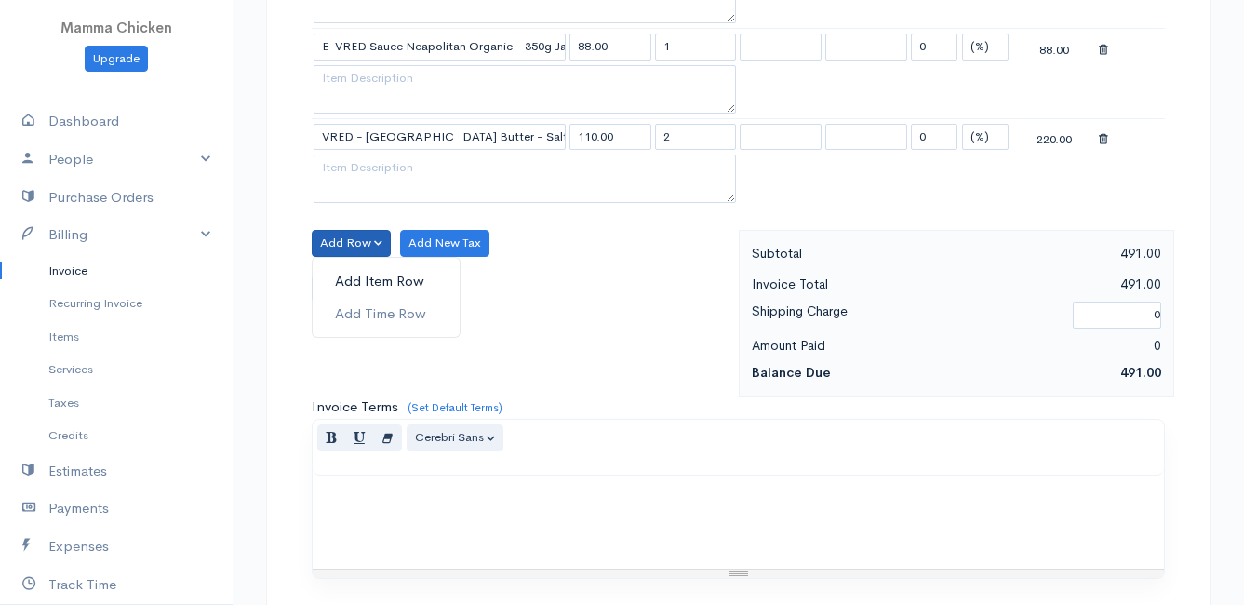
click at [342, 272] on link "Add Item Row" at bounding box center [386, 281] width 147 height 33
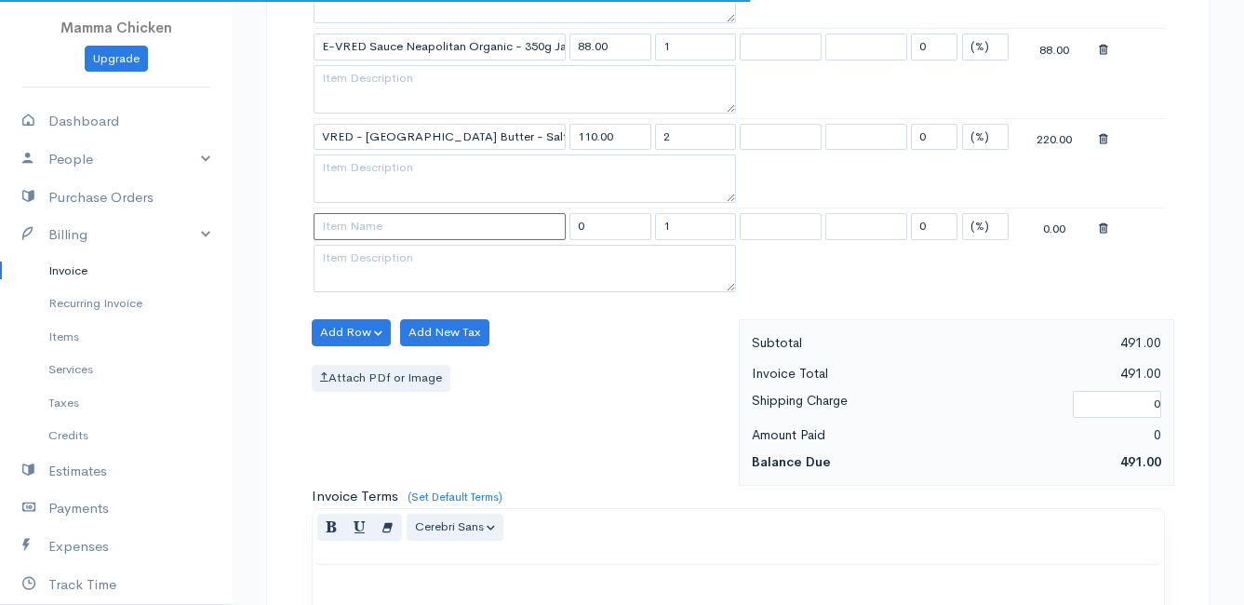
click at [353, 220] on input at bounding box center [440, 226] width 252 height 27
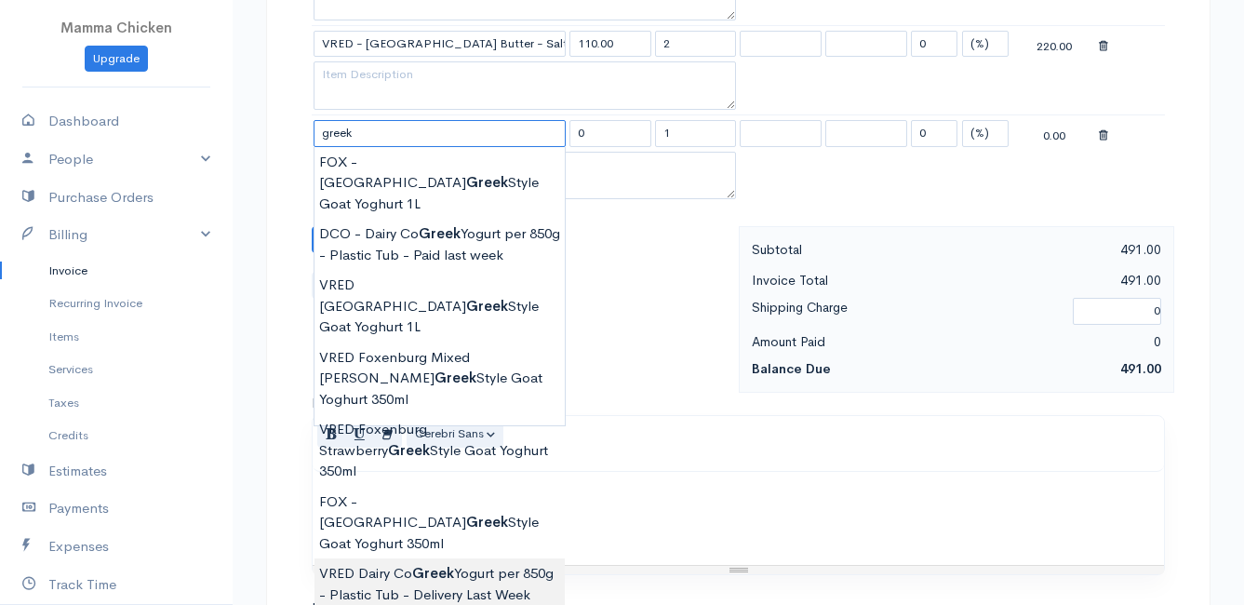
scroll to position [1024, 0]
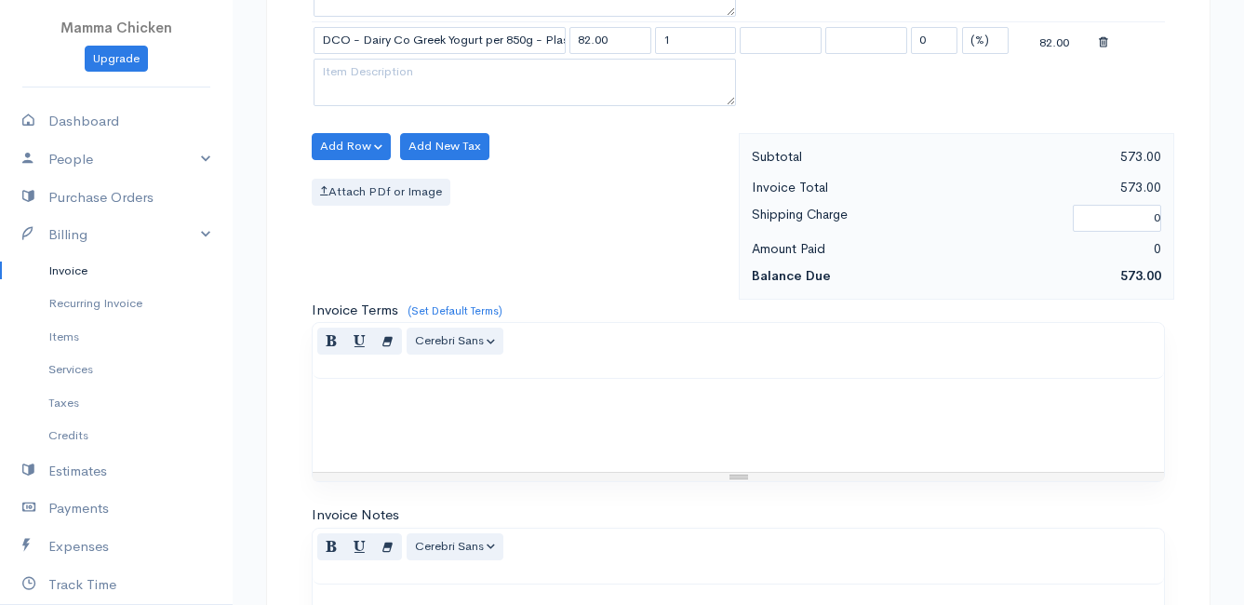
click at [346, 137] on button "Add Row" at bounding box center [351, 146] width 79 height 27
click at [359, 182] on link "Add Item Row" at bounding box center [386, 184] width 147 height 33
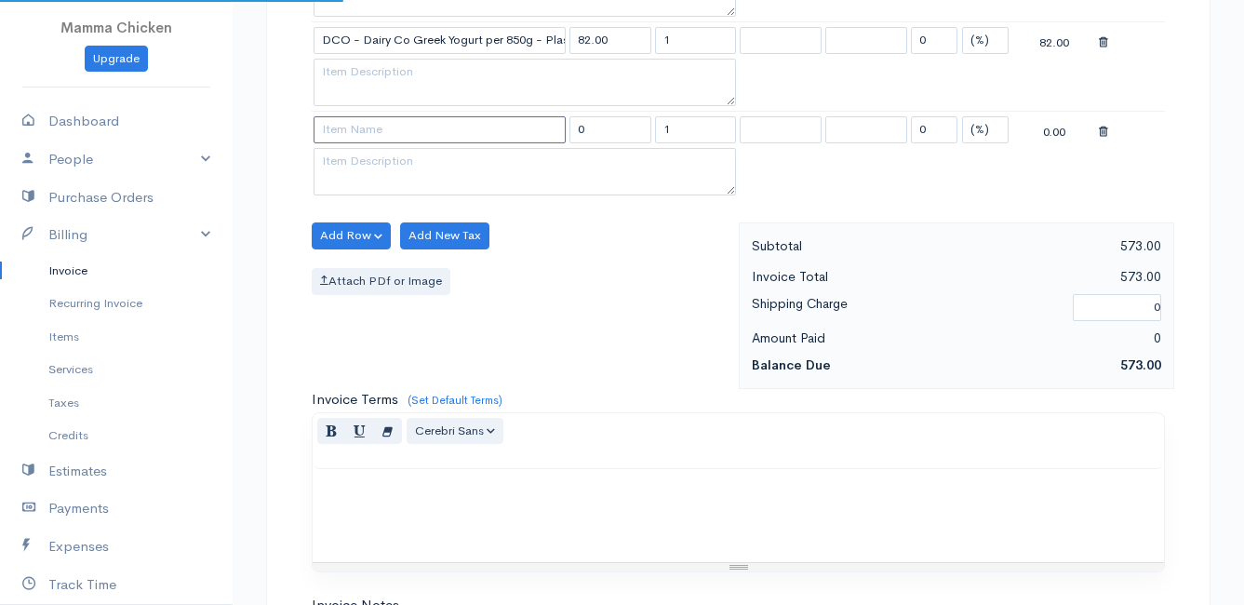
click at [360, 141] on input at bounding box center [440, 129] width 252 height 27
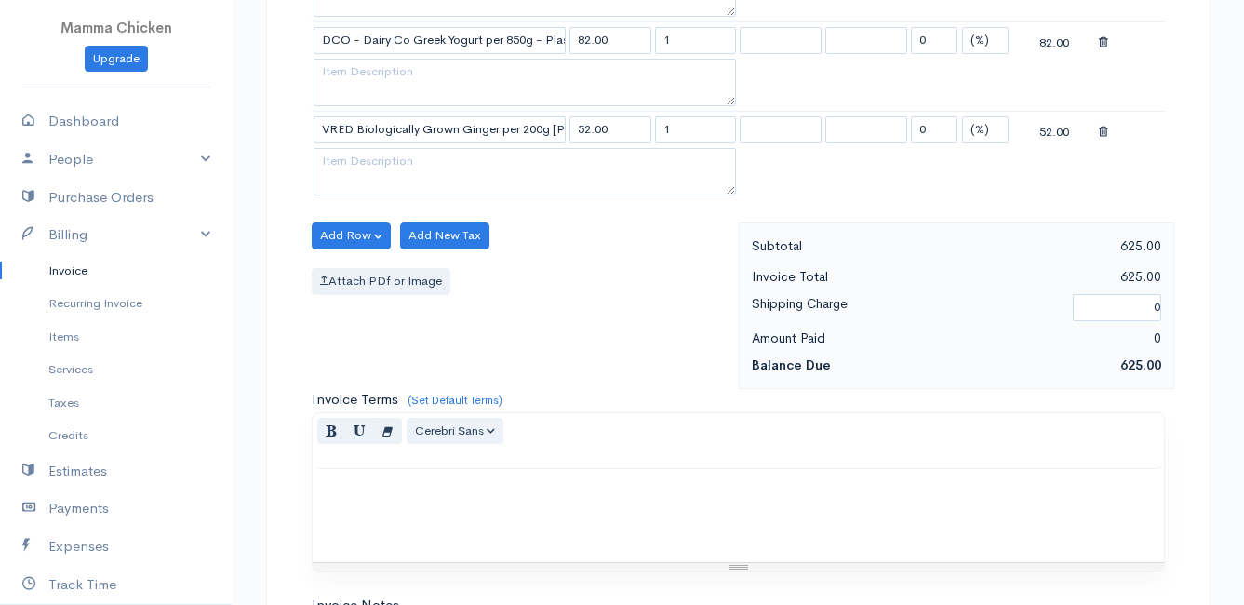
click at [467, 176] on body "Mamma Chicken Upgrade Dashboard People Clients Vendors Staff Users Purchase Ord…" at bounding box center [622, 4] width 1244 height 2056
click at [342, 240] on button "Add Row" at bounding box center [351, 235] width 79 height 27
click at [346, 271] on link "Add Item Row" at bounding box center [386, 274] width 147 height 33
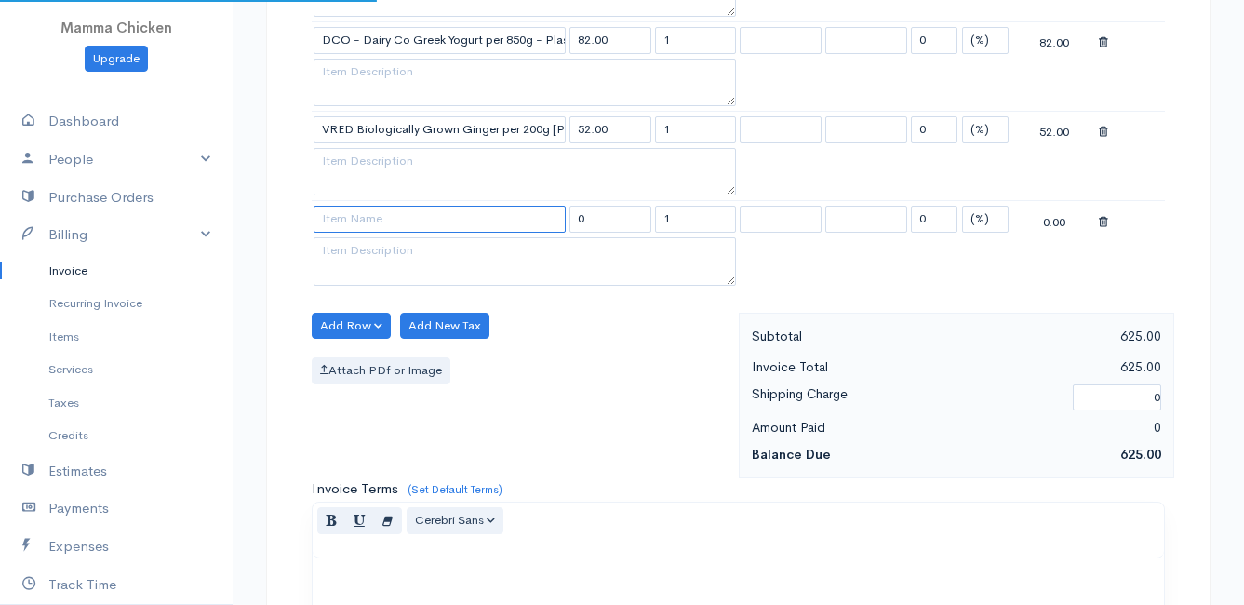
click at [354, 215] on input at bounding box center [440, 219] width 252 height 27
click at [417, 360] on body "Mamma Chicken Upgrade Dashboard People Clients Vendors Staff Users Purchase Ord…" at bounding box center [622, 49] width 1244 height 2146
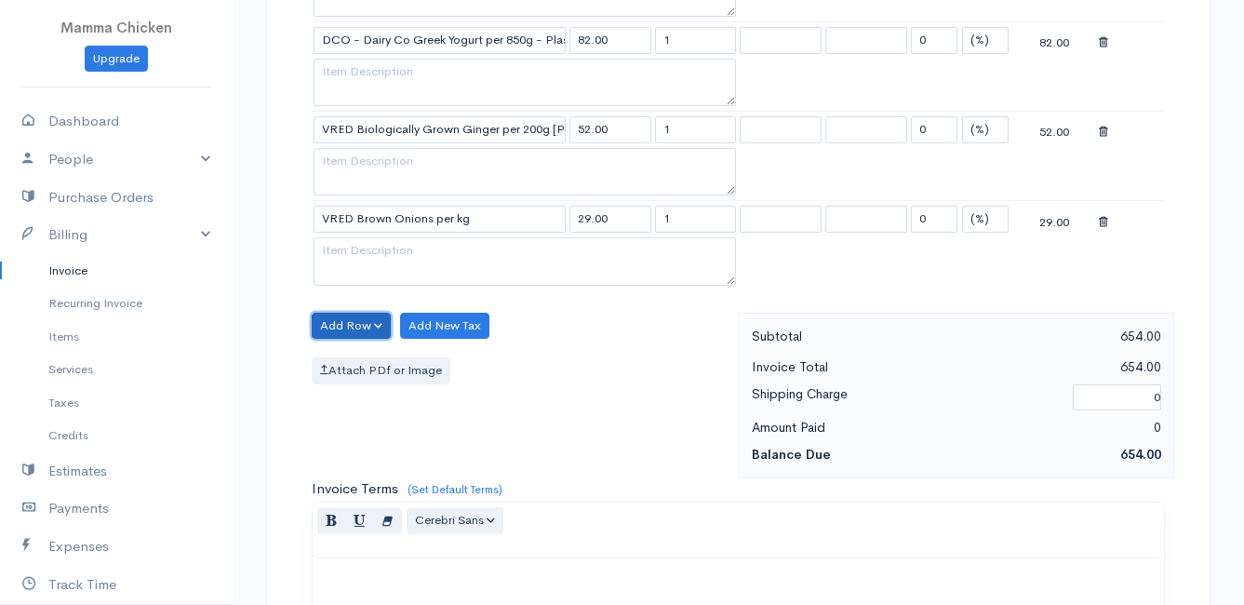
click at [341, 317] on button "Add Row" at bounding box center [351, 326] width 79 height 27
click at [349, 358] on link "Add Item Row" at bounding box center [386, 364] width 147 height 33
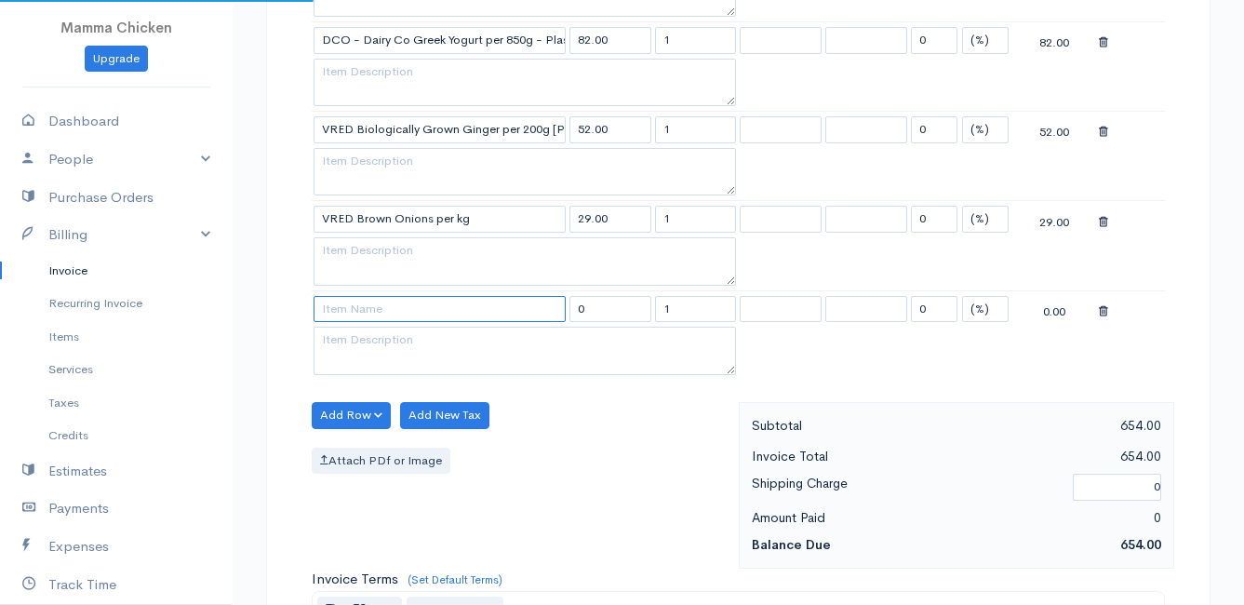
click at [351, 309] on input at bounding box center [440, 309] width 252 height 27
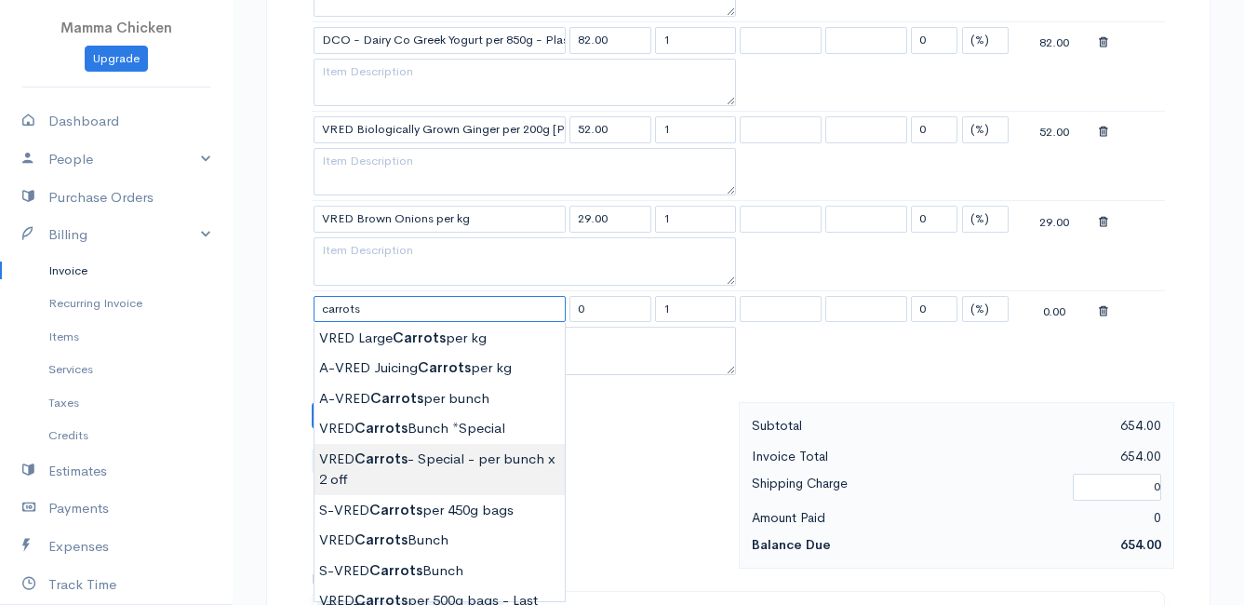
scroll to position [1117, 0]
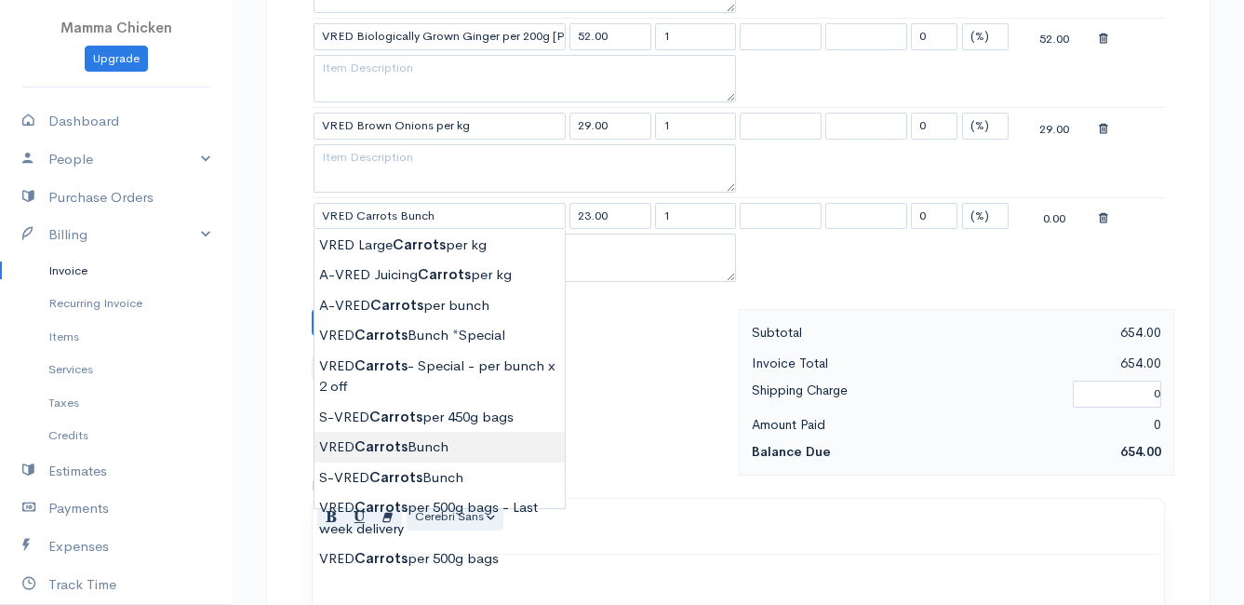
click at [433, 448] on body "Mamma Chicken Upgrade Dashboard People Clients Vendors Staff Users Purchase Ord…" at bounding box center [622, 0] width 1244 height 2235
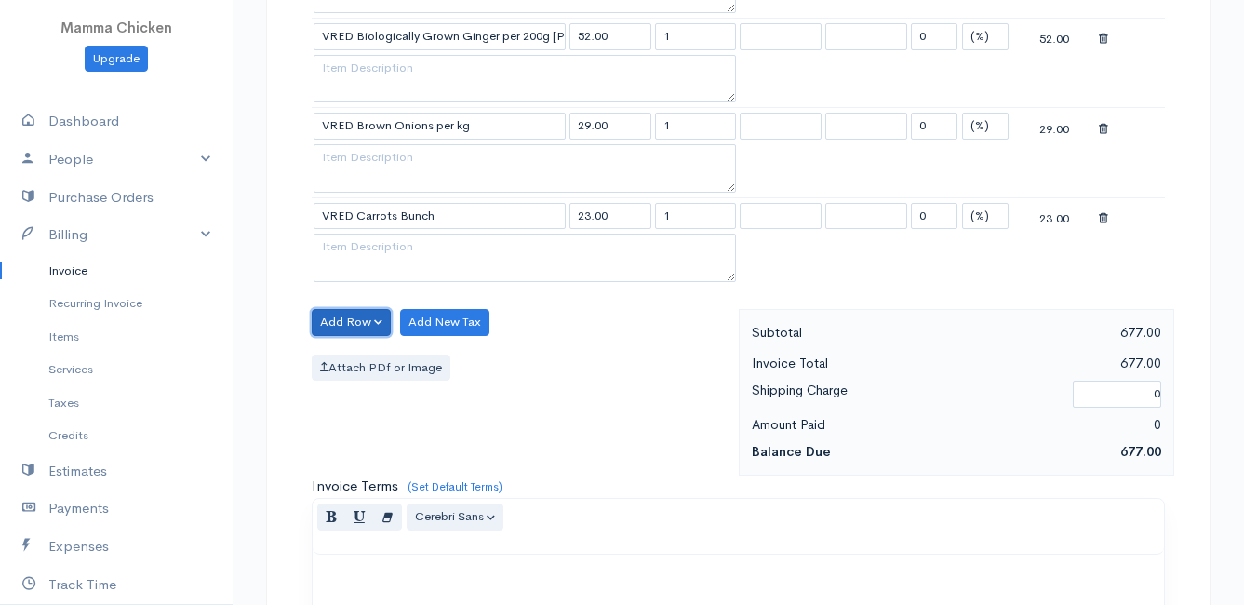
click at [346, 321] on button "Add Row" at bounding box center [351, 322] width 79 height 27
click at [347, 360] on link "Add Item Row" at bounding box center [386, 360] width 147 height 33
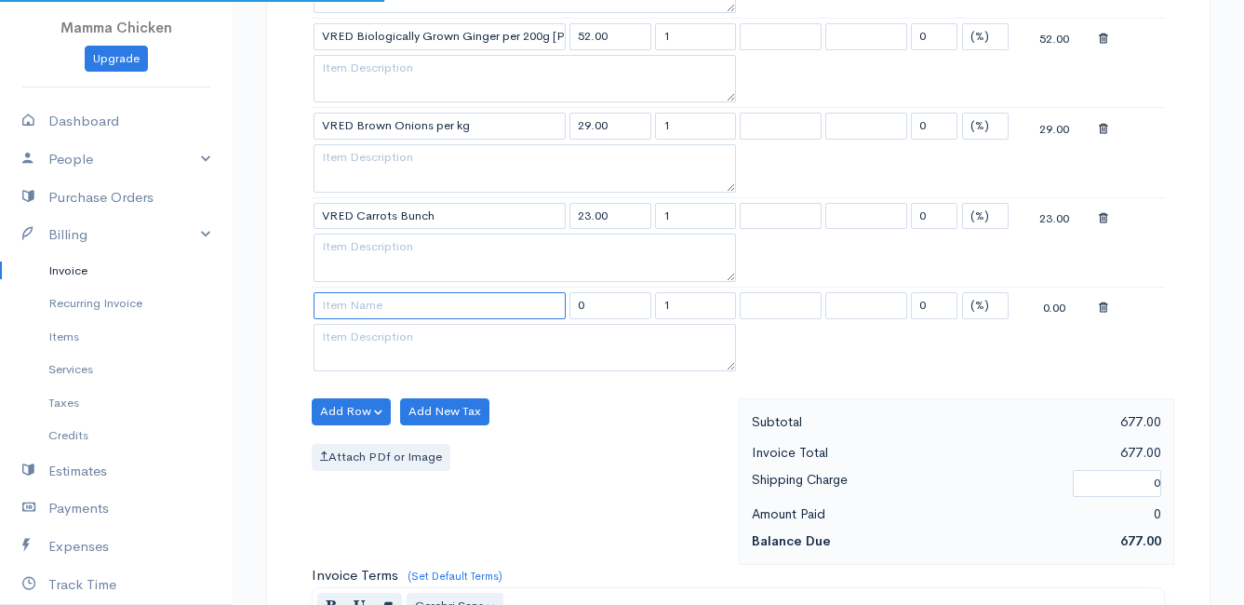
click at [346, 294] on input at bounding box center [440, 305] width 252 height 27
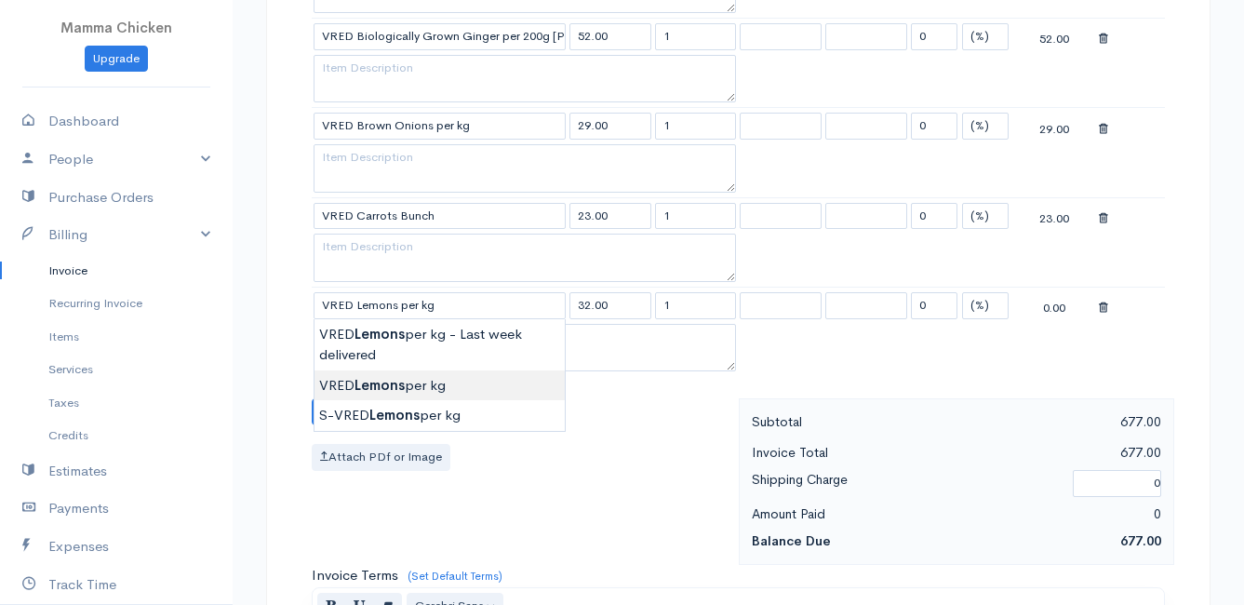
click at [396, 382] on body "Mamma Chicken Upgrade Dashboard People Clients Vendors Staff Users Purchase Ord…" at bounding box center [622, 45] width 1244 height 2325
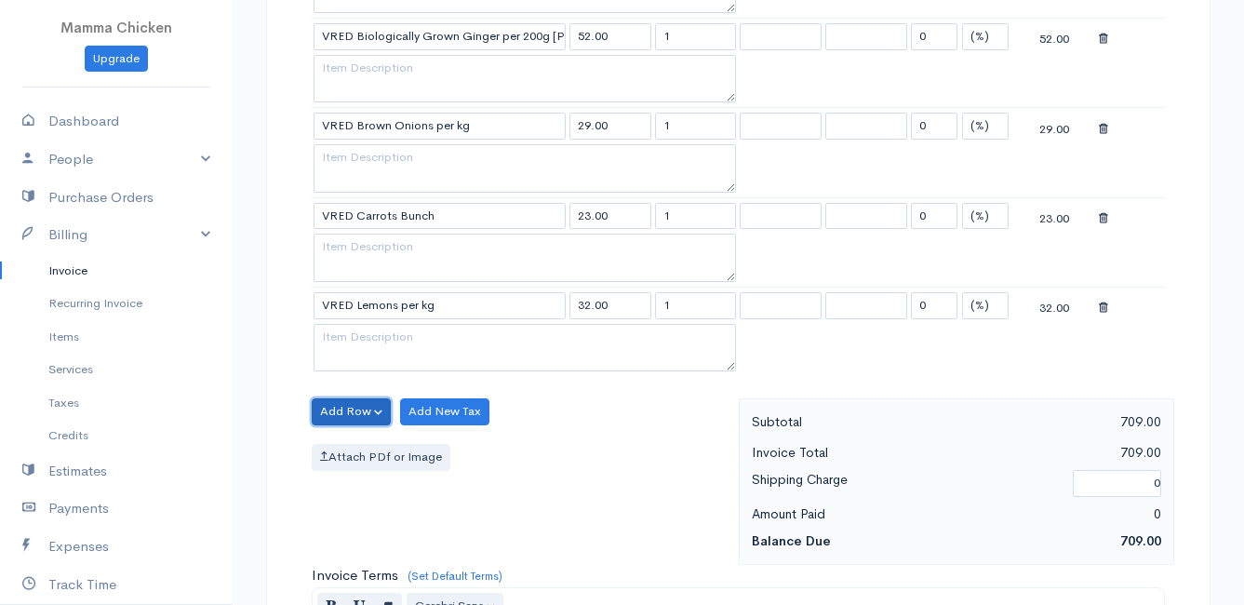
click at [331, 405] on button "Add Row" at bounding box center [351, 411] width 79 height 27
click at [360, 444] on link "Add Item Row" at bounding box center [386, 450] width 147 height 33
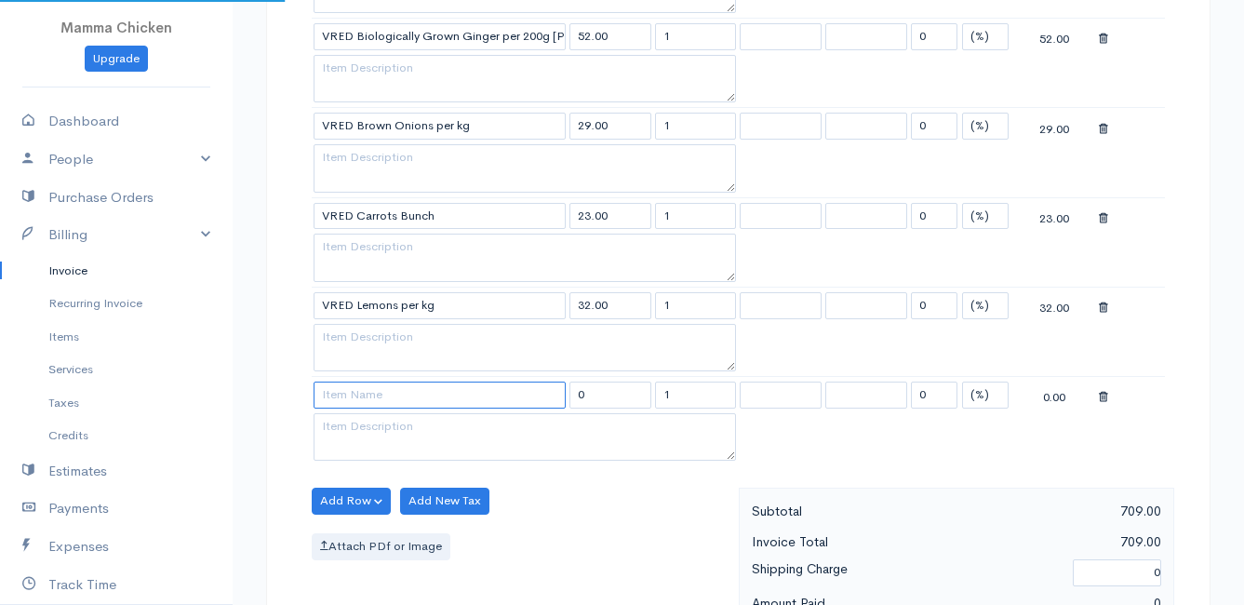
click at [354, 391] on input at bounding box center [440, 394] width 252 height 27
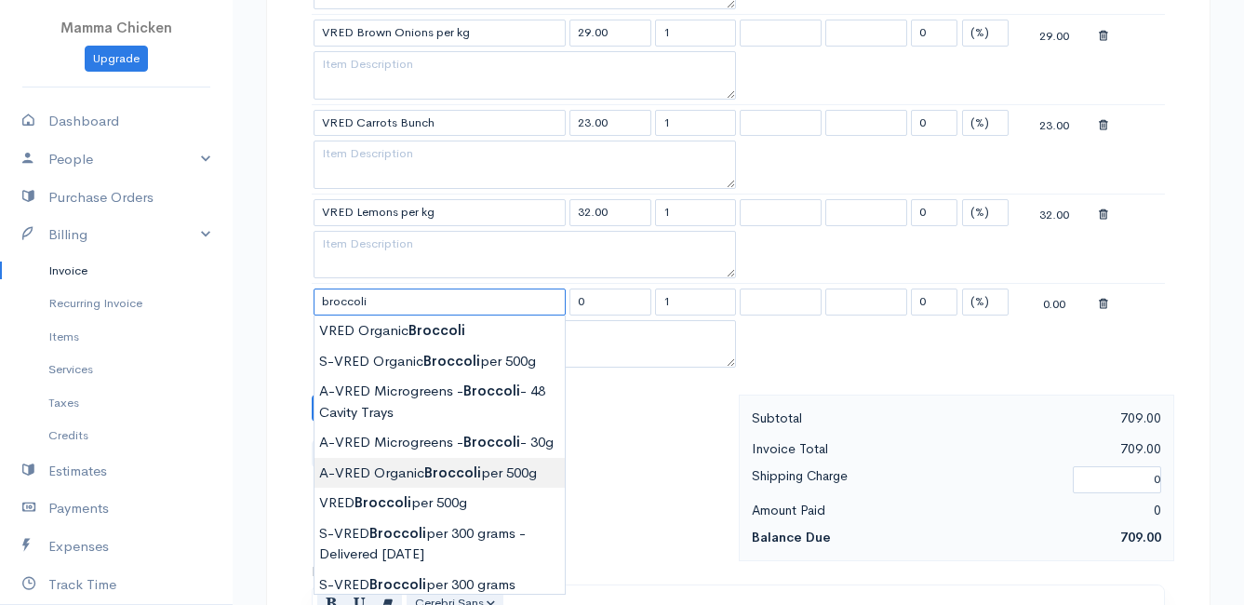
scroll to position [1303, 0]
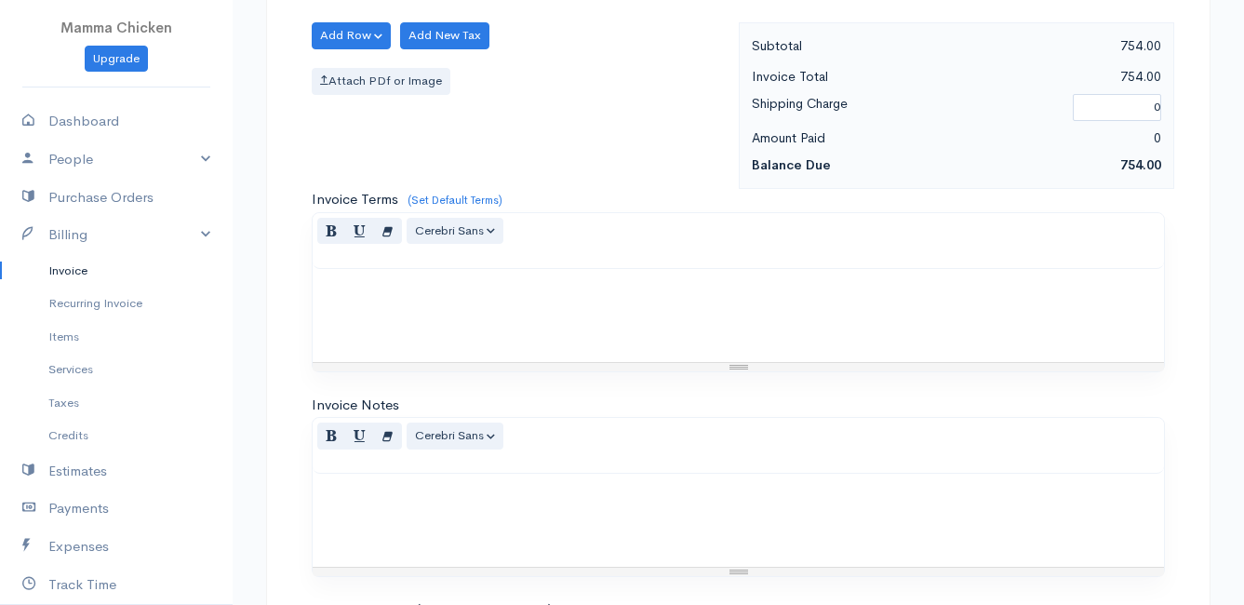
scroll to position [1810, 0]
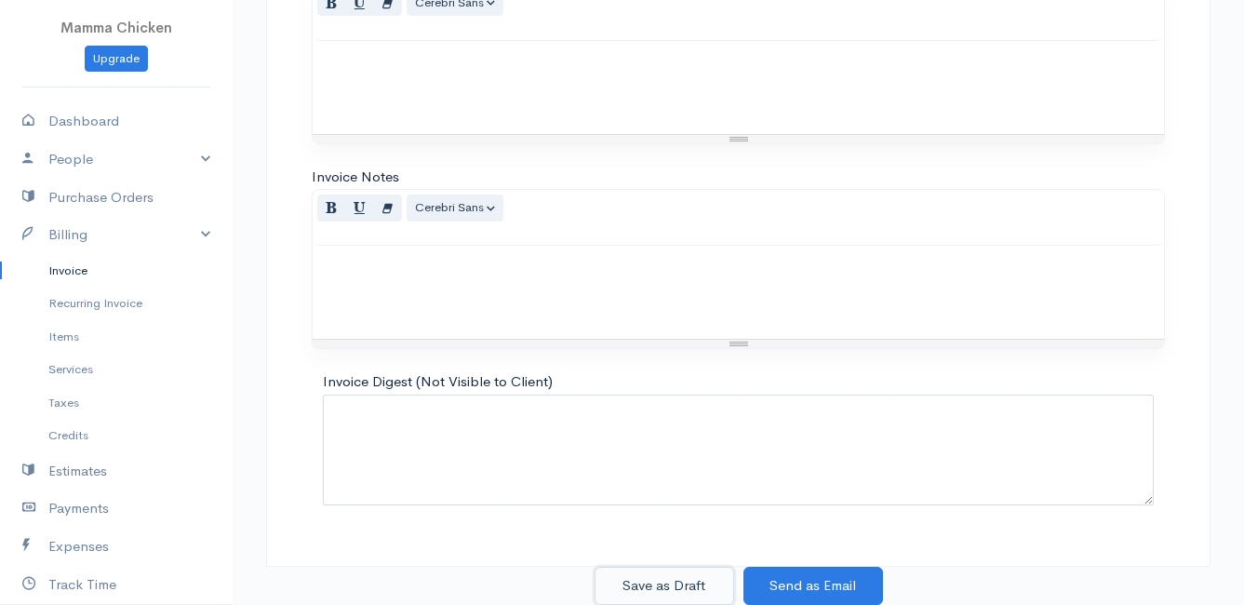
click at [667, 583] on button "Save as Draft" at bounding box center [665, 586] width 140 height 38
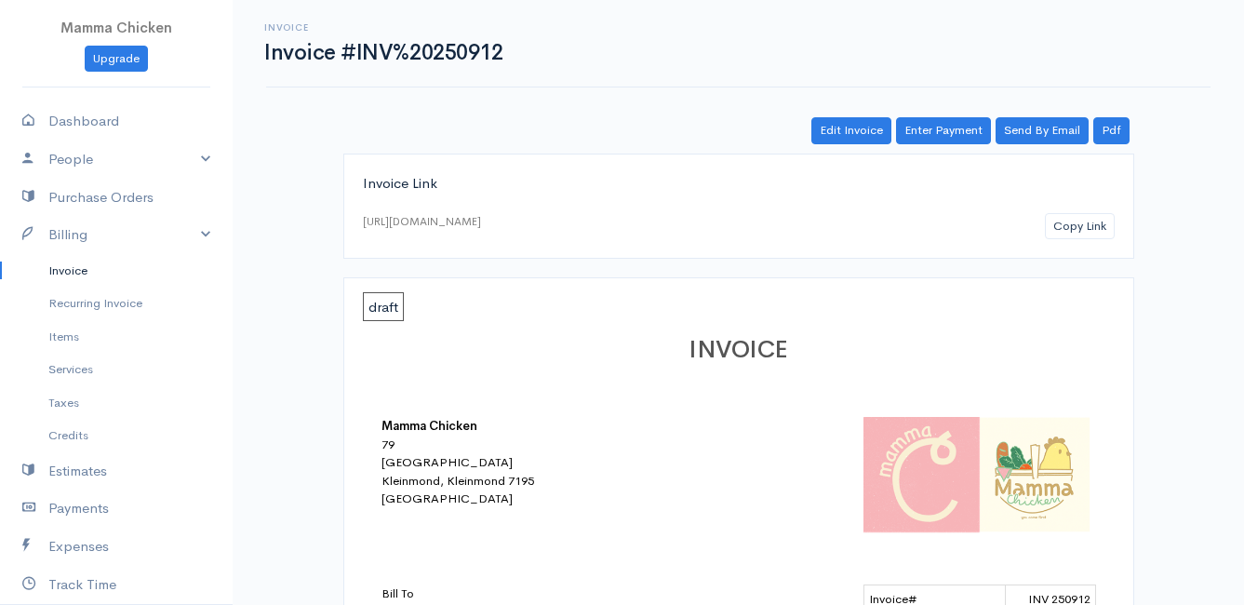
click at [71, 272] on link "Invoice" at bounding box center [116, 270] width 233 height 33
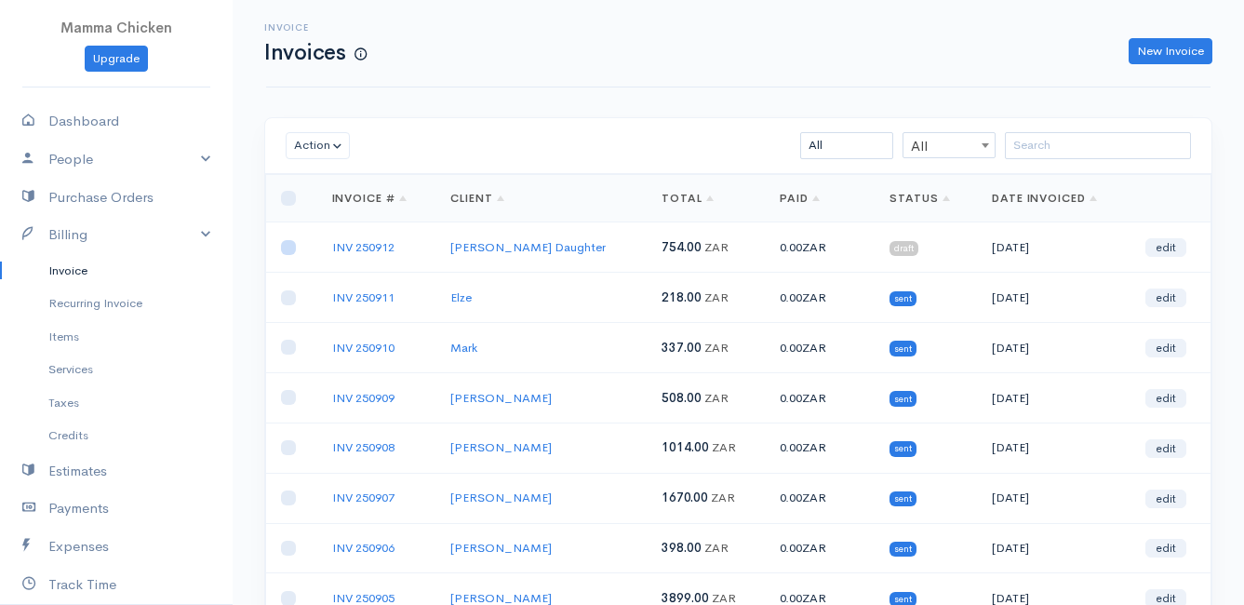
click at [285, 251] on input "checkbox" at bounding box center [288, 247] width 15 height 15
click at [298, 151] on button "Action" at bounding box center [318, 145] width 64 height 27
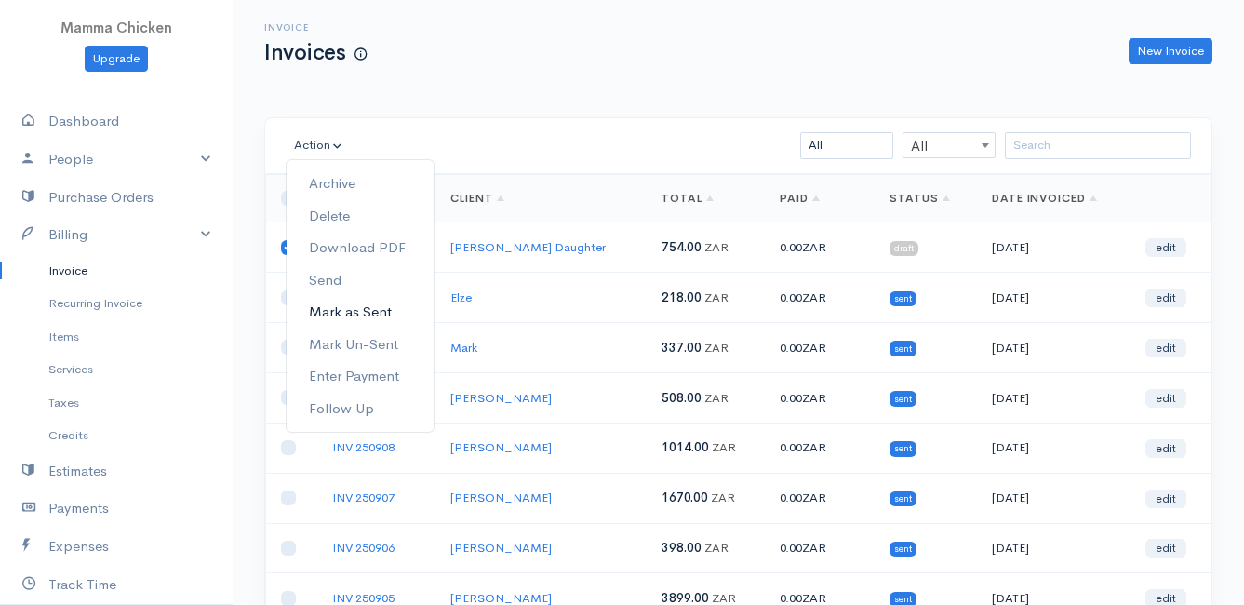
click at [384, 311] on link "Mark as Sent" at bounding box center [360, 312] width 147 height 33
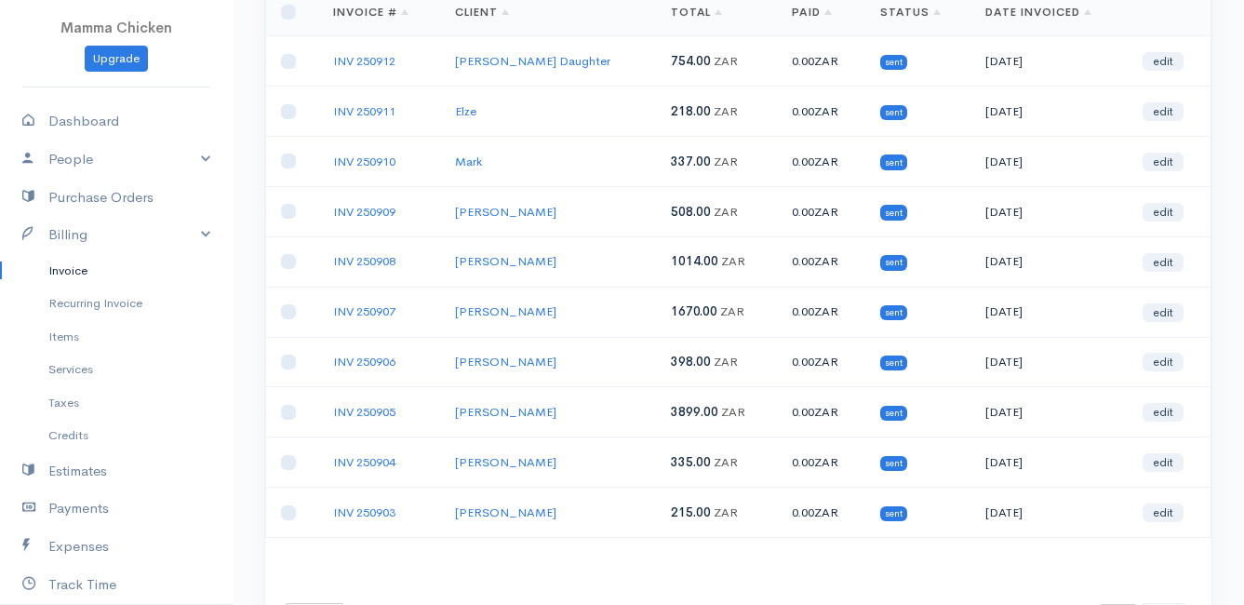
scroll to position [290, 0]
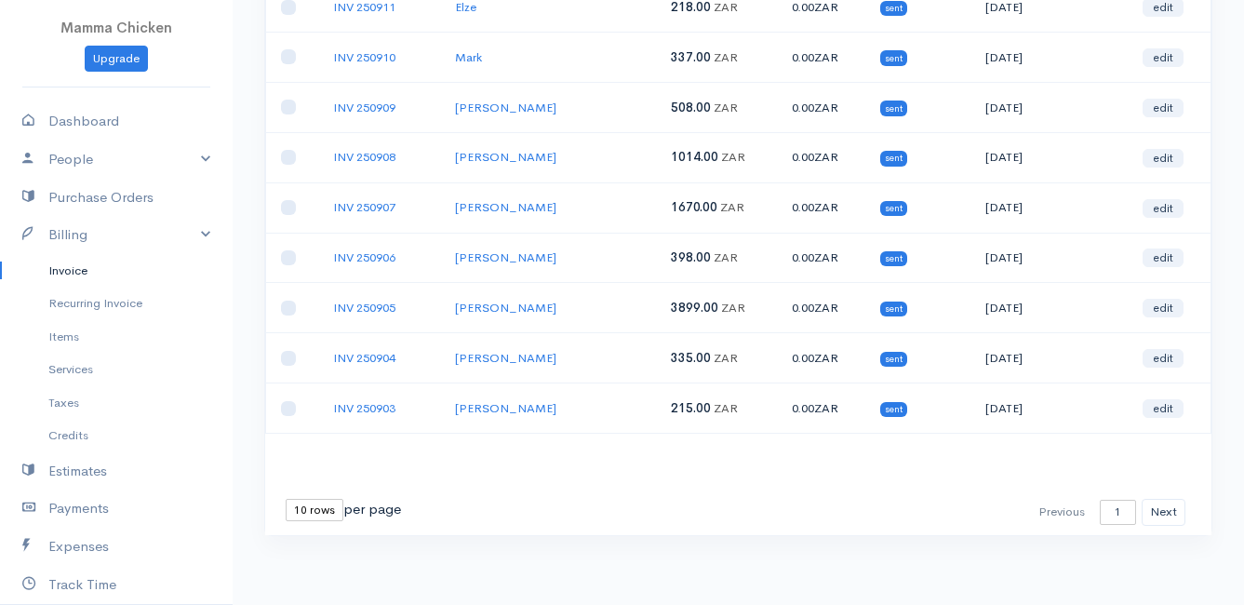
click at [324, 512] on select "10 rows 25 rows 50 rows" at bounding box center [315, 510] width 58 height 22
click at [286, 499] on select "10 rows 25 rows 50 rows" at bounding box center [315, 510] width 58 height 22
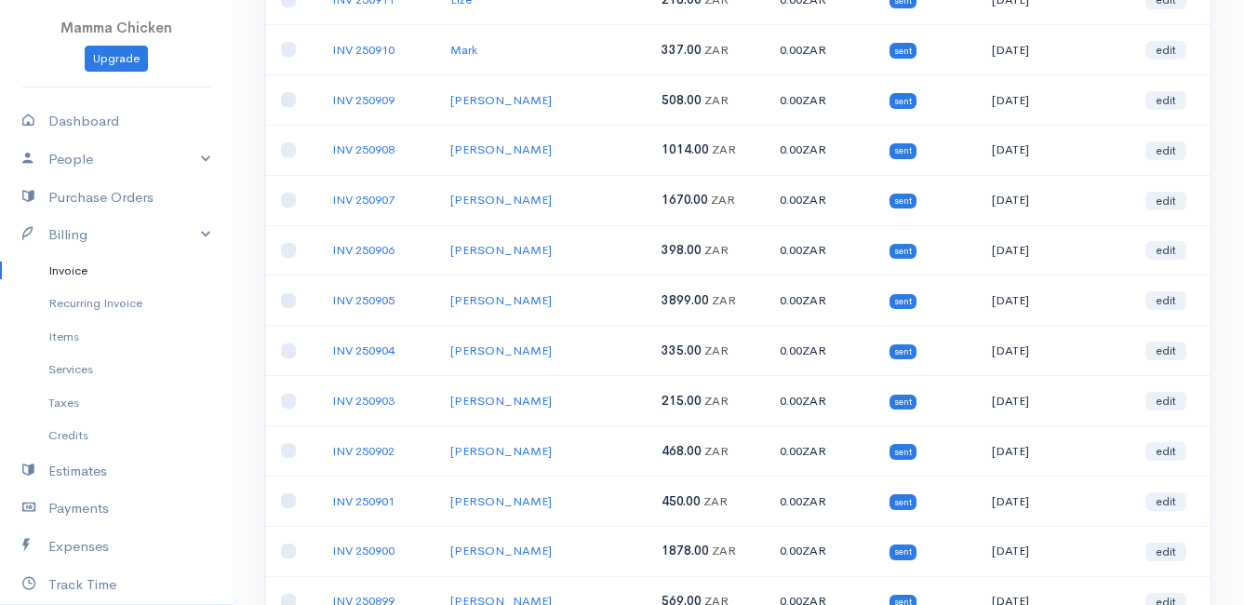
scroll to position [0, 0]
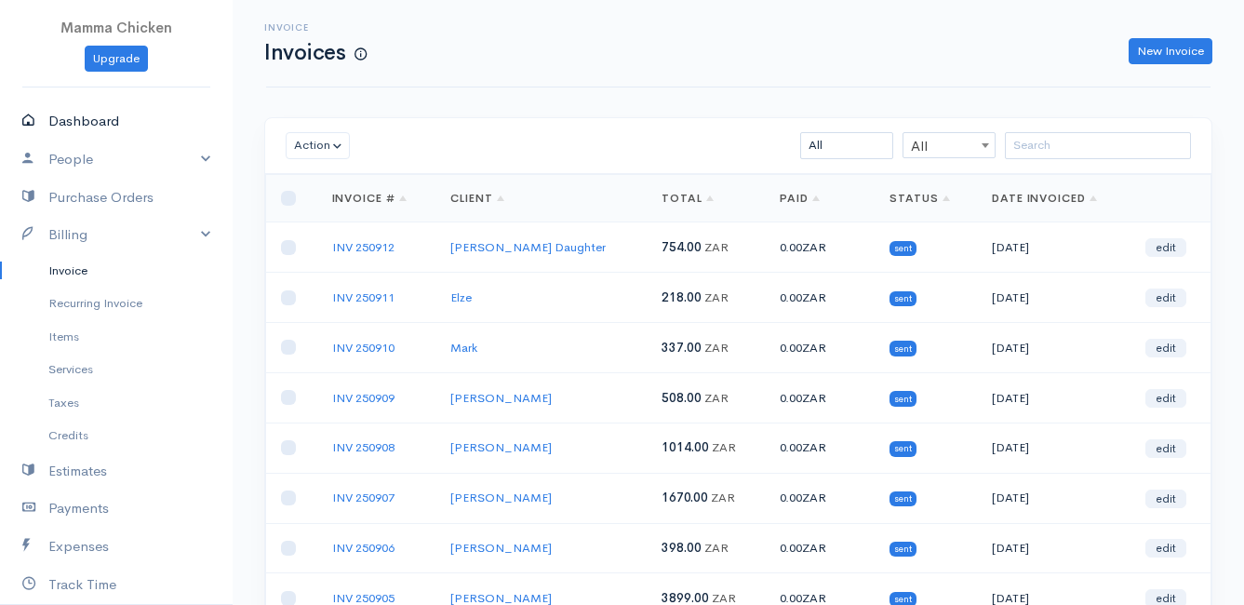
click at [75, 112] on link "Dashboard" at bounding box center [116, 121] width 233 height 38
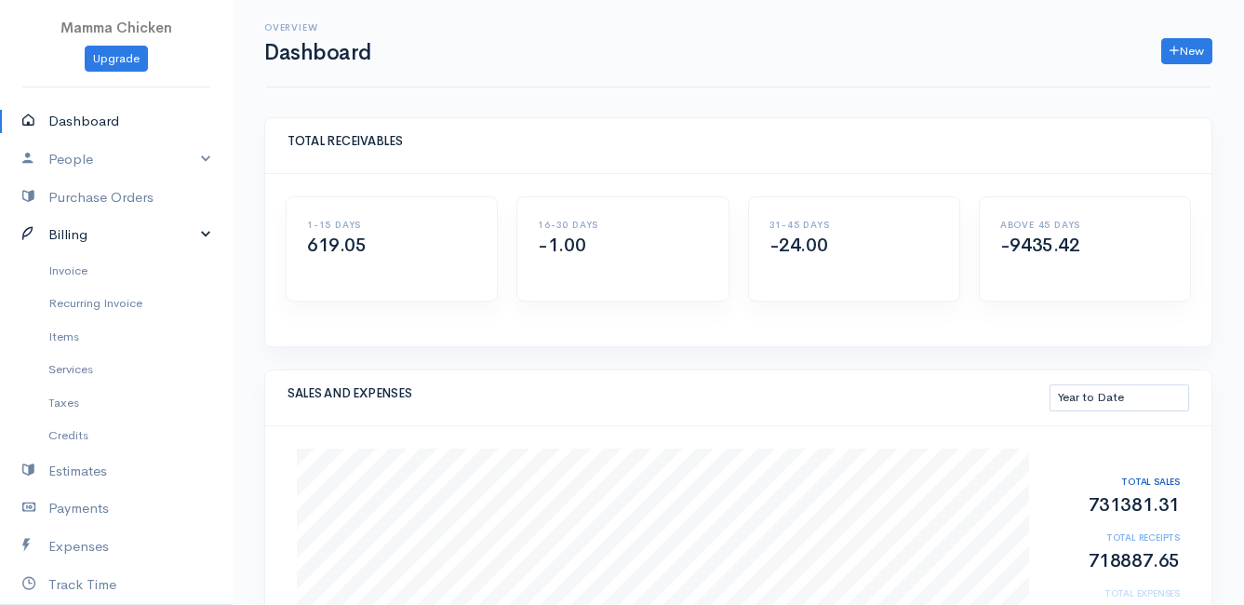
click at [84, 239] on link "Billing" at bounding box center [116, 235] width 233 height 38
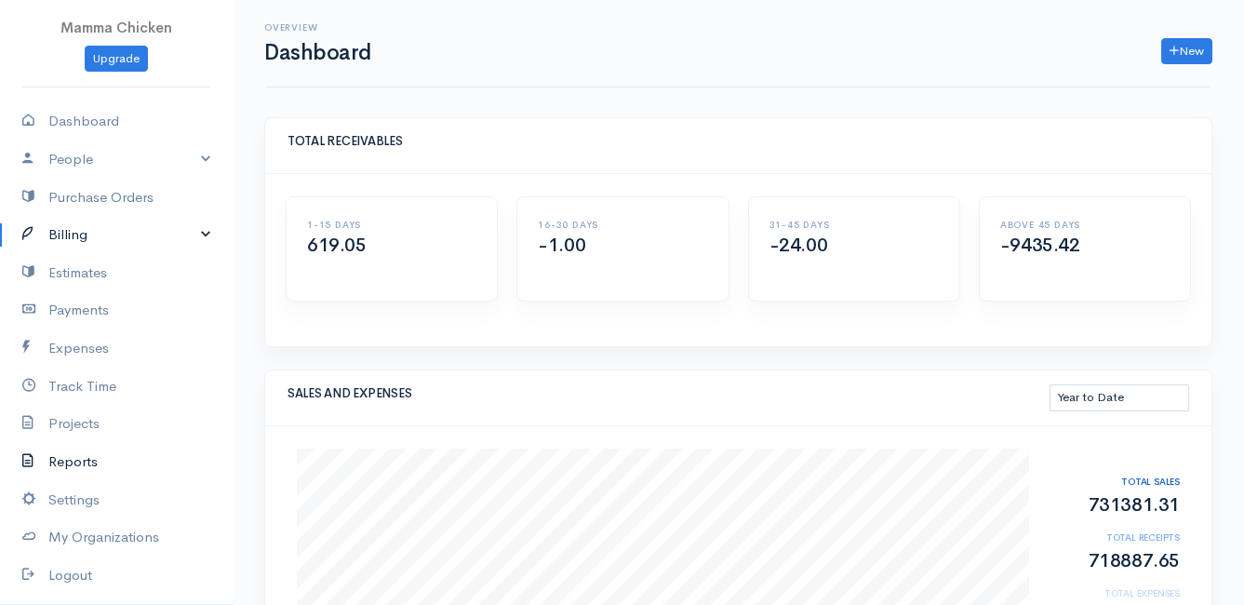
click at [99, 459] on link "Reports" at bounding box center [116, 462] width 233 height 38
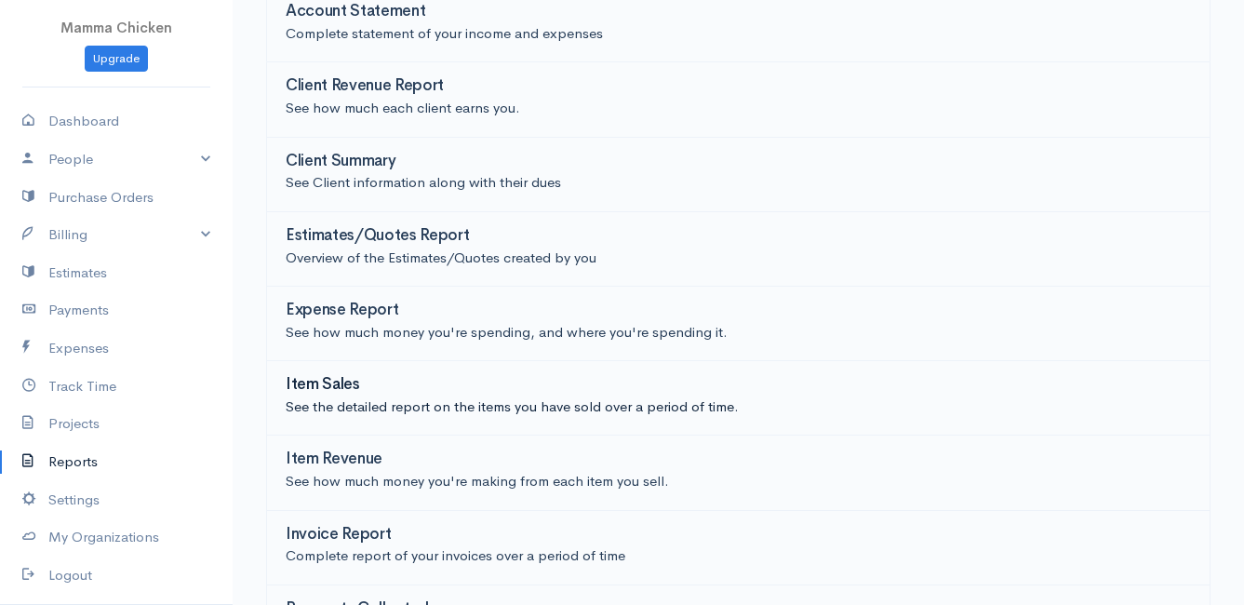
scroll to position [37, 0]
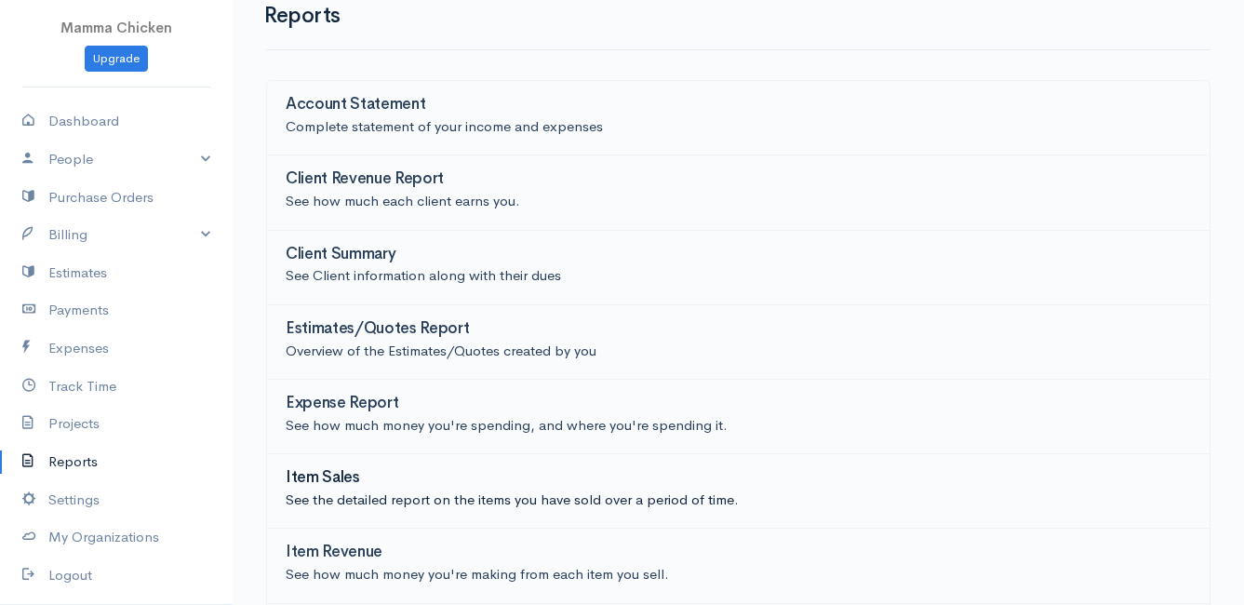
click at [328, 470] on h3 "Item Sales" at bounding box center [323, 478] width 74 height 18
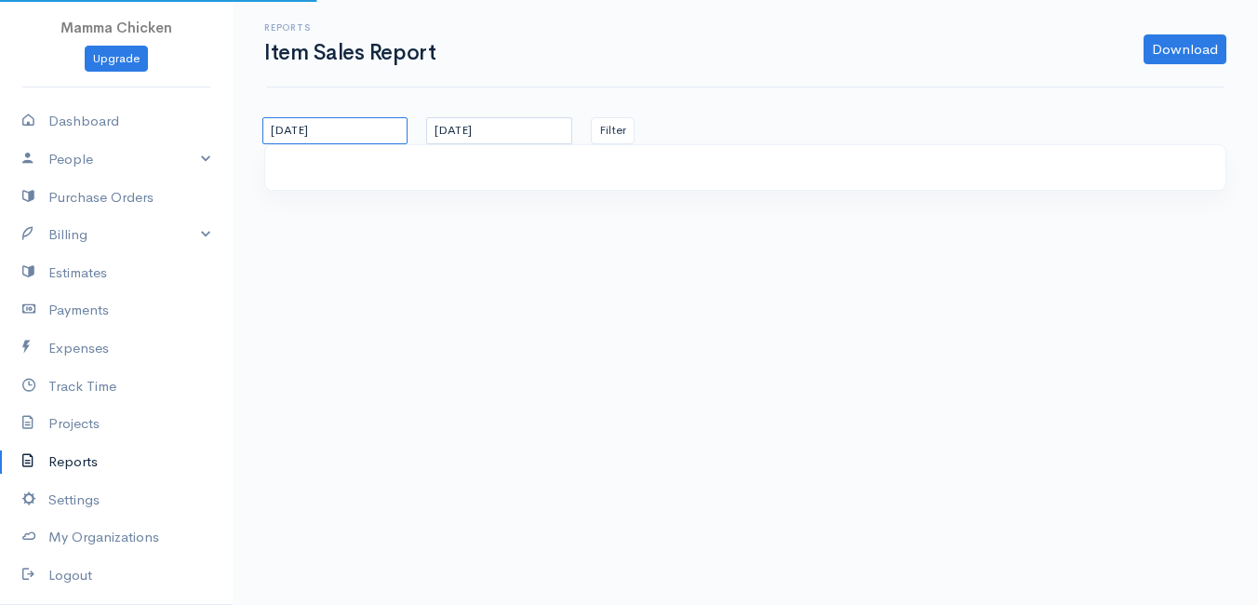
click at [355, 131] on input "[DATE]" at bounding box center [334, 130] width 145 height 27
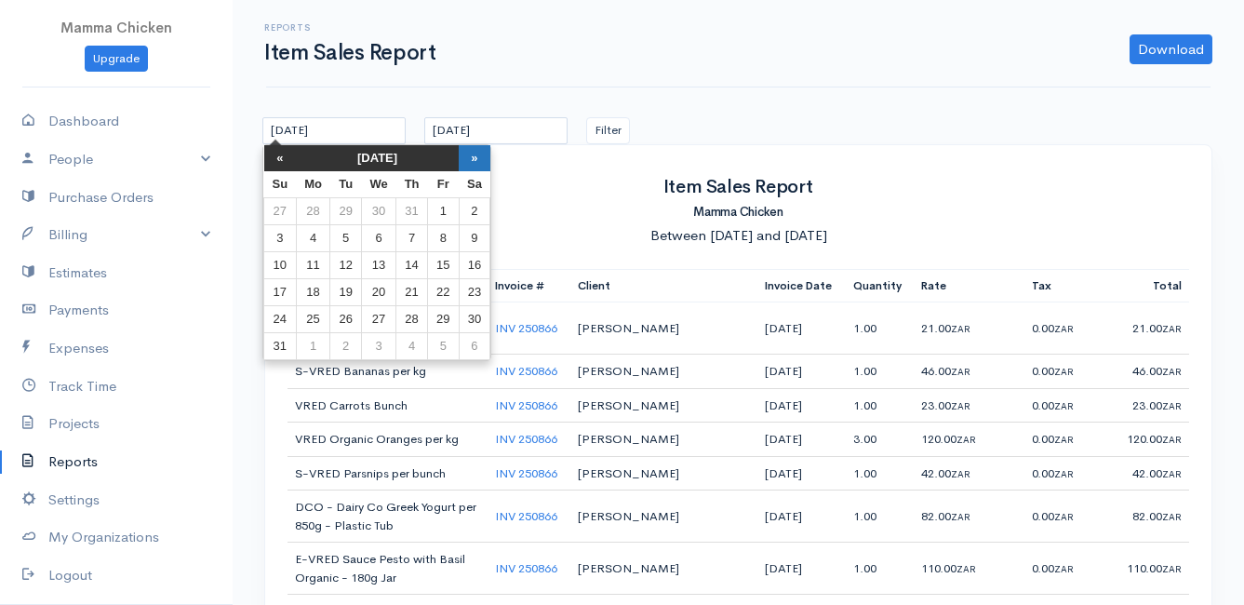
click at [474, 158] on th "»" at bounding box center [475, 158] width 32 height 26
click at [304, 234] on td "8" at bounding box center [313, 238] width 34 height 27
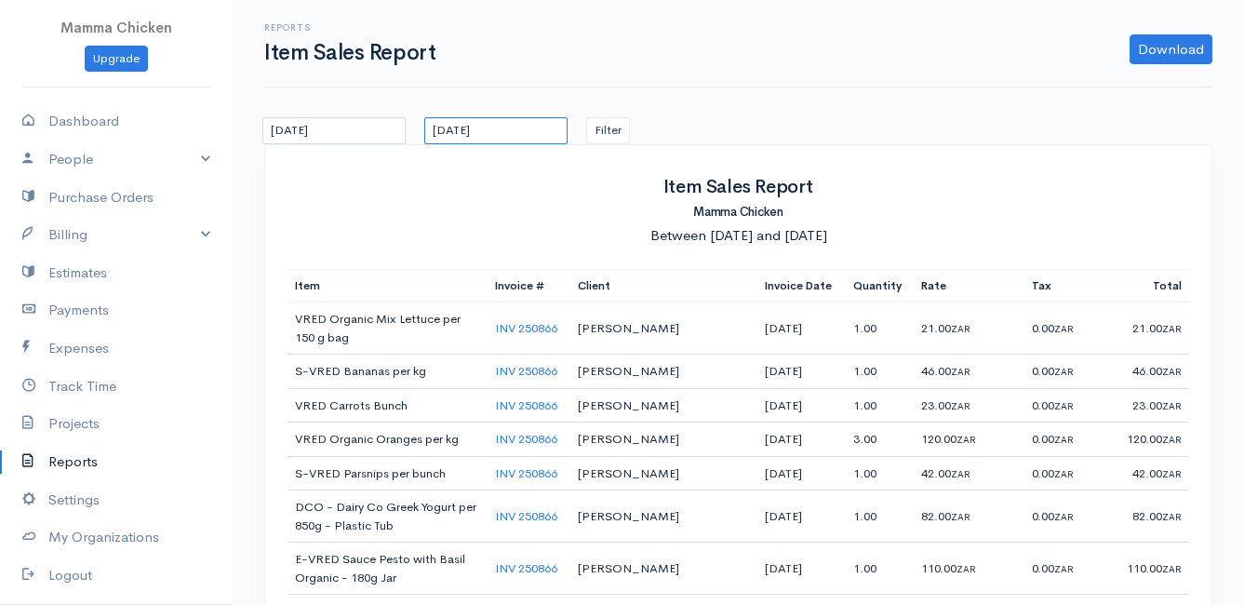
click at [541, 127] on input "[DATE]" at bounding box center [495, 130] width 143 height 27
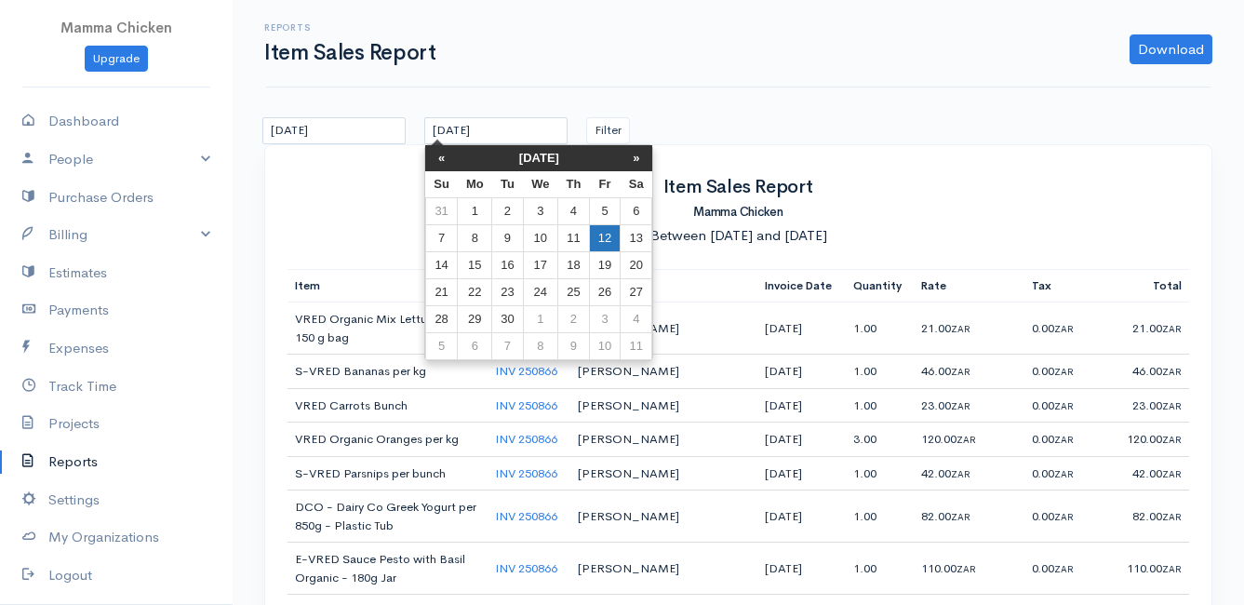
click at [613, 241] on td "12" at bounding box center [604, 238] width 31 height 27
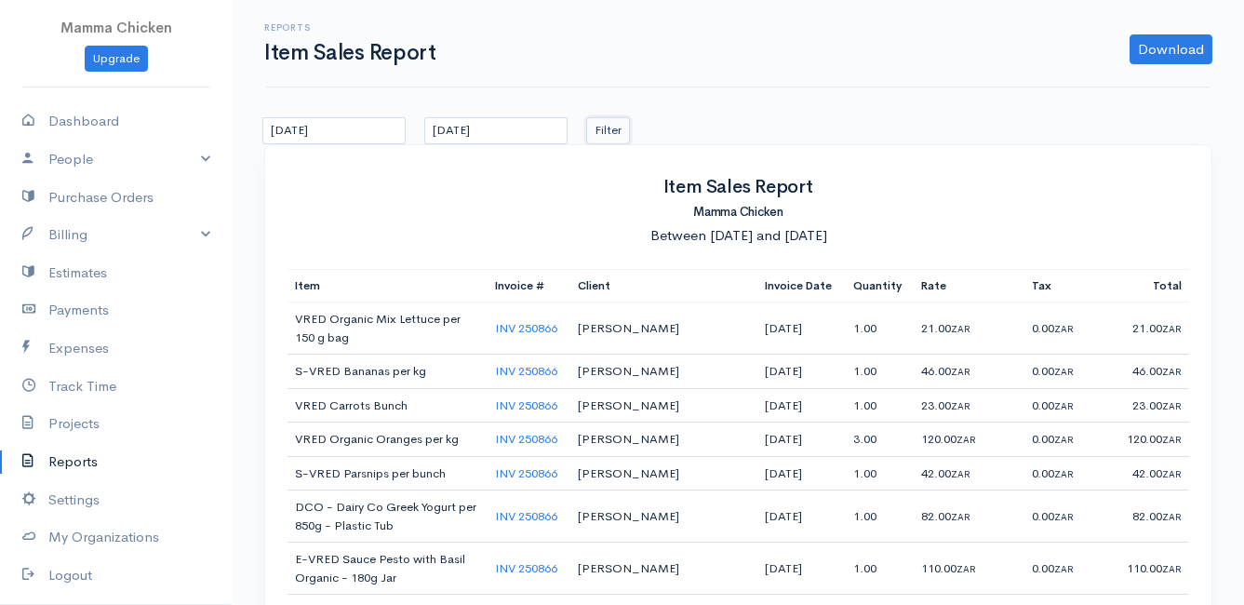
click at [614, 125] on button "Filter" at bounding box center [608, 130] width 44 height 27
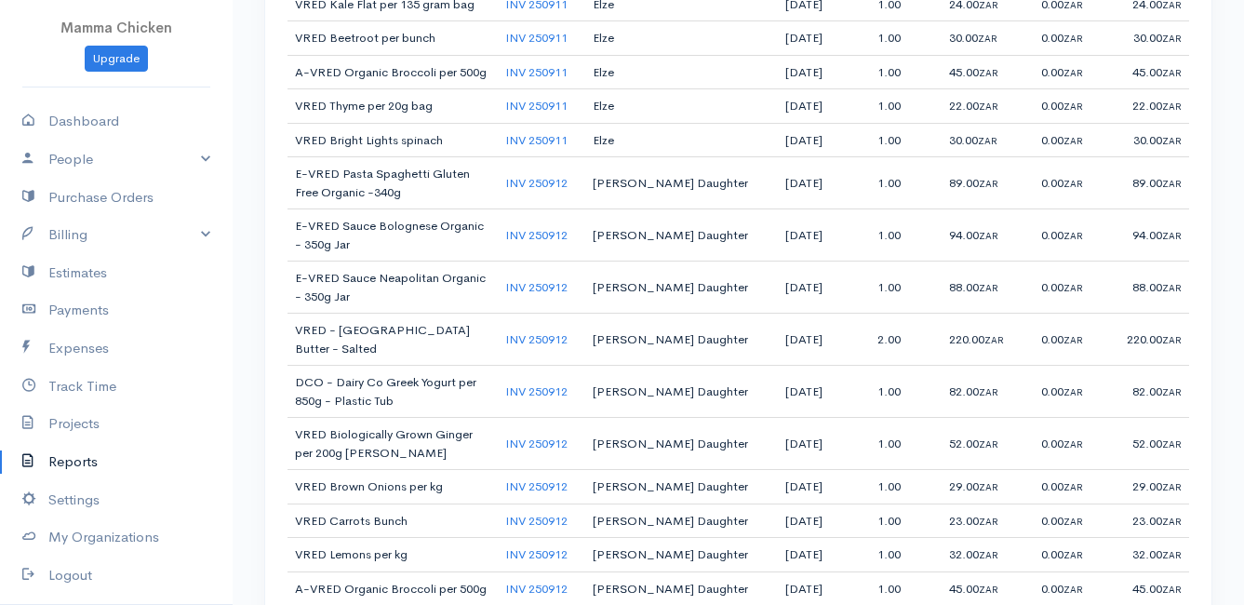
scroll to position [6939, 0]
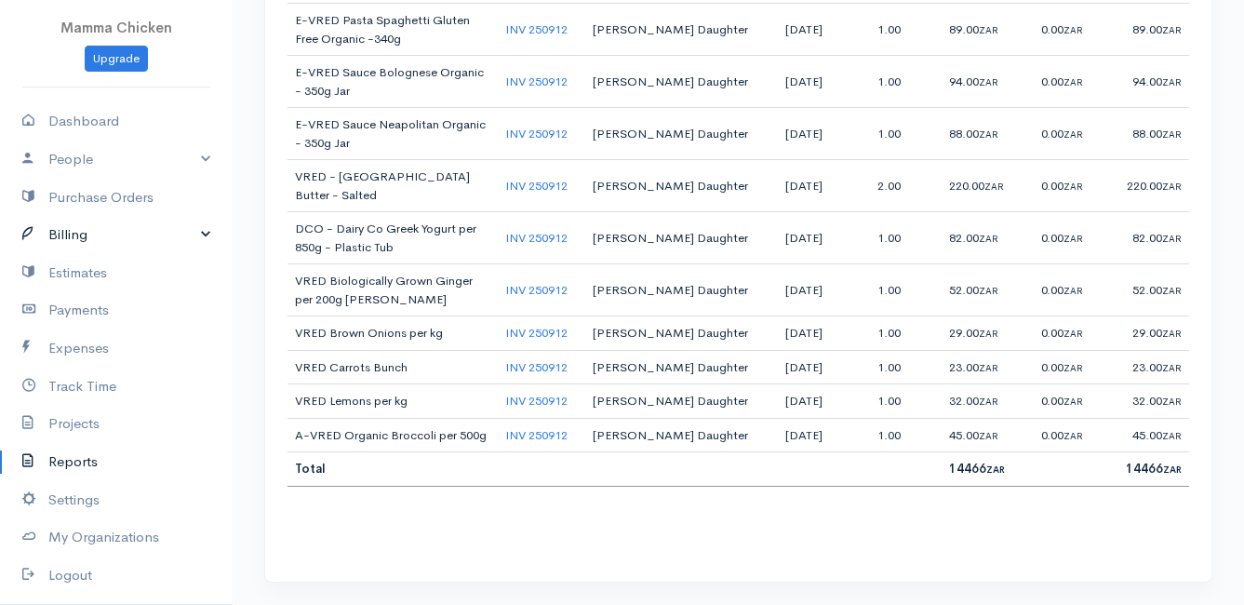
click at [74, 241] on link "Billing" at bounding box center [116, 235] width 233 height 38
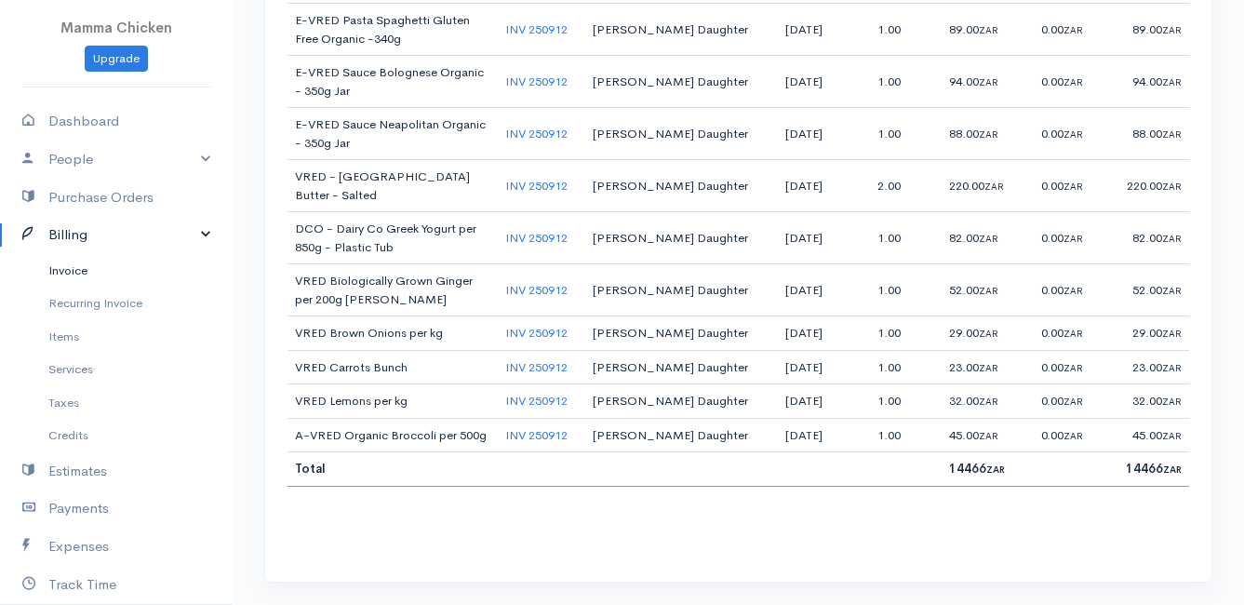
click at [76, 276] on link "Invoice" at bounding box center [116, 270] width 233 height 33
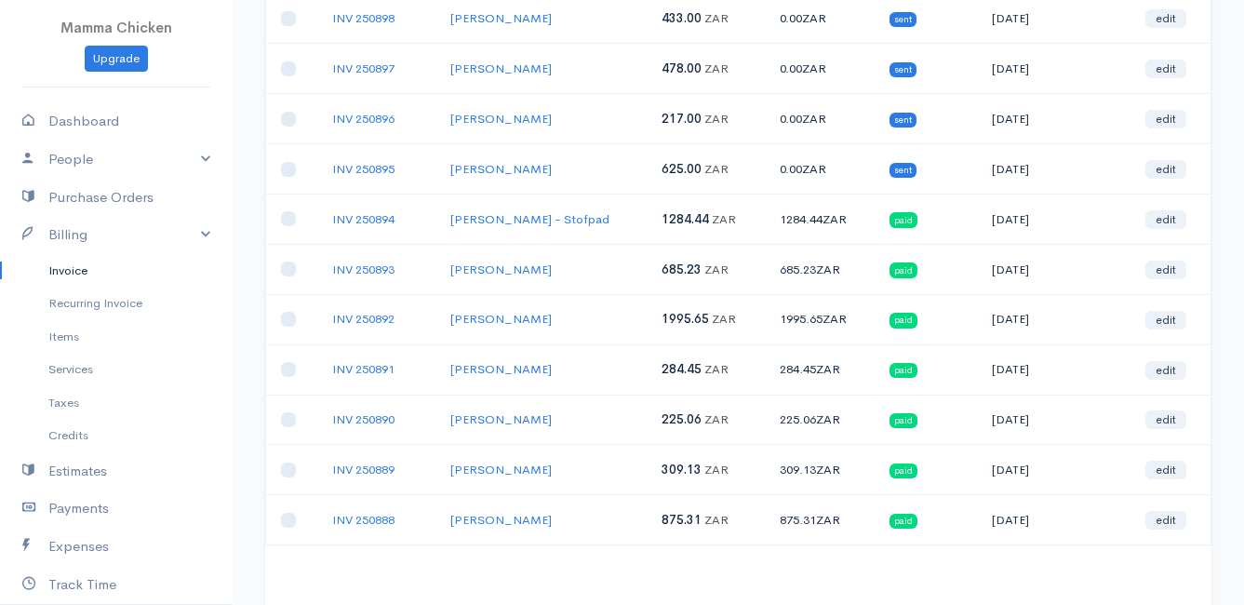
scroll to position [465, 0]
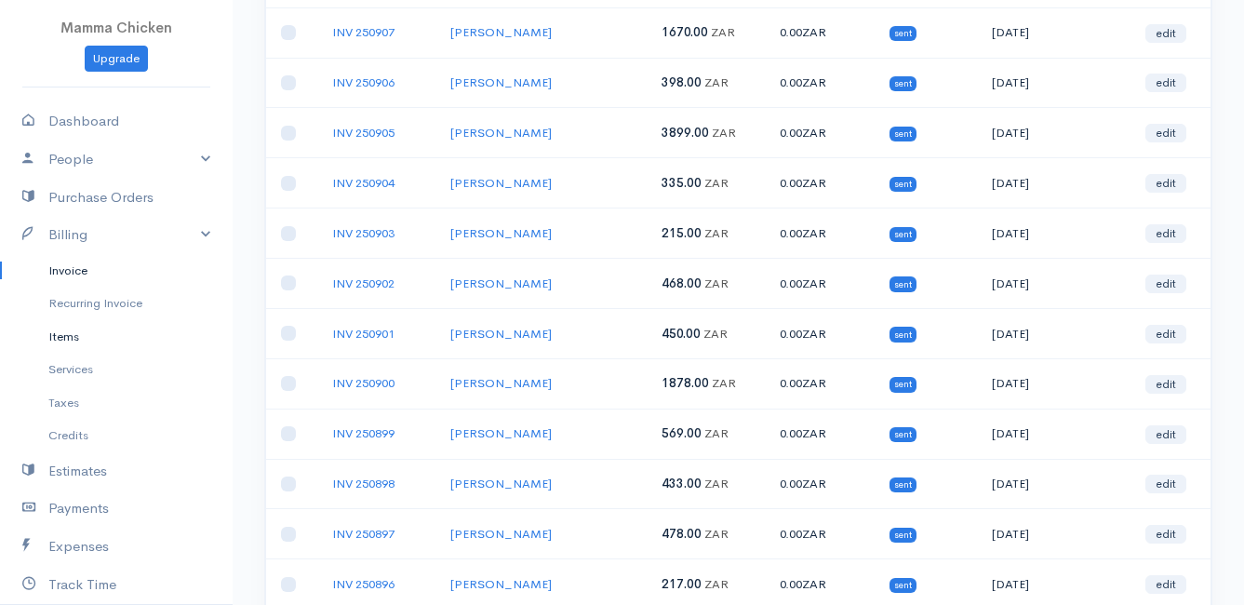
click at [62, 338] on link "Items" at bounding box center [116, 336] width 233 height 33
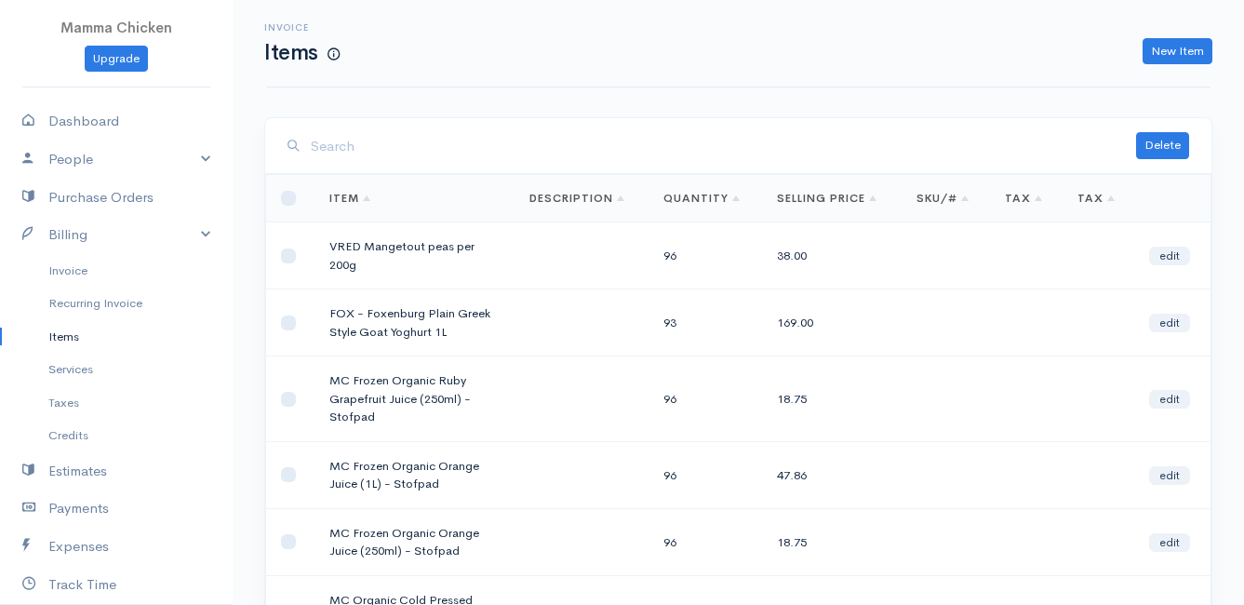
click at [361, 152] on input "search" at bounding box center [723, 146] width 825 height 38
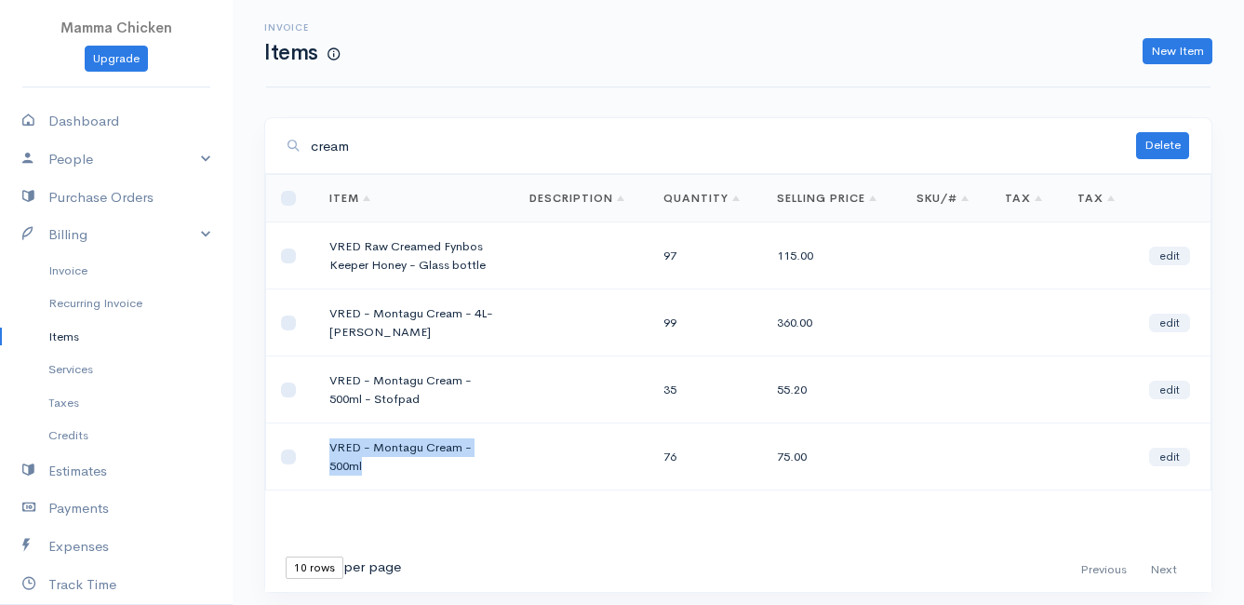
drag, startPoint x: 361, startPoint y: 466, endPoint x: 326, endPoint y: 451, distance: 38.4
click at [326, 451] on td "VRED - Montagu Cream - 500ml" at bounding box center [414, 456] width 200 height 67
drag, startPoint x: 326, startPoint y: 451, endPoint x: 350, endPoint y: 446, distance: 24.8
copy td "VRED - Montagu Cream - 500ml"
click at [1180, 47] on link "New Item" at bounding box center [1178, 51] width 70 height 27
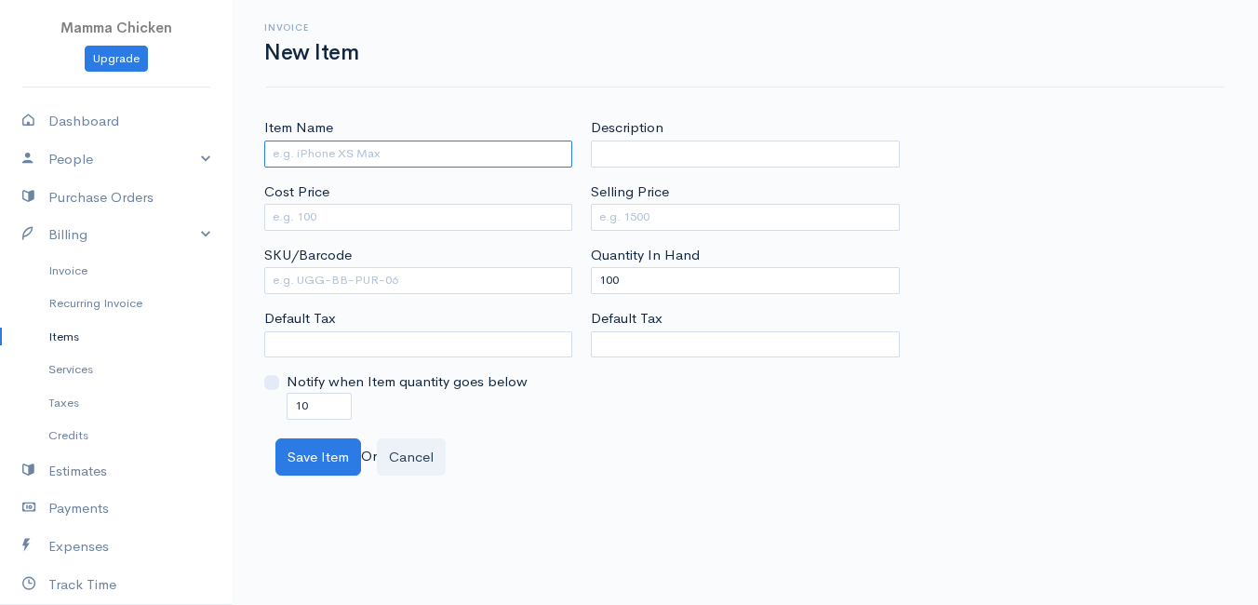
click at [289, 154] on input "Item Name" at bounding box center [418, 154] width 308 height 27
paste input "VRED - Montagu Cream - 500ml"
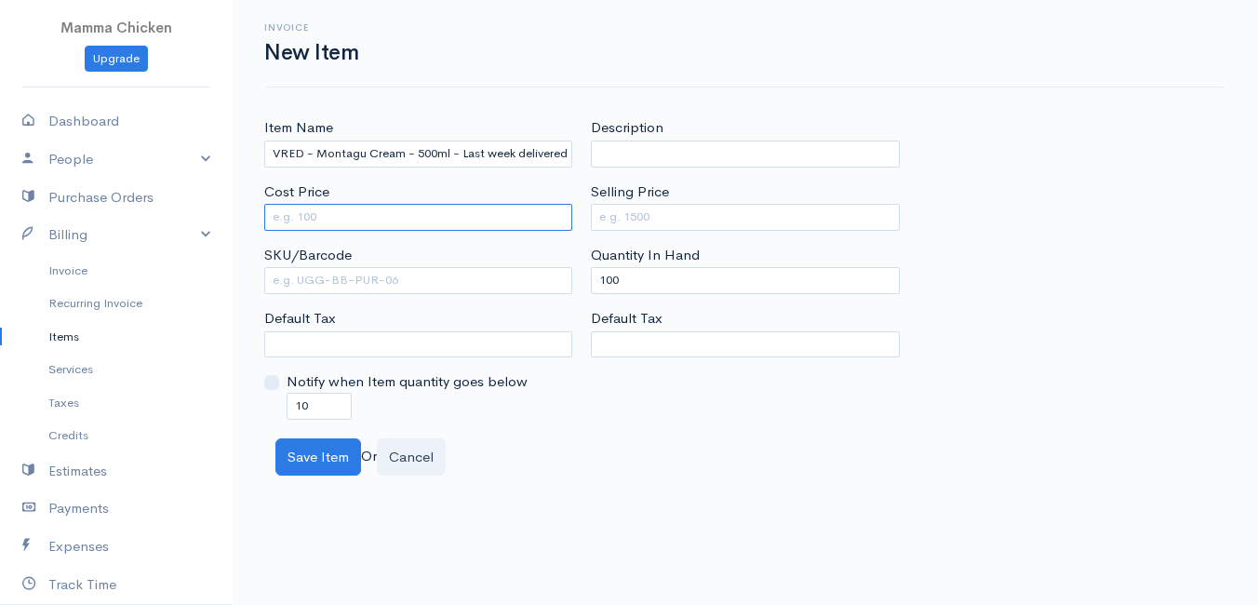
click at [329, 219] on input "Cost Price" at bounding box center [418, 217] width 308 height 27
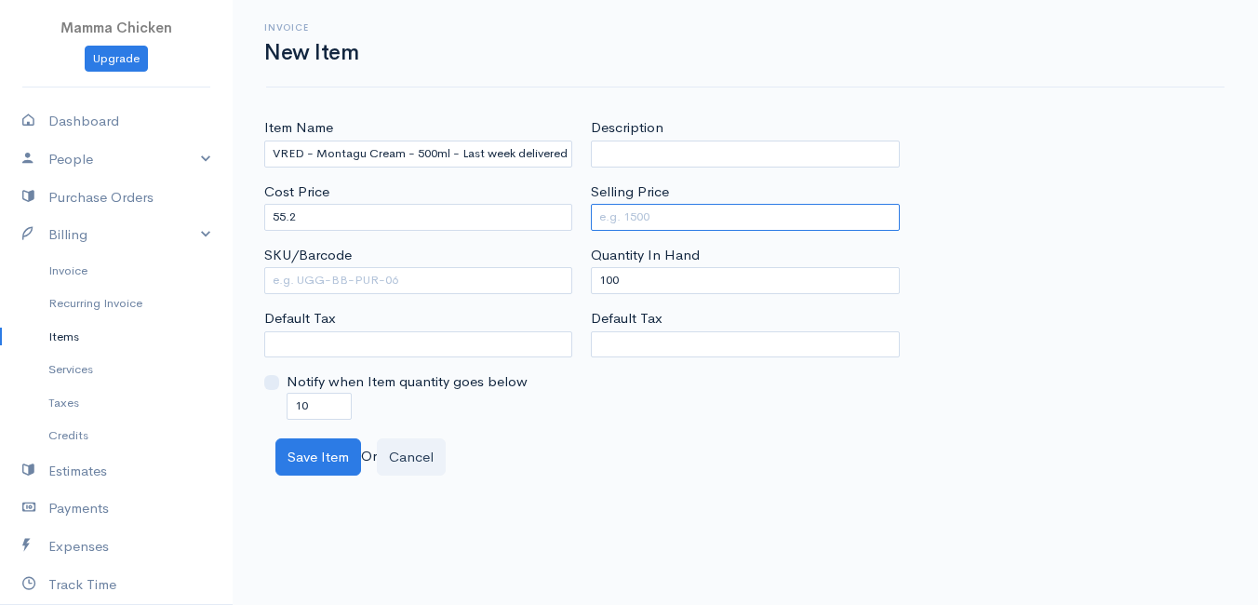
click at [683, 223] on input "Selling Price" at bounding box center [745, 217] width 308 height 27
click at [596, 503] on body "Mamma Chicken Upgrade Dashboard People Clients Vendors Staff Users Purchase Ord…" at bounding box center [629, 302] width 1258 height 605
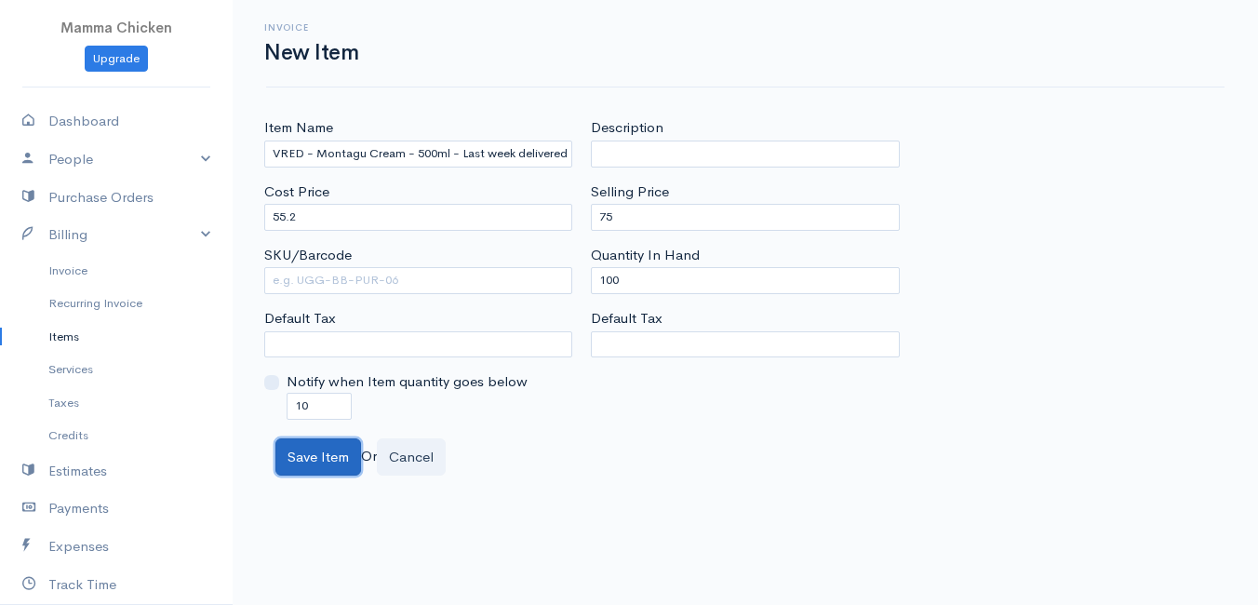
click at [328, 462] on button "Save Item" at bounding box center [318, 457] width 86 height 38
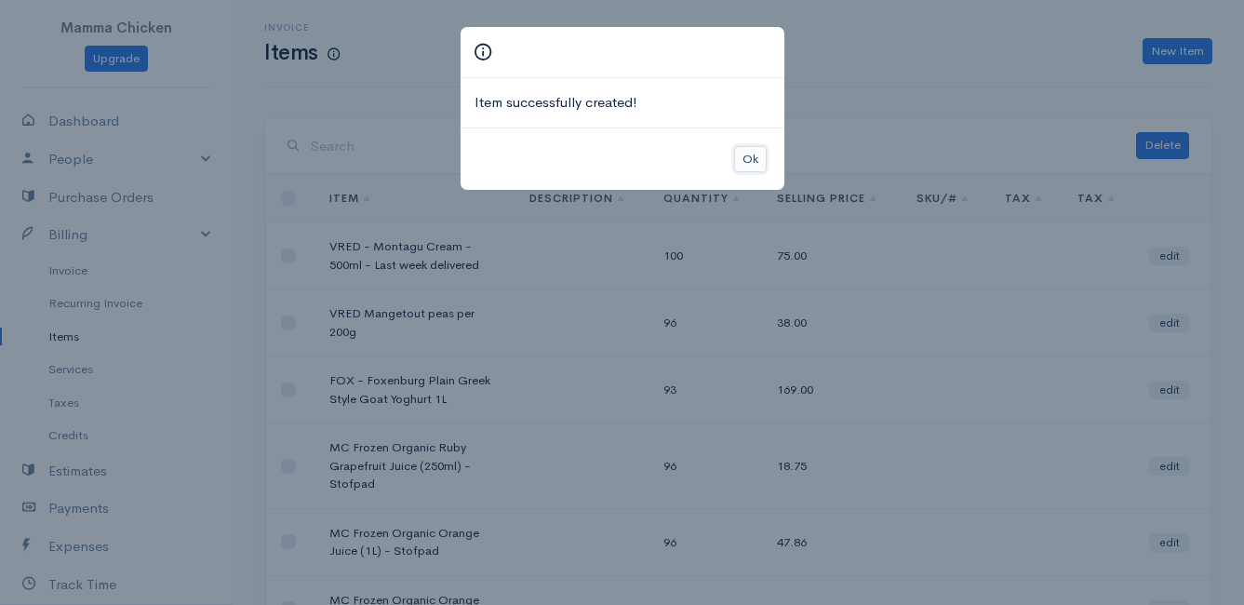
click at [753, 158] on button "Ok" at bounding box center [750, 159] width 33 height 27
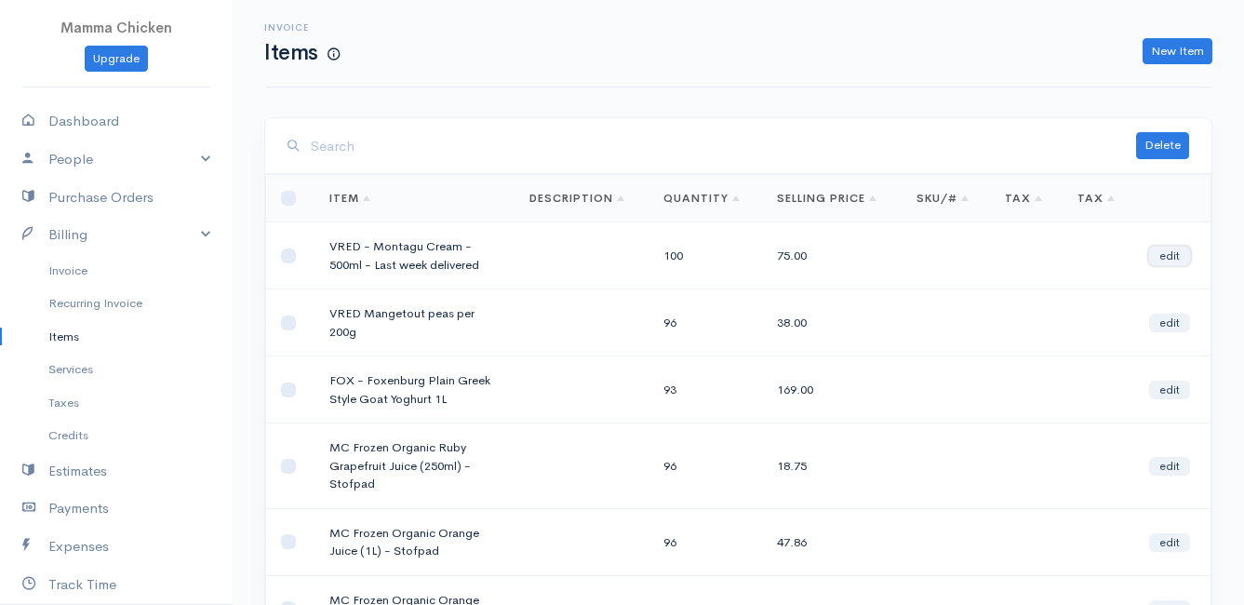
click at [1177, 254] on link "edit" at bounding box center [1169, 256] width 41 height 19
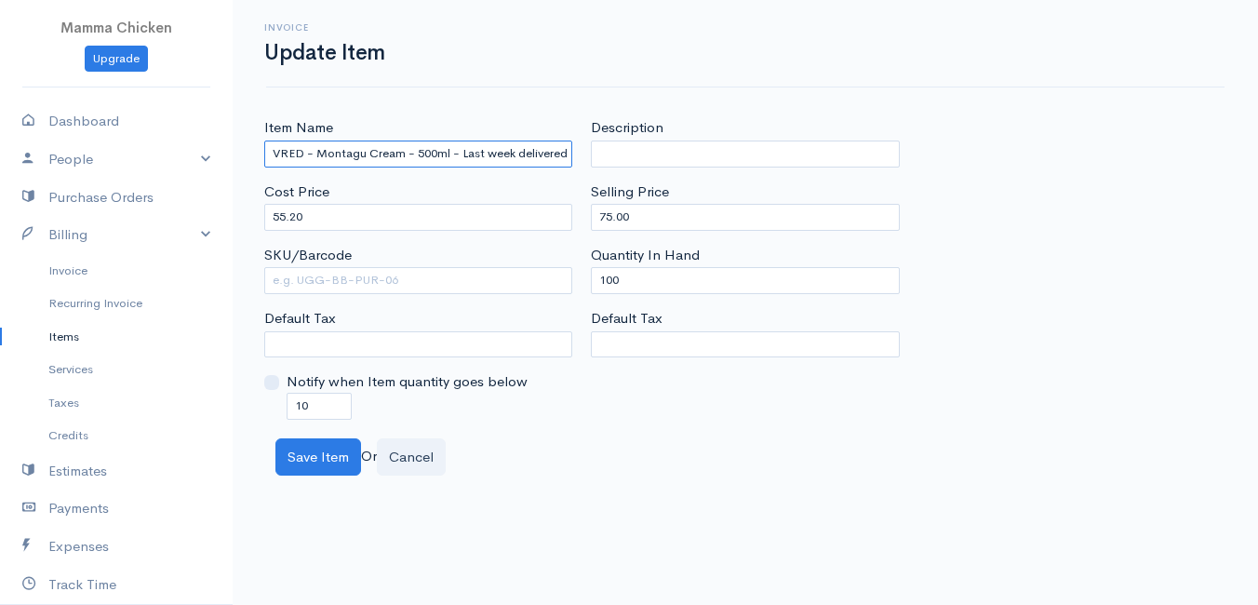
click at [565, 155] on input "VRED - Montagu Cream - 500ml - Last week delivered" at bounding box center [418, 154] width 308 height 27
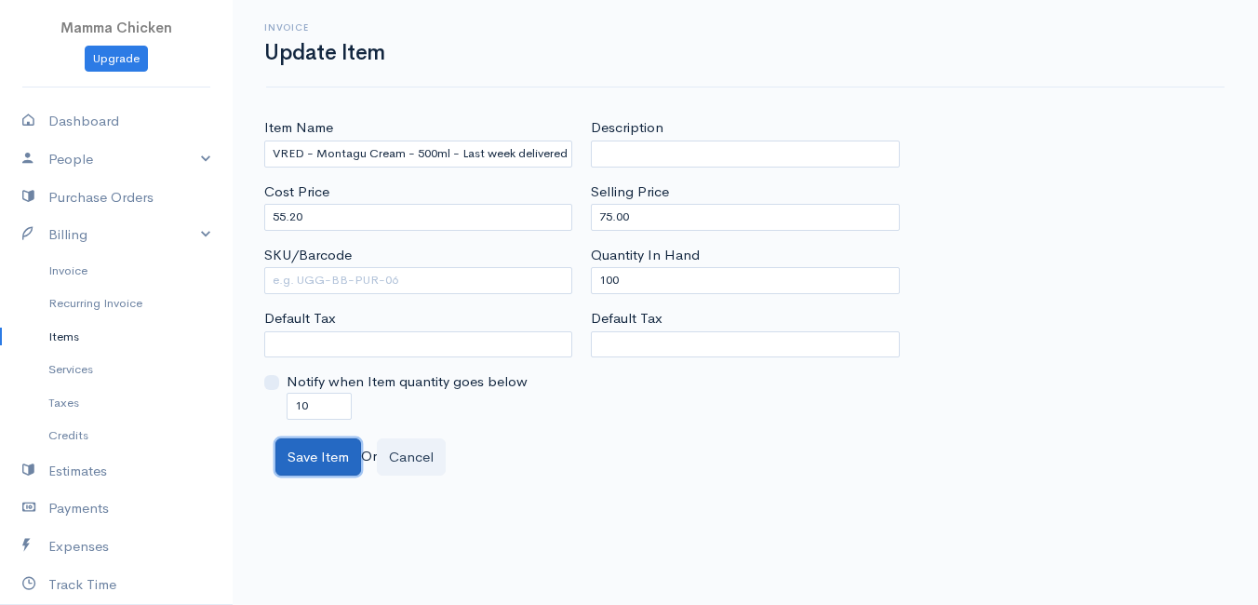
click at [326, 450] on button "Save Item" at bounding box center [318, 457] width 86 height 38
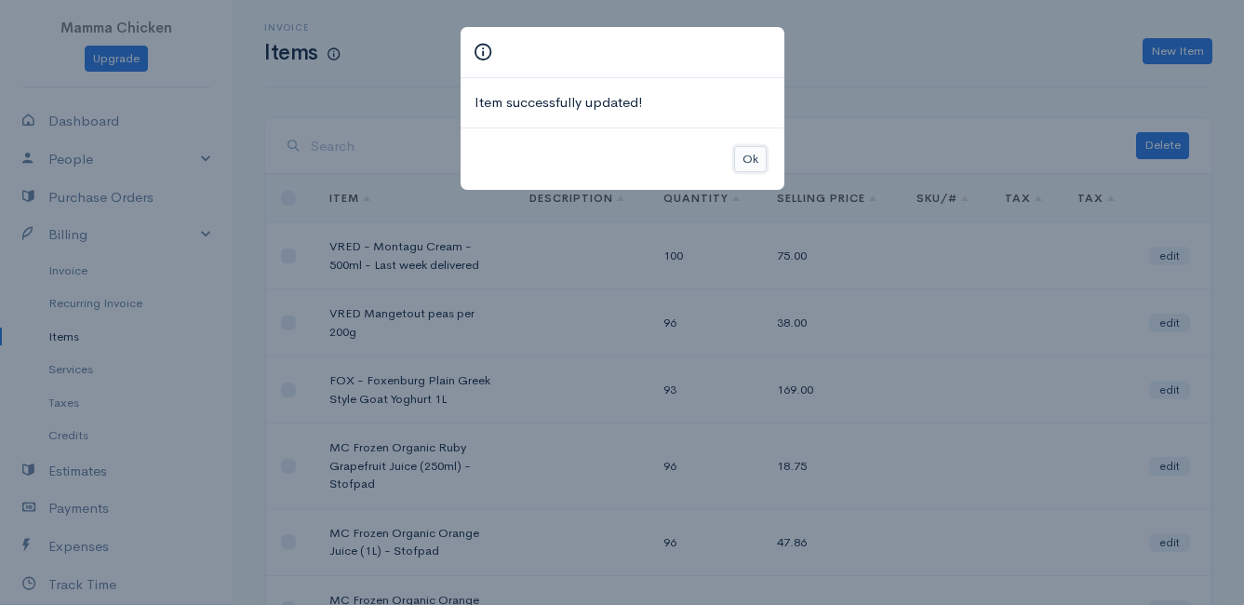
click at [743, 154] on button "Ok" at bounding box center [750, 159] width 33 height 27
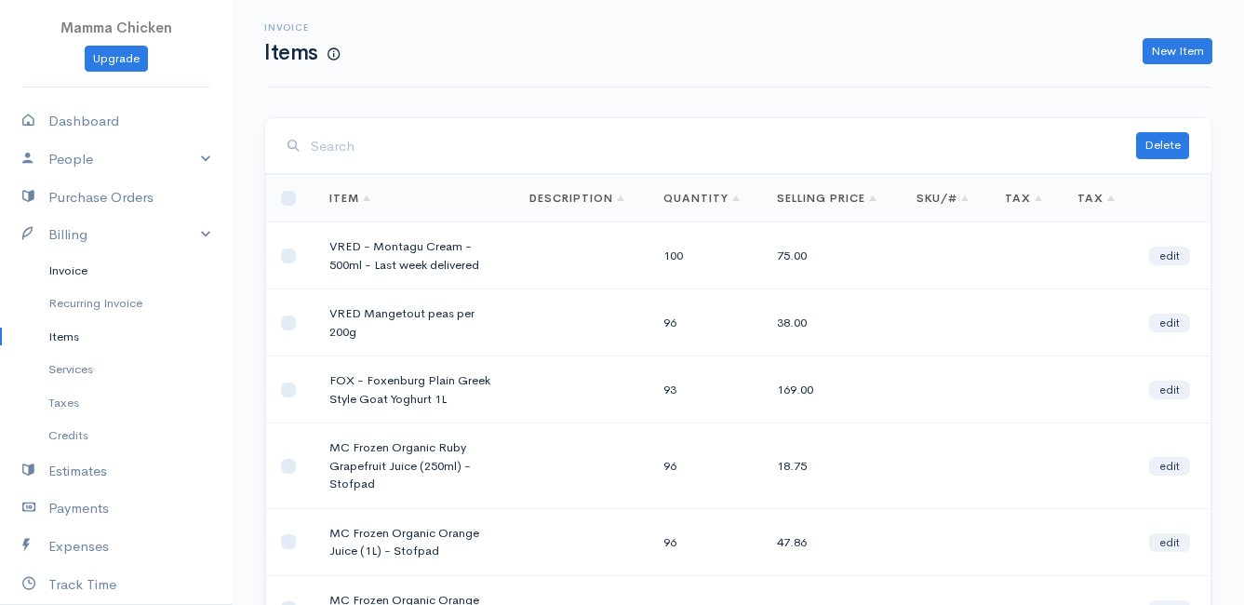
click at [72, 269] on link "Invoice" at bounding box center [116, 270] width 233 height 33
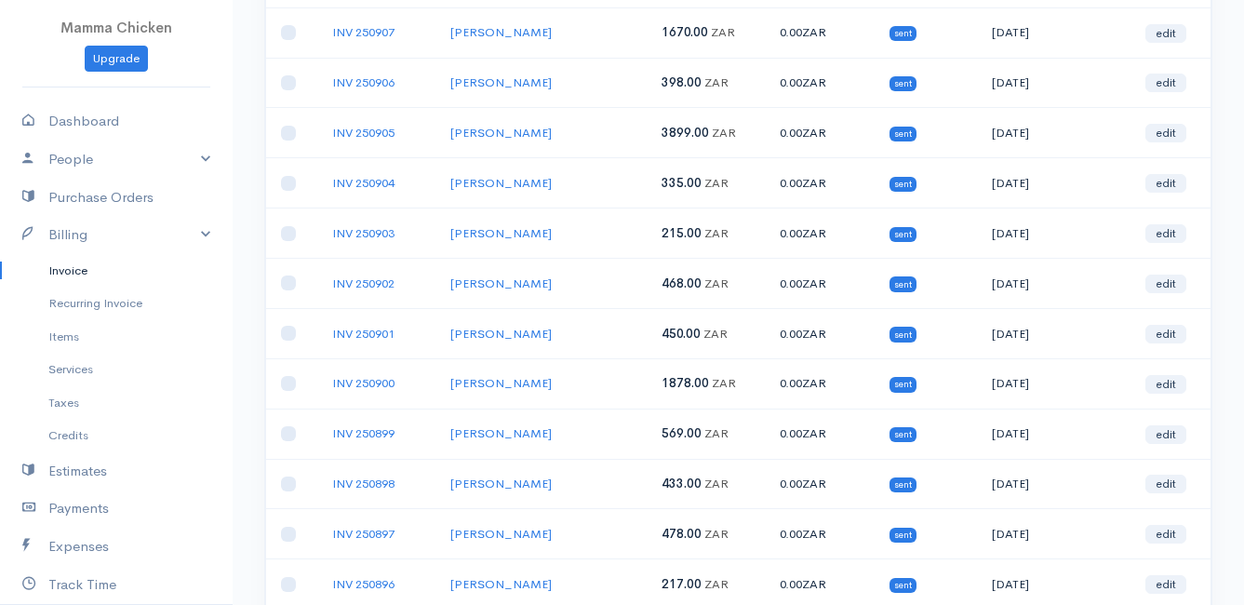
scroll to position [372, 0]
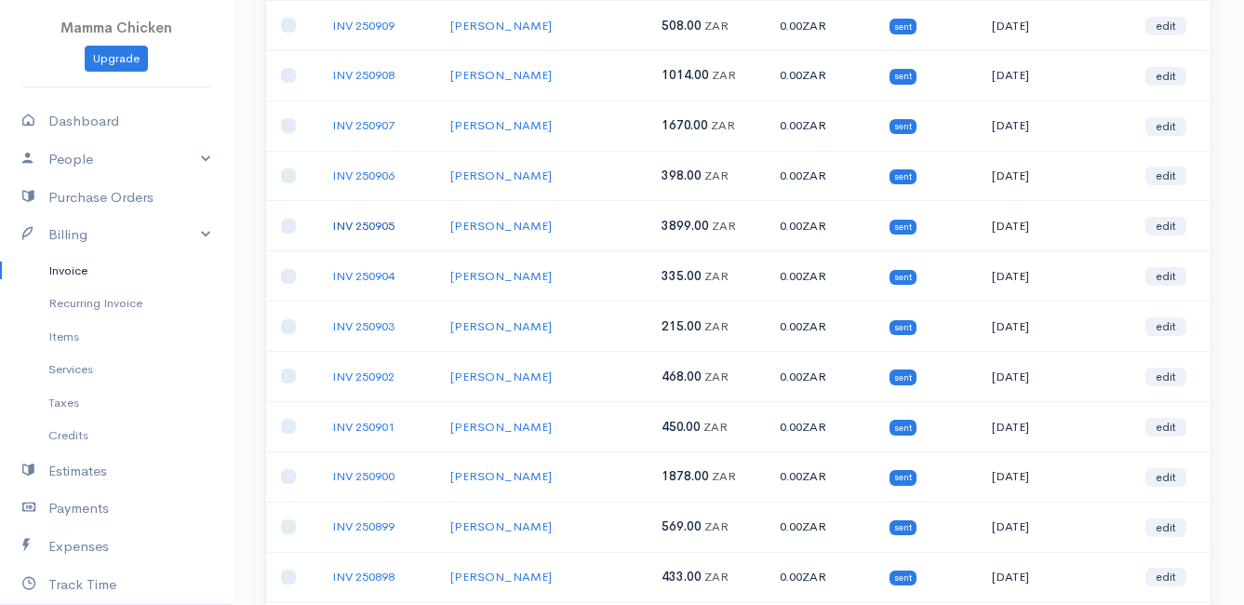
click at [370, 222] on link "INV 250905" at bounding box center [363, 226] width 62 height 16
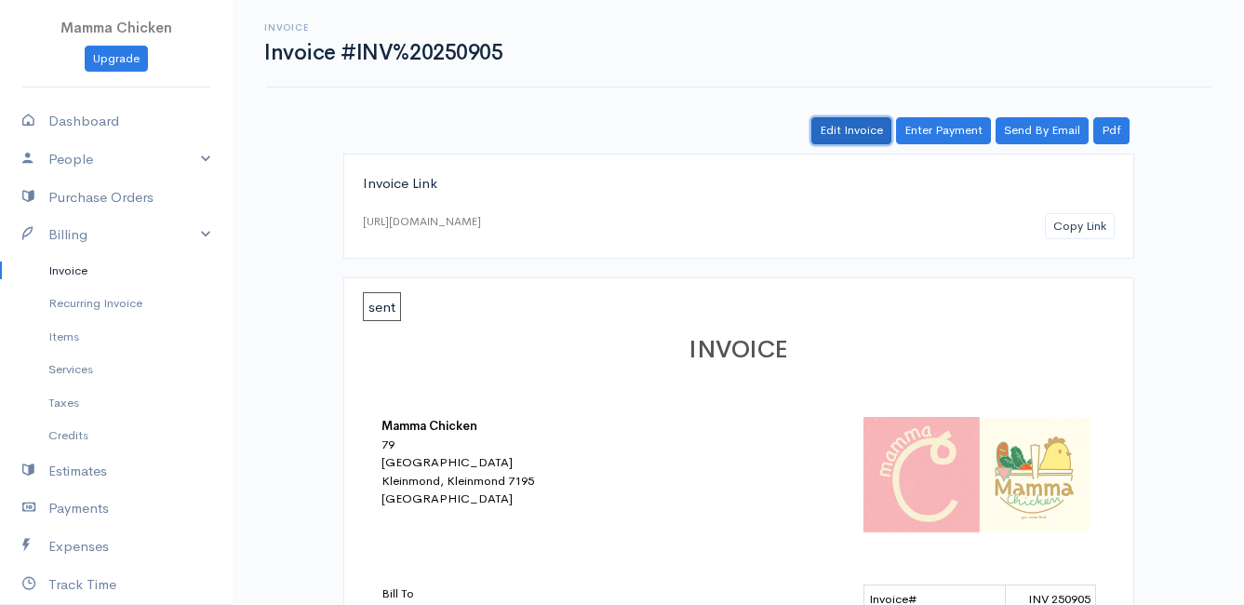
click at [856, 123] on link "Edit Invoice" at bounding box center [851, 130] width 80 height 27
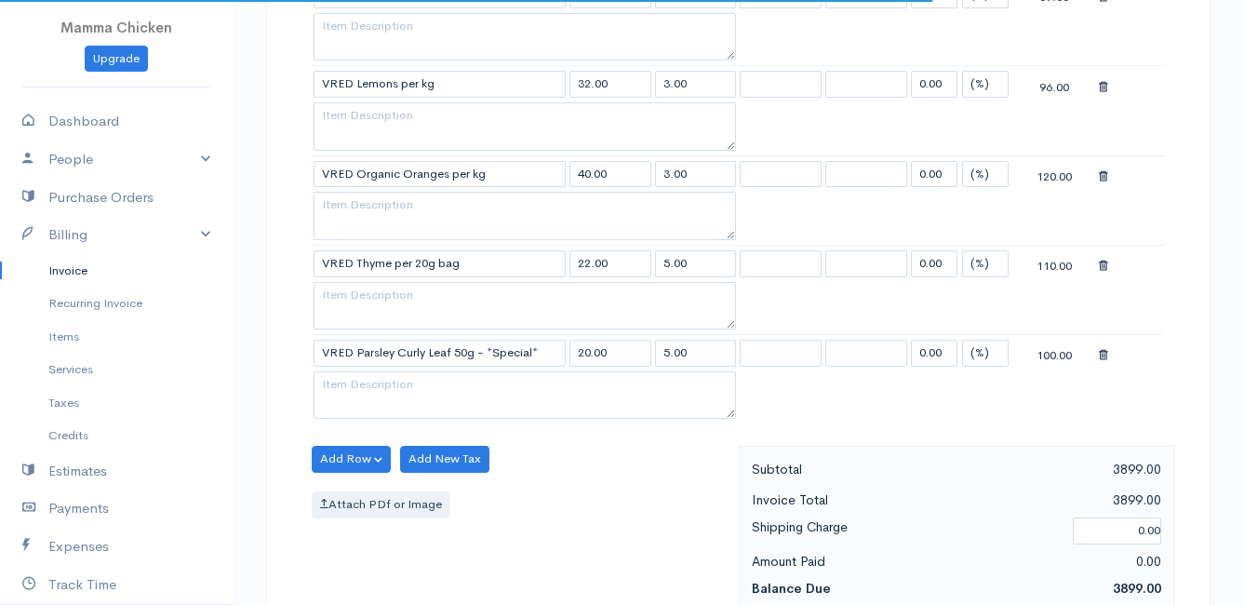
scroll to position [2326, 0]
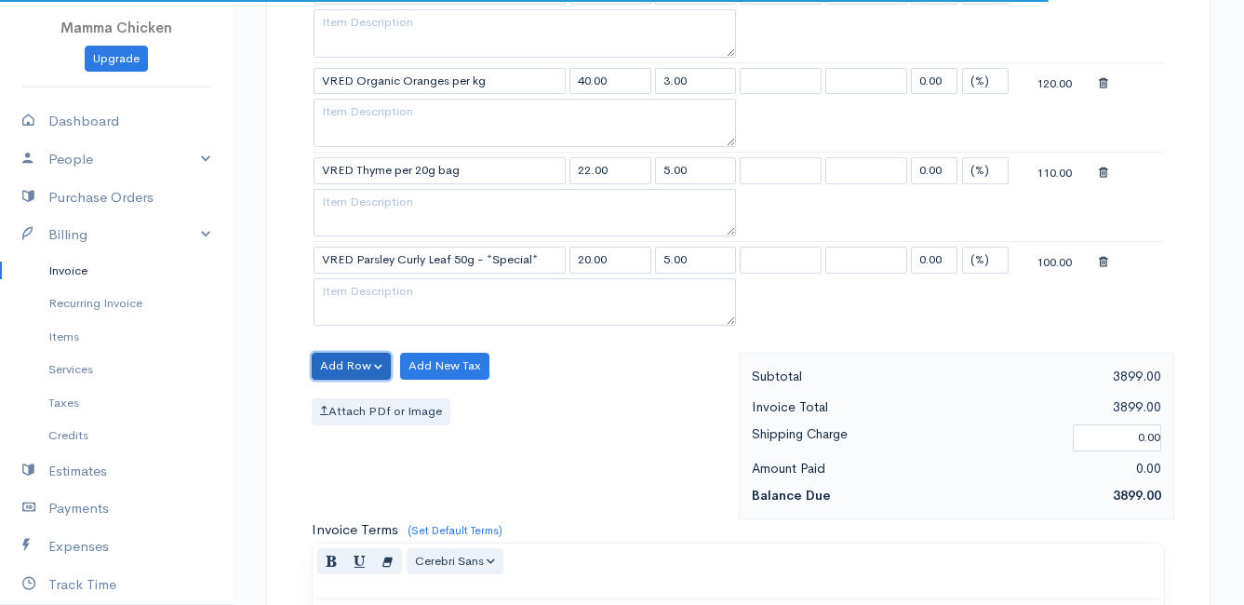
click at [353, 364] on button "Add Row" at bounding box center [351, 366] width 79 height 27
click at [363, 396] on link "Add Item Row" at bounding box center [386, 404] width 147 height 33
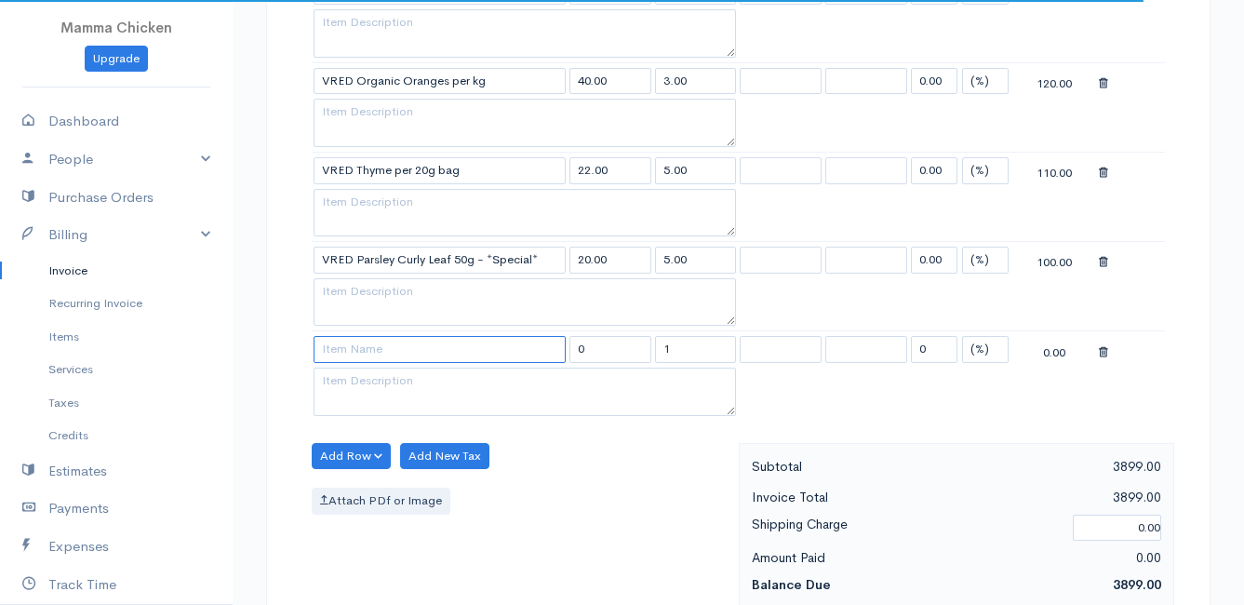
click at [357, 352] on input at bounding box center [440, 349] width 252 height 27
click at [712, 343] on input "1" at bounding box center [696, 349] width 82 height 27
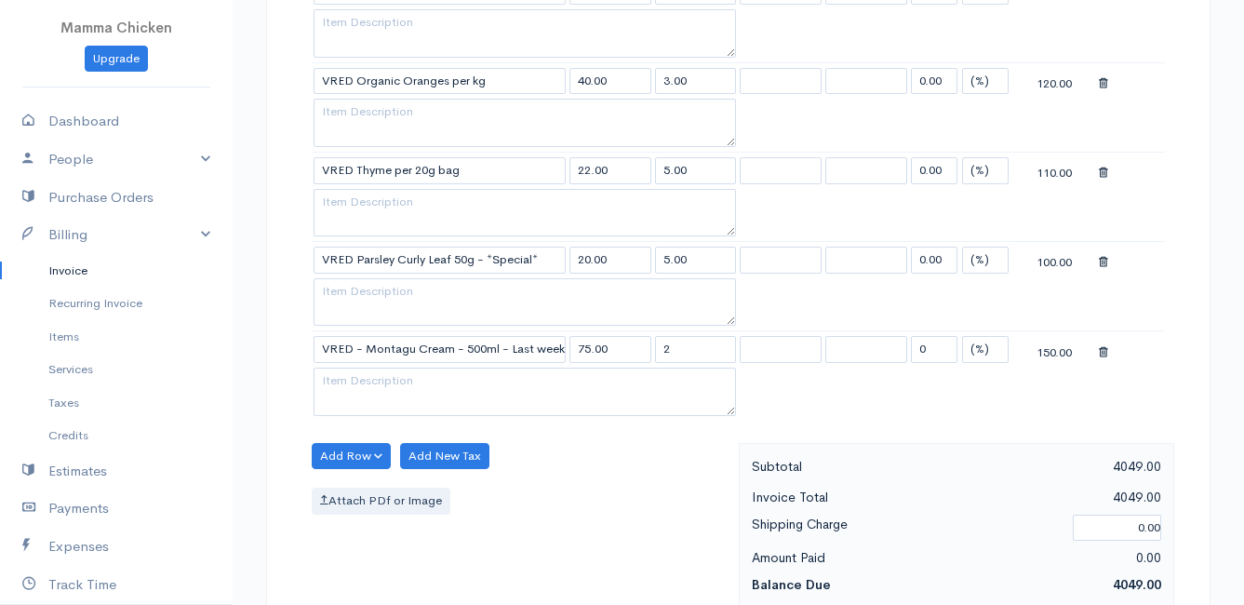
click at [667, 520] on div "Add Row Add Item Row Add Time Row Add New Tax Attach PDf or Image" at bounding box center [520, 526] width 436 height 167
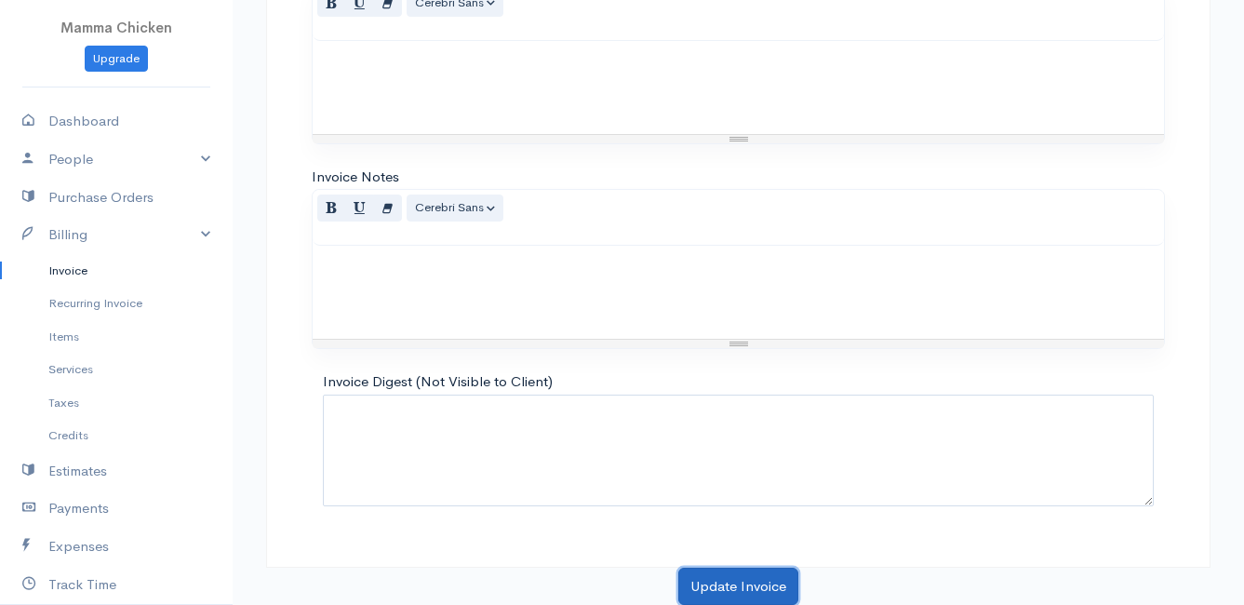
click at [751, 583] on button "Update Invoice" at bounding box center [738, 587] width 120 height 38
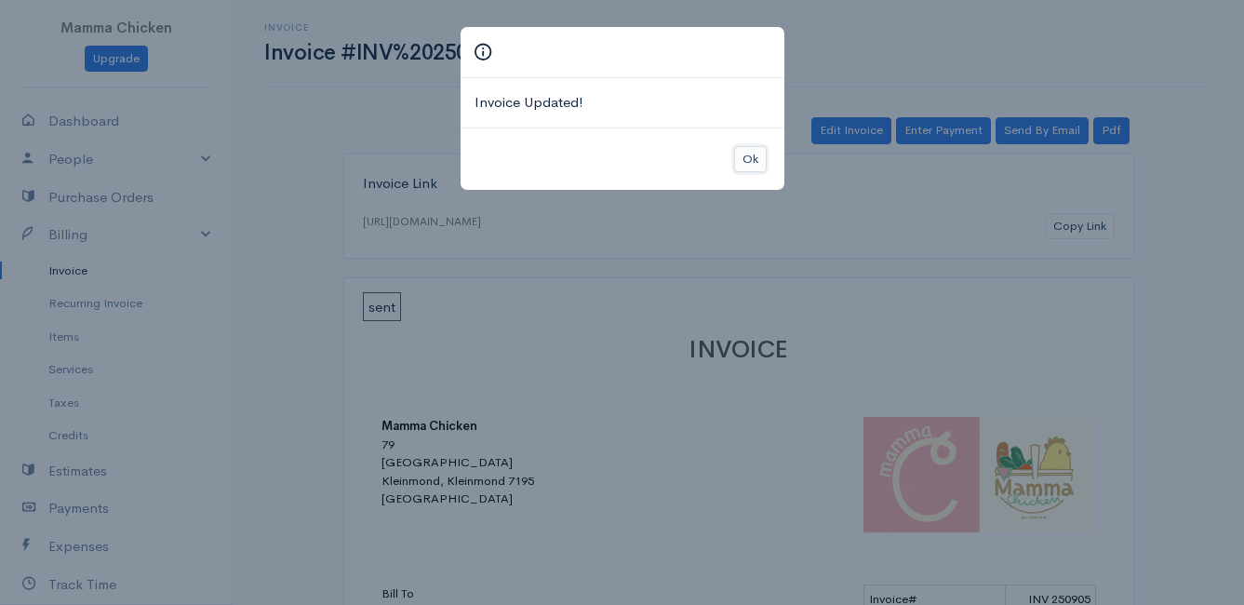
click at [745, 161] on button "Ok" at bounding box center [750, 159] width 33 height 27
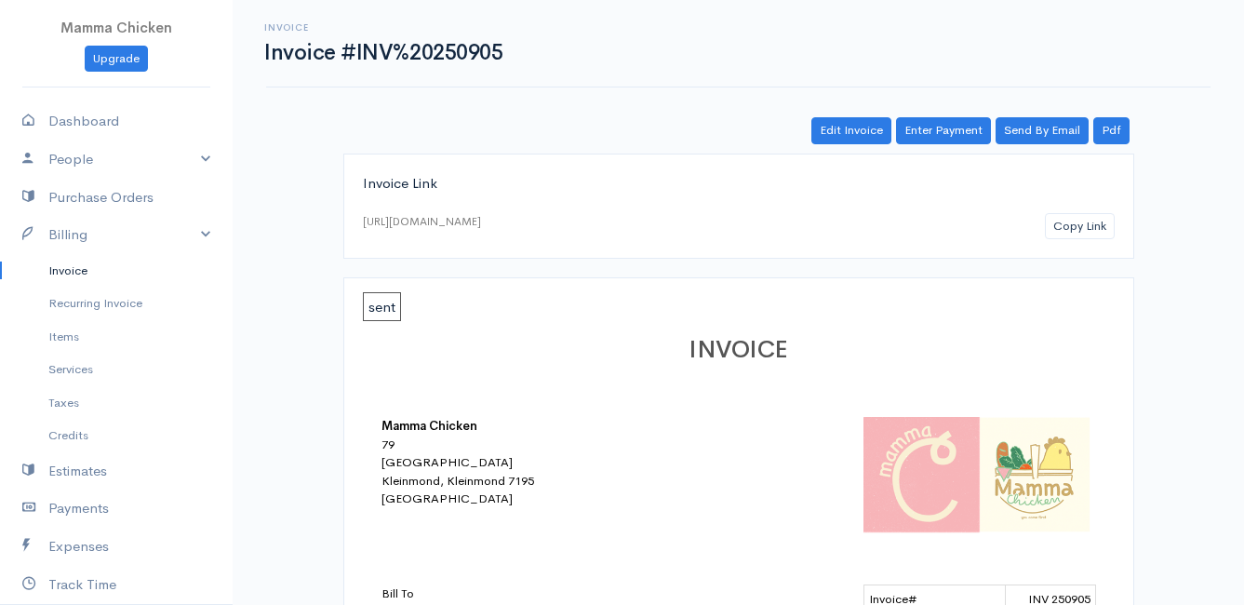
click at [72, 269] on link "Invoice" at bounding box center [116, 270] width 233 height 33
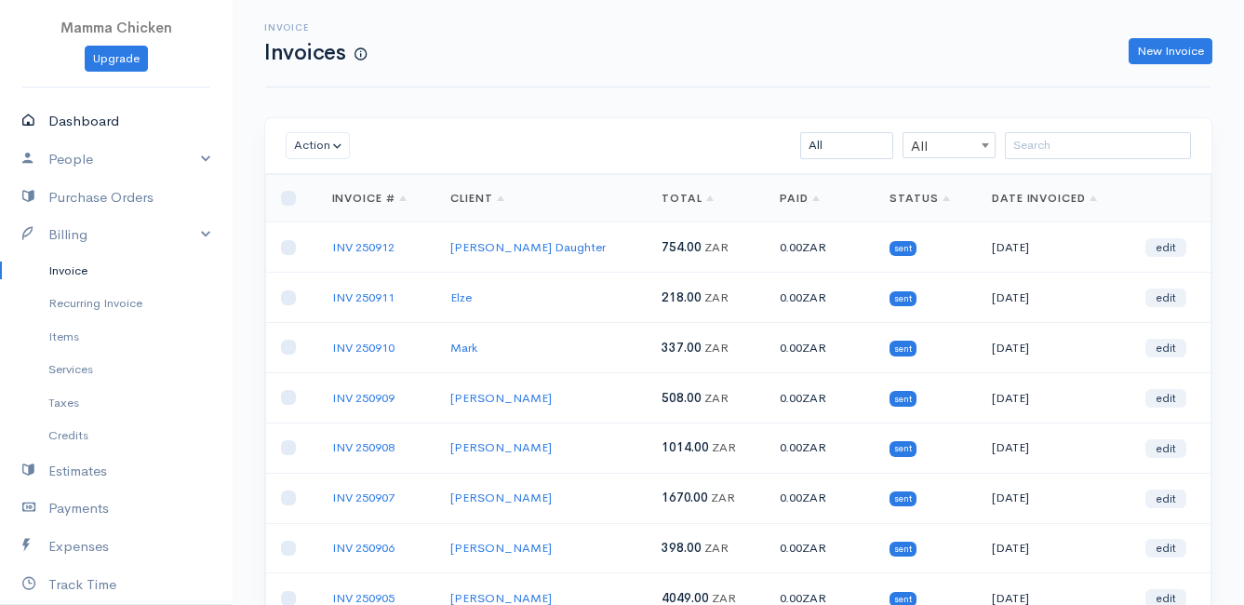
click at [103, 112] on link "Dashboard" at bounding box center [116, 121] width 233 height 38
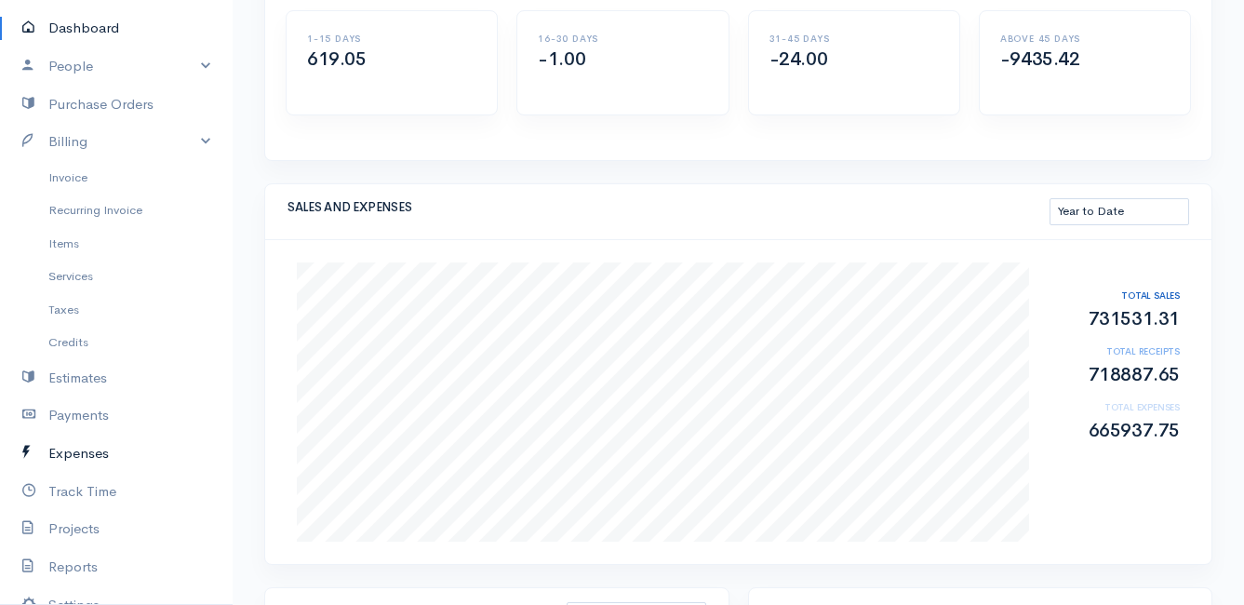
scroll to position [186, 0]
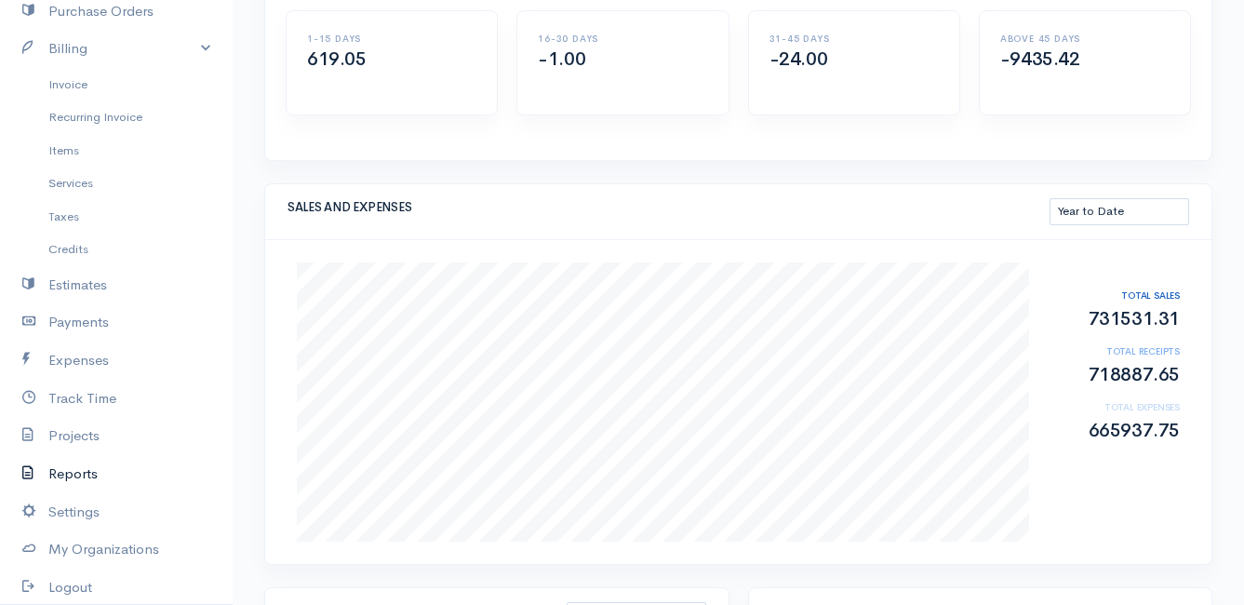
click at [78, 469] on link "Reports" at bounding box center [116, 474] width 233 height 38
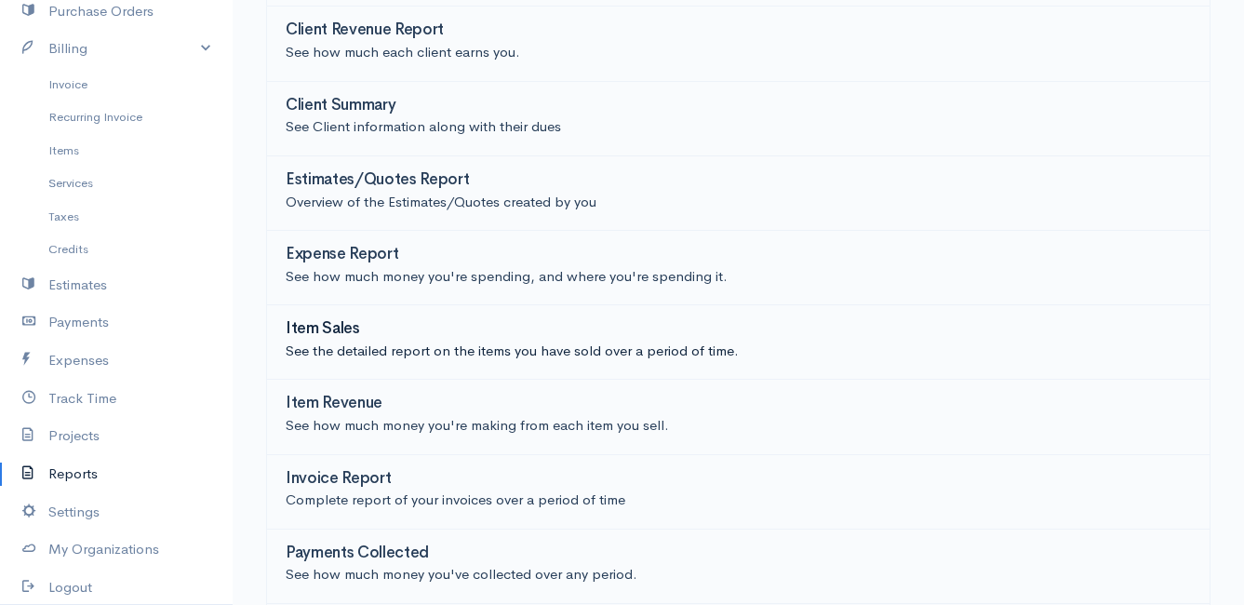
click at [334, 323] on h3 "Item Sales" at bounding box center [323, 329] width 74 height 18
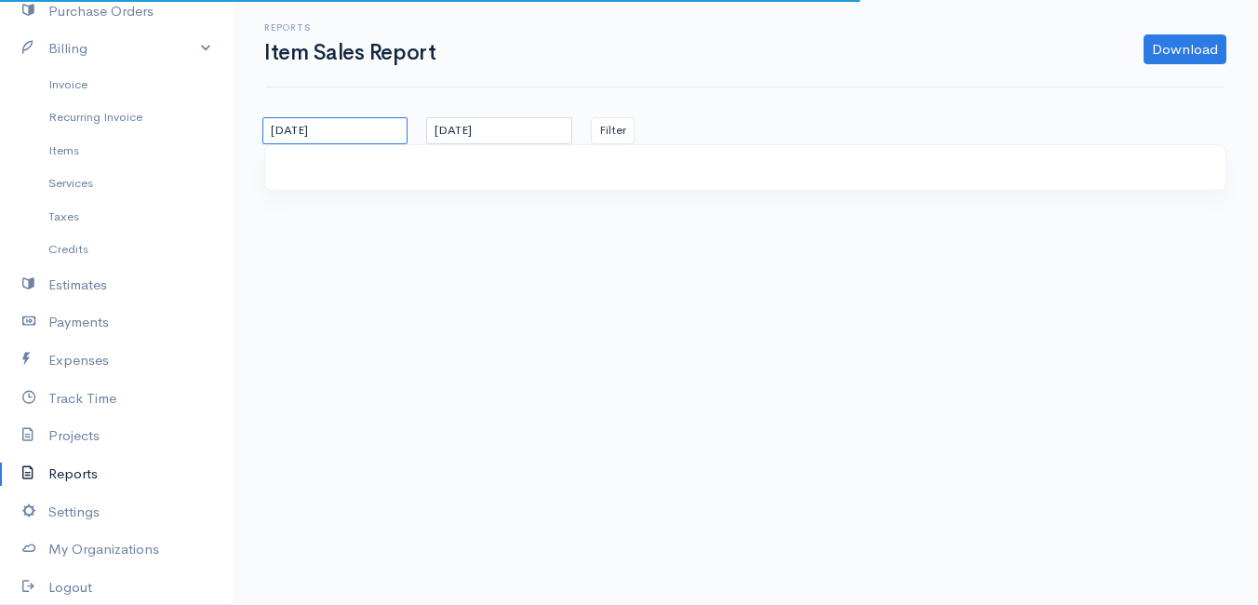
click at [382, 139] on input "[DATE]" at bounding box center [334, 130] width 145 height 27
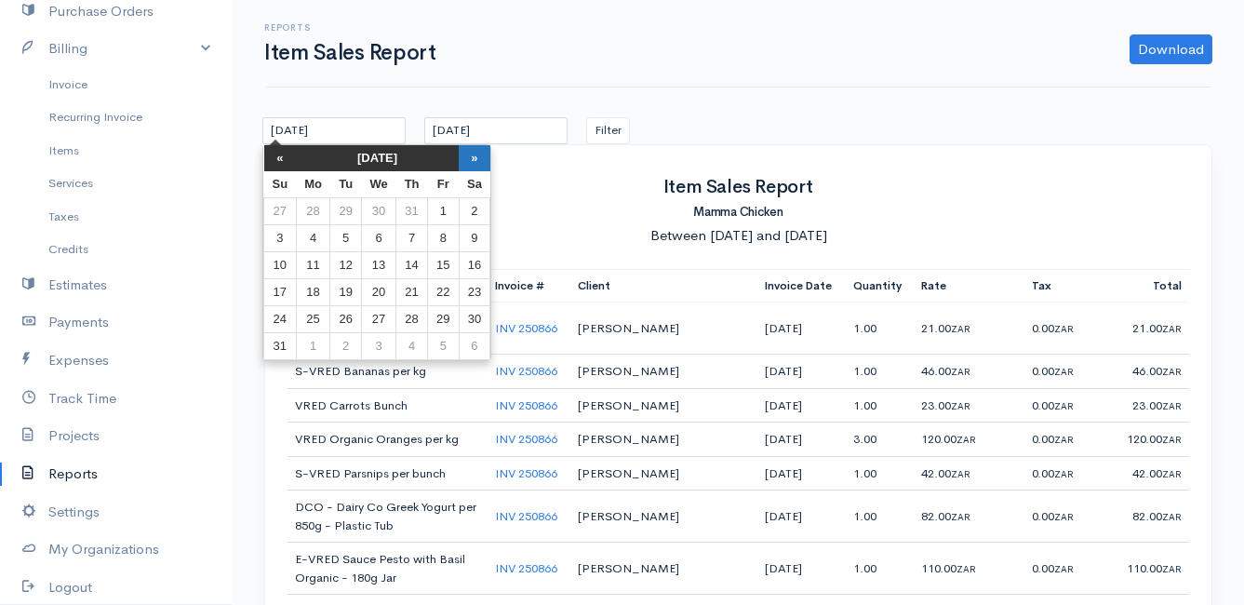
click at [479, 154] on th "»" at bounding box center [475, 158] width 32 height 26
click at [319, 236] on td "8" at bounding box center [313, 238] width 34 height 27
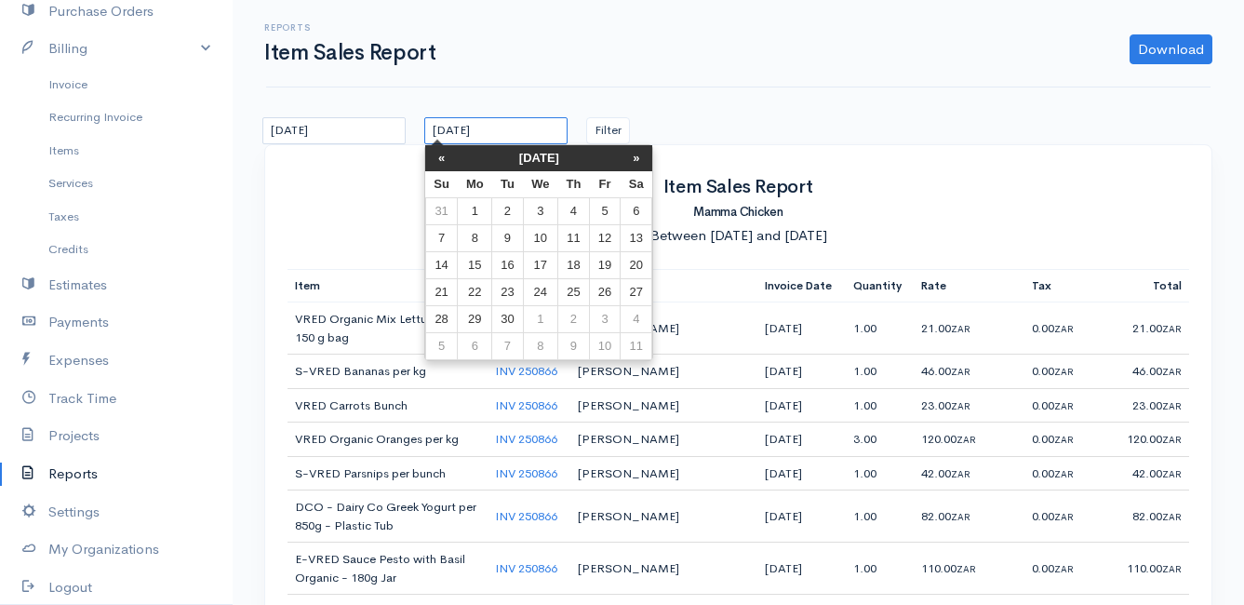
click at [542, 127] on input "[DATE]" at bounding box center [495, 130] width 143 height 27
click at [604, 239] on td "12" at bounding box center [604, 238] width 31 height 27
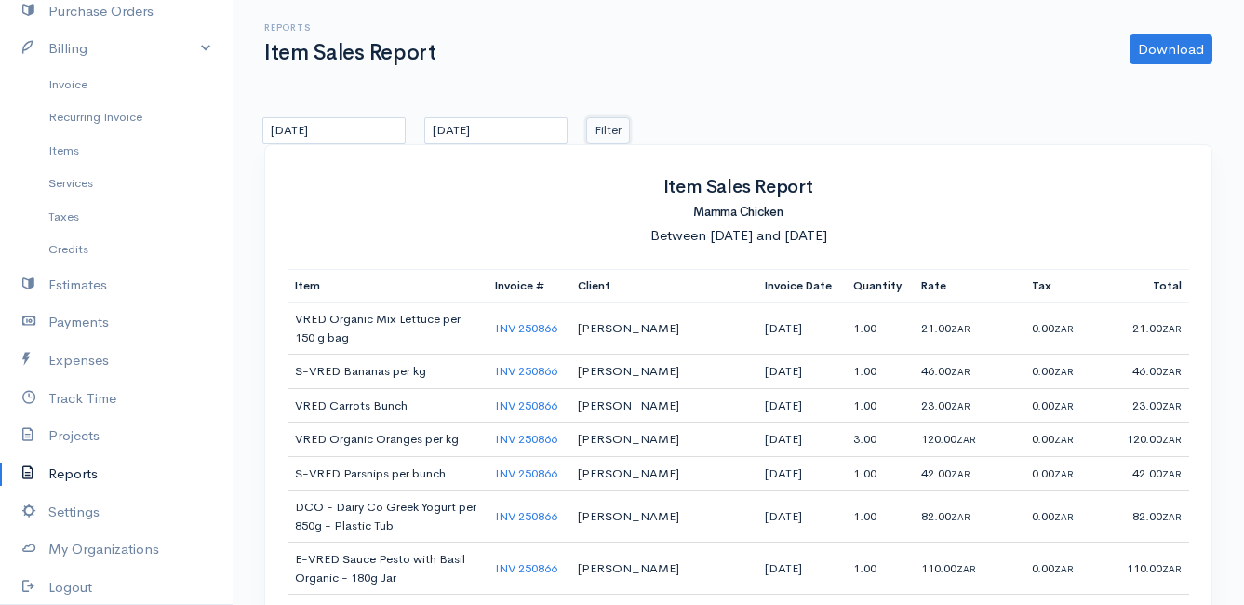
click at [610, 125] on button "Filter" at bounding box center [608, 130] width 44 height 27
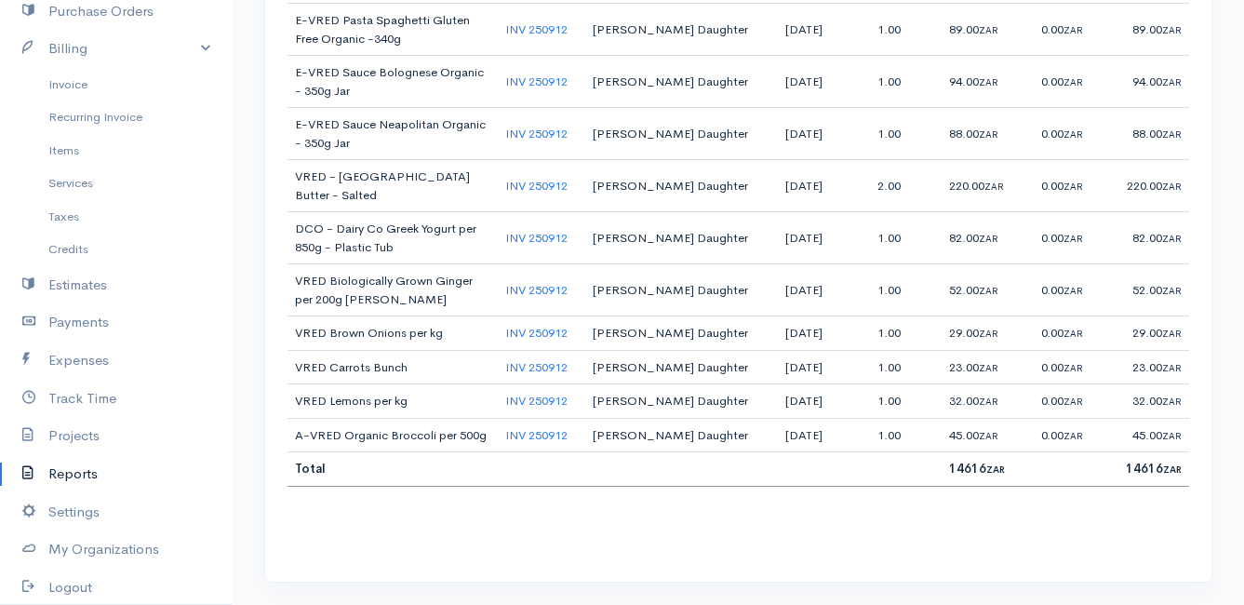
scroll to position [6992, 0]
